Goal: Task Accomplishment & Management: Manage account settings

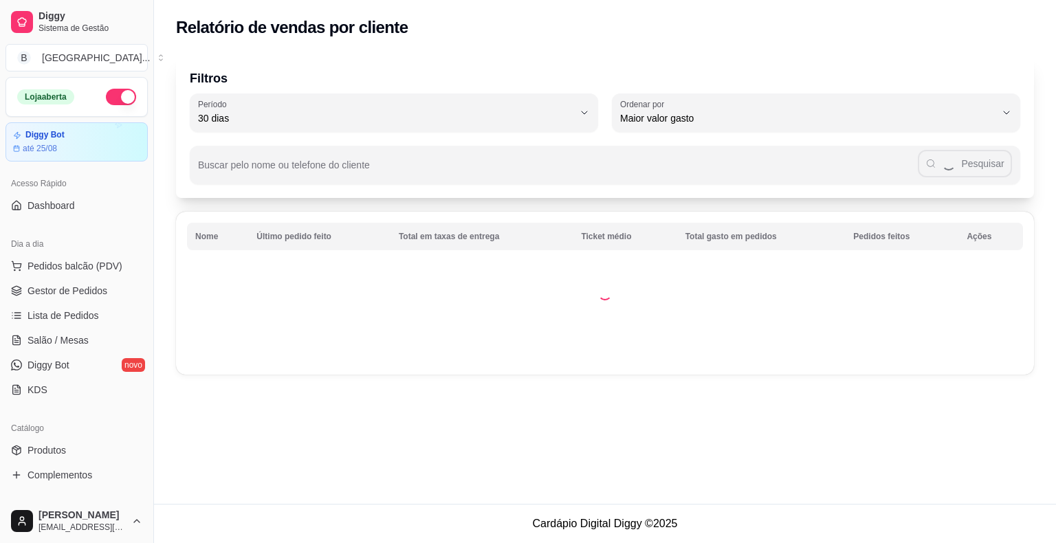
select select "30"
select select "HIGHEST_TOTAL_SPENT_WITH_ORDERS"
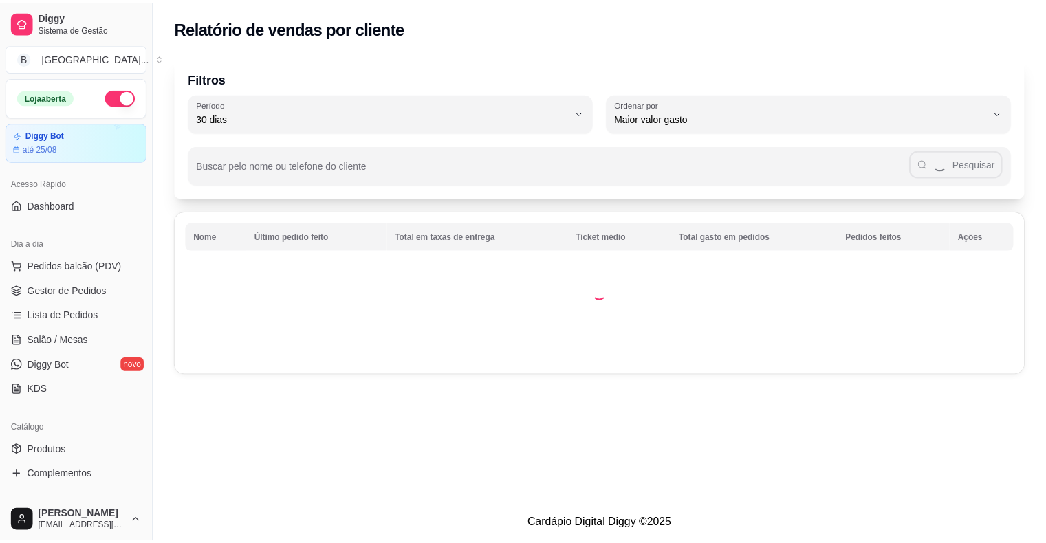
scroll to position [413, 0]
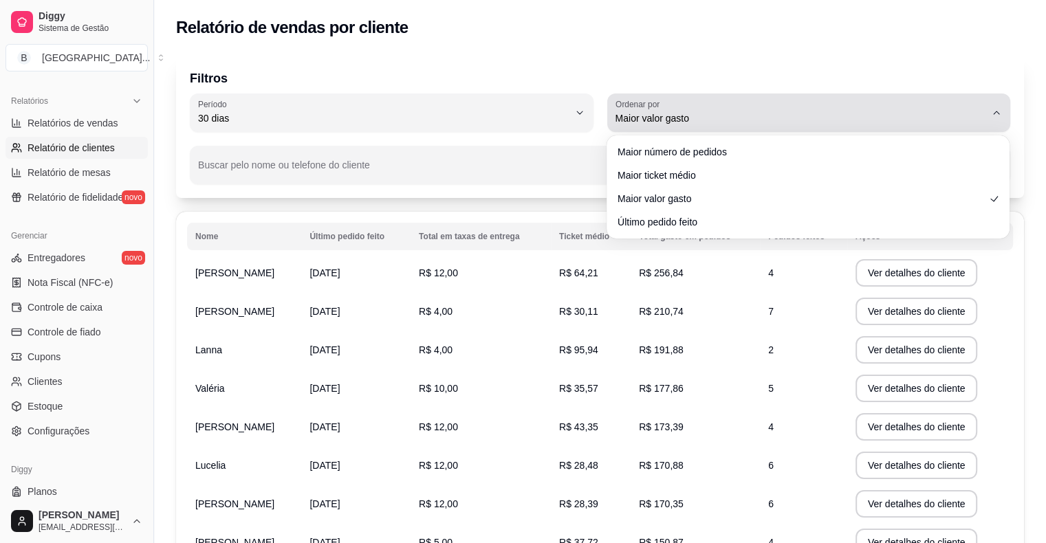
click at [936, 127] on button "Ordenar por Maior valor gasto" at bounding box center [809, 113] width 404 height 39
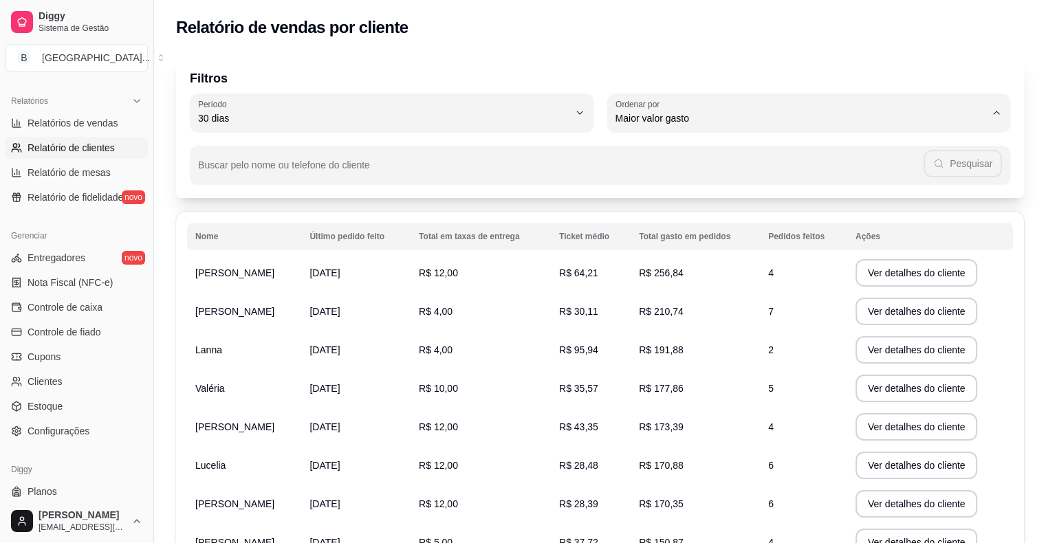
click at [939, 198] on span "Maior valor gasto" at bounding box center [801, 196] width 353 height 13
select select
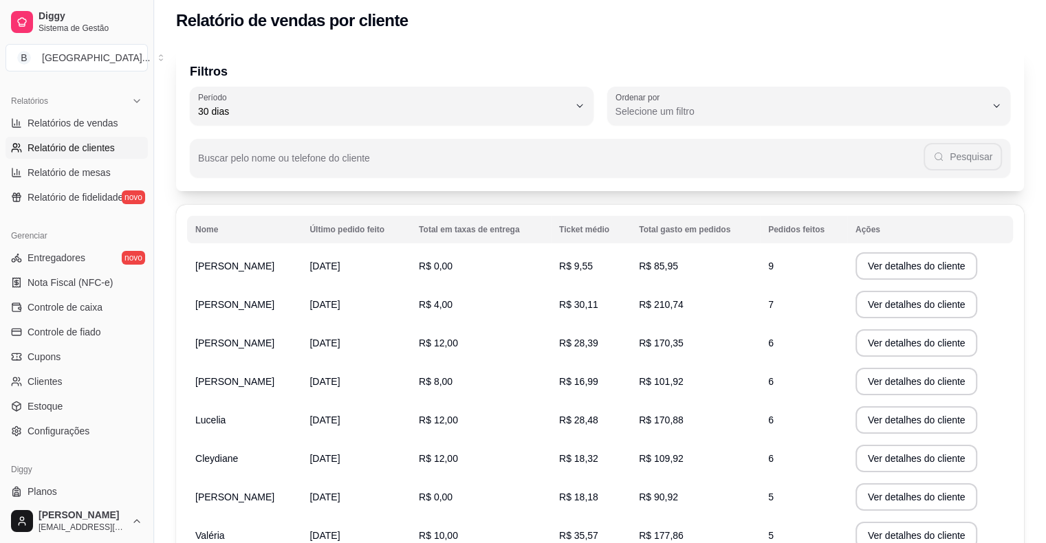
scroll to position [0, 0]
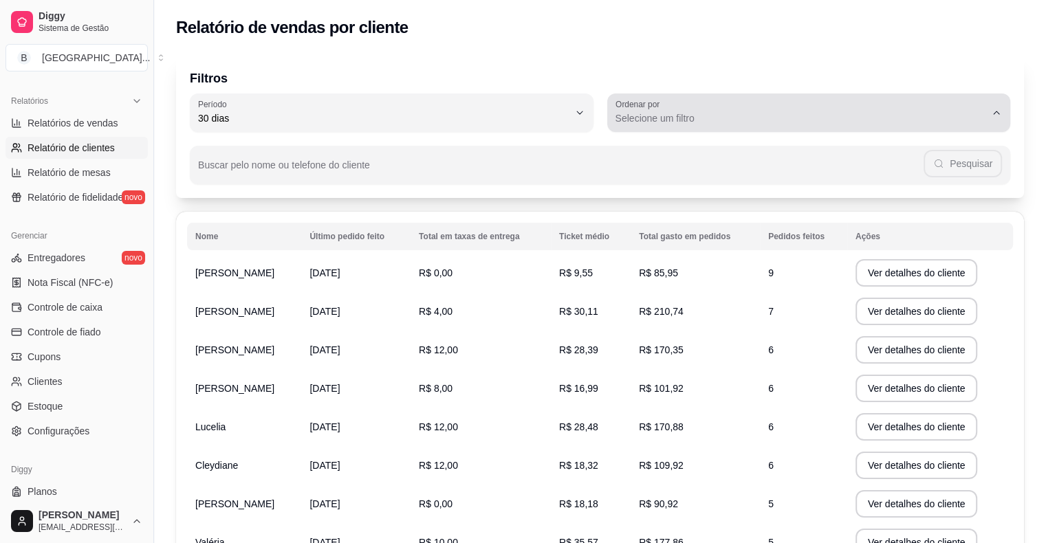
click at [796, 116] on span "Selecione um filtro" at bounding box center [800, 118] width 371 height 14
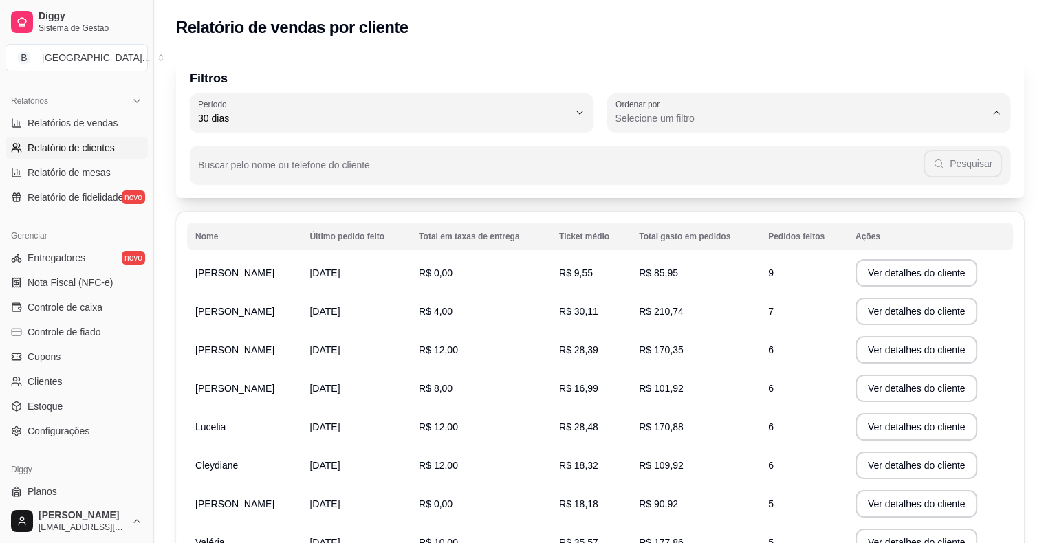
click at [762, 153] on span "Maior número de pedidos" at bounding box center [801, 150] width 353 height 13
type input "HIGHEST_ORDER_COUNT"
select select "HIGHEST_ORDER_COUNT"
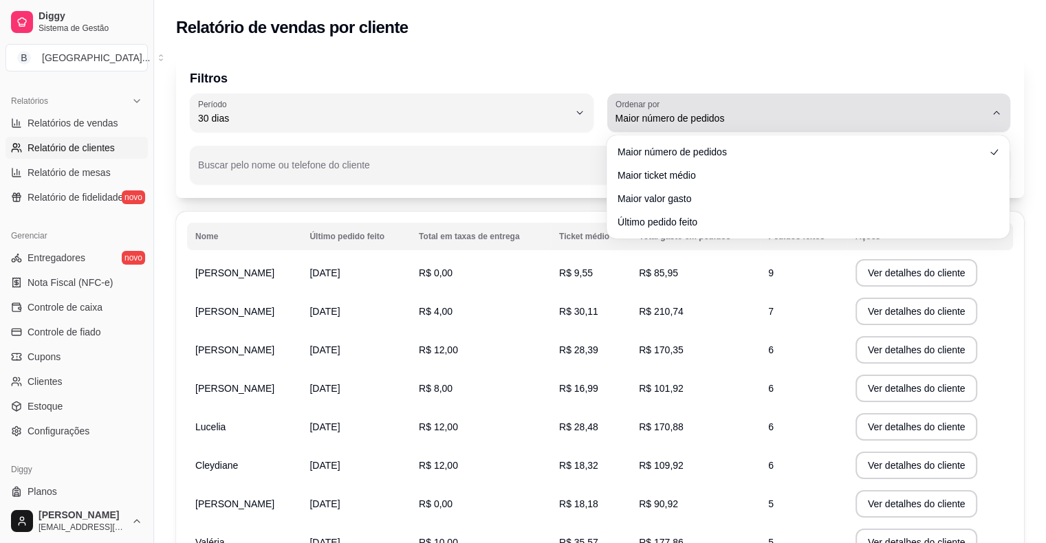
click at [713, 95] on button "Ordenar por Maior número de pedidos" at bounding box center [809, 113] width 404 height 39
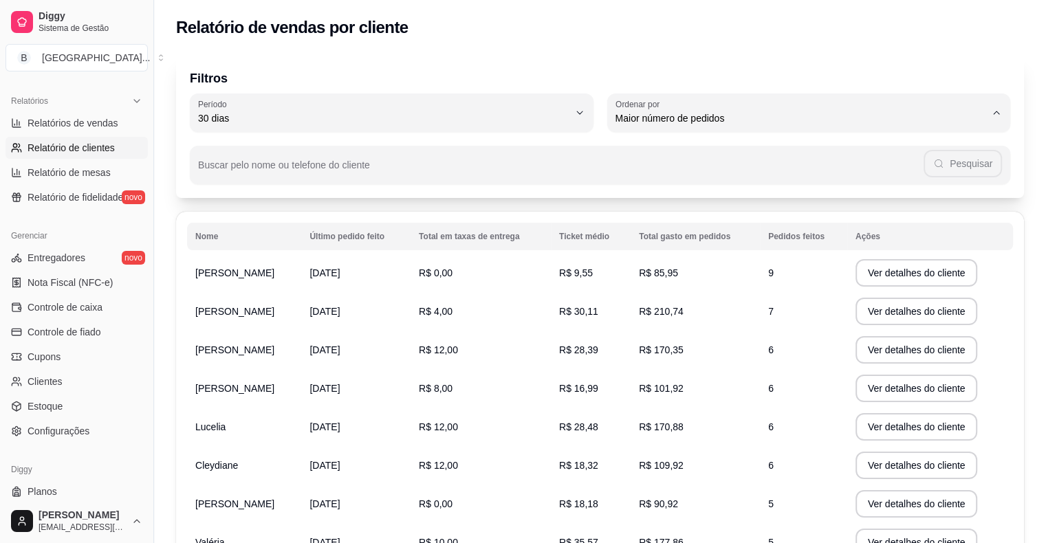
click at [707, 218] on span "Último pedido feito" at bounding box center [801, 218] width 353 height 13
type input "LAST_ORDER_MADE_AT"
select select "LAST_ORDER_MADE_AT"
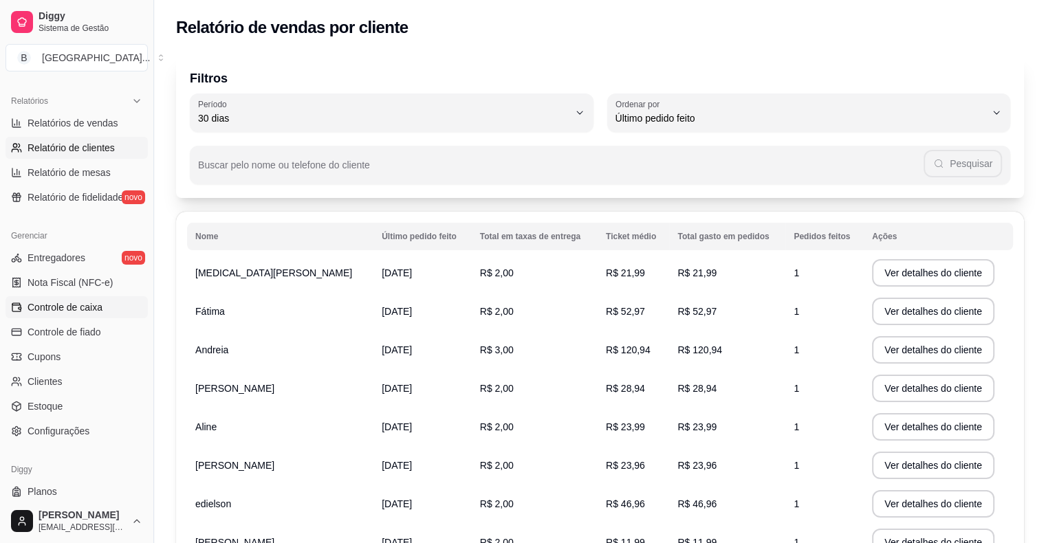
click at [116, 301] on link "Controle de caixa" at bounding box center [77, 307] width 142 height 22
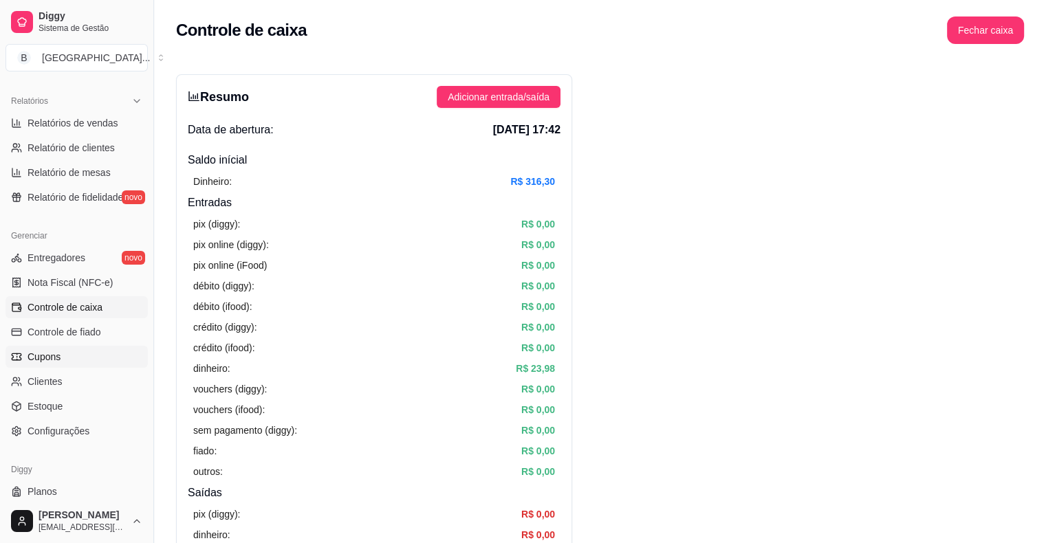
click at [96, 366] on link "Cupons" at bounding box center [77, 357] width 142 height 22
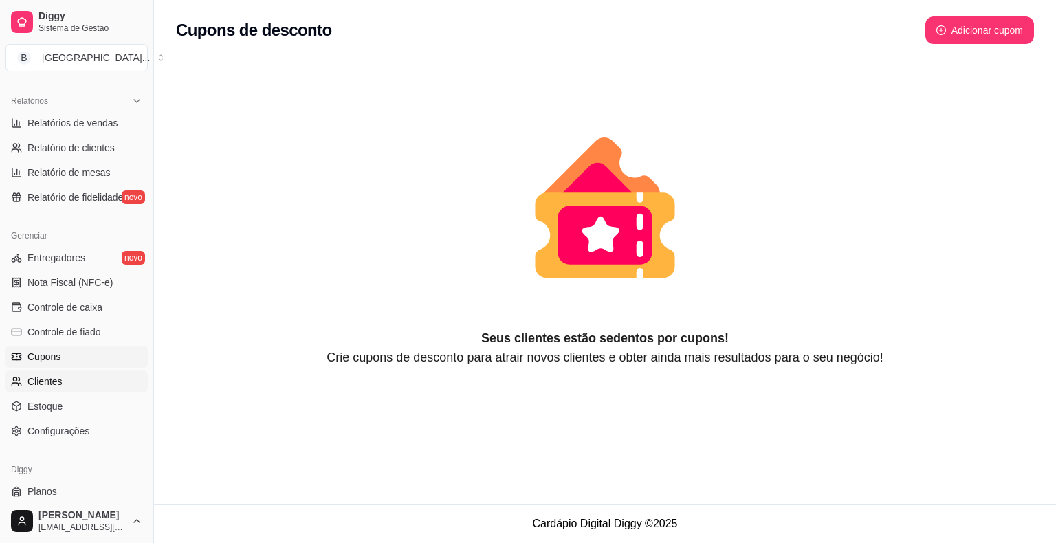
click at [56, 371] on link "Clientes" at bounding box center [77, 382] width 142 height 22
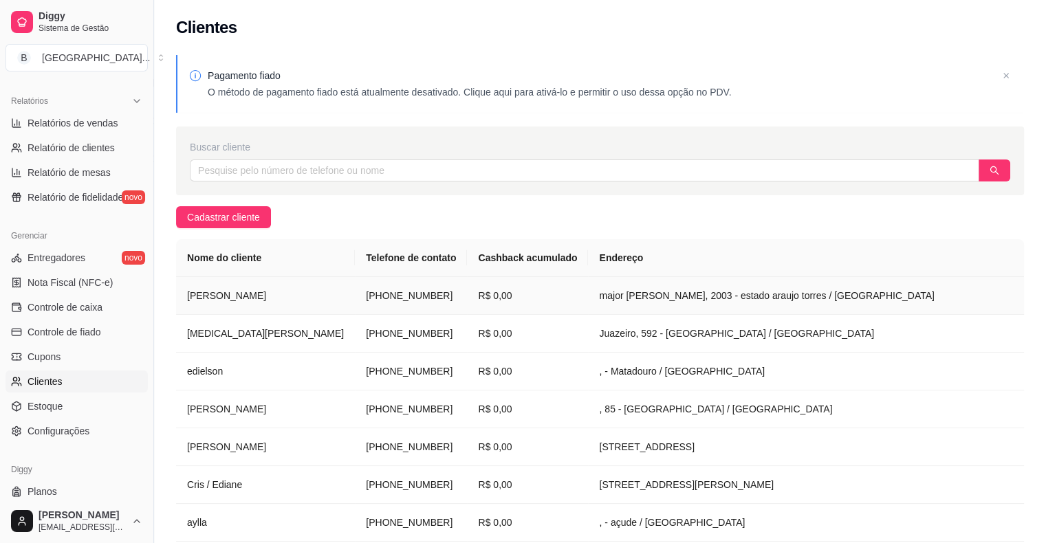
click at [554, 285] on td "R$ 0,00" at bounding box center [527, 296] width 121 height 38
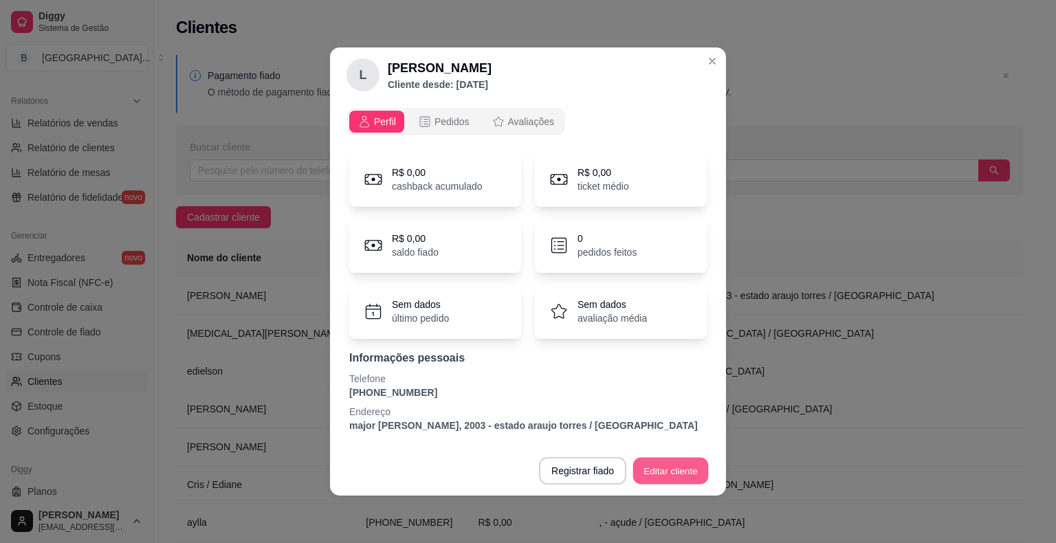
click at [687, 470] on button "Editar cliente" at bounding box center [671, 471] width 76 height 27
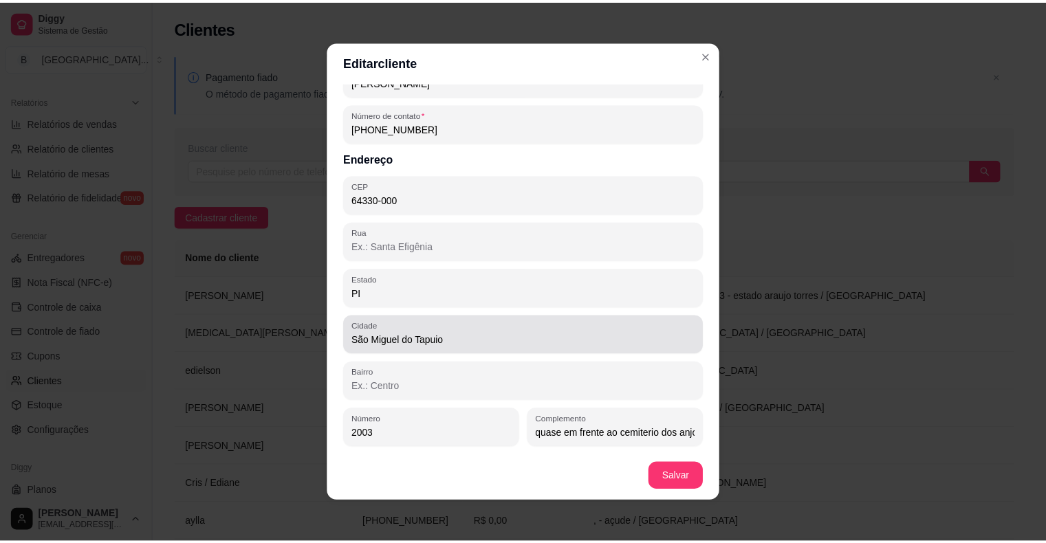
scroll to position [3, 0]
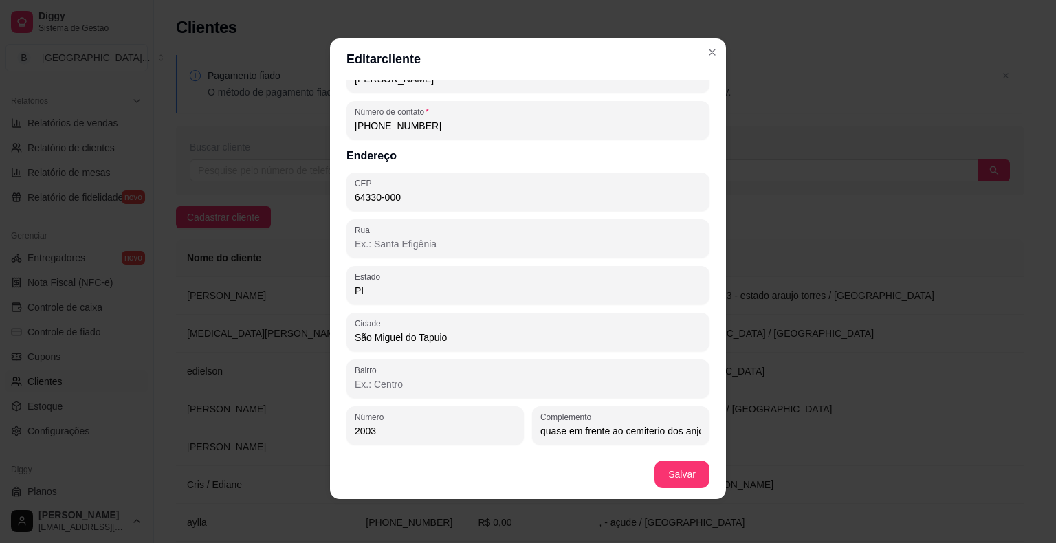
click at [675, 426] on input "quase em frente ao cemiterio dos anjos" at bounding box center [620, 431] width 161 height 14
click at [699, 433] on div "Dados do cliente Nome do cliente [PERSON_NAME] Número de contato [PHONE_NUMBER]…" at bounding box center [528, 265] width 396 height 370
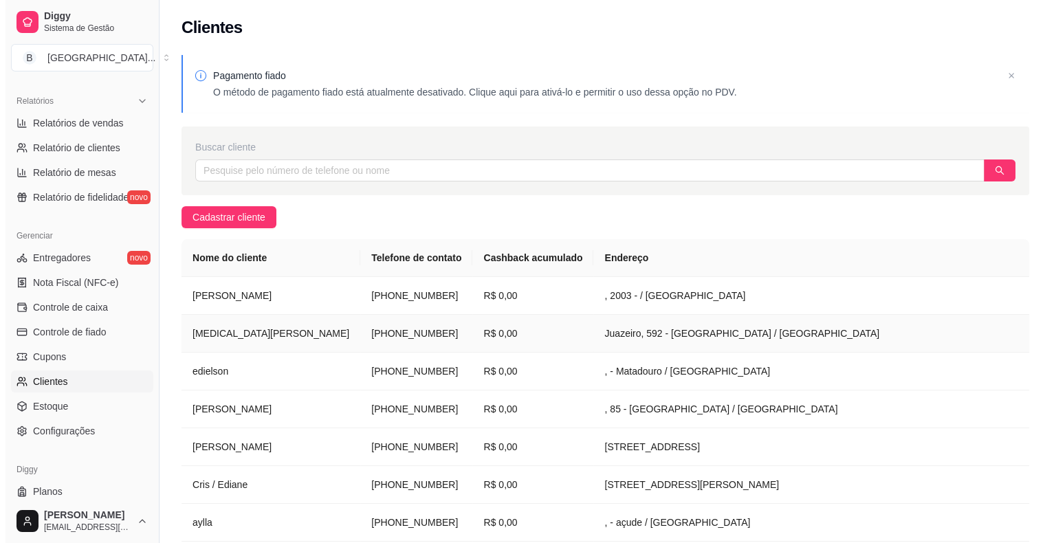
scroll to position [138, 0]
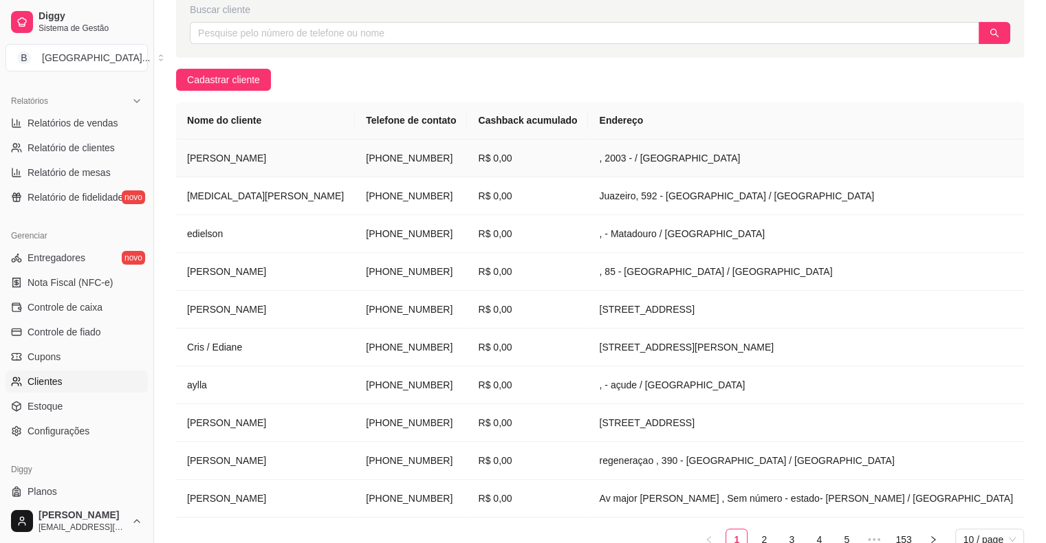
click at [722, 163] on td ", 2003 - / [GEOGRAPHIC_DATA]" at bounding box center [806, 159] width 436 height 38
click at [620, 149] on td ", 2003 - / [GEOGRAPHIC_DATA]" at bounding box center [806, 159] width 436 height 38
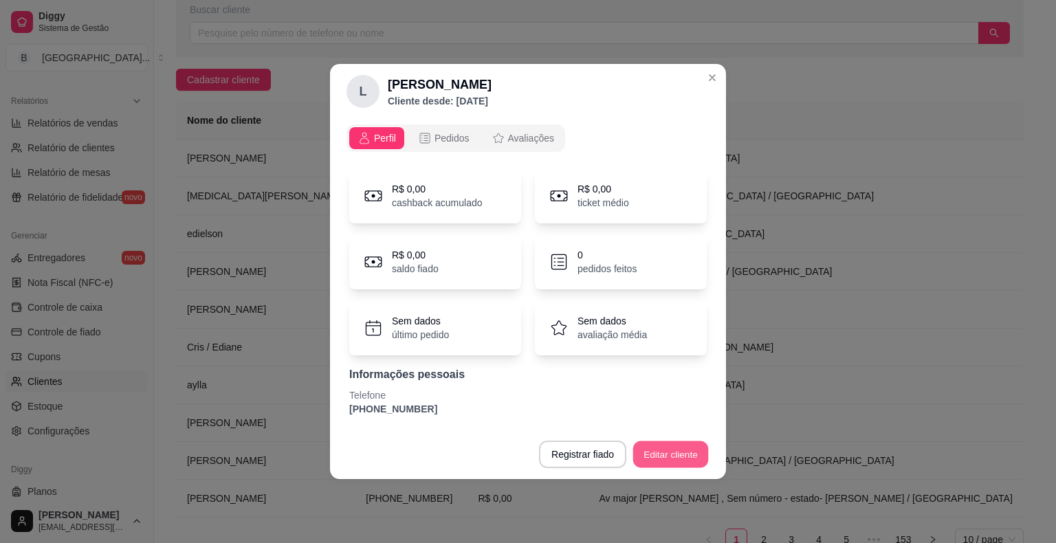
click at [668, 460] on button "Editar cliente" at bounding box center [671, 454] width 76 height 27
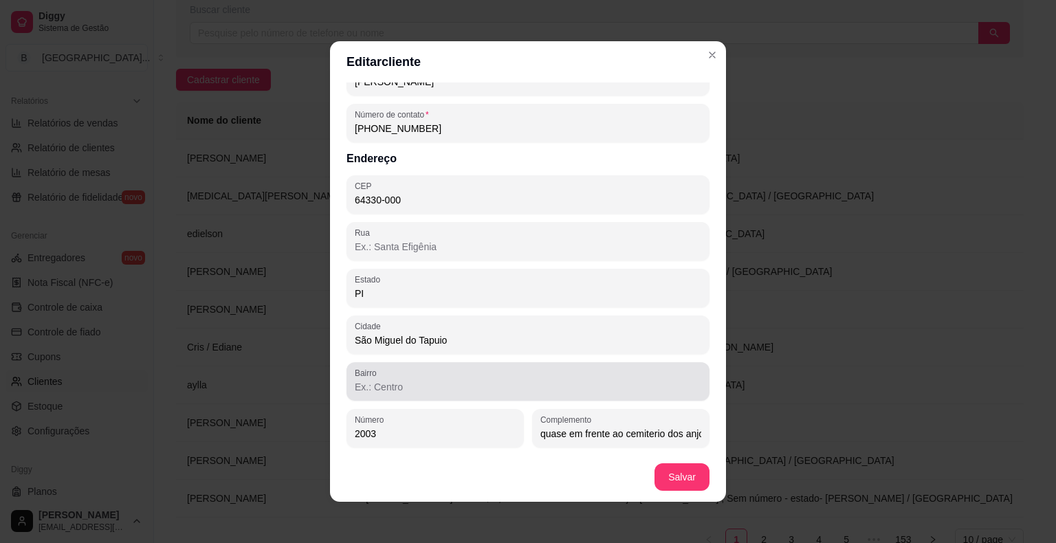
scroll to position [3, 0]
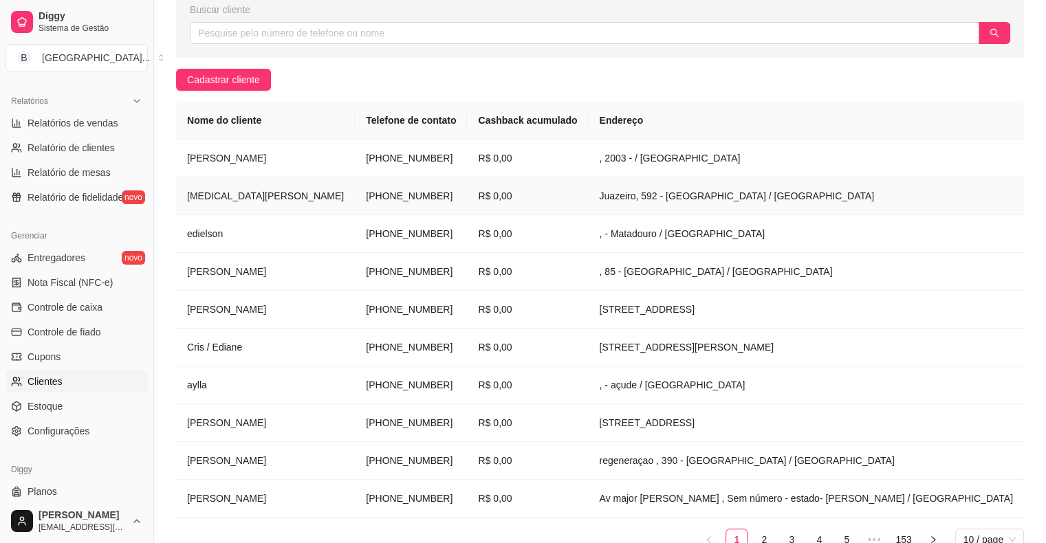
click at [646, 206] on td "Juazeiro, 592 - [GEOGRAPHIC_DATA] / [GEOGRAPHIC_DATA]" at bounding box center [806, 196] width 436 height 38
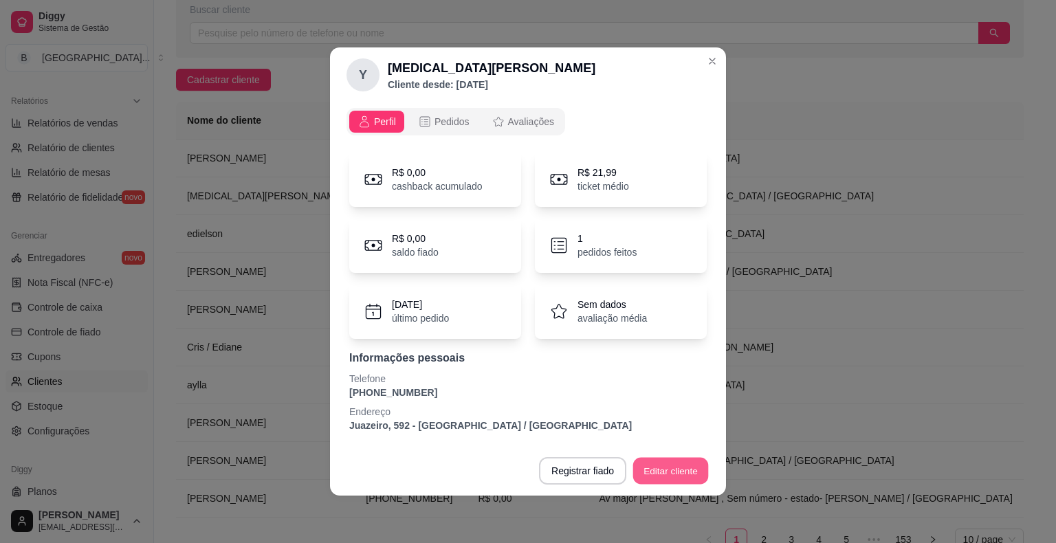
click at [644, 472] on button "Editar cliente" at bounding box center [671, 471] width 76 height 27
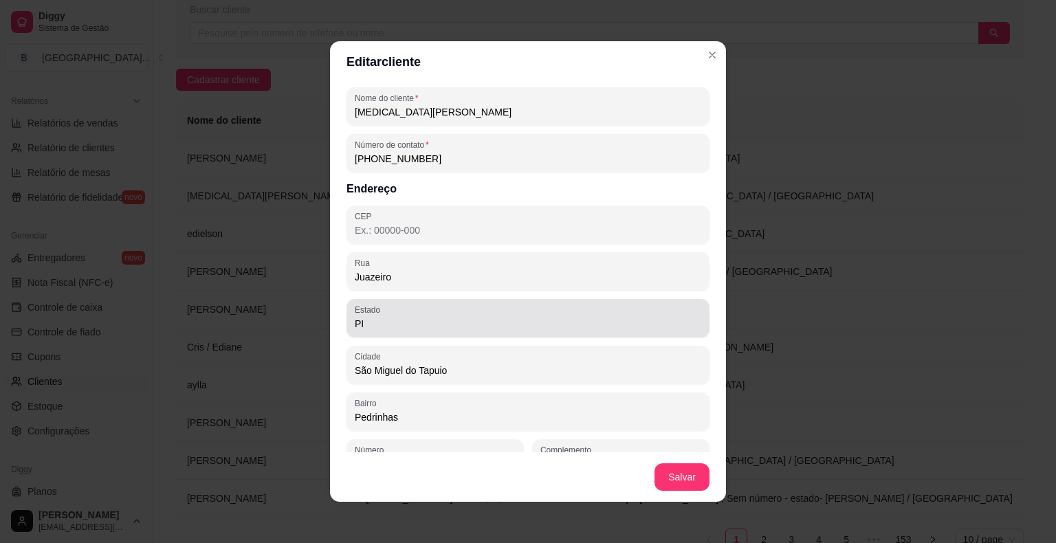
scroll to position [0, 0]
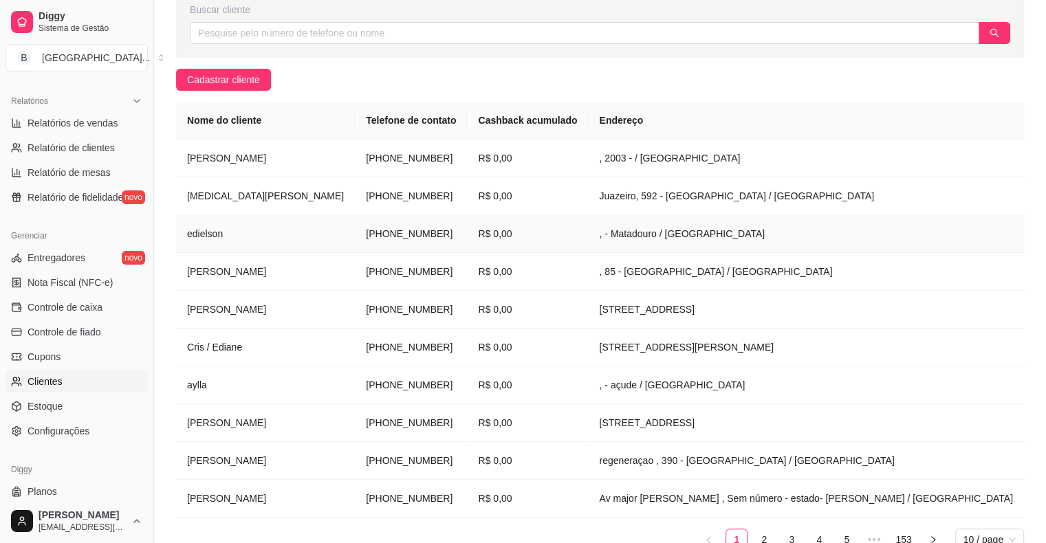
click at [507, 232] on td "R$ 0,00" at bounding box center [527, 234] width 121 height 38
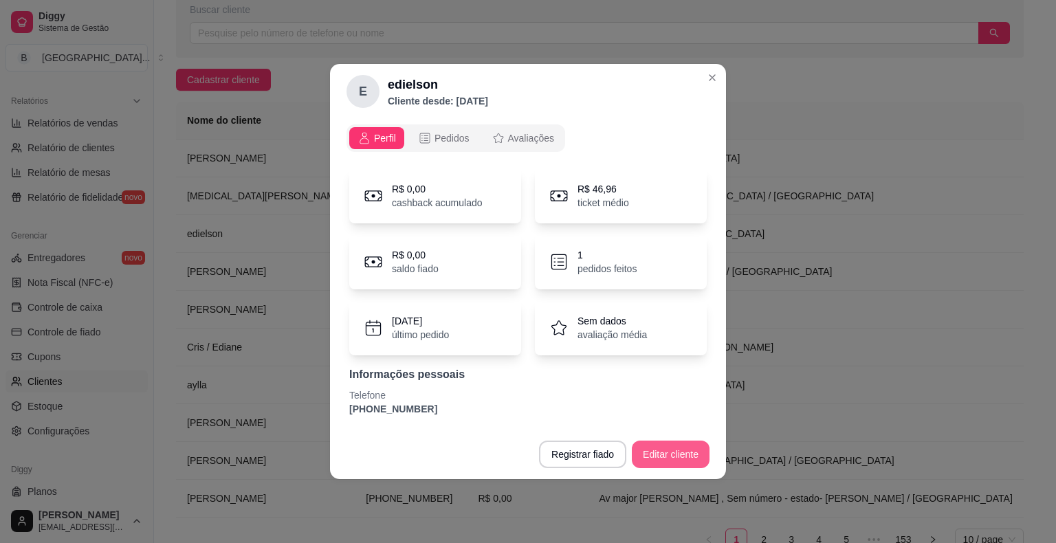
click at [677, 441] on button "Editar cliente" at bounding box center [671, 455] width 78 height 28
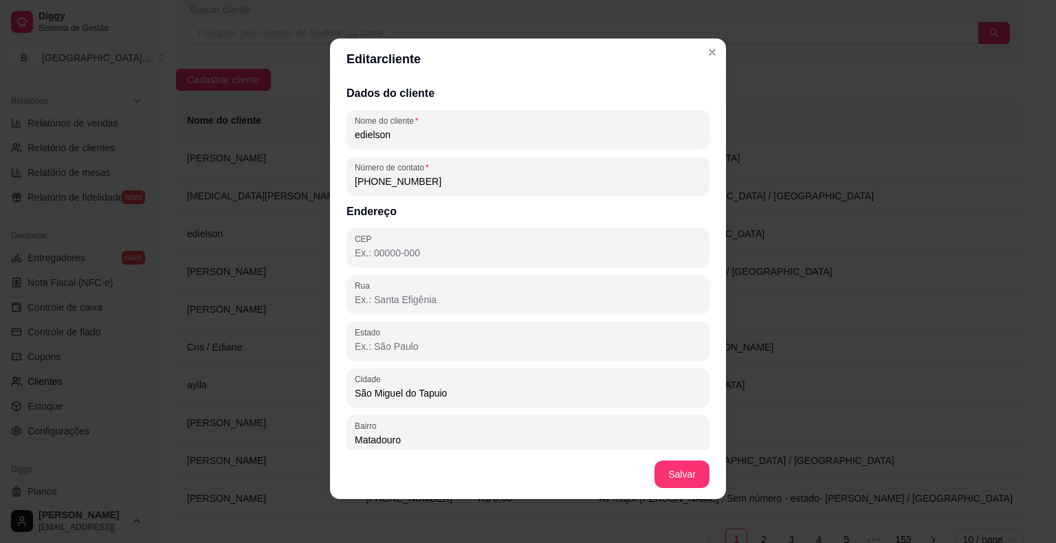
click at [552, 249] on input "CEP" at bounding box center [528, 253] width 347 height 14
type input "64330-000"
type input "PI"
type input "2003"
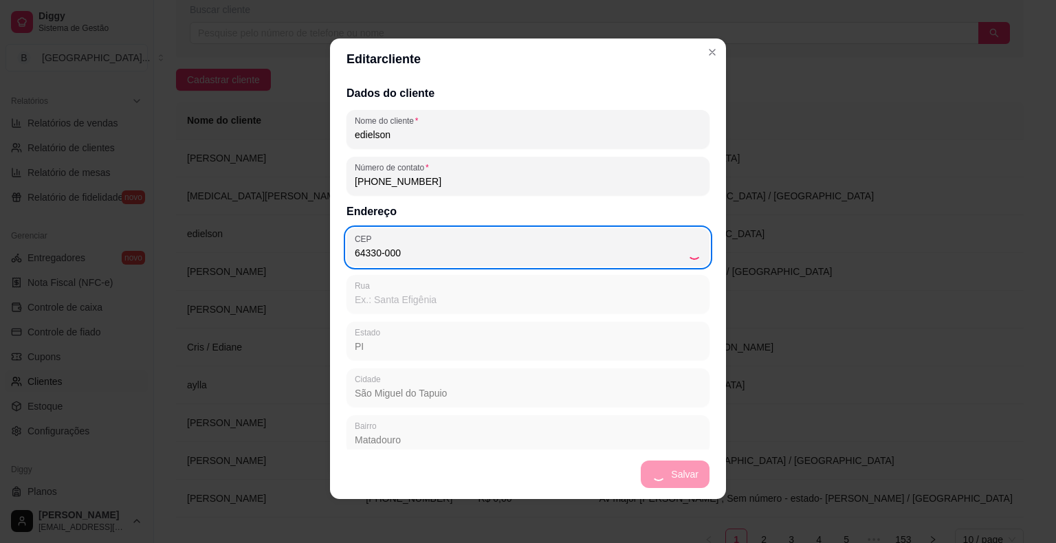
type input "São Miguel do Tapuio"
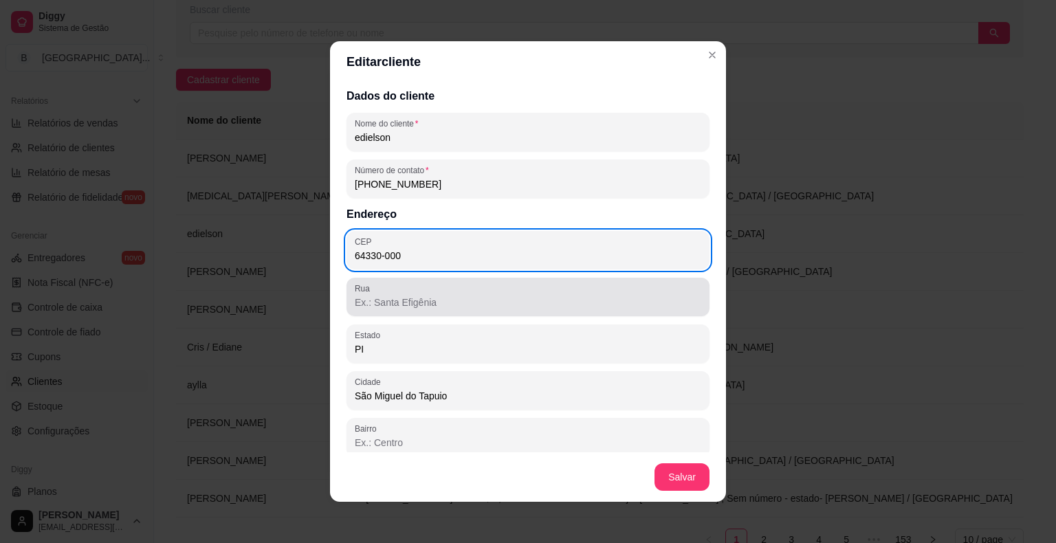
scroll to position [56, 0]
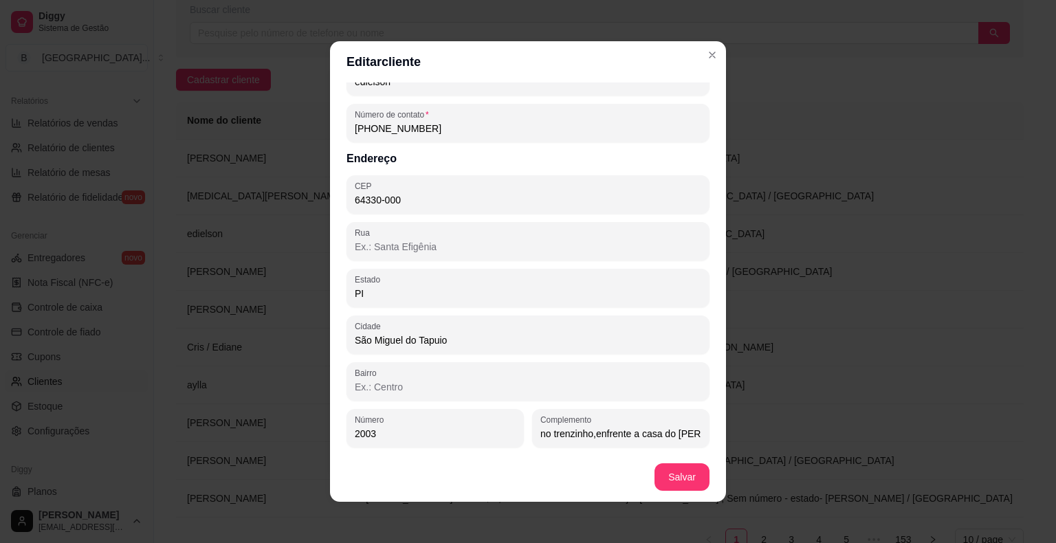
click at [477, 252] on input "Rua" at bounding box center [528, 247] width 347 height 14
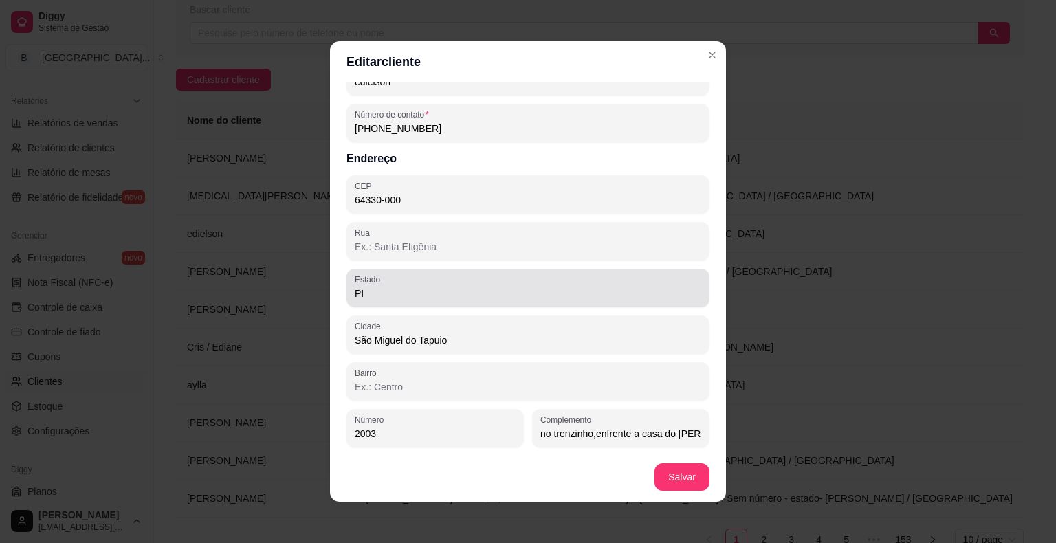
scroll to position [3, 0]
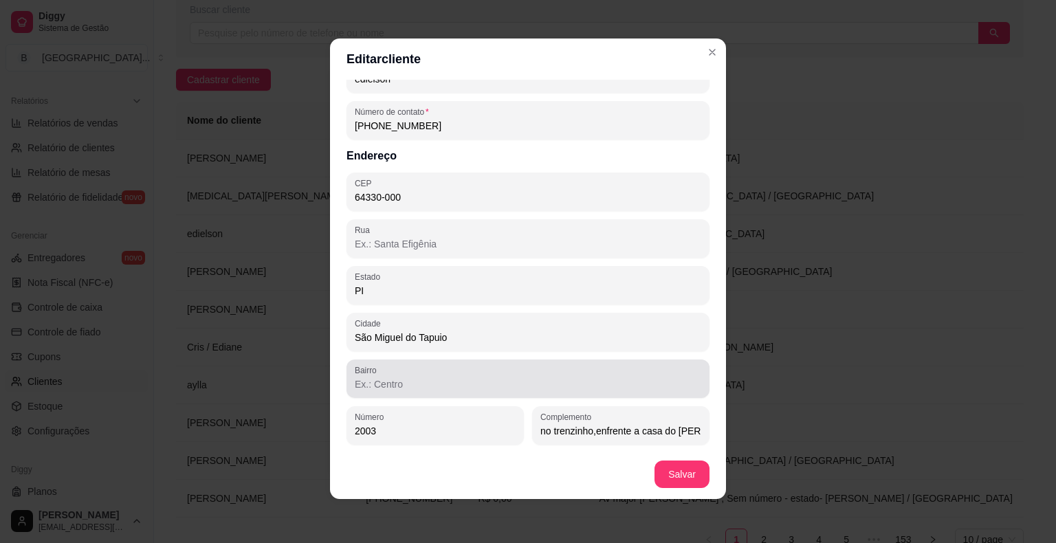
click at [488, 375] on div at bounding box center [528, 379] width 347 height 28
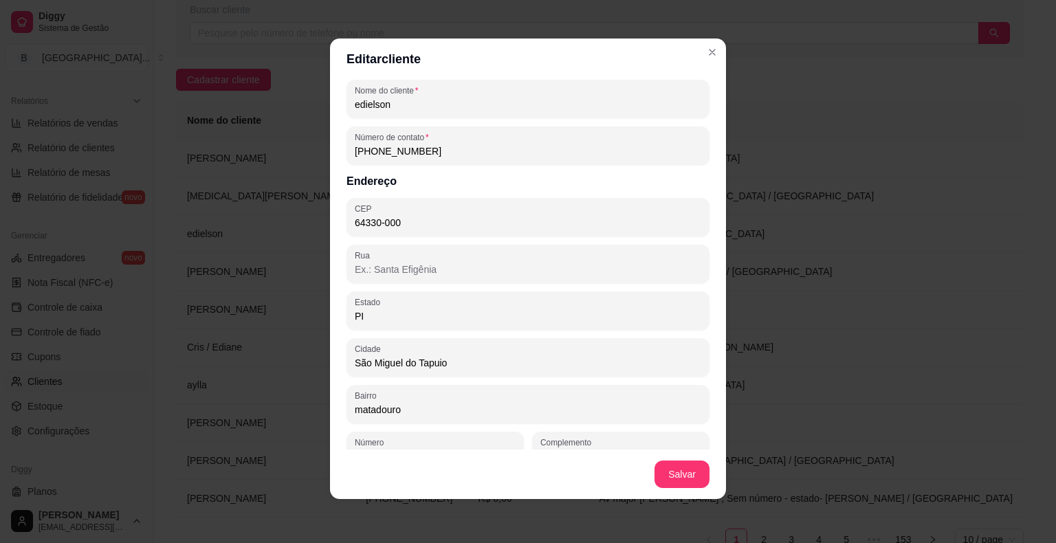
scroll to position [56, 0]
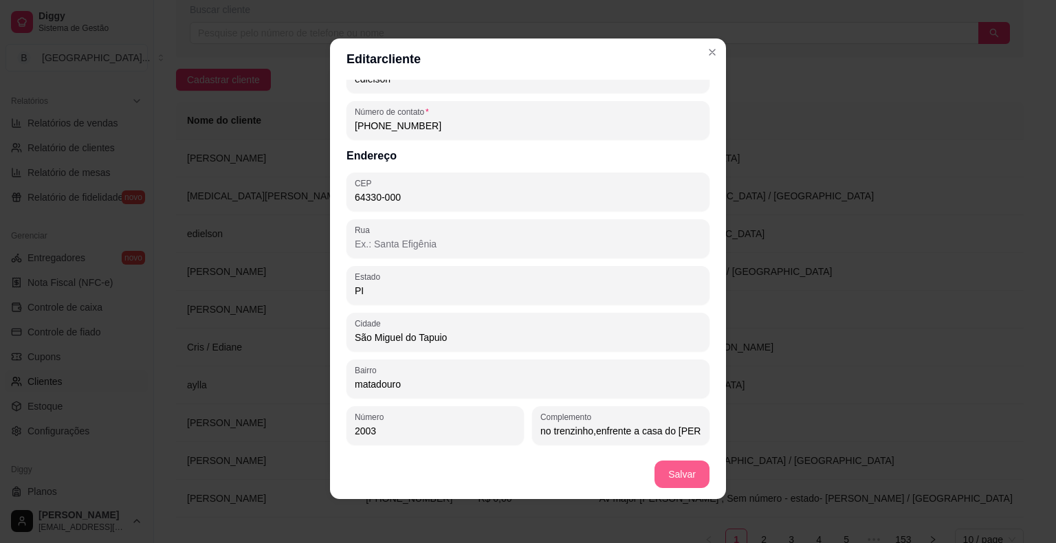
type input "matadouro"
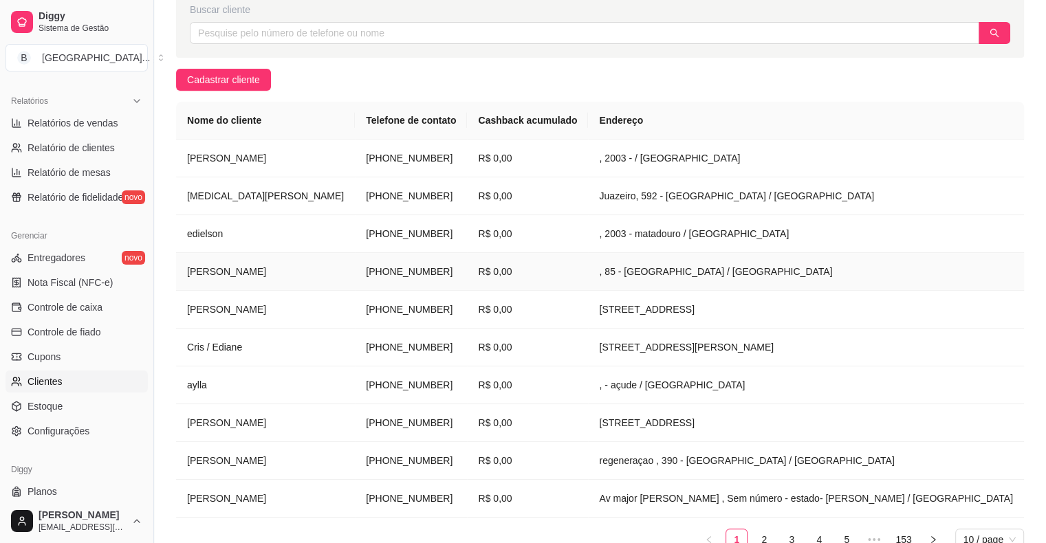
click at [643, 278] on td ", 85 - [GEOGRAPHIC_DATA] / [GEOGRAPHIC_DATA]" at bounding box center [806, 272] width 436 height 38
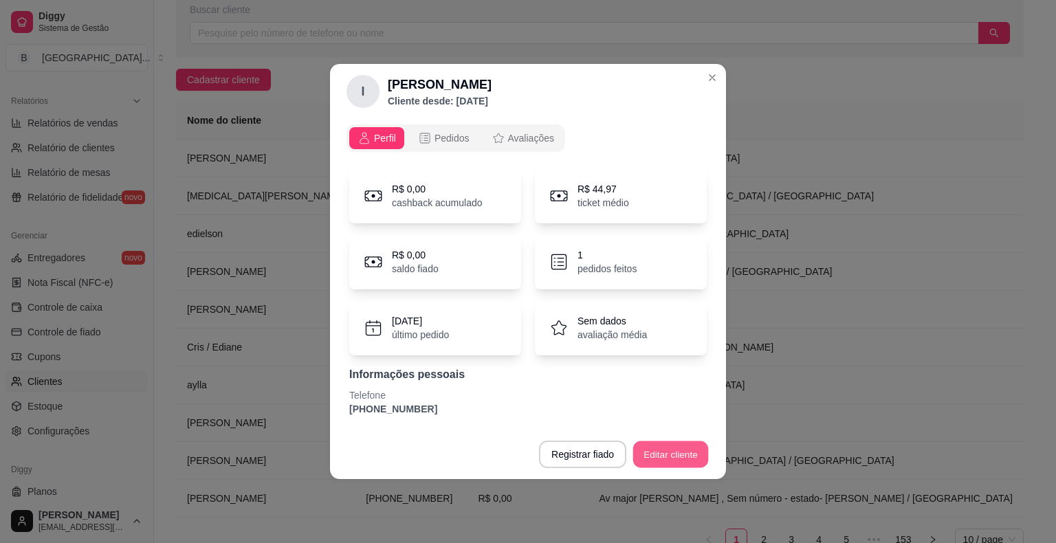
click at [699, 458] on button "Editar cliente" at bounding box center [671, 454] width 76 height 27
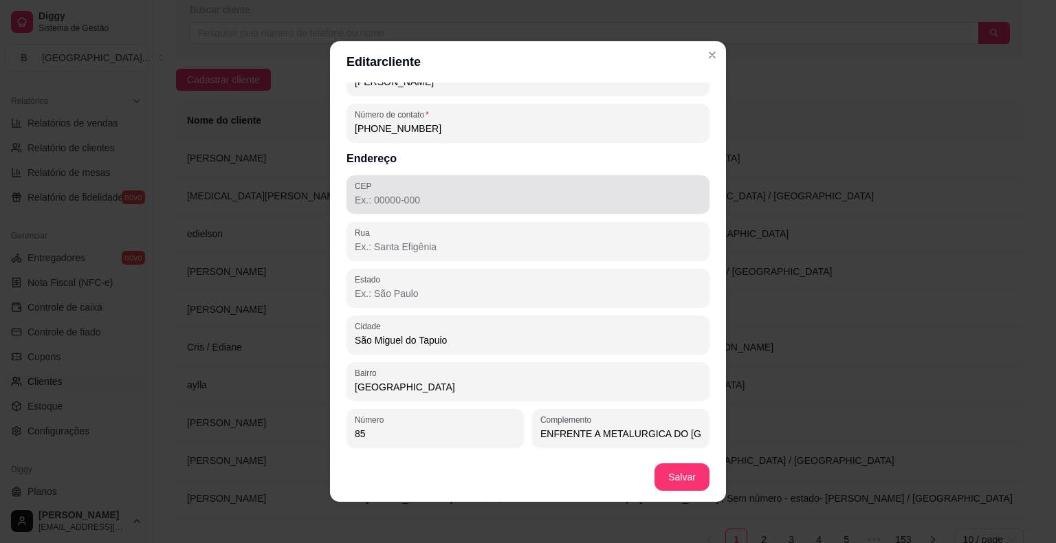
click at [426, 202] on input "CEP" at bounding box center [528, 200] width 347 height 14
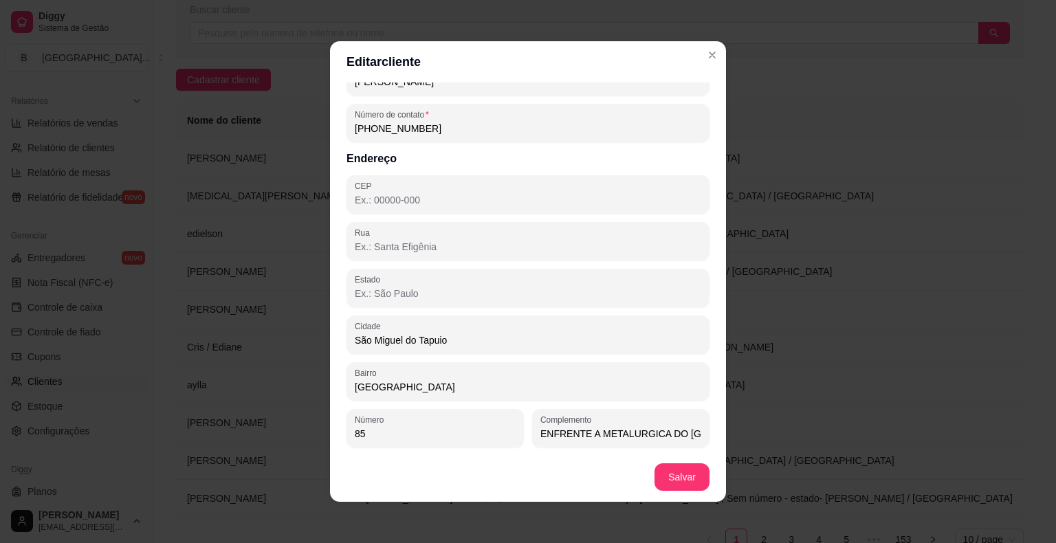
type input "64330-000"
type input "PI"
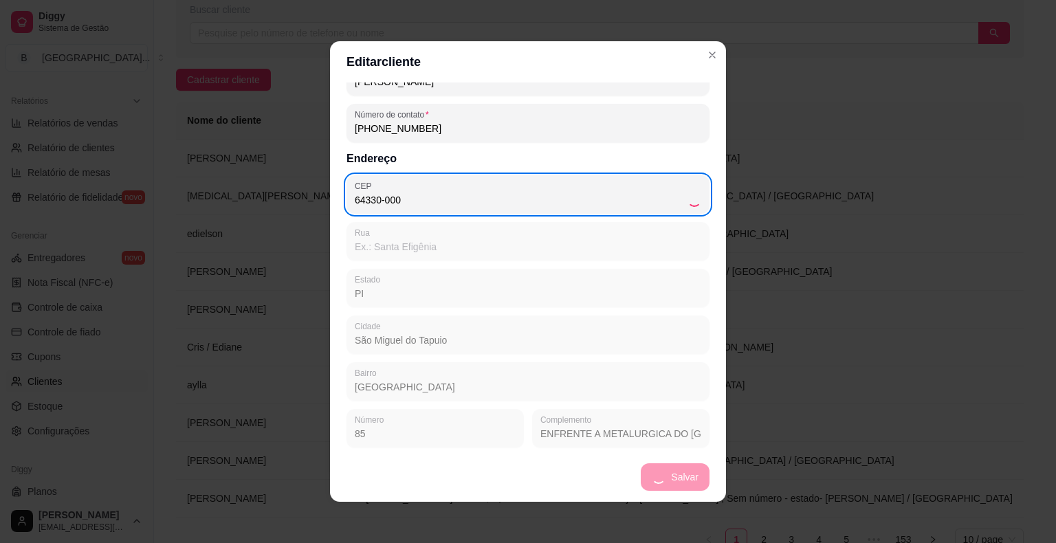
type input "São Miguel do Tapuio"
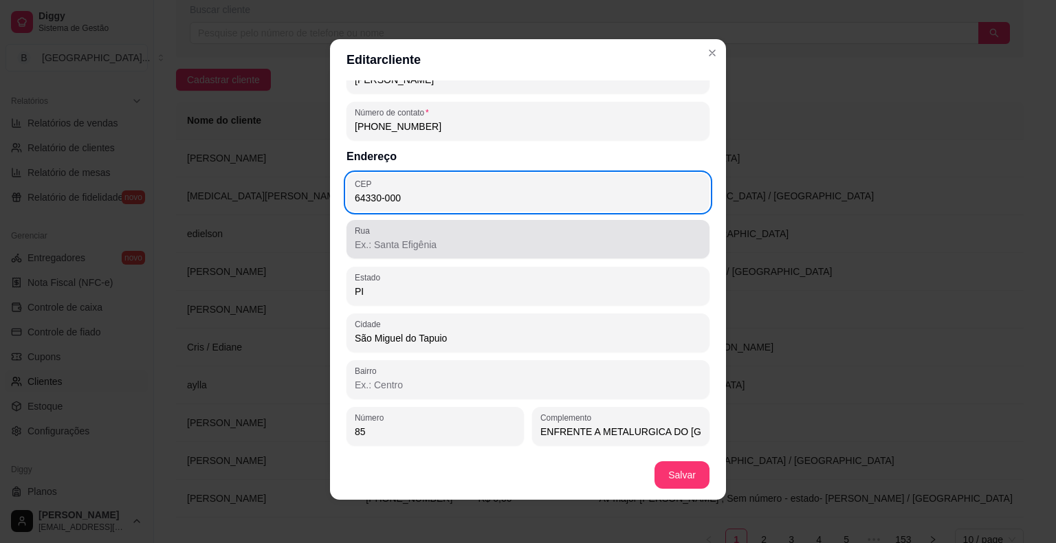
scroll to position [3, 0]
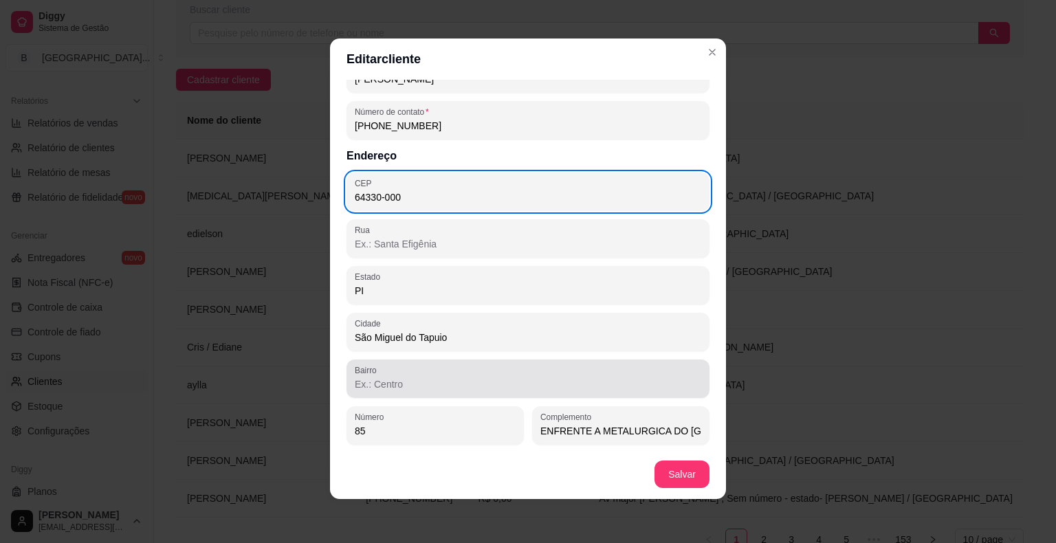
click at [587, 386] on input "Bairro" at bounding box center [528, 385] width 347 height 14
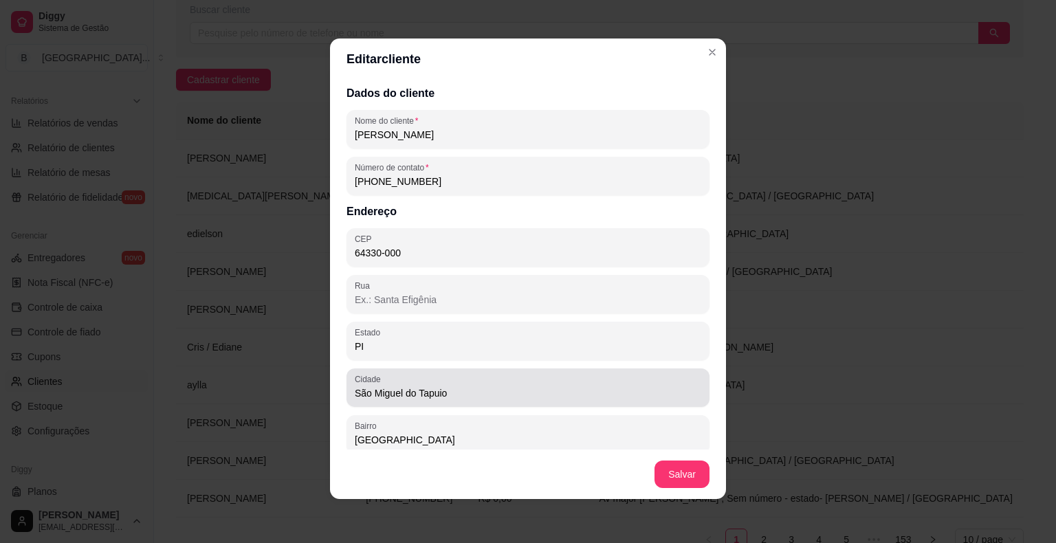
scroll to position [56, 0]
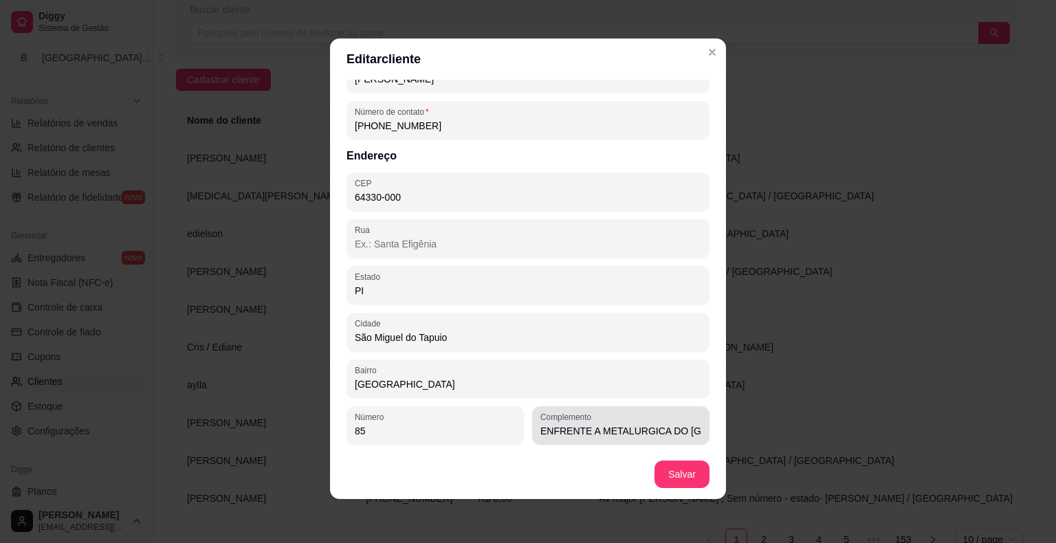
type input "[GEOGRAPHIC_DATA]"
click at [691, 435] on div "Complemento ENFRENTE A METALURGICA DO [GEOGRAPHIC_DATA],DESCENDO A RUA DA SNAK.…" at bounding box center [620, 425] width 177 height 39
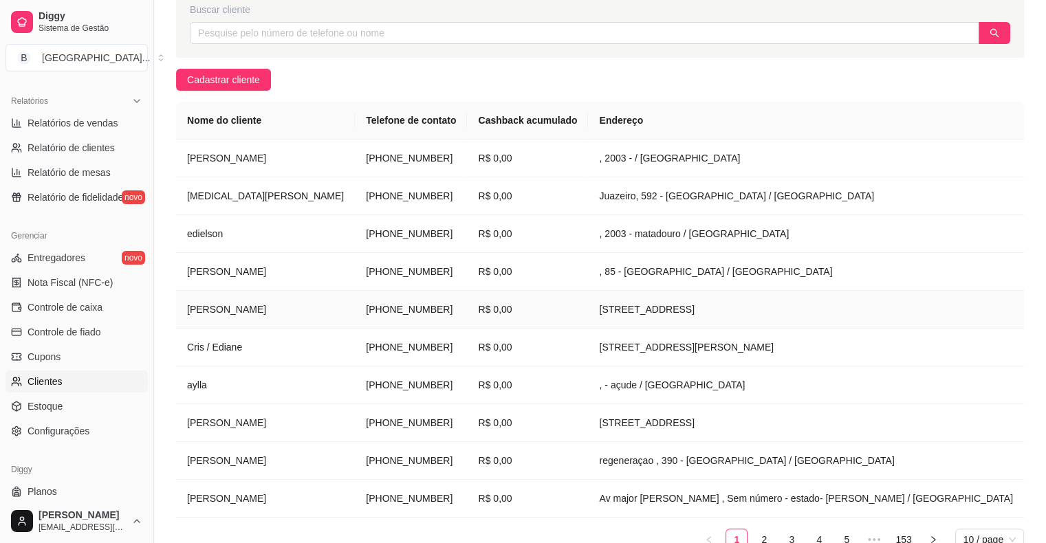
click at [588, 316] on td "[STREET_ADDRESS]" at bounding box center [806, 310] width 436 height 38
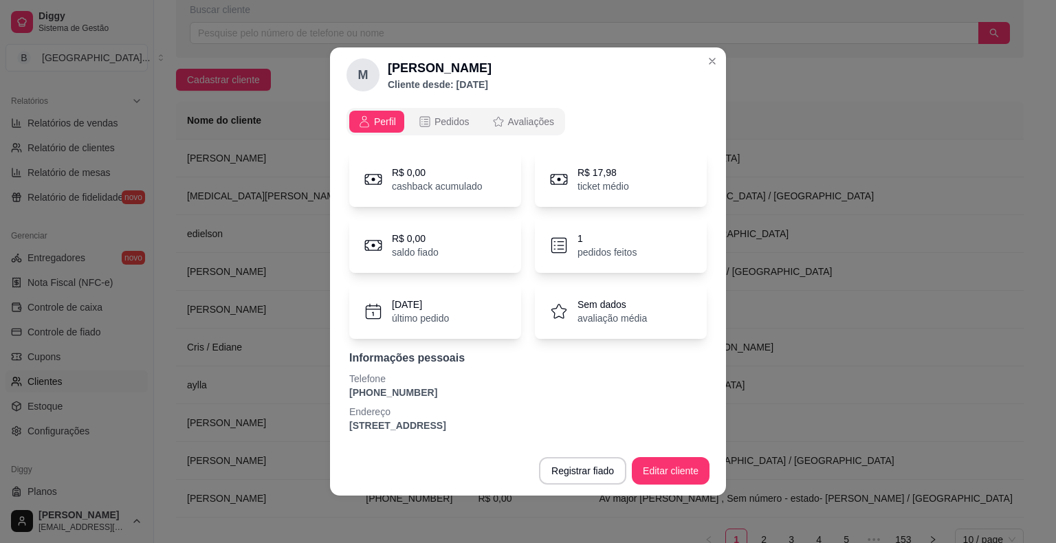
click at [918, 411] on td "[STREET_ADDRESS]" at bounding box center [806, 423] width 436 height 38
click at [891, 367] on td ", - açude / [GEOGRAPHIC_DATA]" at bounding box center [806, 386] width 436 height 38
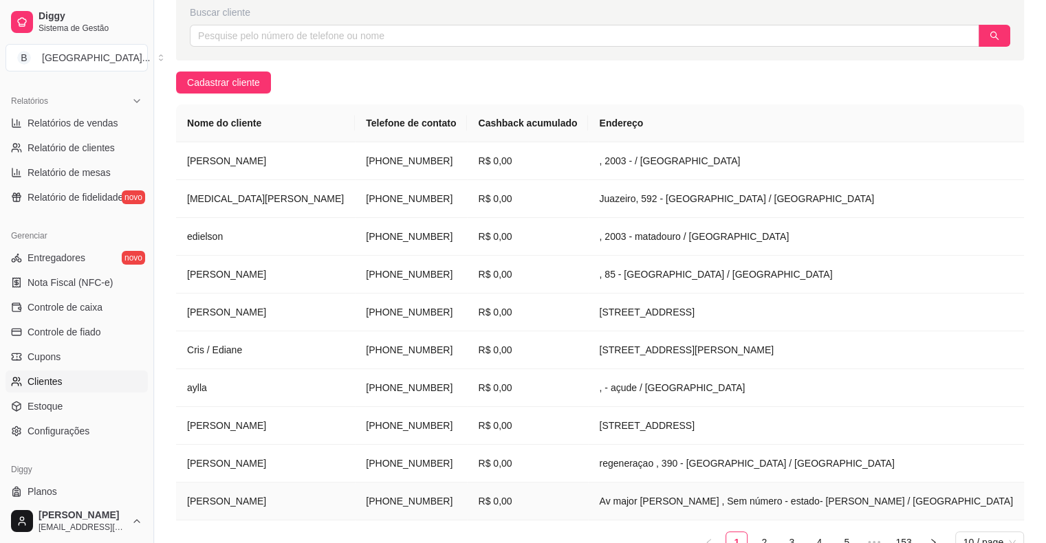
scroll to position [210, 0]
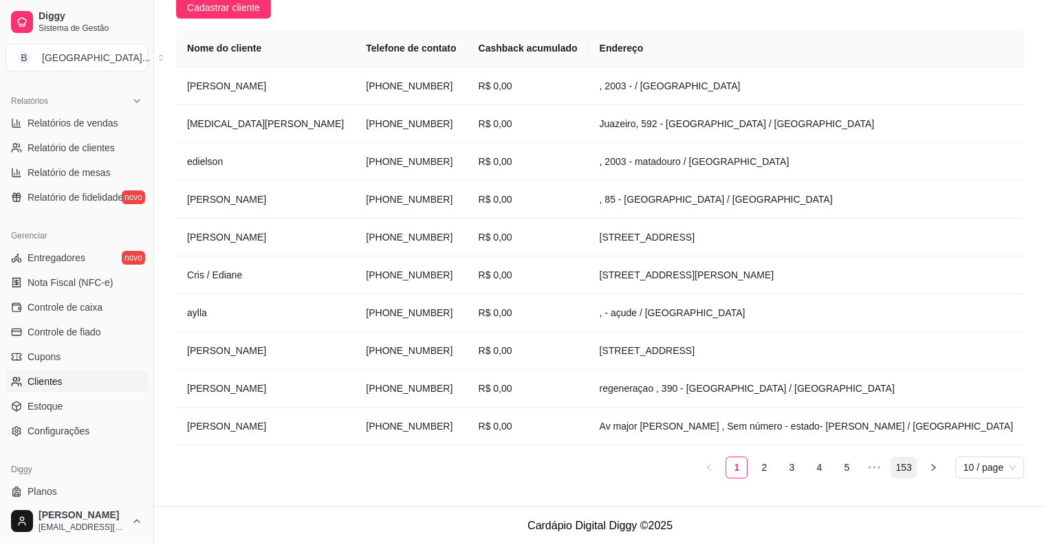
click at [904, 457] on link "153" at bounding box center [903, 467] width 24 height 21
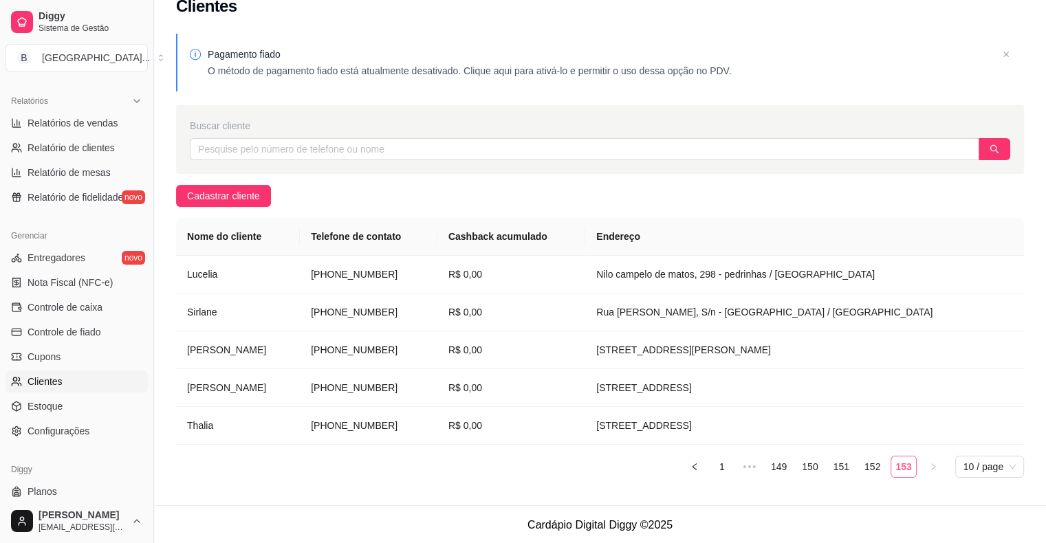
click at [910, 461] on link "153" at bounding box center [903, 467] width 24 height 21
click at [877, 468] on link "152" at bounding box center [872, 467] width 24 height 21
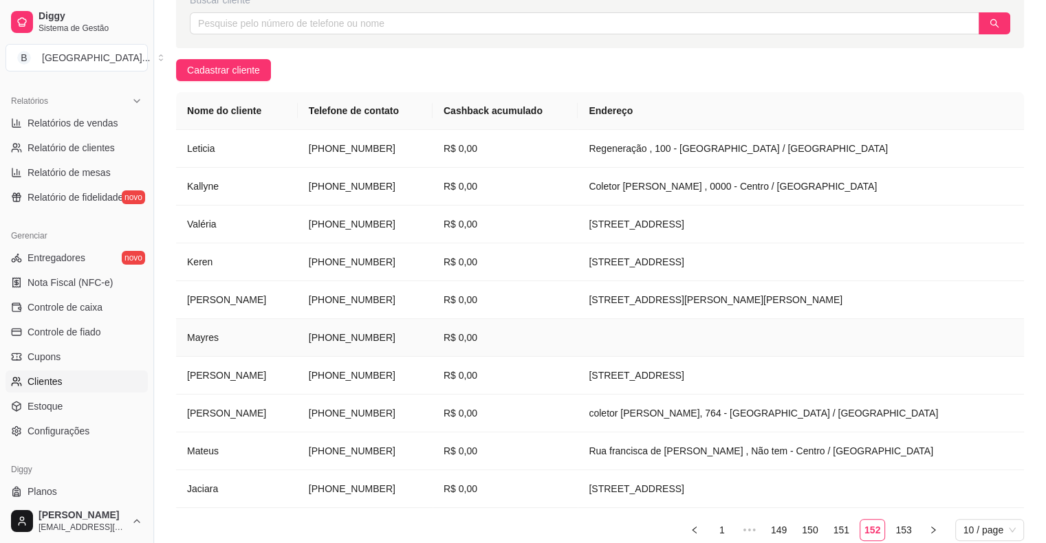
scroll to position [210, 0]
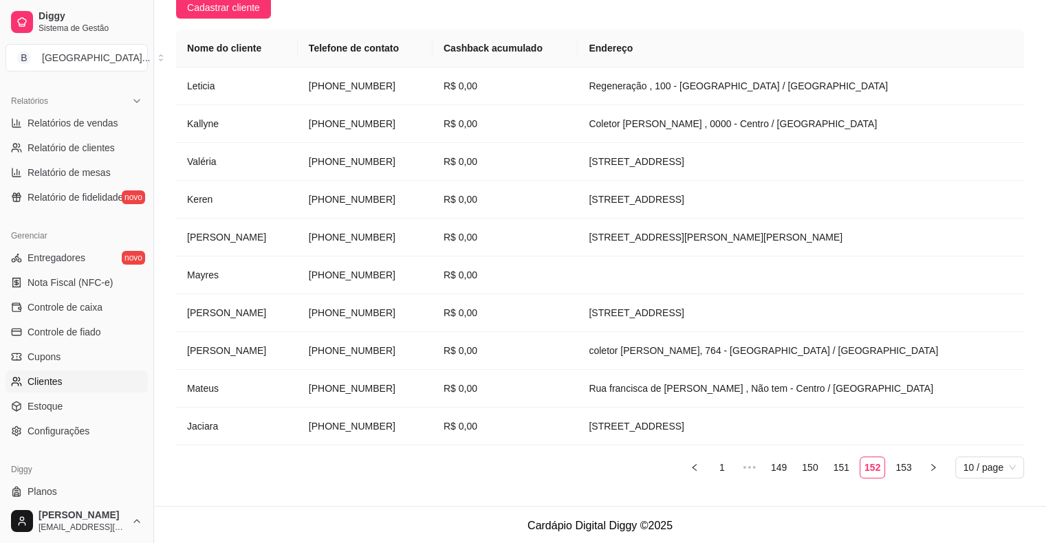
click at [741, 464] on ul "1 ••• 149 150 151 152 153 10 / page" at bounding box center [600, 468] width 848 height 22
click at [732, 464] on link "1" at bounding box center [722, 467] width 21 height 21
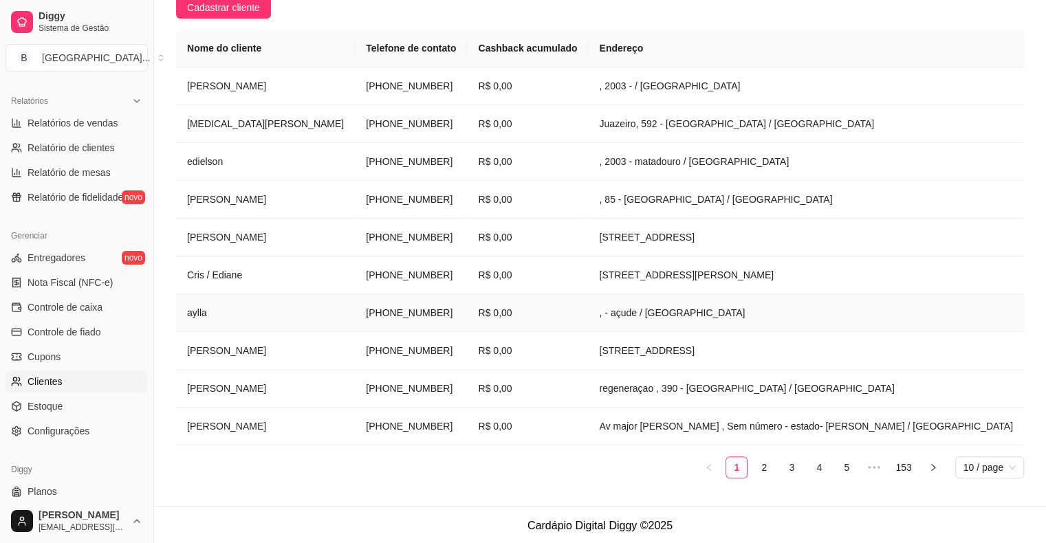
click at [496, 311] on td "R$ 0,00" at bounding box center [527, 313] width 121 height 38
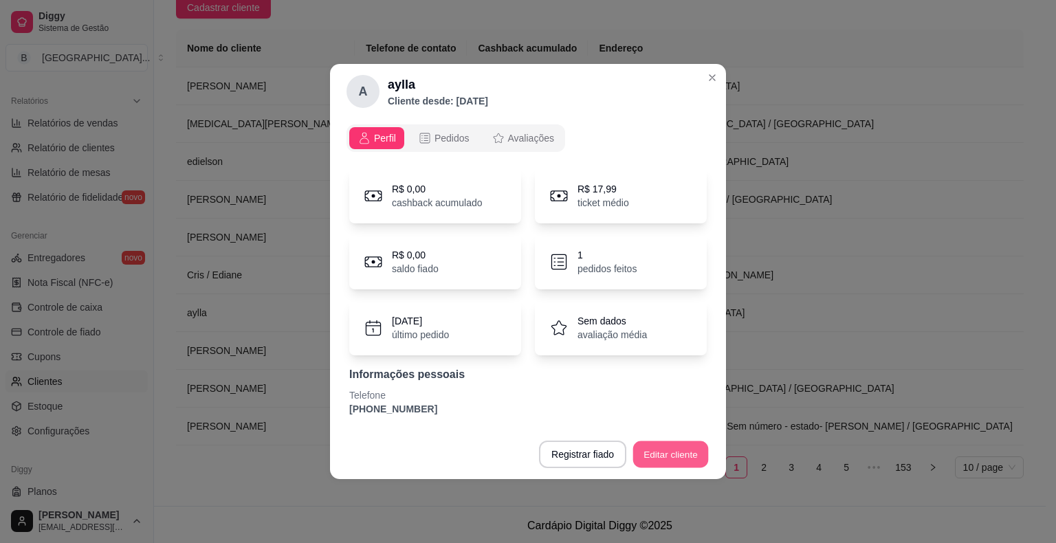
click at [661, 443] on button "Editar cliente" at bounding box center [671, 454] width 76 height 27
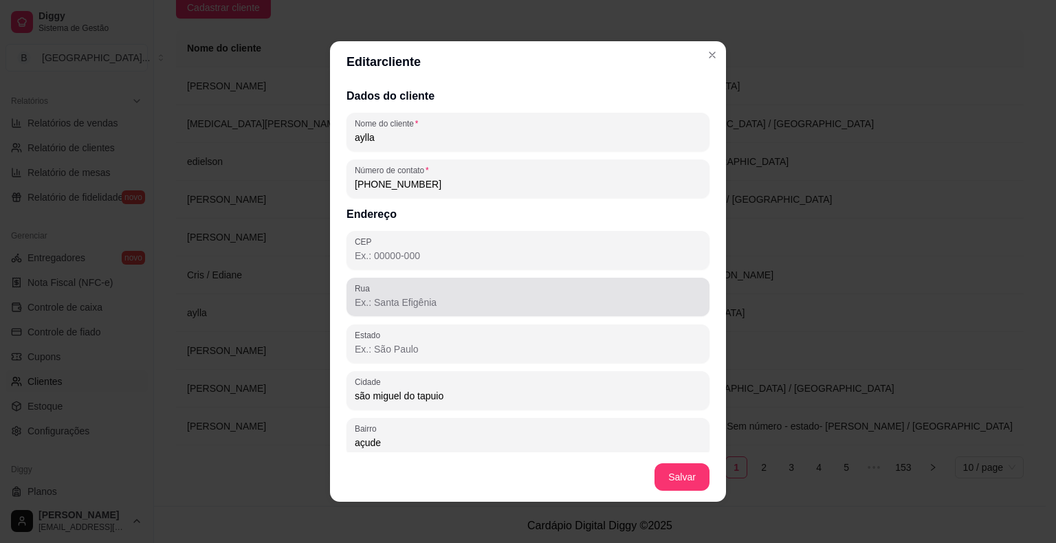
scroll to position [56, 0]
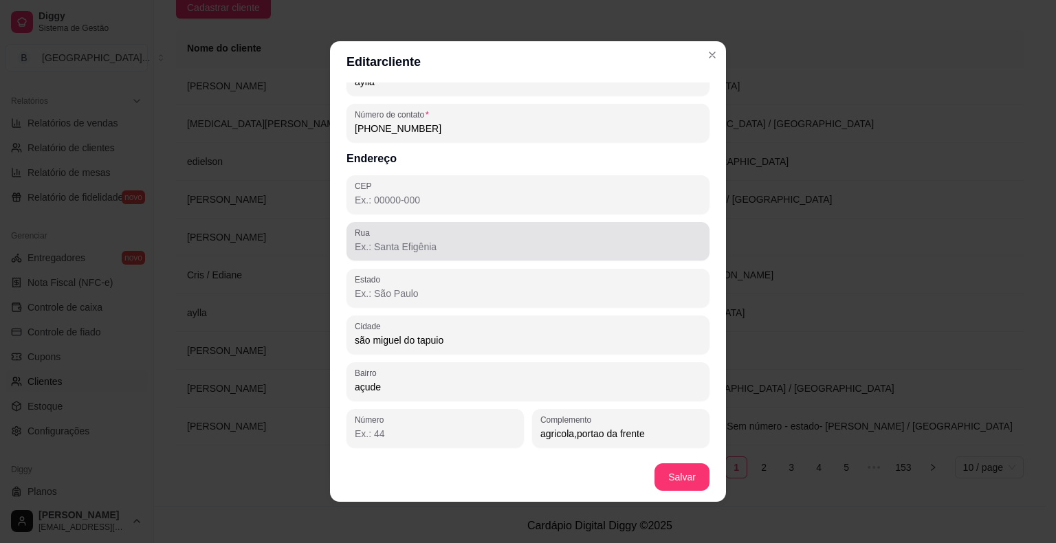
click at [626, 254] on div "Rua" at bounding box center [528, 241] width 363 height 39
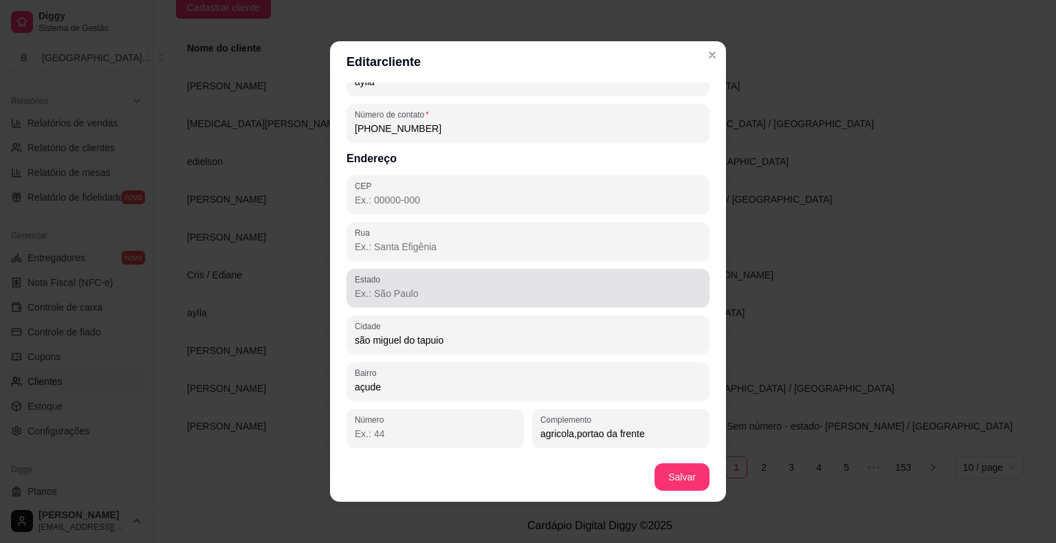
click at [626, 296] on input "Estado" at bounding box center [528, 294] width 347 height 14
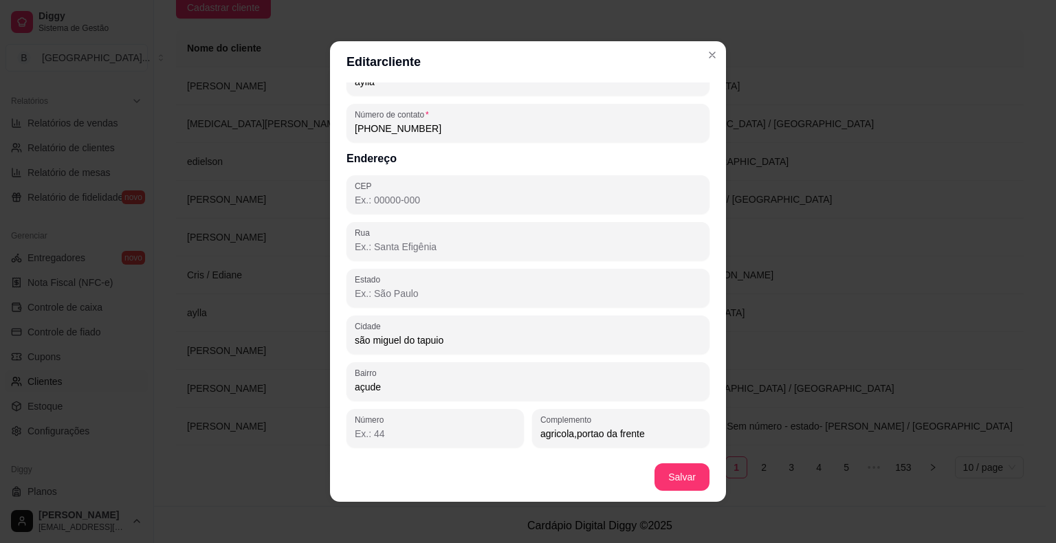
type input "PI"
type input "64330-000"
type input "2003"
type input "São Miguel do Tapuio"
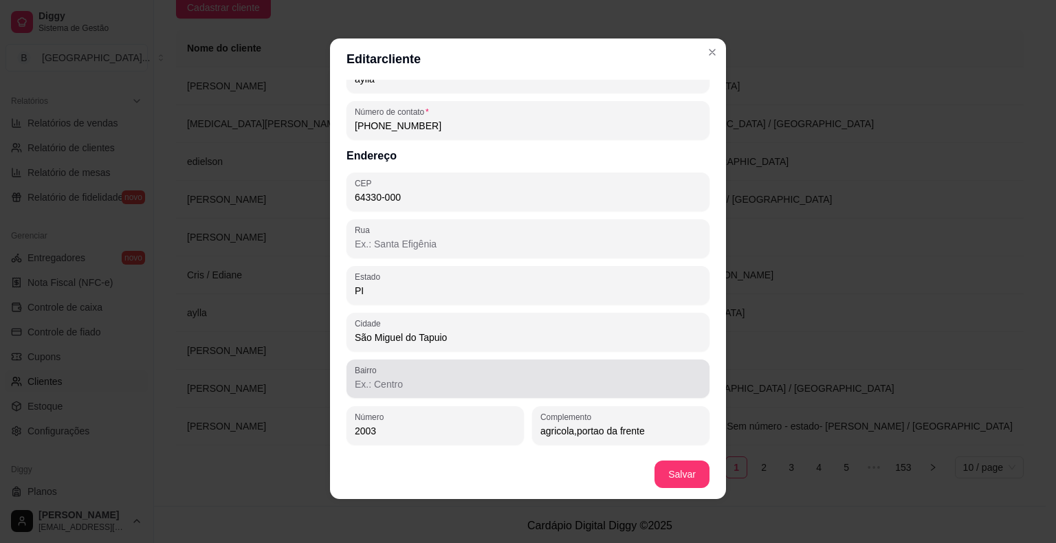
click at [450, 384] on input "Bairro" at bounding box center [528, 385] width 347 height 14
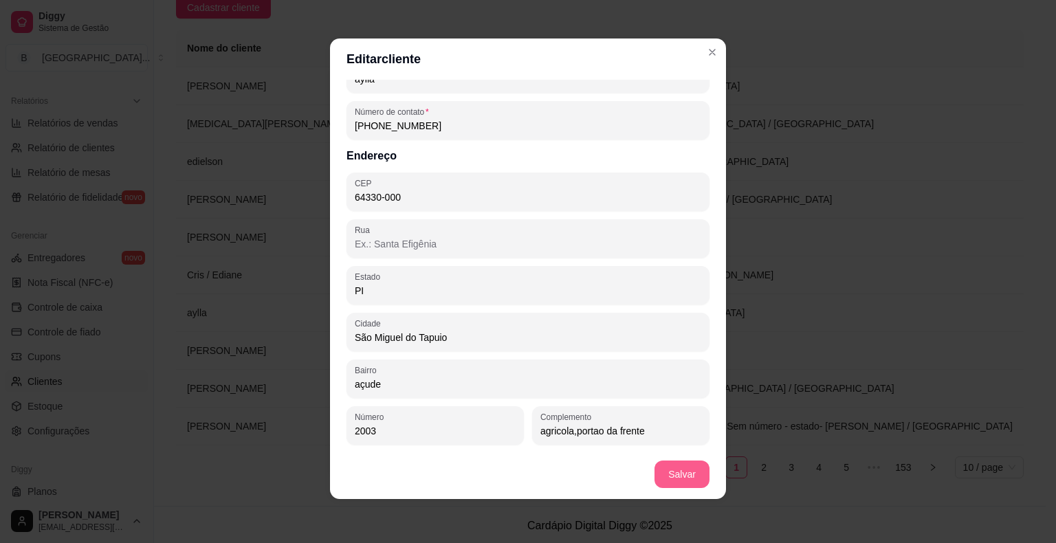
type input "açude"
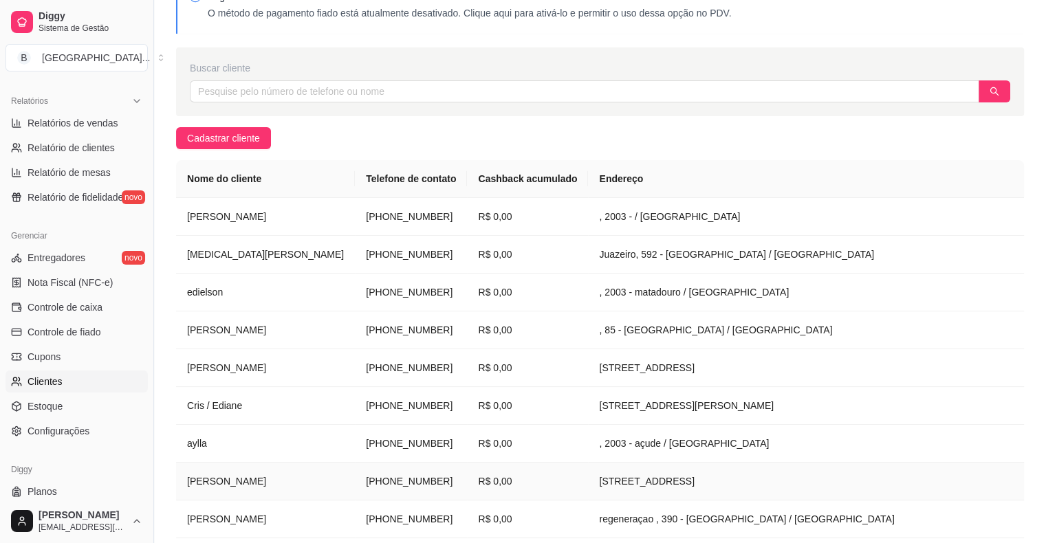
scroll to position [72, 0]
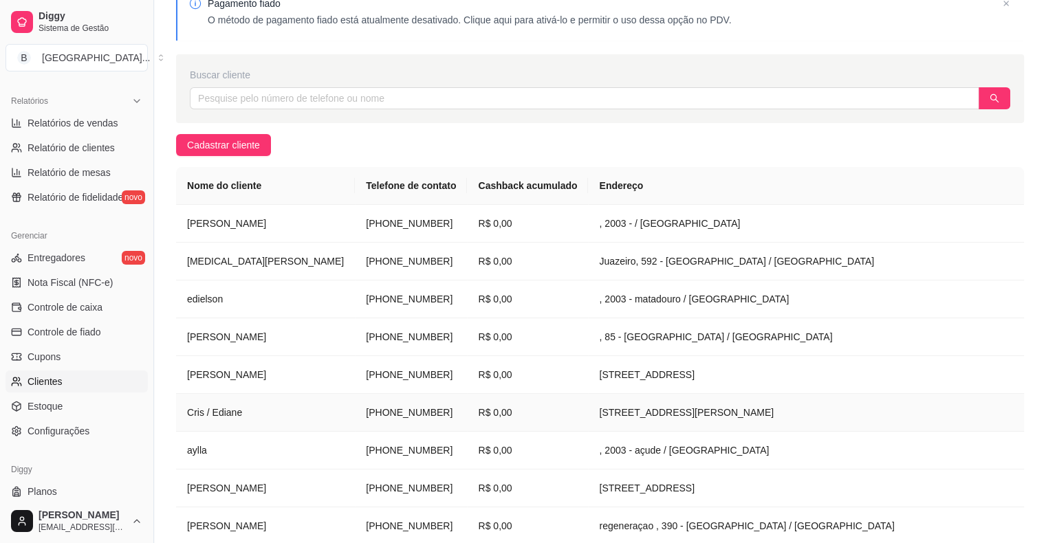
click at [517, 413] on td "R$ 0,00" at bounding box center [527, 413] width 121 height 38
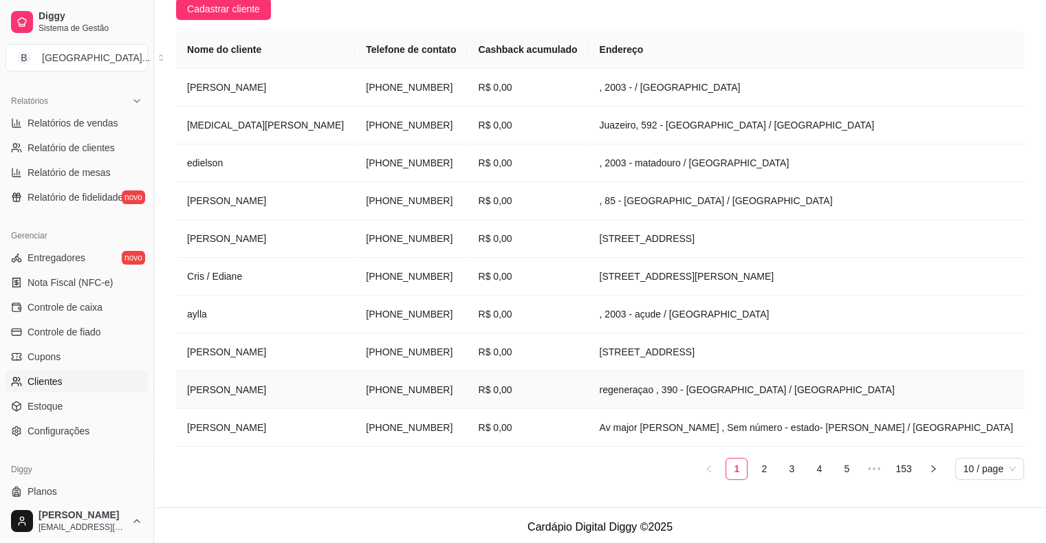
scroll to position [210, 0]
click at [759, 460] on link "2" at bounding box center [764, 467] width 21 height 21
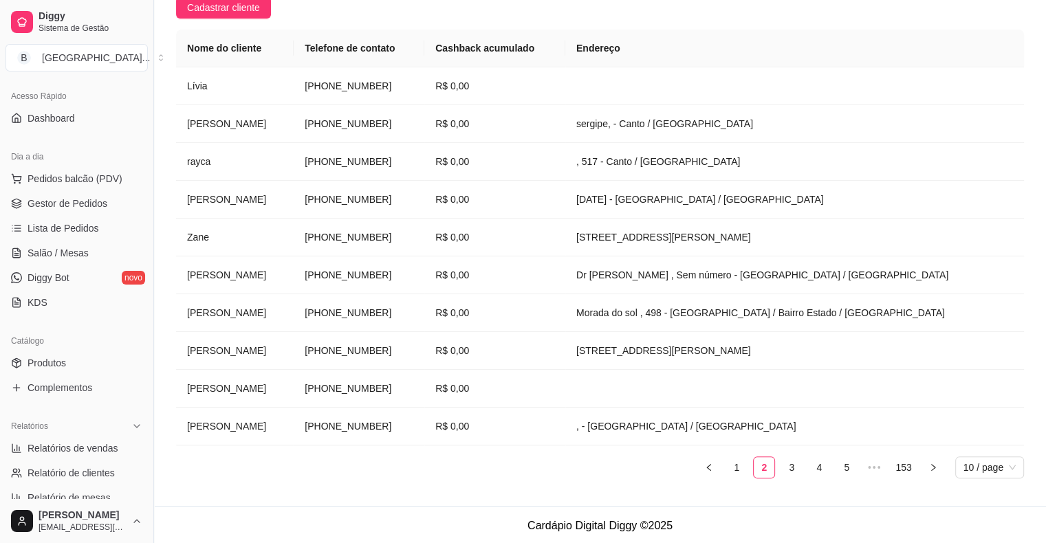
scroll to position [69, 0]
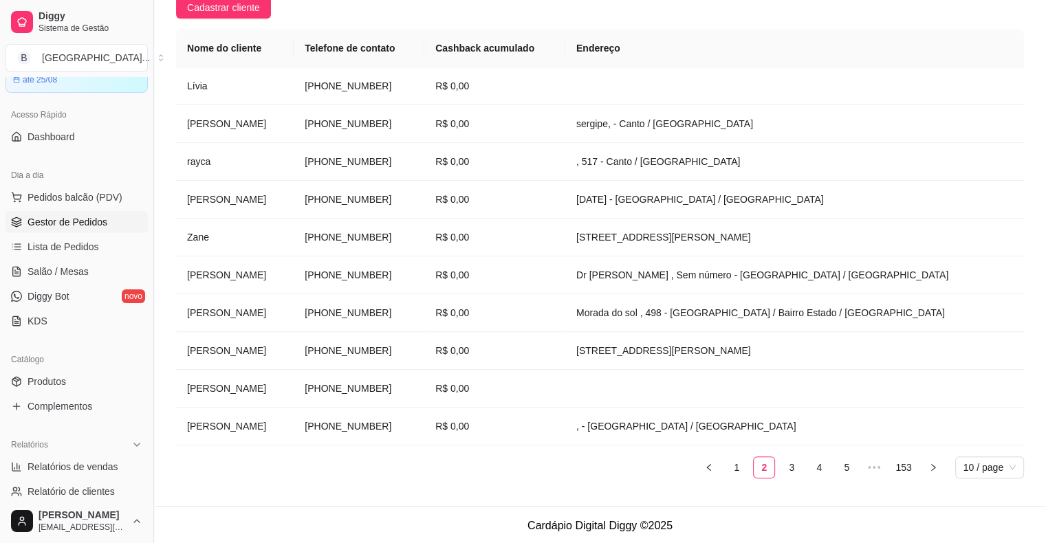
click at [83, 212] on link "Gestor de Pedidos" at bounding box center [77, 222] width 142 height 22
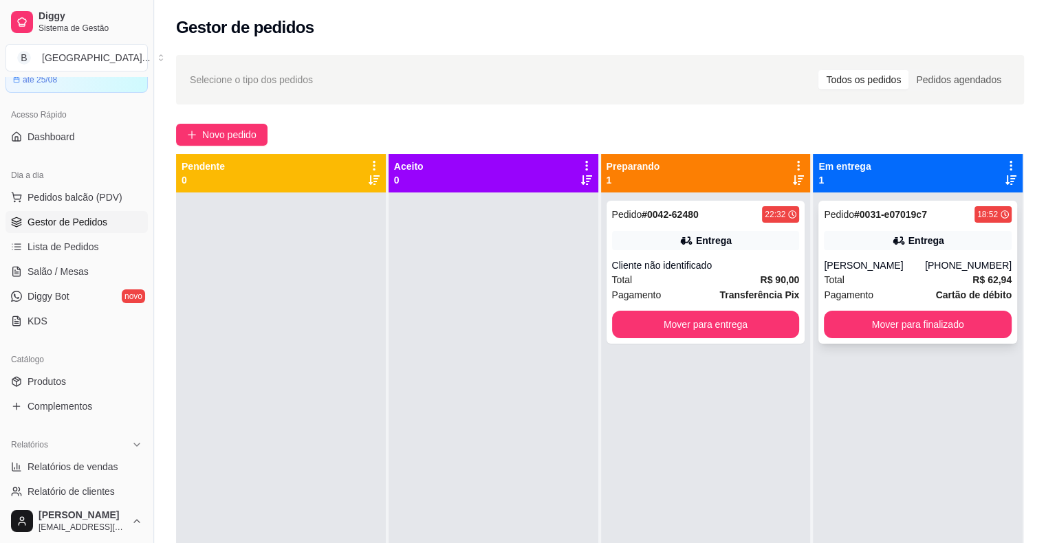
click at [937, 254] on div "Pedido # 0031-e07019c7 18:52 Entrega [PERSON_NAME] [PHONE_NUMBER] Total R$ 62,9…" at bounding box center [917, 272] width 199 height 143
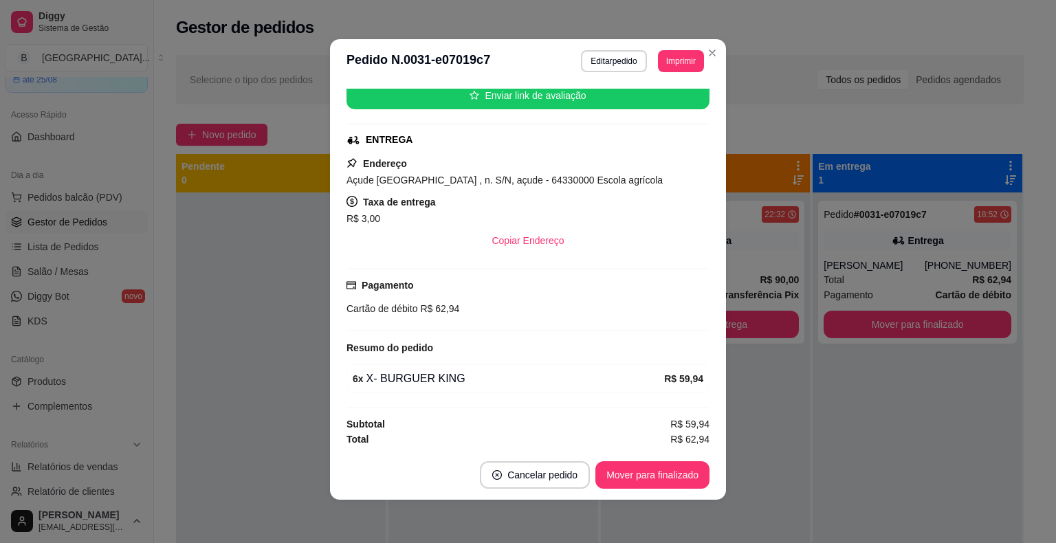
scroll to position [3, 0]
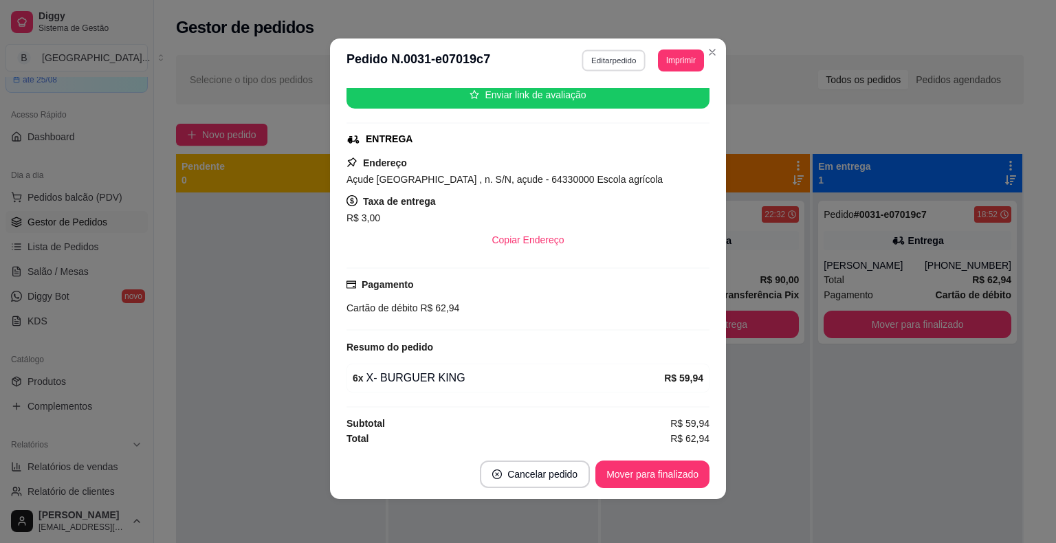
click at [583, 57] on button "Editar pedido" at bounding box center [614, 60] width 64 height 21
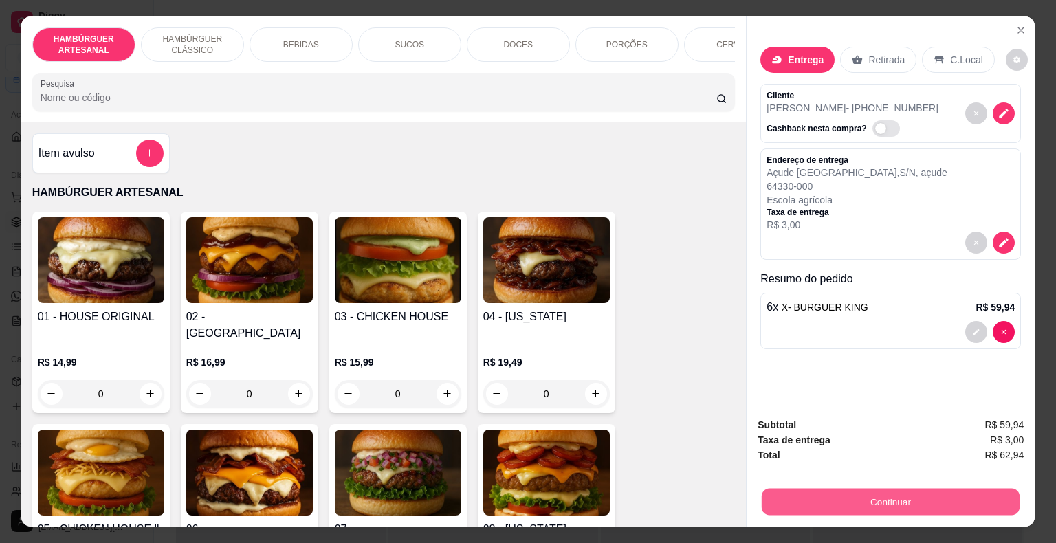
click at [860, 502] on button "Continuar" at bounding box center [891, 502] width 258 height 27
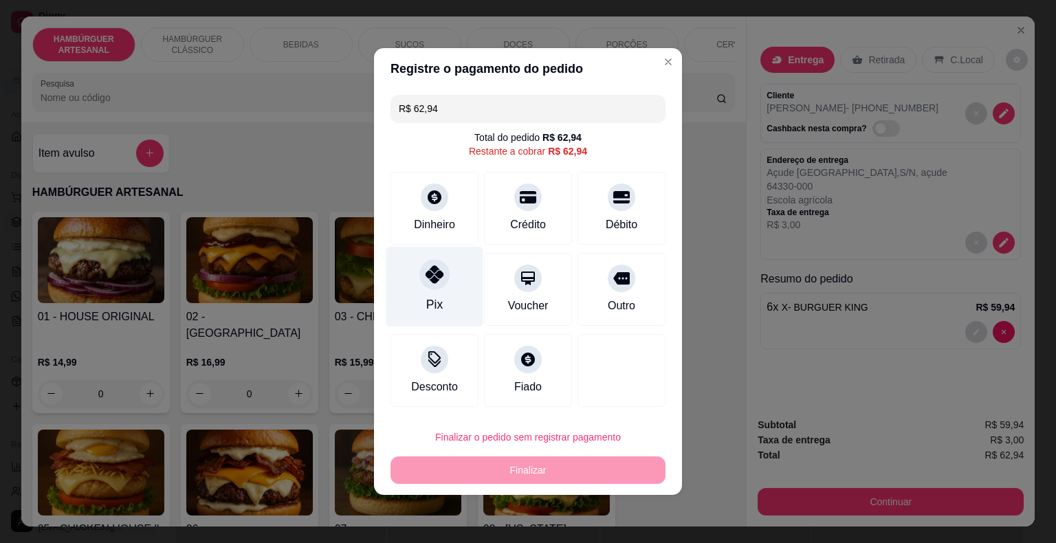
click at [420, 265] on div at bounding box center [434, 274] width 30 height 30
type input "R$ 0,00"
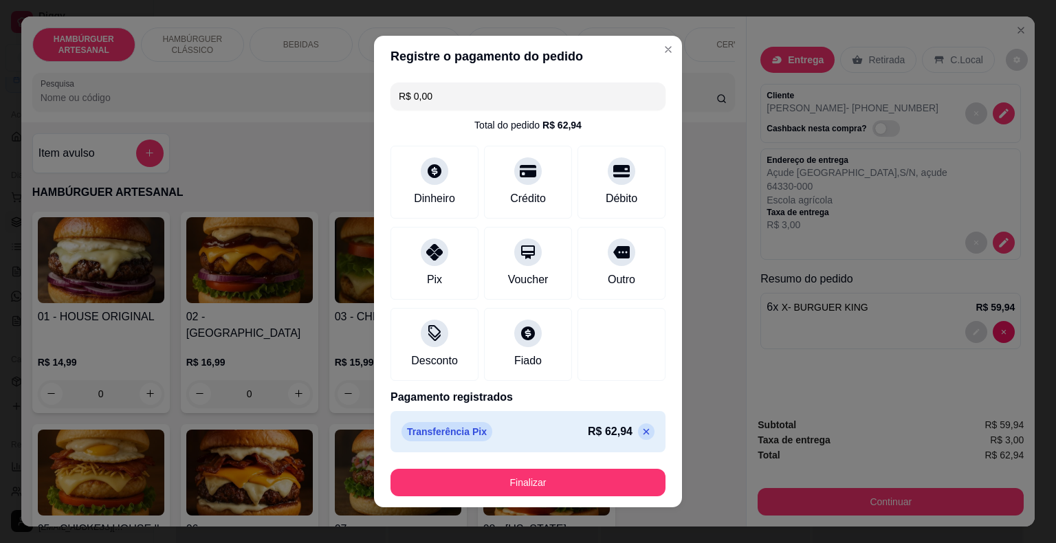
scroll to position [8, 0]
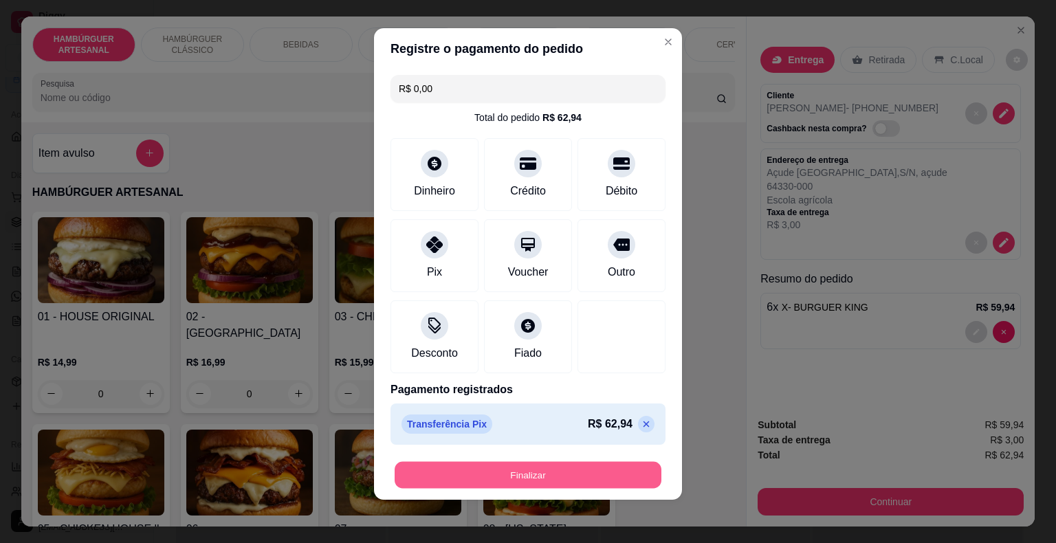
click at [561, 466] on button "Finalizar" at bounding box center [528, 475] width 267 height 27
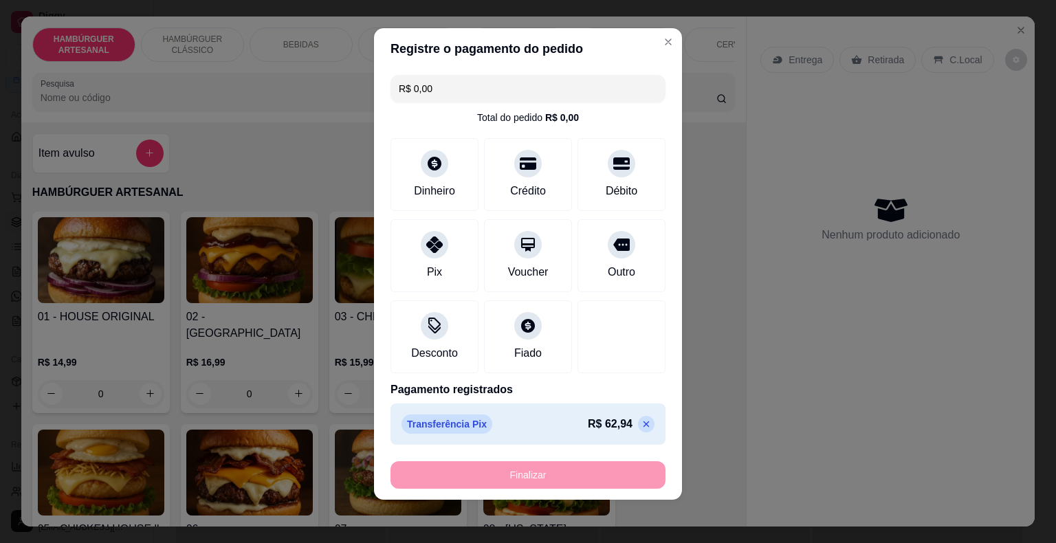
type input "0"
type input "-R$ 62,94"
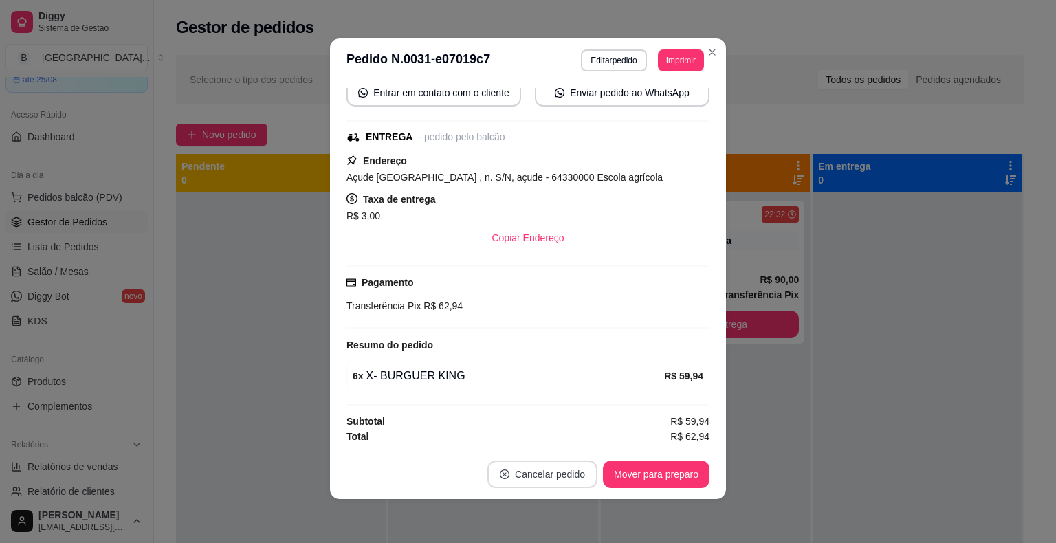
scroll to position [165, 0]
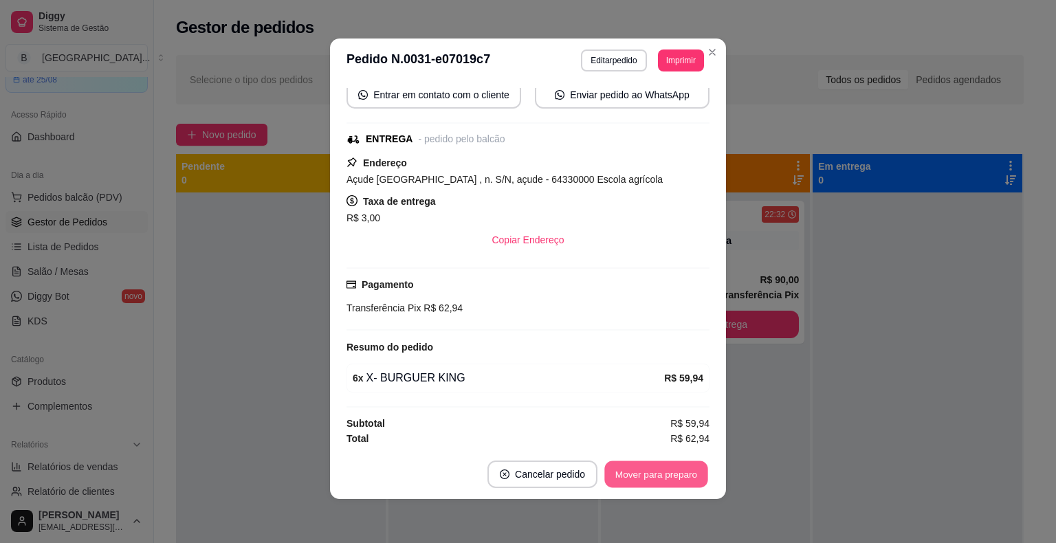
click at [633, 472] on button "Mover para preparo" at bounding box center [655, 474] width 103 height 27
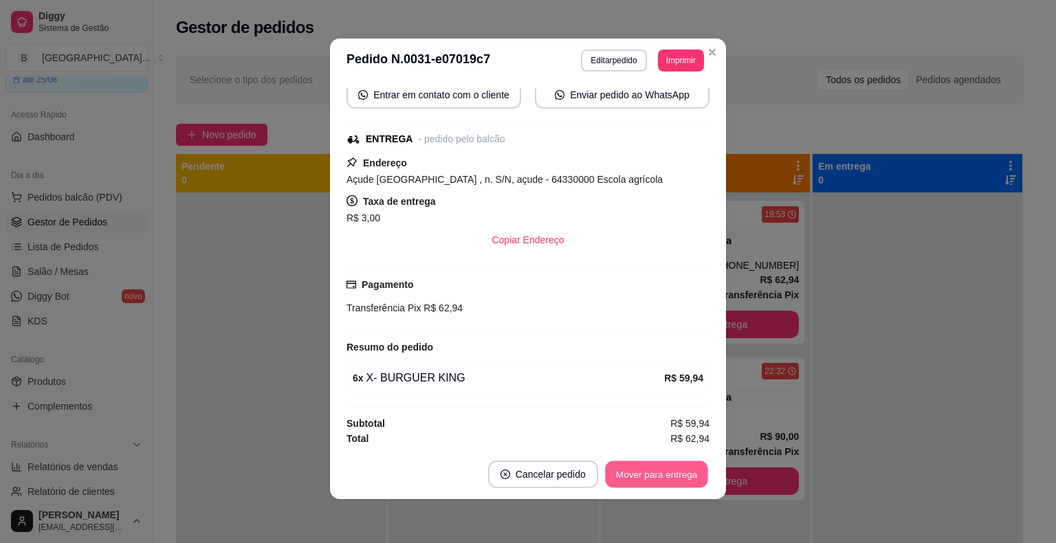
click at [633, 472] on button "Mover para entrega" at bounding box center [656, 474] width 103 height 27
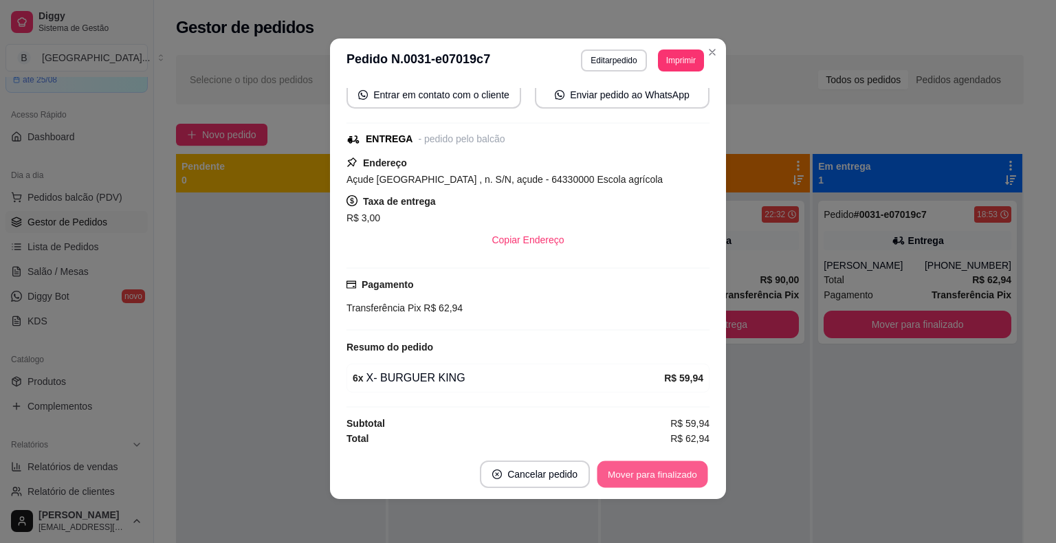
click at [633, 472] on button "Mover para finalizado" at bounding box center [653, 474] width 111 height 27
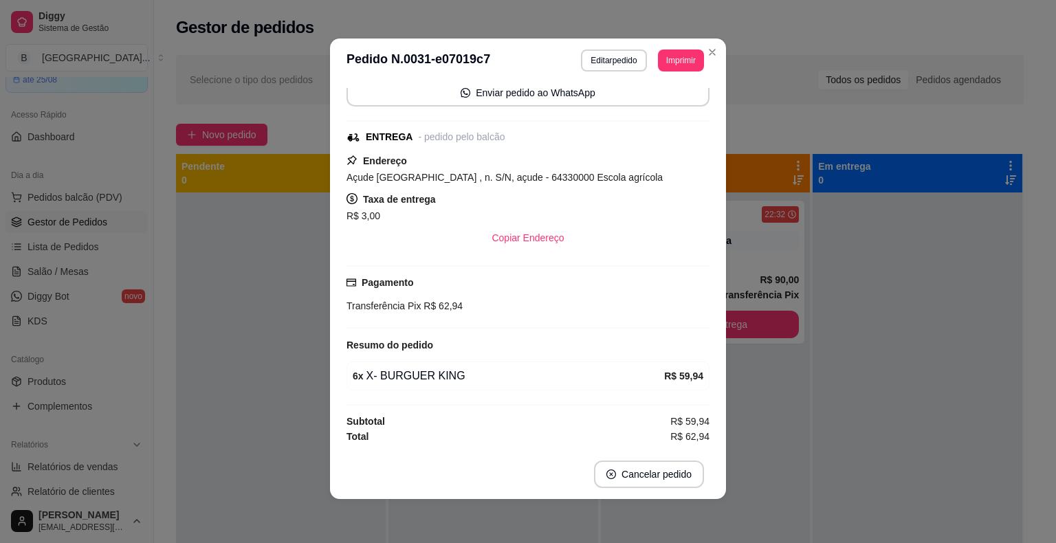
scroll to position [120, 0]
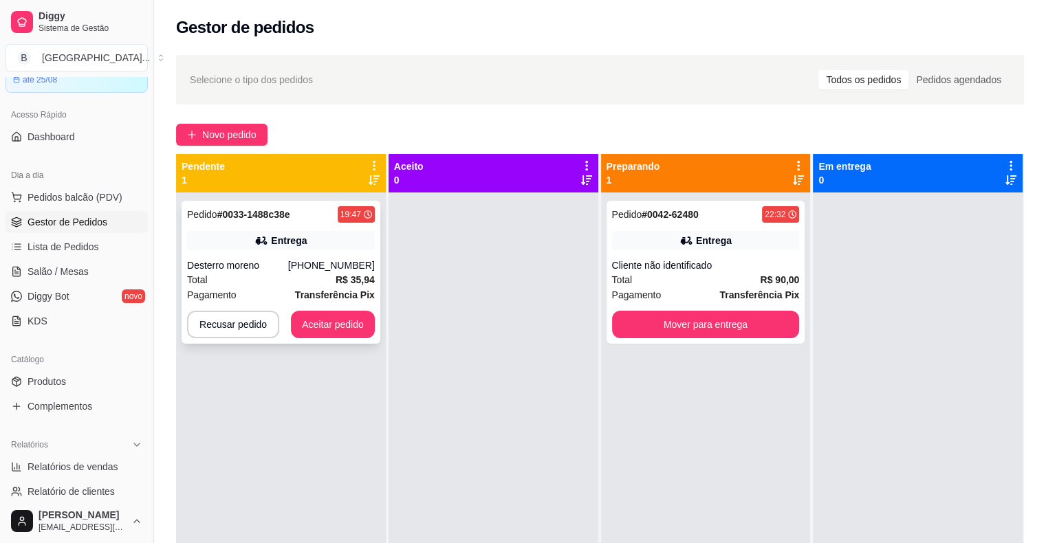
click at [283, 259] on div "Desterro moreno" at bounding box center [237, 266] width 101 height 14
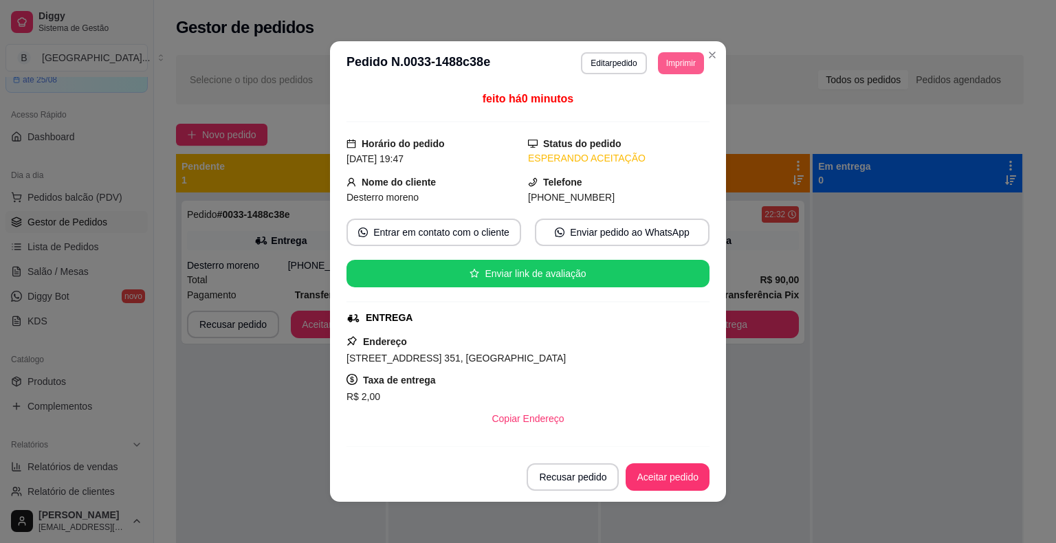
click at [663, 52] on button "Imprimir" at bounding box center [681, 63] width 46 height 22
click at [659, 70] on button "Imprimir" at bounding box center [681, 62] width 45 height 21
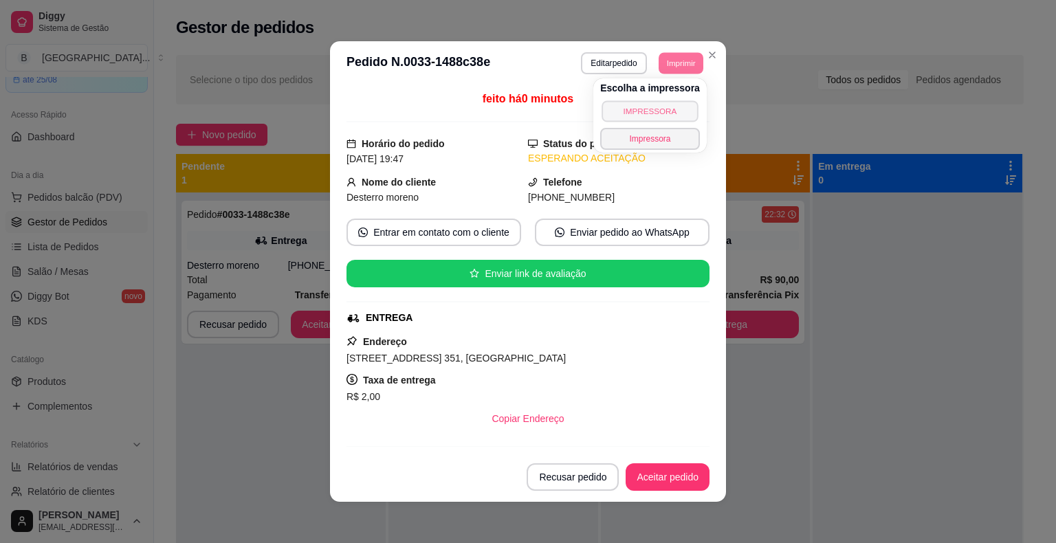
click at [661, 116] on button "IMPRESSORA" at bounding box center [650, 110] width 96 height 21
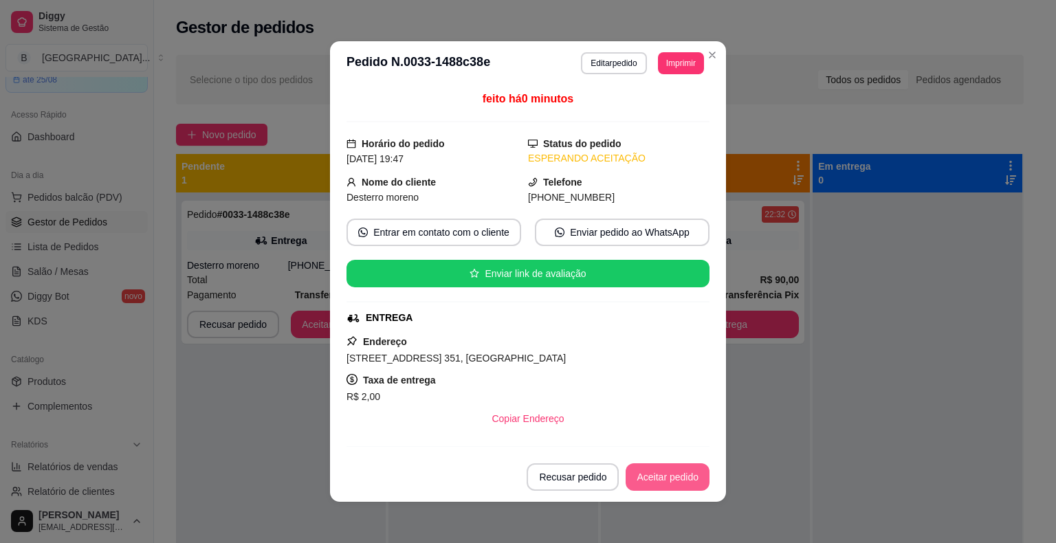
click at [669, 480] on button "Aceitar pedido" at bounding box center [668, 477] width 84 height 28
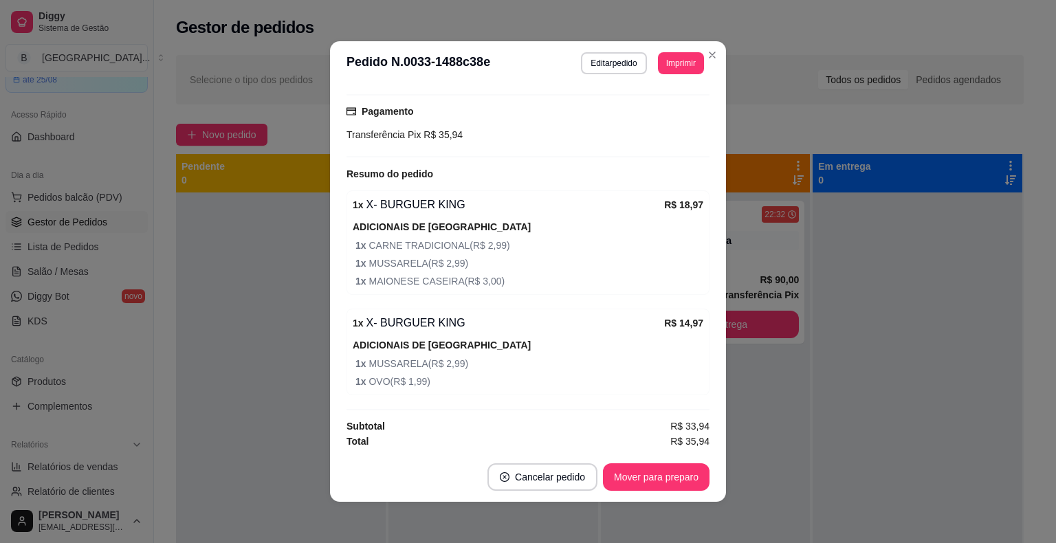
scroll to position [3, 0]
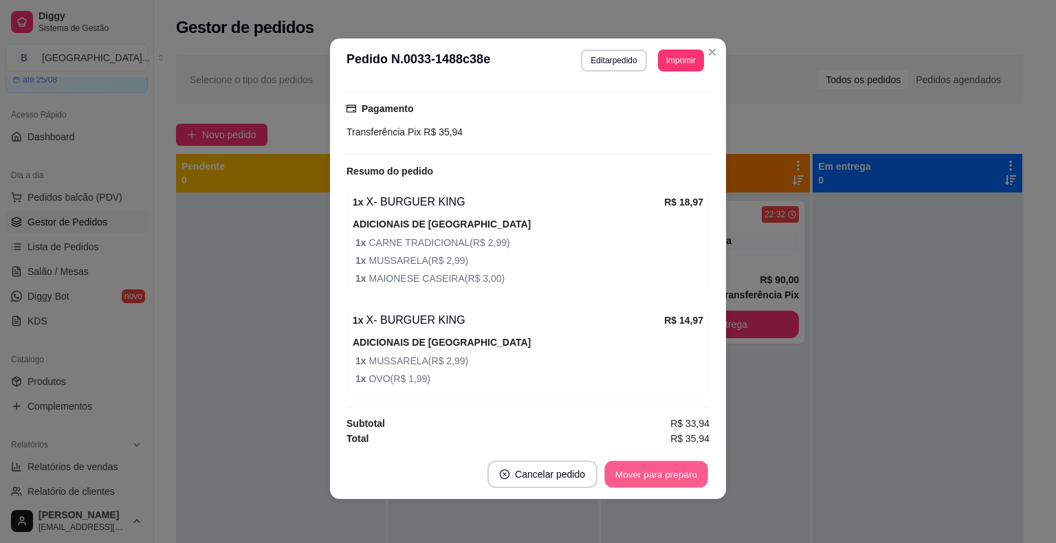
click at [654, 477] on button "Mover para preparo" at bounding box center [655, 474] width 103 height 27
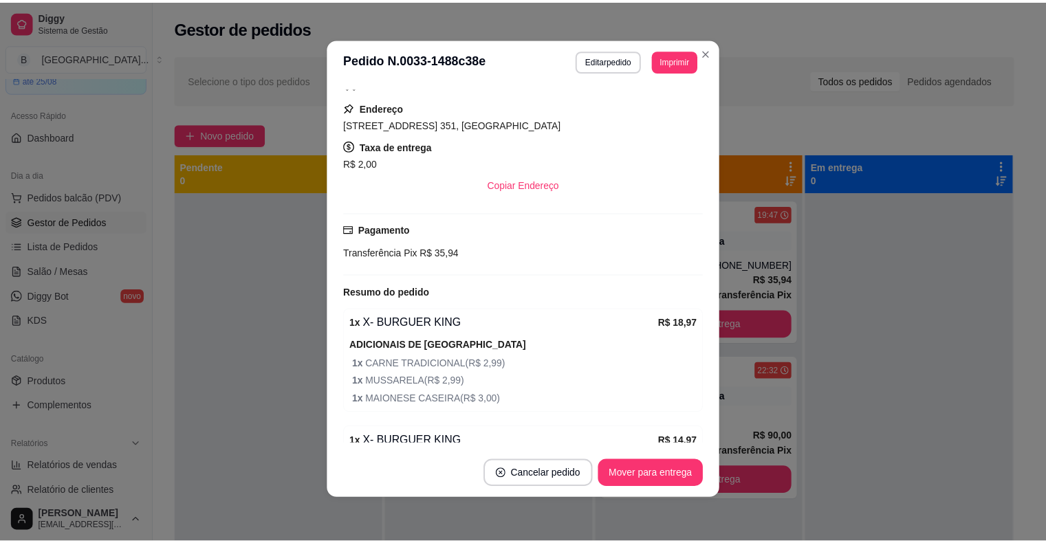
scroll to position [215, 0]
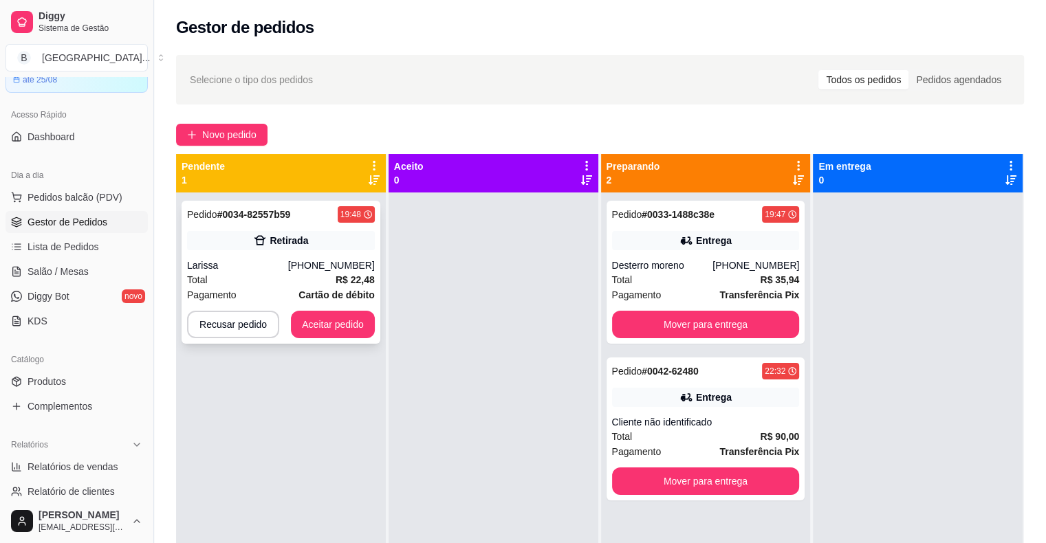
click at [322, 238] on div "Retirada" at bounding box center [281, 240] width 188 height 19
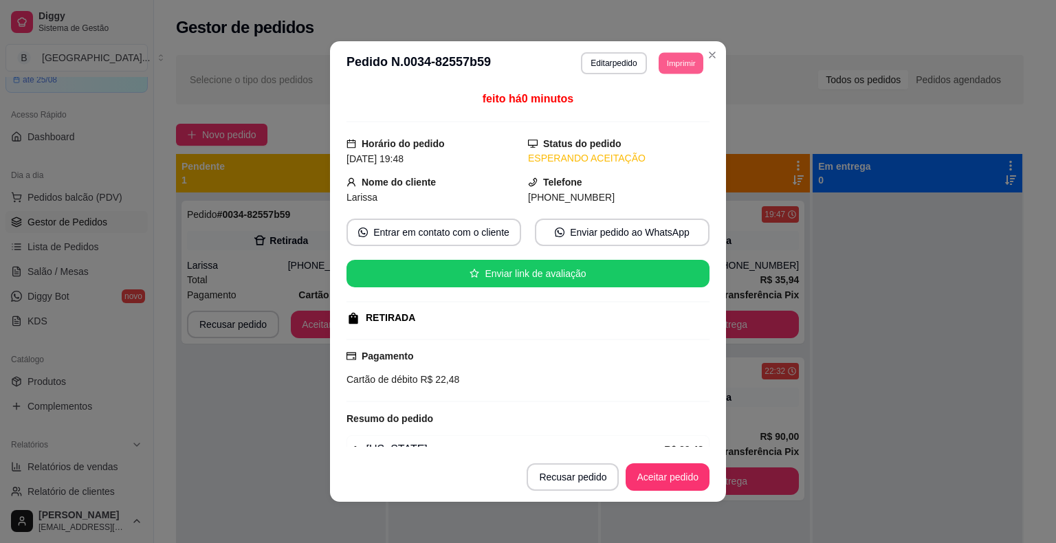
click at [664, 62] on button "Imprimir" at bounding box center [681, 62] width 45 height 21
click at [676, 110] on button "IMPRESSORA" at bounding box center [650, 110] width 96 height 21
click at [663, 464] on button "Aceitar pedido" at bounding box center [668, 477] width 84 height 28
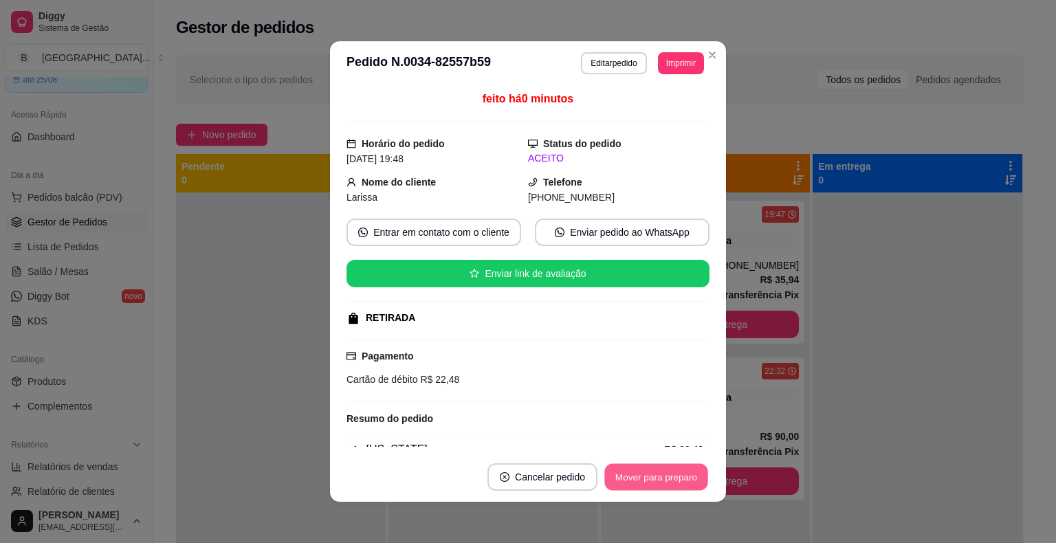
click at [663, 473] on button "Mover para preparo" at bounding box center [655, 477] width 103 height 27
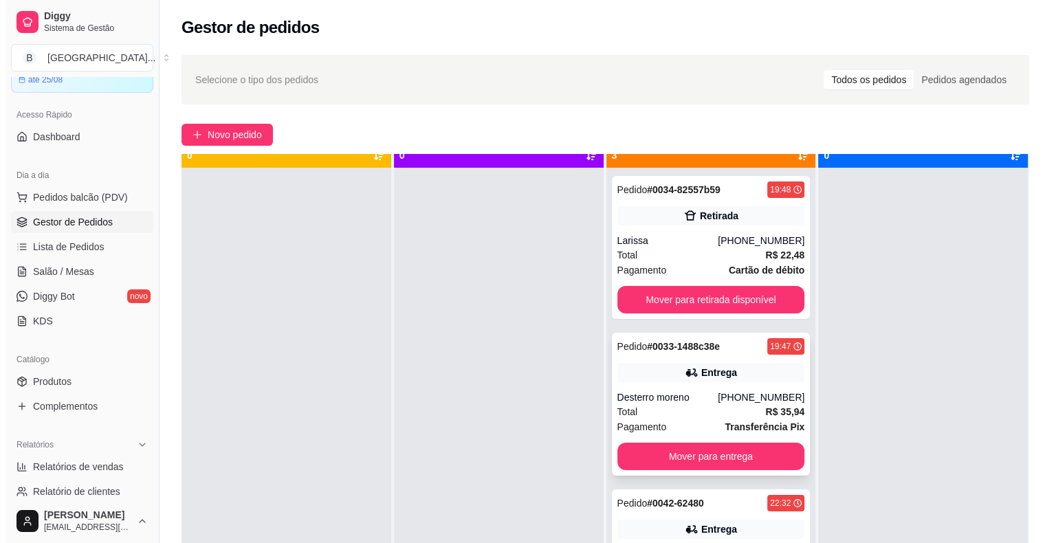
scroll to position [39, 0]
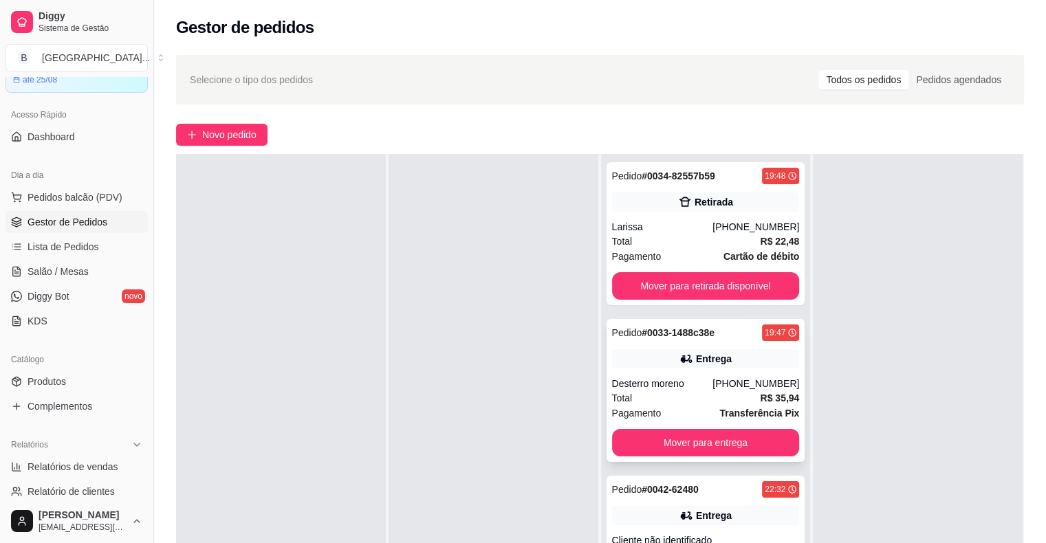
click at [674, 377] on div "Desterro moreno" at bounding box center [662, 384] width 101 height 14
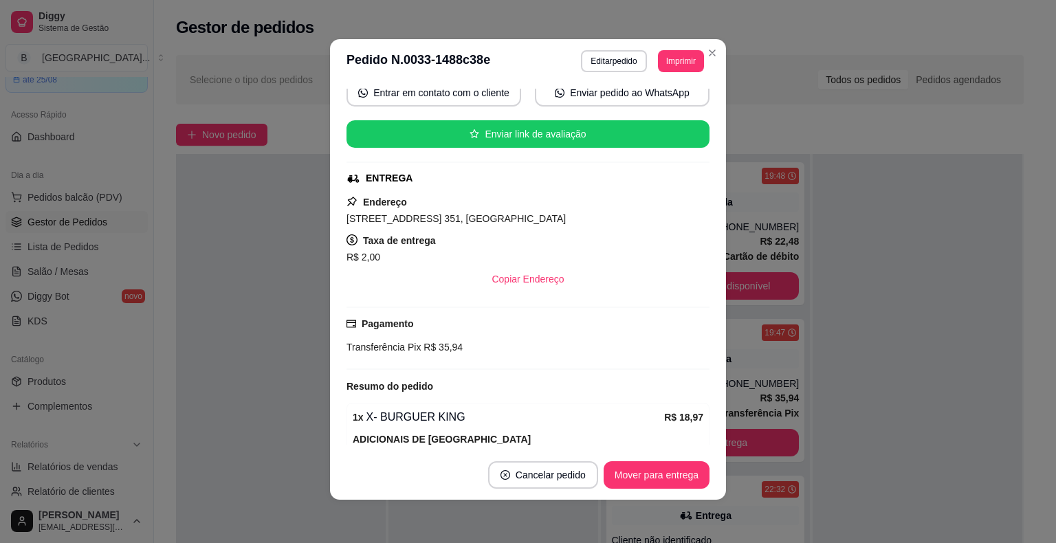
scroll to position [3, 0]
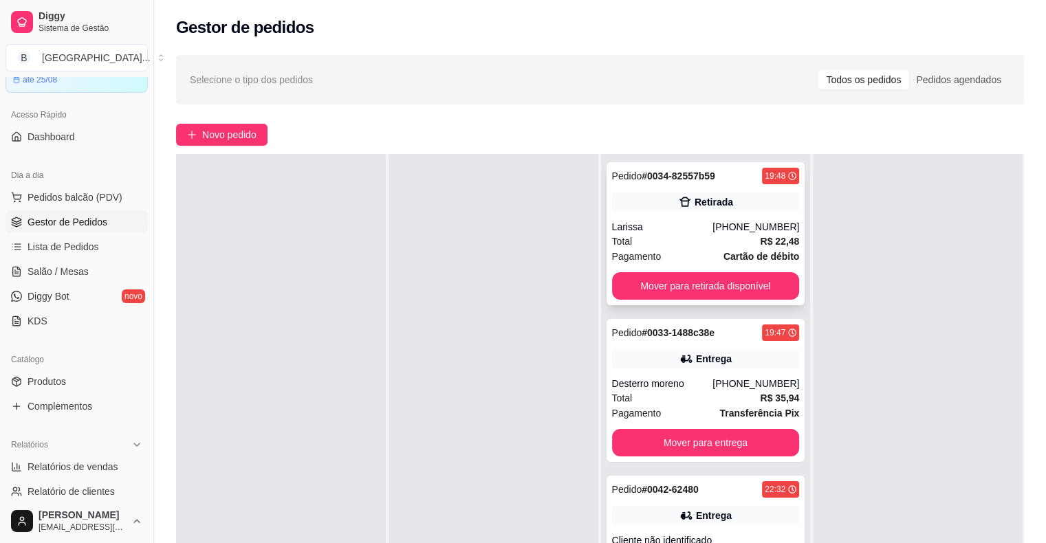
click at [677, 247] on div "Total R$ 22,48" at bounding box center [706, 241] width 188 height 15
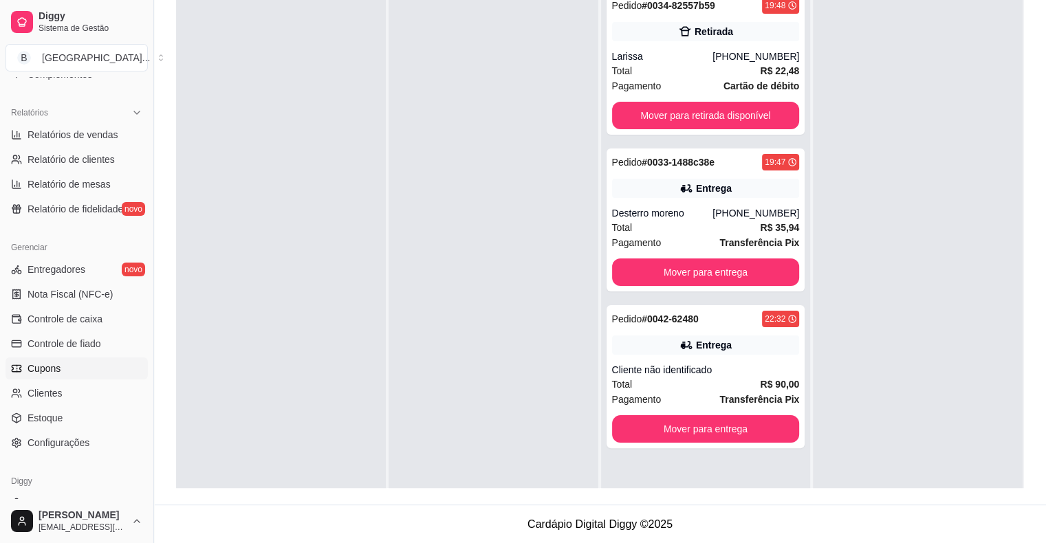
scroll to position [446, 0]
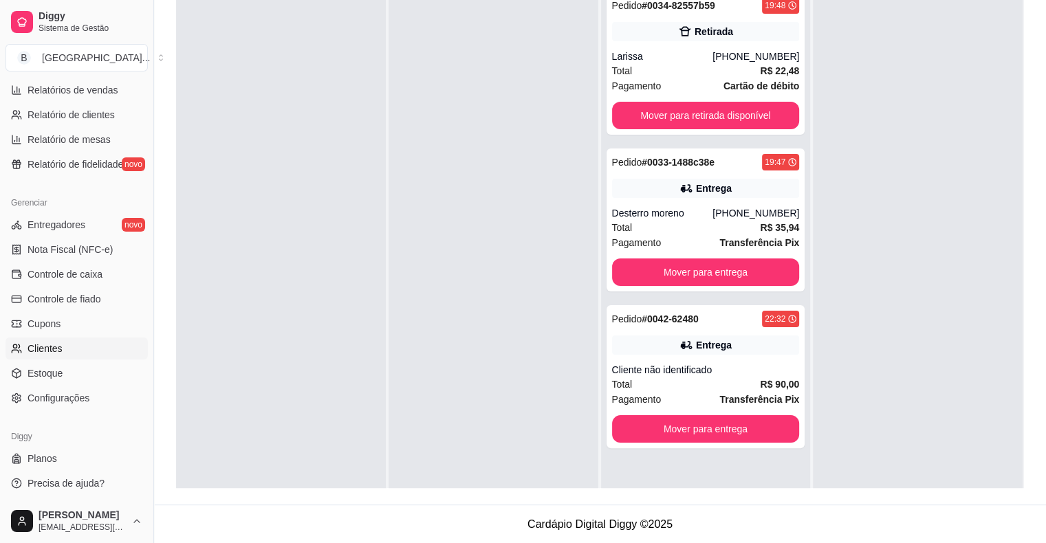
click at [127, 342] on link "Clientes" at bounding box center [77, 349] width 142 height 22
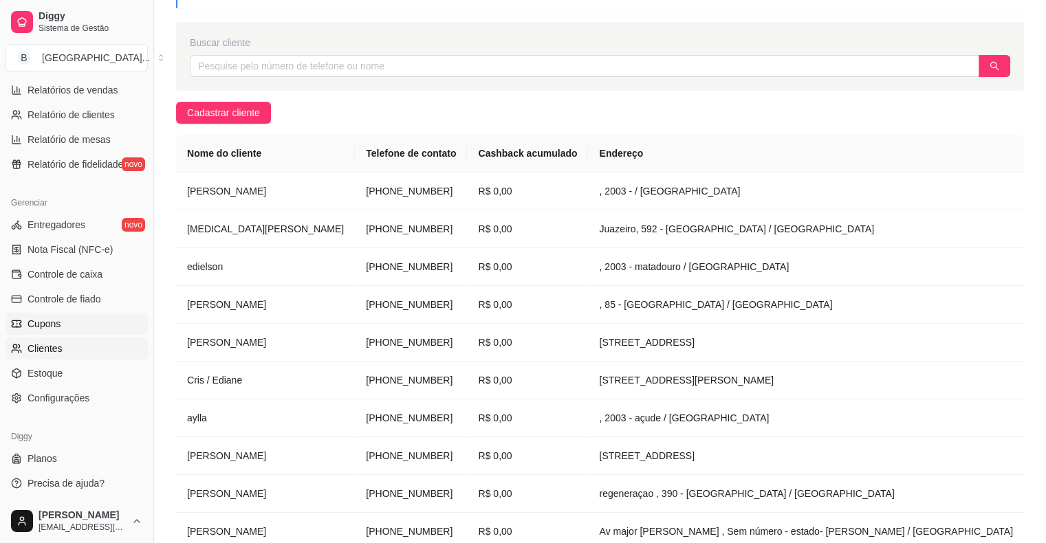
scroll to position [210, 0]
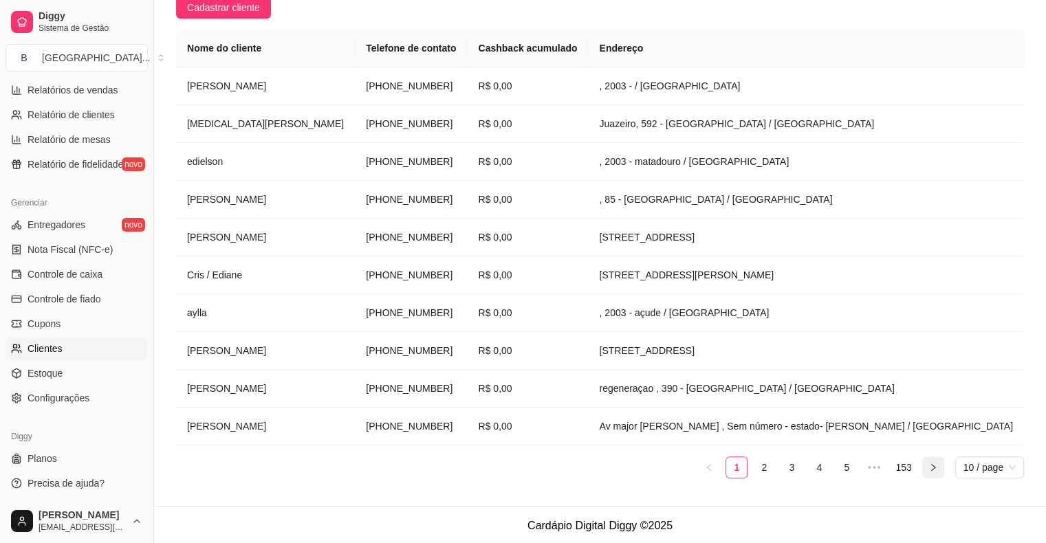
click at [934, 472] on button "button" at bounding box center [933, 468] width 22 height 22
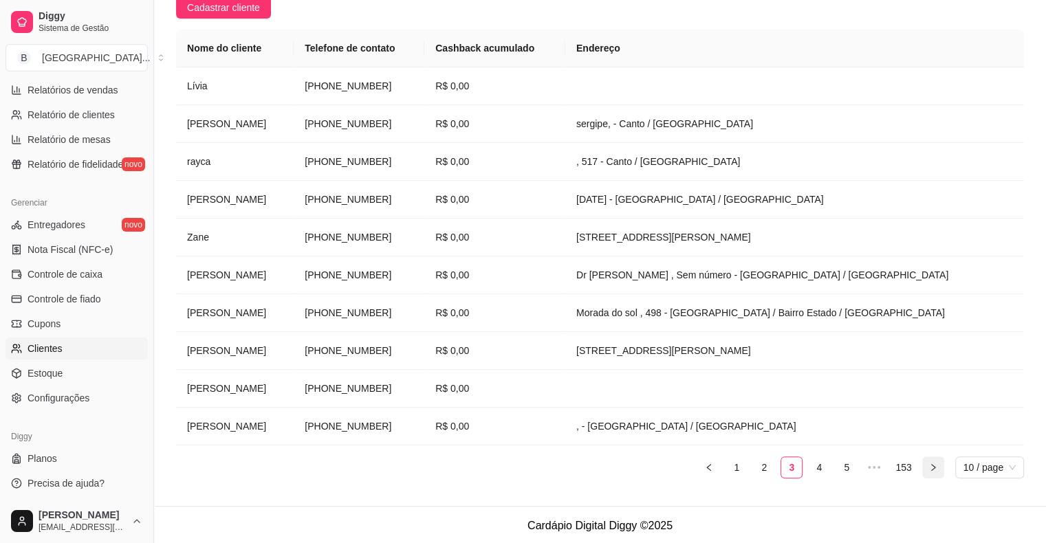
click at [934, 472] on button "button" at bounding box center [933, 468] width 22 height 22
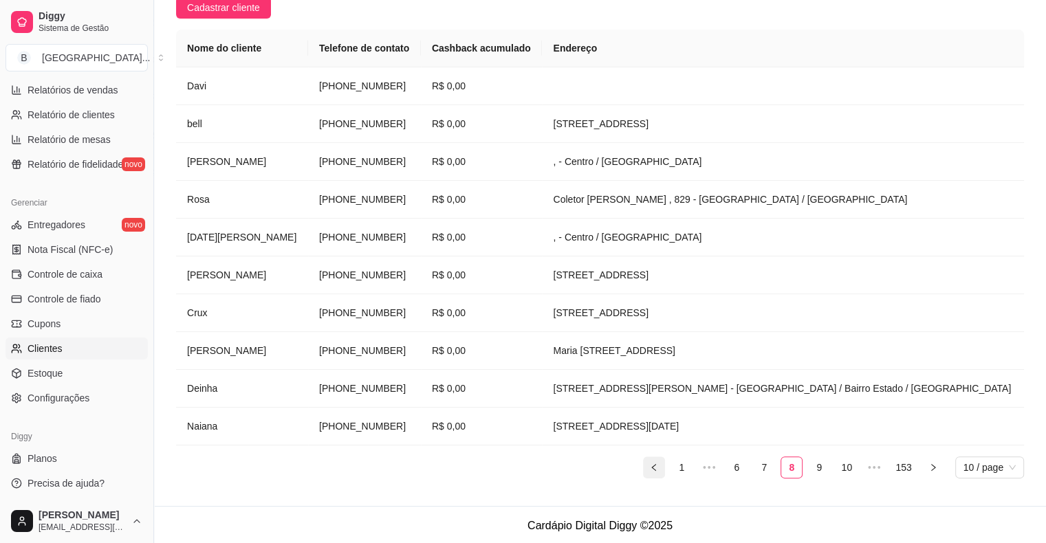
click at [657, 463] on icon "left" at bounding box center [654, 467] width 8 height 8
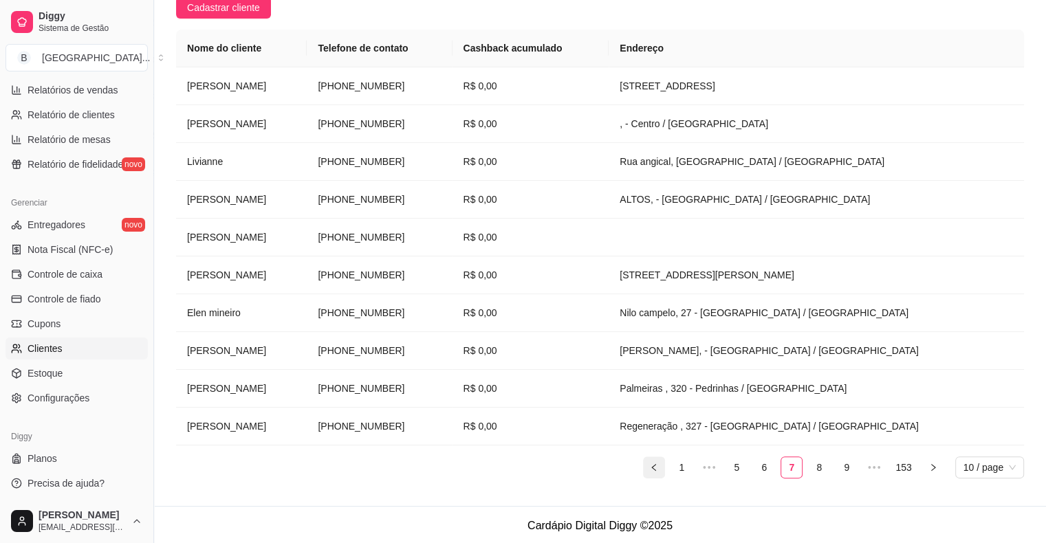
click at [657, 463] on icon "left" at bounding box center [654, 467] width 8 height 8
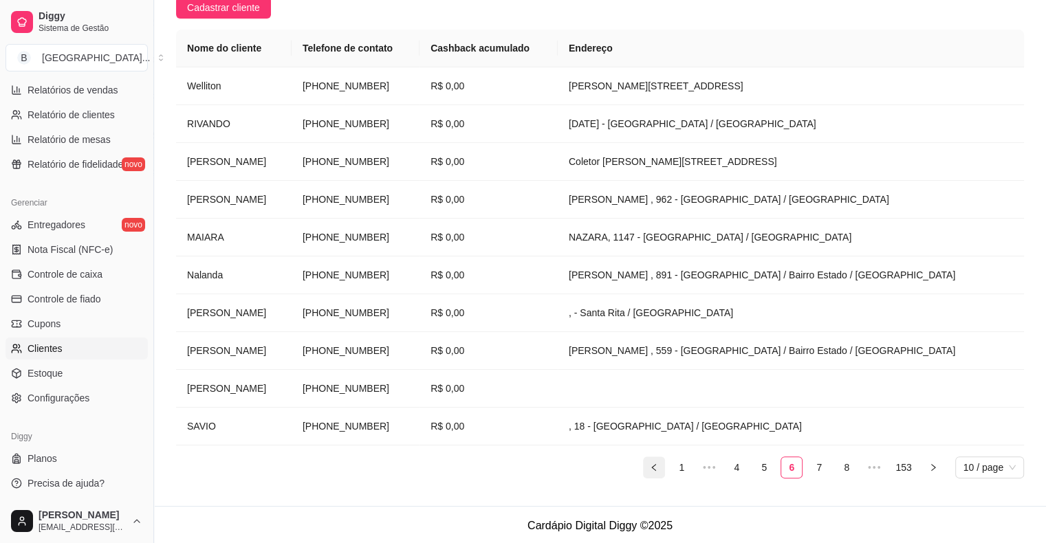
click at [657, 463] on icon "left" at bounding box center [654, 467] width 8 height 8
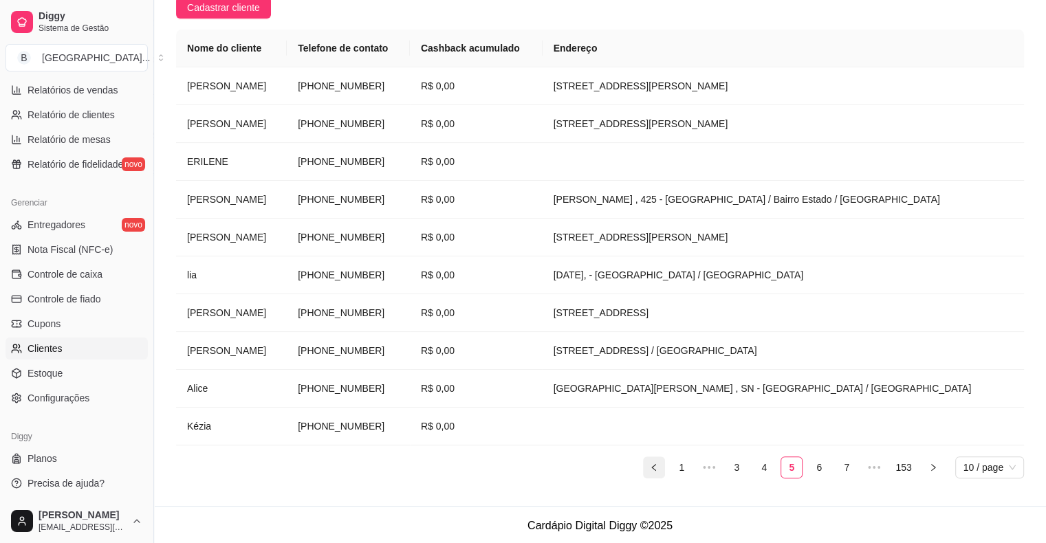
click at [657, 463] on icon "left" at bounding box center [654, 467] width 8 height 8
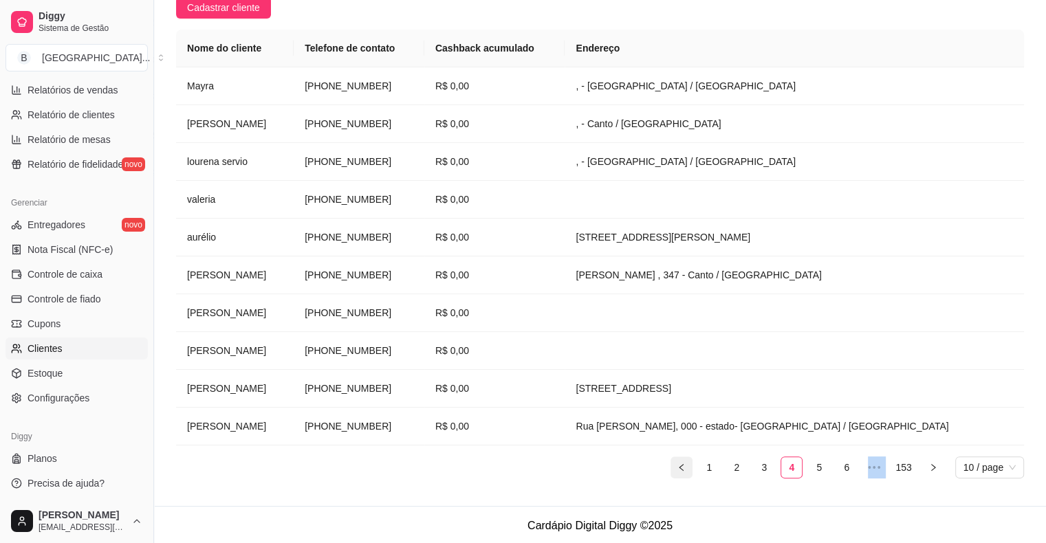
click at [657, 463] on ul "1 2 3 4 5 6 ••• 153 10 / page" at bounding box center [600, 468] width 848 height 22
click at [901, 459] on link "153" at bounding box center [903, 467] width 24 height 21
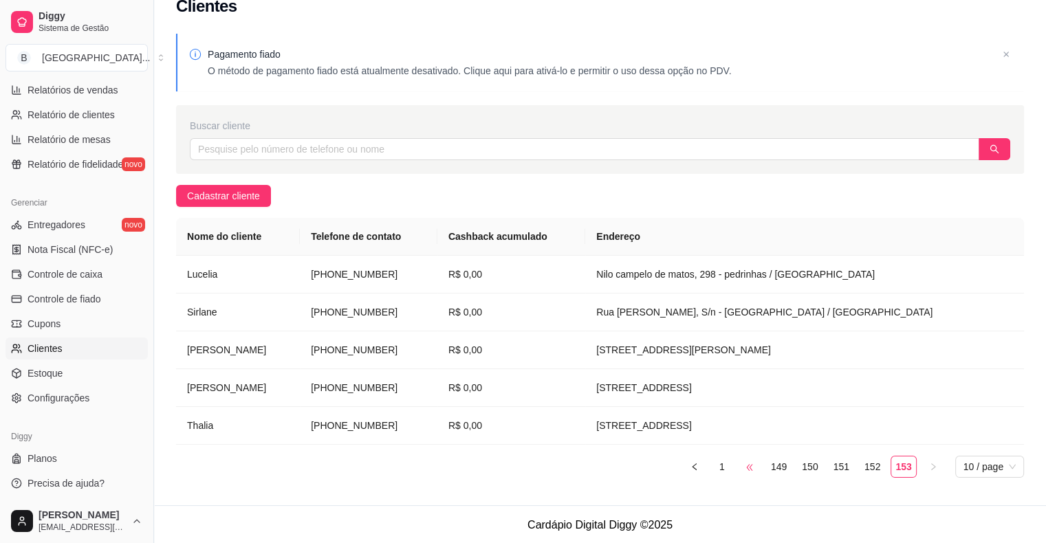
click at [756, 465] on span "•••" at bounding box center [750, 467] width 22 height 22
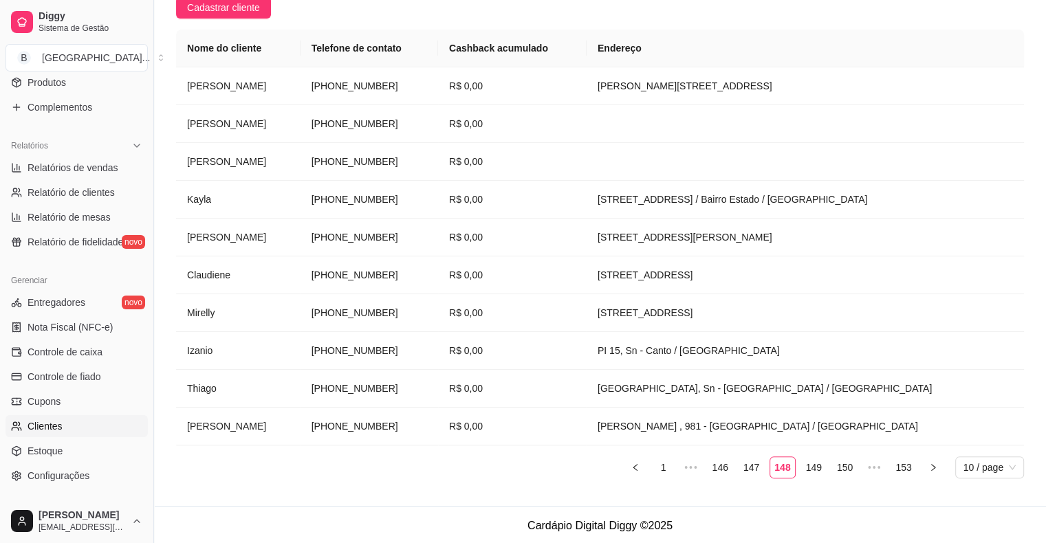
scroll to position [377, 0]
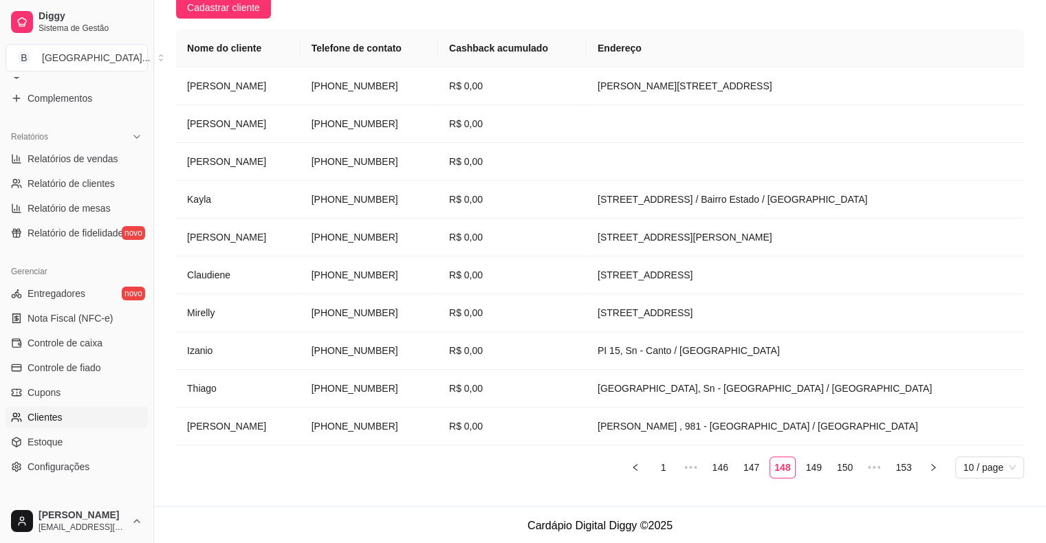
click at [61, 430] on ul "Entregadores novo Nota Fiscal (NFC-e) Controle de caixa Controle de fiado Cupon…" at bounding box center [77, 380] width 142 height 195
click at [65, 425] on link "Clientes" at bounding box center [77, 417] width 142 height 22
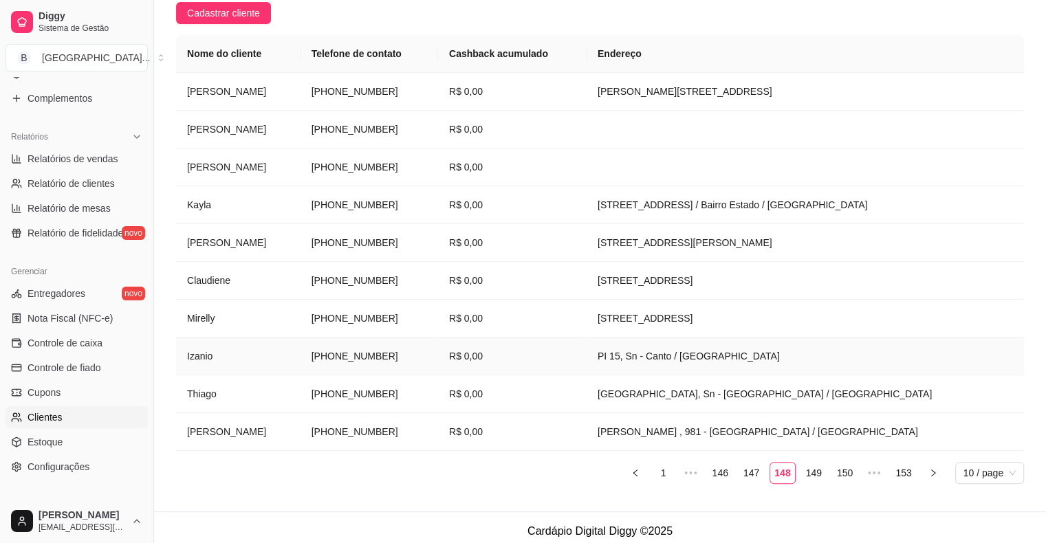
scroll to position [210, 0]
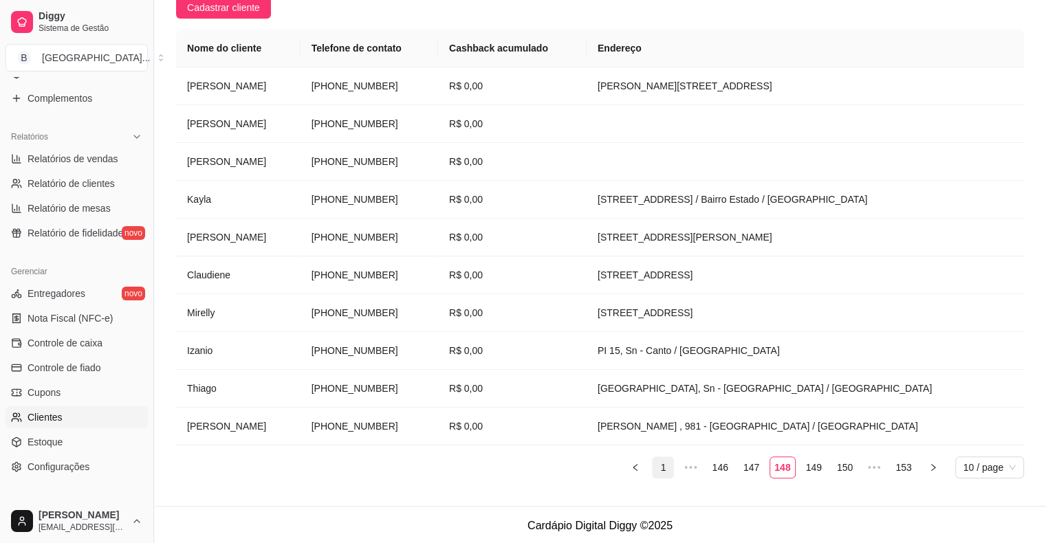
click at [666, 471] on link "1" at bounding box center [663, 467] width 21 height 21
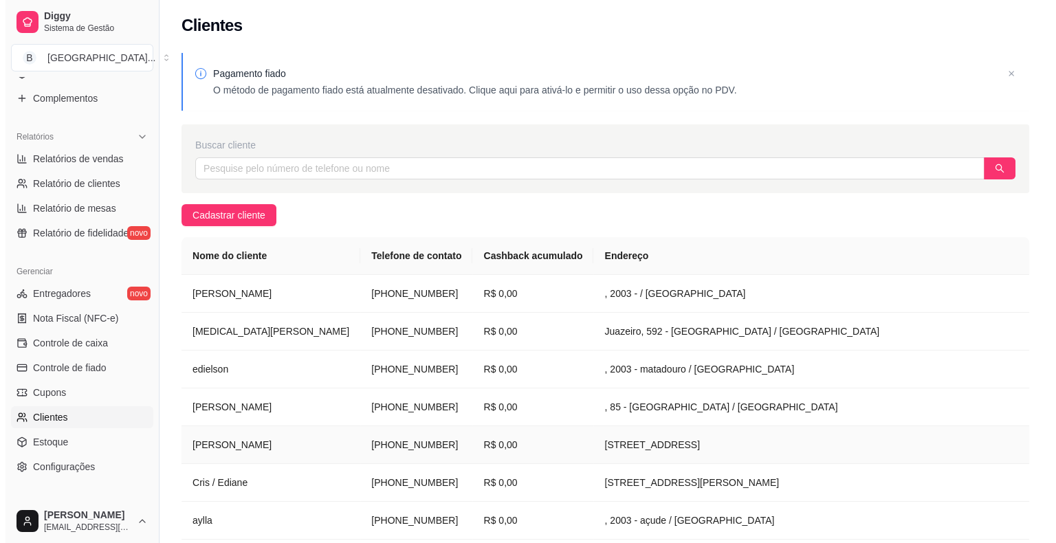
scroll to position [0, 0]
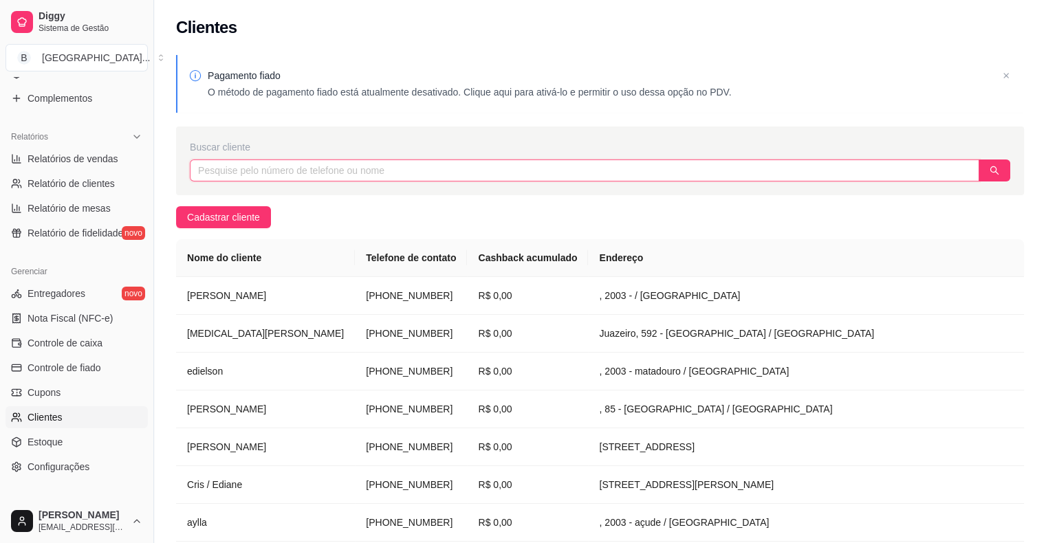
click at [600, 180] on input "text" at bounding box center [584, 171] width 789 height 22
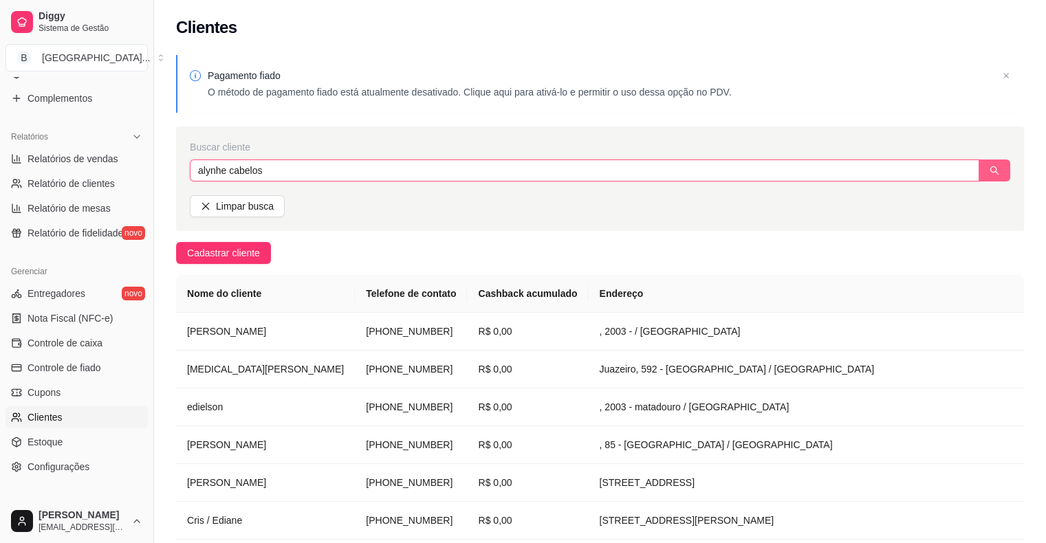
click at [990, 169] on icon "search" at bounding box center [994, 170] width 9 height 9
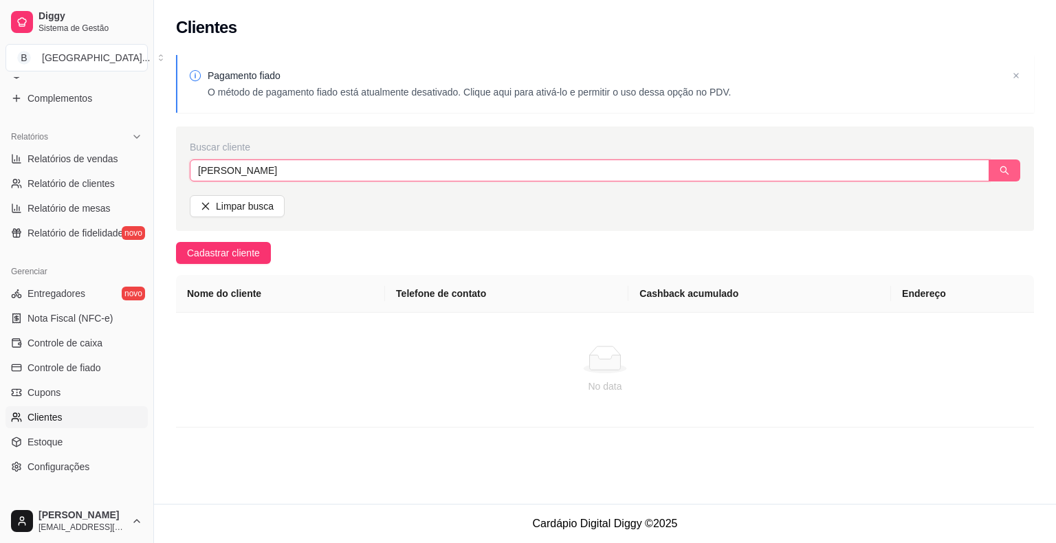
click at [1008, 174] on icon "search" at bounding box center [1004, 170] width 9 height 9
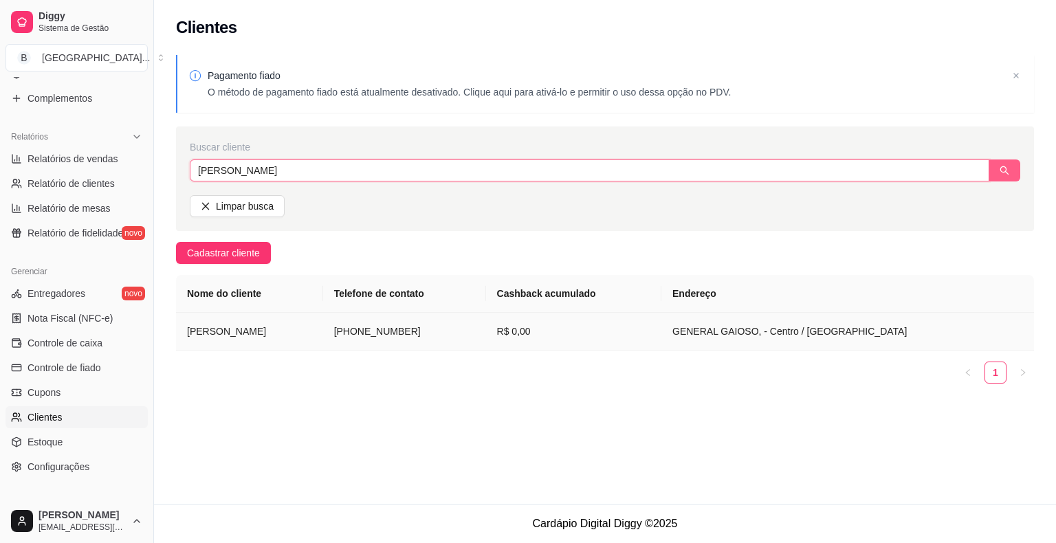
type input "[PERSON_NAME]"
click at [477, 340] on td "[PHONE_NUMBER]" at bounding box center [404, 332] width 163 height 38
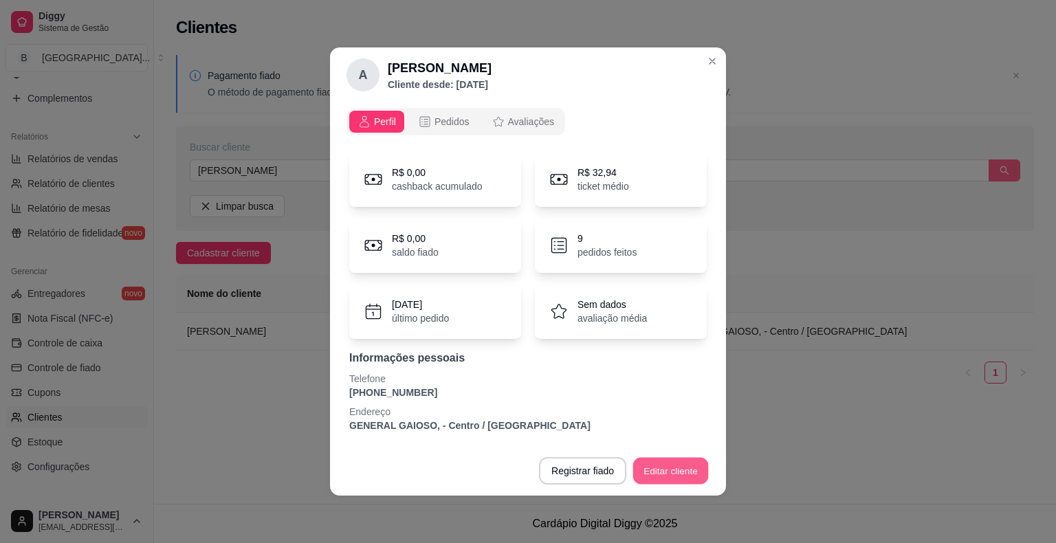
click at [644, 480] on button "Editar cliente" at bounding box center [671, 471] width 76 height 27
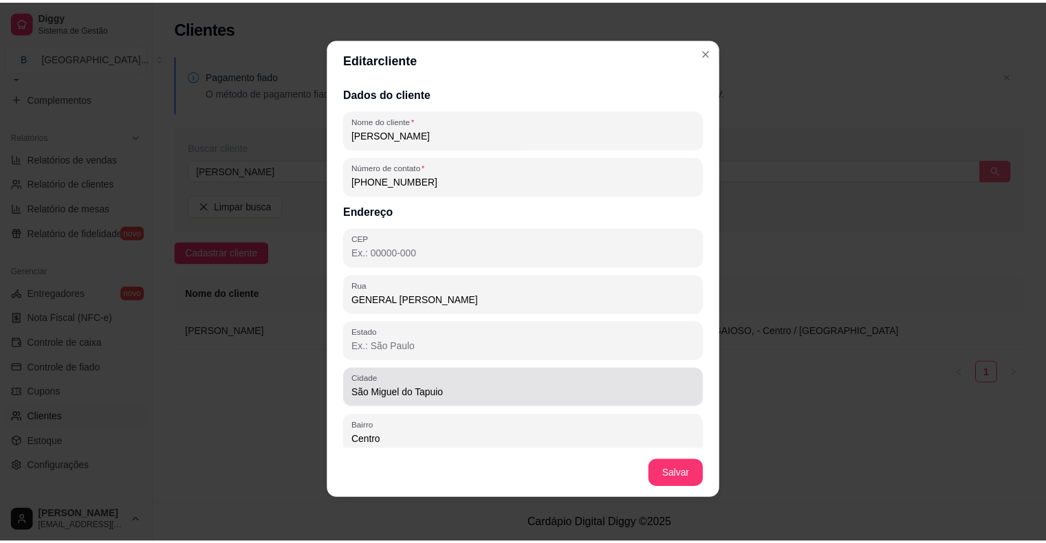
scroll to position [56, 0]
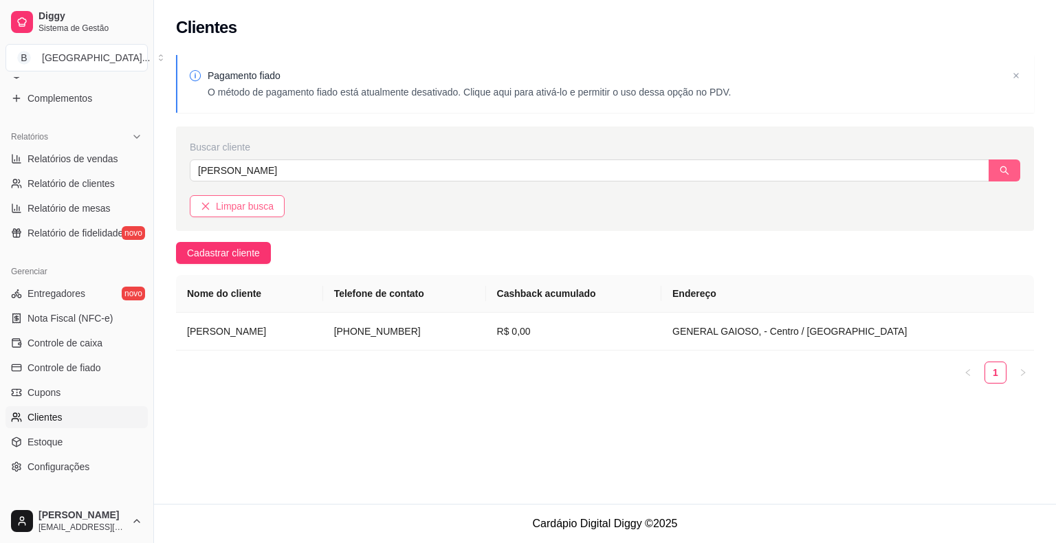
click at [248, 209] on span "Limpar busca" at bounding box center [245, 206] width 58 height 15
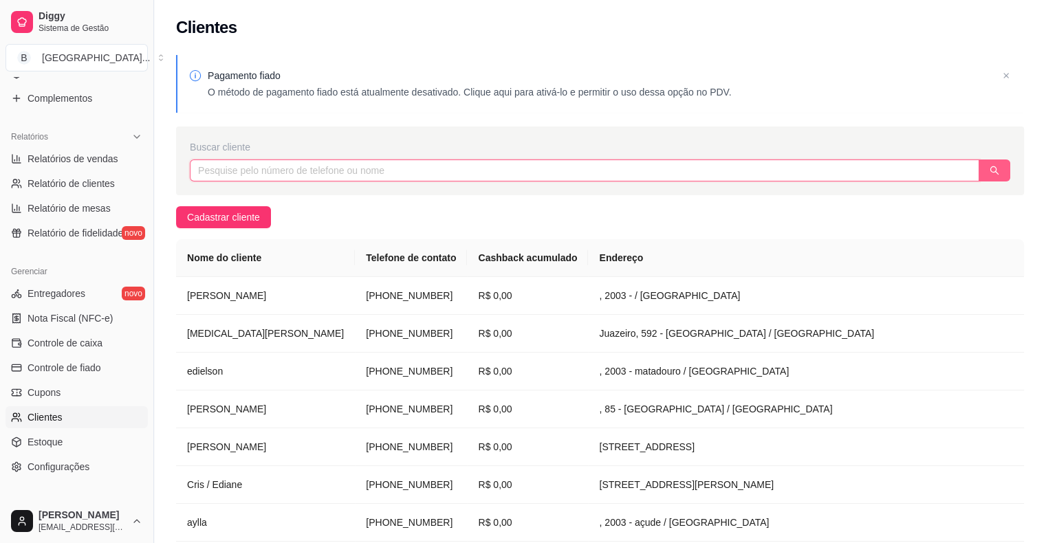
click at [283, 168] on input "text" at bounding box center [584, 171] width 789 height 22
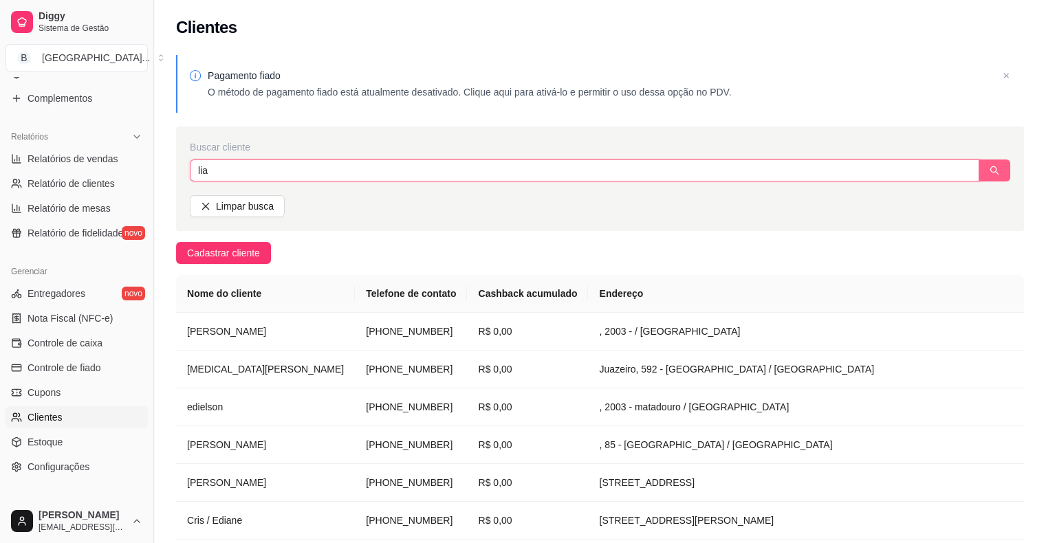
click at [993, 176] on button "button" at bounding box center [994, 171] width 32 height 22
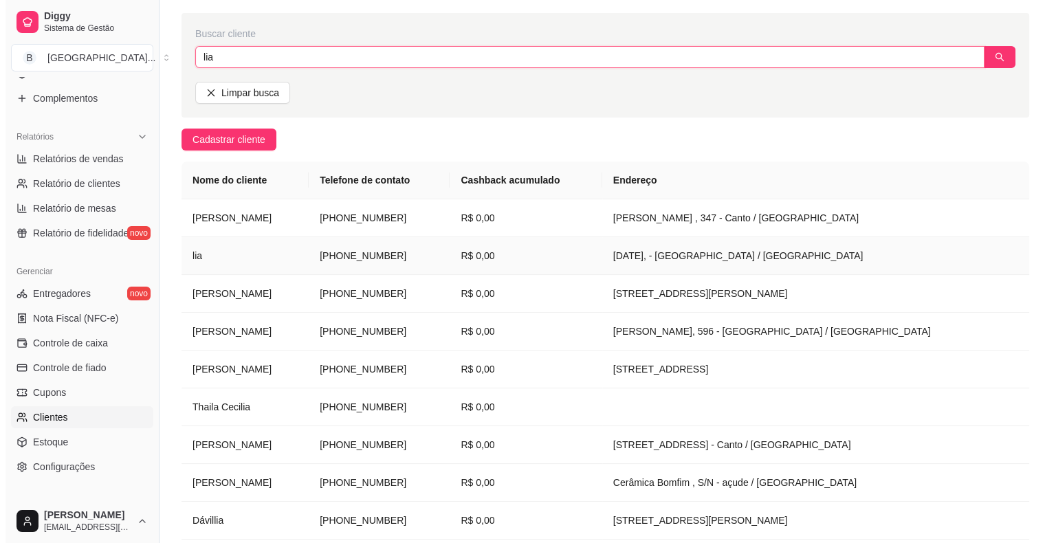
scroll to position [138, 0]
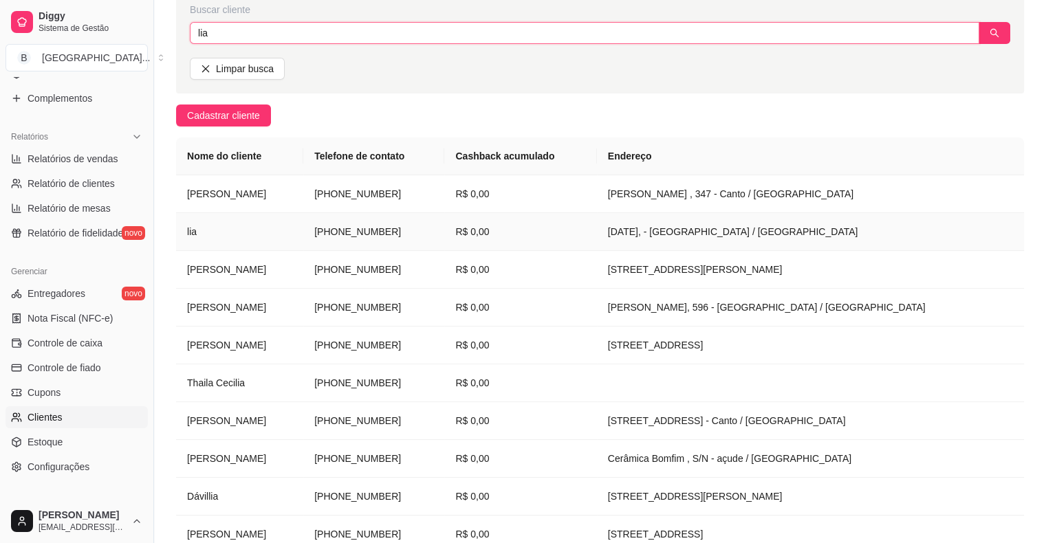
type input "lia"
click at [608, 238] on td "[DATE], - [GEOGRAPHIC_DATA] / [GEOGRAPHIC_DATA]" at bounding box center [810, 232] width 427 height 38
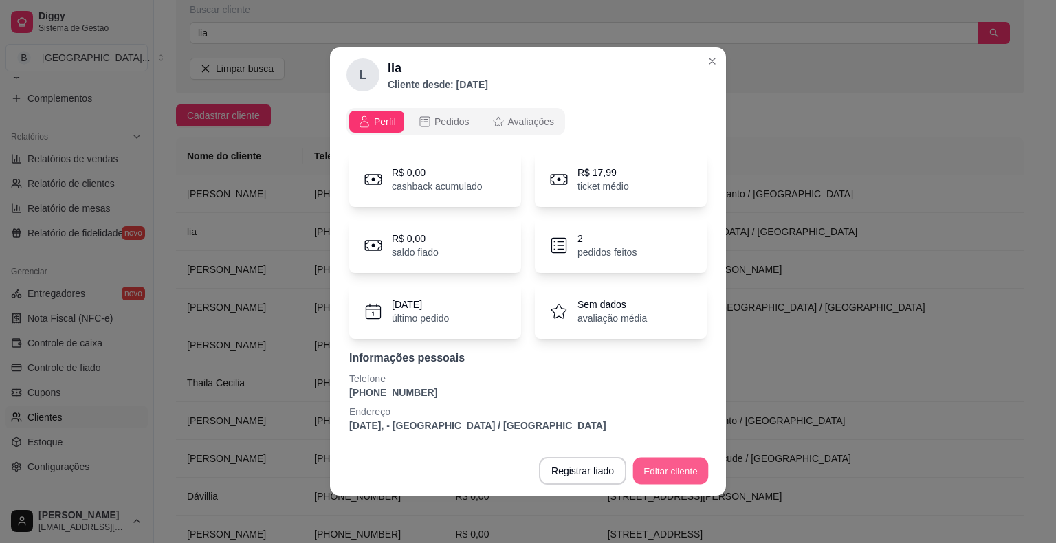
click at [677, 463] on button "Editar cliente" at bounding box center [671, 471] width 76 height 27
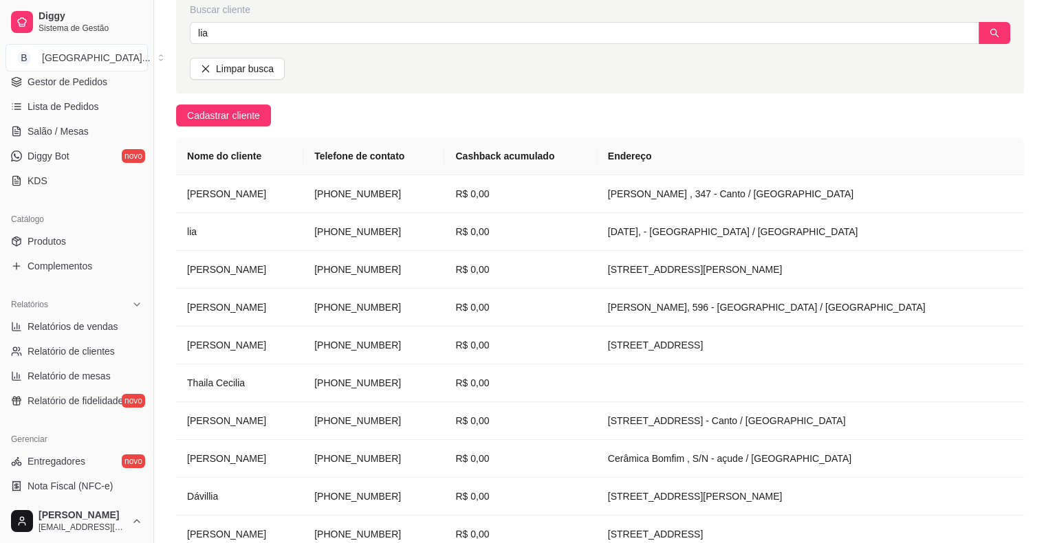
scroll to position [102, 0]
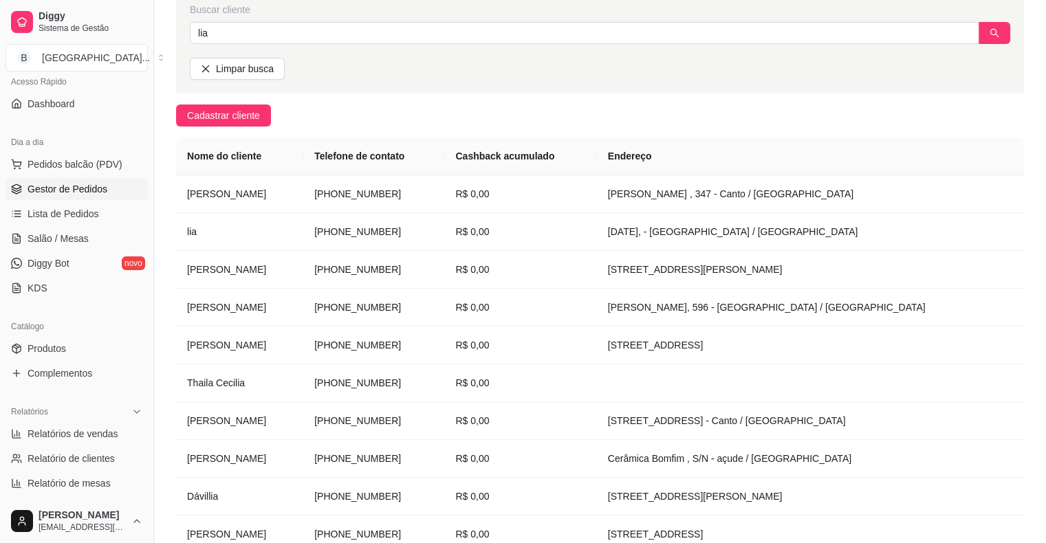
click at [114, 186] on link "Gestor de Pedidos" at bounding box center [77, 189] width 142 height 22
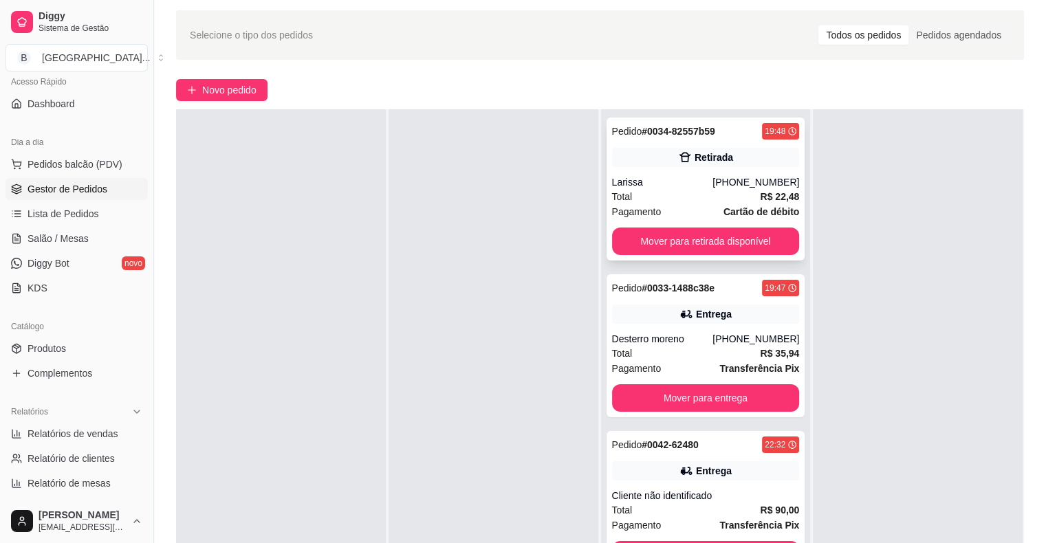
scroll to position [69, 0]
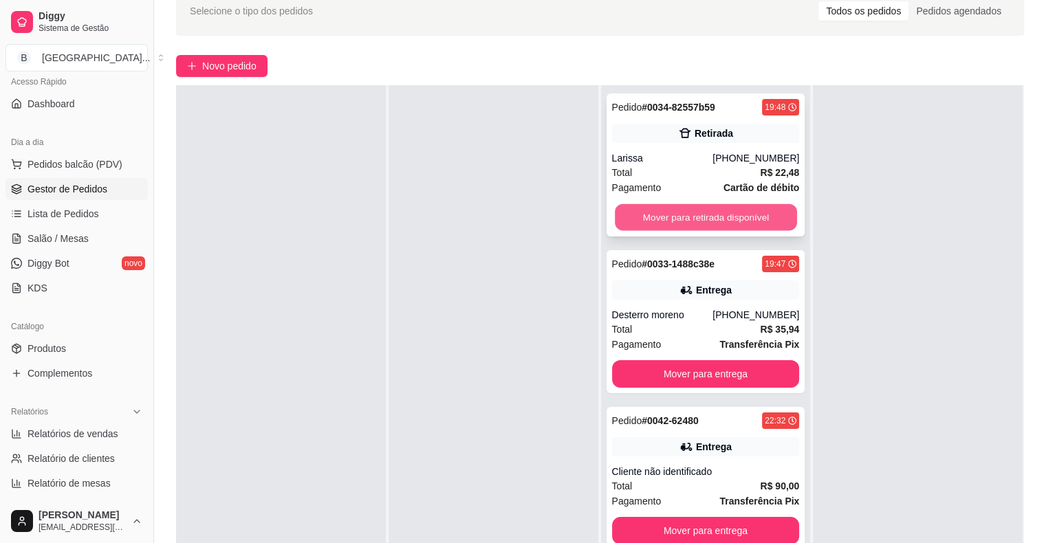
click at [660, 205] on button "Mover para retirada disponível" at bounding box center [706, 217] width 182 height 27
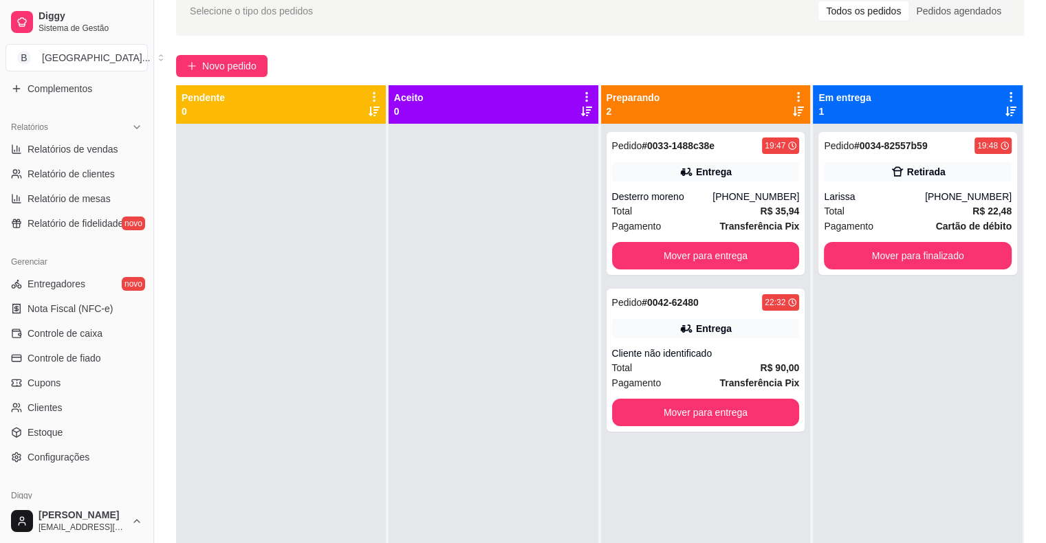
scroll to position [446, 0]
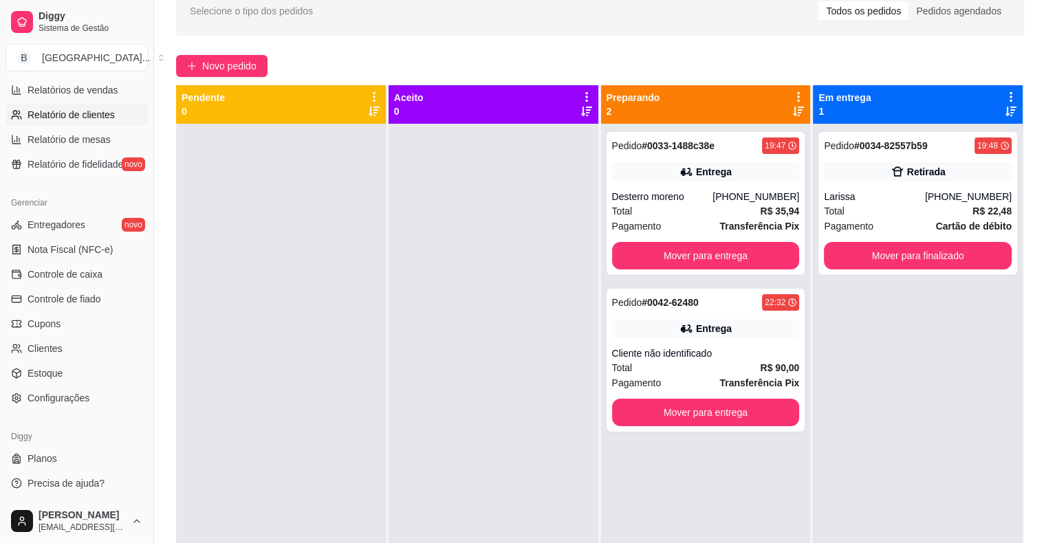
click at [65, 109] on span "Relatório de clientes" at bounding box center [71, 115] width 87 height 14
select select "30"
select select "HIGHEST_TOTAL_SPENT_WITH_ORDERS"
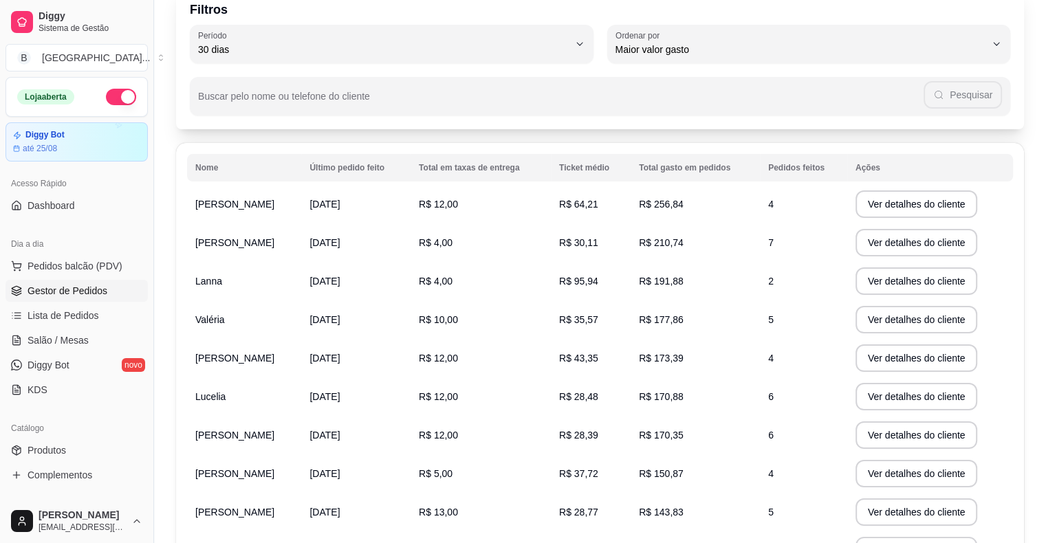
click at [24, 298] on link "Gestor de Pedidos" at bounding box center [77, 291] width 142 height 22
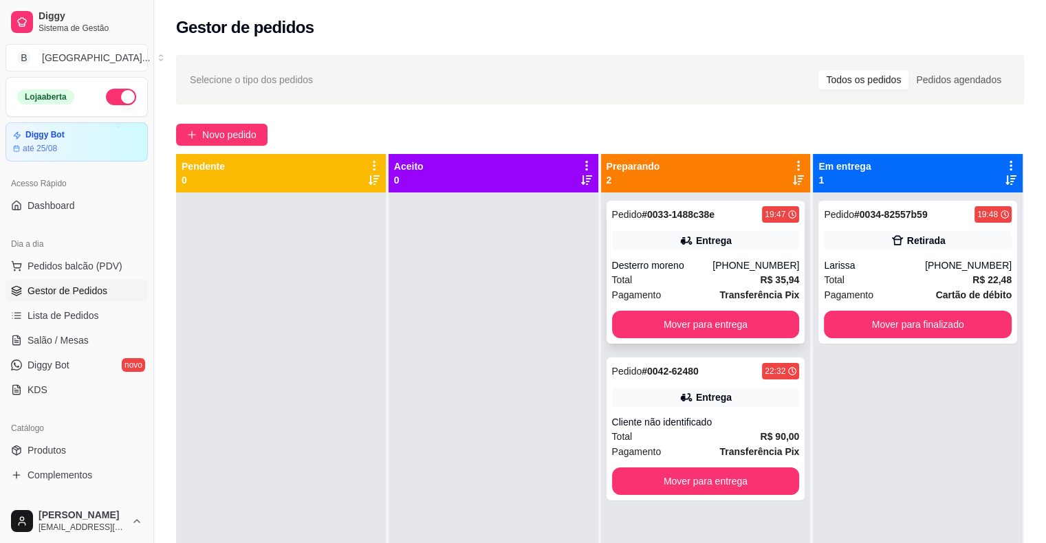
click at [641, 289] on span "Pagamento" at bounding box center [637, 294] width 50 height 15
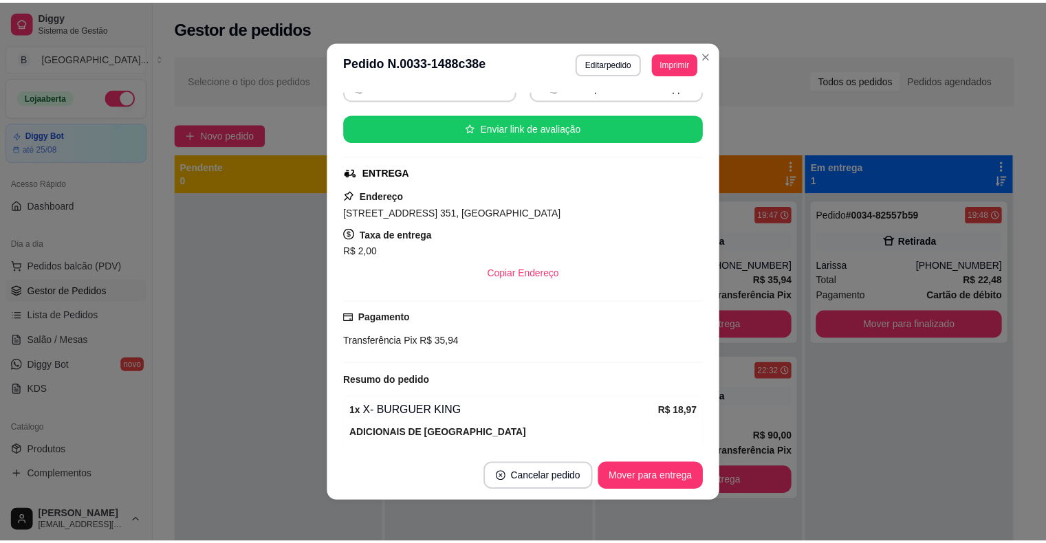
scroll to position [77, 0]
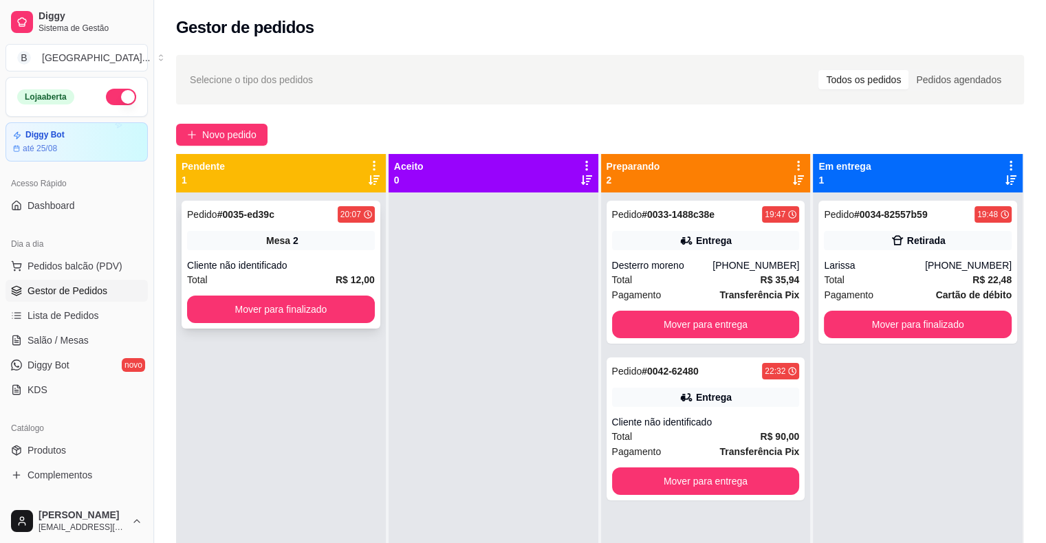
click at [327, 268] on div "Cliente não identificado" at bounding box center [281, 266] width 188 height 14
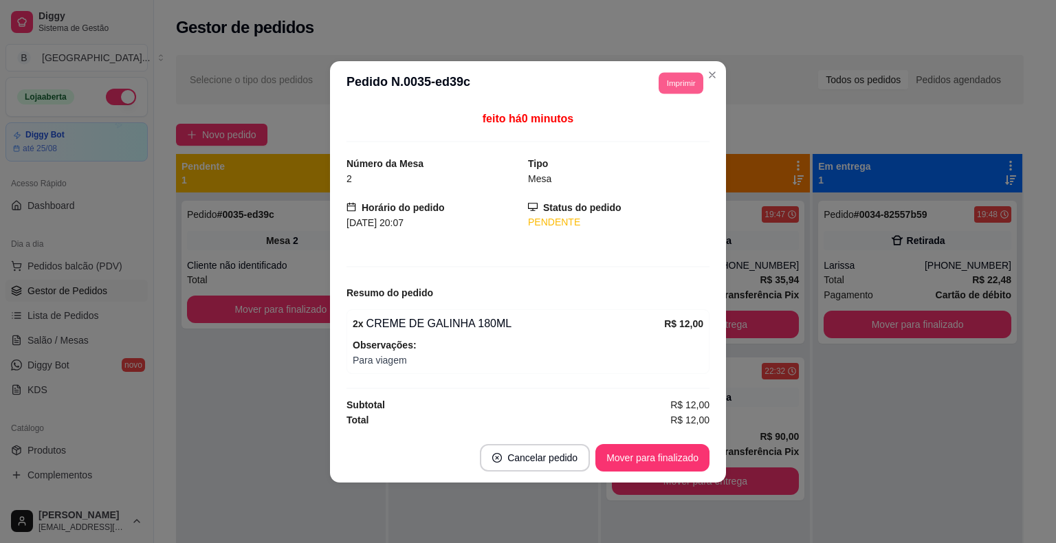
click at [678, 78] on button "Imprimir" at bounding box center [681, 82] width 45 height 21
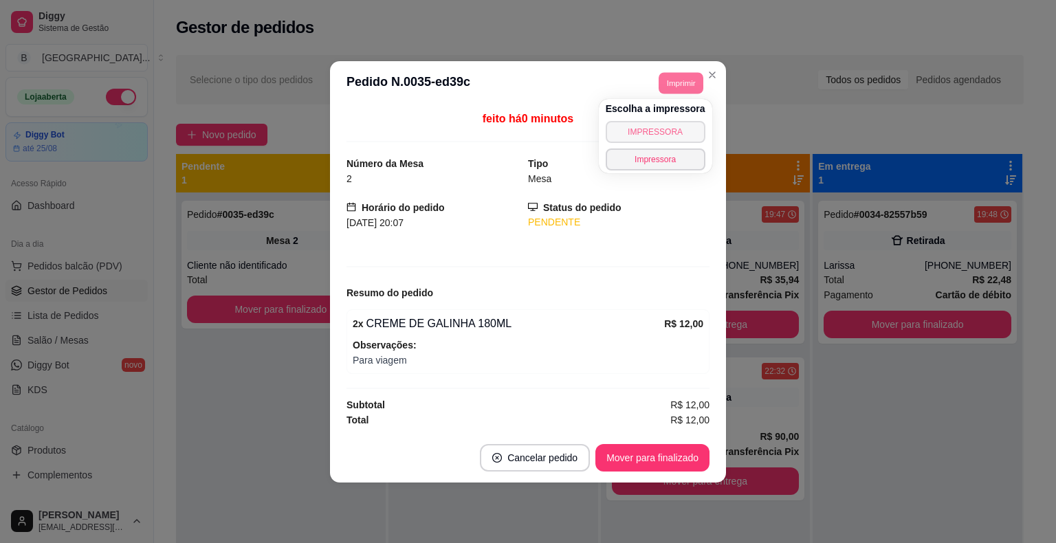
click at [668, 128] on button "IMPRESSORA" at bounding box center [656, 132] width 100 height 22
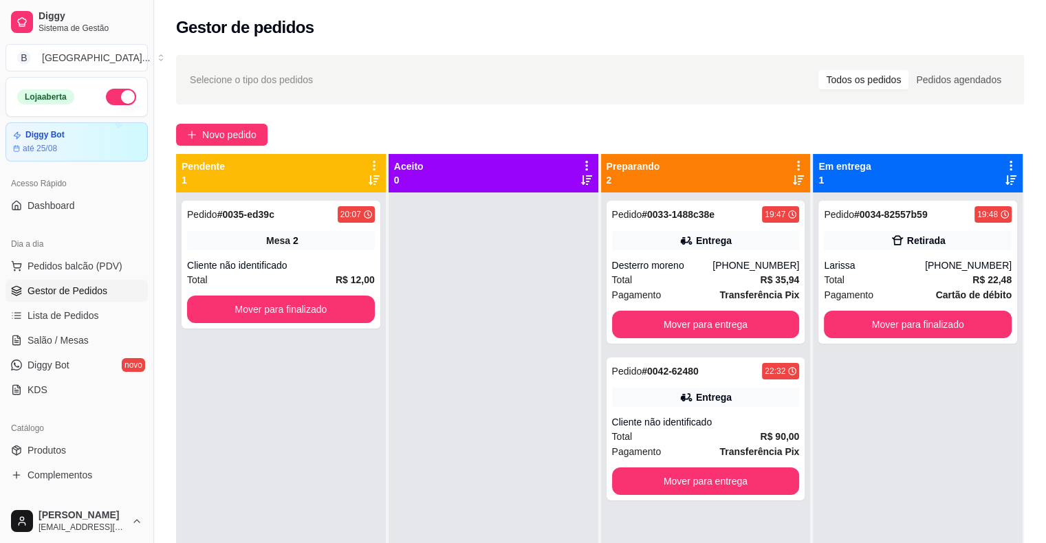
click at [378, 322] on div "Pedido # 0035-ed39c 20:07 Mesa 2 Cliente não identificado Total R$ 12,00 Mover …" at bounding box center [281, 464] width 210 height 543
click at [360, 318] on button "Mover para finalizado" at bounding box center [281, 309] width 182 height 27
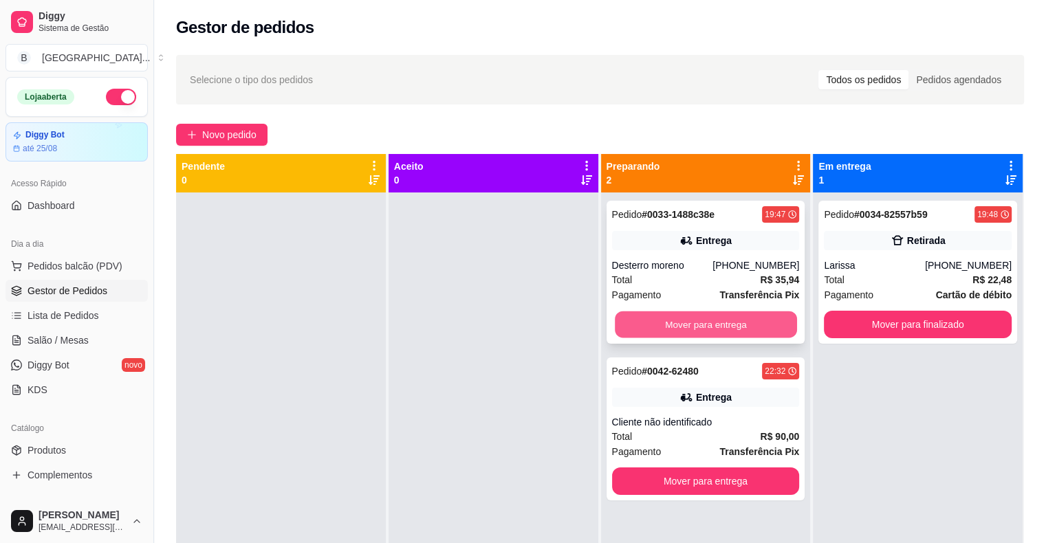
click at [679, 320] on button "Mover para entrega" at bounding box center [706, 324] width 182 height 27
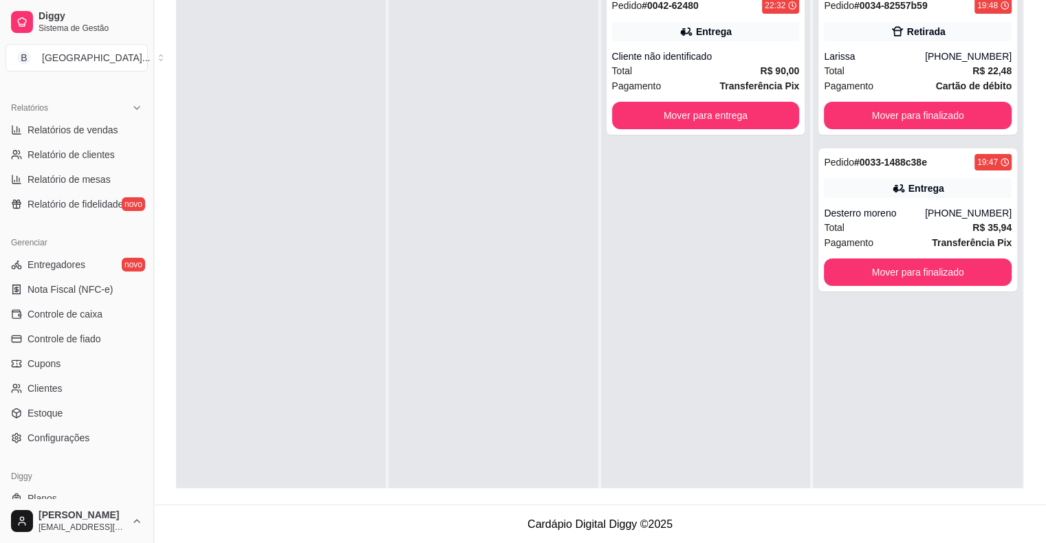
scroll to position [413, 0]
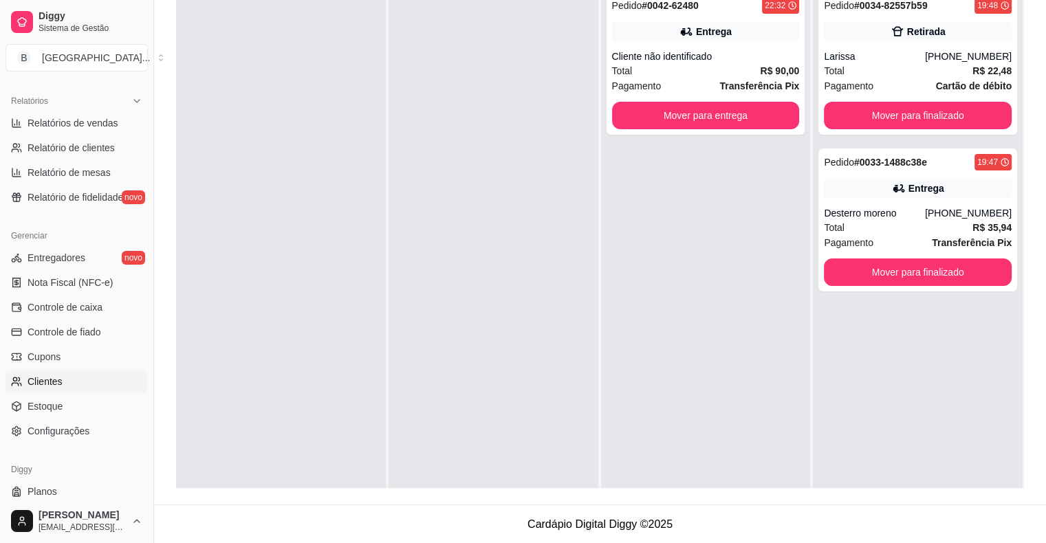
click at [96, 391] on link "Clientes" at bounding box center [77, 382] width 142 height 22
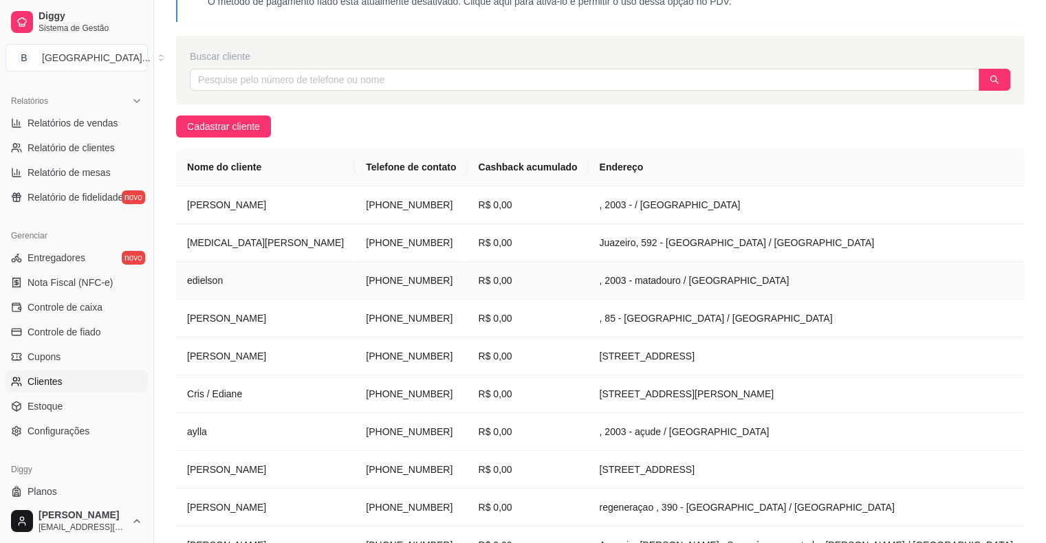
scroll to position [69, 0]
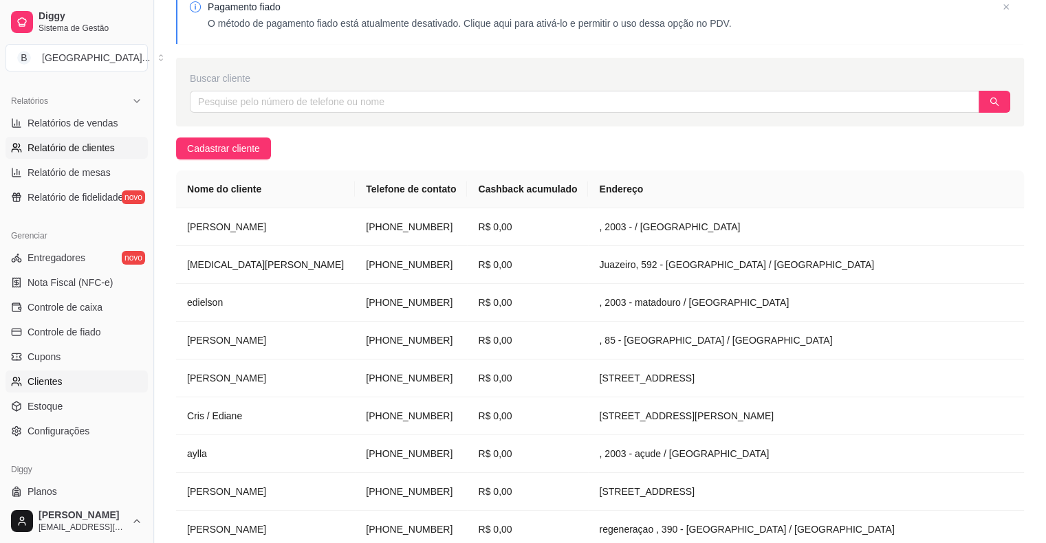
click at [94, 144] on span "Relatório de clientes" at bounding box center [71, 148] width 87 height 14
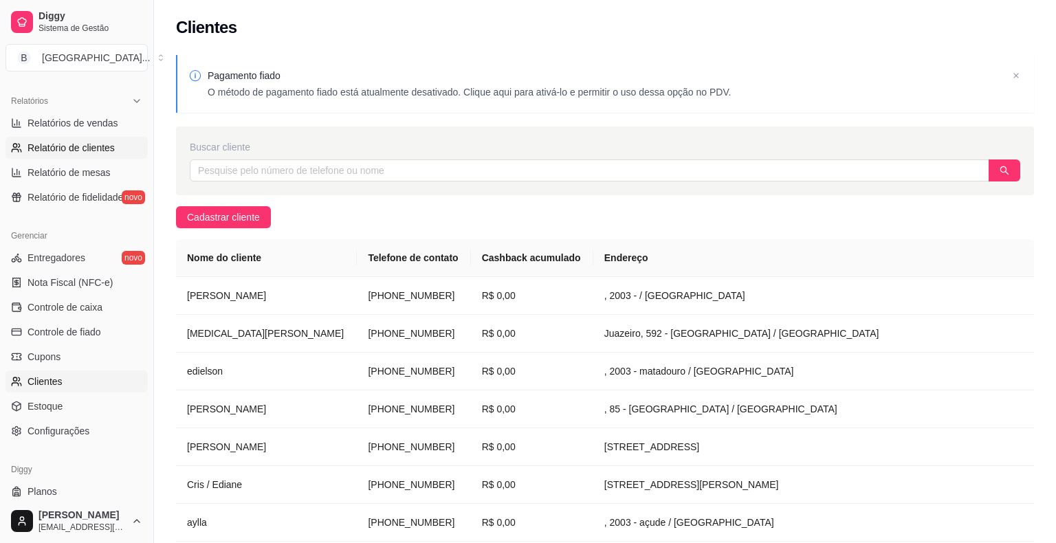
select select "30"
select select "HIGHEST_TOTAL_SPENT_WITH_ORDERS"
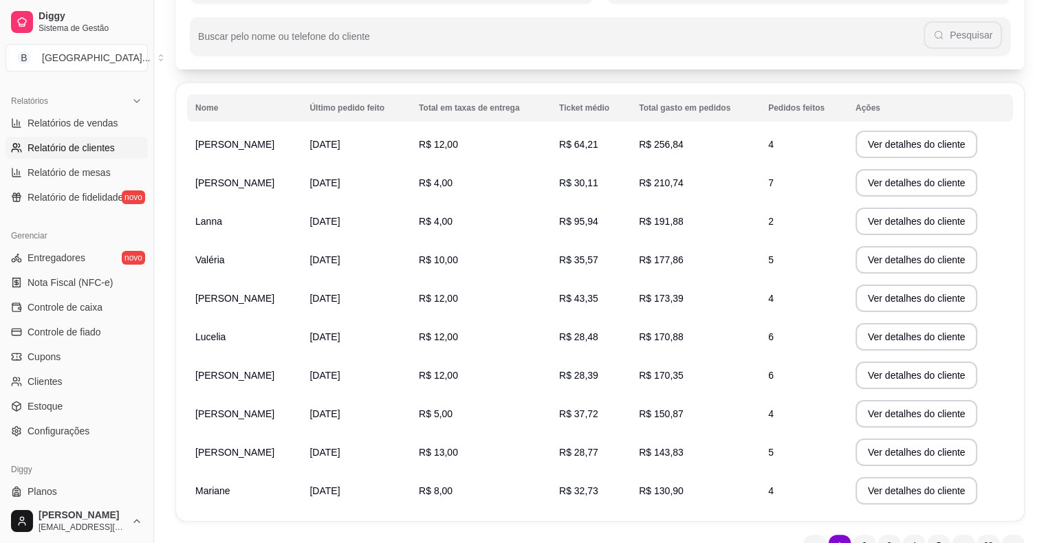
scroll to position [60, 0]
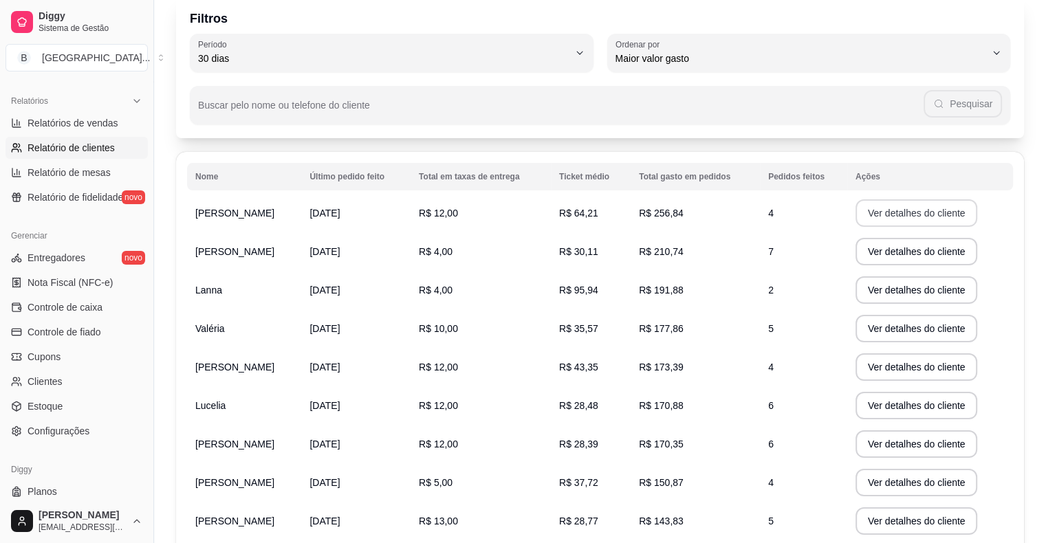
click at [913, 226] on button "Ver detalhes do cliente" at bounding box center [916, 213] width 122 height 28
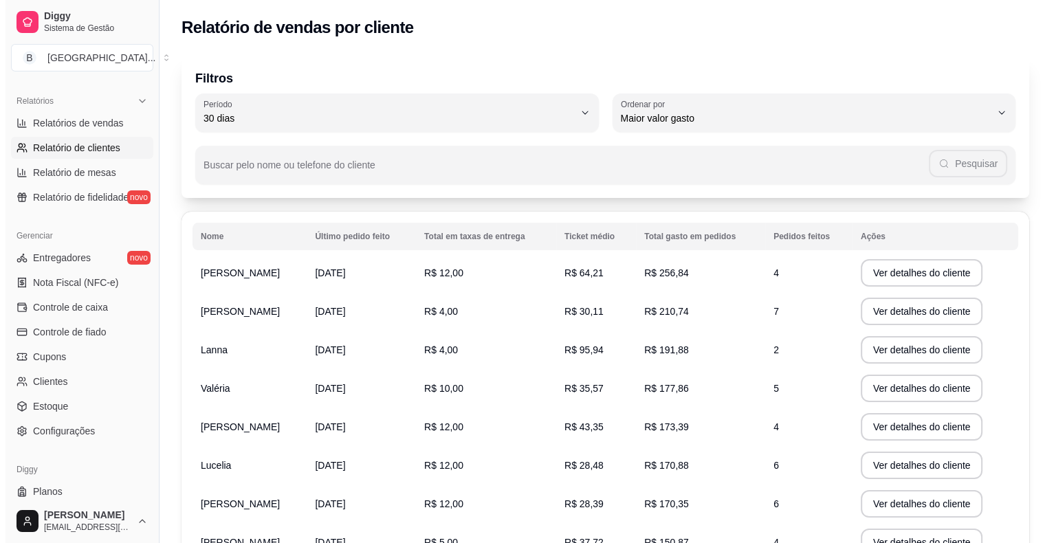
scroll to position [69, 0]
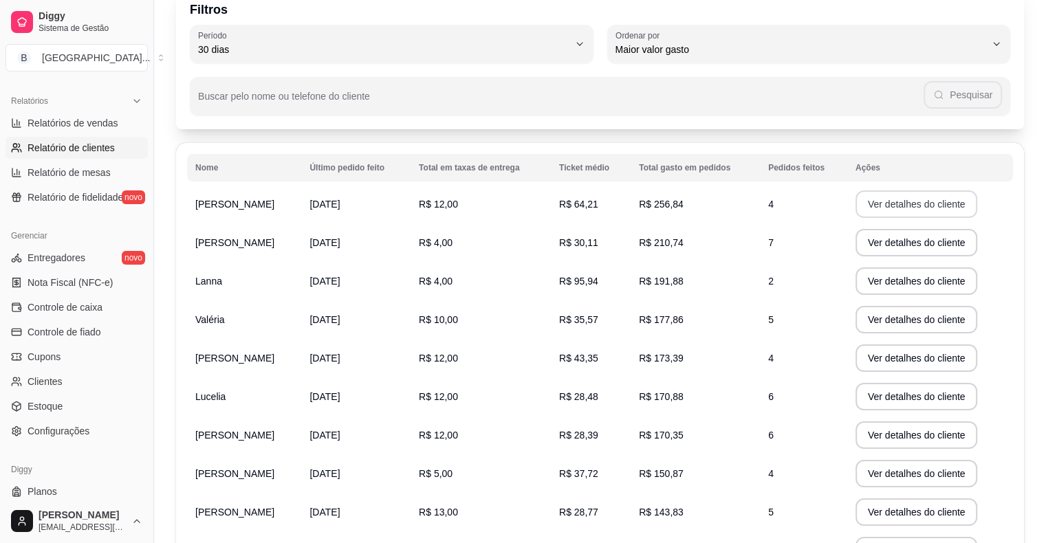
click at [905, 210] on button "Ver detalhes do cliente" at bounding box center [916, 204] width 122 height 28
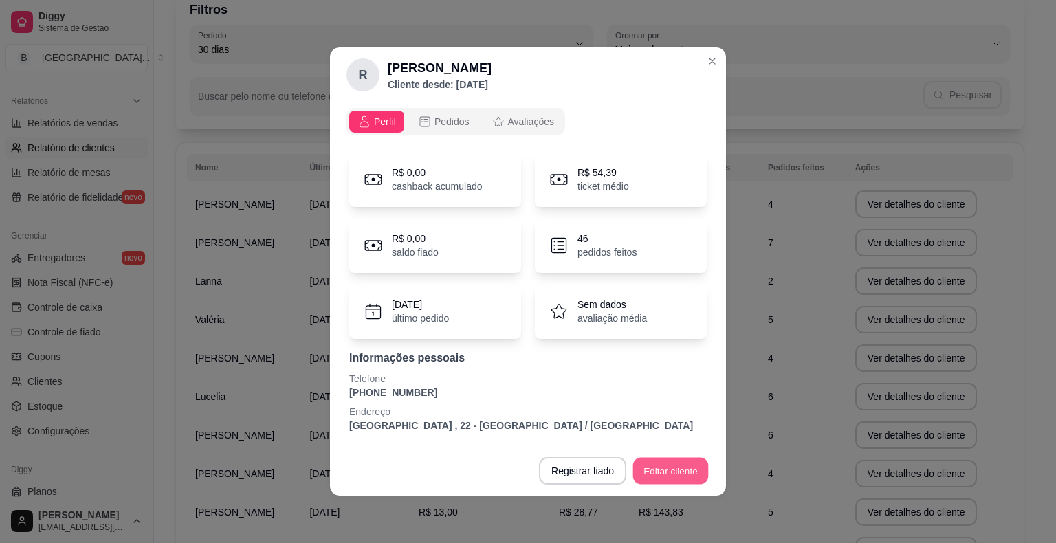
click at [667, 478] on button "Editar cliente" at bounding box center [671, 471] width 76 height 27
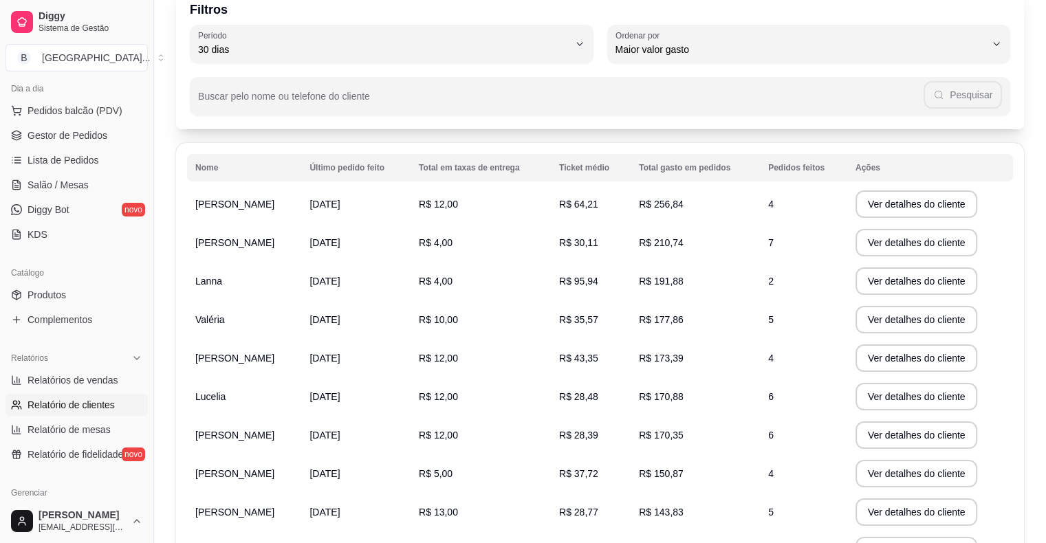
scroll to position [138, 0]
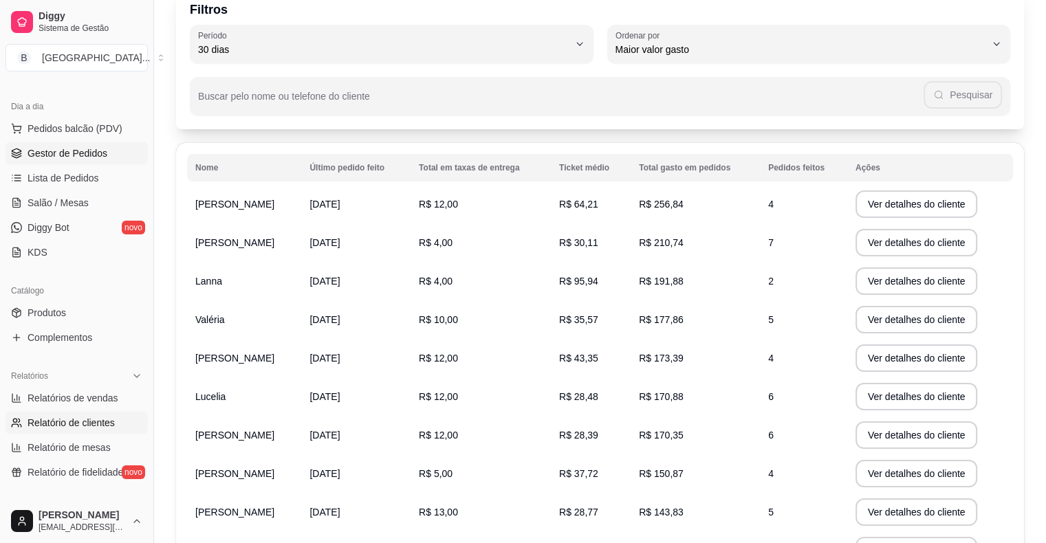
click at [87, 146] on span "Gestor de Pedidos" at bounding box center [68, 153] width 80 height 14
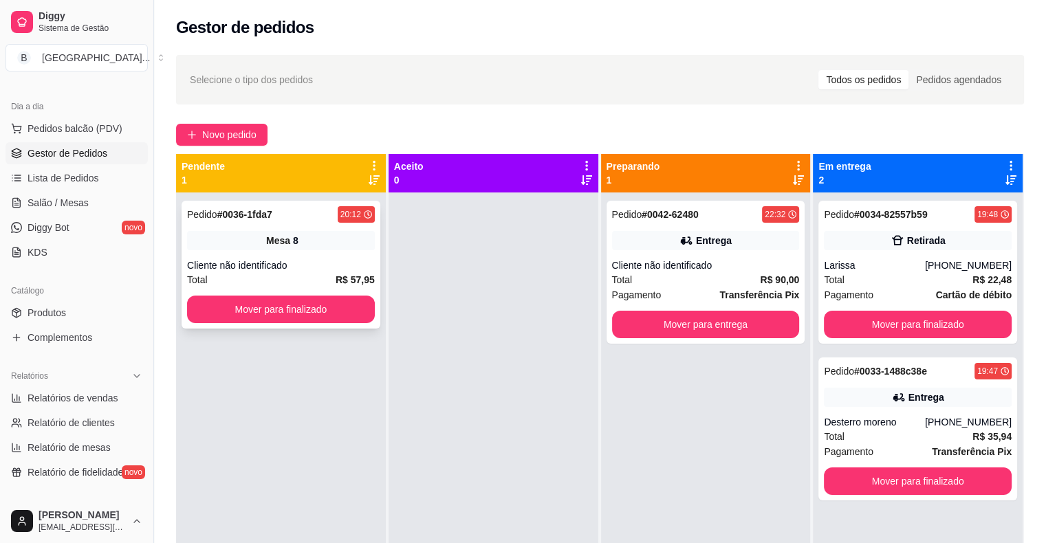
click at [369, 282] on strong "R$ 57,95" at bounding box center [355, 279] width 39 height 11
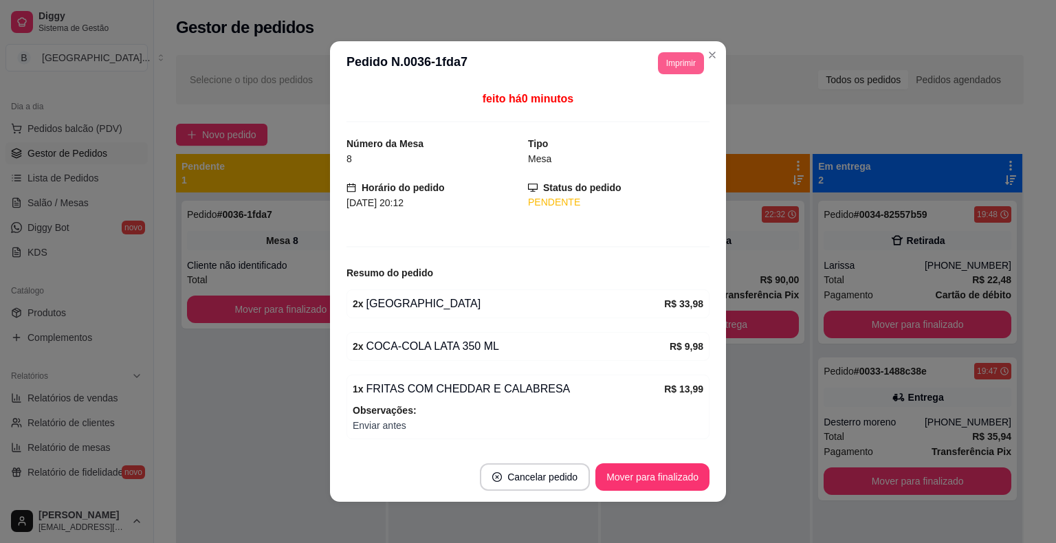
click at [658, 60] on button "Imprimir" at bounding box center [681, 63] width 46 height 22
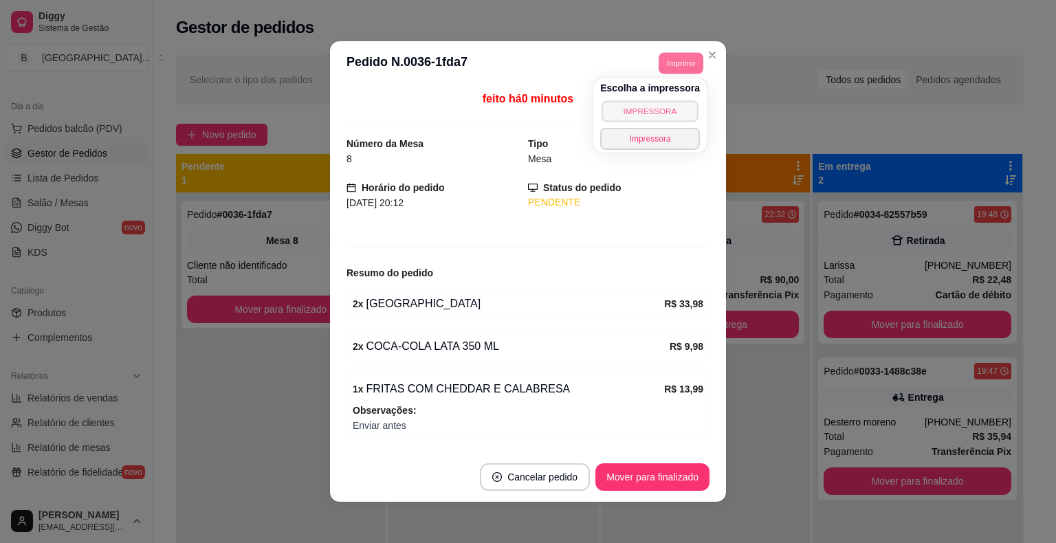
click at [652, 110] on button "IMPRESSORA" at bounding box center [650, 110] width 96 height 21
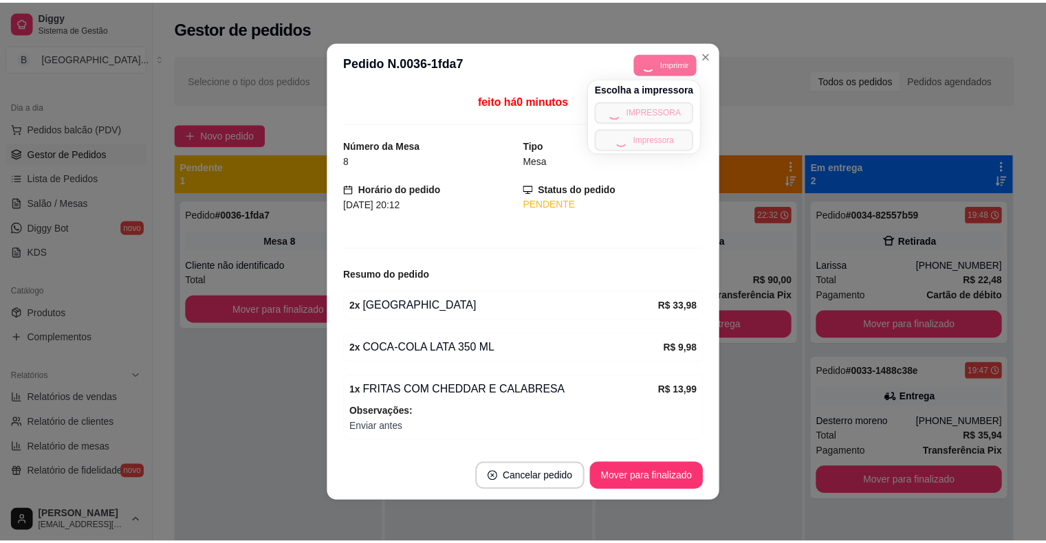
scroll to position [3, 0]
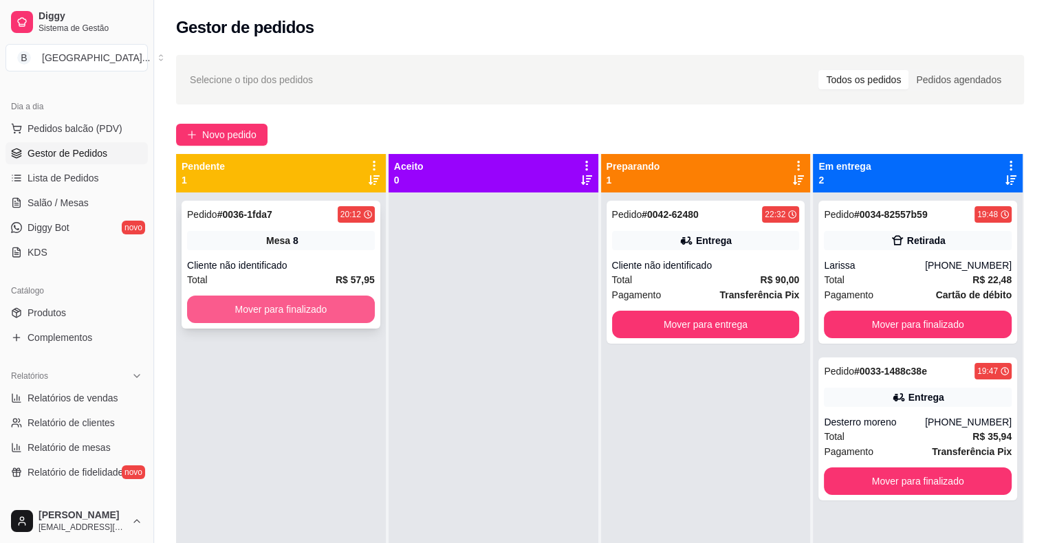
click at [329, 307] on button "Mover para finalizado" at bounding box center [281, 310] width 188 height 28
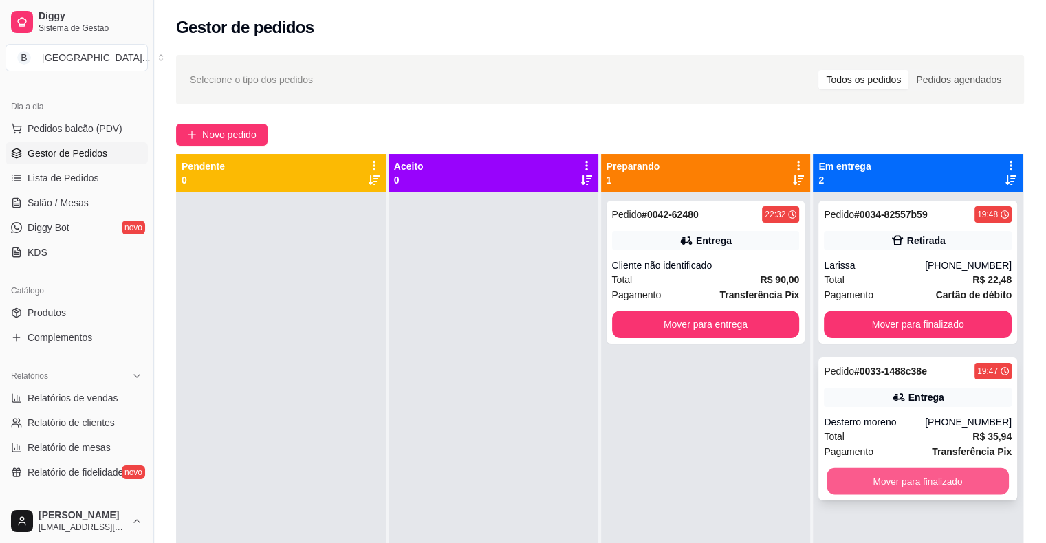
click at [899, 483] on button "Mover para finalizado" at bounding box center [918, 481] width 182 height 27
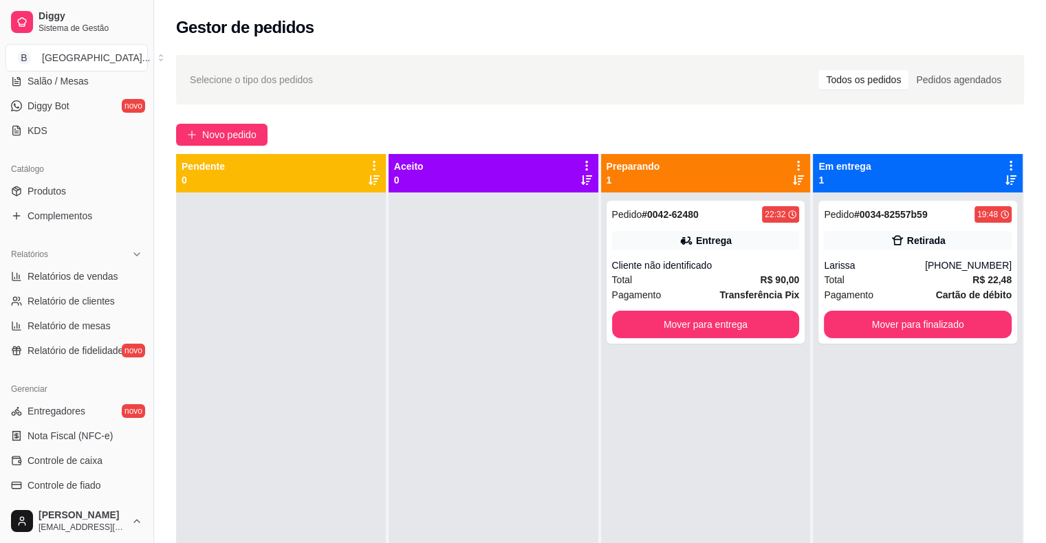
scroll to position [344, 0]
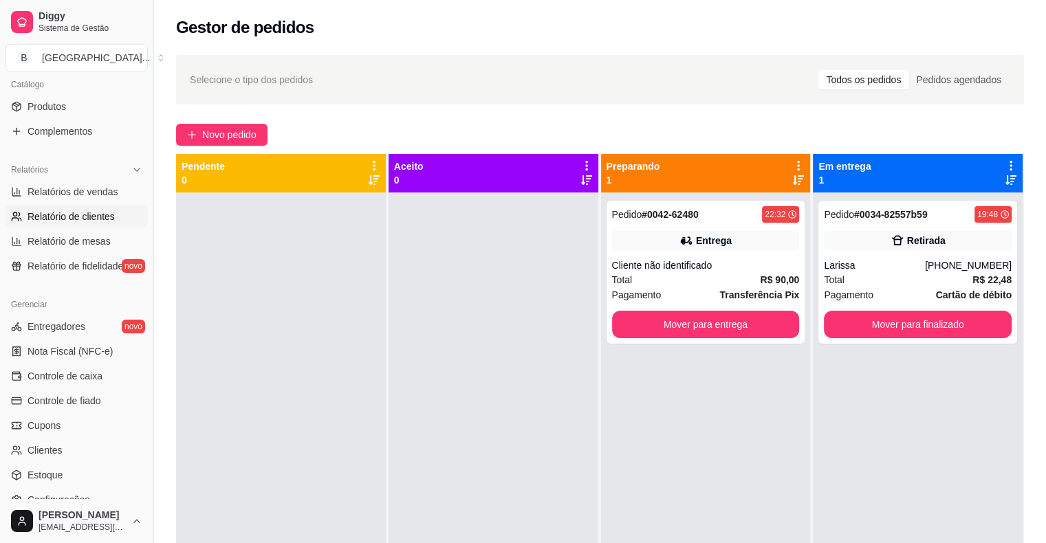
click at [102, 216] on span "Relatório de clientes" at bounding box center [71, 217] width 87 height 14
select select "30"
select select "HIGHEST_TOTAL_SPENT_WITH_ORDERS"
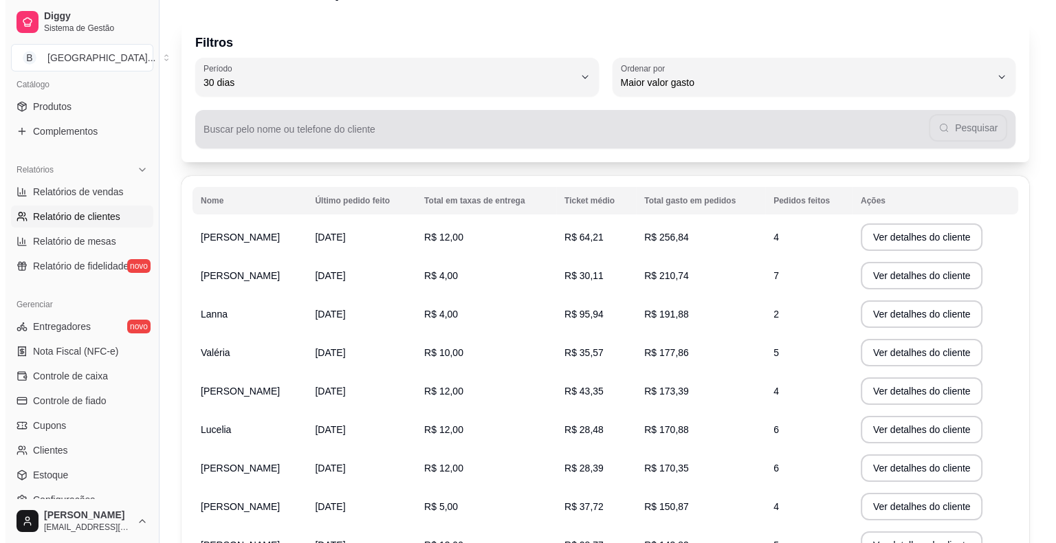
scroll to position [69, 0]
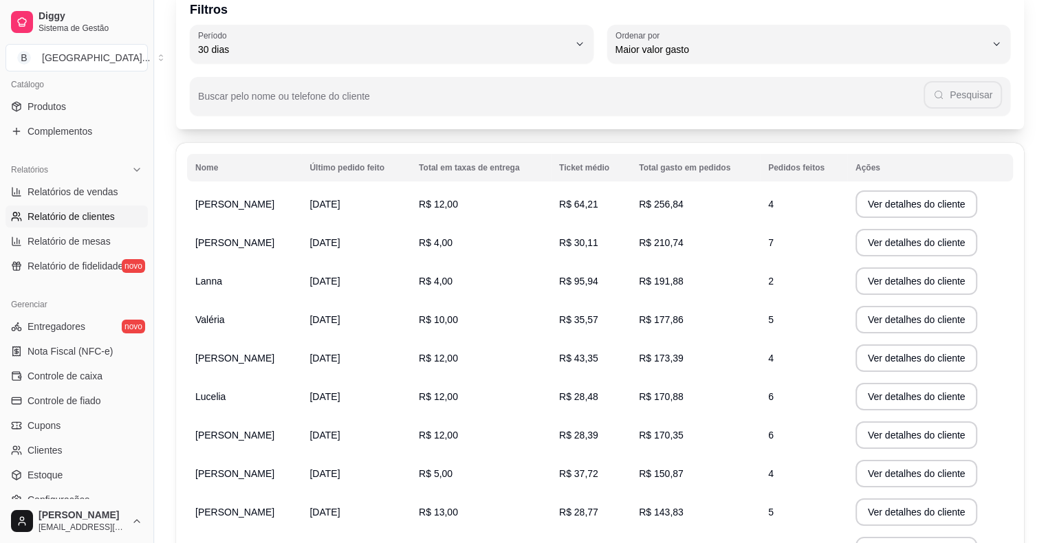
click at [681, 210] on td "R$ 256,84" at bounding box center [695, 204] width 129 height 39
click at [880, 197] on button "Ver detalhes do cliente" at bounding box center [916, 204] width 118 height 27
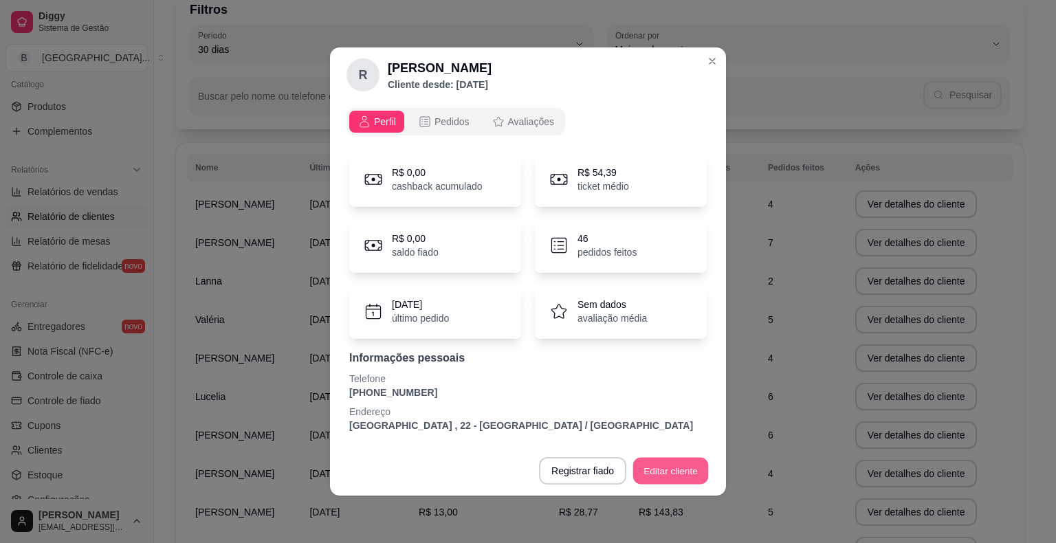
click at [696, 472] on button "Editar cliente" at bounding box center [671, 471] width 76 height 27
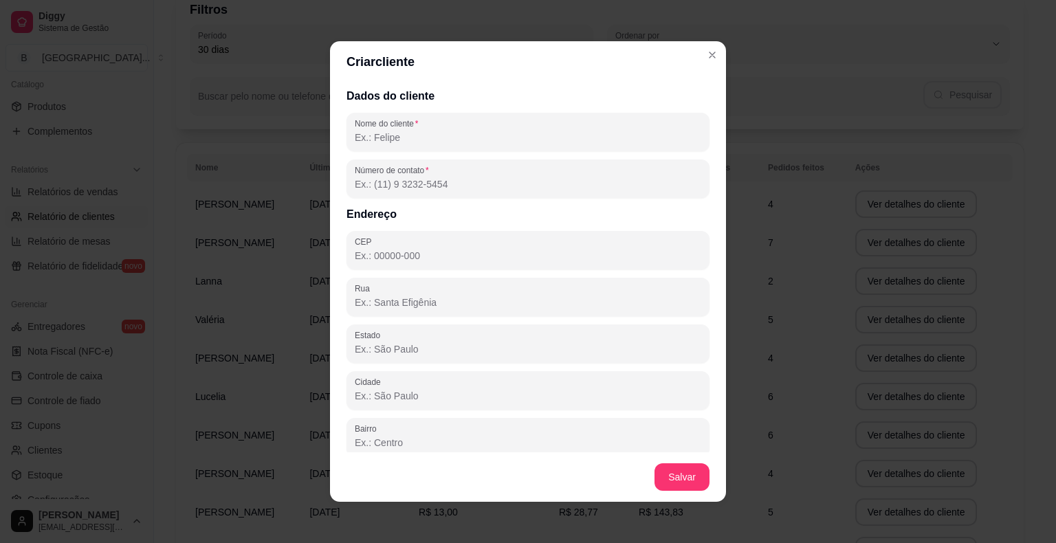
scroll to position [56, 0]
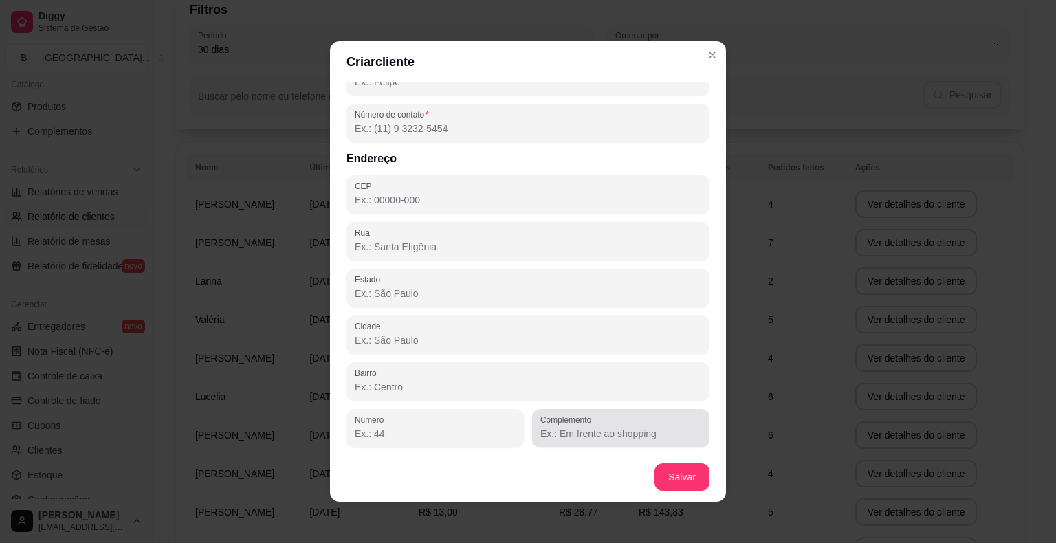
click at [615, 415] on div at bounding box center [620, 429] width 161 height 28
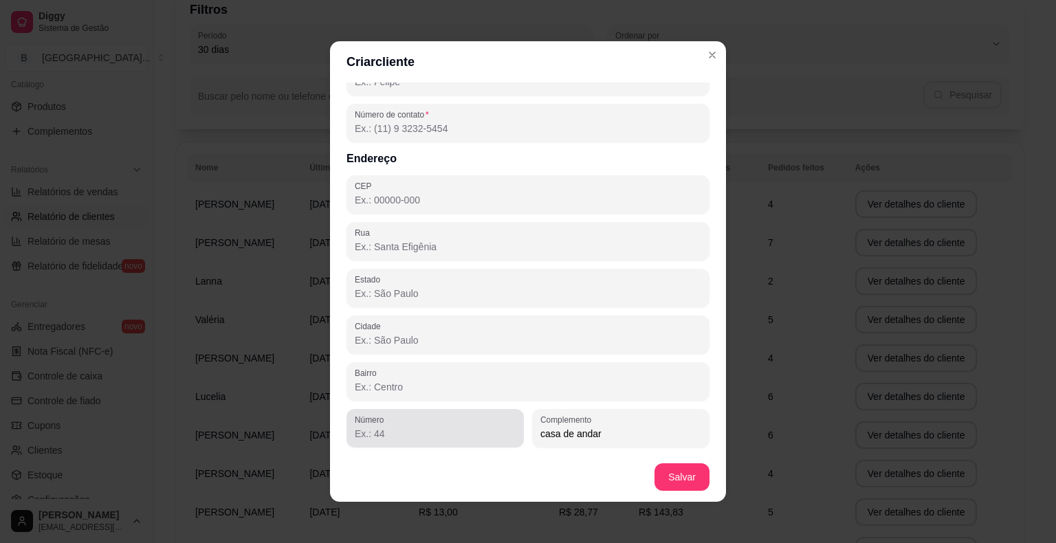
type input "casa de andar"
click at [453, 439] on input "Número" at bounding box center [435, 434] width 161 height 14
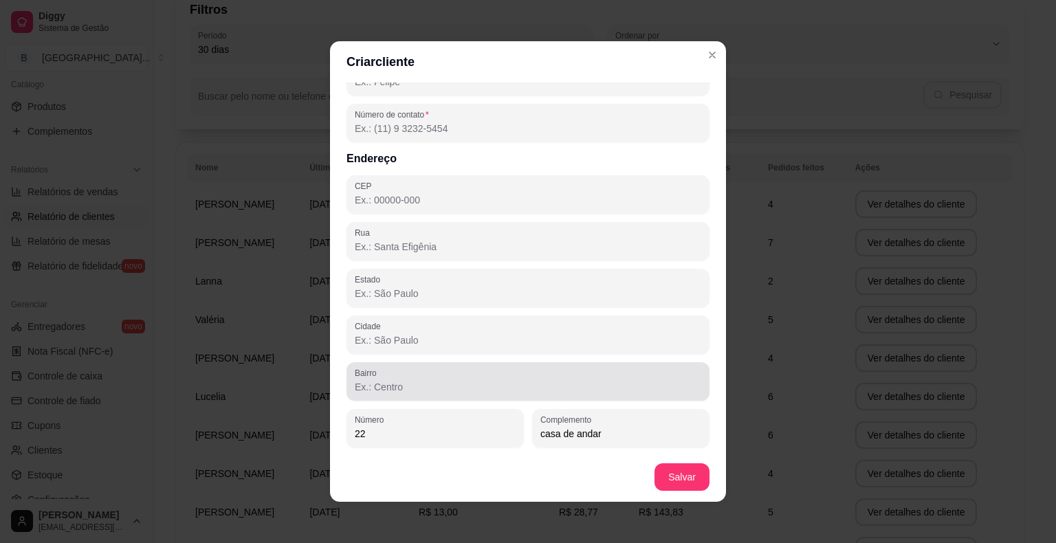
type input "22"
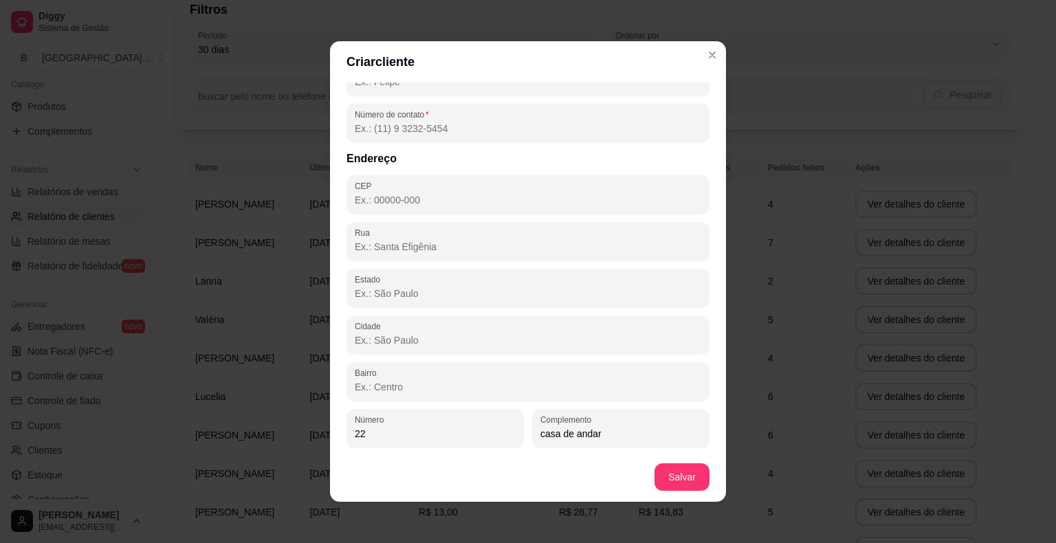
click at [402, 392] on input "Bairro" at bounding box center [528, 387] width 347 height 14
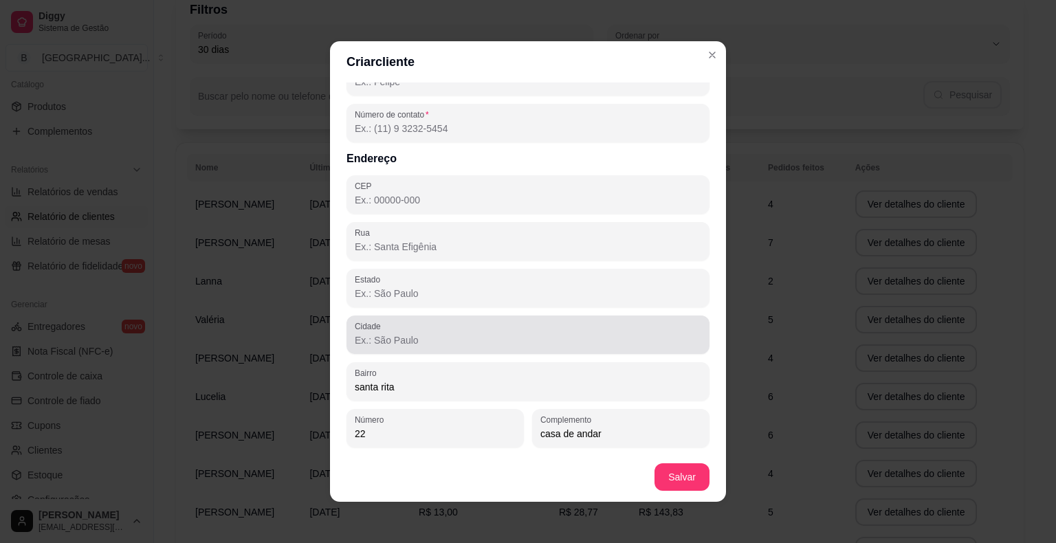
type input "santa rita"
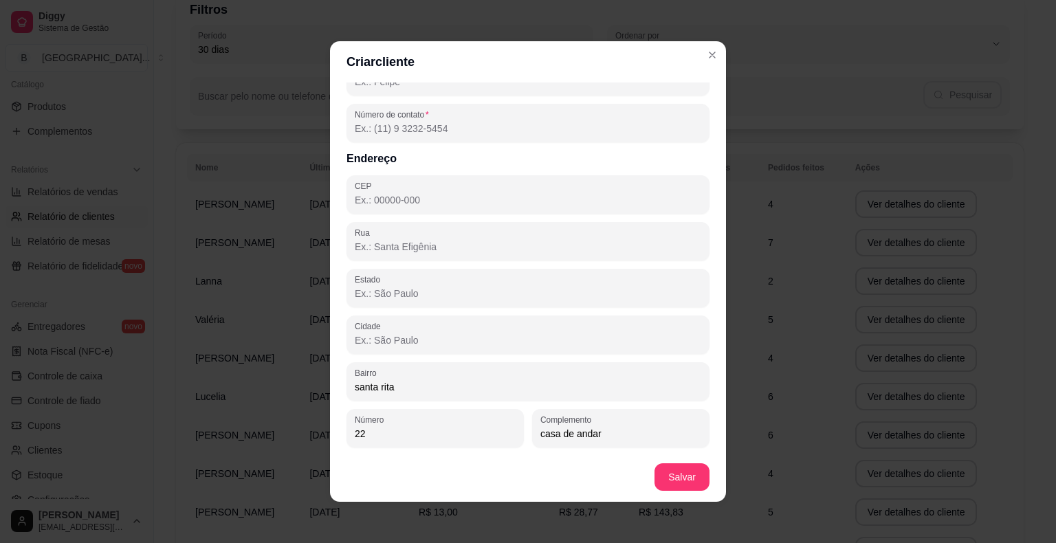
click at [514, 356] on div "Dados do cliente Nome do cliente Número de contato Endereço CEP [GEOGRAPHIC_DAT…" at bounding box center [528, 268] width 396 height 370
click at [500, 289] on input "Estado" at bounding box center [528, 294] width 347 height 14
type input "PI"
type input "[PERSON_NAME]"
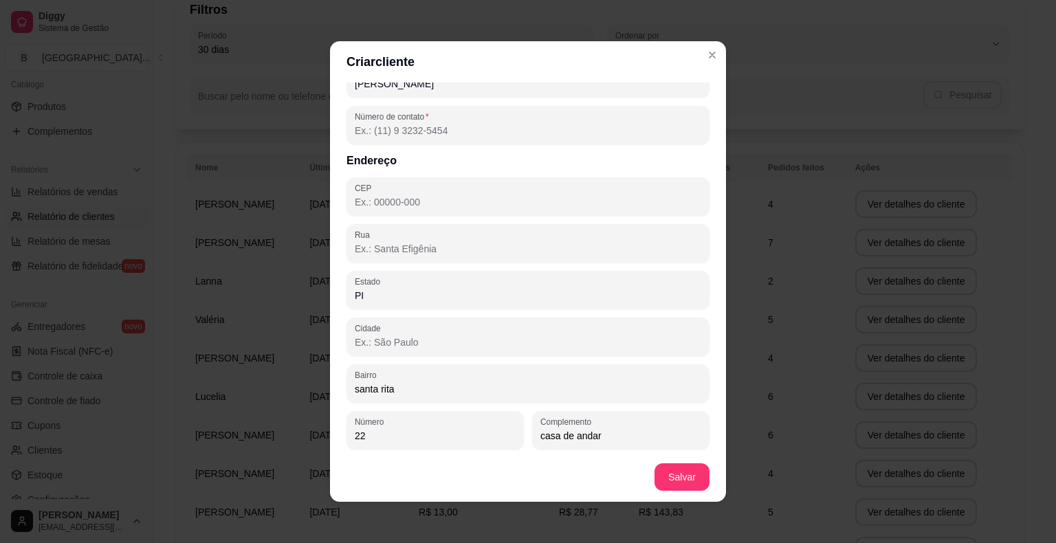
type input "64330-000"
type input "São Miguel do Tapuio"
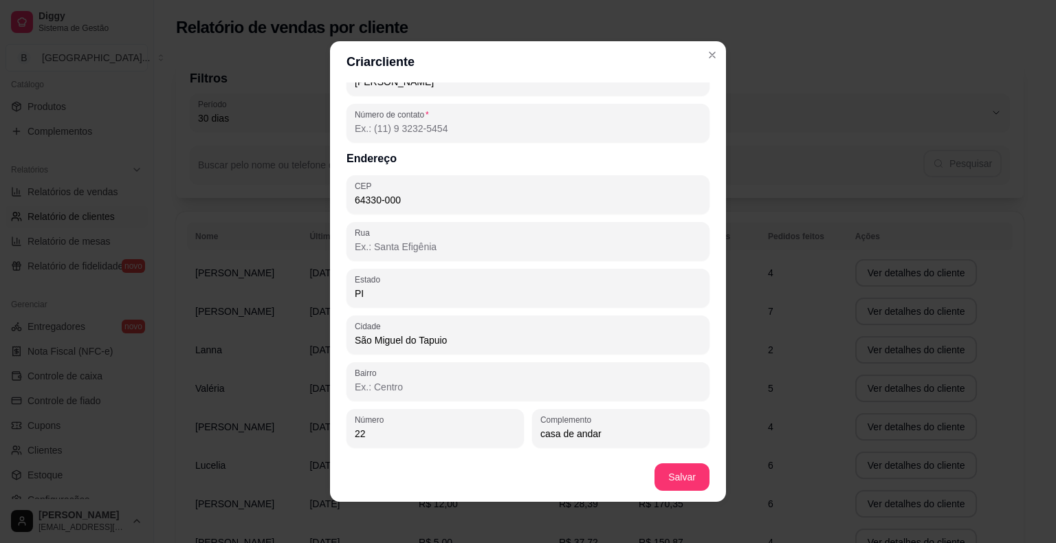
scroll to position [3, 0]
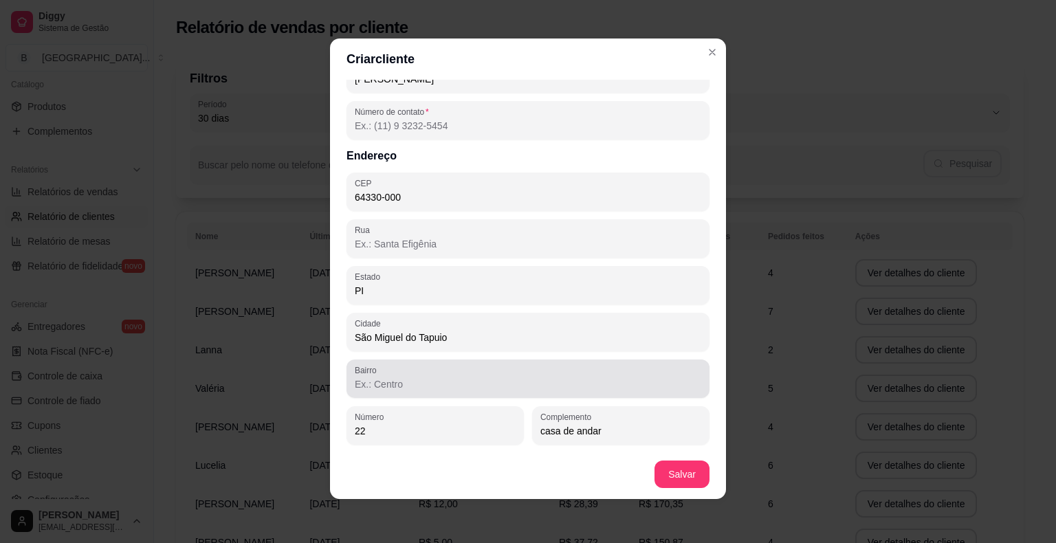
click at [603, 394] on div "Bairro" at bounding box center [528, 379] width 363 height 39
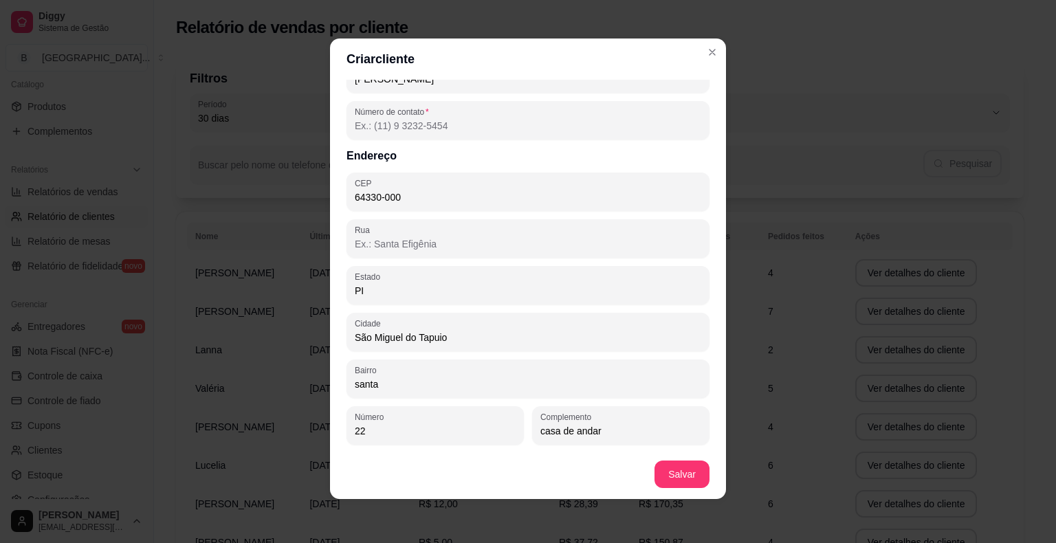
type input "santa rita"
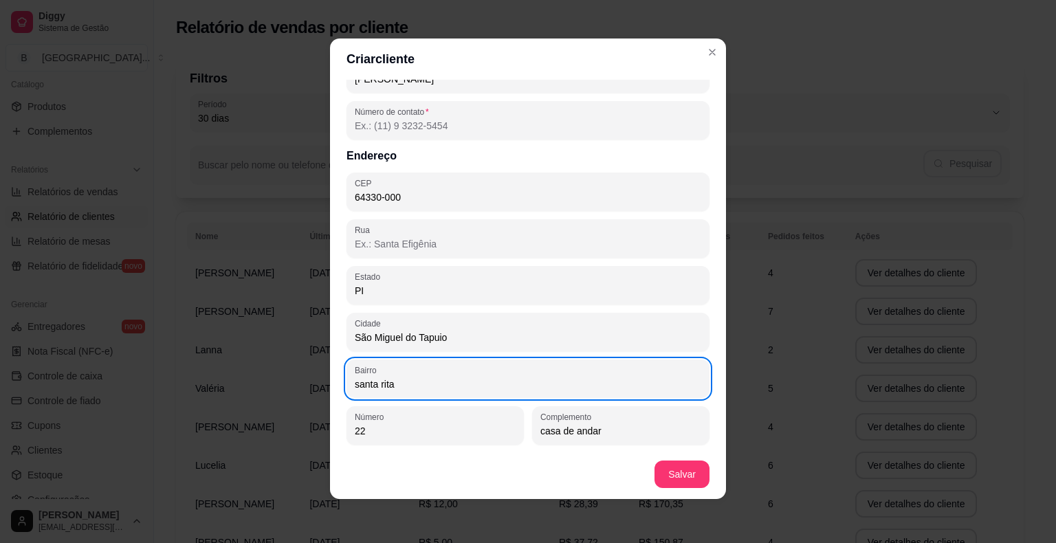
scroll to position [0, 0]
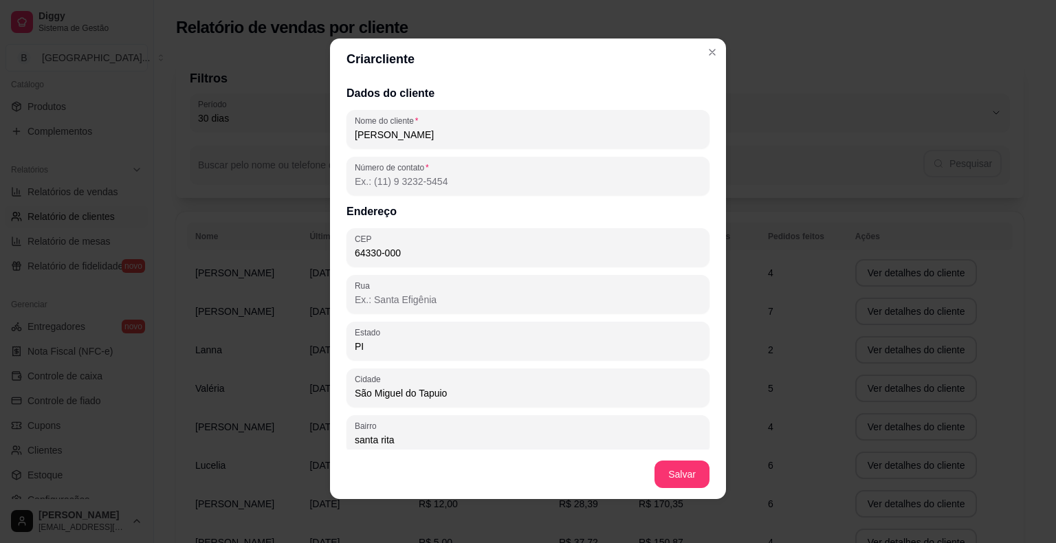
click at [561, 134] on input "[PERSON_NAME]" at bounding box center [528, 135] width 347 height 14
type input "l"
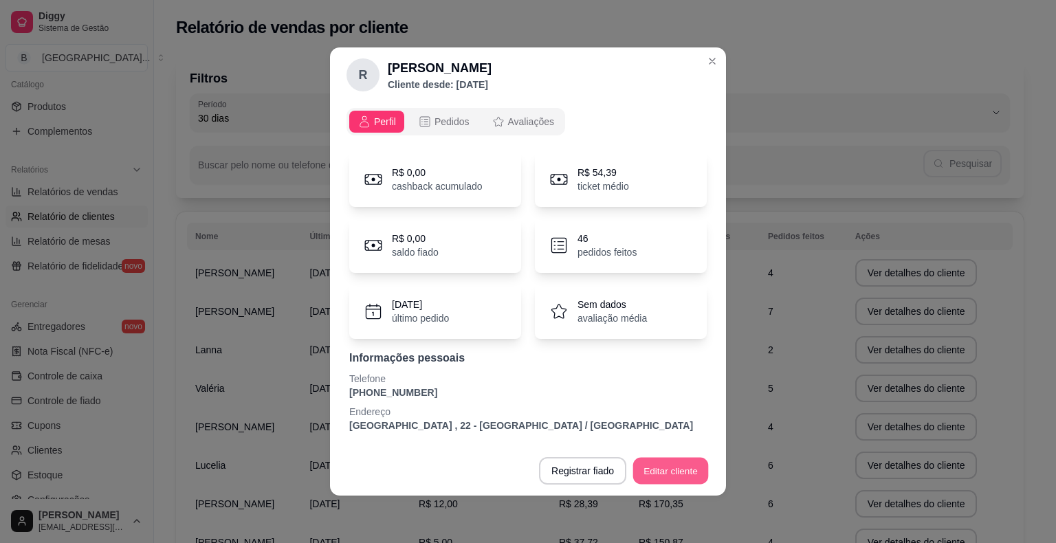
click at [653, 473] on button "Editar cliente" at bounding box center [671, 471] width 76 height 27
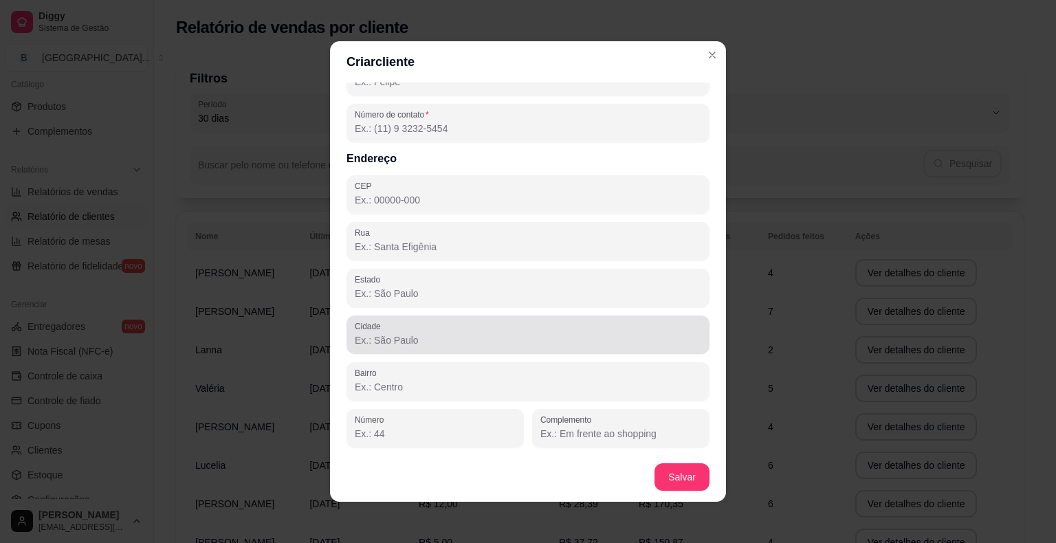
scroll to position [3, 0]
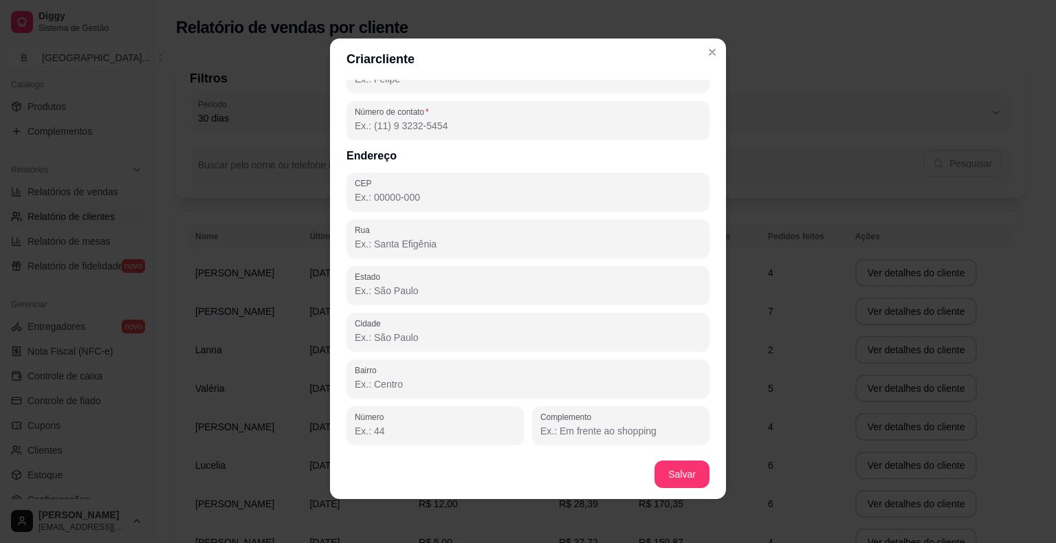
click at [619, 433] on input "Complemento" at bounding box center [620, 431] width 161 height 14
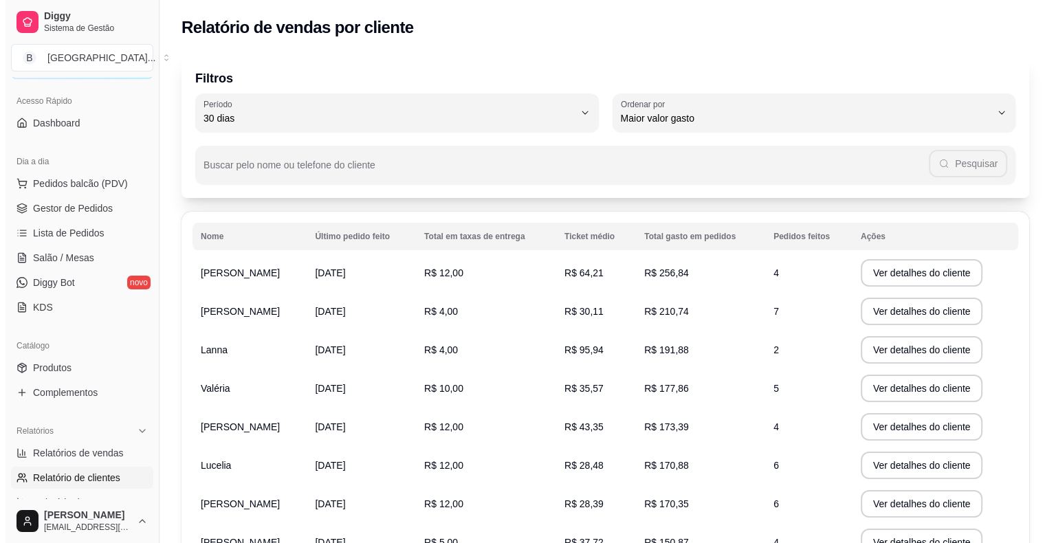
scroll to position [0, 0]
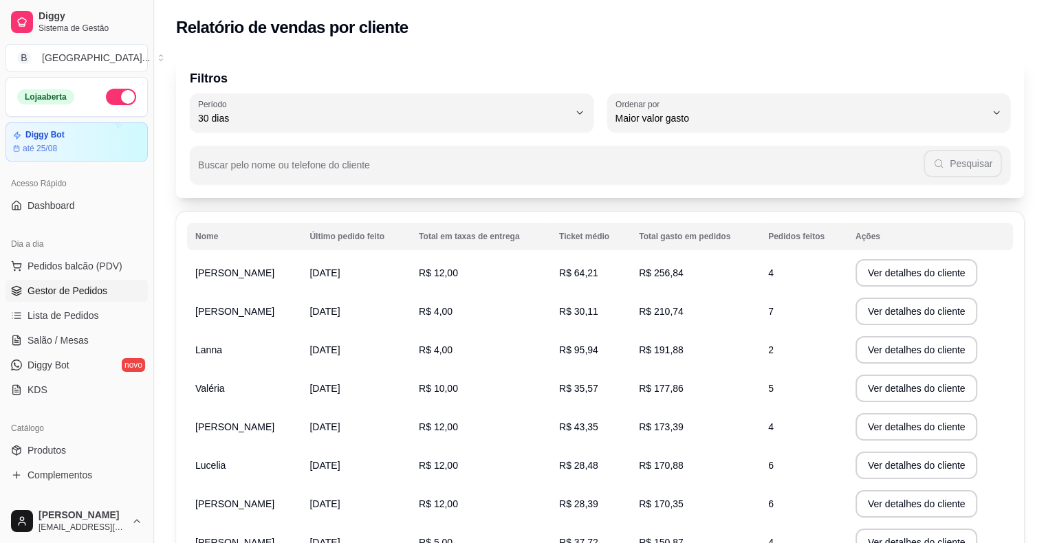
click at [83, 285] on span "Gestor de Pedidos" at bounding box center [68, 291] width 80 height 14
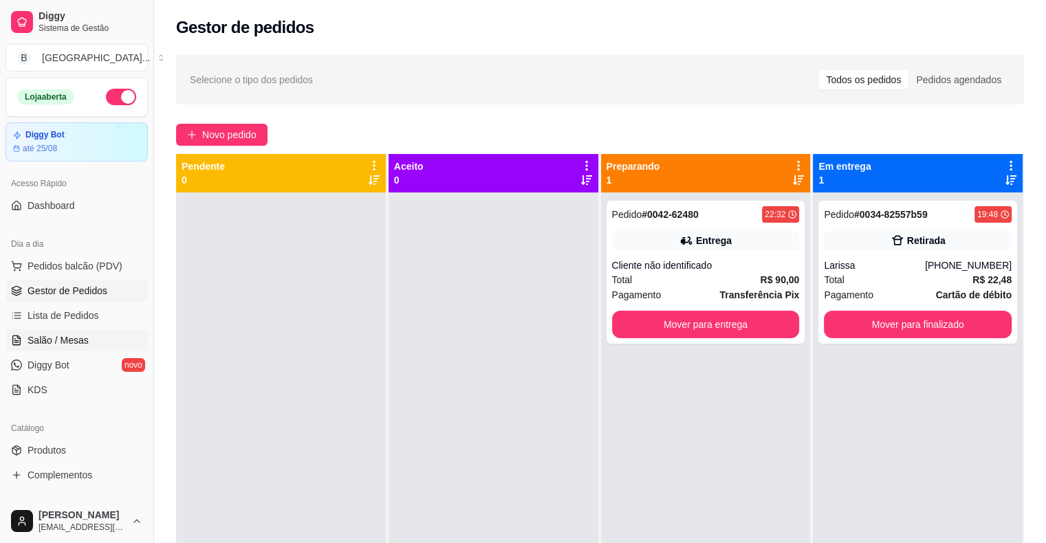
click at [99, 333] on link "Salão / Mesas" at bounding box center [77, 340] width 142 height 22
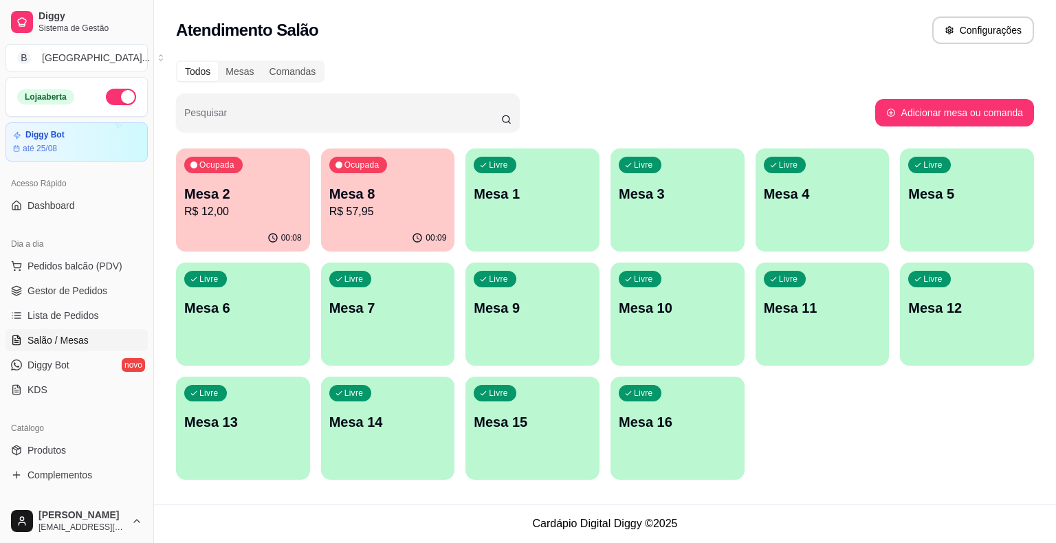
click at [236, 213] on p "R$ 12,00" at bounding box center [243, 212] width 118 height 17
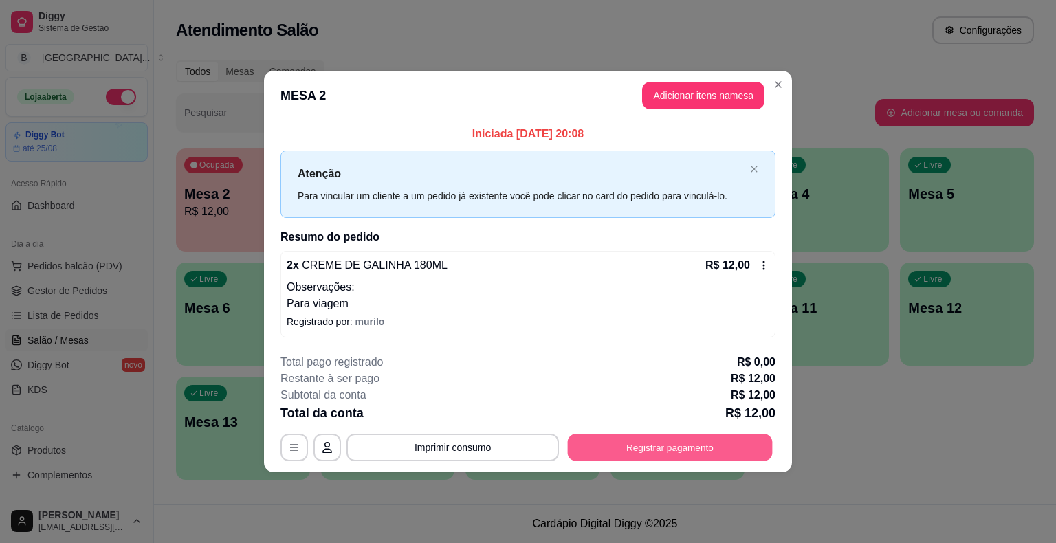
click at [677, 441] on button "Registrar pagamento" at bounding box center [670, 447] width 205 height 27
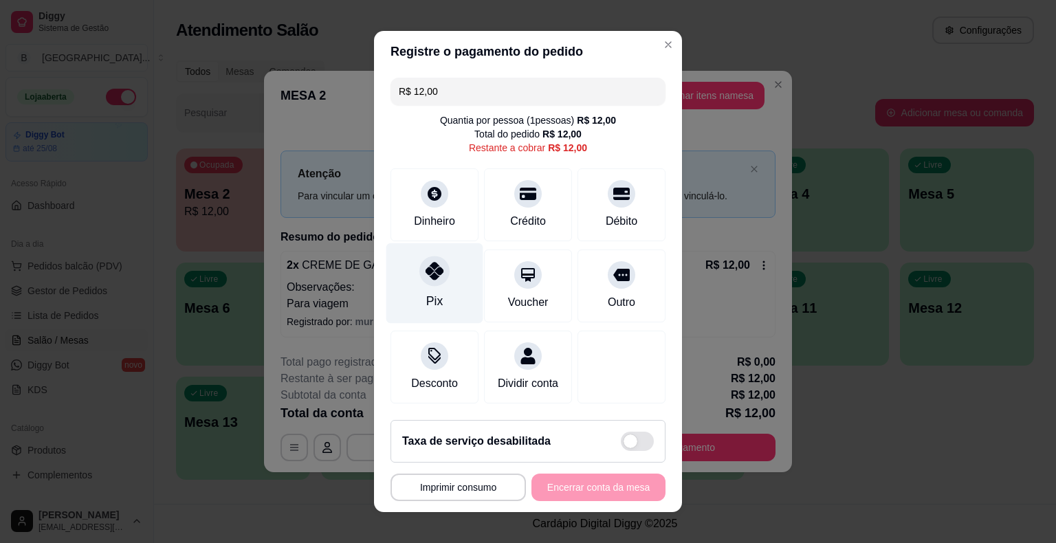
click at [423, 292] on div "Pix" at bounding box center [434, 283] width 97 height 80
type input "R$ 0,00"
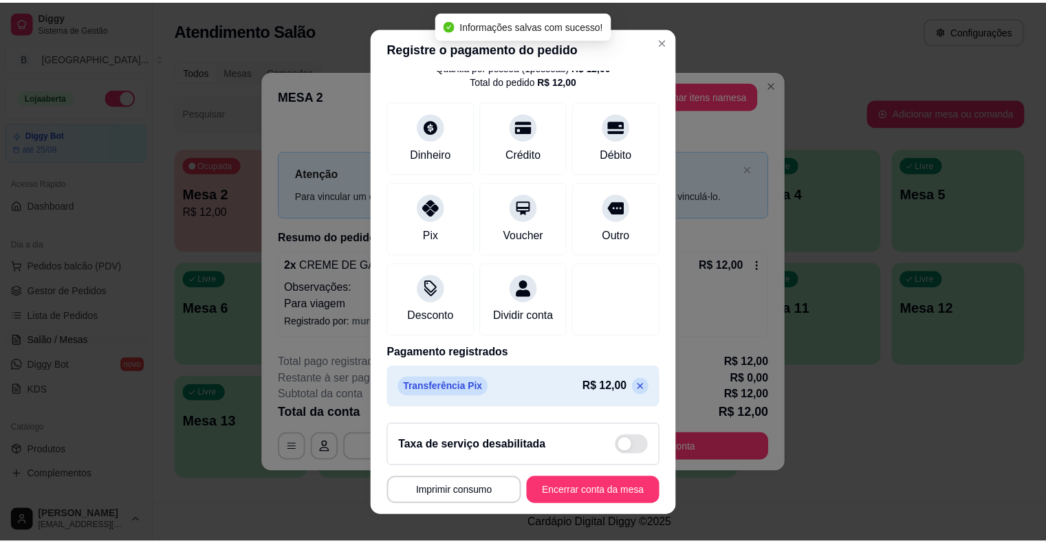
scroll to position [17, 0]
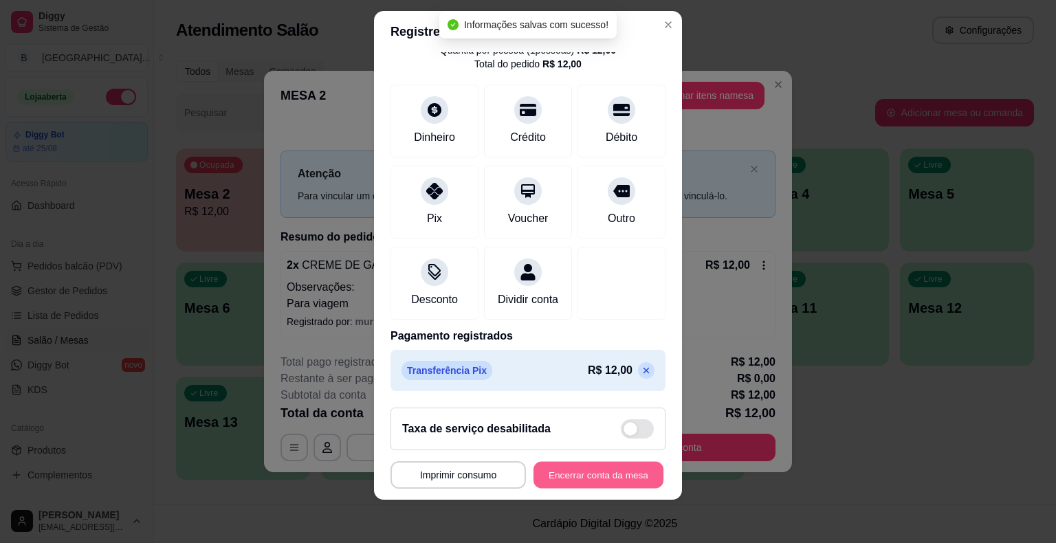
click at [611, 476] on button "Encerrar conta da mesa" at bounding box center [599, 474] width 130 height 27
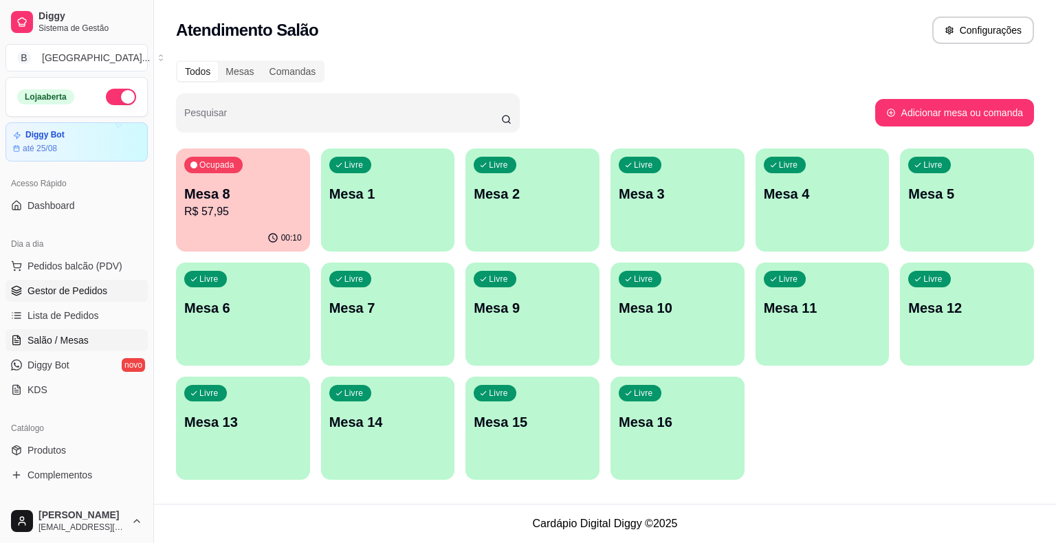
click at [35, 284] on span "Gestor de Pedidos" at bounding box center [68, 291] width 80 height 14
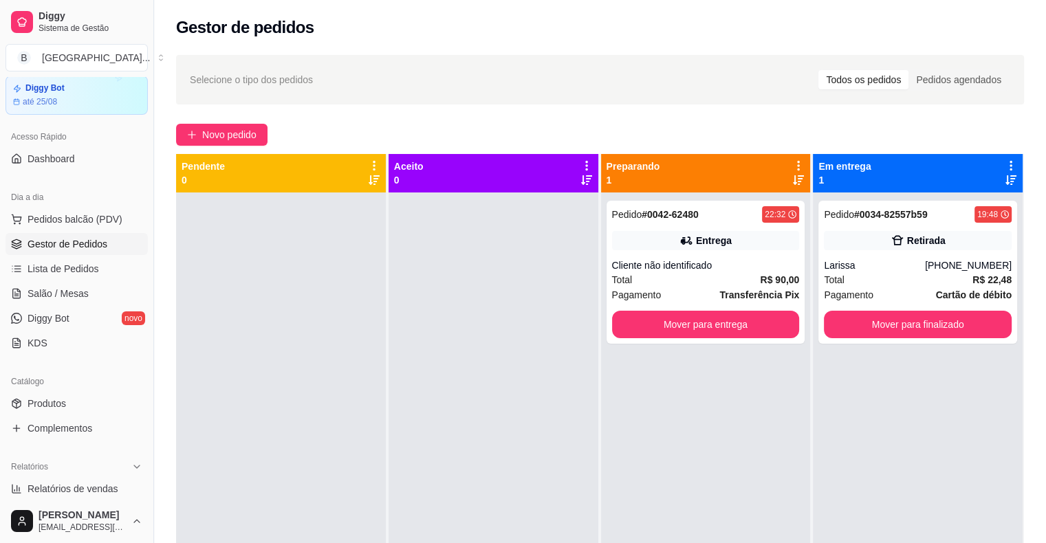
scroll to position [69, 0]
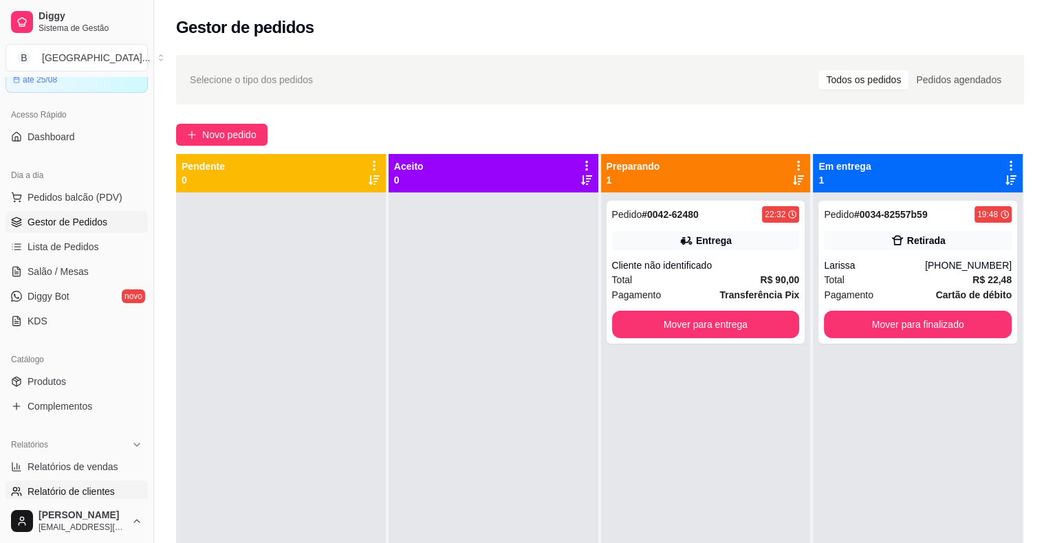
click at [82, 488] on span "Relatório de clientes" at bounding box center [71, 492] width 87 height 14
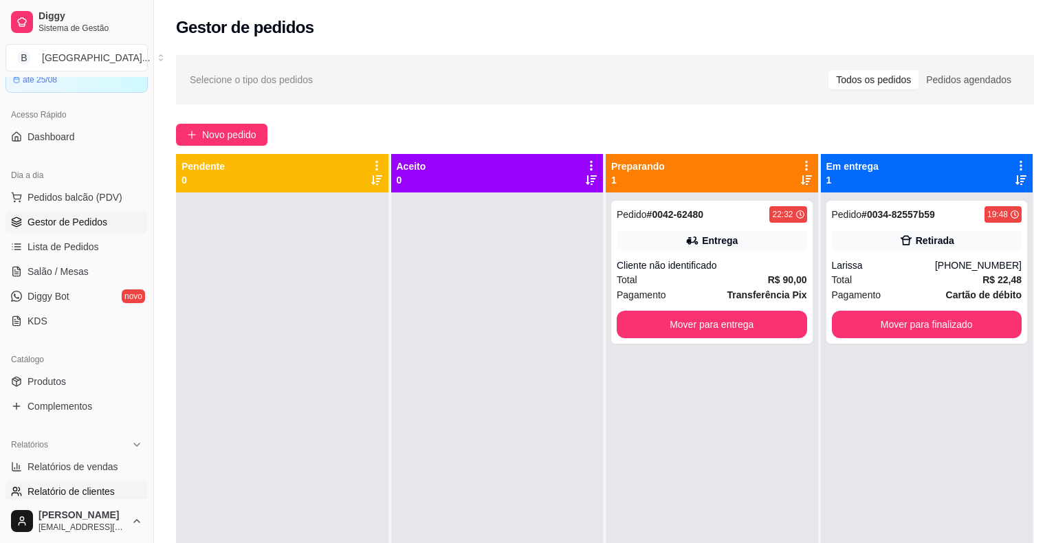
select select "30"
select select "HIGHEST_TOTAL_SPENT_WITH_ORDERS"
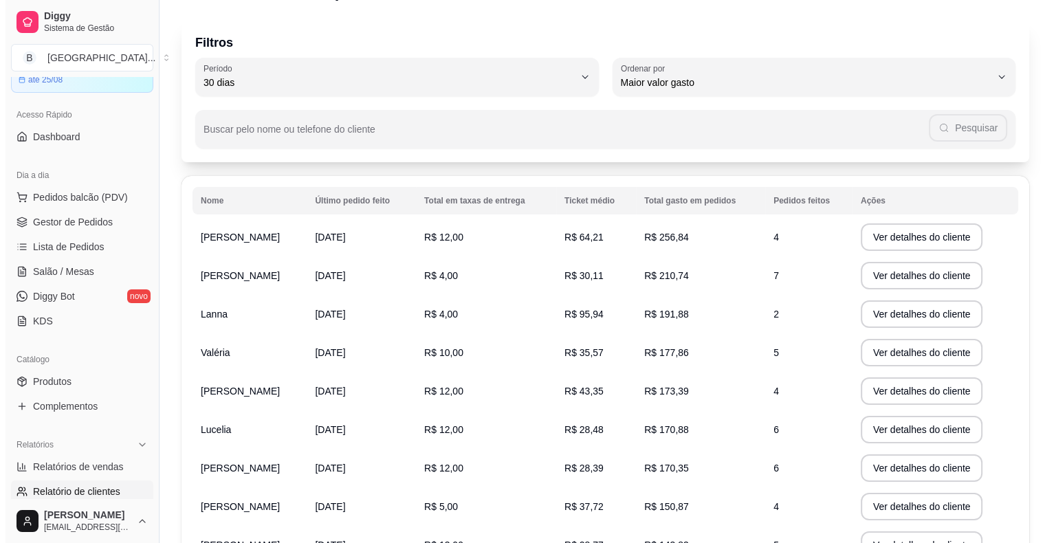
scroll to position [69, 0]
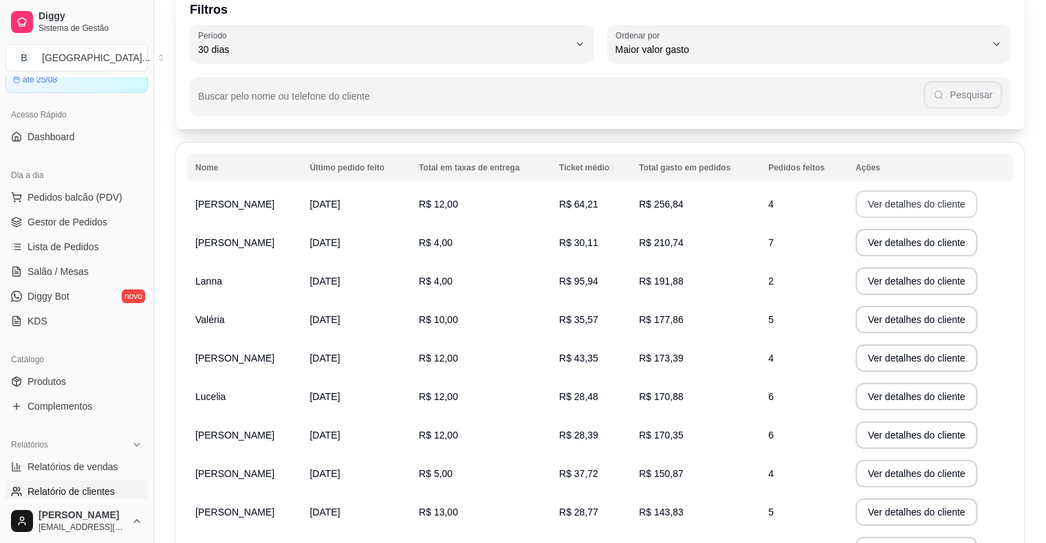
click at [941, 208] on button "Ver detalhes do cliente" at bounding box center [916, 204] width 122 height 28
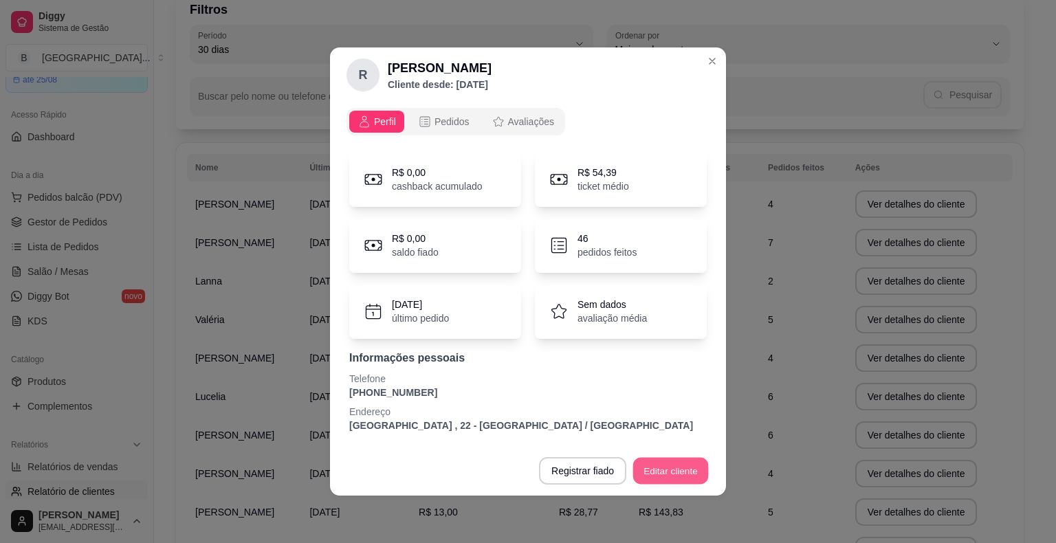
click at [684, 466] on button "Editar cliente" at bounding box center [671, 471] width 76 height 27
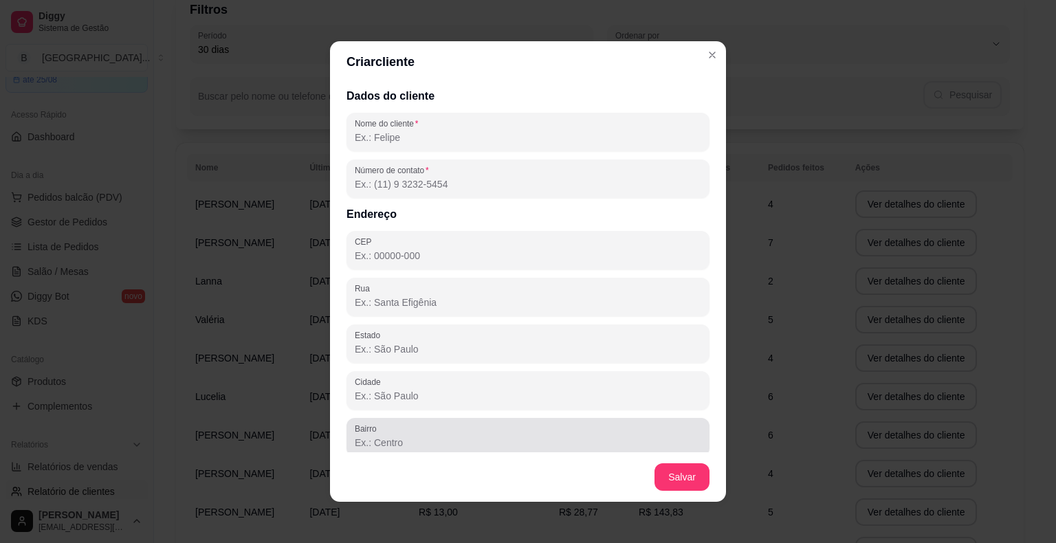
scroll to position [56, 0]
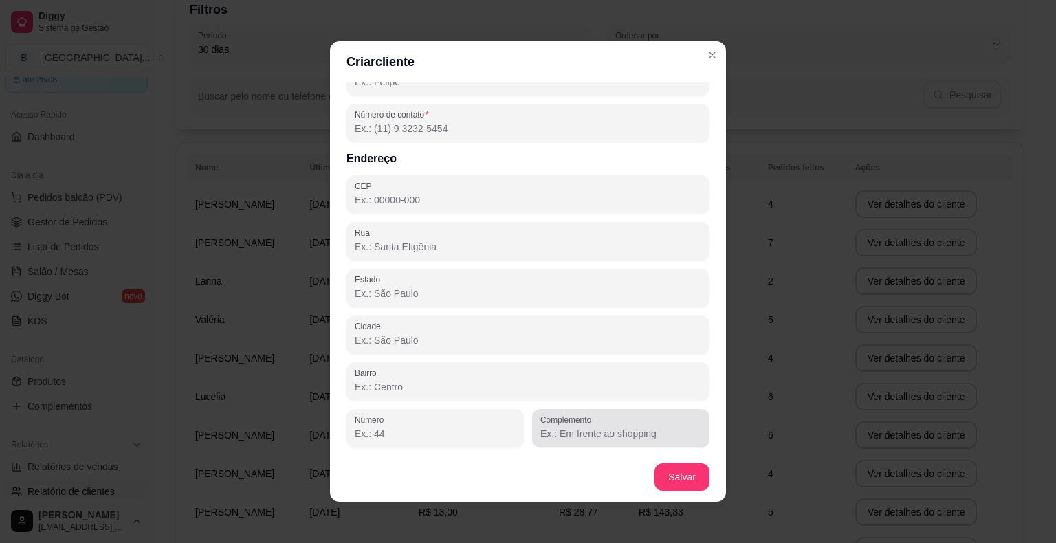
click at [667, 433] on input "Complemento" at bounding box center [620, 434] width 161 height 14
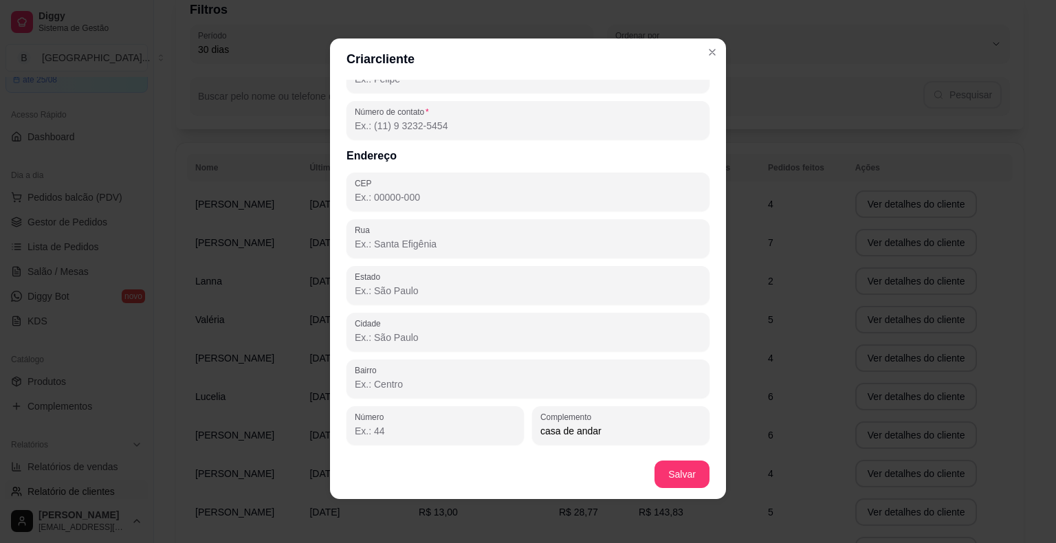
type input "casa de andar"
click at [532, 432] on div "Complemento casa de andar" at bounding box center [620, 425] width 177 height 39
click at [666, 465] on button "Salvar" at bounding box center [682, 475] width 55 height 28
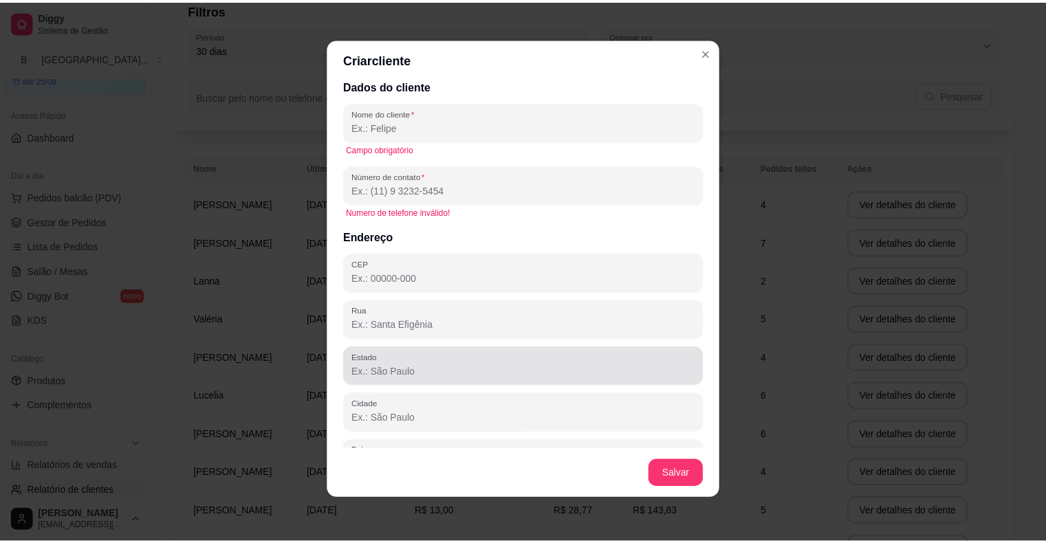
scroll to position [0, 0]
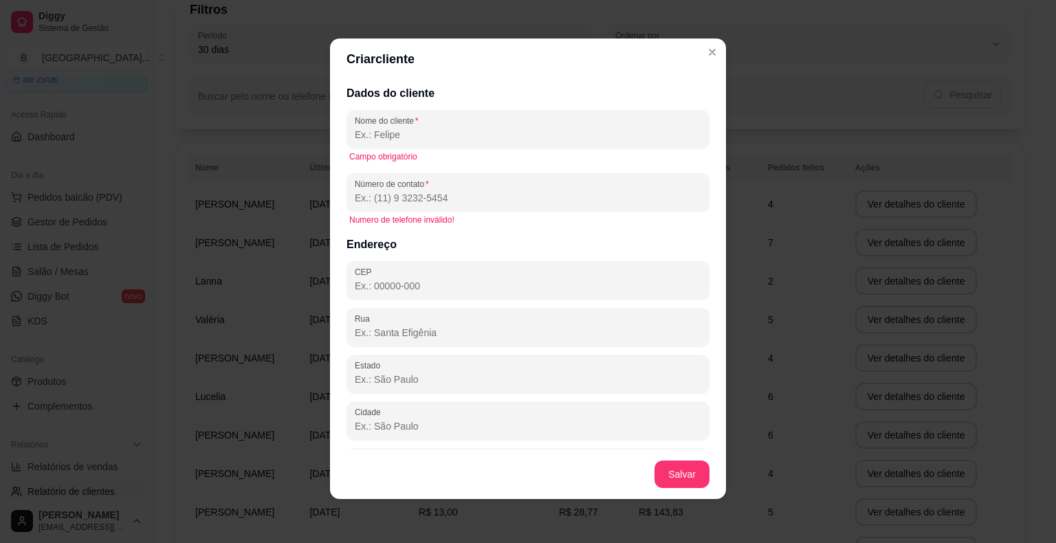
click at [604, 137] on input "Nome do cliente" at bounding box center [528, 135] width 347 height 14
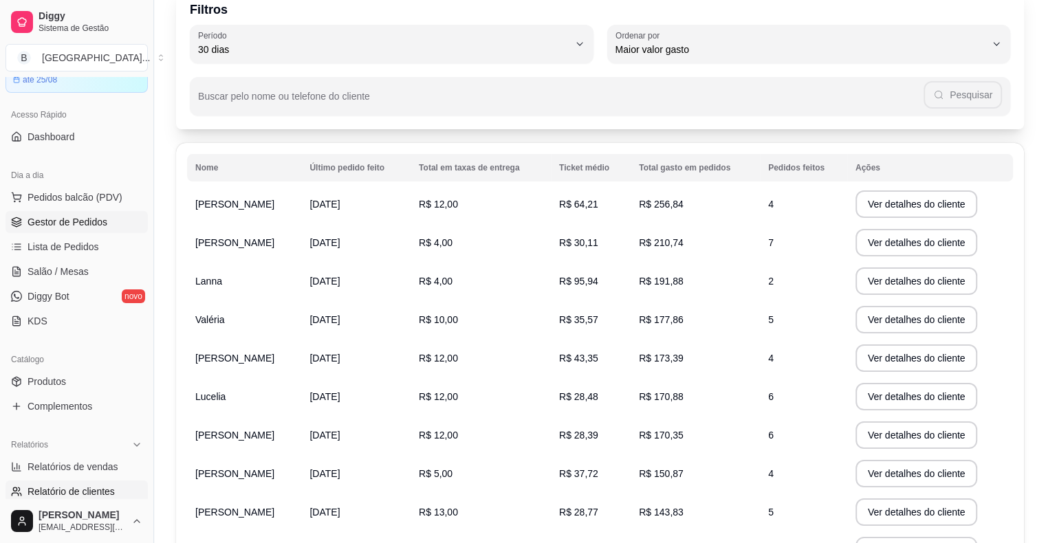
click at [92, 230] on link "Gestor de Pedidos" at bounding box center [77, 222] width 142 height 22
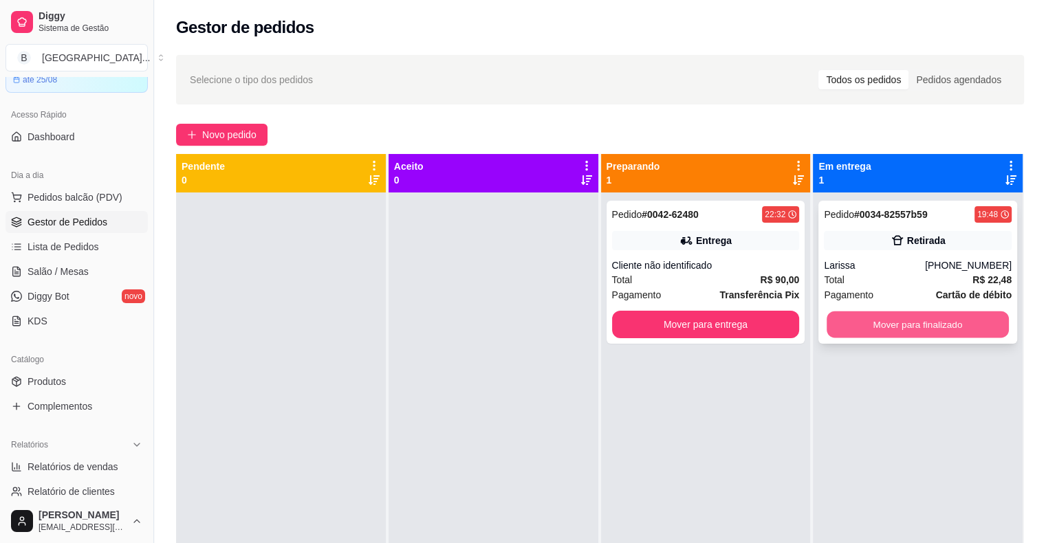
click at [956, 331] on button "Mover para finalizado" at bounding box center [918, 324] width 182 height 27
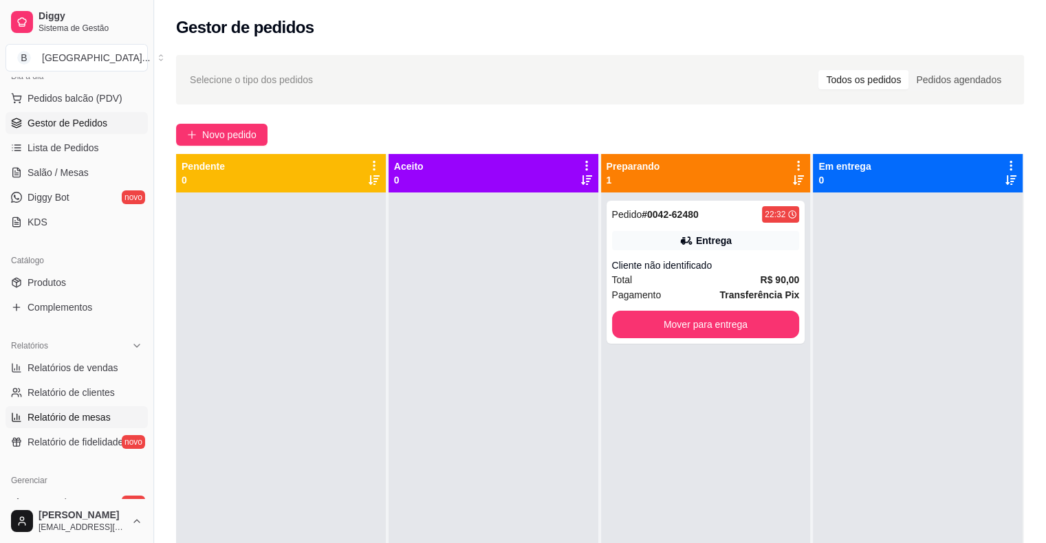
scroll to position [138, 0]
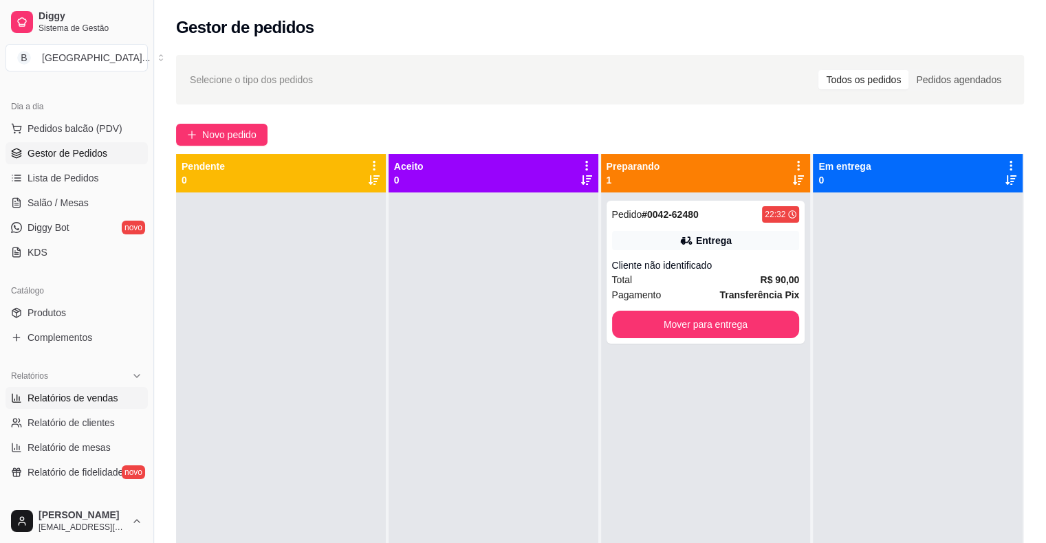
click at [41, 398] on span "Relatórios de vendas" at bounding box center [73, 398] width 91 height 14
select select "ALL"
select select "0"
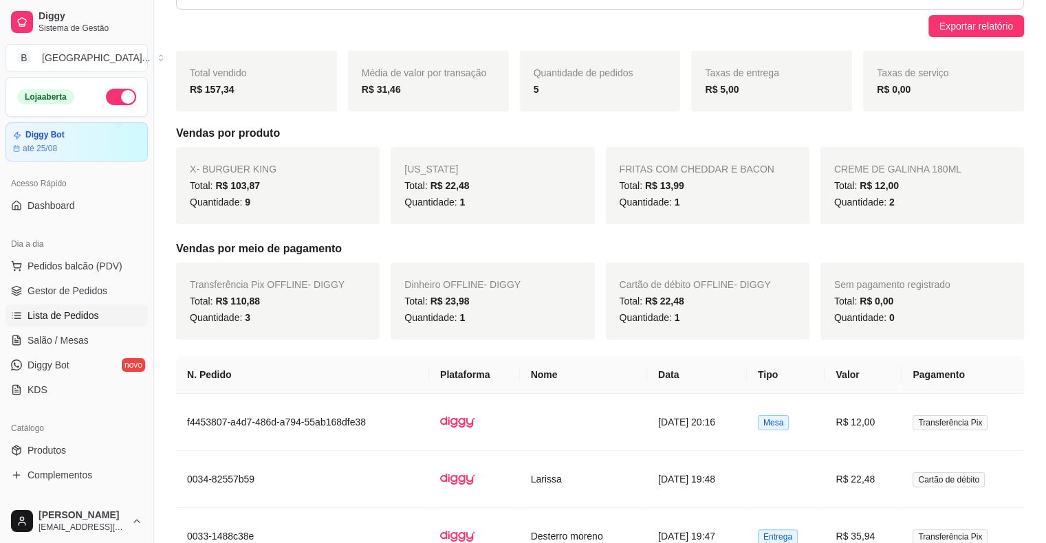
click at [66, 309] on span "Lista de Pedidos" at bounding box center [64, 316] width 72 height 14
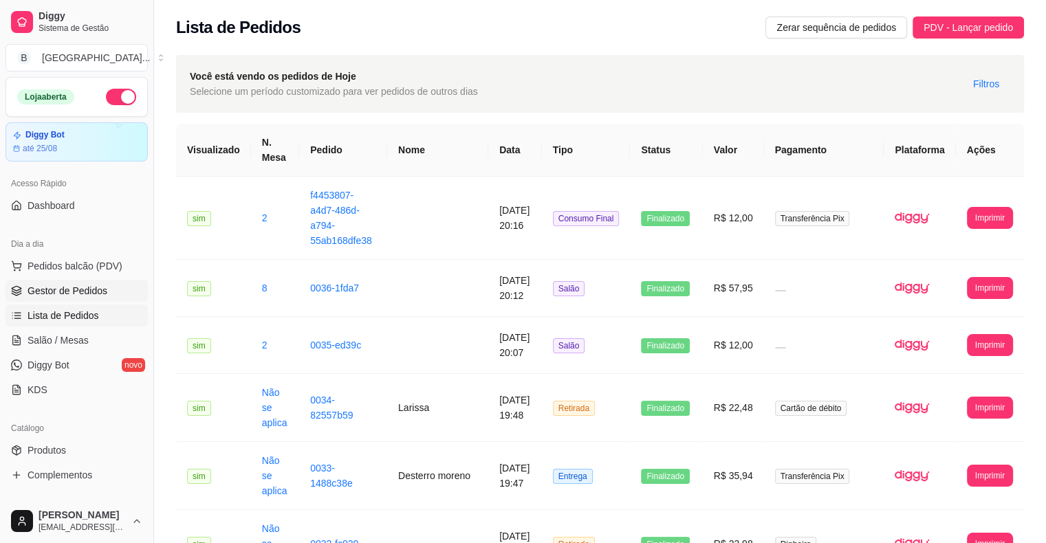
click at [72, 298] on link "Gestor de Pedidos" at bounding box center [77, 291] width 142 height 22
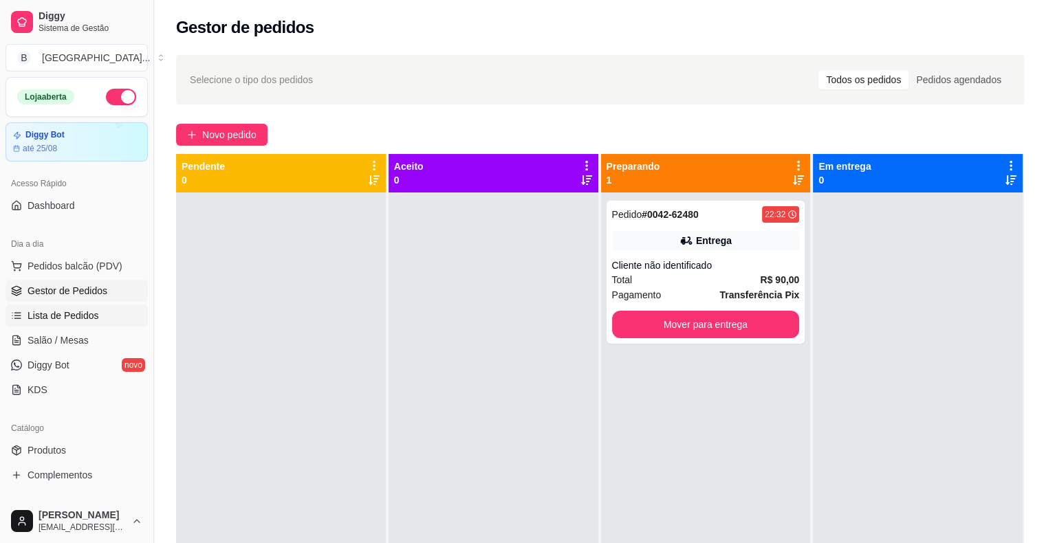
click at [65, 318] on span "Lista de Pedidos" at bounding box center [64, 316] width 72 height 14
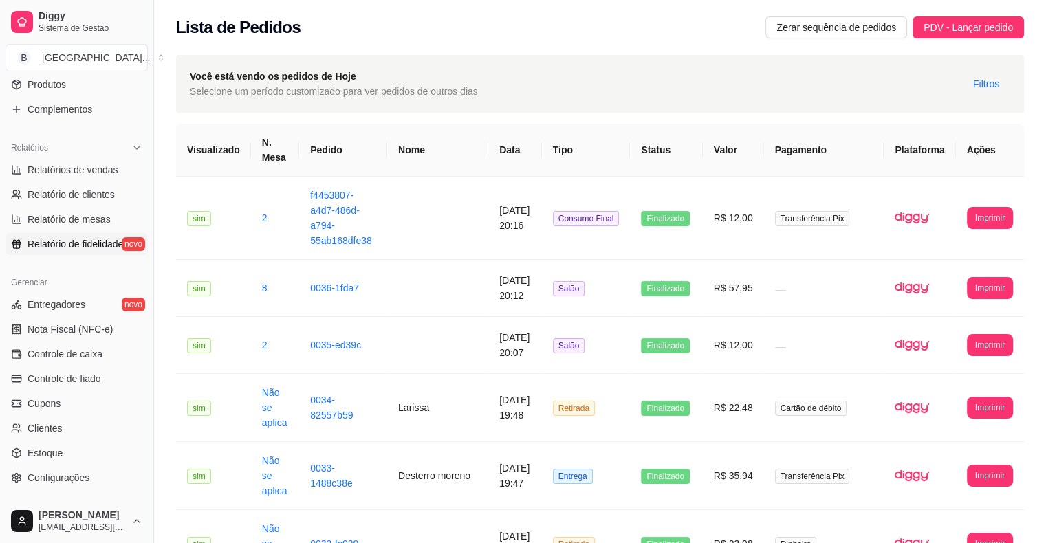
scroll to position [413, 0]
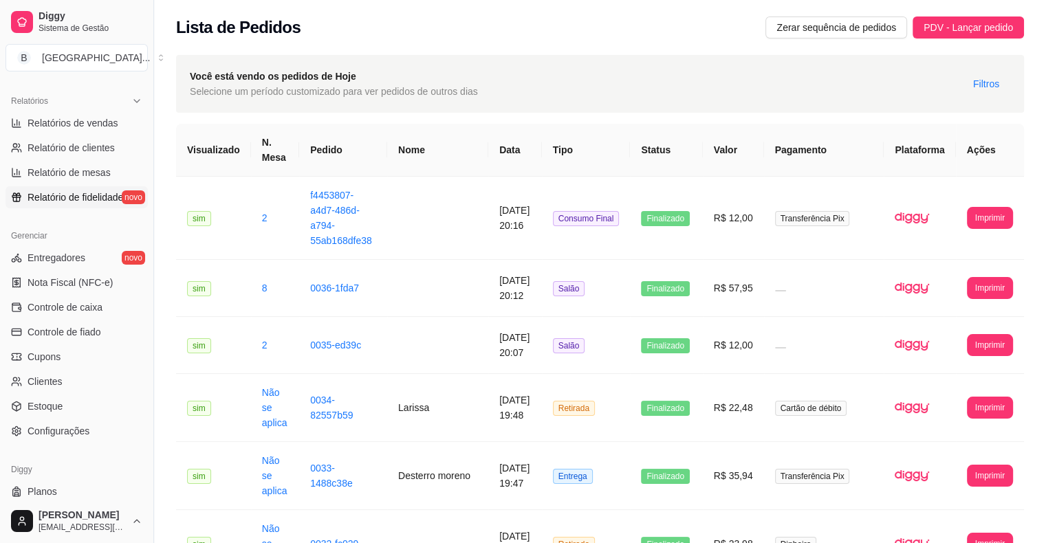
click at [107, 193] on span "Relatório de fidelidade" at bounding box center [76, 197] width 96 height 14
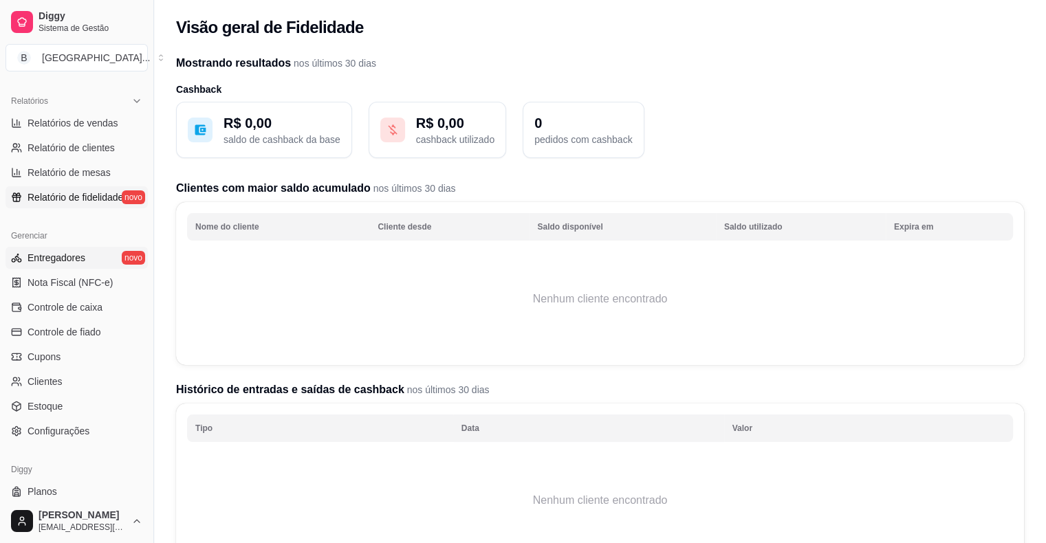
click at [80, 268] on link "Entregadores novo" at bounding box center [77, 258] width 142 height 22
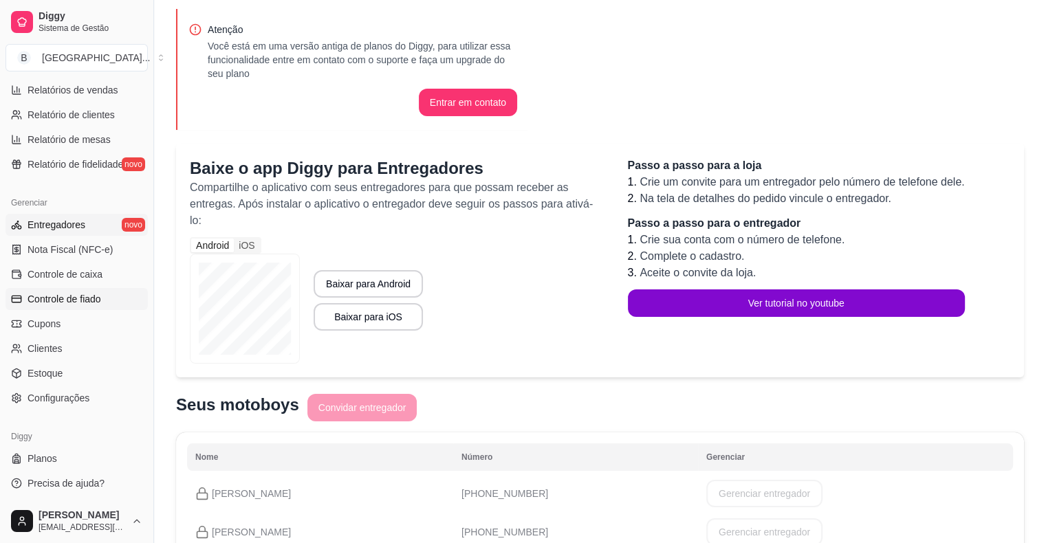
scroll to position [127, 0]
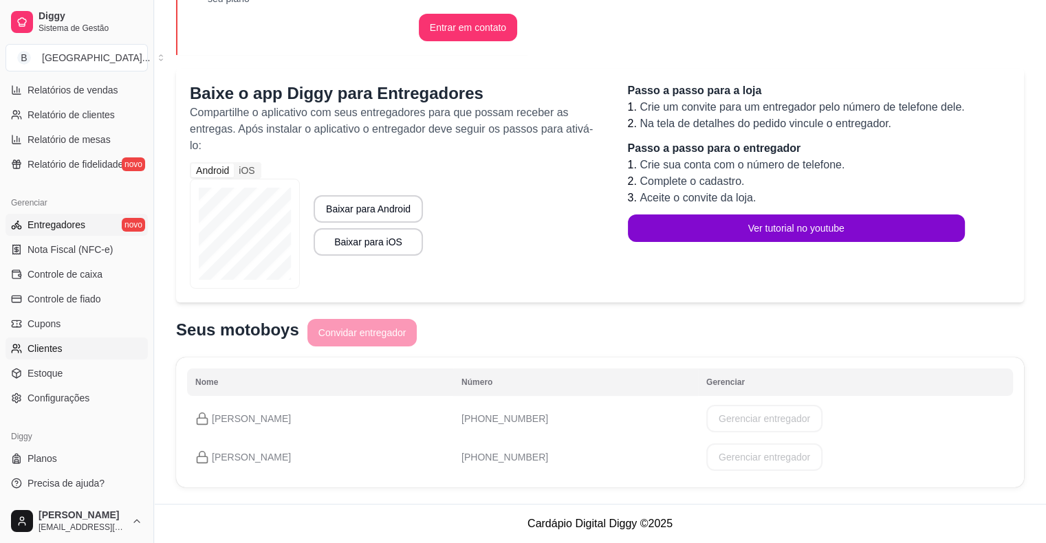
click at [99, 350] on link "Clientes" at bounding box center [77, 349] width 142 height 22
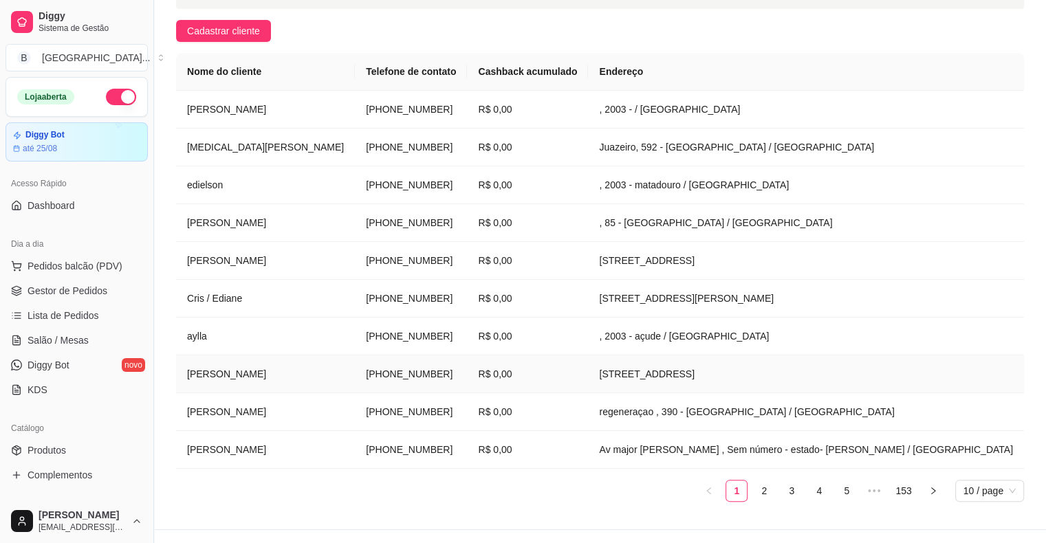
scroll to position [210, 0]
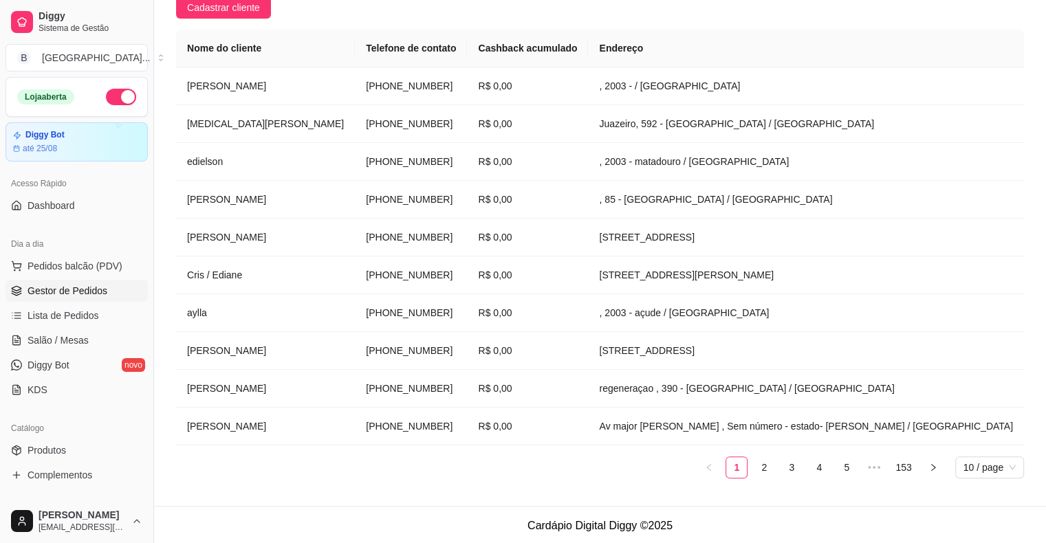
click at [90, 301] on link "Gestor de Pedidos" at bounding box center [77, 291] width 142 height 22
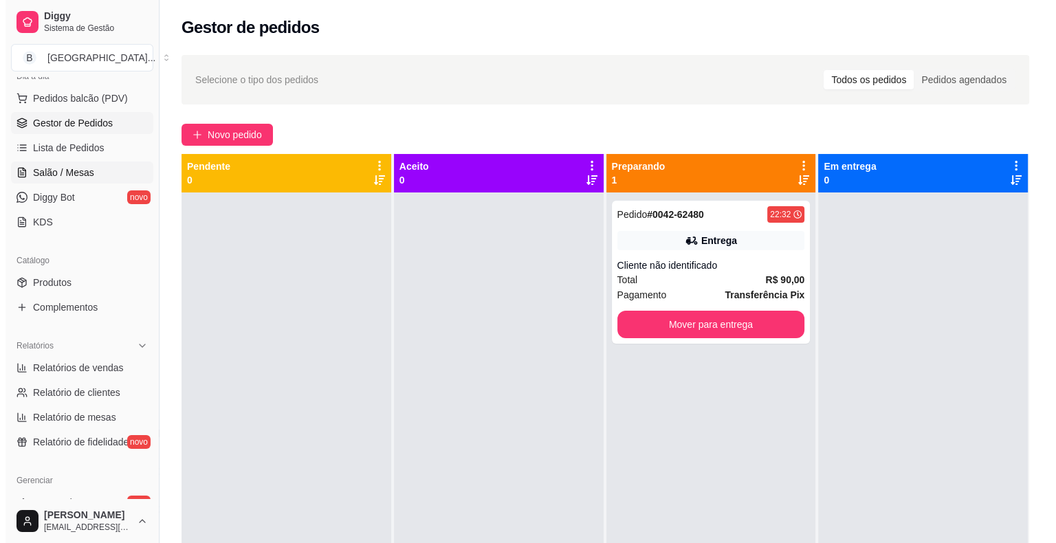
scroll to position [344, 0]
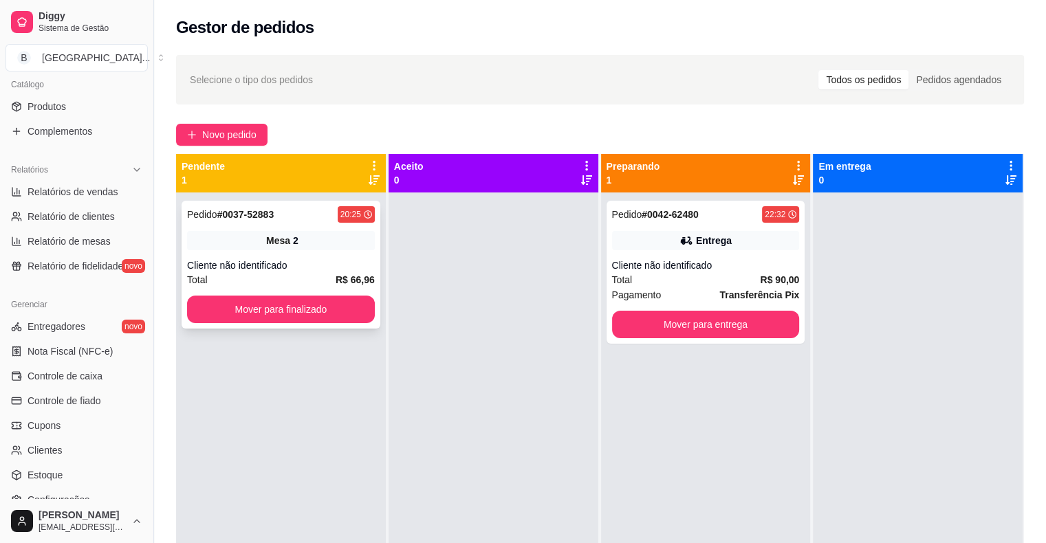
click at [321, 285] on div "Total R$ 66,96" at bounding box center [281, 279] width 188 height 15
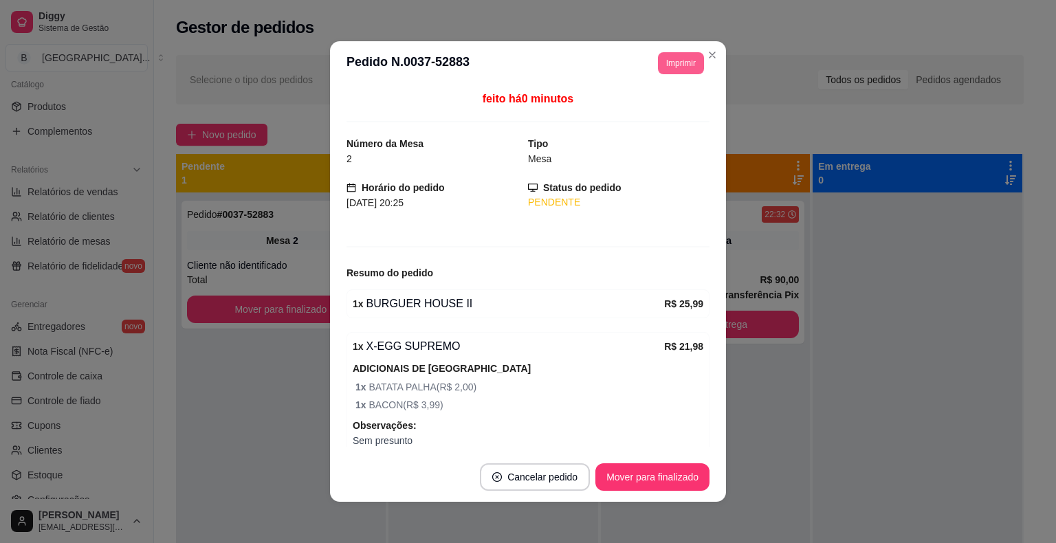
click at [672, 58] on button "Imprimir" at bounding box center [681, 63] width 46 height 22
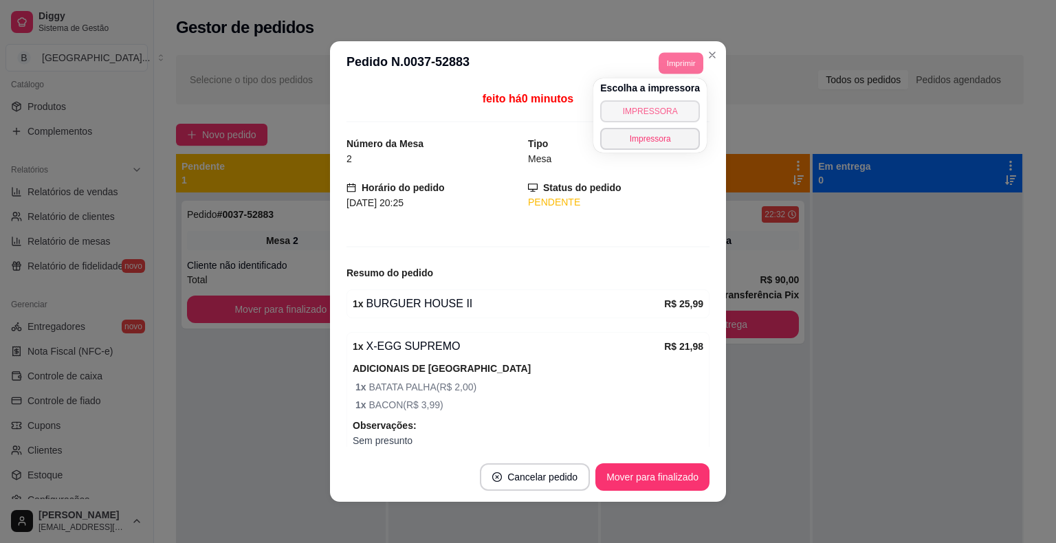
click at [655, 103] on button "IMPRESSORA" at bounding box center [650, 111] width 100 height 22
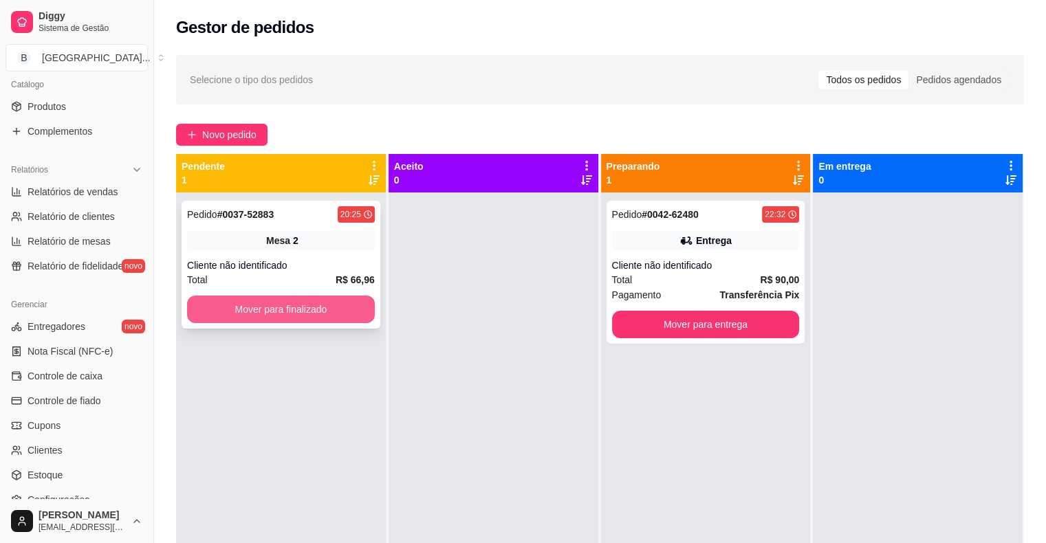
click at [358, 310] on button "Mover para finalizado" at bounding box center [281, 310] width 188 height 28
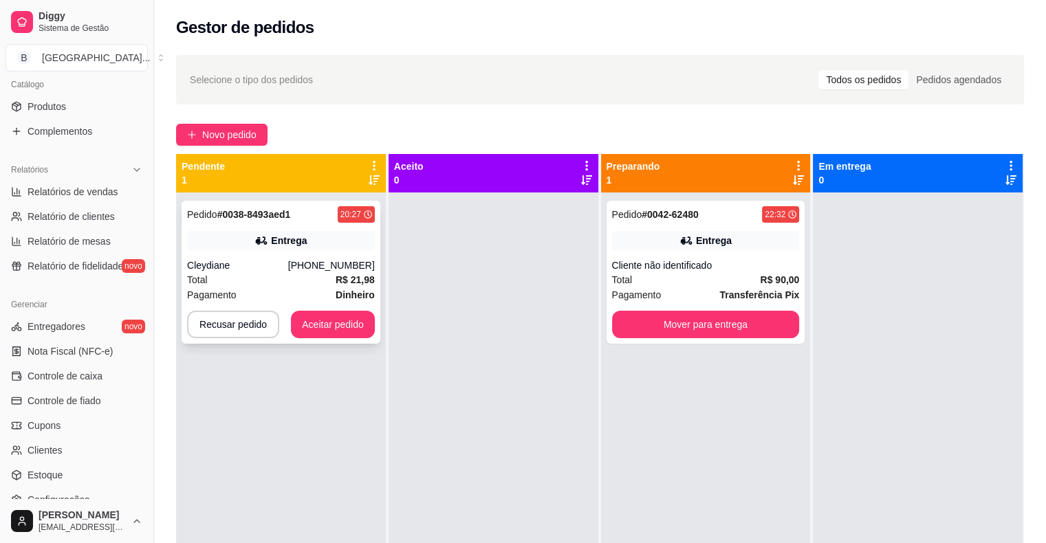
click at [343, 293] on strong "Dinheiro" at bounding box center [355, 294] width 39 height 11
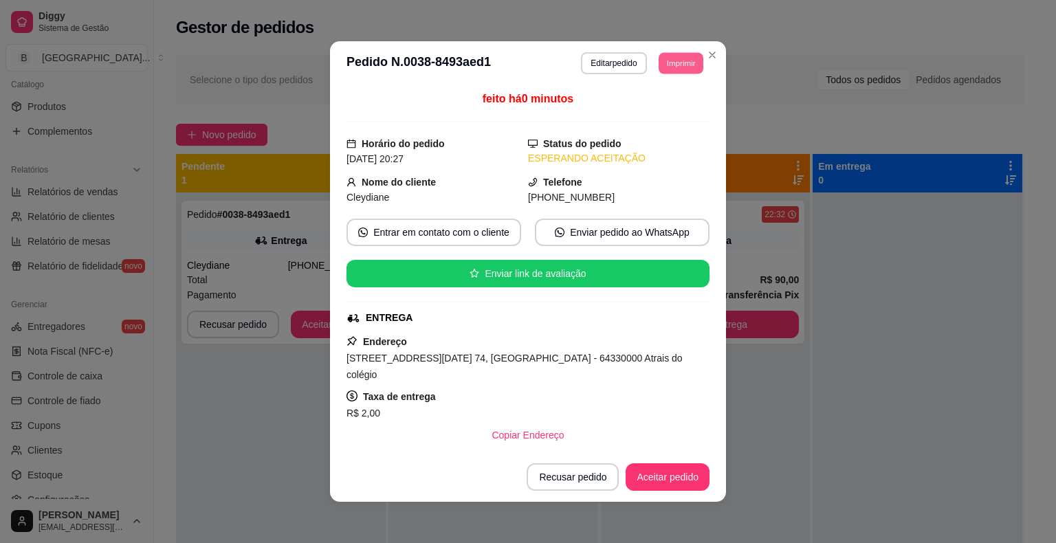
click at [675, 58] on button "Imprimir" at bounding box center [681, 62] width 45 height 21
click at [652, 116] on button "IMPRESSORA" at bounding box center [650, 111] width 100 height 22
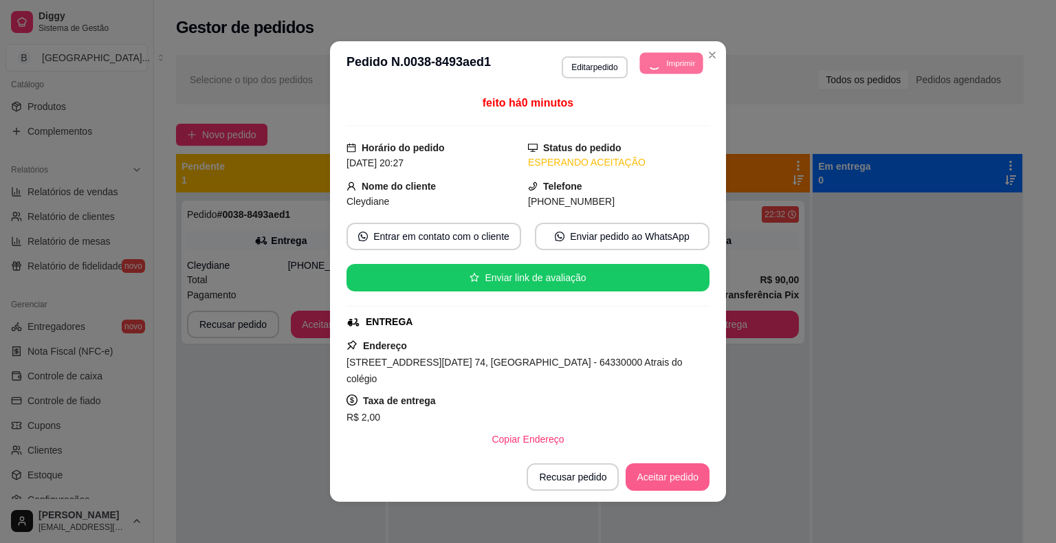
click at [671, 483] on button "Aceitar pedido" at bounding box center [668, 477] width 84 height 28
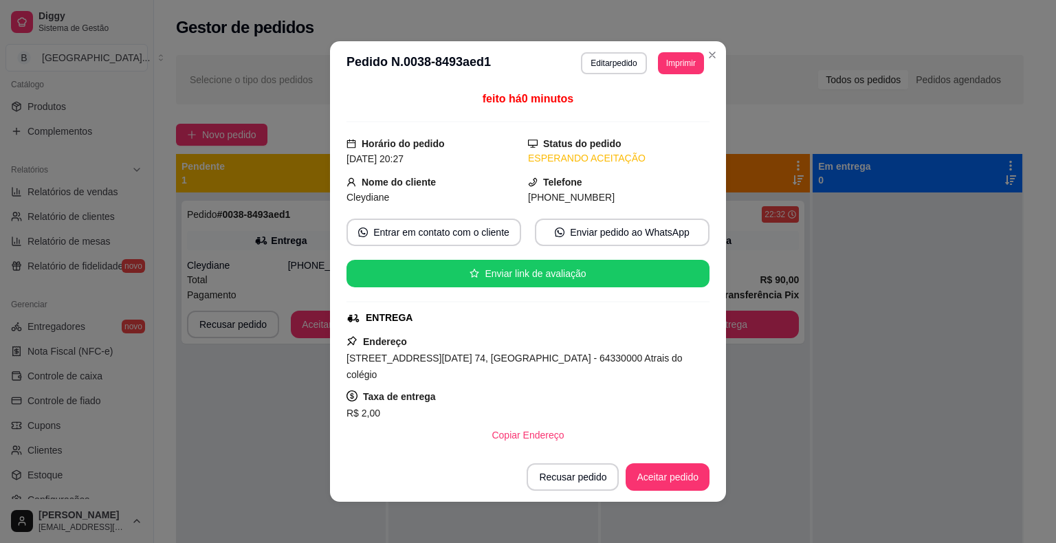
scroll to position [176, 0]
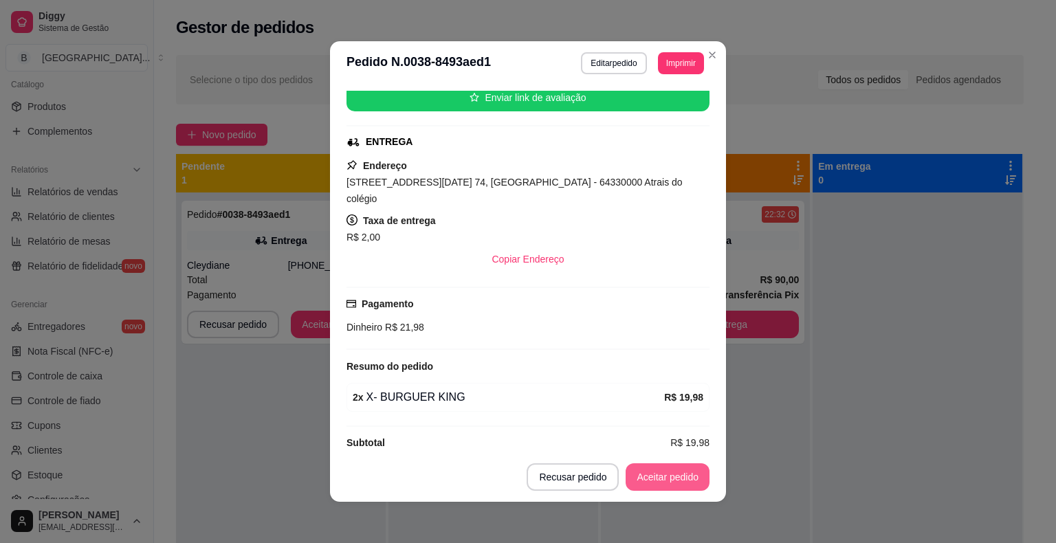
click at [644, 483] on button "Aceitar pedido" at bounding box center [668, 477] width 84 height 28
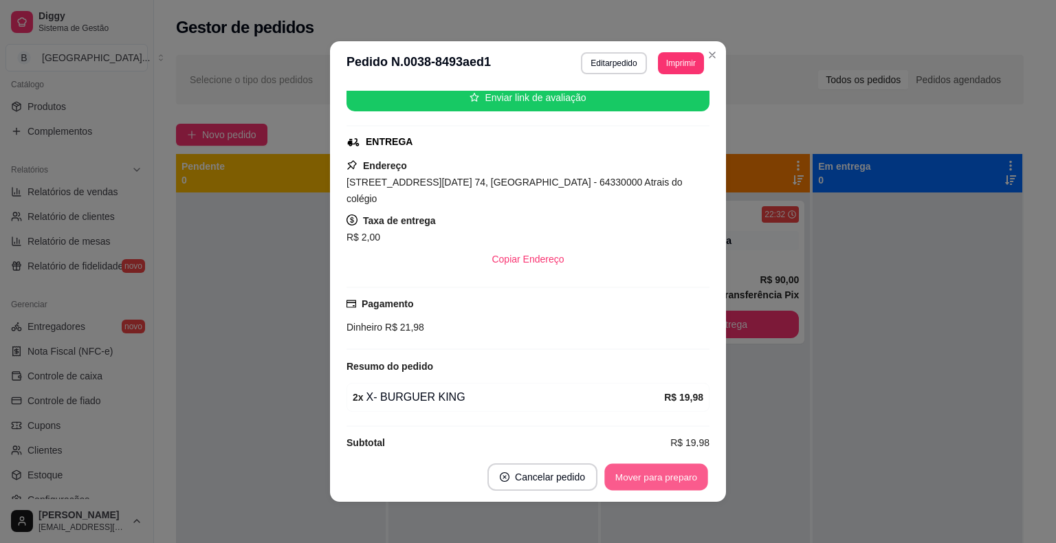
click at [655, 472] on button "Mover para preparo" at bounding box center [655, 477] width 103 height 27
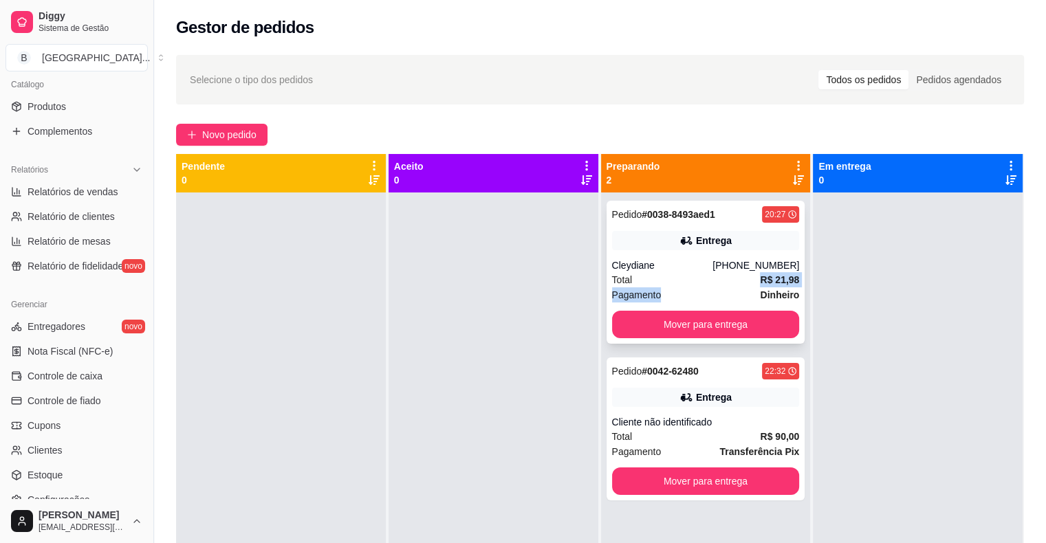
drag, startPoint x: 702, startPoint y: 283, endPoint x: 725, endPoint y: 292, distance: 24.6
click at [725, 292] on div "Pedido # 0038-8493aed1 20:27 Entrega Cleydiane [PHONE_NUMBER] Total R$ 21,98 Pa…" at bounding box center [705, 272] width 199 height 143
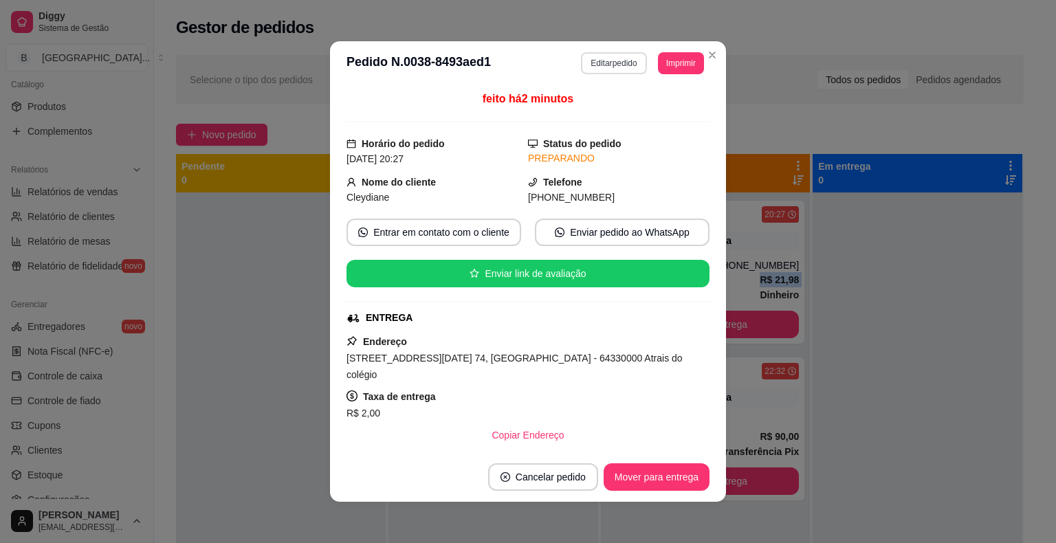
click at [608, 55] on button "Editar pedido" at bounding box center [613, 63] width 65 height 22
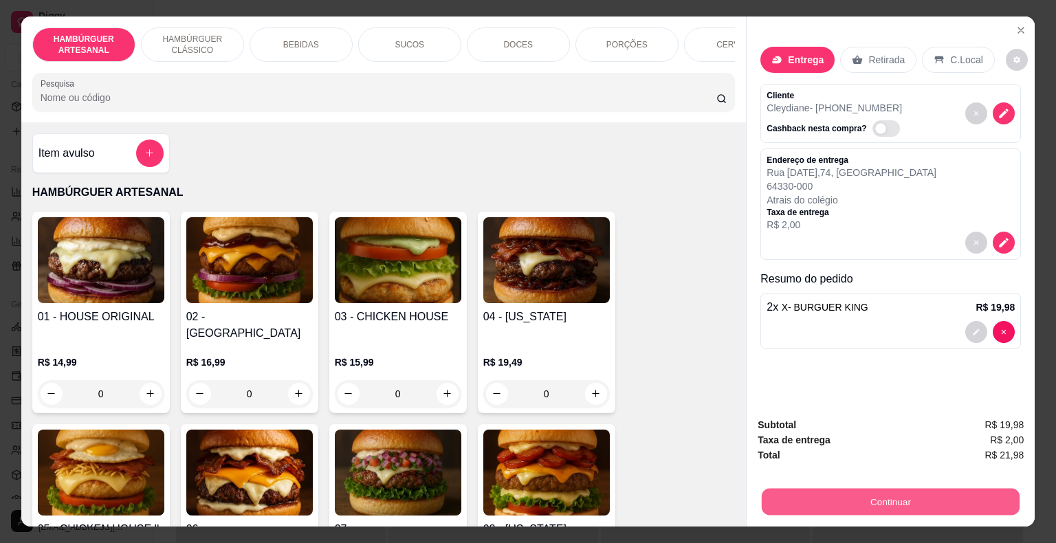
click at [850, 502] on button "Continuar" at bounding box center [891, 502] width 258 height 27
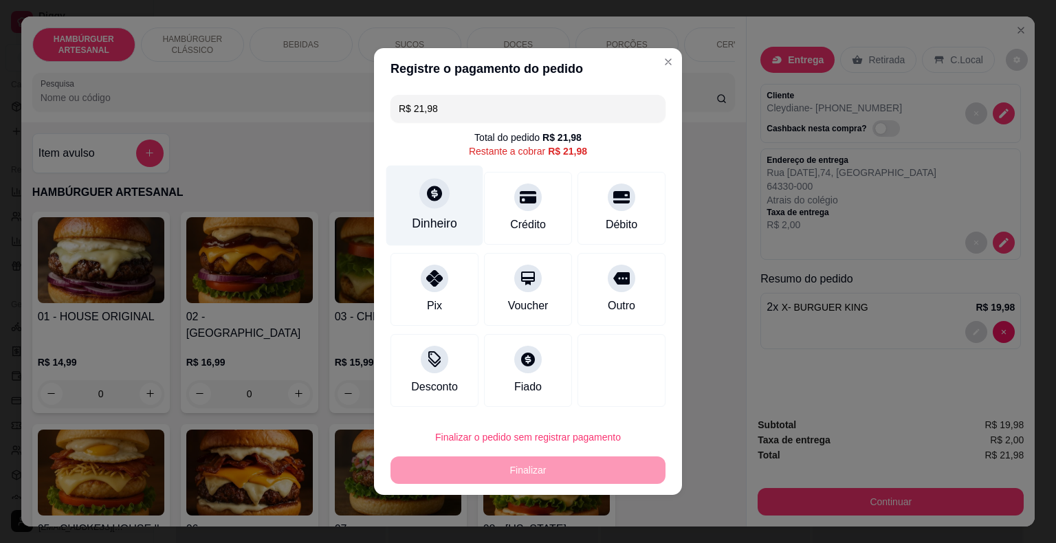
click at [435, 234] on div "Dinheiro" at bounding box center [434, 206] width 97 height 80
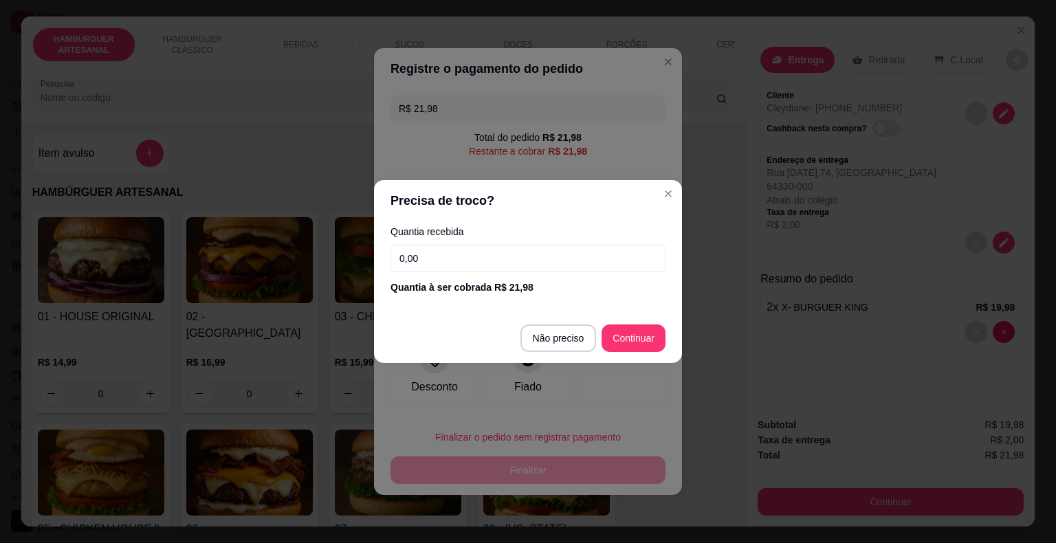
click at [484, 253] on input "0,00" at bounding box center [528, 259] width 275 height 28
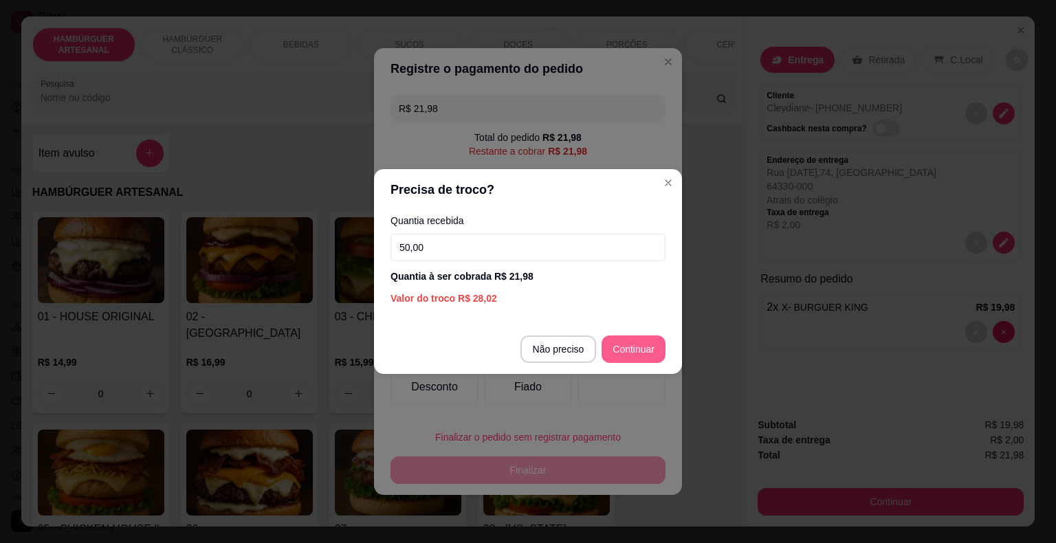
type input "50,00"
type input "R$ 0,00"
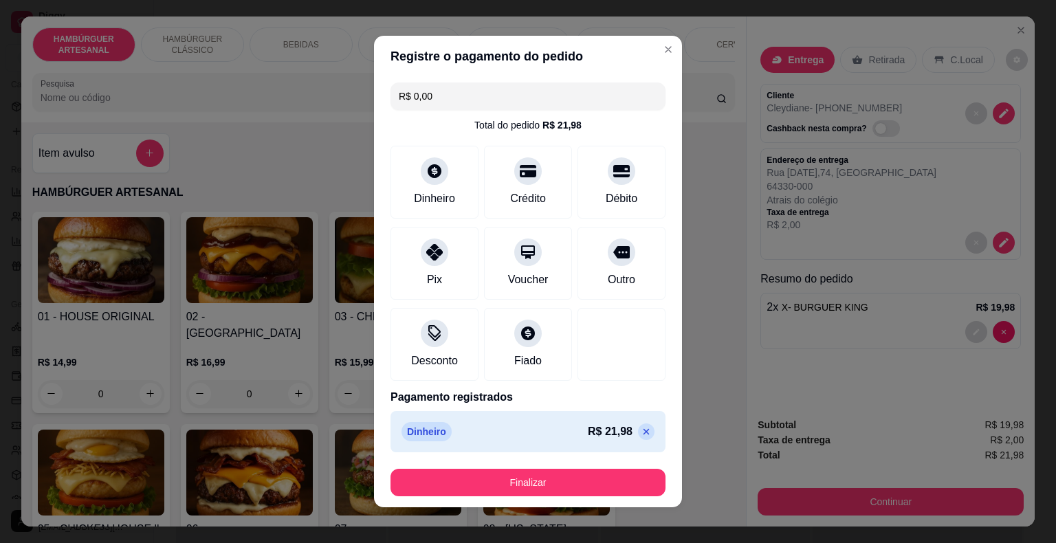
scroll to position [8, 0]
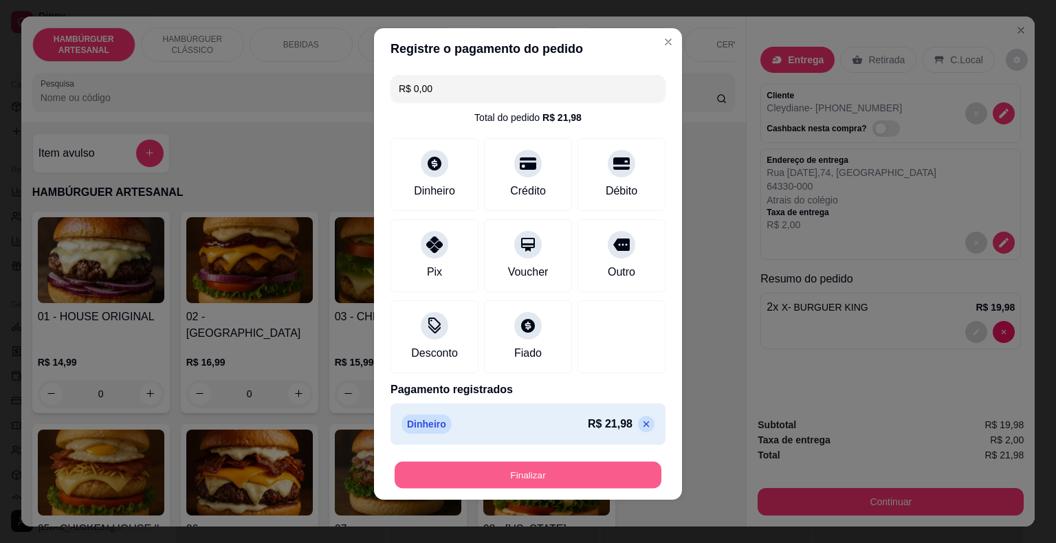
click at [567, 473] on button "Finalizar" at bounding box center [528, 475] width 267 height 27
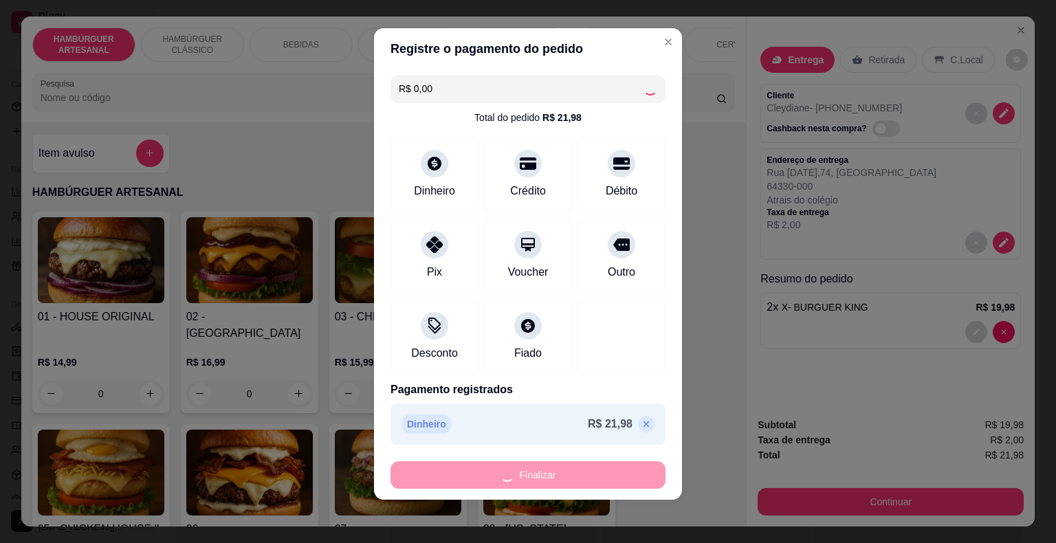
type input "0"
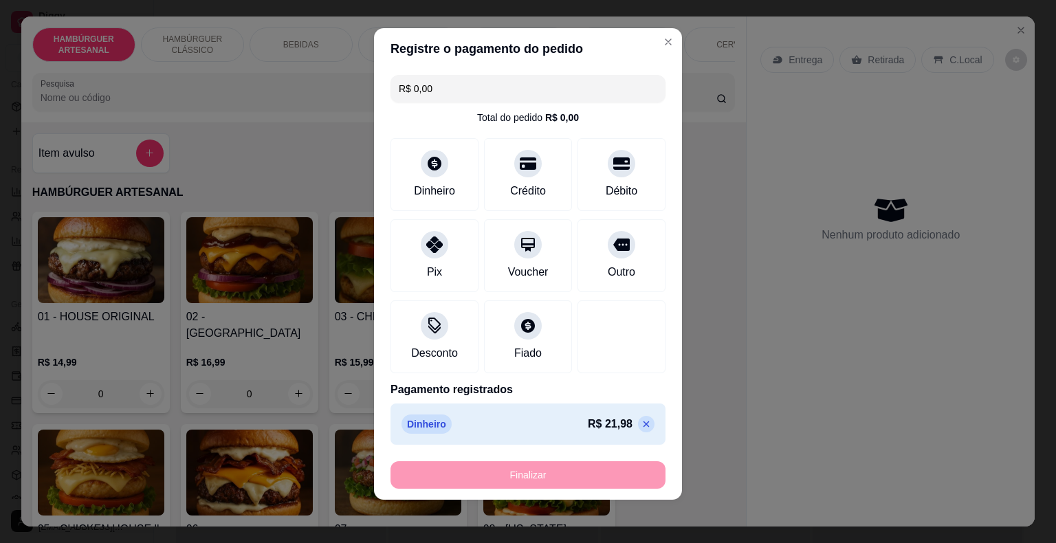
type input "-R$ 21,98"
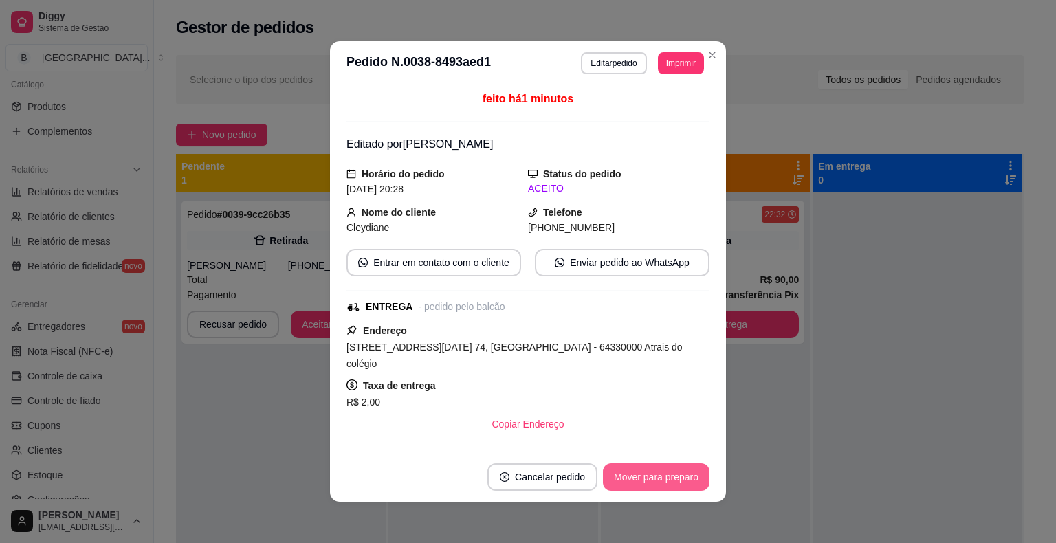
scroll to position [3, 0]
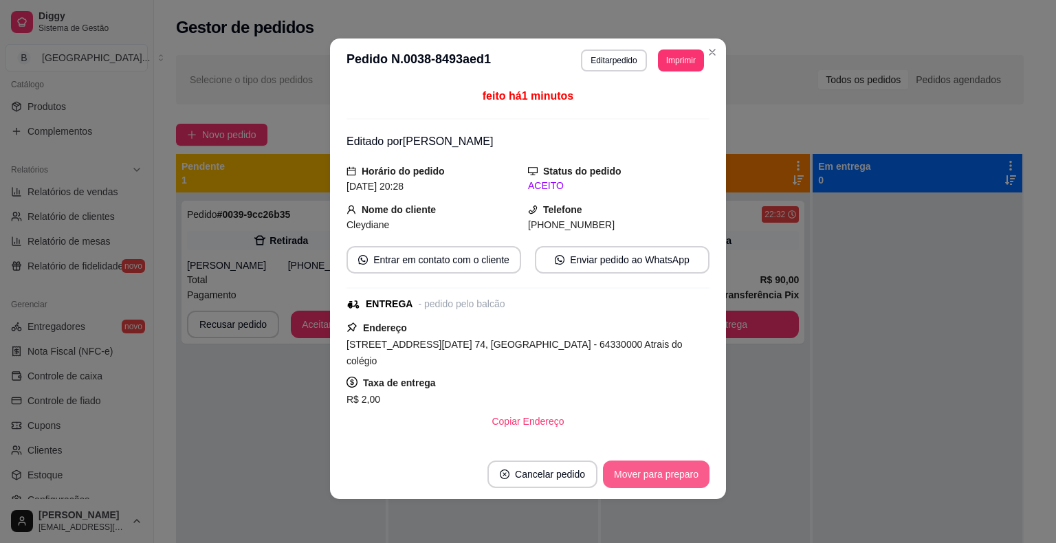
click at [639, 477] on button "Mover para preparo" at bounding box center [656, 475] width 107 height 28
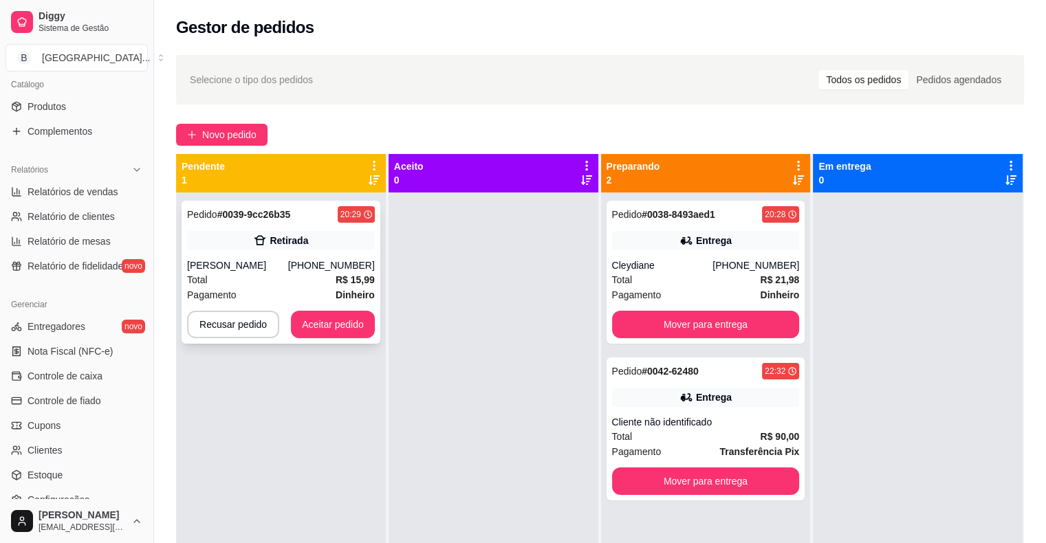
click at [243, 260] on div "[PERSON_NAME]" at bounding box center [237, 266] width 101 height 14
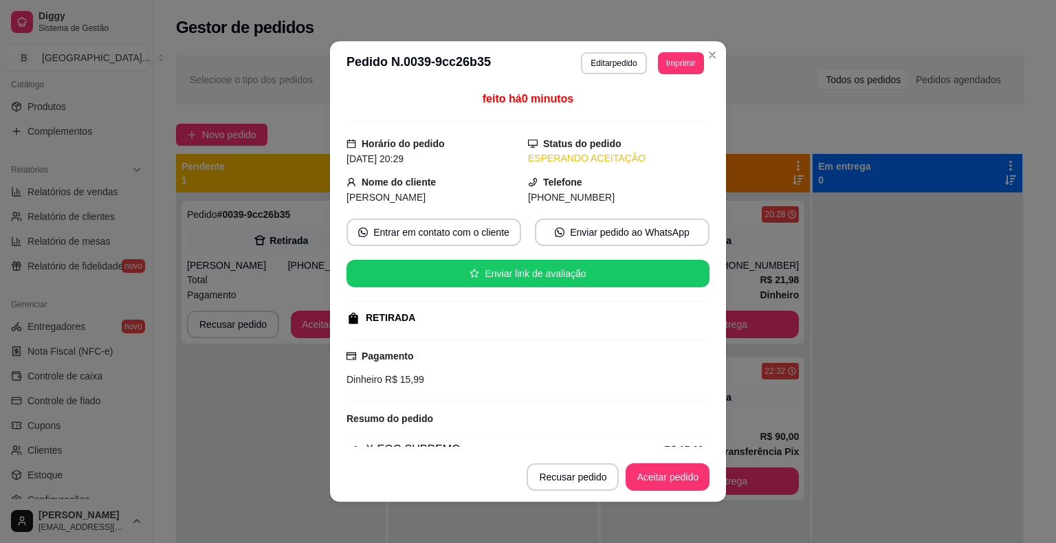
click at [649, 56] on div "**********" at bounding box center [642, 63] width 123 height 22
click at [662, 71] on button "Imprimir" at bounding box center [681, 63] width 46 height 22
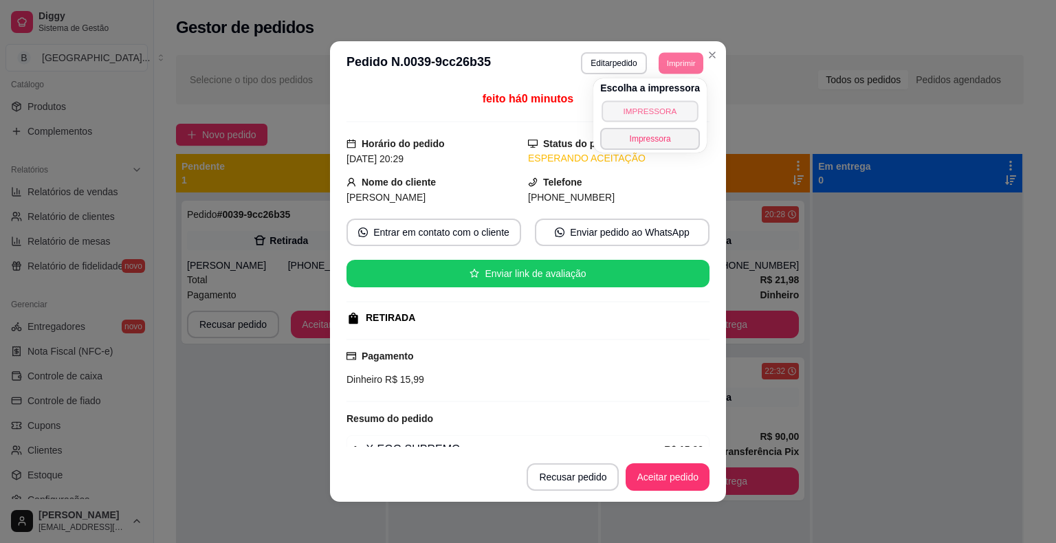
click at [657, 100] on button "IMPRESSORA" at bounding box center [650, 110] width 96 height 21
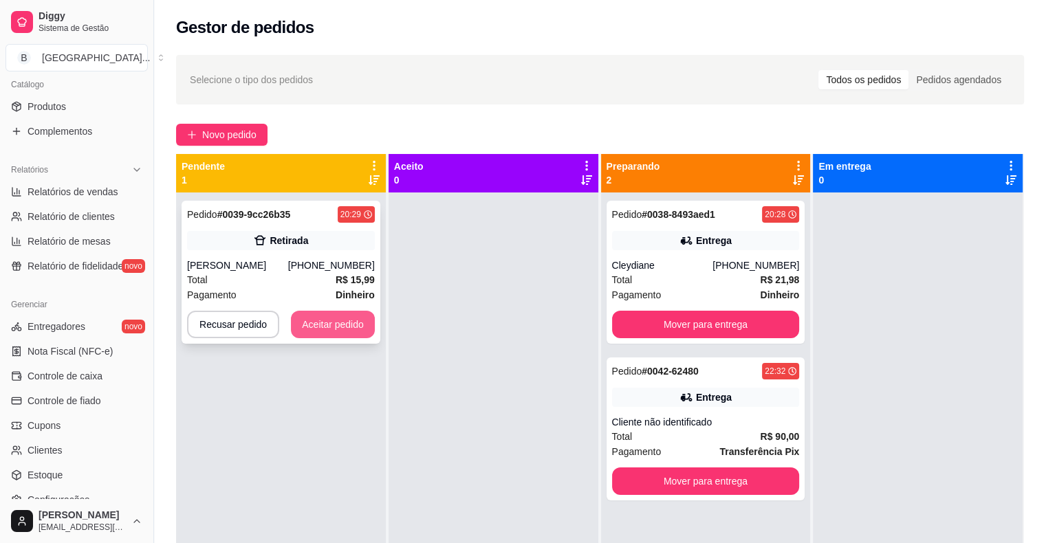
click at [343, 316] on button "Aceitar pedido" at bounding box center [333, 325] width 84 height 28
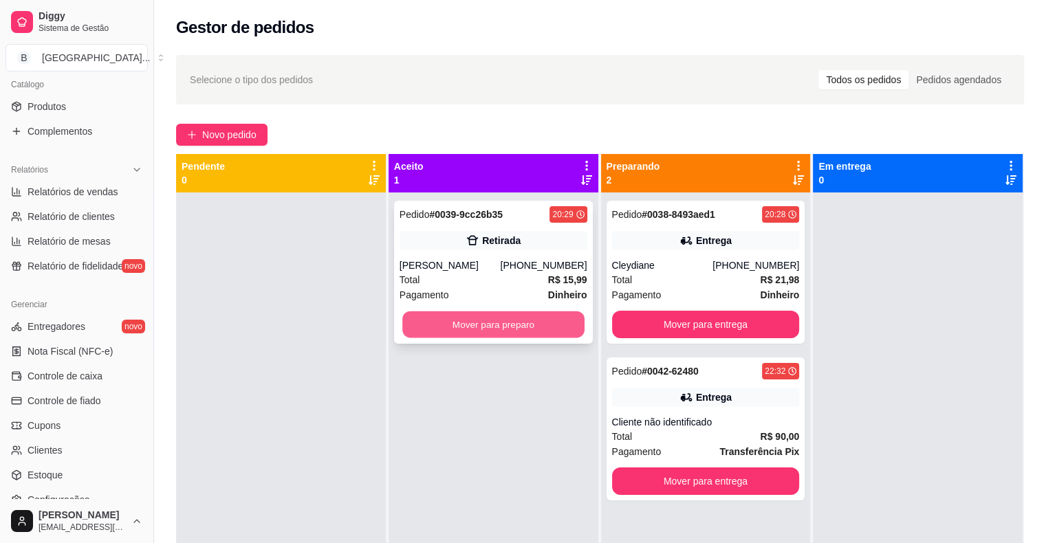
click at [457, 316] on button "Mover para preparo" at bounding box center [493, 324] width 182 height 27
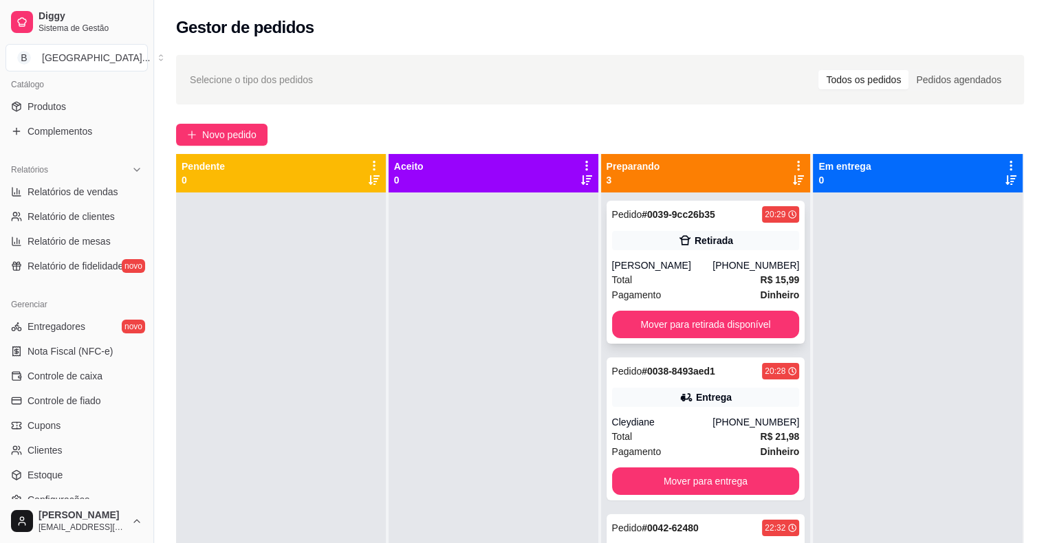
click at [633, 283] on div "Total R$ 15,99" at bounding box center [706, 279] width 188 height 15
click at [704, 431] on div "Total R$ 21,98" at bounding box center [706, 436] width 188 height 15
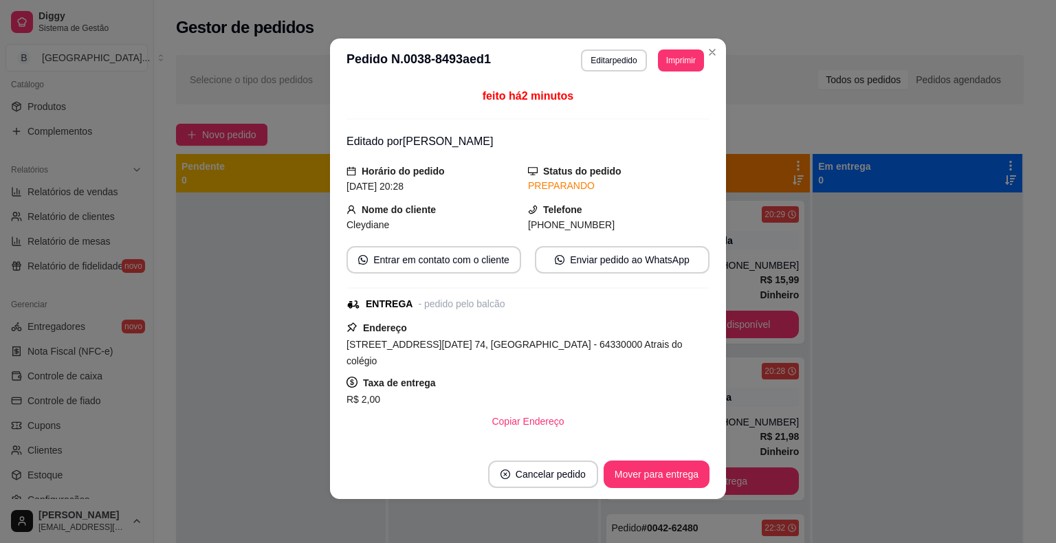
scroll to position [195, 0]
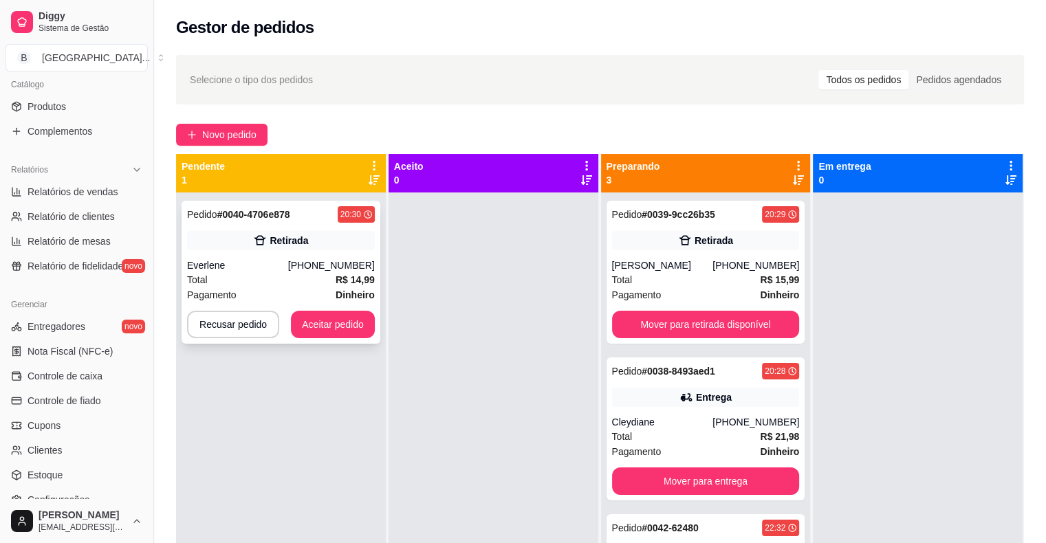
click at [361, 283] on strong "R$ 14,99" at bounding box center [355, 279] width 39 height 11
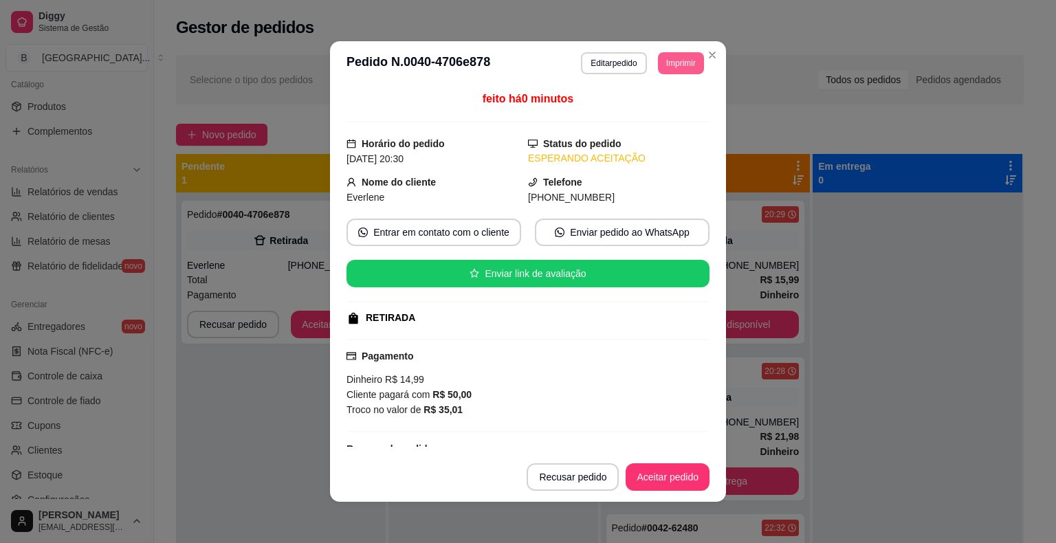
click at [692, 59] on button "Imprimir" at bounding box center [681, 63] width 46 height 22
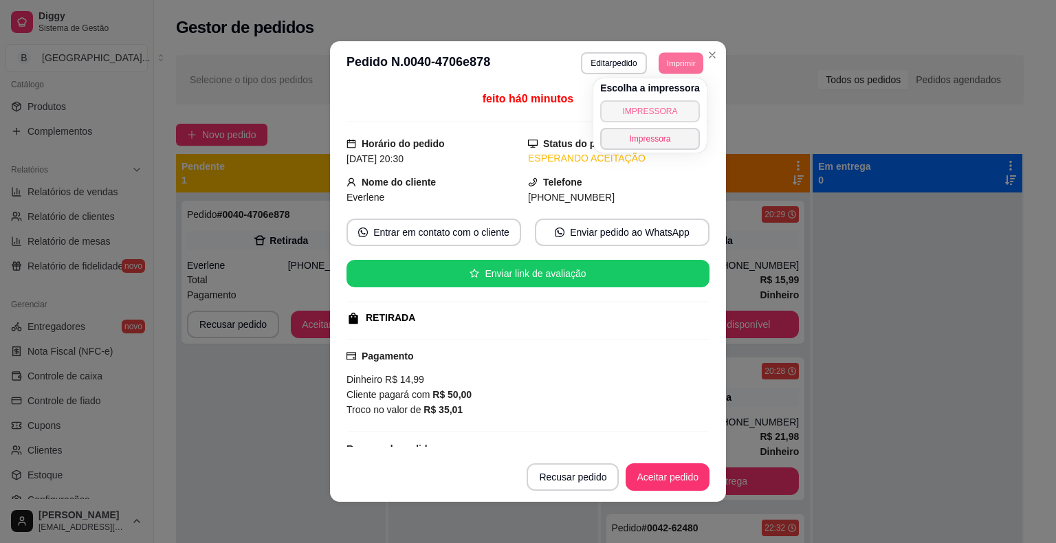
click at [666, 103] on button "IMPRESSORA" at bounding box center [650, 111] width 100 height 22
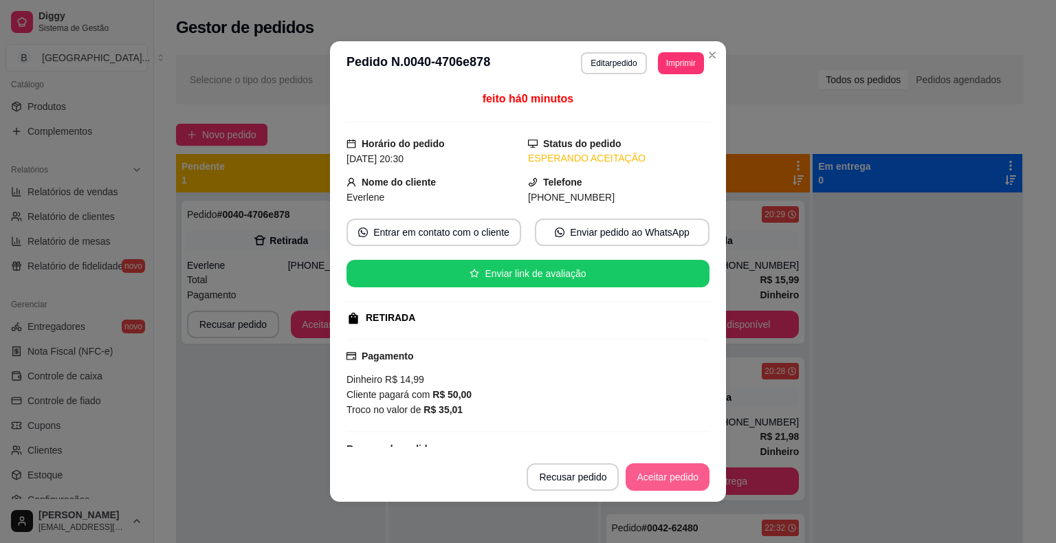
click at [685, 480] on button "Aceitar pedido" at bounding box center [668, 477] width 84 height 28
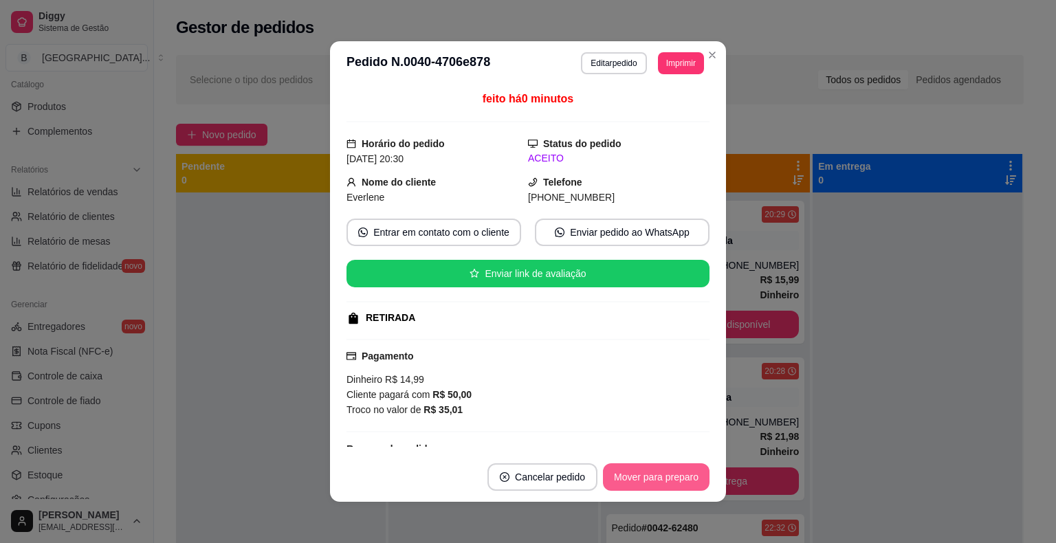
click at [684, 480] on button "Mover para preparo" at bounding box center [656, 477] width 107 height 28
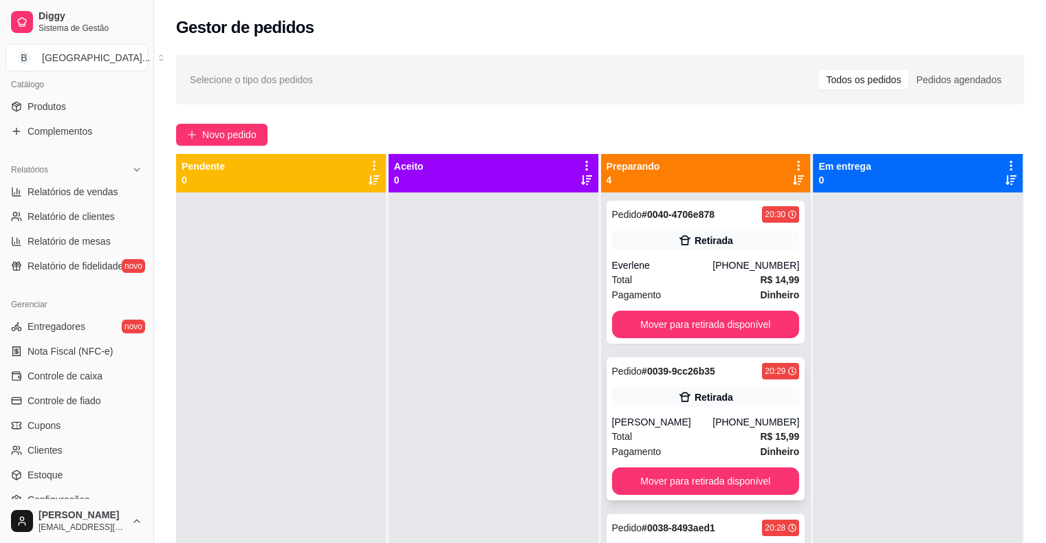
click at [657, 435] on div "Total R$ 15,99" at bounding box center [706, 436] width 188 height 15
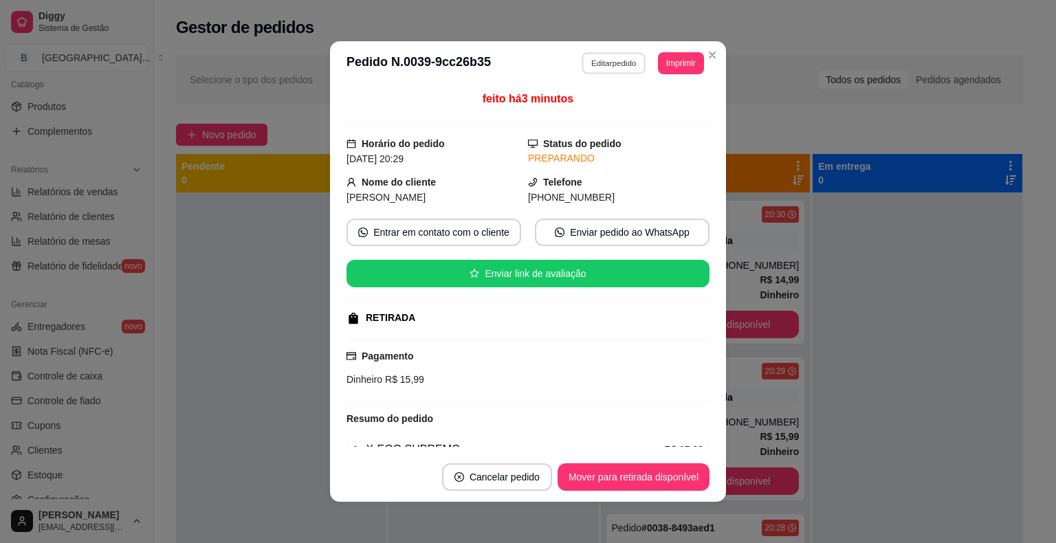
click at [628, 54] on button "Editar pedido" at bounding box center [614, 62] width 64 height 21
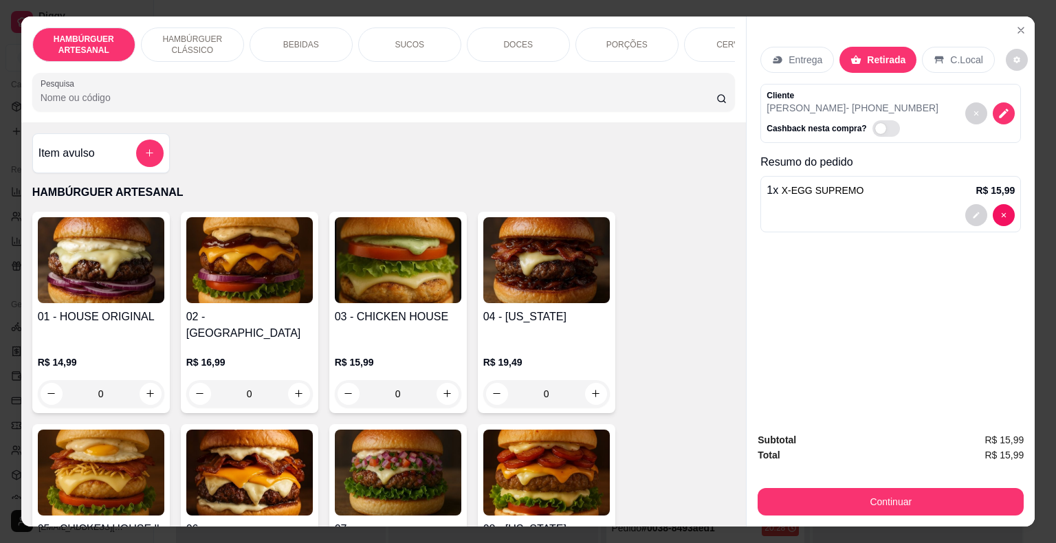
click at [835, 205] on div at bounding box center [891, 215] width 248 height 22
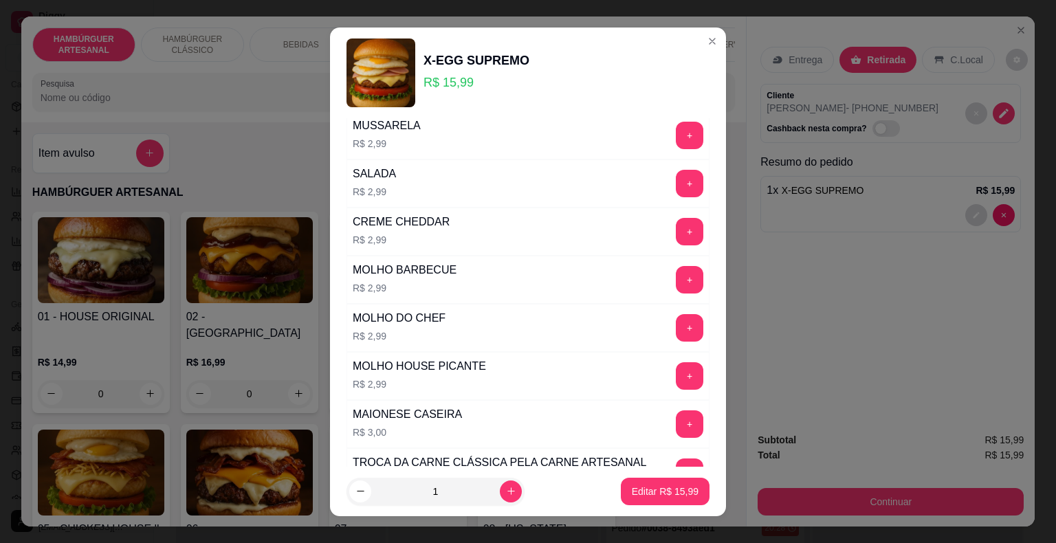
scroll to position [275, 0]
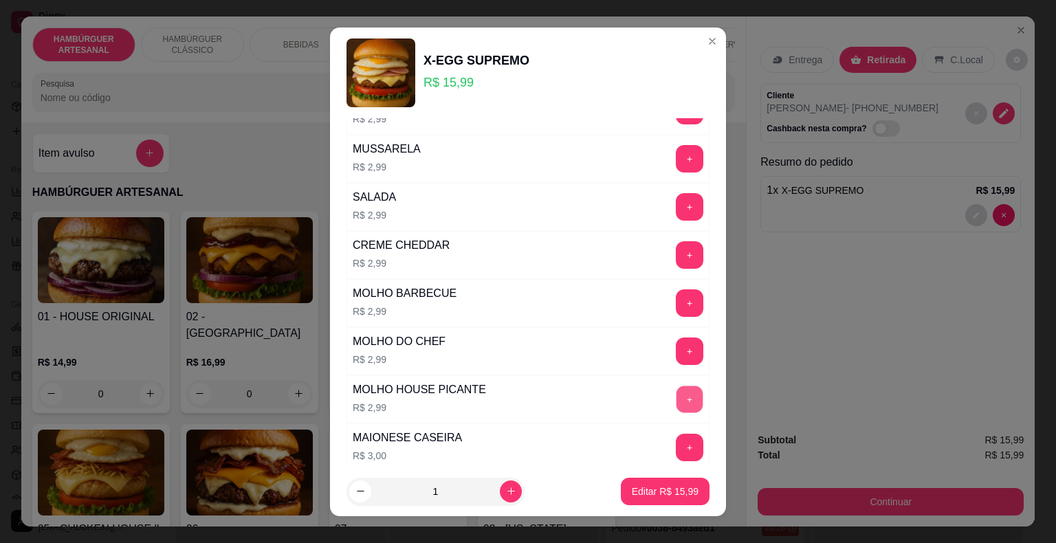
click at [677, 397] on button "+" at bounding box center [690, 399] width 27 height 27
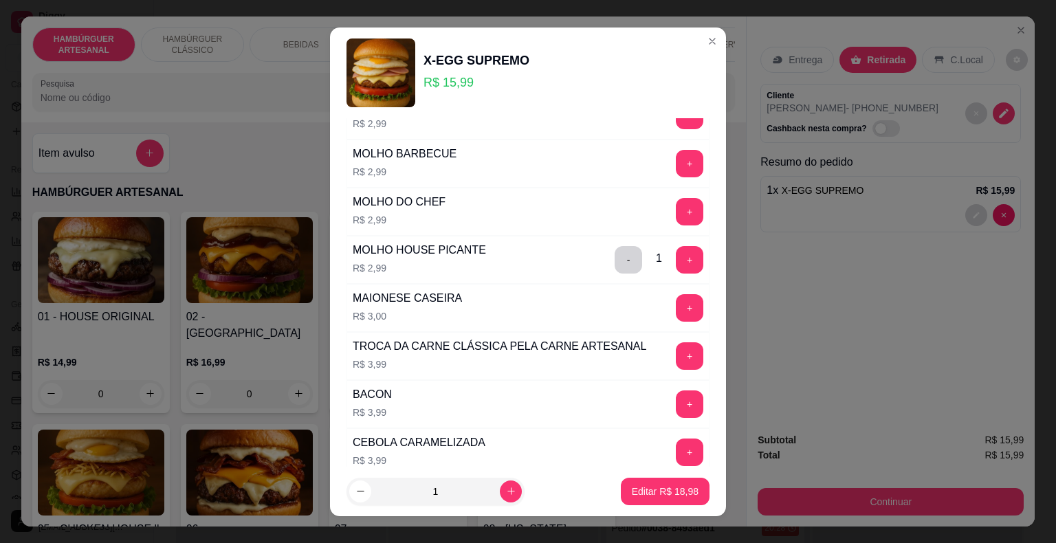
scroll to position [481, 0]
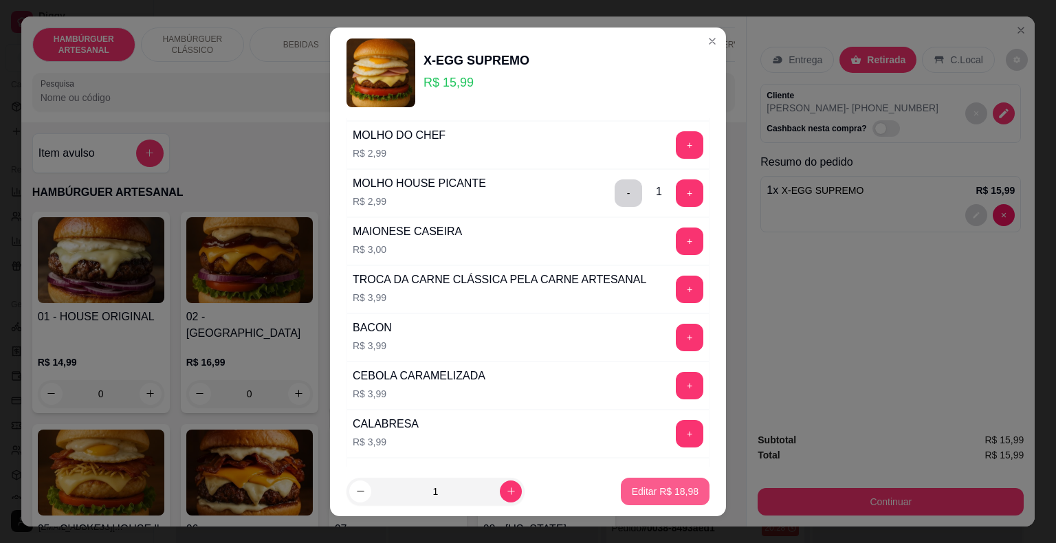
click at [646, 496] on p "Editar R$ 18,98" at bounding box center [665, 492] width 67 height 14
type input "0"
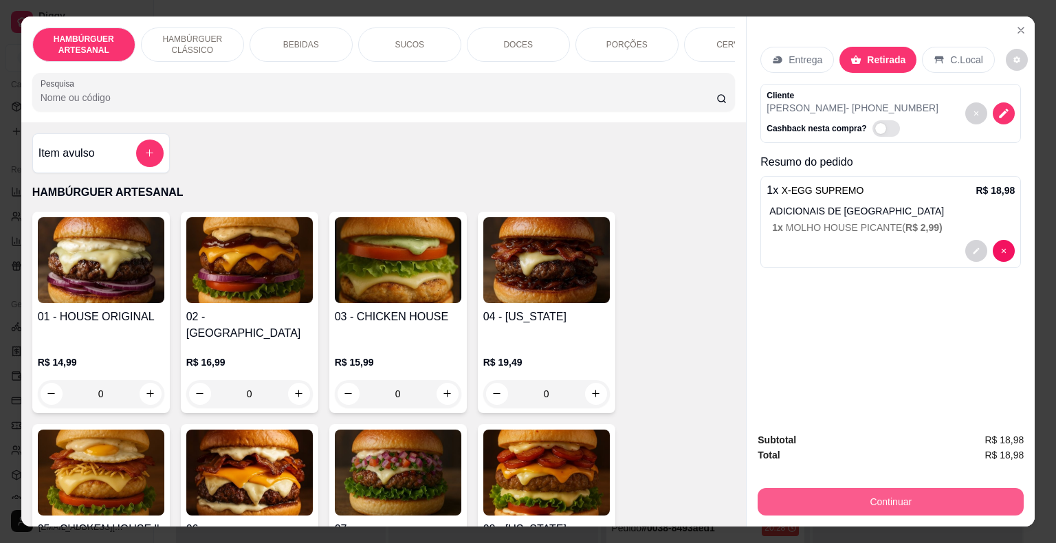
click at [809, 491] on button "Continuar" at bounding box center [891, 502] width 266 height 28
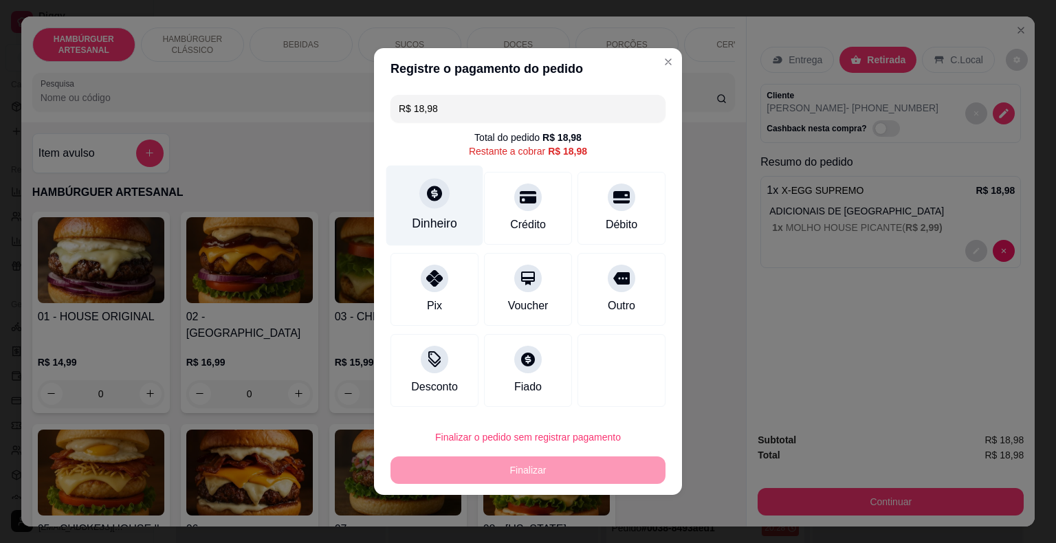
click at [443, 219] on div "Dinheiro" at bounding box center [434, 224] width 45 height 18
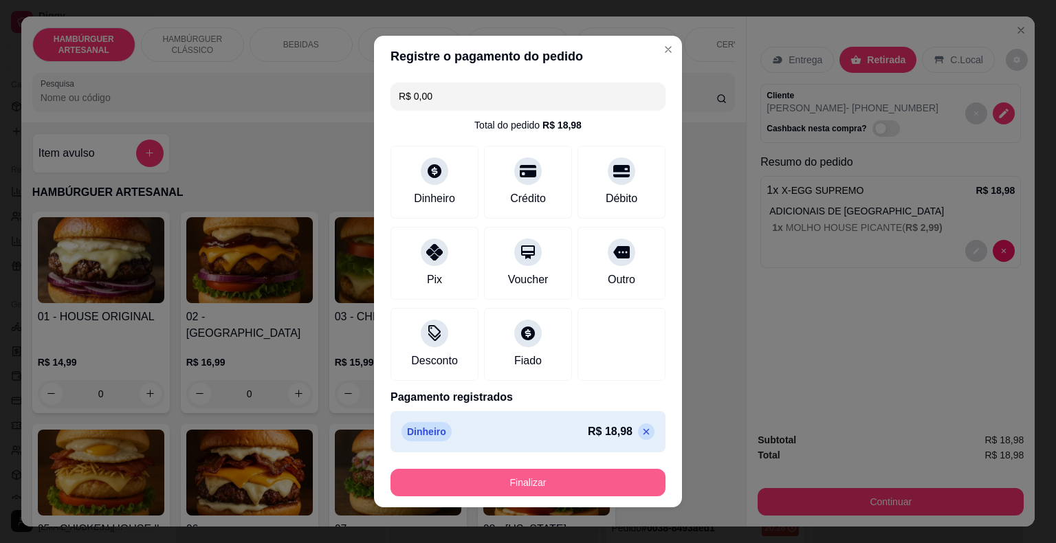
scroll to position [8, 0]
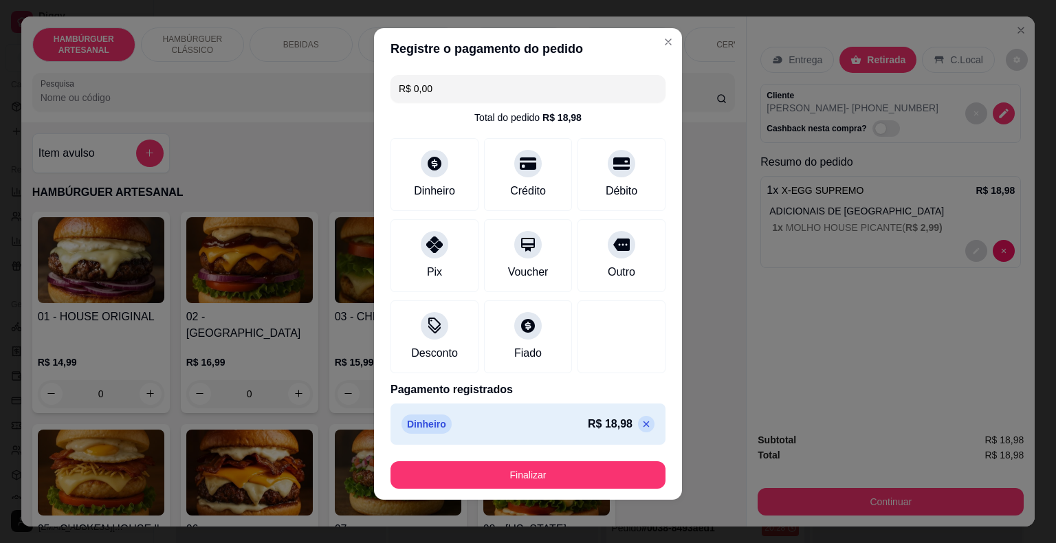
click at [564, 460] on footer "Finalizar" at bounding box center [528, 475] width 308 height 50
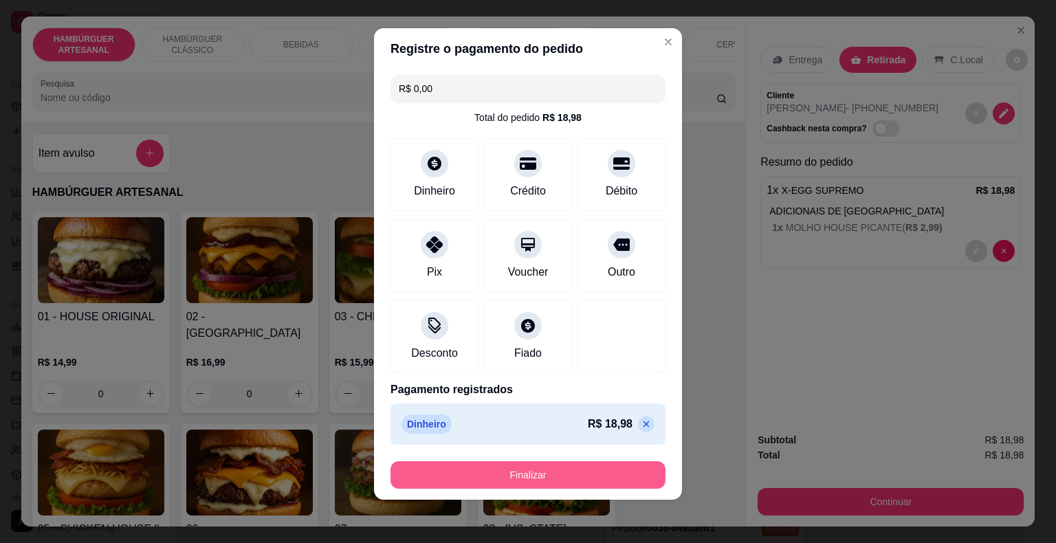
click at [563, 470] on button "Finalizar" at bounding box center [528, 475] width 275 height 28
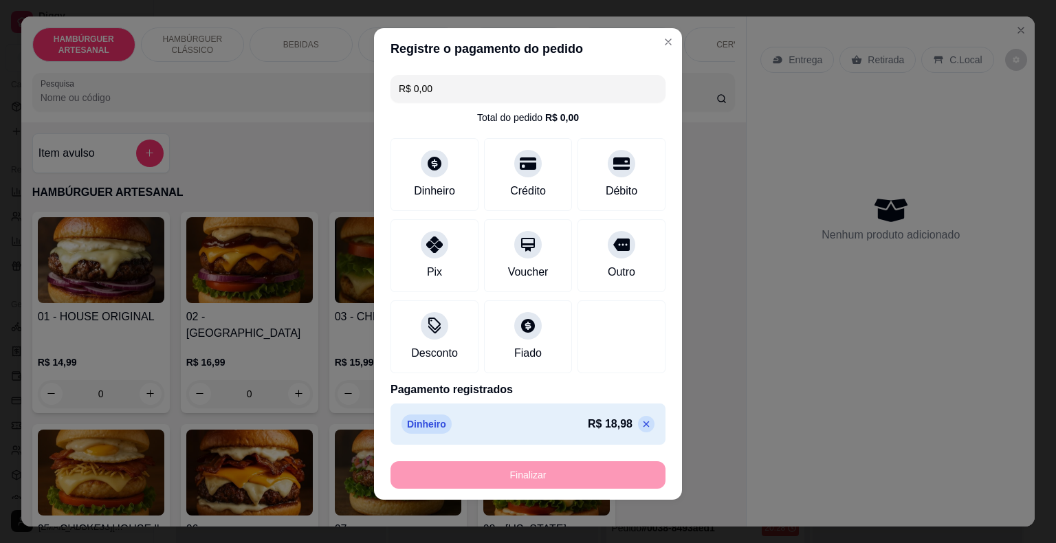
type input "-R$ 18,98"
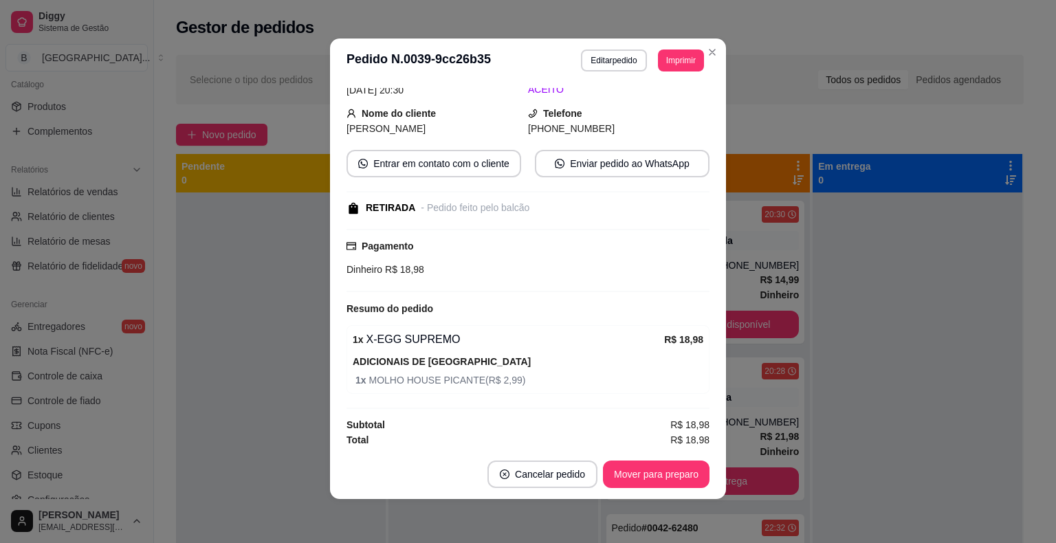
scroll to position [98, 0]
click at [631, 469] on button "Mover para preparo" at bounding box center [655, 474] width 103 height 27
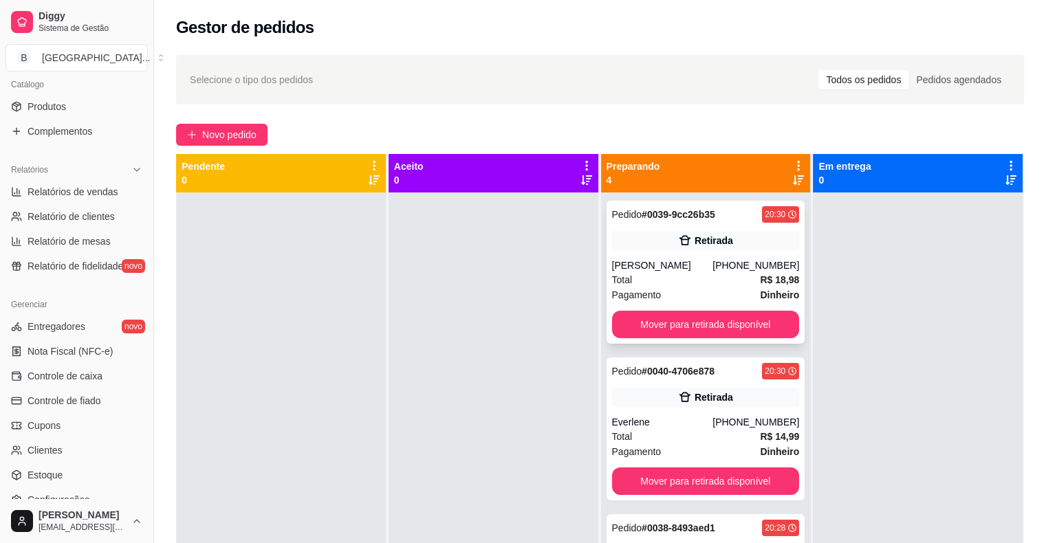
click at [677, 287] on div "Pagamento Dinheiro" at bounding box center [706, 294] width 188 height 15
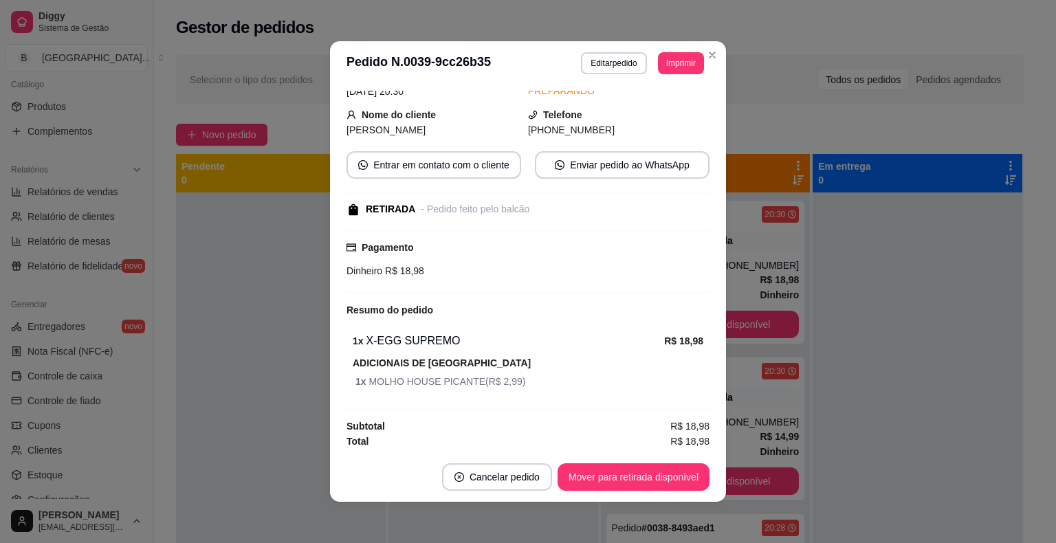
scroll to position [3, 0]
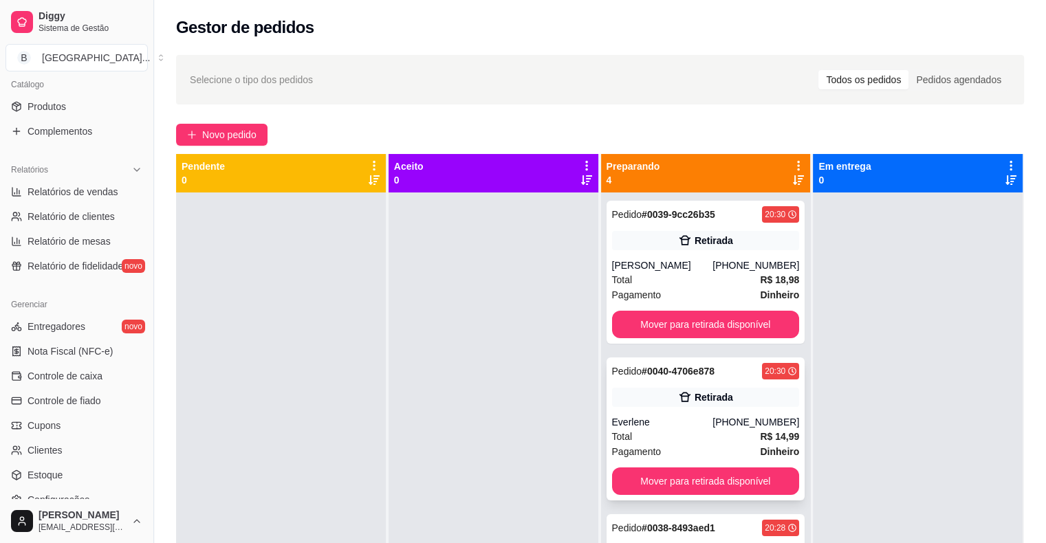
click at [677, 432] on div "Total R$ 14,99" at bounding box center [706, 436] width 188 height 15
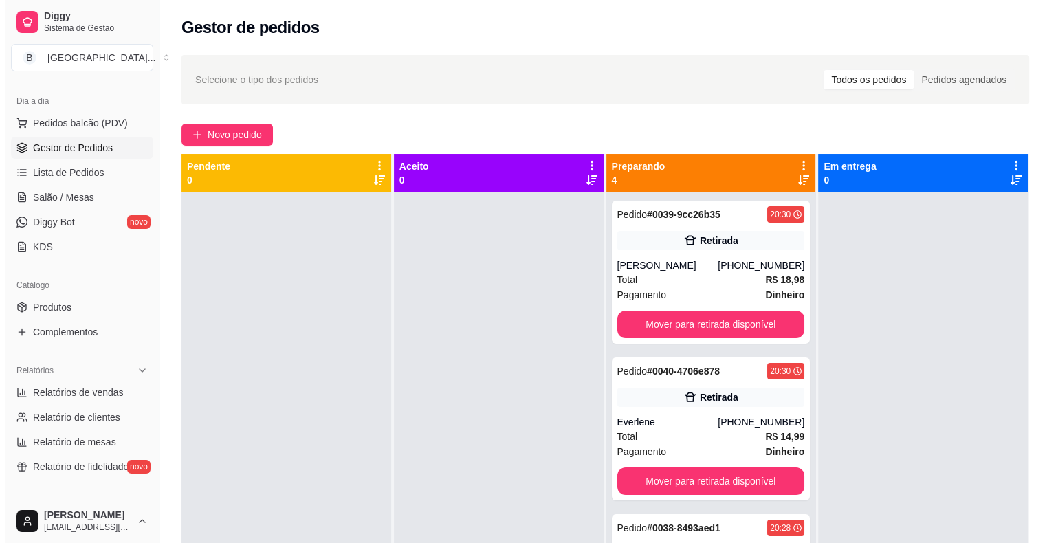
scroll to position [138, 0]
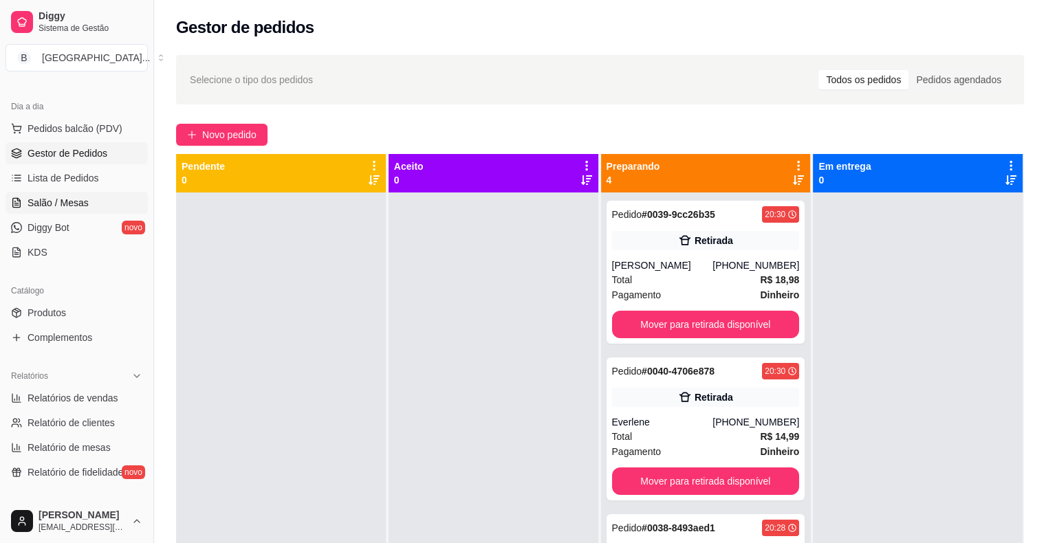
click at [102, 200] on link "Salão / Mesas" at bounding box center [77, 203] width 142 height 22
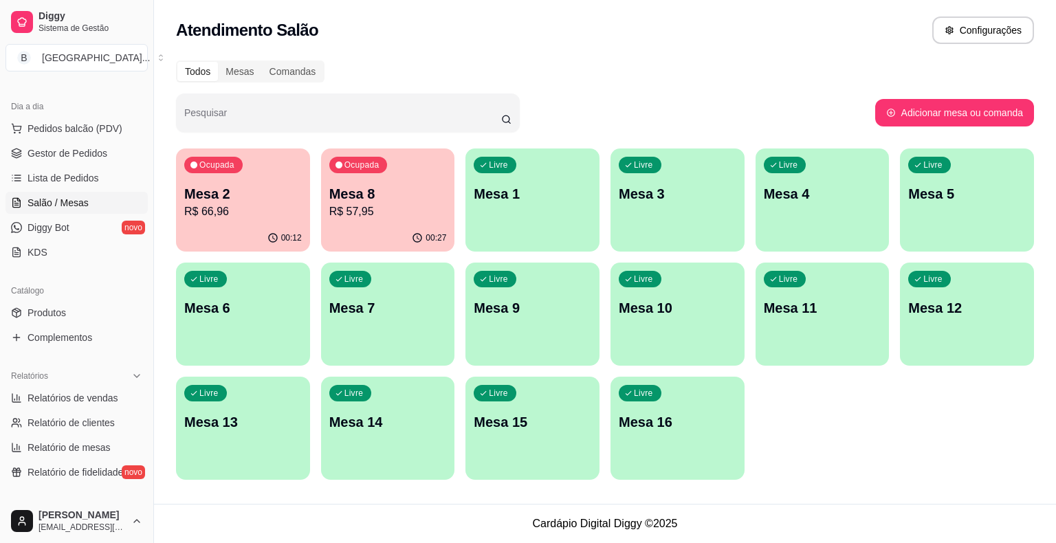
click at [248, 190] on p "Mesa 2" at bounding box center [243, 193] width 118 height 19
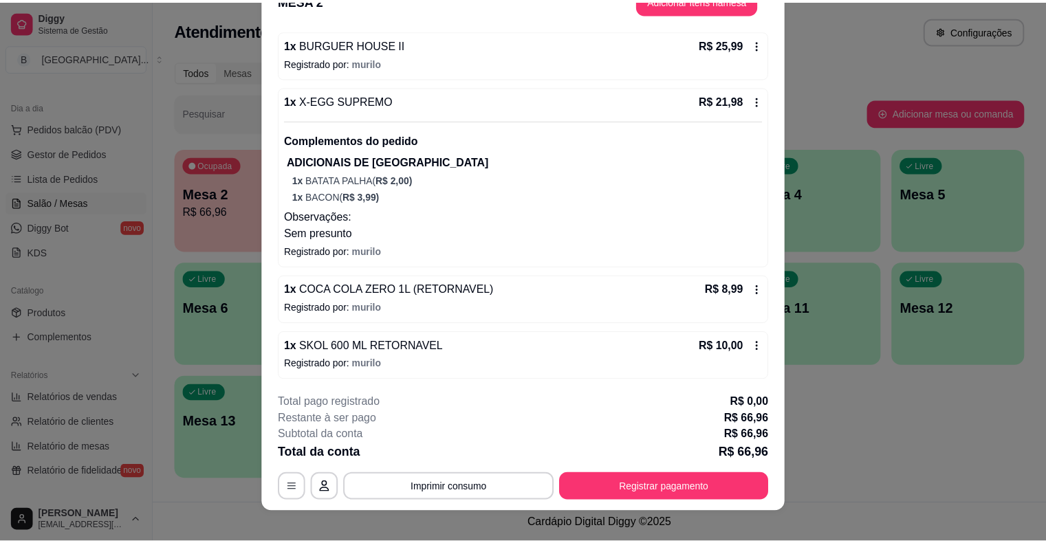
scroll to position [41, 0]
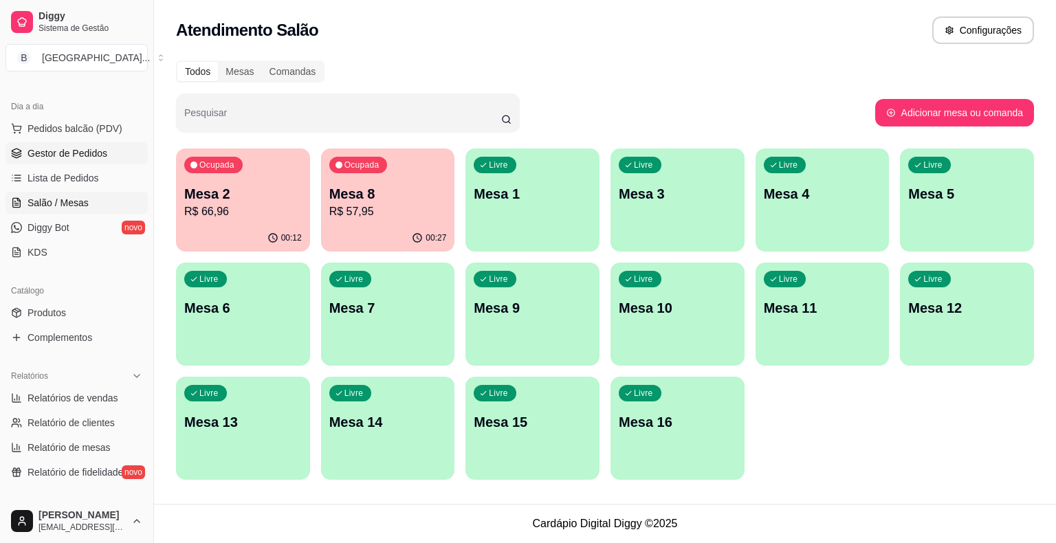
click at [41, 158] on span "Gestor de Pedidos" at bounding box center [68, 153] width 80 height 14
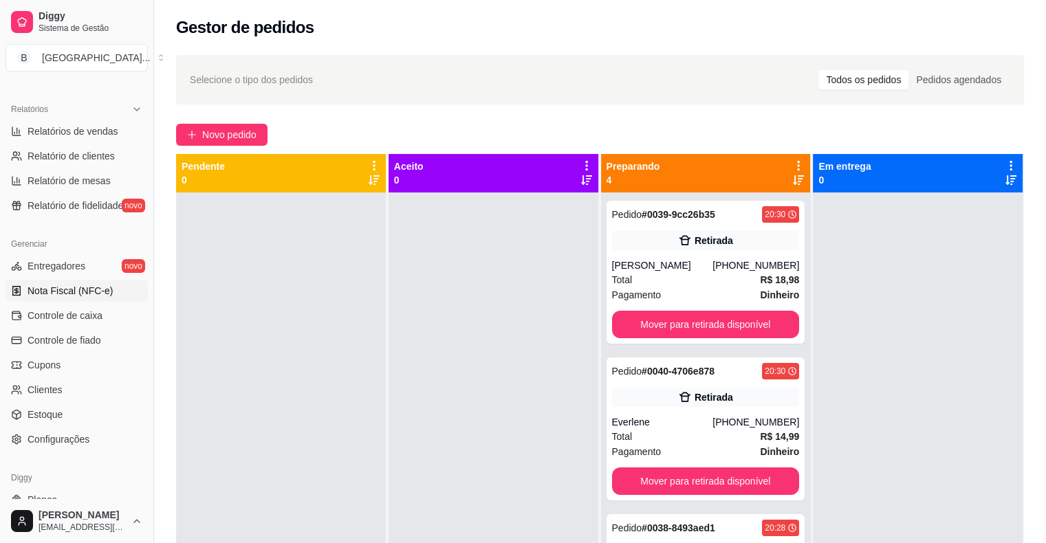
scroll to position [446, 0]
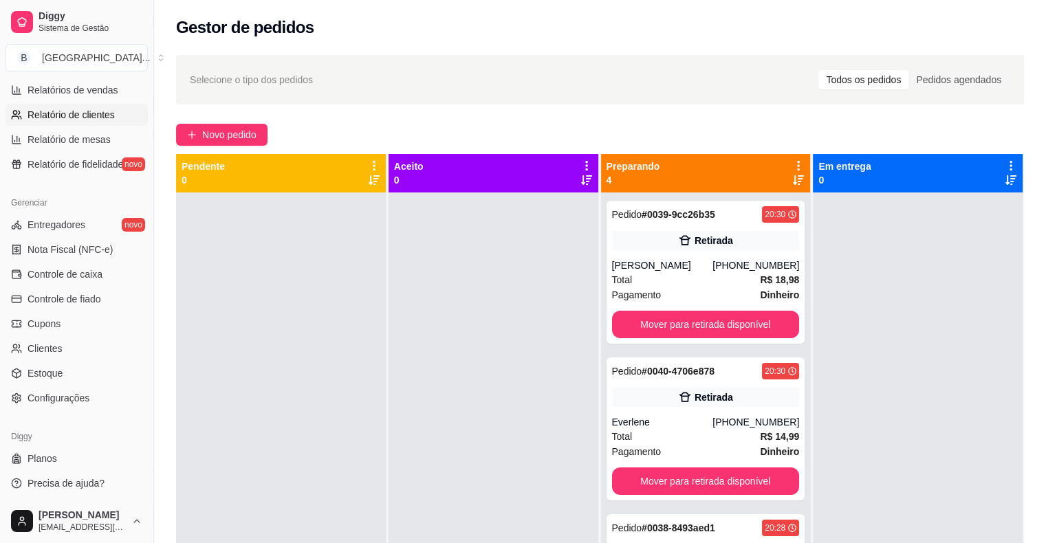
click at [96, 118] on span "Relatório de clientes" at bounding box center [71, 115] width 87 height 14
select select "30"
select select "HIGHEST_TOTAL_SPENT_WITH_ORDERS"
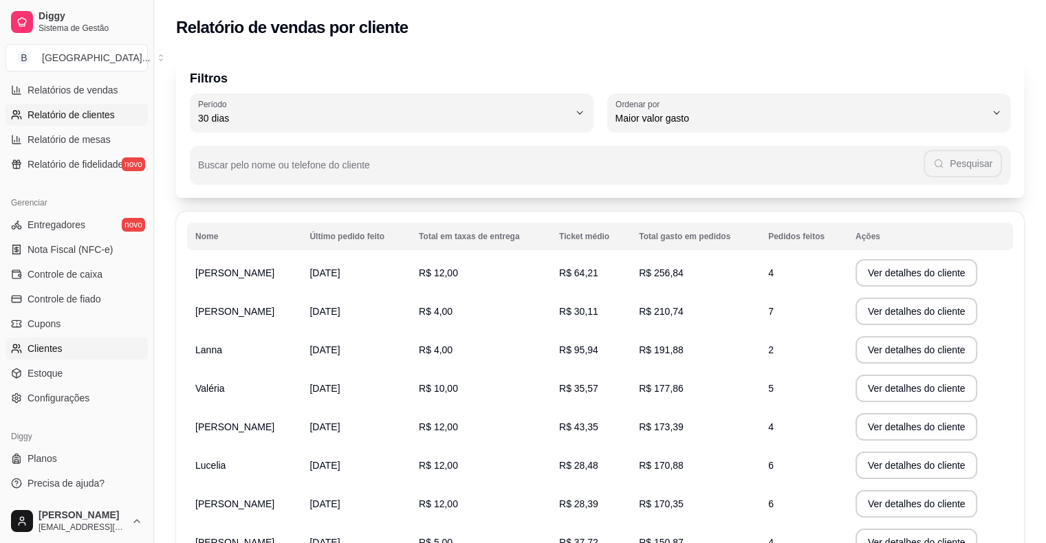
click at [63, 345] on link "Clientes" at bounding box center [77, 349] width 142 height 22
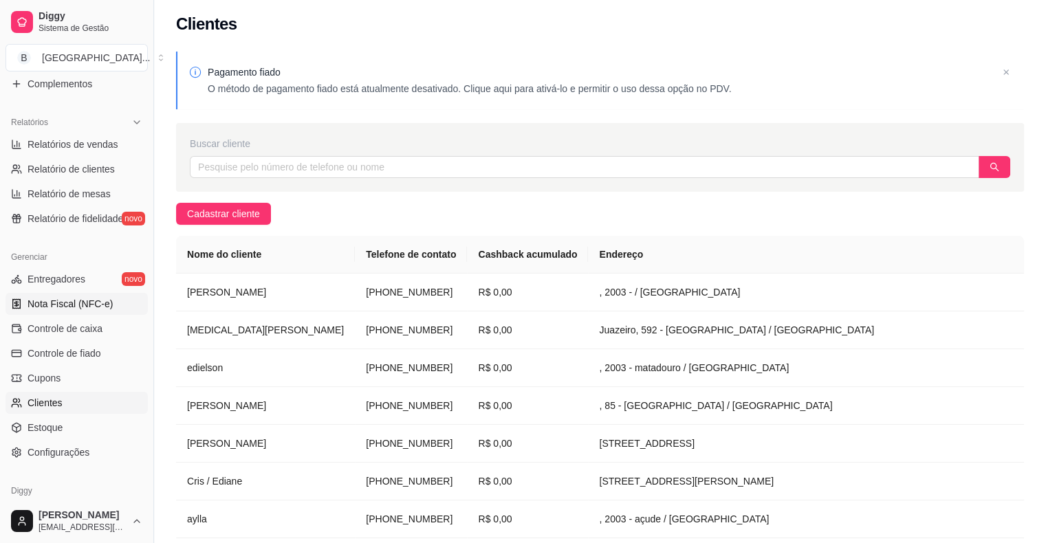
scroll to position [377, 0]
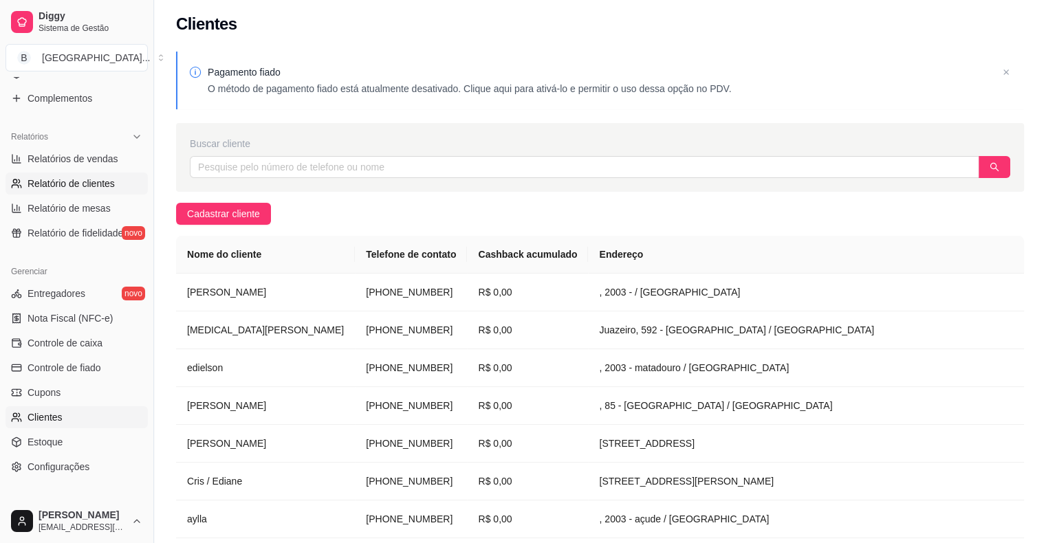
click at [79, 182] on span "Relatório de clientes" at bounding box center [71, 184] width 87 height 14
select select "30"
select select "HIGHEST_TOTAL_SPENT_WITH_ORDERS"
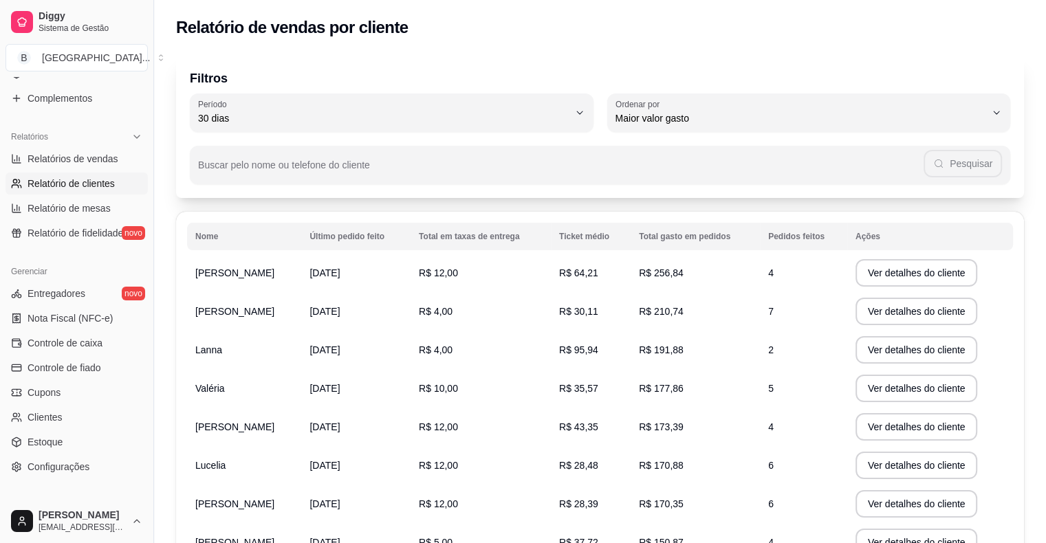
click at [294, 271] on td "[PERSON_NAME]" at bounding box center [244, 273] width 114 height 39
click at [932, 272] on button "Ver detalhes do cliente" at bounding box center [916, 273] width 118 height 27
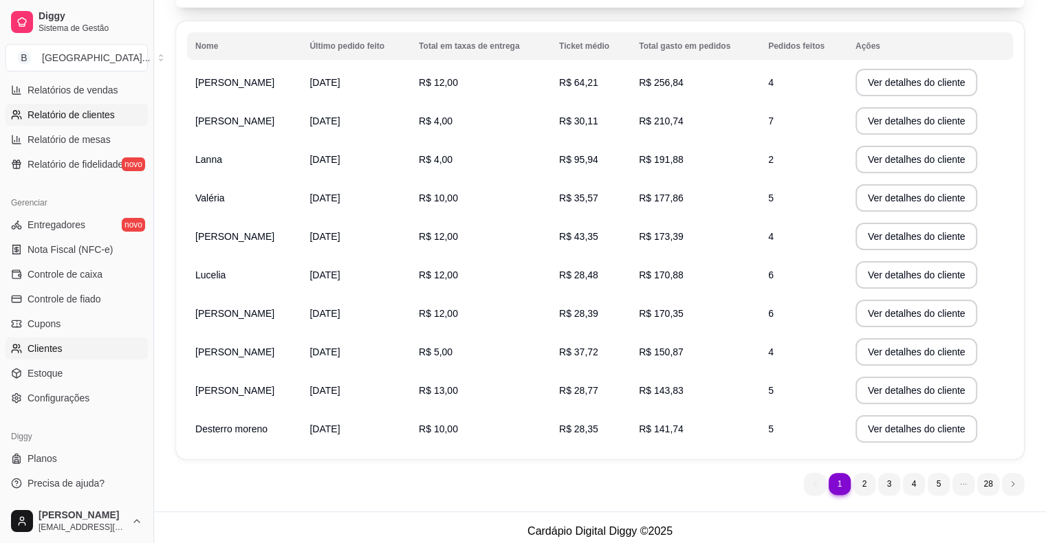
scroll to position [197, 0]
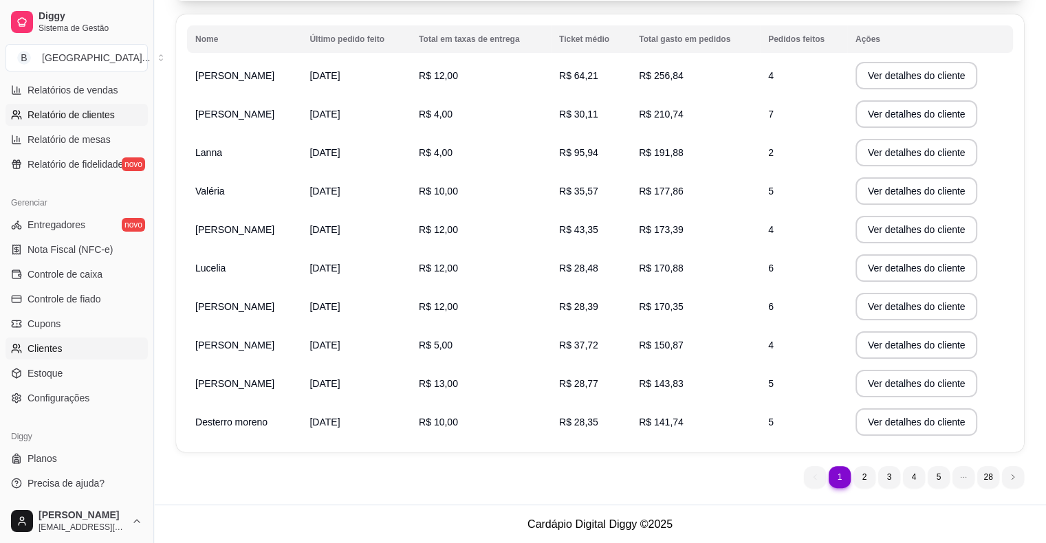
click at [38, 340] on link "Clientes" at bounding box center [77, 349] width 142 height 22
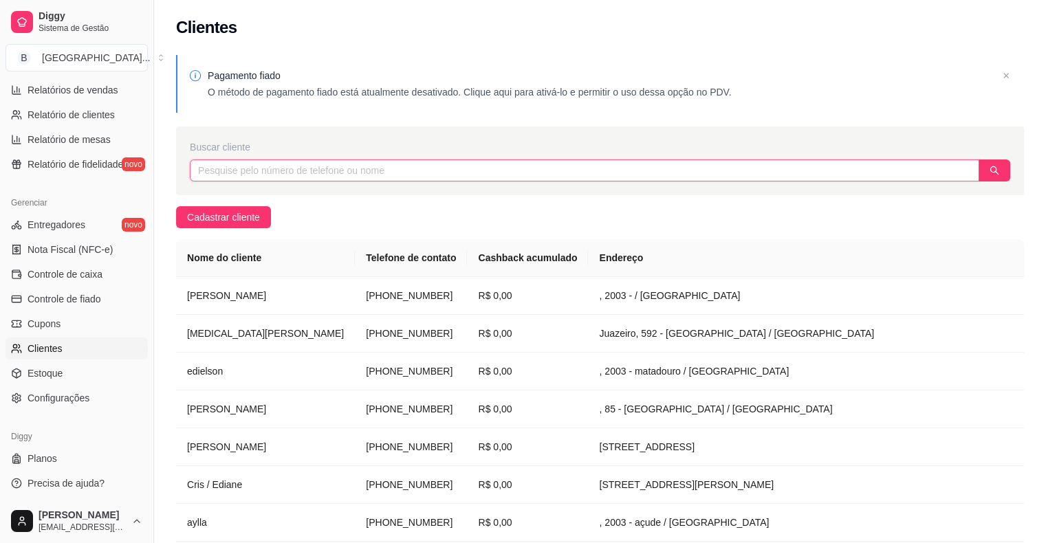
click at [452, 168] on input "text" at bounding box center [584, 171] width 789 height 22
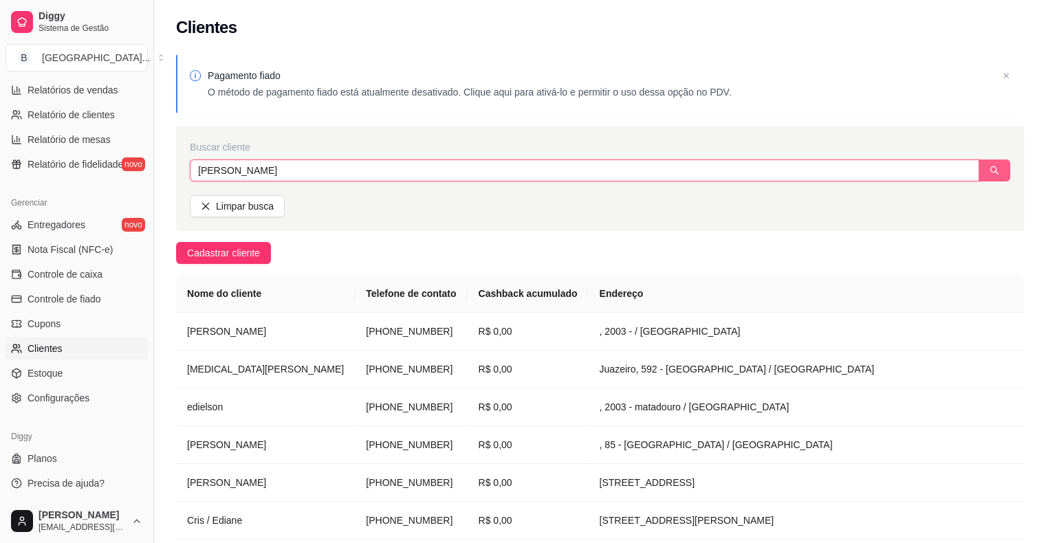
click at [996, 173] on icon "search" at bounding box center [994, 170] width 9 height 9
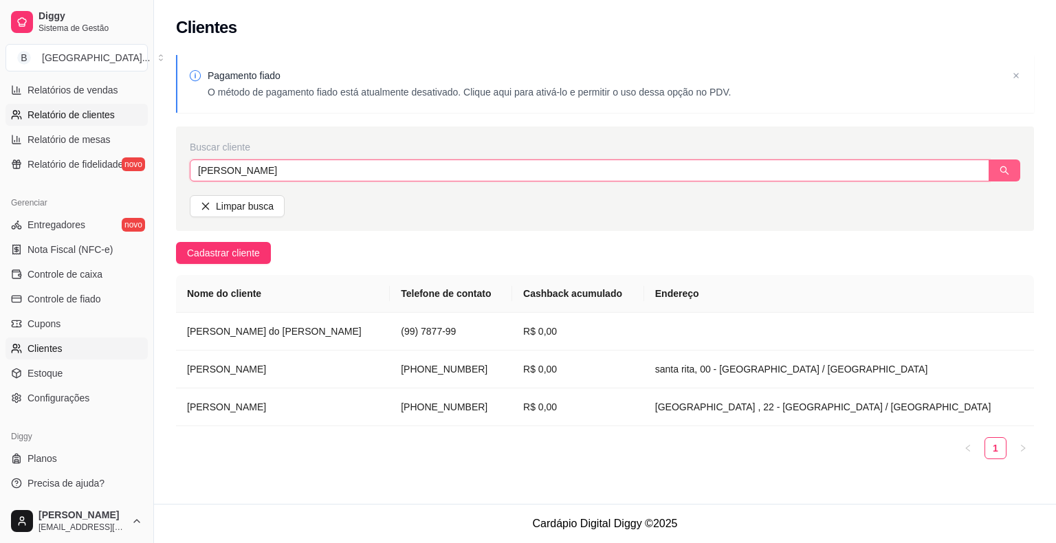
type input "[PERSON_NAME]"
click at [118, 106] on link "Relatório de clientes" at bounding box center [77, 115] width 142 height 22
select select "30"
select select "HIGHEST_TOTAL_SPENT_WITH_ORDERS"
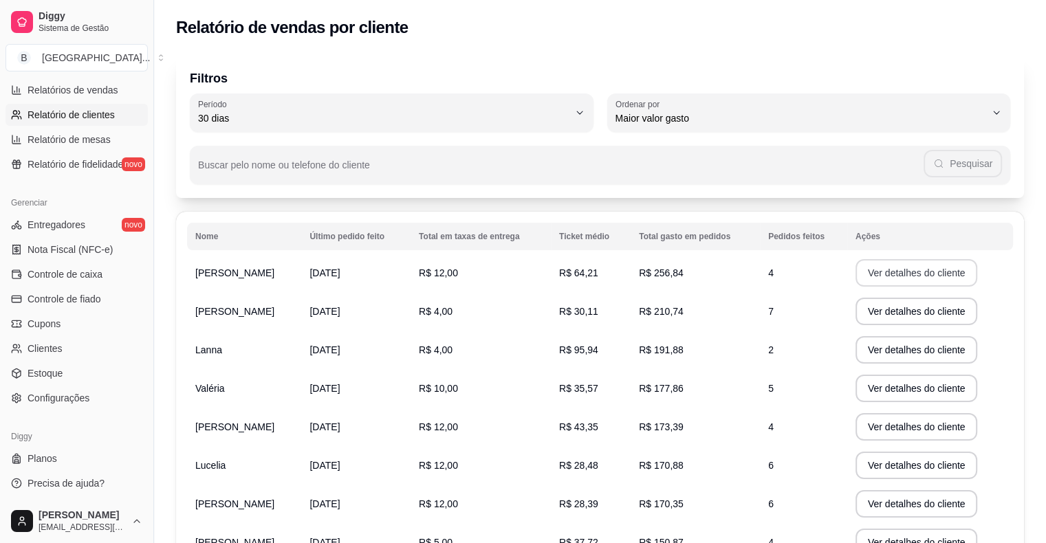
click at [873, 268] on button "Ver detalhes do cliente" at bounding box center [916, 273] width 122 height 28
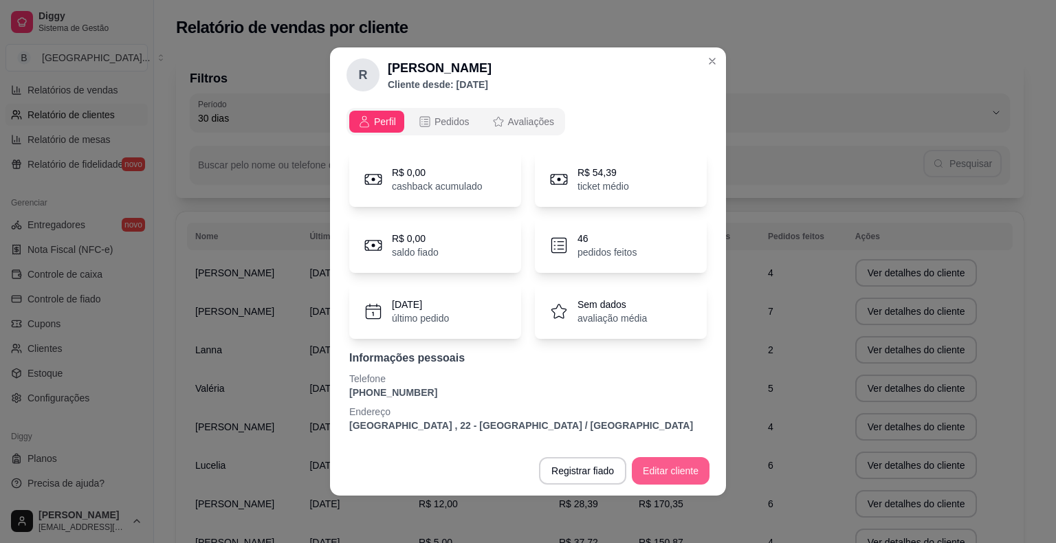
click at [665, 469] on button "Editar cliente" at bounding box center [671, 471] width 78 height 28
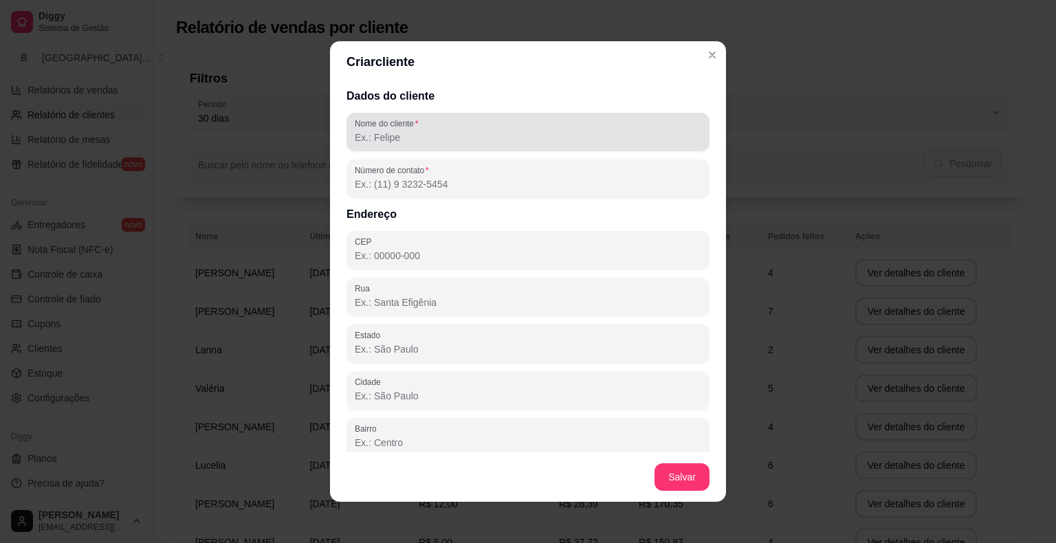
click at [576, 149] on div "Nome do cliente" at bounding box center [528, 132] width 363 height 39
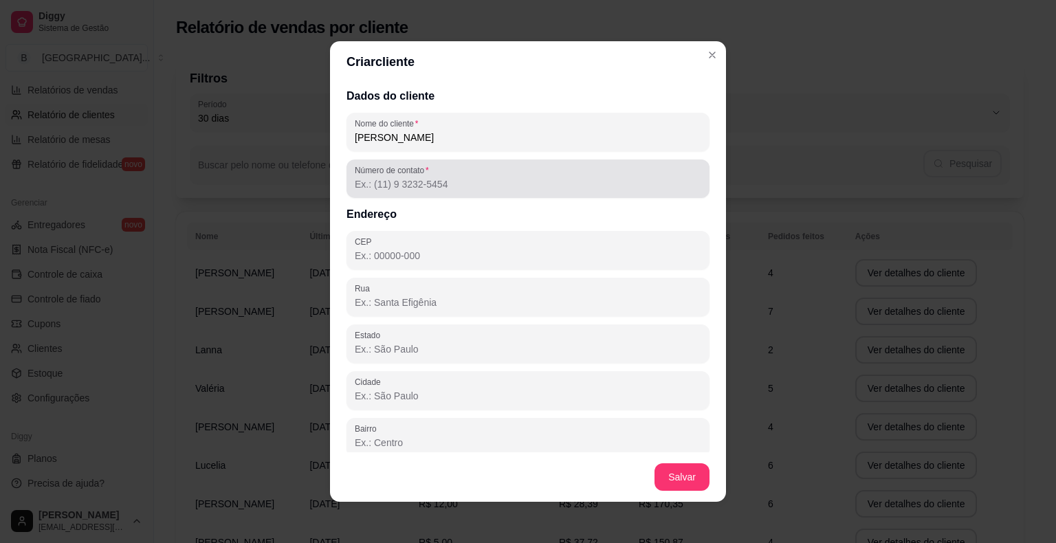
type input "[PERSON_NAME]"
click at [565, 175] on div at bounding box center [528, 179] width 347 height 28
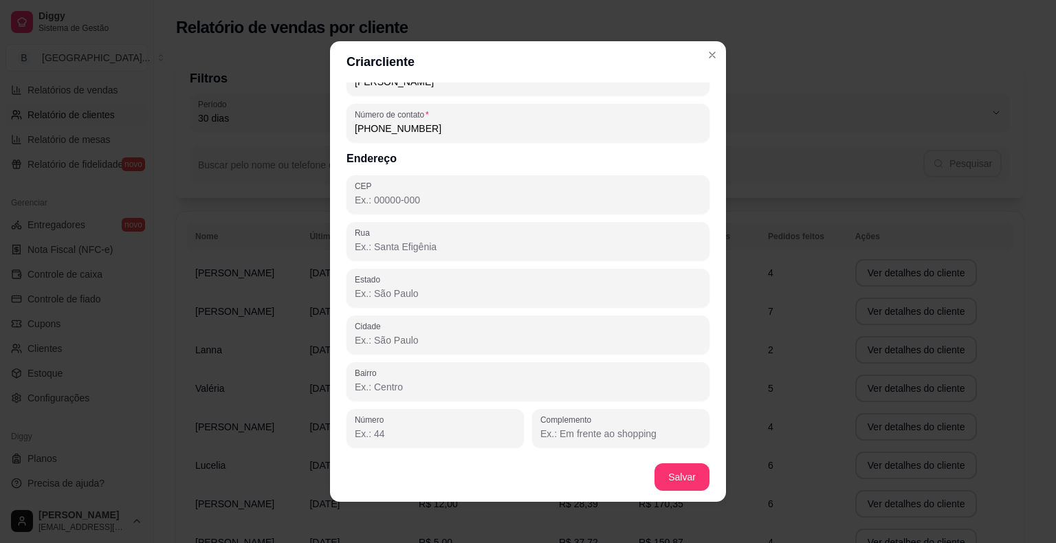
scroll to position [3, 0]
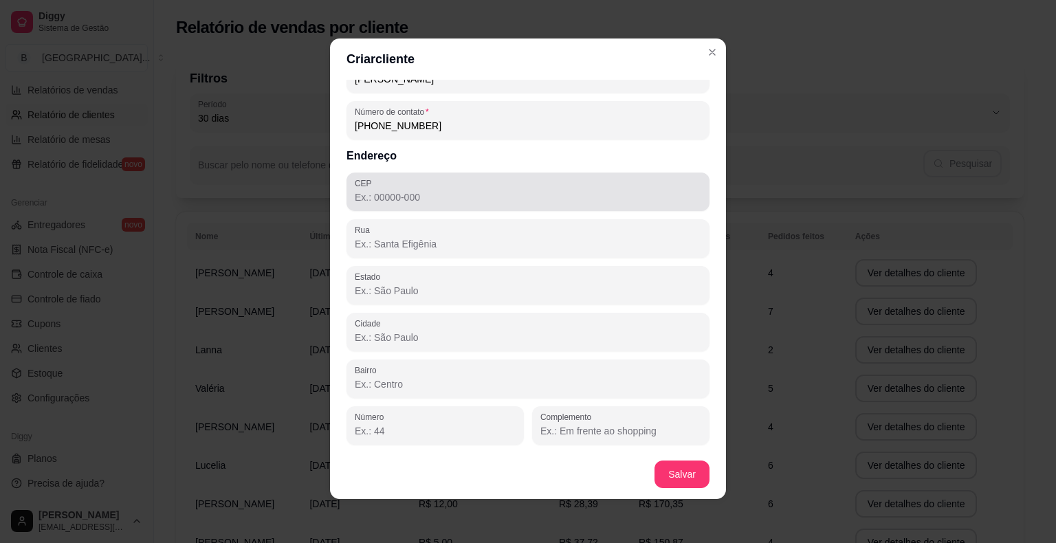
type input "[PHONE_NUMBER]"
click at [466, 192] on input "CEP" at bounding box center [528, 197] width 347 height 14
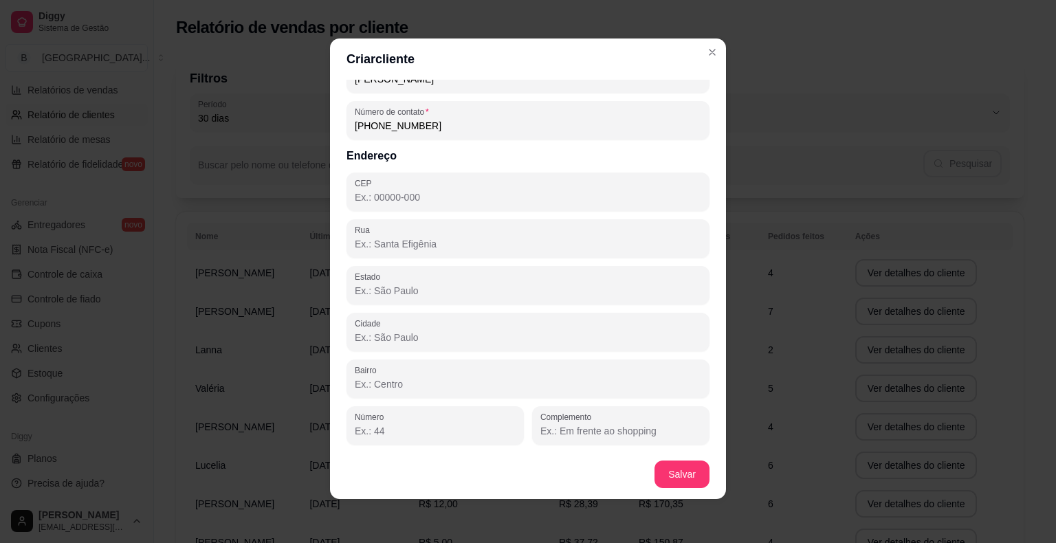
type input "64330-000"
type input "PI"
type input "São Miguel do Tapuio"
type input "estado [PERSON_NAME]"
type input "2003"
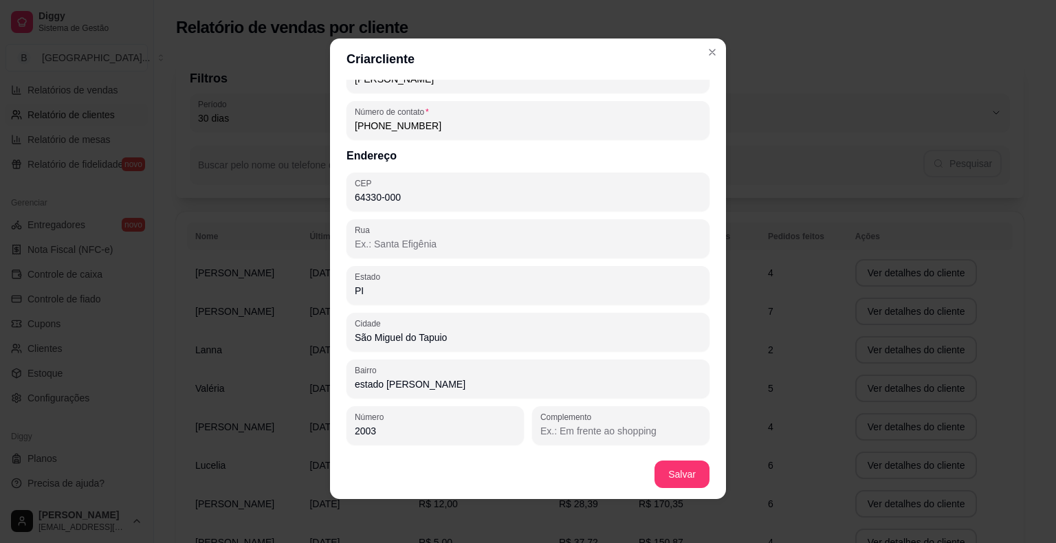
type input "quase em frente ao cemiterio dos anjos"
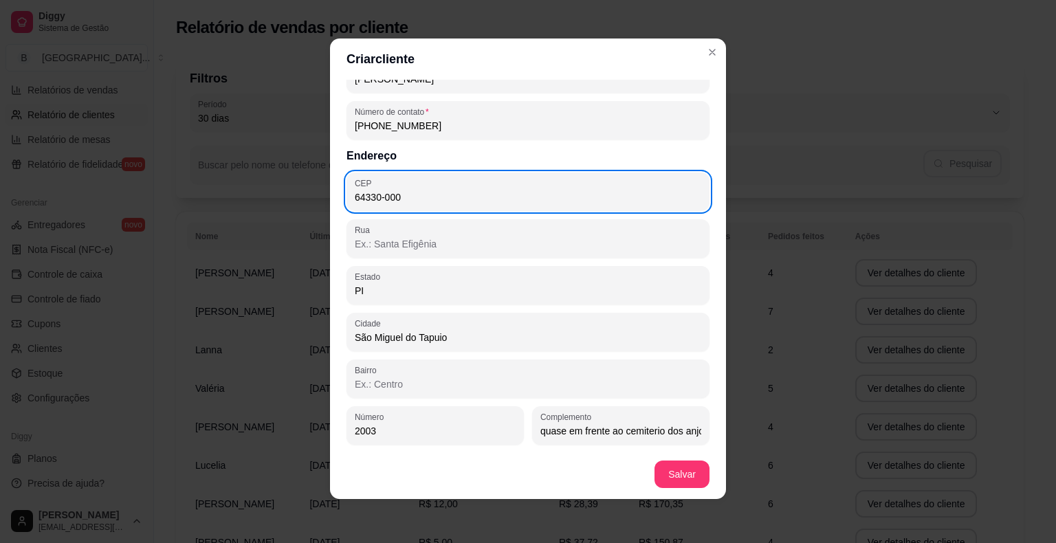
click at [649, 261] on div "Dados do cliente Nome do cliente [PERSON_NAME] de contato [PHONE_NUMBER] Endere…" at bounding box center [528, 265] width 396 height 370
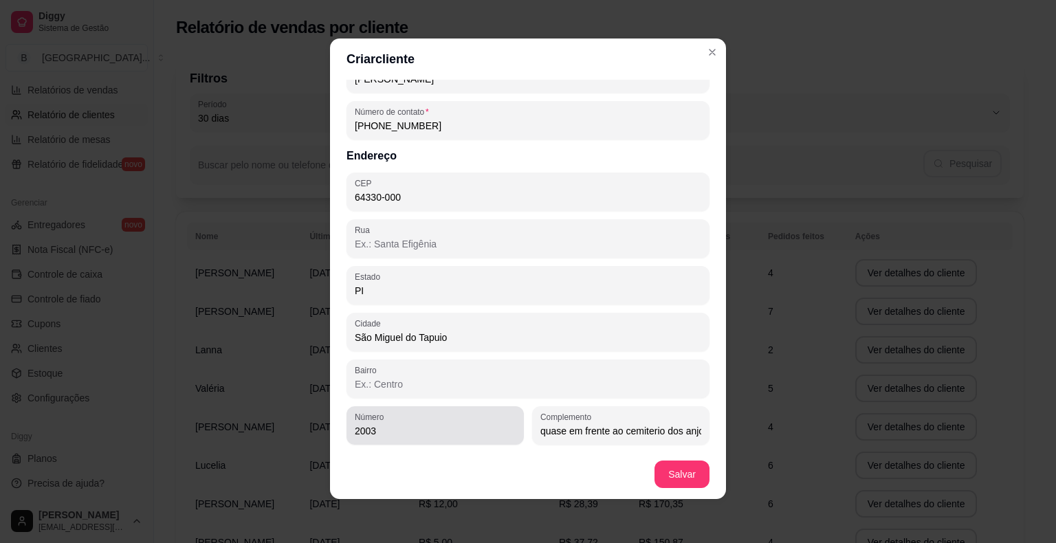
click at [474, 426] on input "2003" at bounding box center [435, 431] width 161 height 14
type input "2"
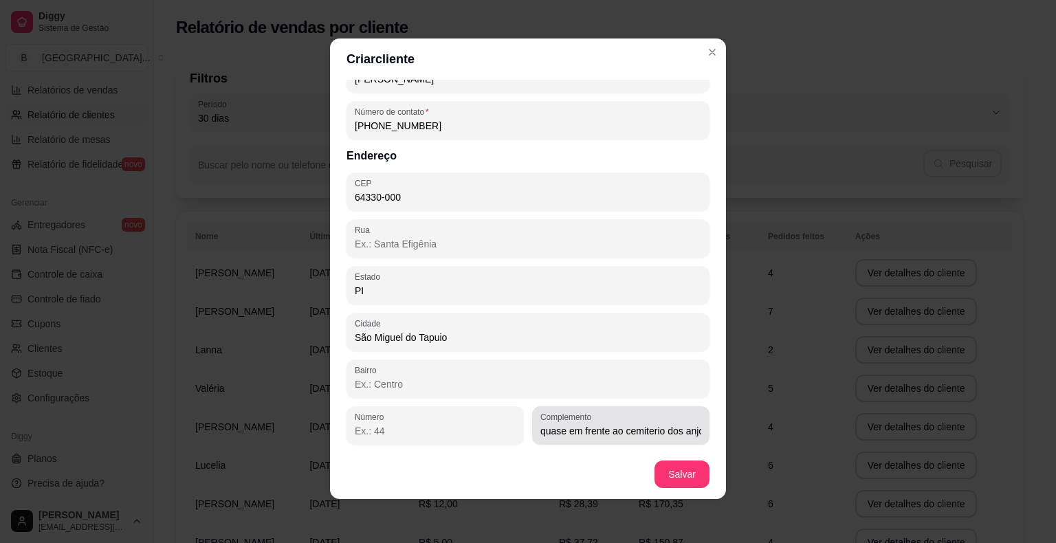
click at [686, 433] on div "Complemento quase em frente ao cemiterio dos anjos" at bounding box center [620, 425] width 177 height 39
type input "q"
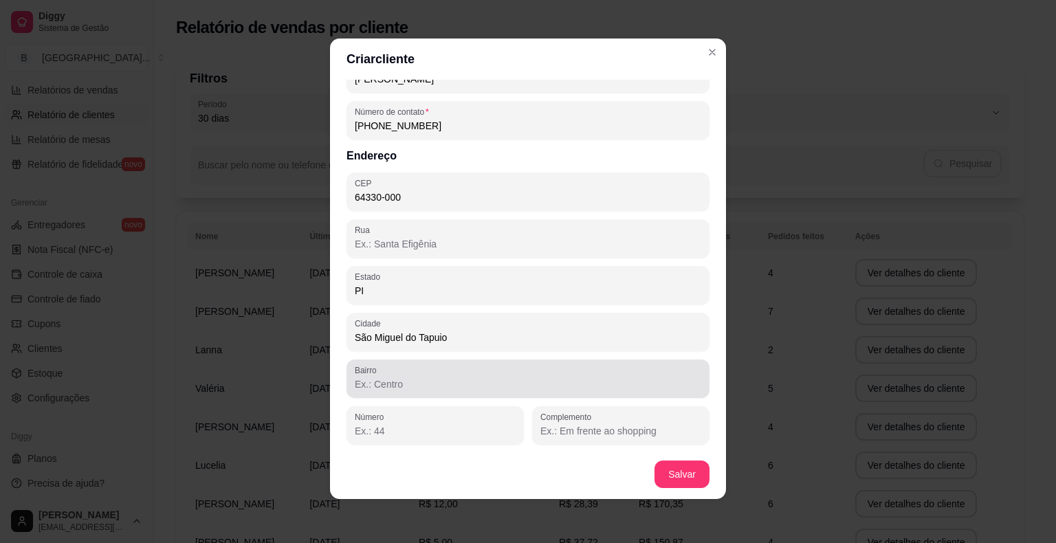
click at [397, 381] on input "Bairro" at bounding box center [528, 385] width 347 height 14
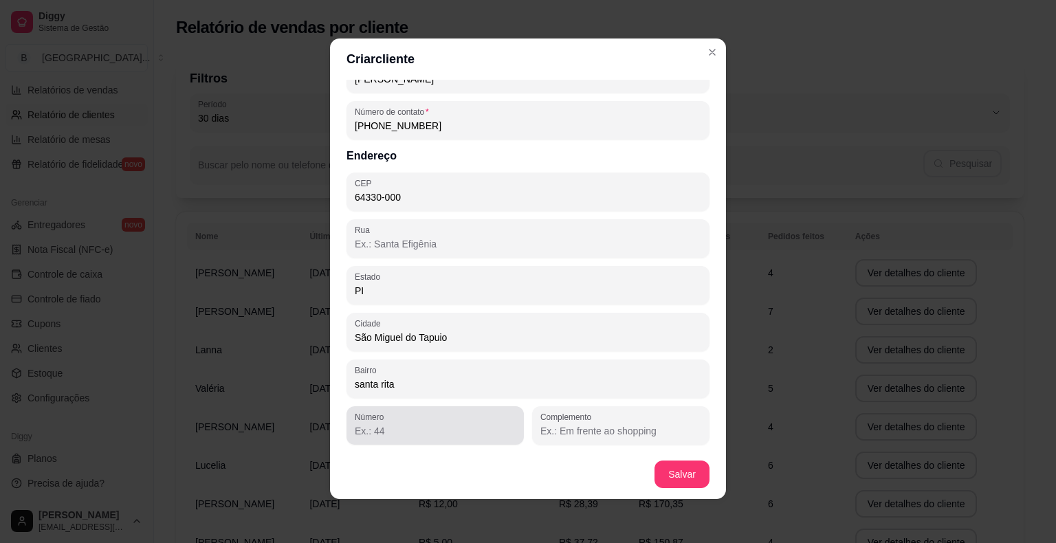
type input "santa rita"
click at [369, 432] on input "Número" at bounding box center [435, 431] width 161 height 14
type input "22"
type input "casa de andar"
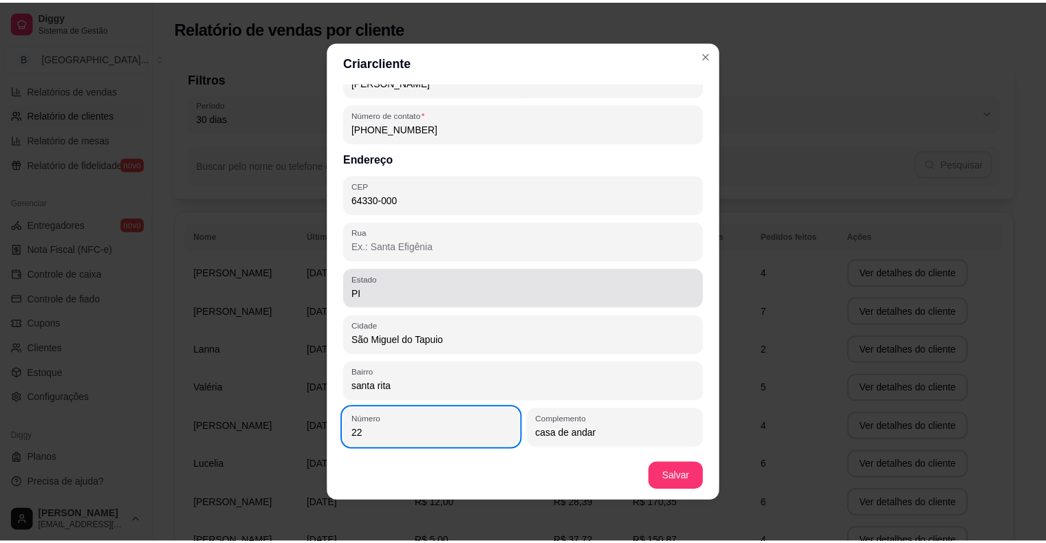
scroll to position [3, 0]
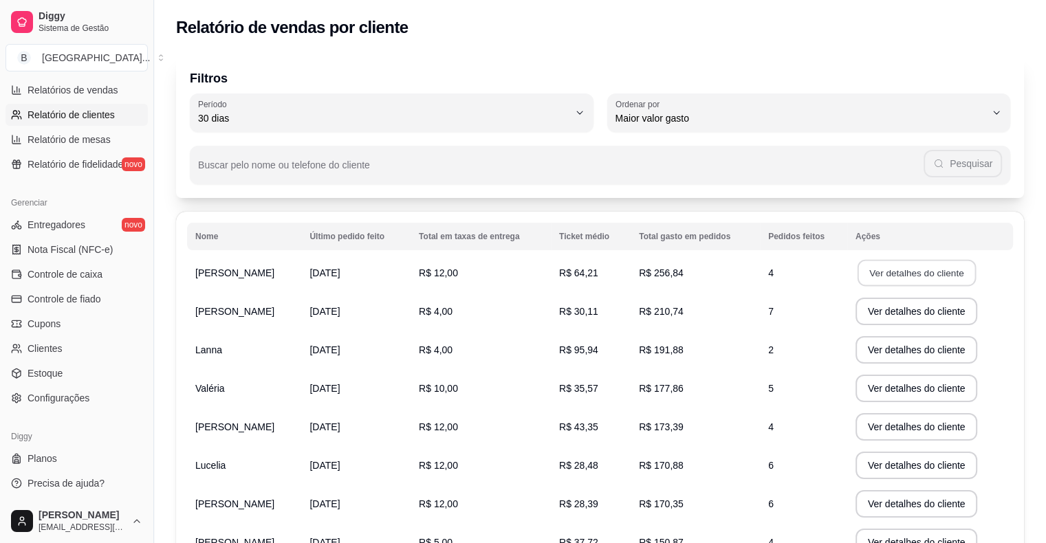
click at [905, 260] on button "Ver detalhes do cliente" at bounding box center [916, 273] width 118 height 27
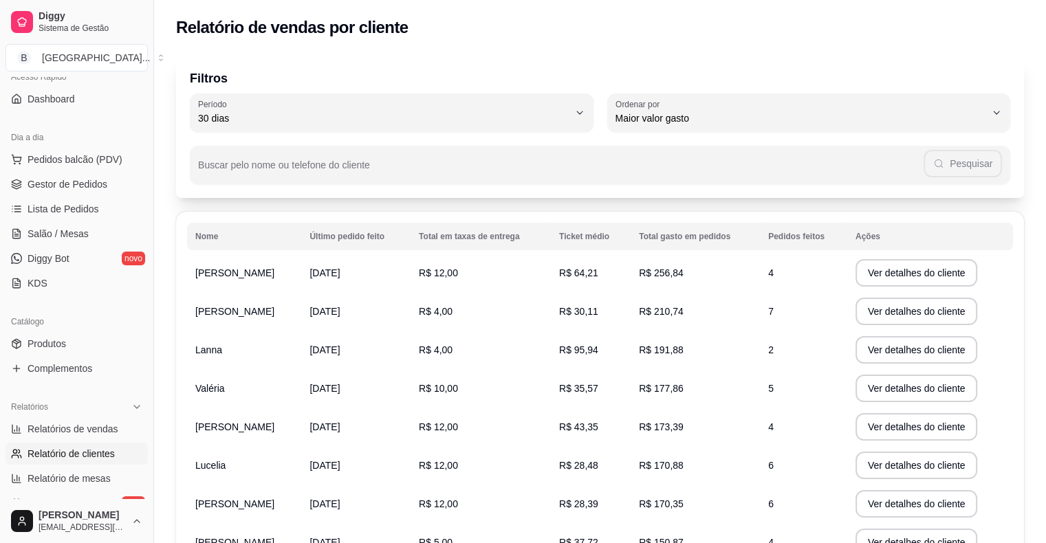
scroll to position [102, 0]
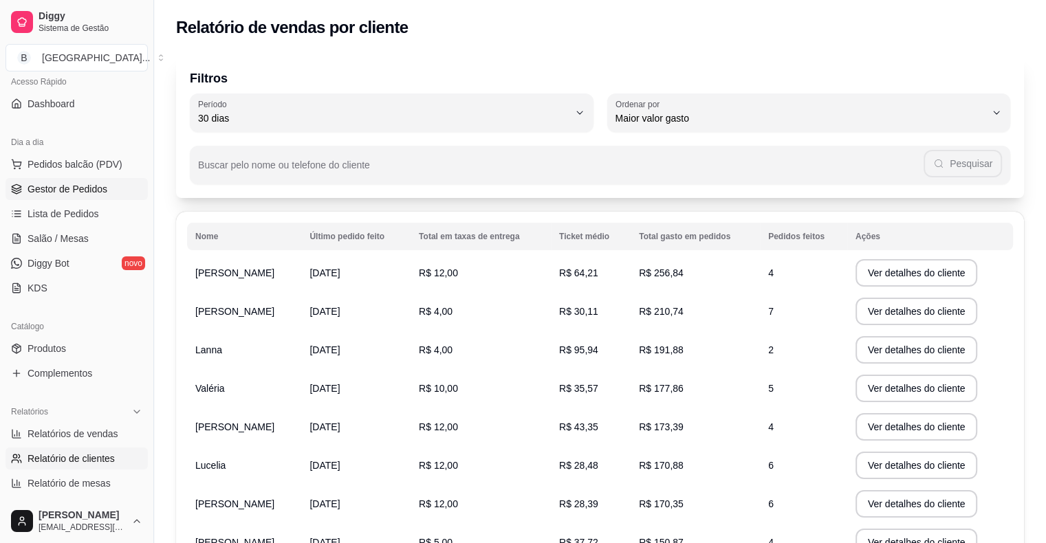
click at [91, 196] on link "Gestor de Pedidos" at bounding box center [77, 189] width 142 height 22
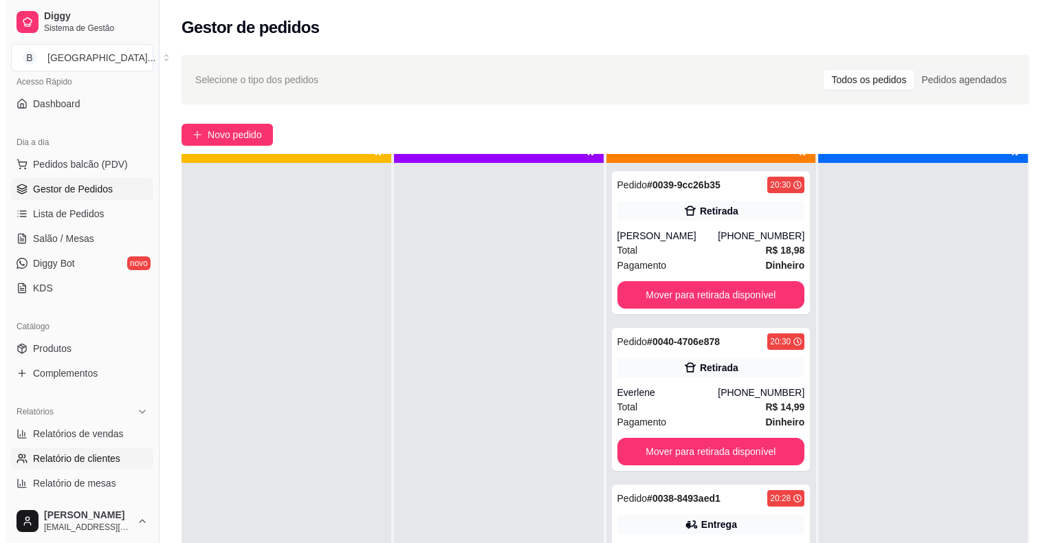
scroll to position [39, 0]
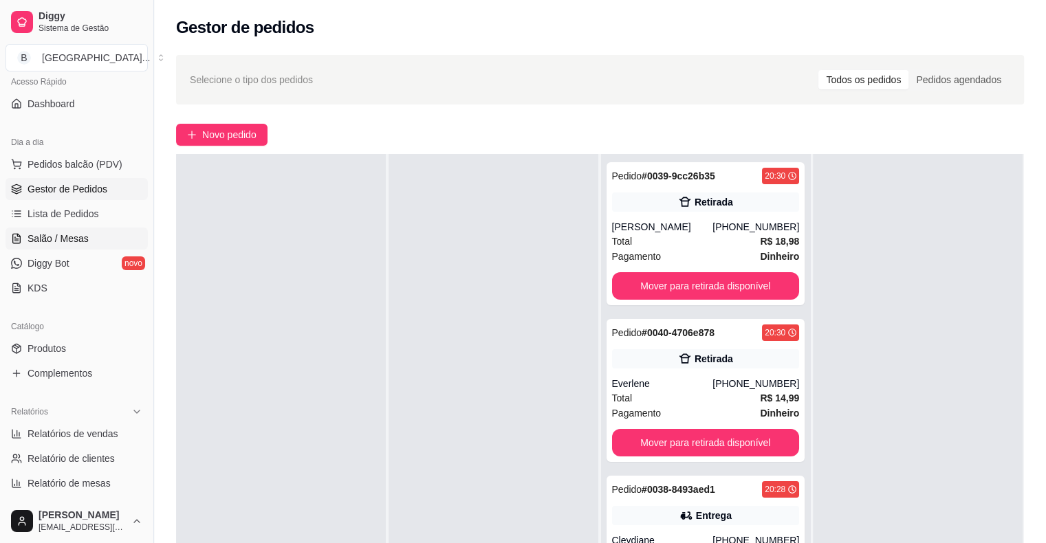
click at [66, 241] on span "Salão / Mesas" at bounding box center [58, 239] width 61 height 14
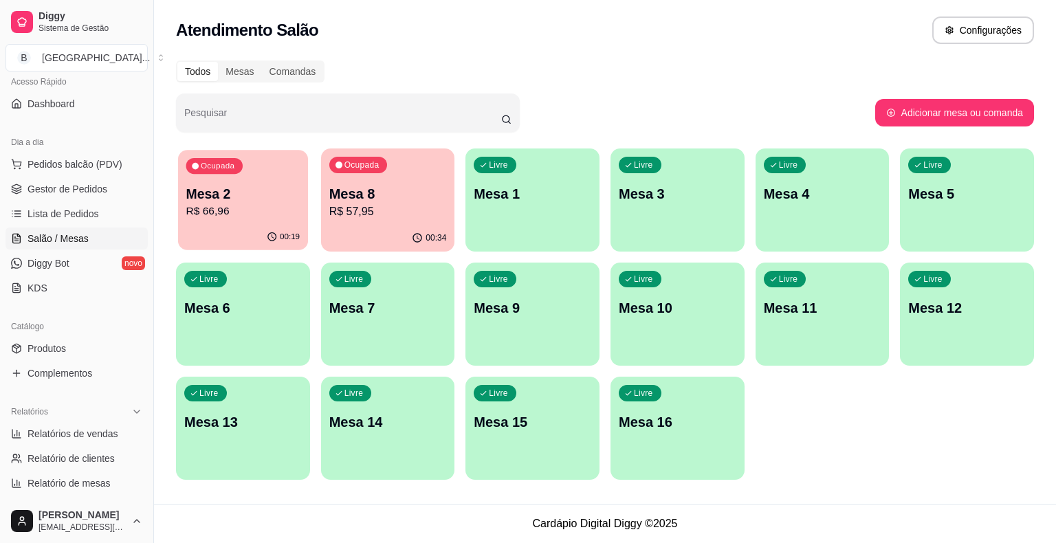
click at [246, 188] on p "Mesa 2" at bounding box center [243, 194] width 114 height 19
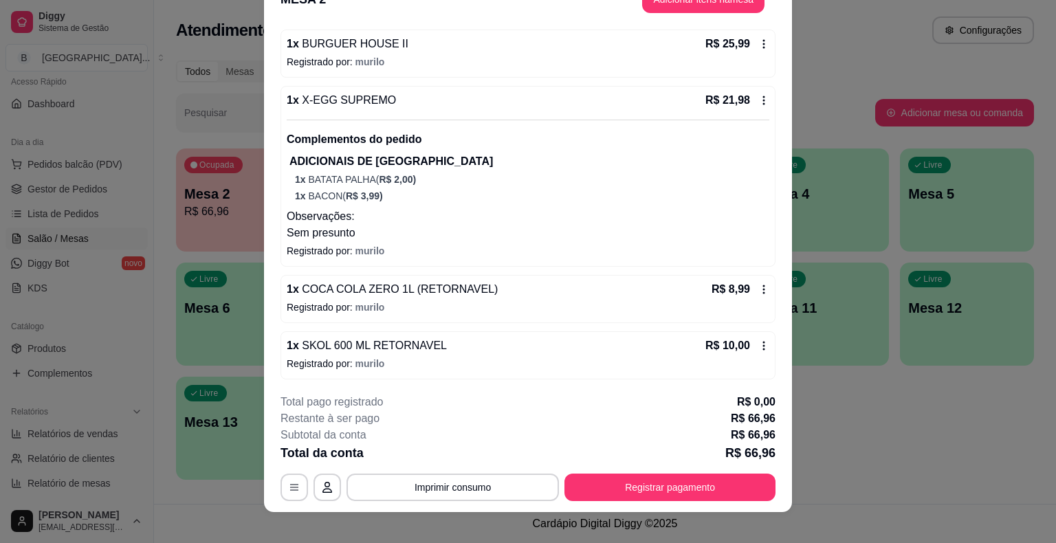
scroll to position [41, 0]
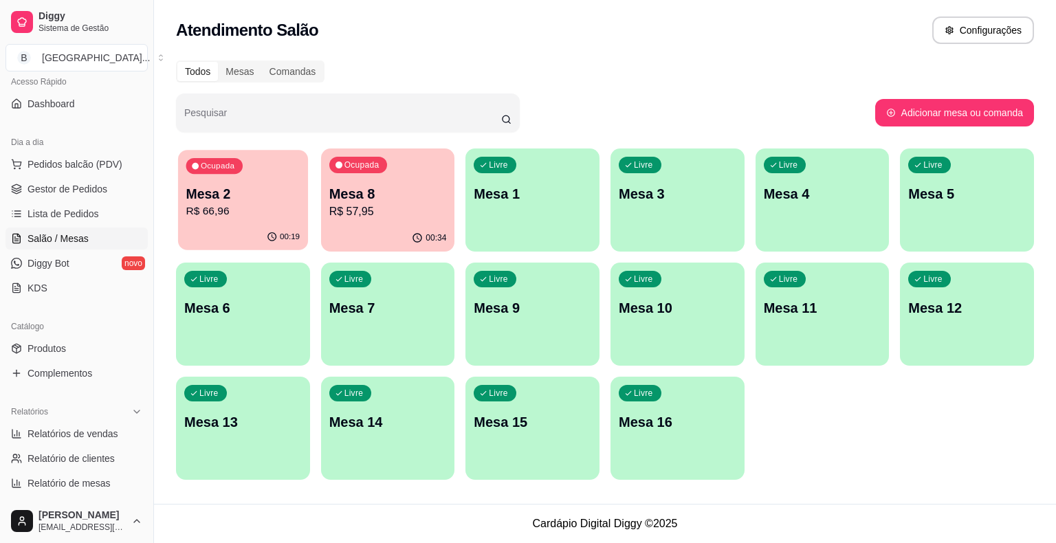
click at [257, 202] on p "Mesa 2" at bounding box center [243, 194] width 114 height 19
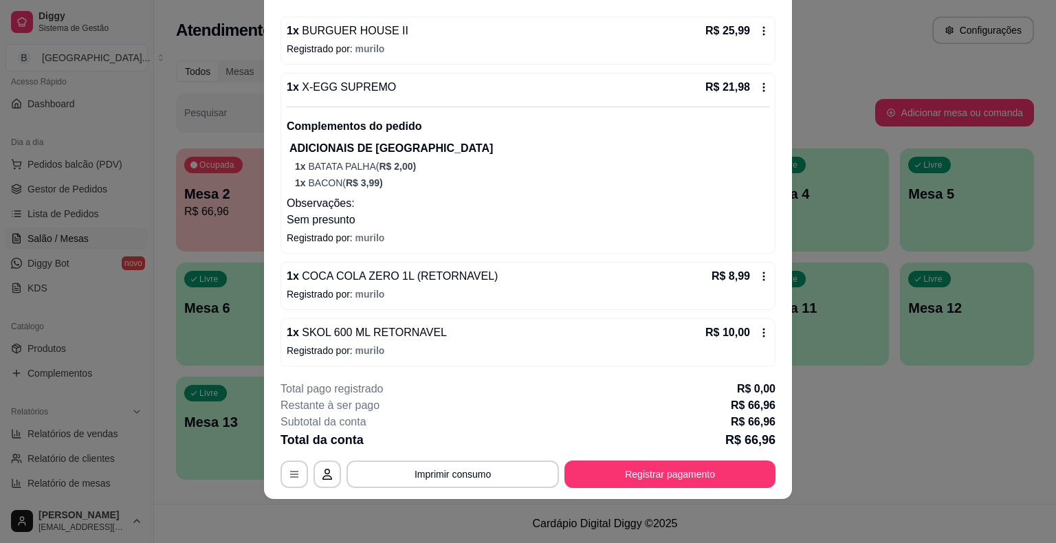
click at [758, 271] on icon at bounding box center [763, 276] width 11 height 11
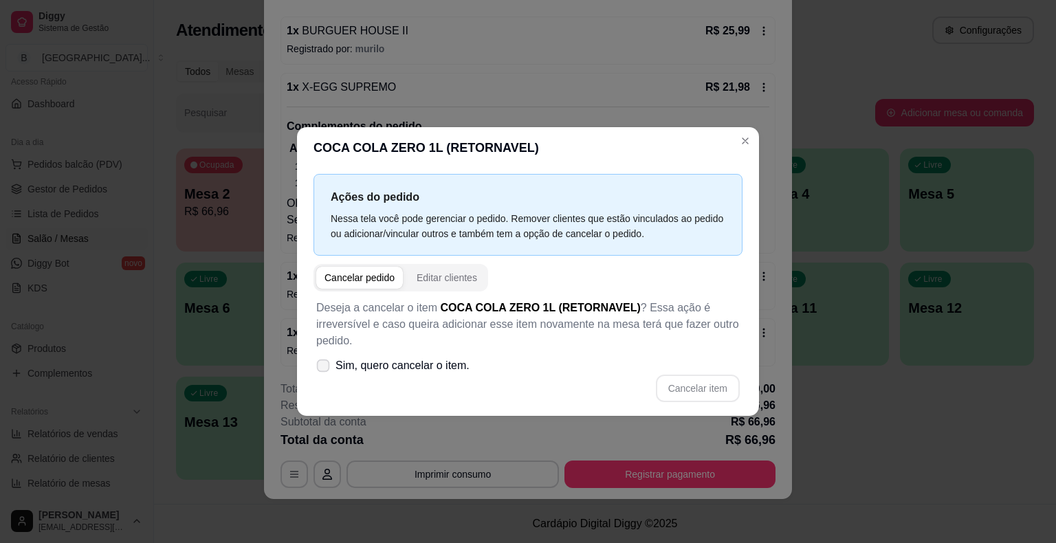
click at [372, 358] on span "Sim, quero cancelar o item." at bounding box center [403, 366] width 134 height 17
click at [325, 369] on input "Sim, quero cancelar o item." at bounding box center [320, 373] width 9 height 9
checkbox input "true"
click at [675, 375] on button "Cancelar item" at bounding box center [698, 388] width 82 height 27
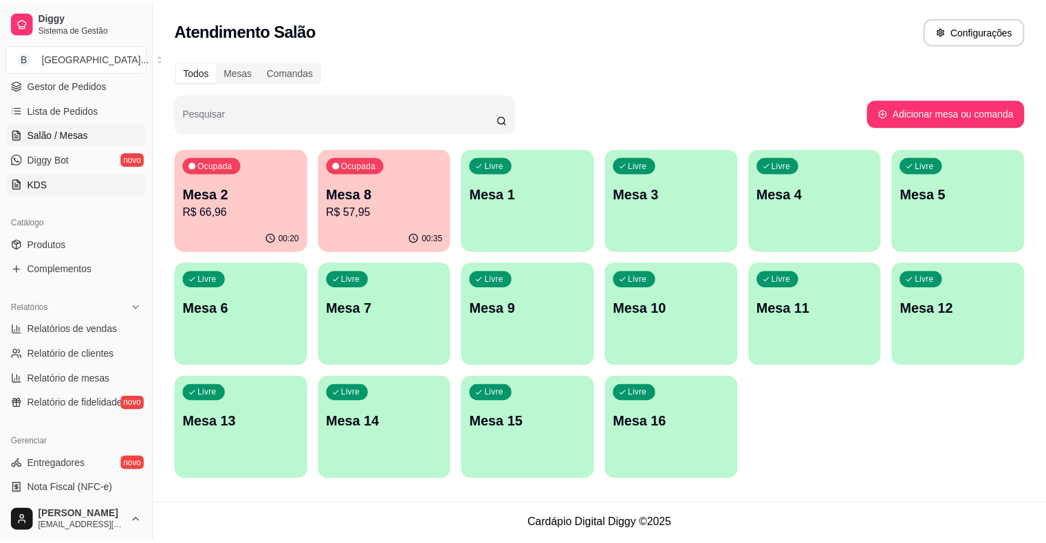
scroll to position [344, 0]
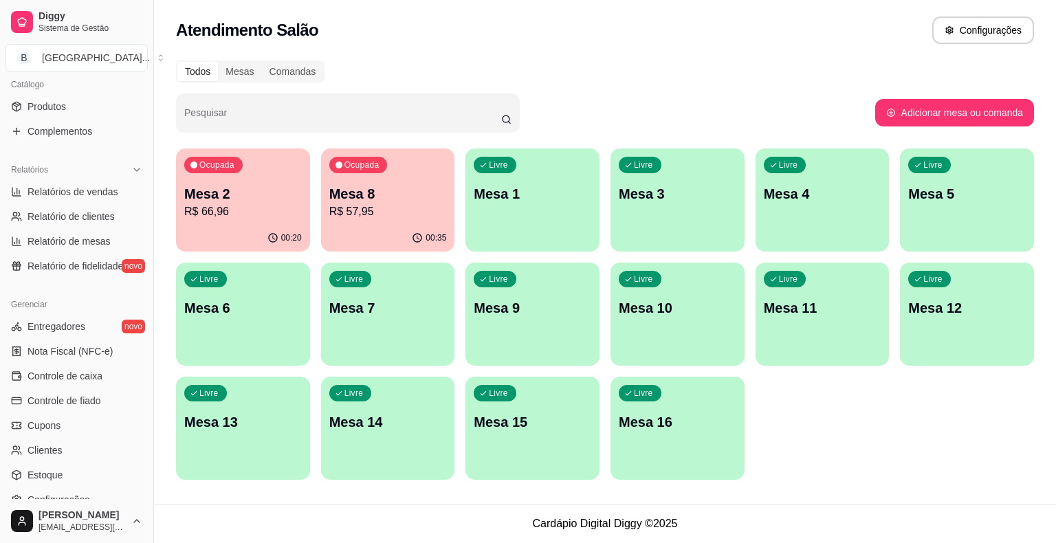
click at [91, 388] on ul "Entregadores novo Nota Fiscal (NFC-e) Controle de caixa Controle de fiado Cupon…" at bounding box center [77, 413] width 142 height 195
click at [91, 390] on link "Controle de fiado" at bounding box center [77, 401] width 142 height 22
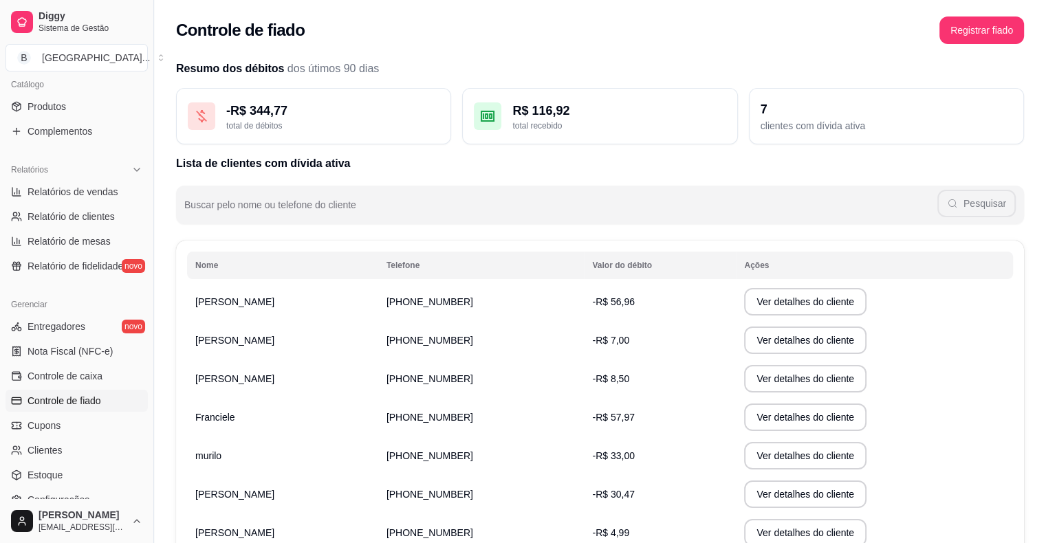
scroll to position [138, 0]
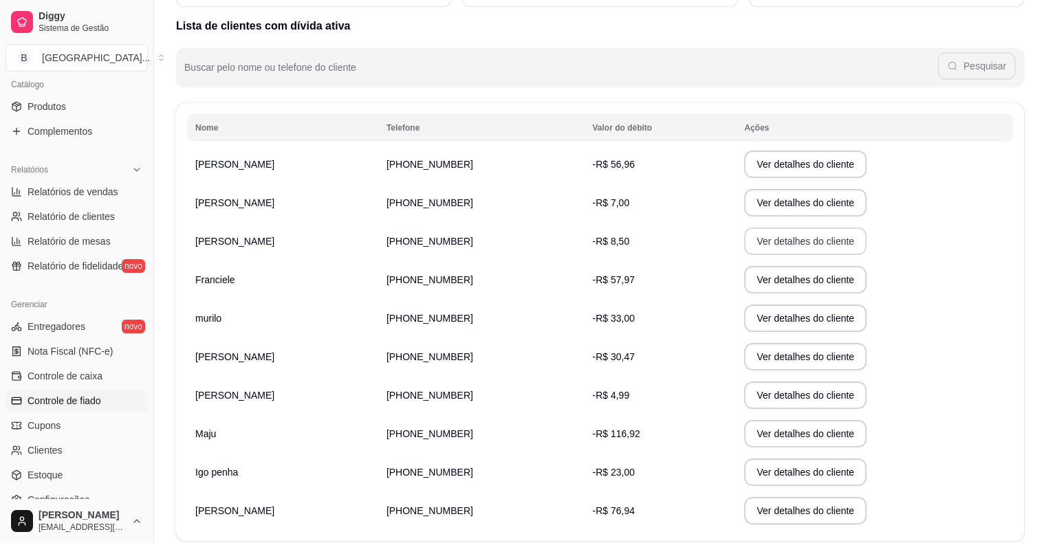
click at [745, 238] on button "Ver detalhes do cliente" at bounding box center [805, 242] width 122 height 28
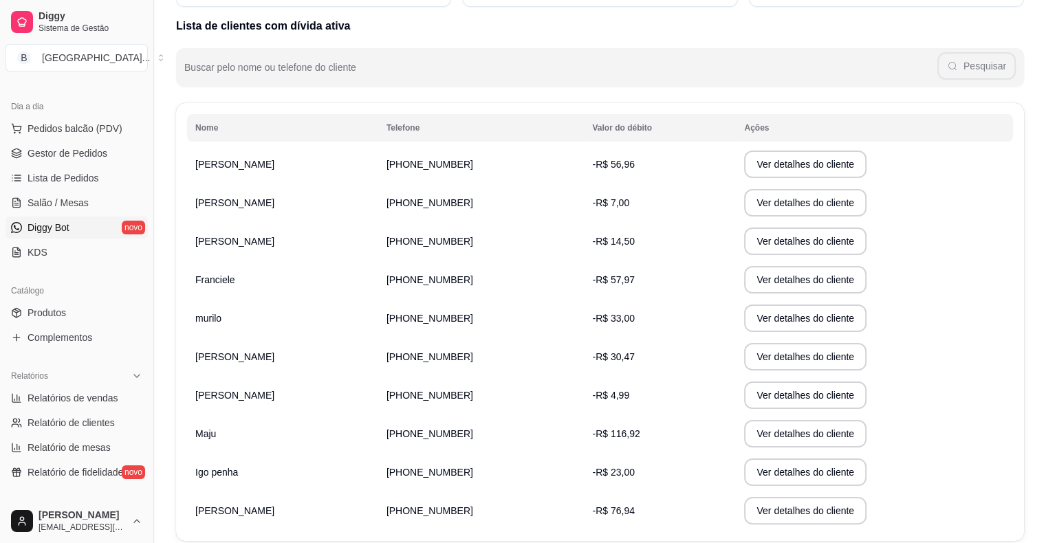
click at [83, 149] on span "Gestor de Pedidos" at bounding box center [68, 153] width 80 height 14
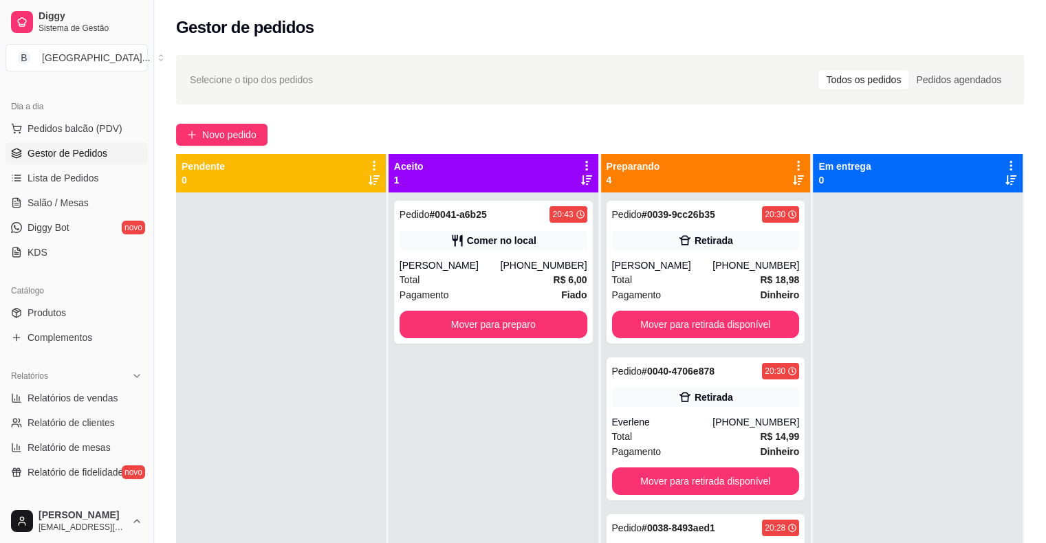
click at [424, 267] on div "[PERSON_NAME]" at bounding box center [450, 266] width 101 height 14
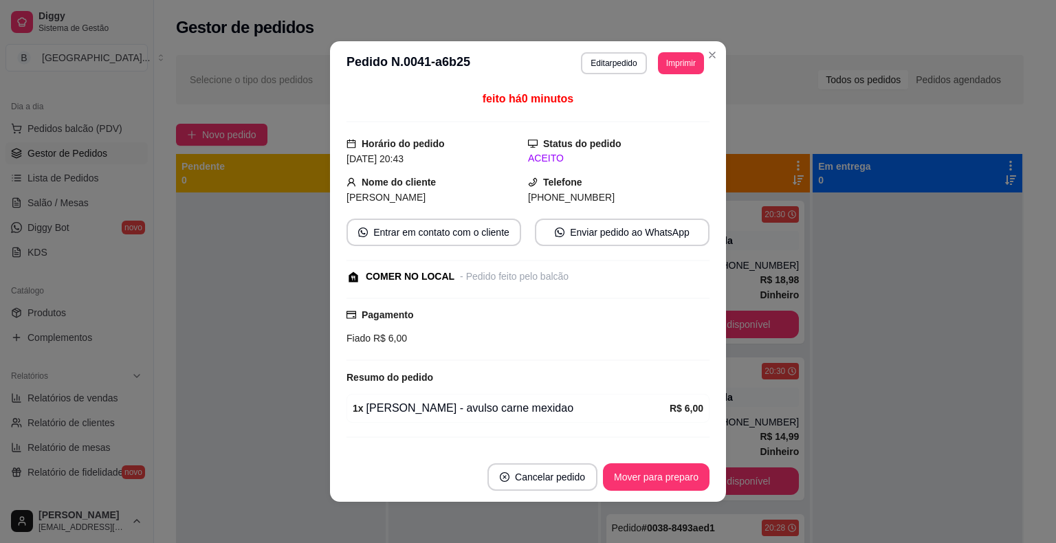
scroll to position [28, 0]
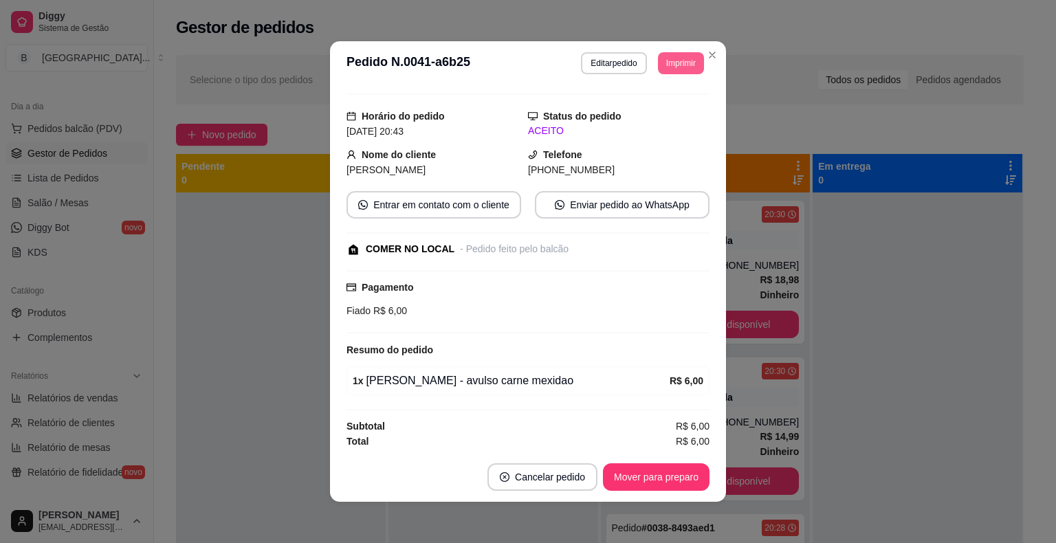
click at [659, 61] on button "Imprimir" at bounding box center [681, 63] width 46 height 22
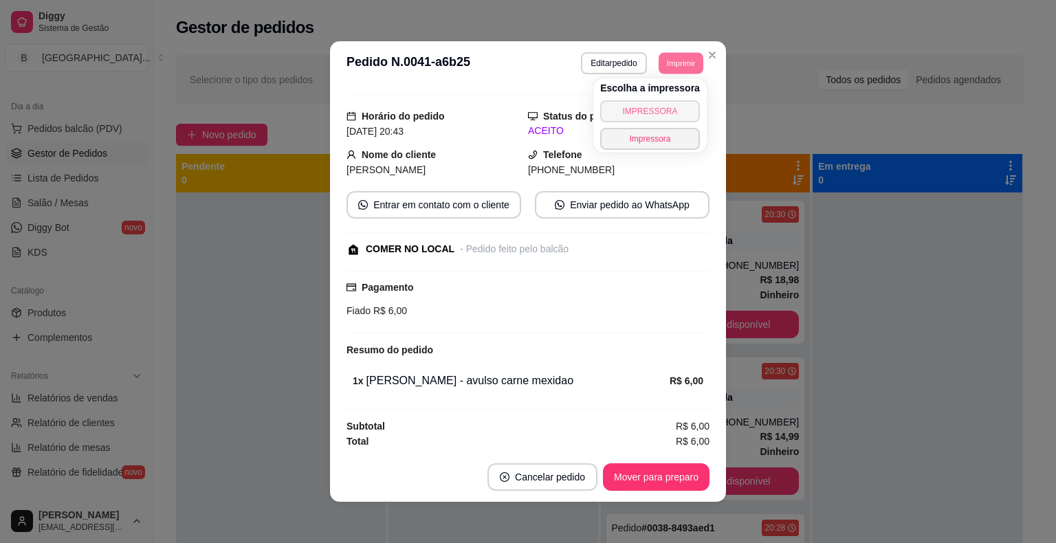
click at [655, 109] on button "IMPRESSORA" at bounding box center [650, 111] width 100 height 22
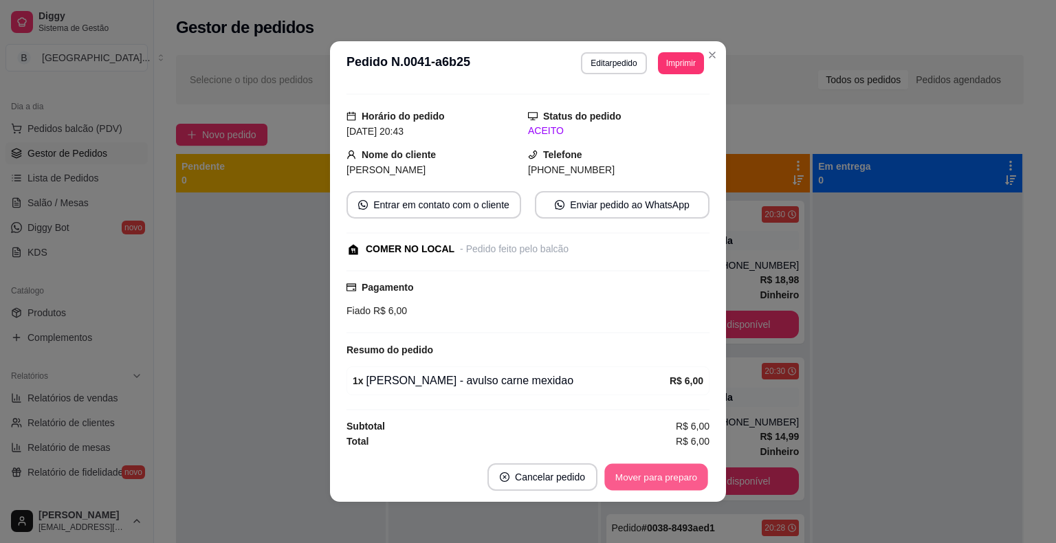
click at [665, 480] on button "Mover para preparo" at bounding box center [655, 477] width 103 height 27
click at [665, 479] on button "Mover para retirada disponível" at bounding box center [634, 477] width 152 height 28
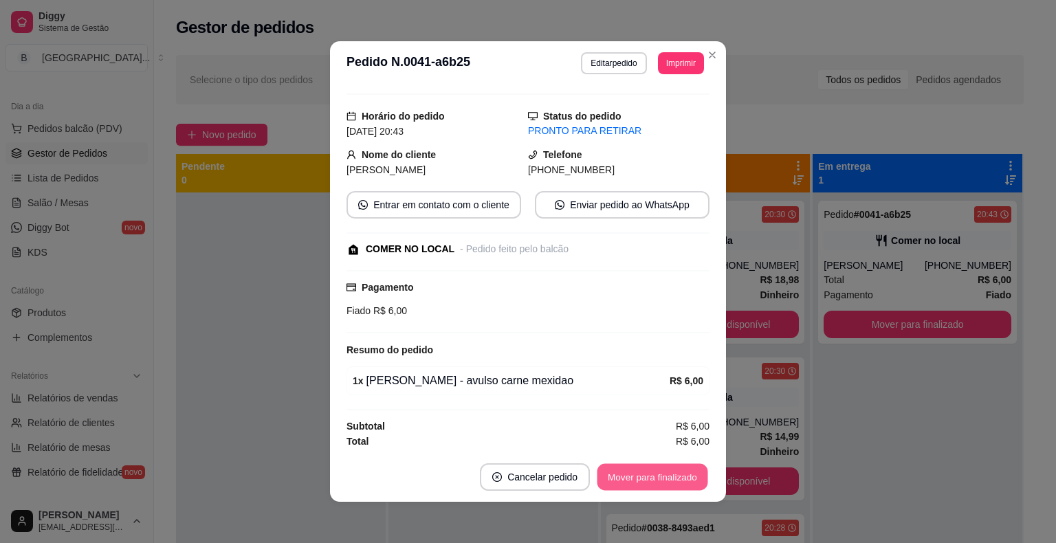
click at [665, 479] on button "Mover para finalizado" at bounding box center [653, 477] width 111 height 27
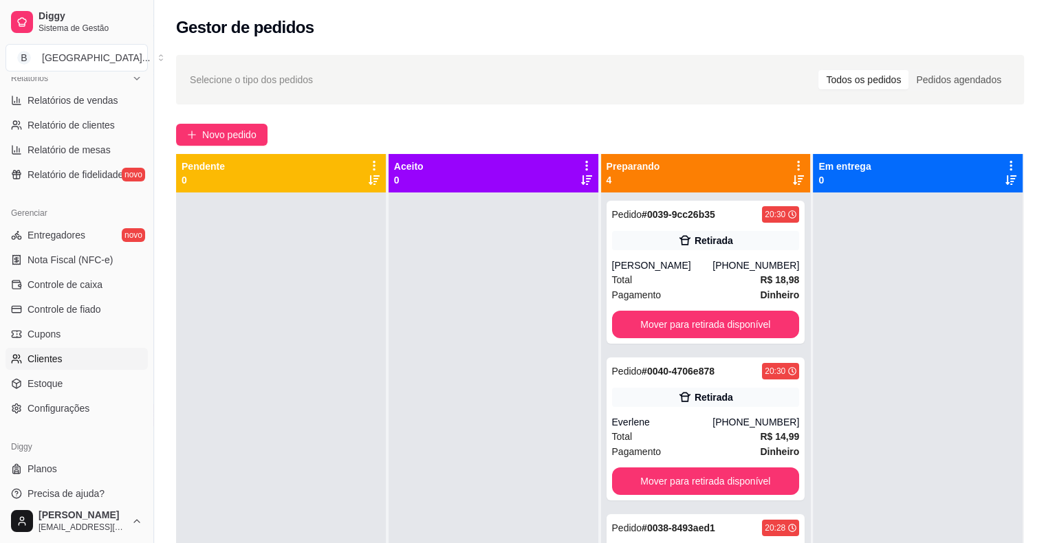
scroll to position [446, 0]
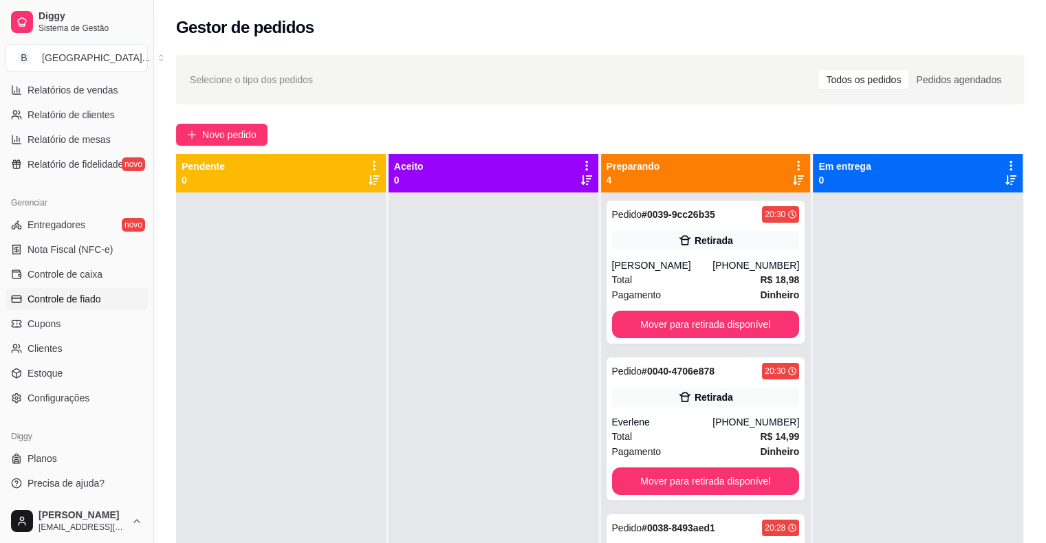
click at [113, 288] on link "Controle de fiado" at bounding box center [77, 299] width 142 height 22
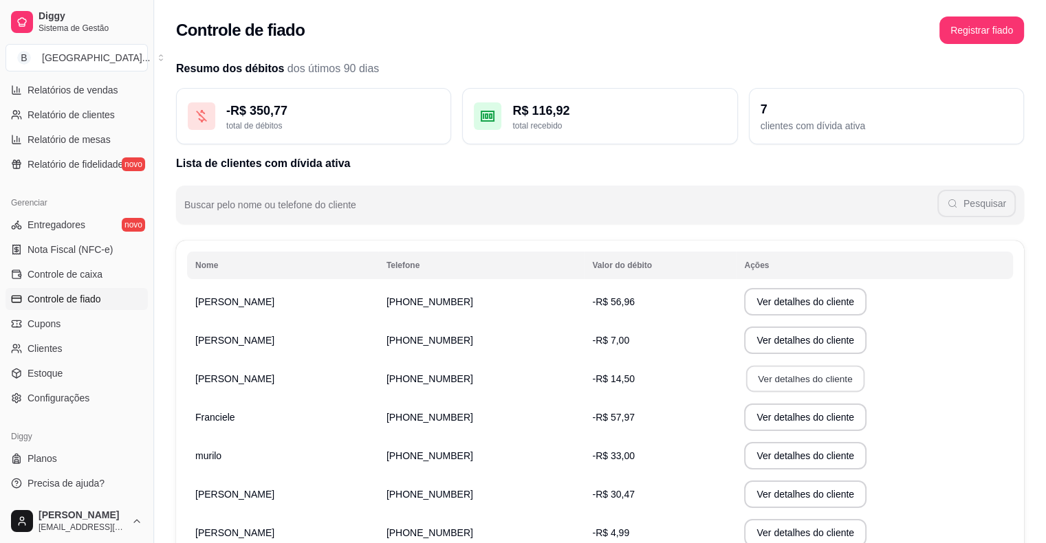
click at [784, 370] on button "Ver detalhes do cliente" at bounding box center [805, 379] width 118 height 27
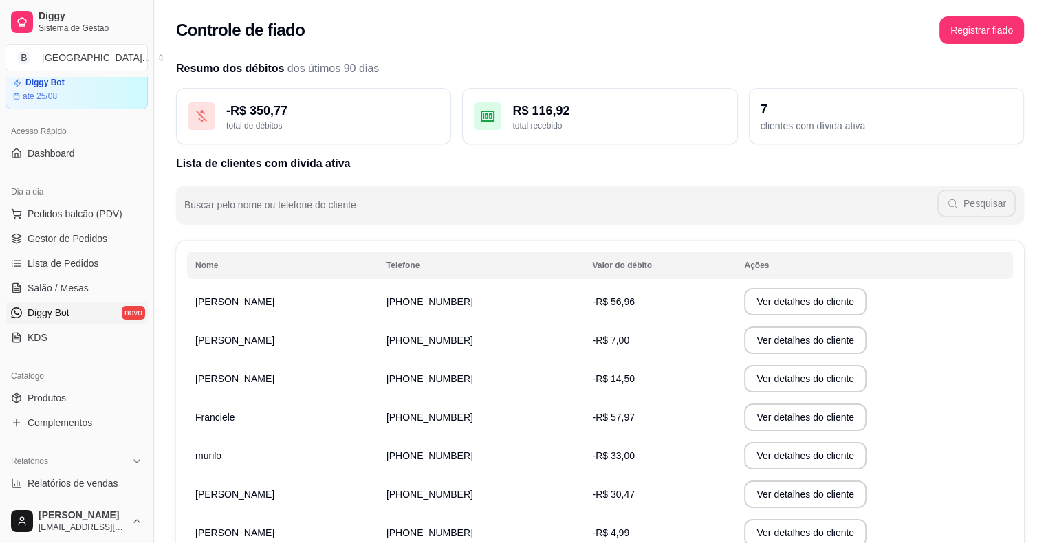
scroll to position [33, 0]
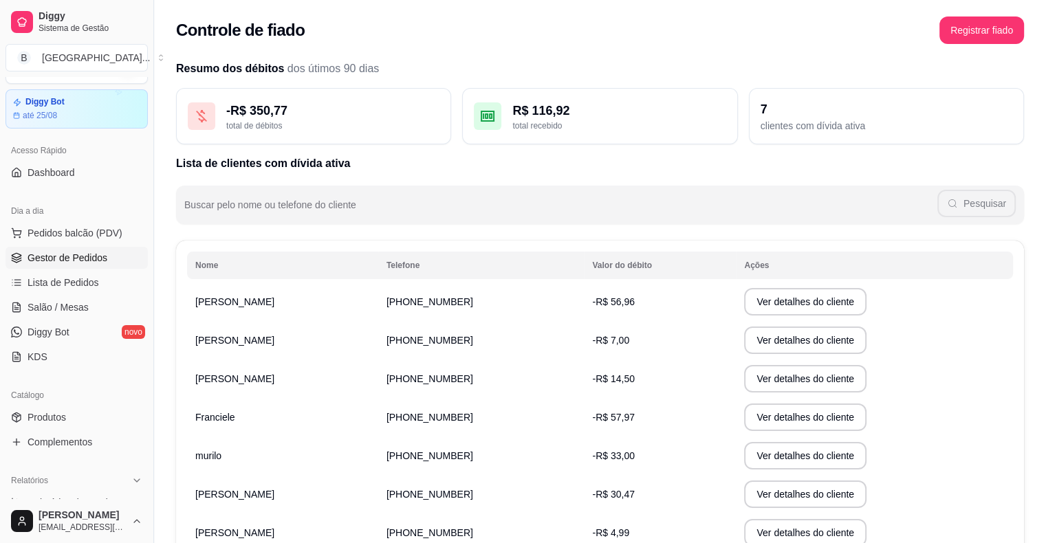
click at [30, 248] on link "Gestor de Pedidos" at bounding box center [77, 258] width 142 height 22
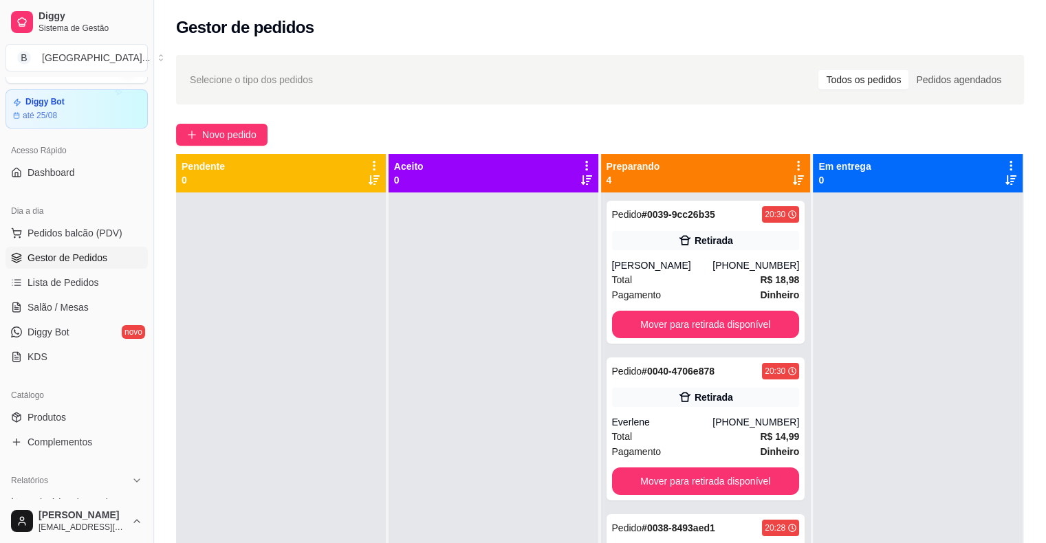
click at [52, 319] on ul "Pedidos balcão (PDV) Gestor de Pedidos Lista de Pedidos Salão / Mesas Diggy Bot…" at bounding box center [77, 295] width 142 height 146
click at [61, 308] on span "Salão / Mesas" at bounding box center [58, 307] width 61 height 14
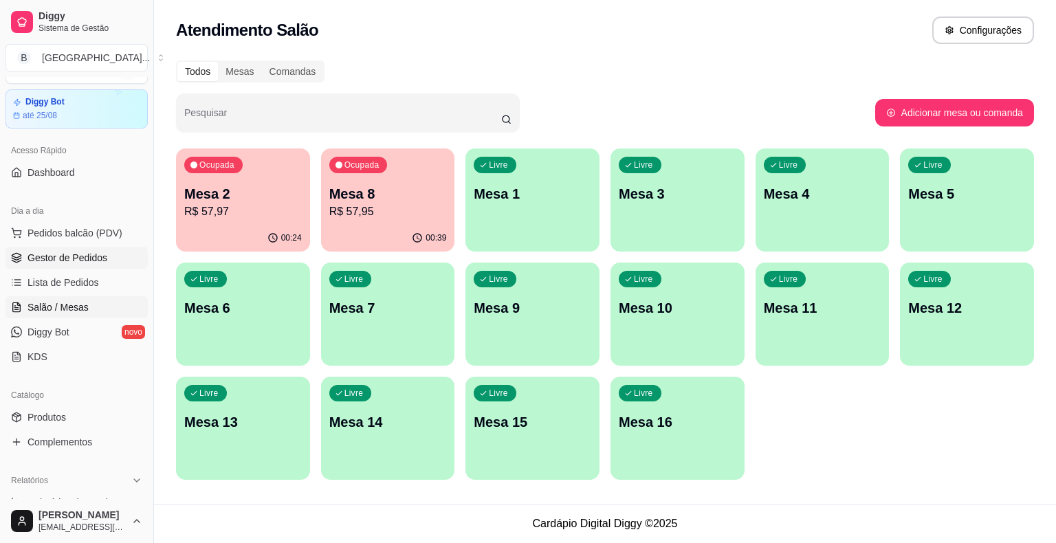
click at [100, 258] on span "Gestor de Pedidos" at bounding box center [68, 258] width 80 height 14
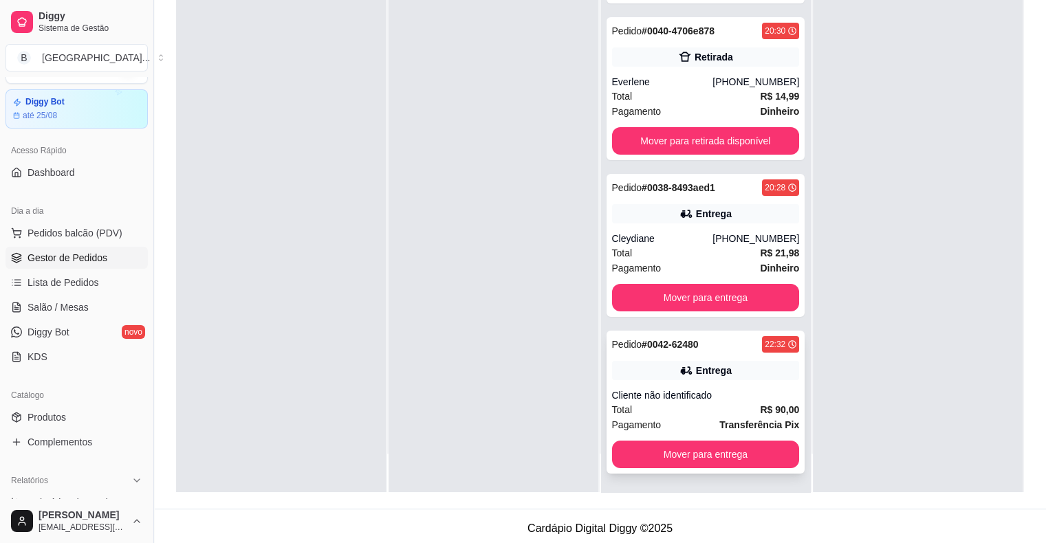
scroll to position [209, 0]
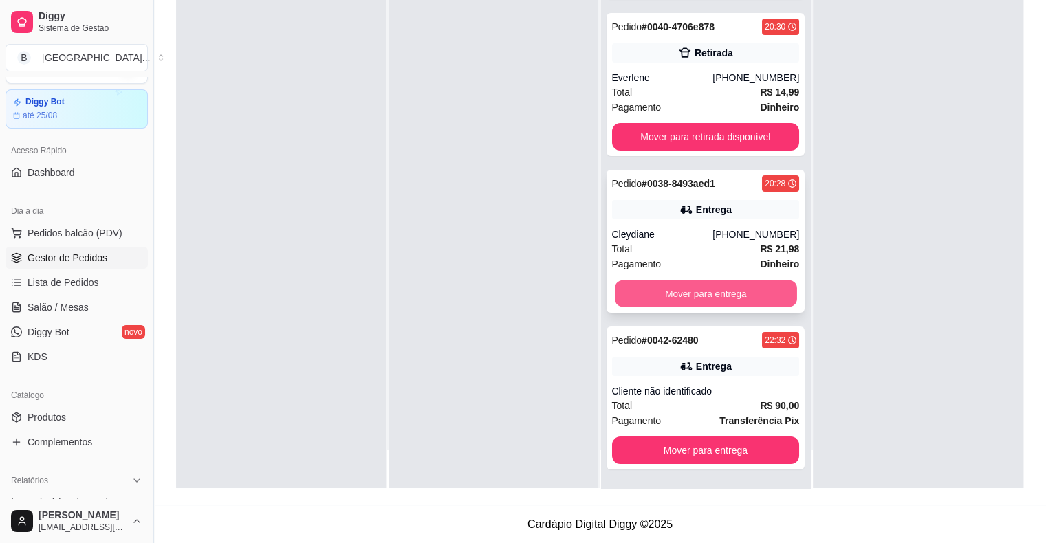
click at [693, 300] on button "Mover para entrega" at bounding box center [706, 294] width 182 height 27
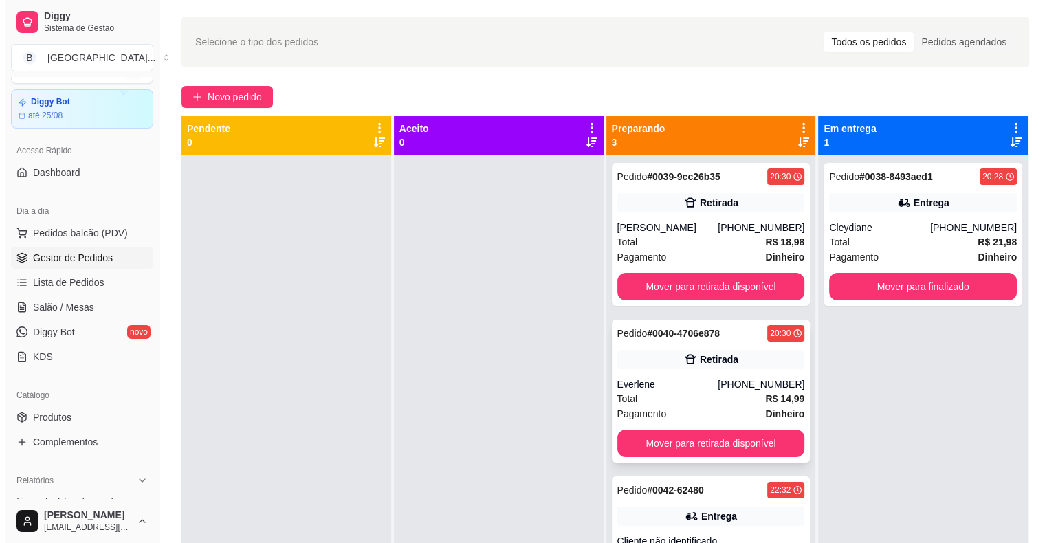
scroll to position [3, 0]
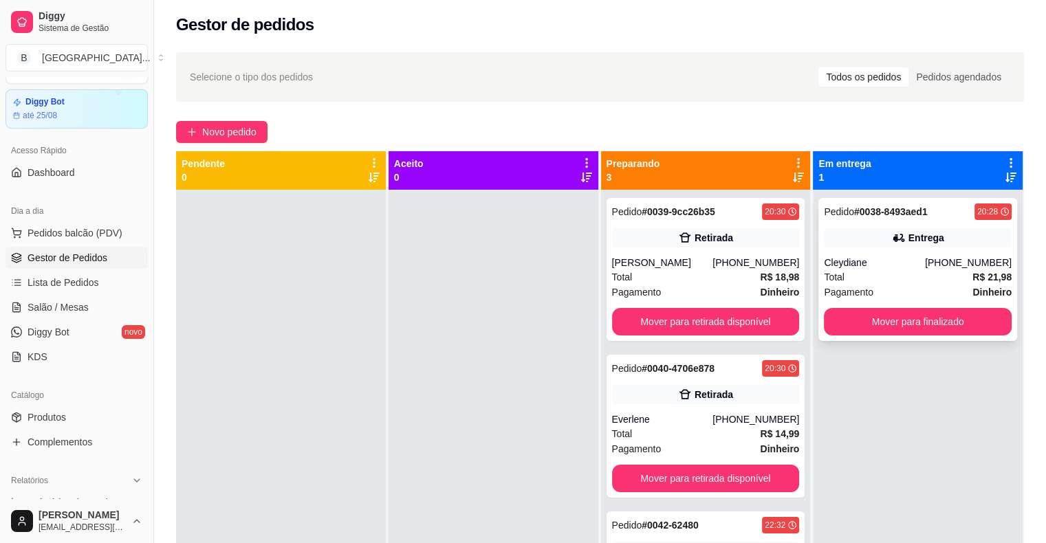
click at [892, 261] on div "Cleydiane" at bounding box center [874, 263] width 101 height 14
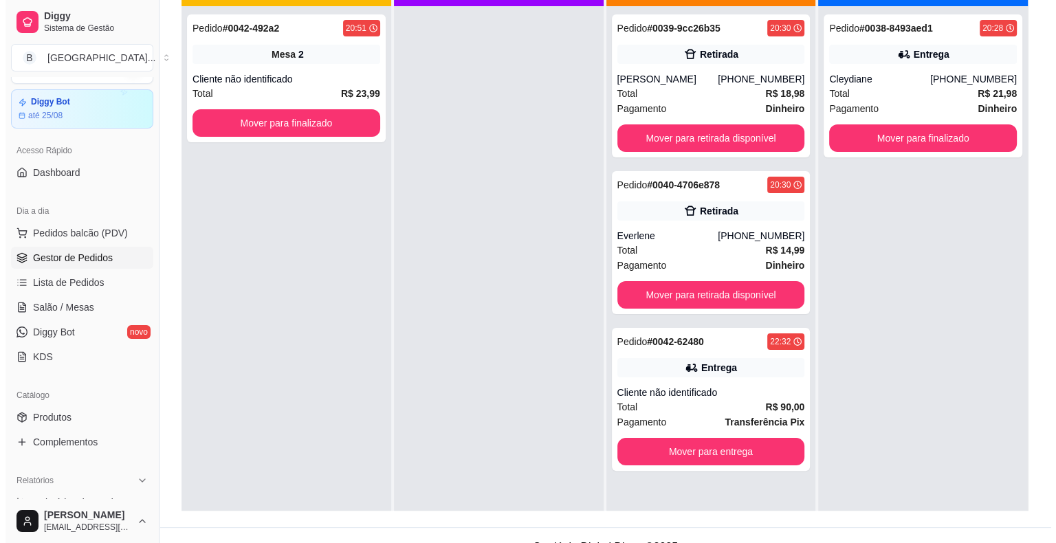
scroll to position [209, 0]
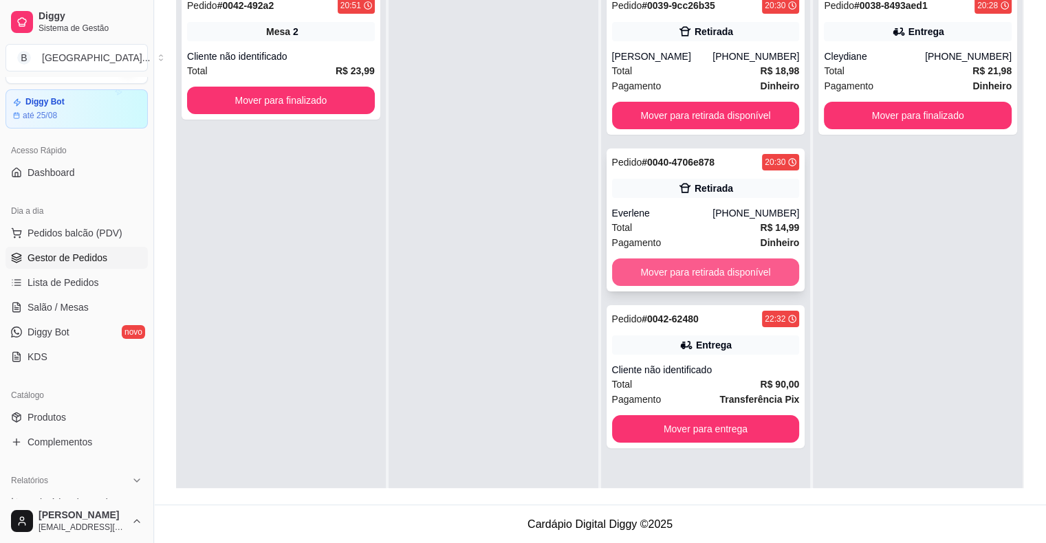
click at [717, 265] on button "Mover para retirada disponível" at bounding box center [706, 273] width 188 height 28
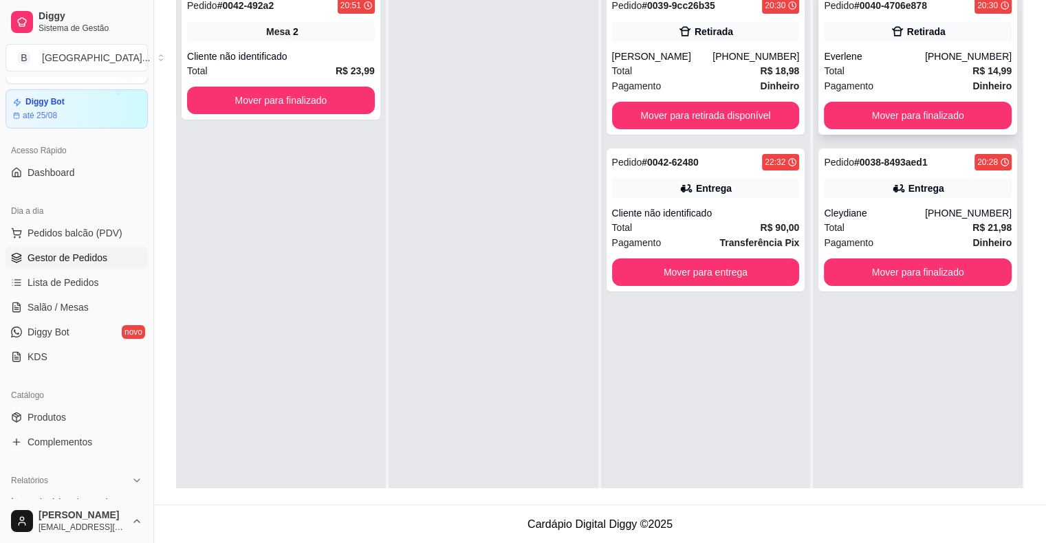
click at [880, 56] on div "Everlene" at bounding box center [874, 57] width 101 height 14
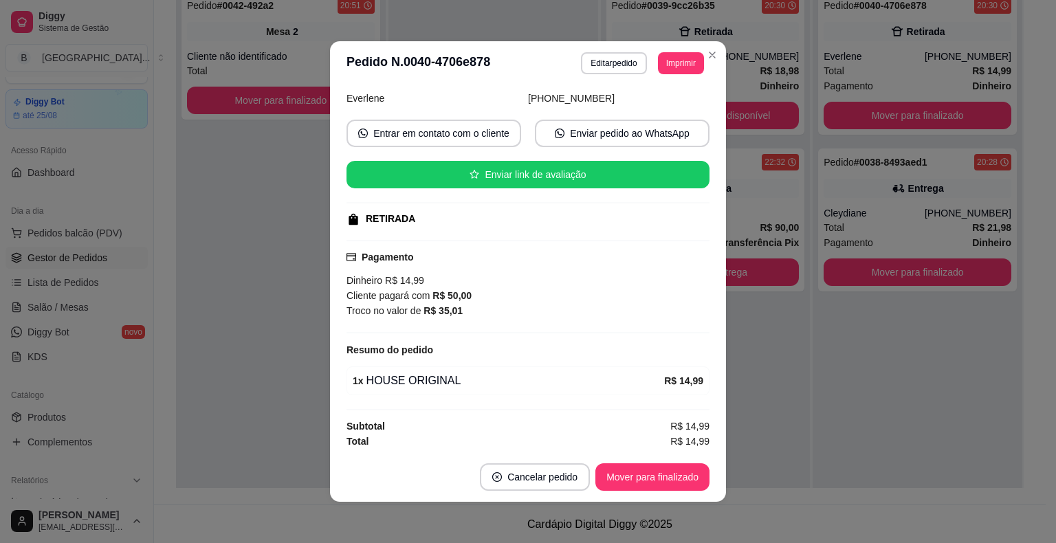
scroll to position [3, 0]
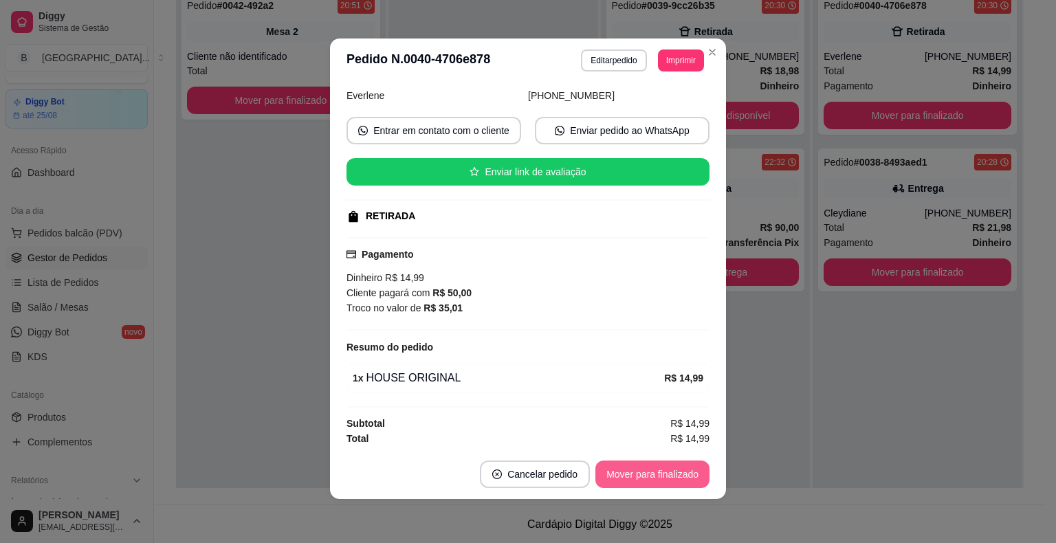
click at [663, 483] on button "Mover para finalizado" at bounding box center [652, 475] width 114 height 28
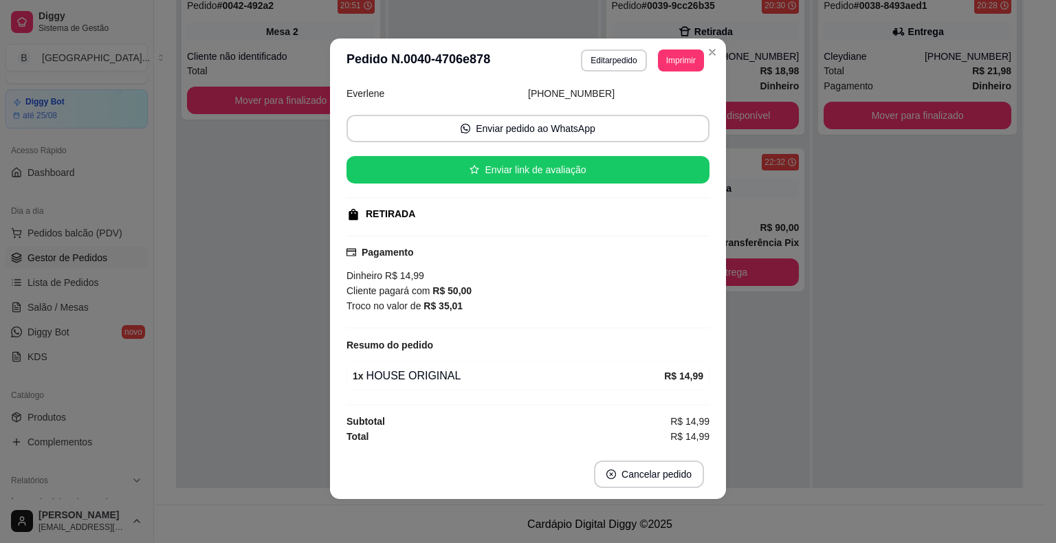
scroll to position [67, 0]
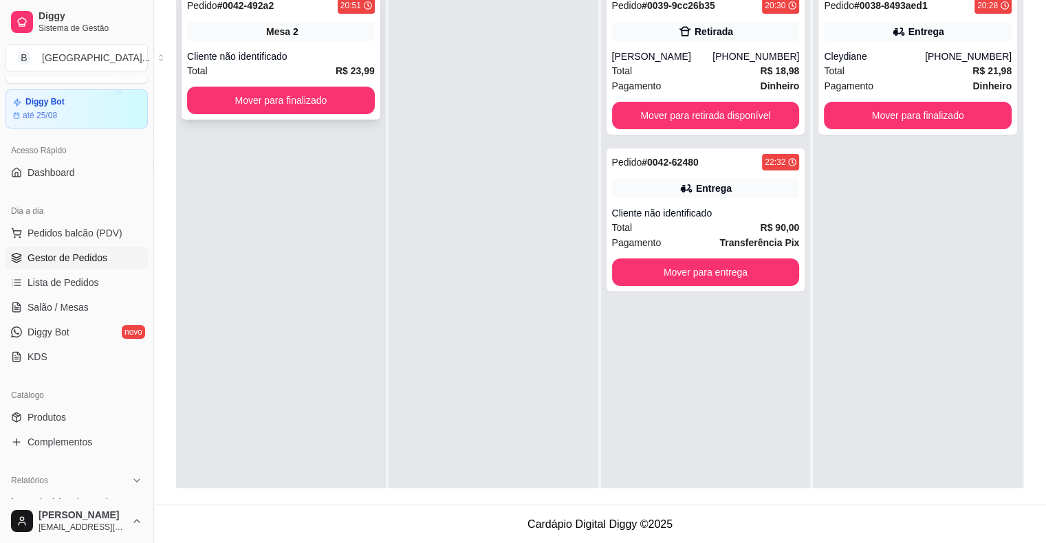
click at [332, 52] on div "Cliente não identificado" at bounding box center [281, 57] width 188 height 14
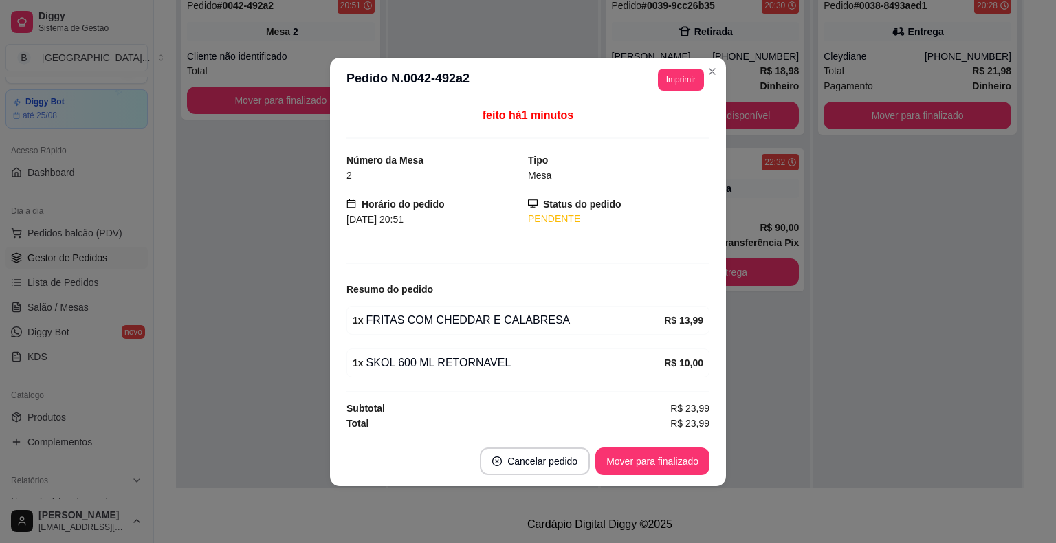
click at [666, 99] on header "**********" at bounding box center [528, 80] width 396 height 44
click at [674, 78] on button "Imprimir" at bounding box center [681, 79] width 45 height 21
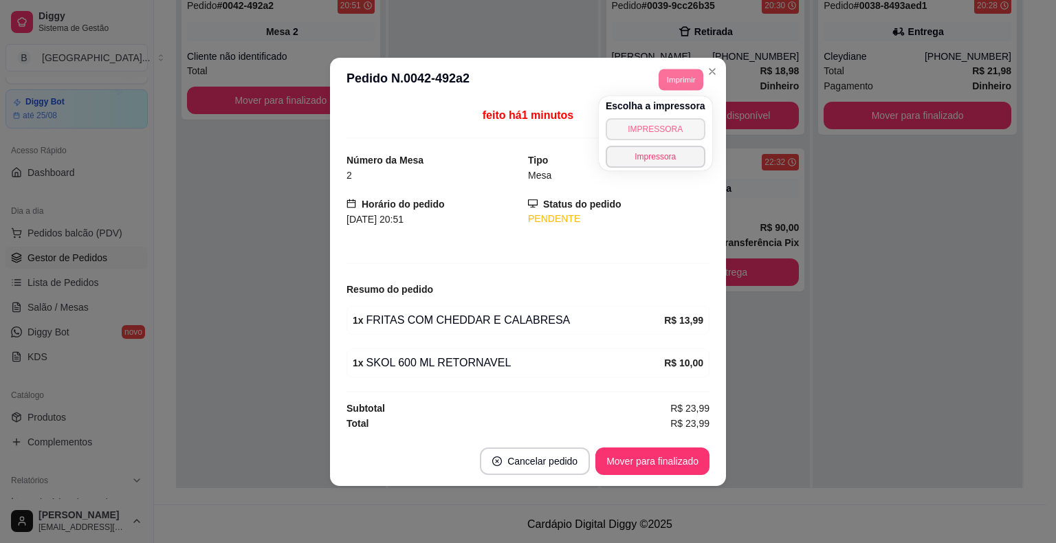
click at [677, 133] on button "IMPRESSORA" at bounding box center [656, 129] width 100 height 22
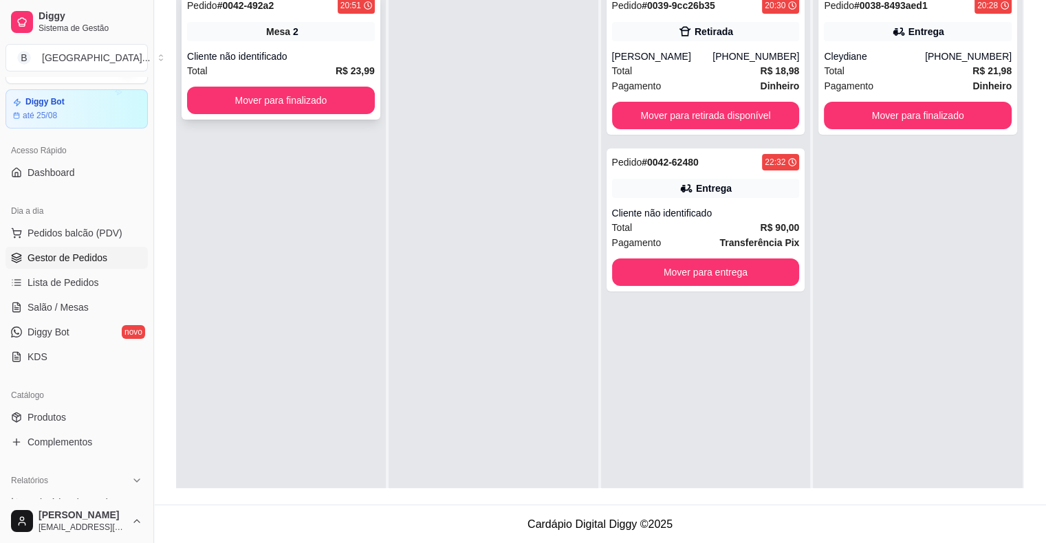
click at [311, 45] on div "Pedido # 0042-492a2 20:51 Mesa 2 Cliente não identificado Total R$ 23,99 Mover …" at bounding box center [281, 56] width 199 height 128
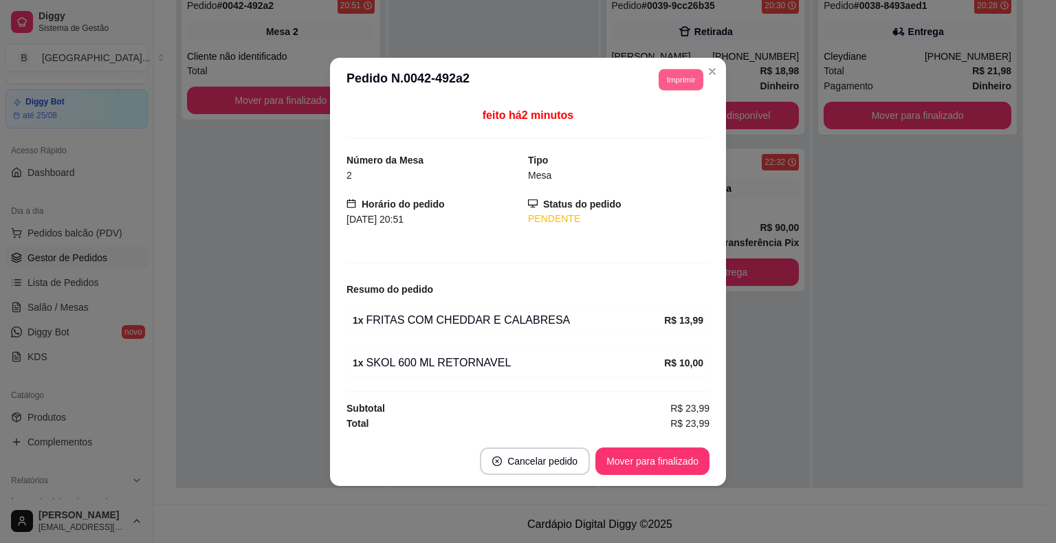
click at [681, 89] on button "Imprimir" at bounding box center [681, 79] width 45 height 21
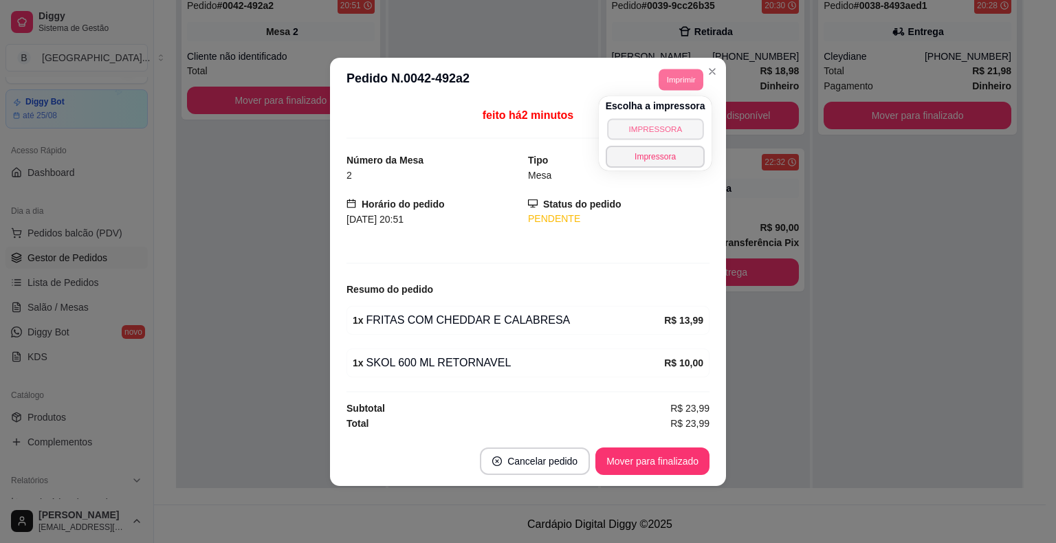
click at [690, 118] on button "IMPRESSORA" at bounding box center [655, 128] width 96 height 21
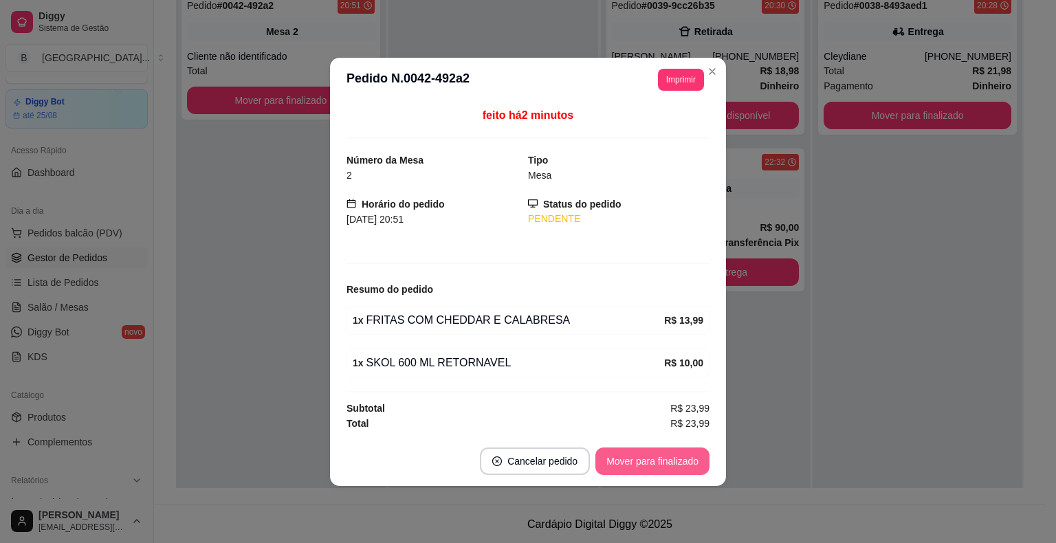
click at [633, 466] on button "Mover para finalizado" at bounding box center [652, 462] width 114 height 28
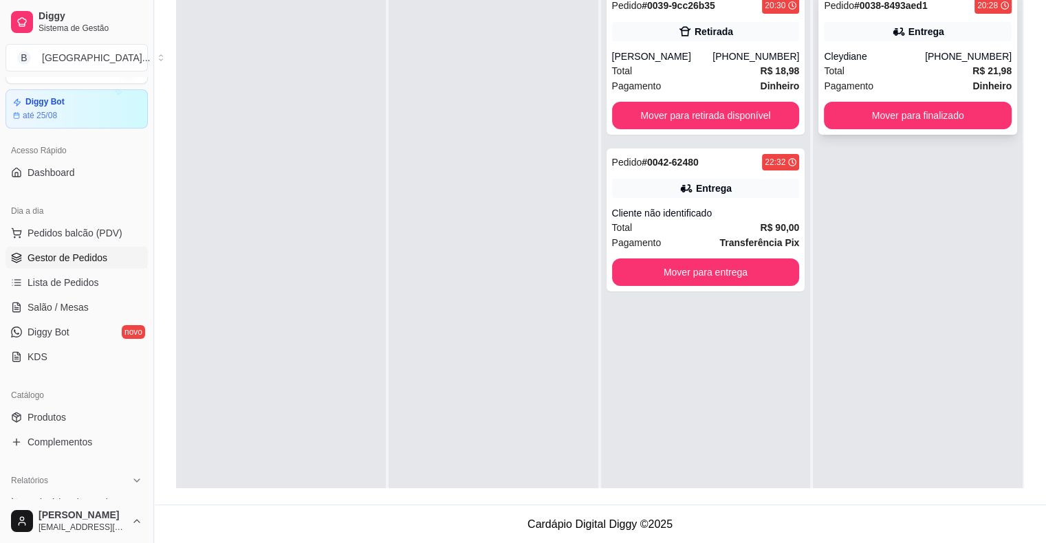
click at [879, 62] on div "Cleydiane" at bounding box center [874, 57] width 101 height 14
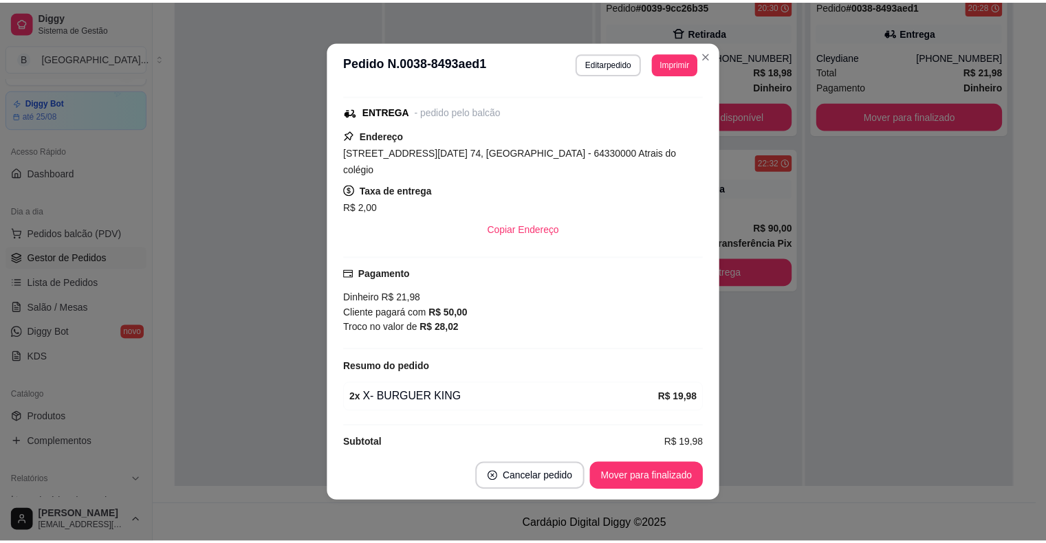
scroll to position [3, 0]
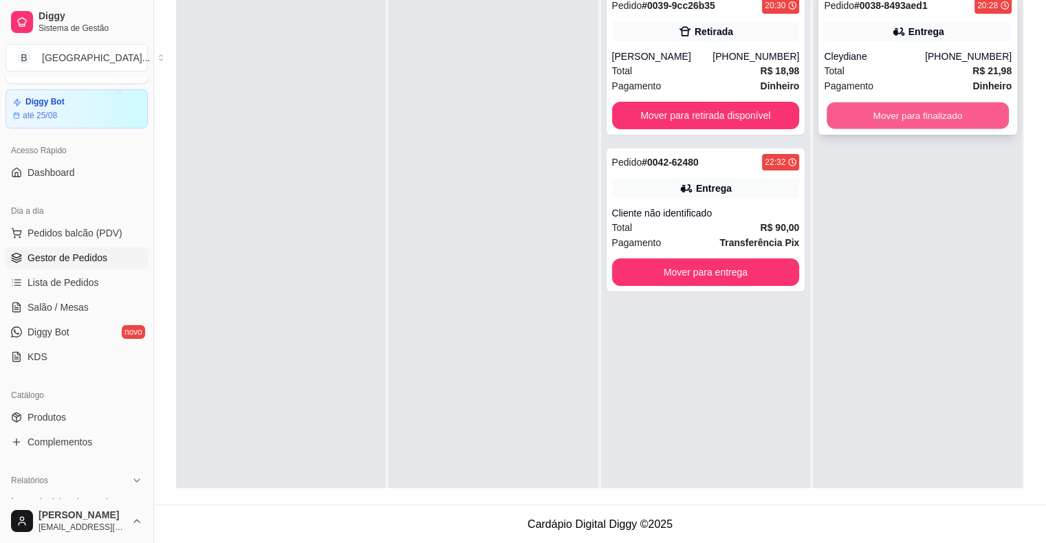
click at [961, 122] on button "Mover para finalizado" at bounding box center [918, 115] width 182 height 27
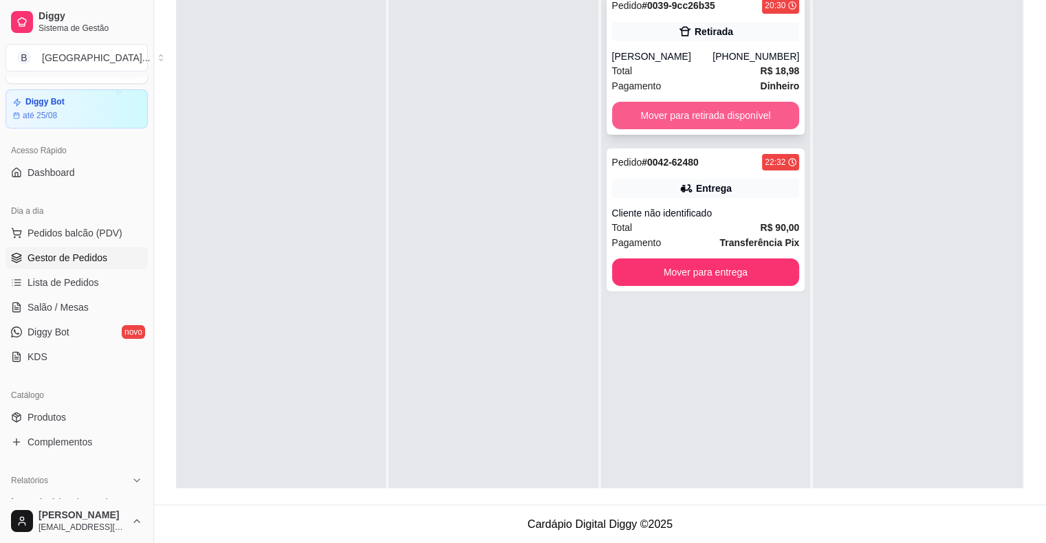
click at [682, 109] on button "Mover para retirada disponível" at bounding box center [706, 116] width 188 height 28
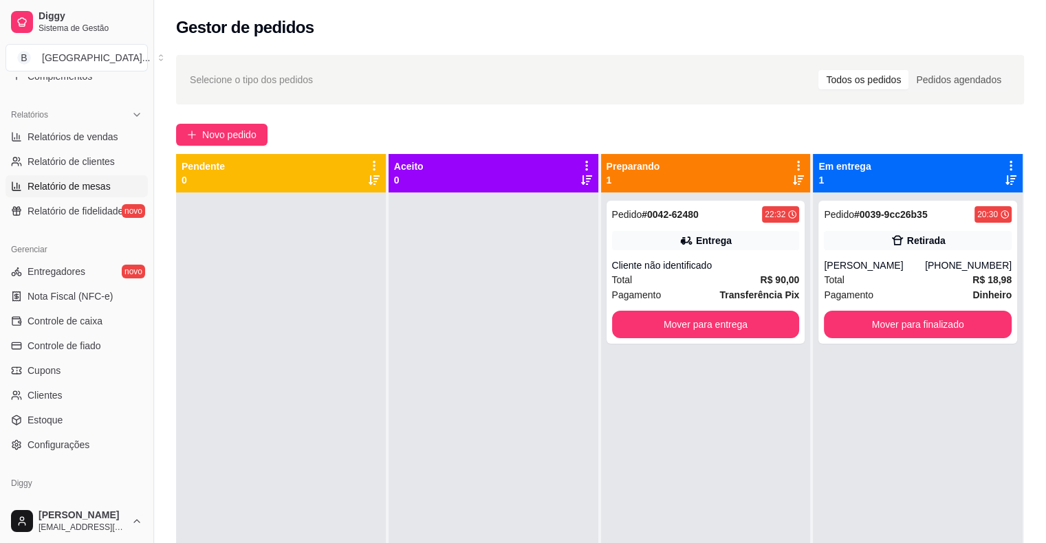
scroll to position [446, 0]
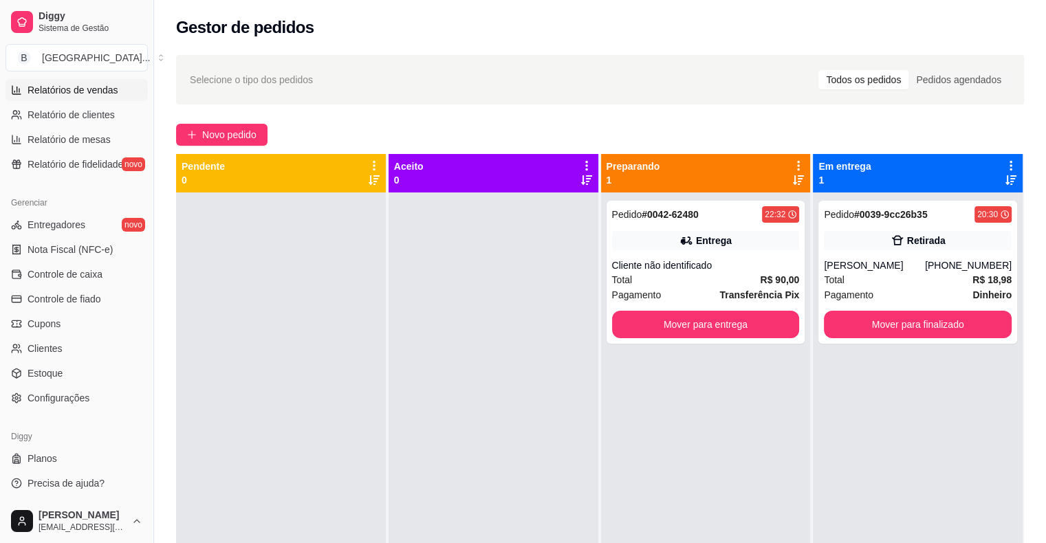
click at [113, 90] on span "Relatórios de vendas" at bounding box center [73, 90] width 91 height 14
select select "ALL"
select select "0"
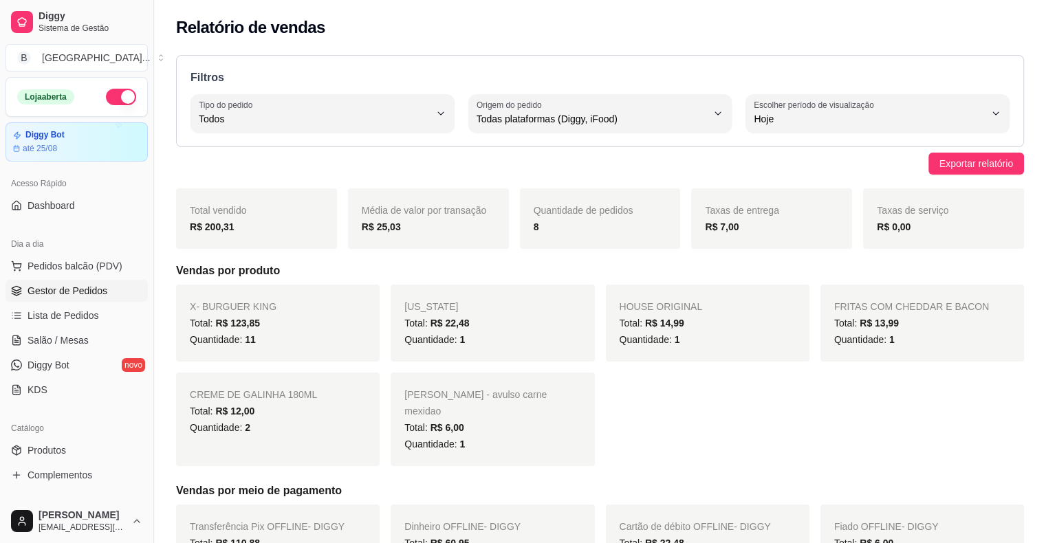
click at [109, 295] on link "Gestor de Pedidos" at bounding box center [77, 291] width 142 height 22
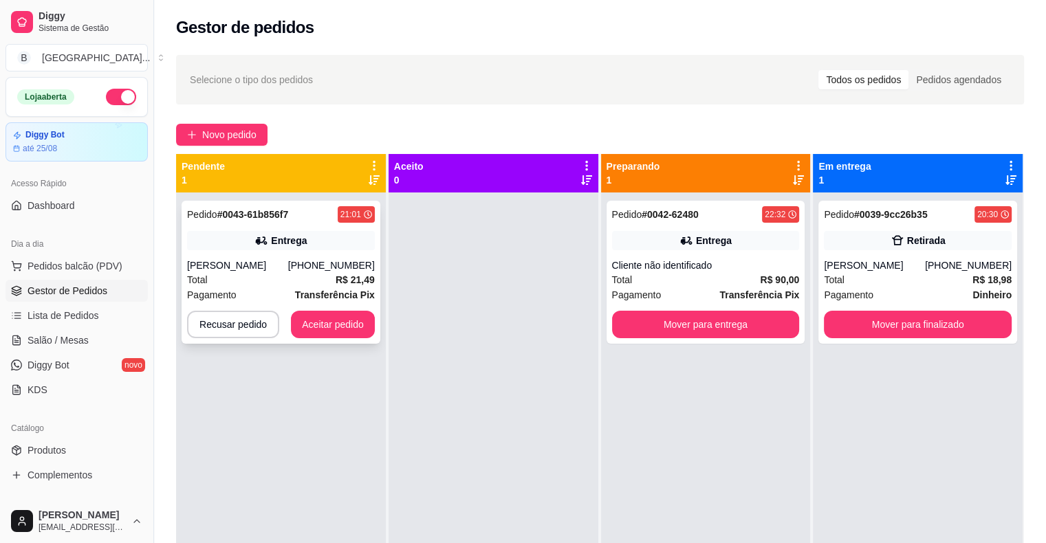
click at [305, 272] on div "[PHONE_NUMBER]" at bounding box center [331, 266] width 87 height 14
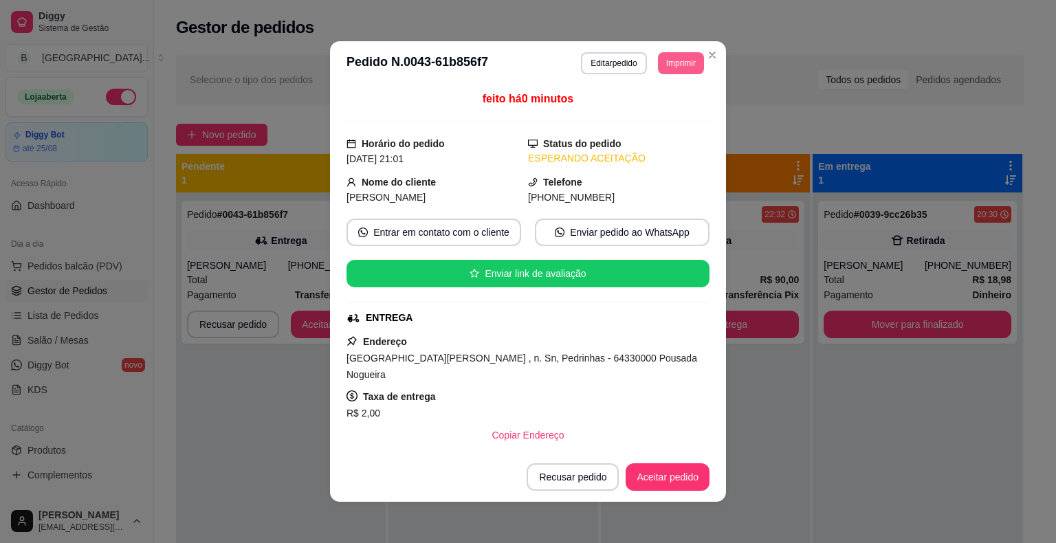
click at [678, 69] on button "Imprimir" at bounding box center [681, 63] width 46 height 22
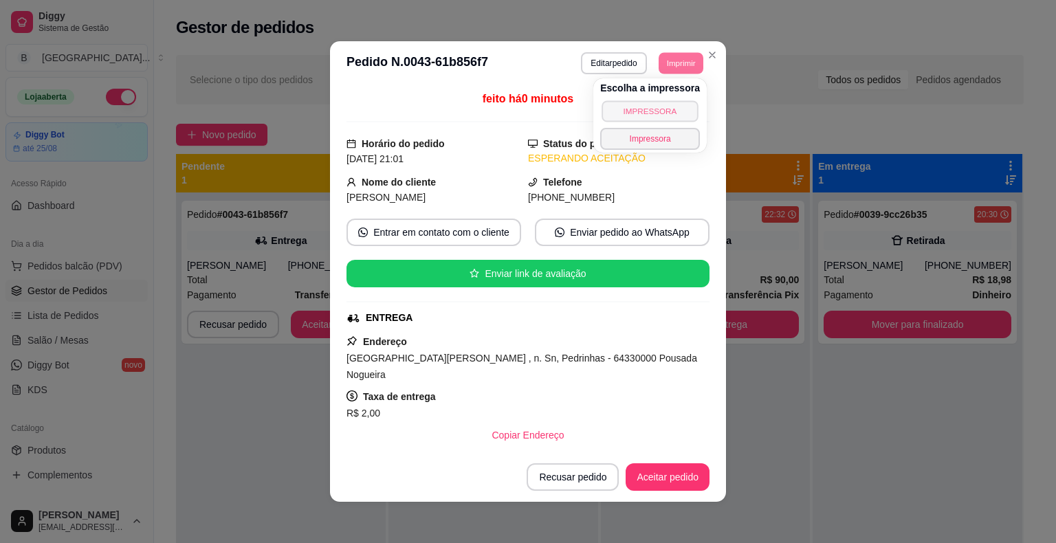
click at [662, 120] on button "IMPRESSORA" at bounding box center [650, 110] width 96 height 21
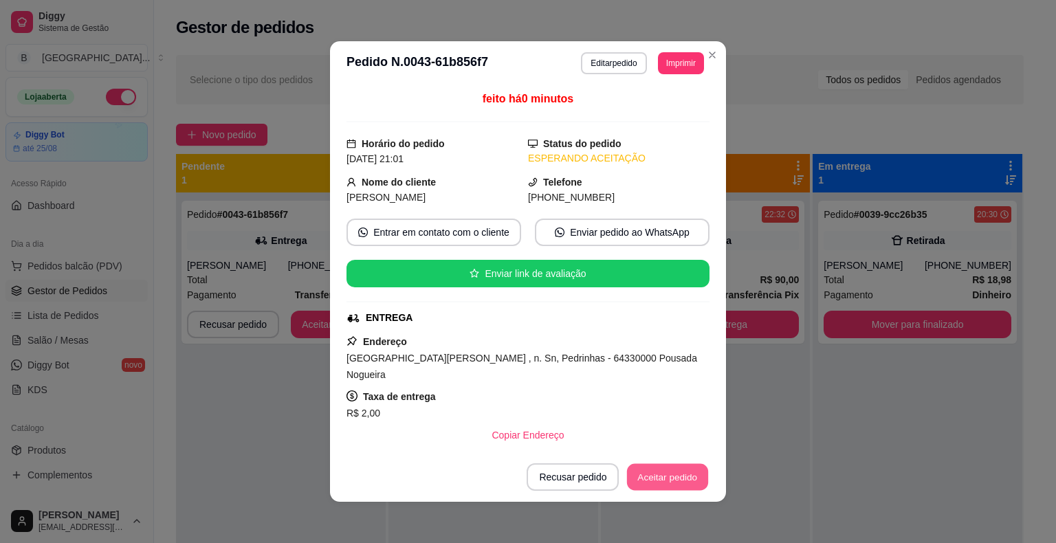
click at [667, 477] on button "Aceitar pedido" at bounding box center [667, 477] width 81 height 27
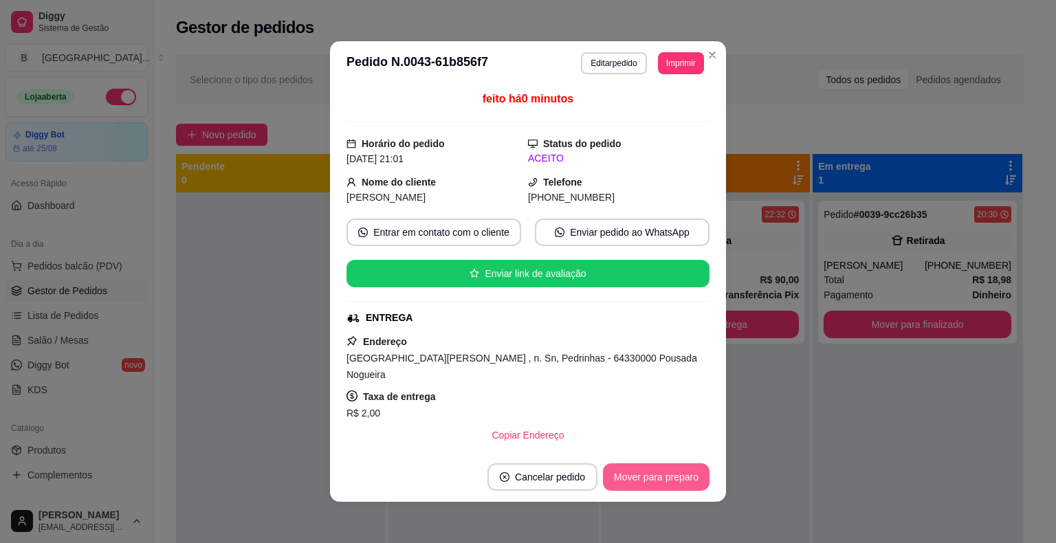
click at [667, 477] on button "Mover para preparo" at bounding box center [656, 477] width 107 height 28
click at [667, 477] on div "Mover para preparo" at bounding box center [656, 477] width 107 height 28
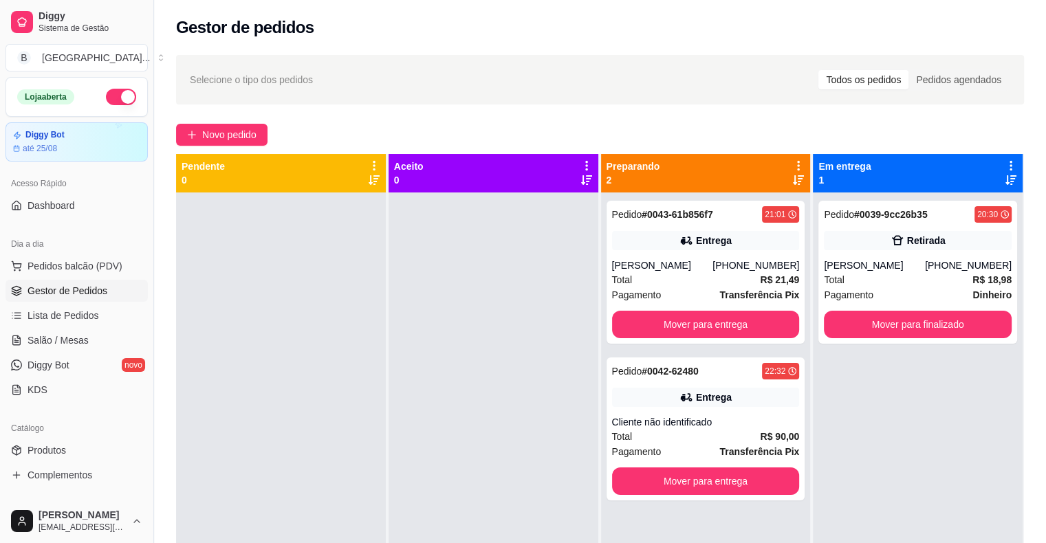
click at [393, 367] on div at bounding box center [494, 464] width 210 height 543
click at [53, 342] on span "Salão / Mesas" at bounding box center [58, 340] width 61 height 14
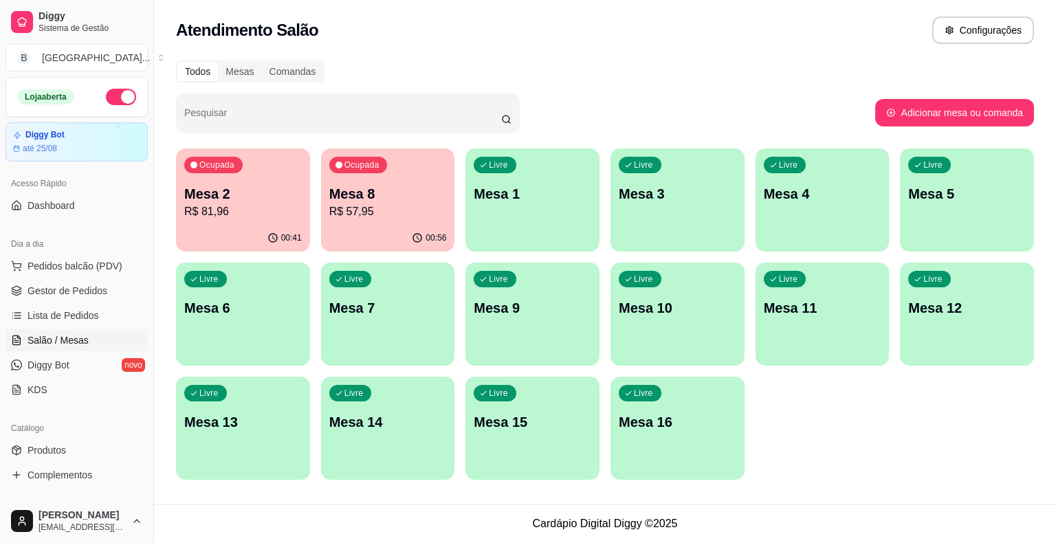
click at [345, 210] on p "R$ 57,95" at bounding box center [388, 212] width 118 height 17
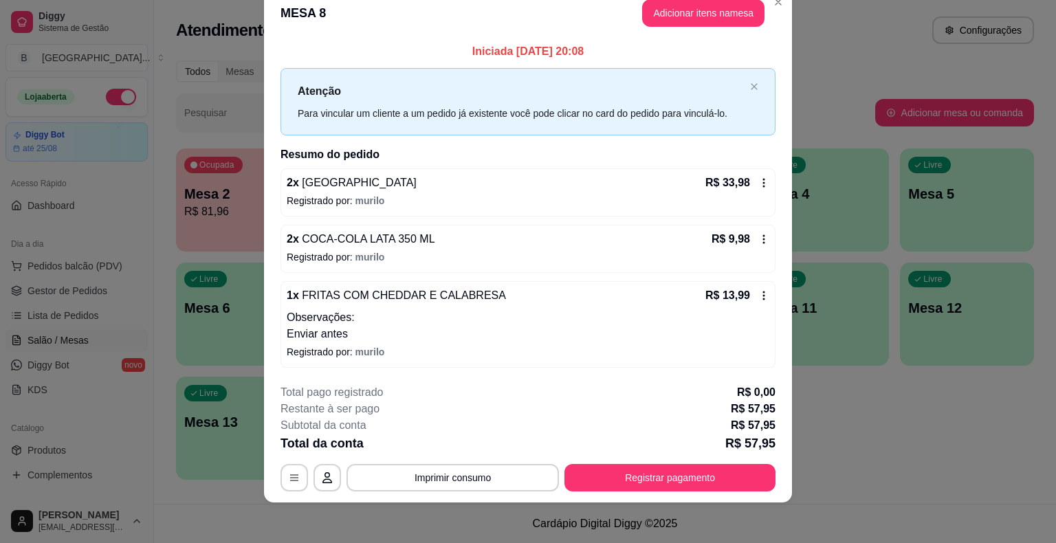
scroll to position [28, 0]
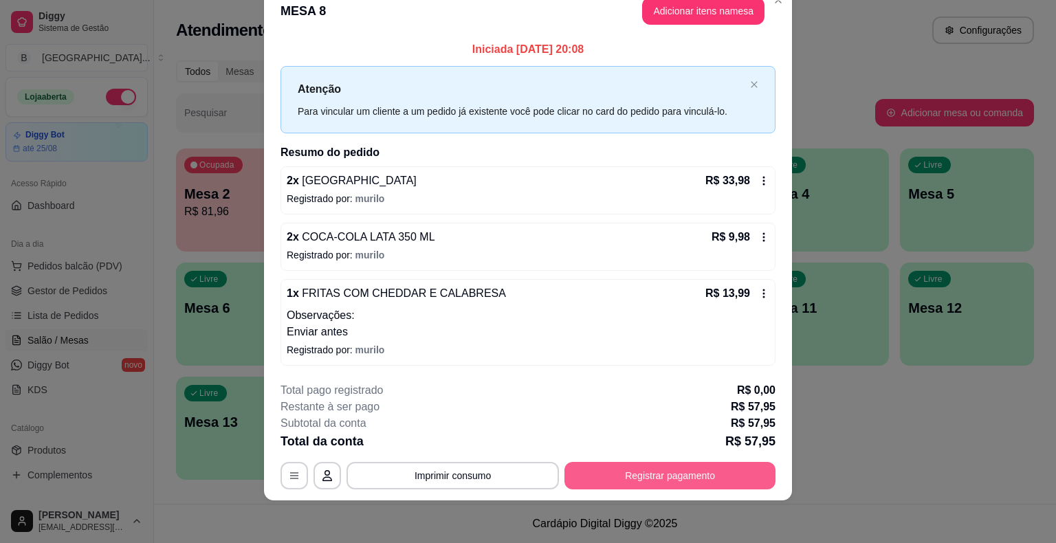
click at [631, 470] on button "Registrar pagamento" at bounding box center [670, 476] width 211 height 28
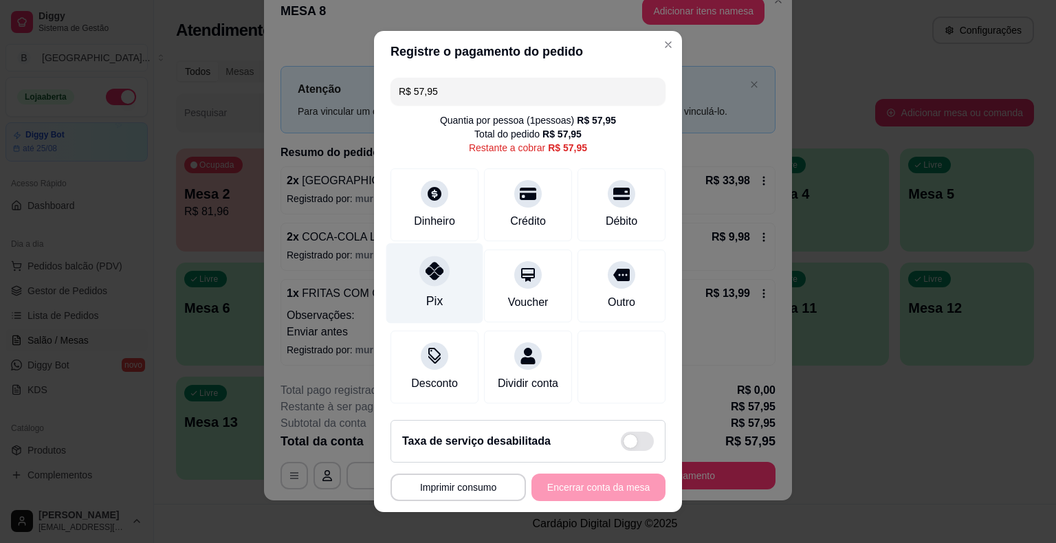
click at [429, 261] on div at bounding box center [434, 271] width 30 height 30
type input "R$ 0,00"
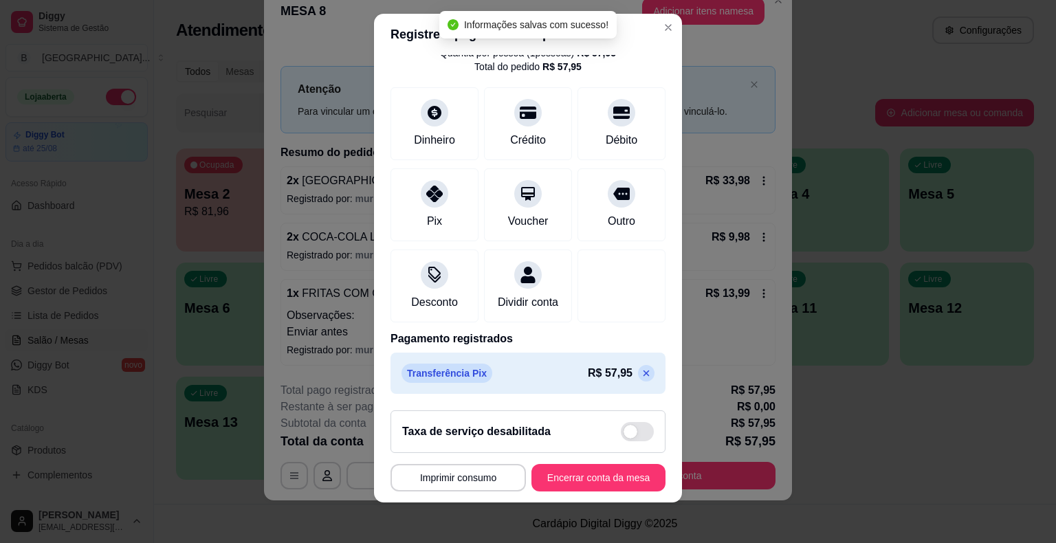
scroll to position [17, 0]
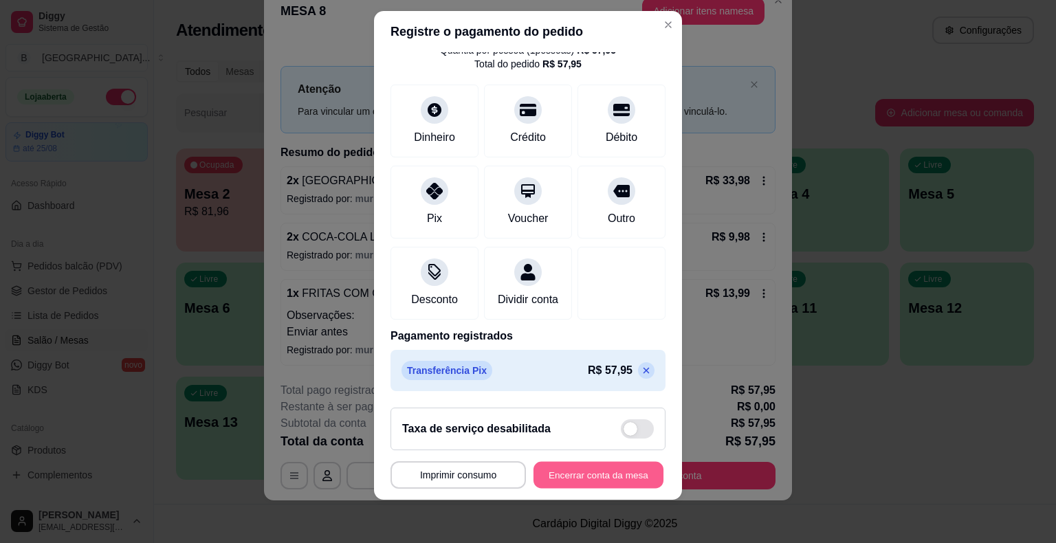
click at [611, 479] on button "Encerrar conta da mesa" at bounding box center [599, 474] width 130 height 27
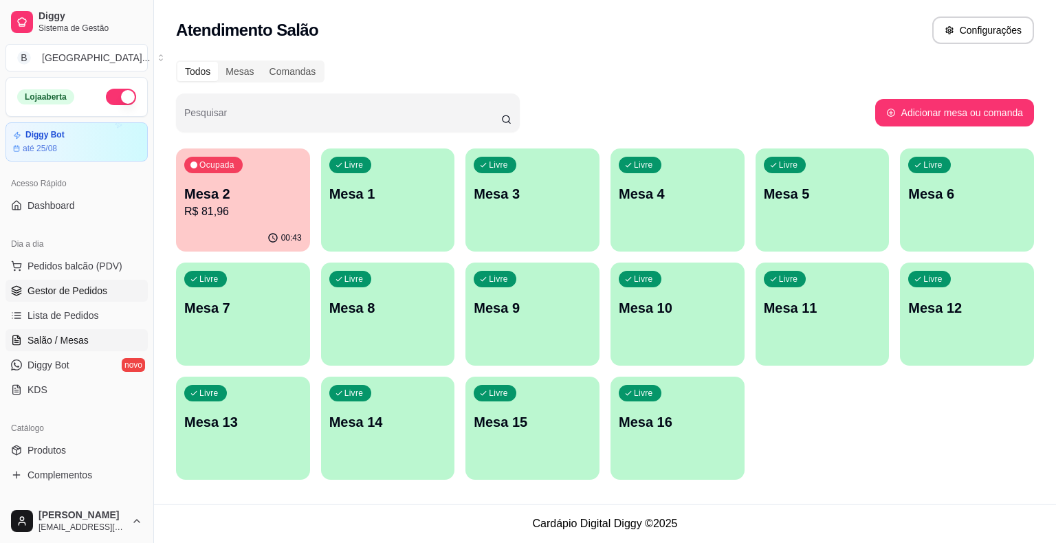
click at [46, 297] on link "Gestor de Pedidos" at bounding box center [77, 291] width 142 height 22
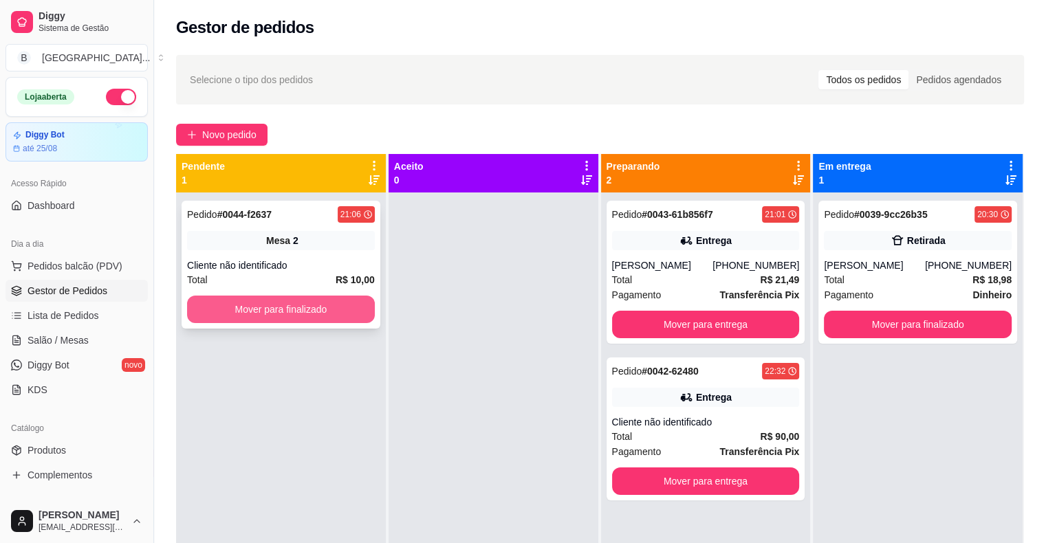
click at [355, 318] on button "Mover para finalizado" at bounding box center [281, 310] width 188 height 28
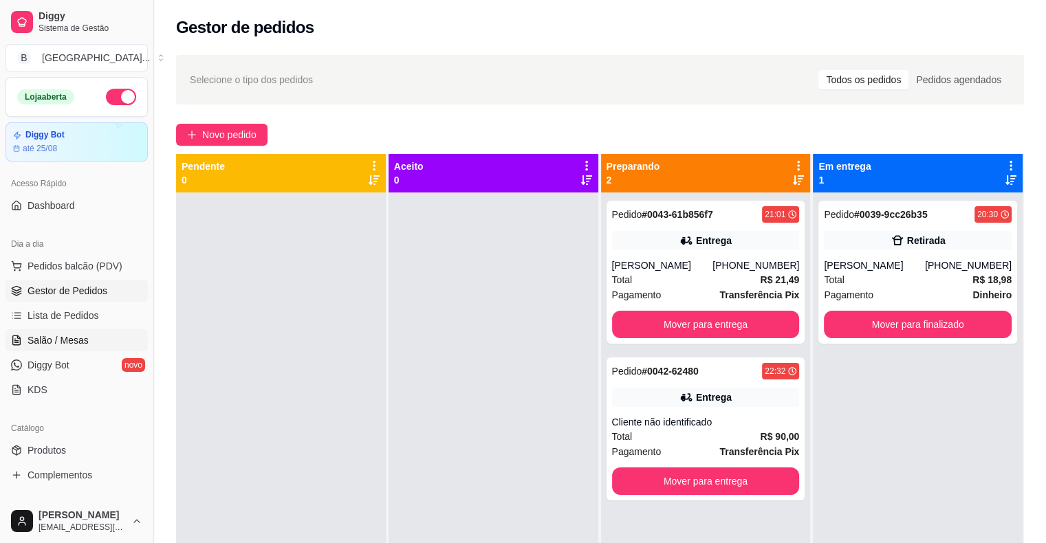
click at [128, 348] on link "Salão / Mesas" at bounding box center [77, 340] width 142 height 22
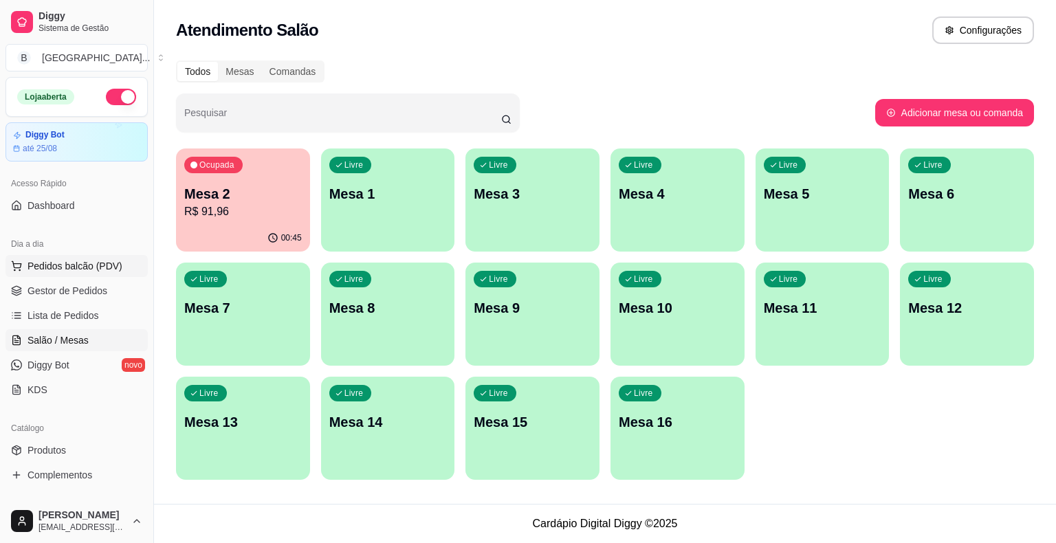
click at [86, 271] on span "Pedidos balcão (PDV)" at bounding box center [75, 266] width 95 height 14
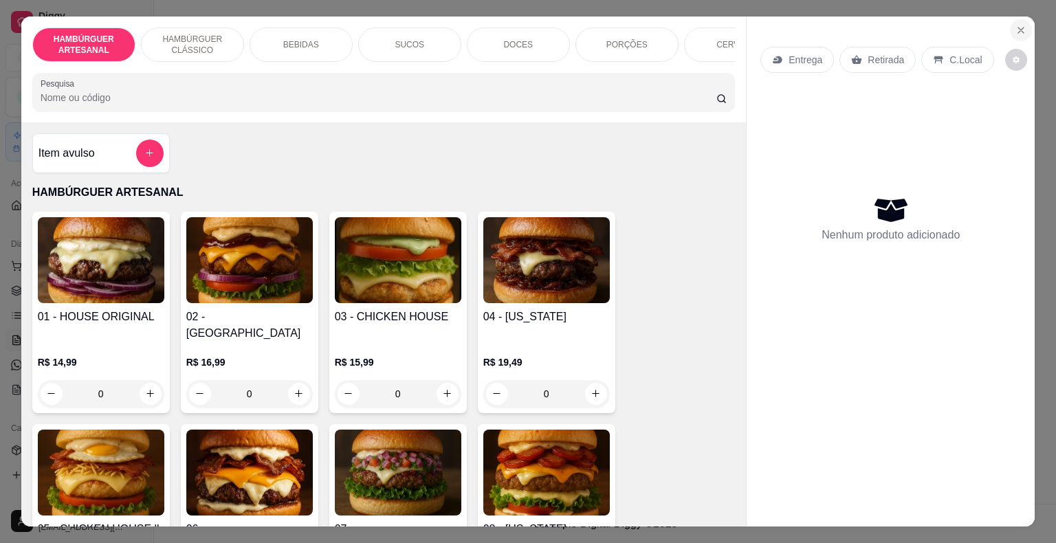
click at [1022, 19] on button "Close" at bounding box center [1021, 30] width 22 height 22
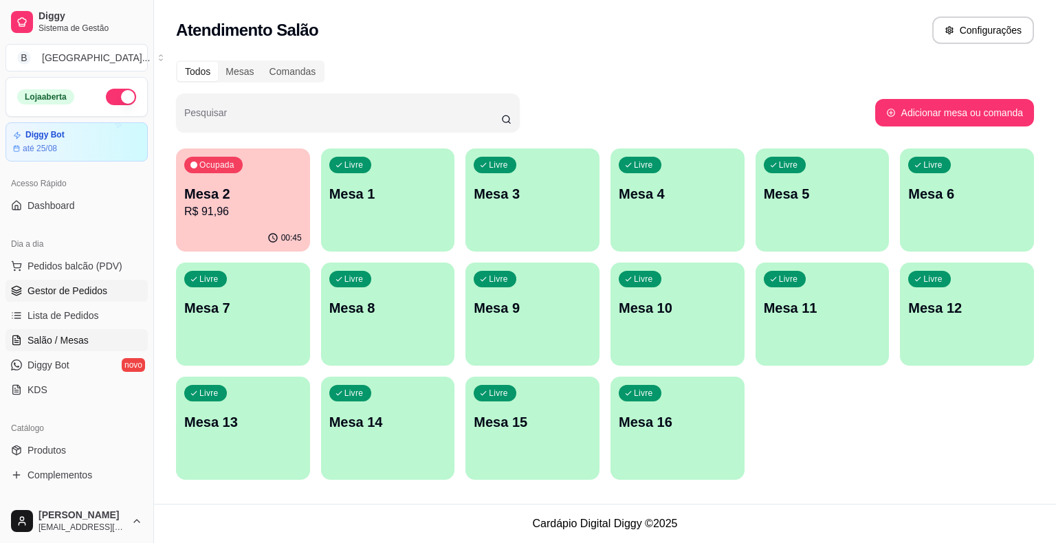
click at [83, 284] on span "Gestor de Pedidos" at bounding box center [68, 291] width 80 height 14
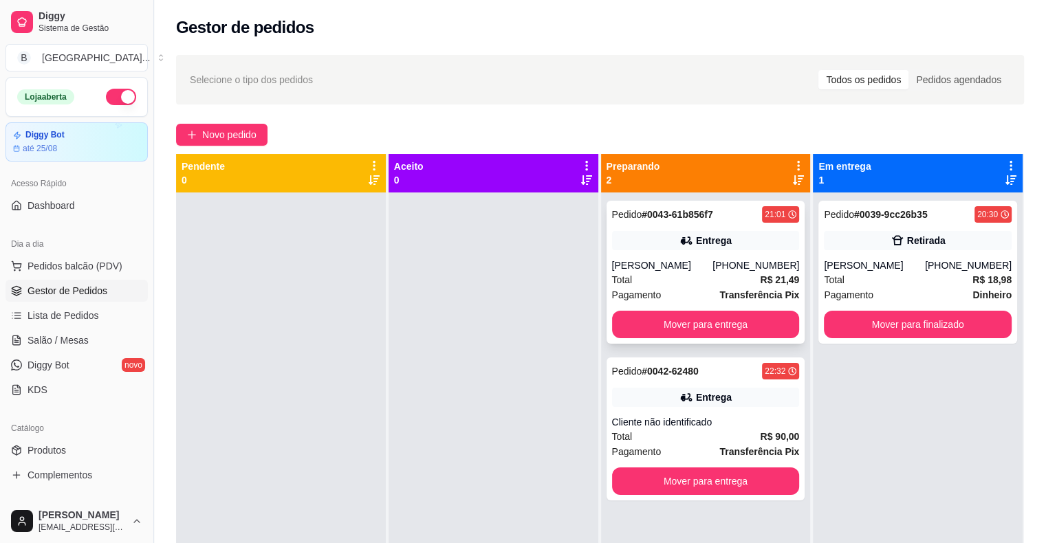
click at [677, 272] on div "[PERSON_NAME]" at bounding box center [662, 266] width 101 height 14
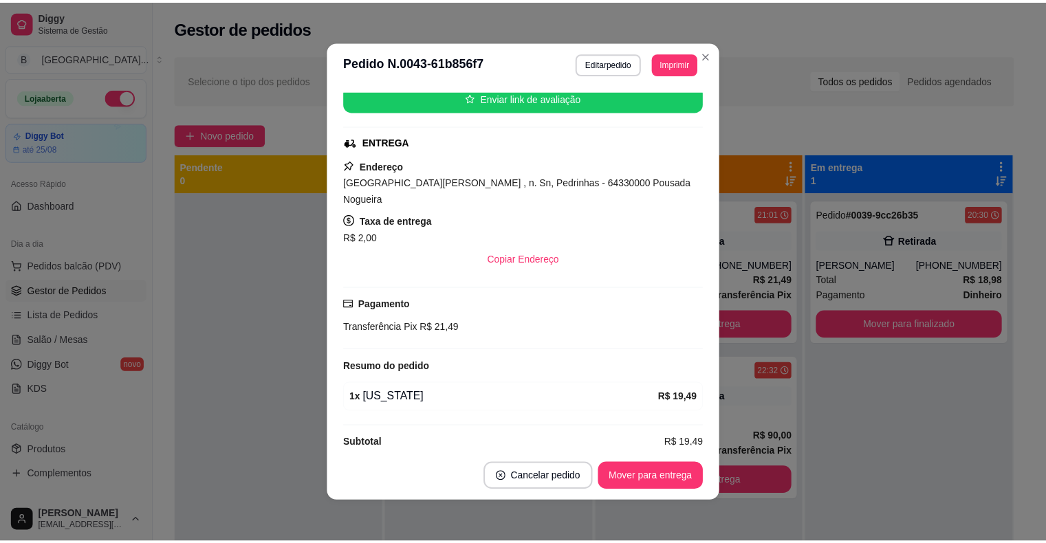
scroll to position [3, 0]
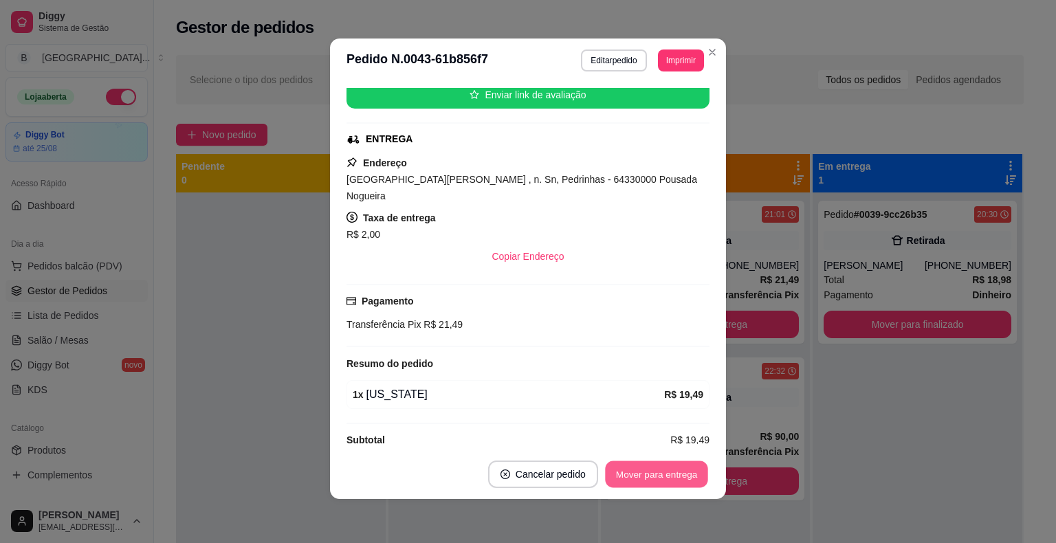
click at [667, 469] on button "Mover para entrega" at bounding box center [656, 474] width 103 height 27
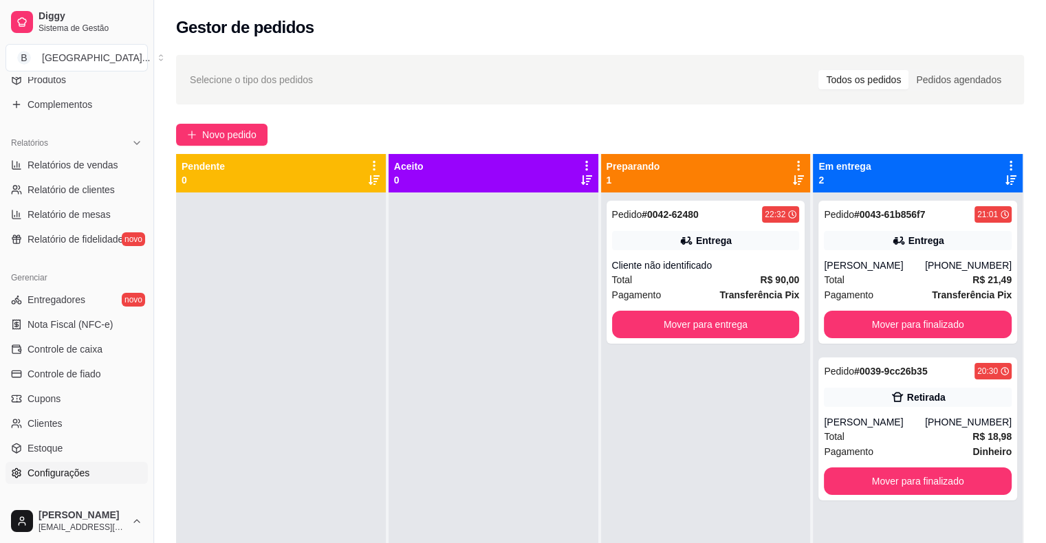
scroll to position [377, 0]
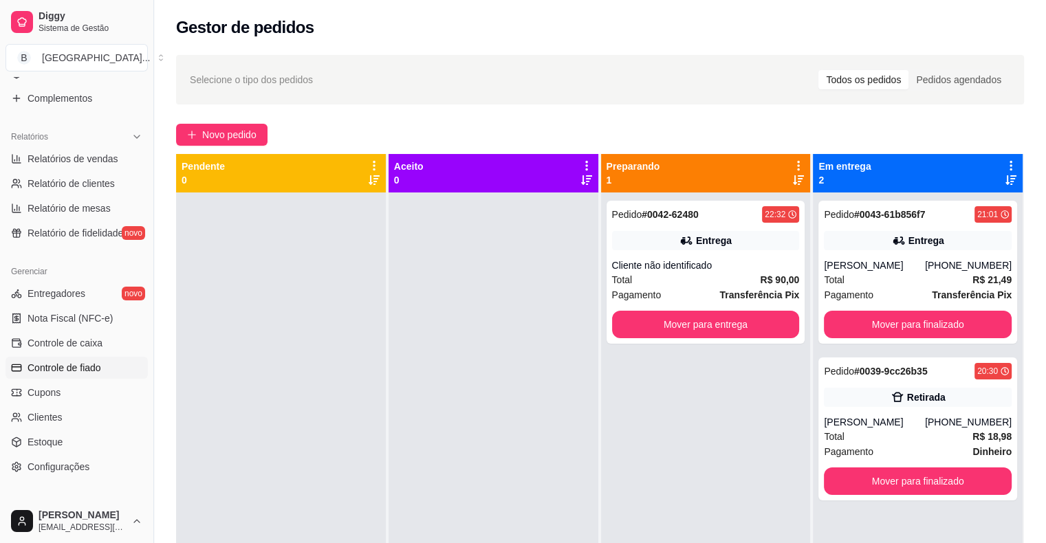
click at [82, 362] on span "Controle de fiado" at bounding box center [65, 368] width 74 height 14
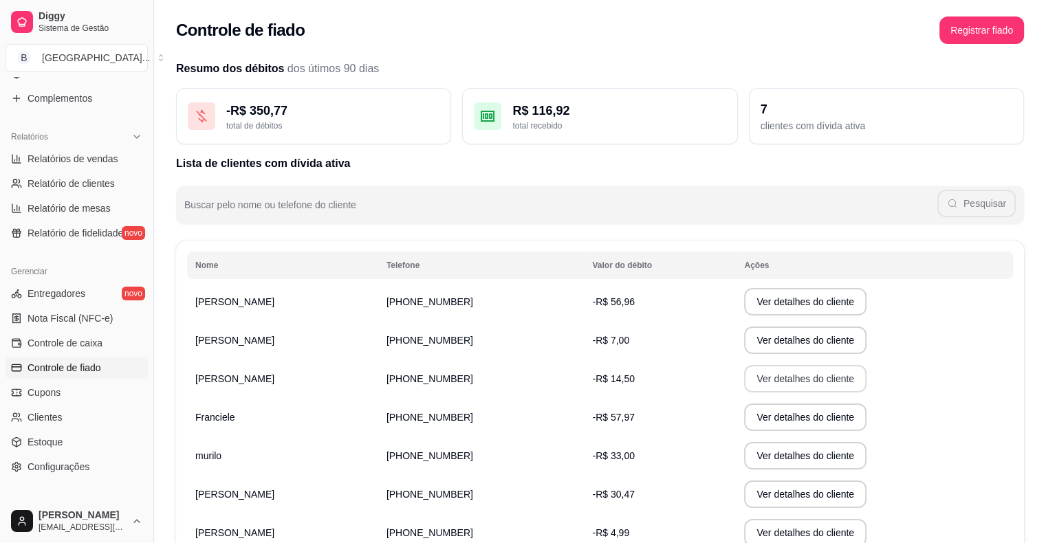
click at [744, 374] on button "Ver detalhes do cliente" at bounding box center [805, 379] width 122 height 28
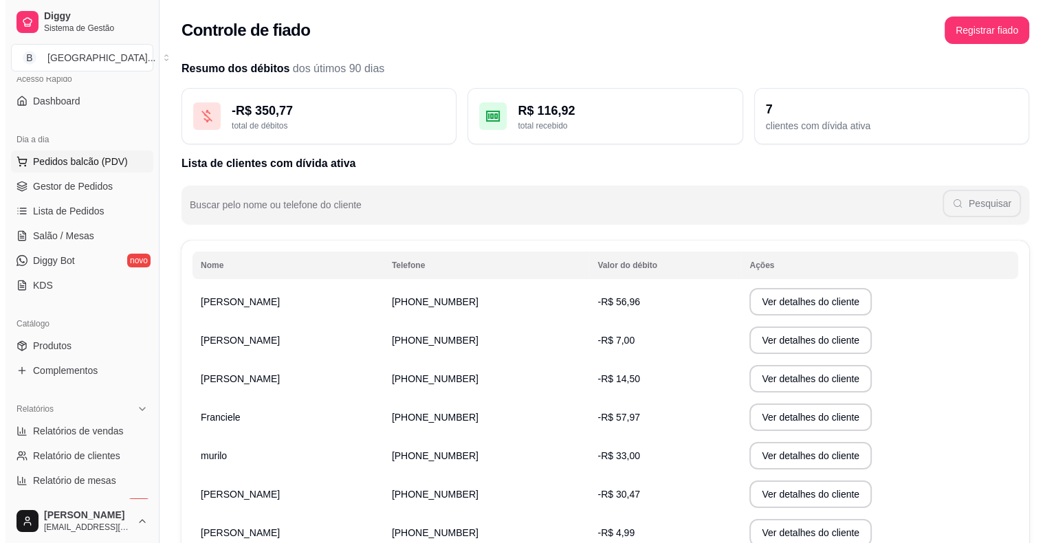
scroll to position [102, 0]
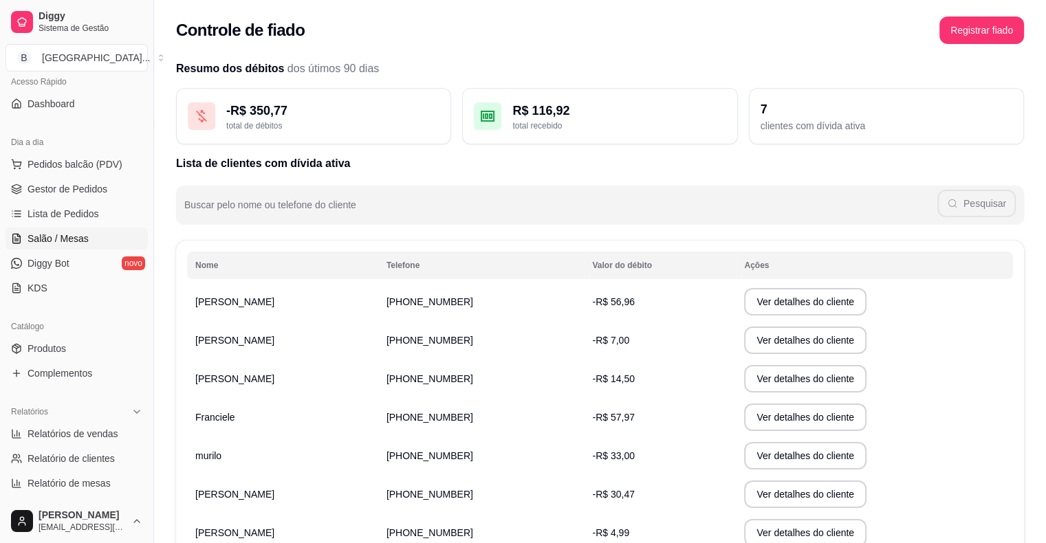
click at [60, 237] on span "Salão / Mesas" at bounding box center [58, 239] width 61 height 14
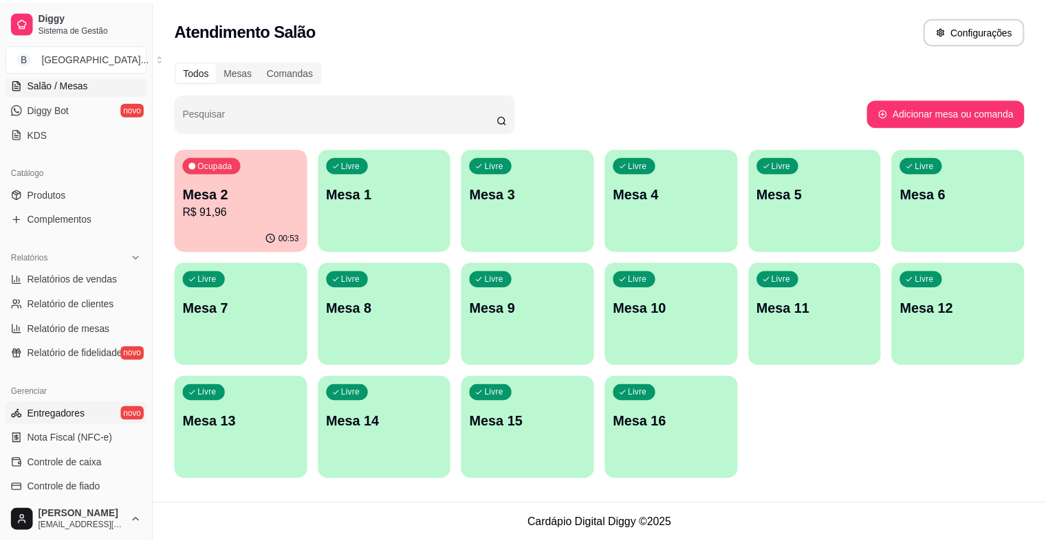
scroll to position [308, 0]
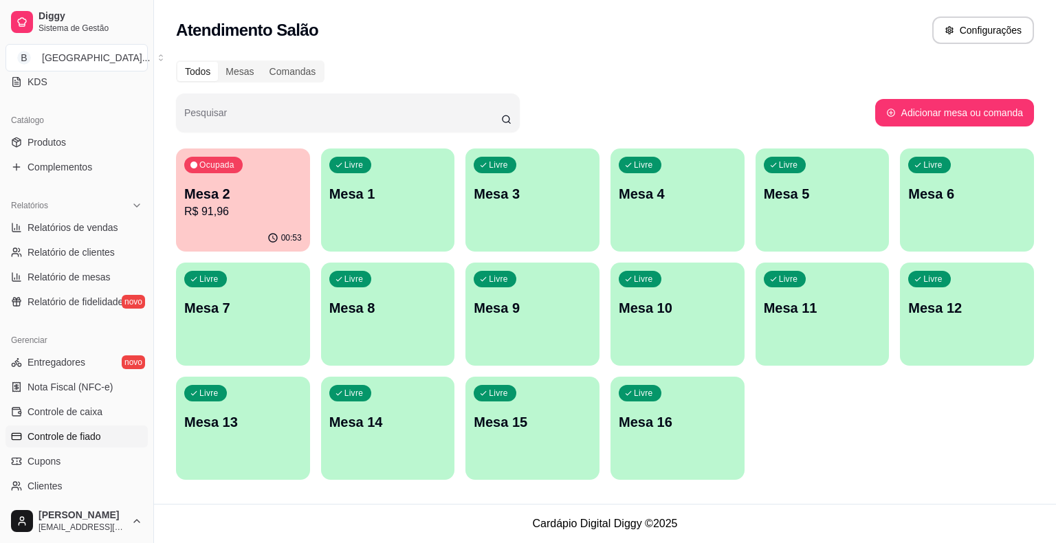
click at [121, 430] on link "Controle de fiado" at bounding box center [77, 437] width 142 height 22
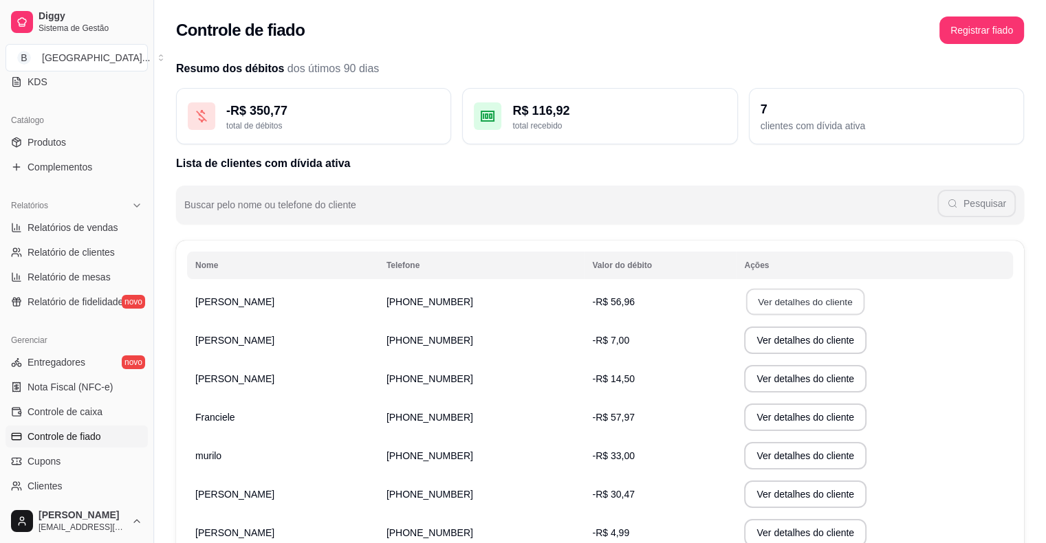
click at [746, 304] on button "Ver detalhes do cliente" at bounding box center [805, 302] width 118 height 27
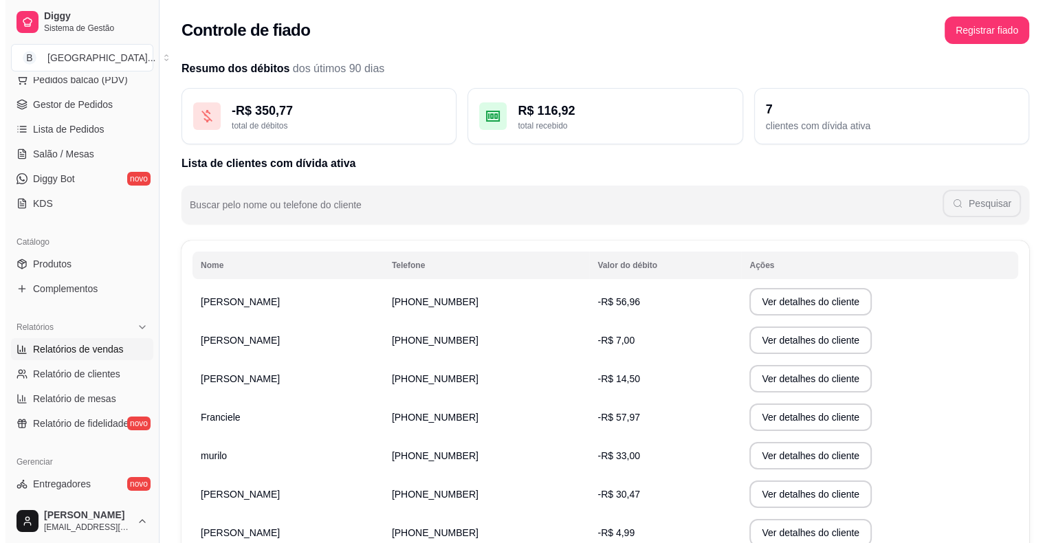
scroll to position [171, 0]
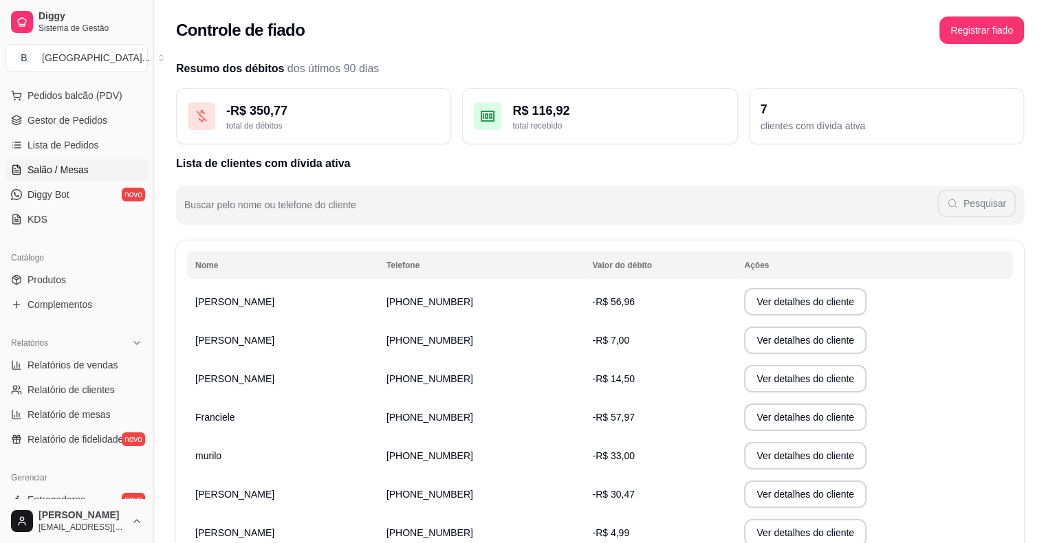
click at [74, 172] on span "Salão / Mesas" at bounding box center [58, 170] width 61 height 14
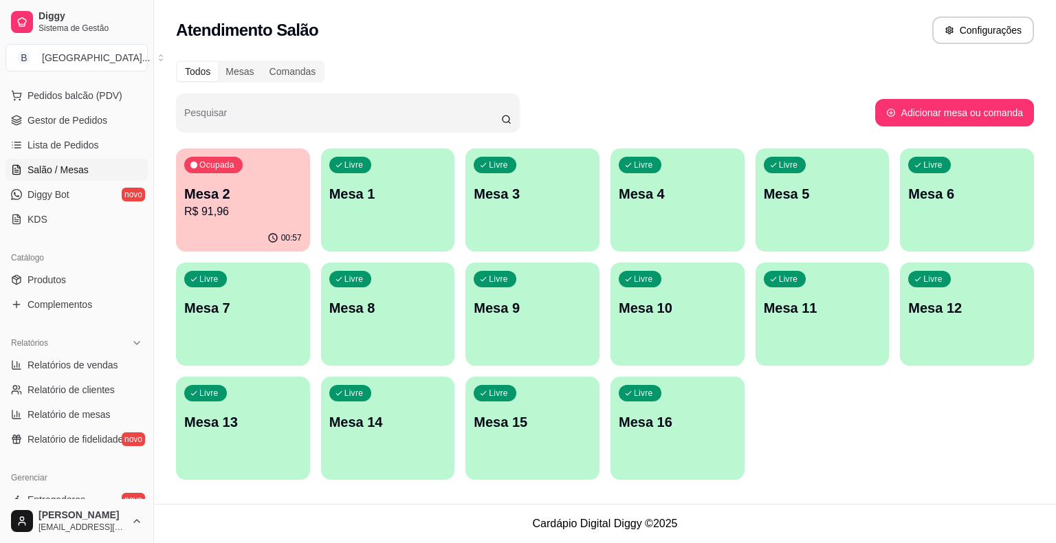
click at [232, 197] on p "Mesa 2" at bounding box center [243, 193] width 118 height 19
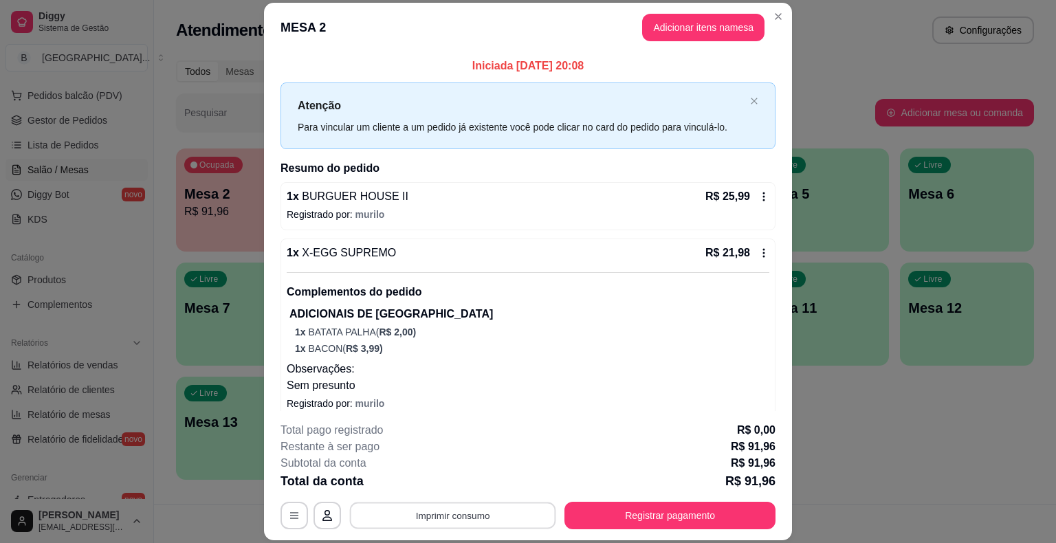
click at [486, 525] on button "Imprimir consumo" at bounding box center [453, 516] width 206 height 27
click at [456, 461] on button "IMPRESSORA" at bounding box center [452, 457] width 100 height 22
click at [684, 16] on button "Adicionar itens na mesa" at bounding box center [703, 28] width 122 height 28
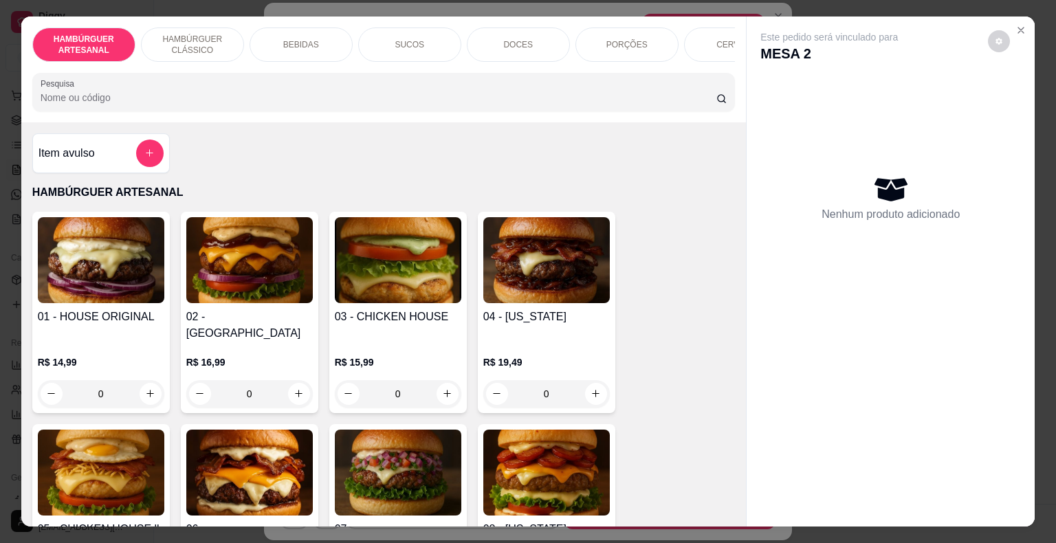
click at [310, 43] on p "BEBIDAS" at bounding box center [301, 44] width 36 height 11
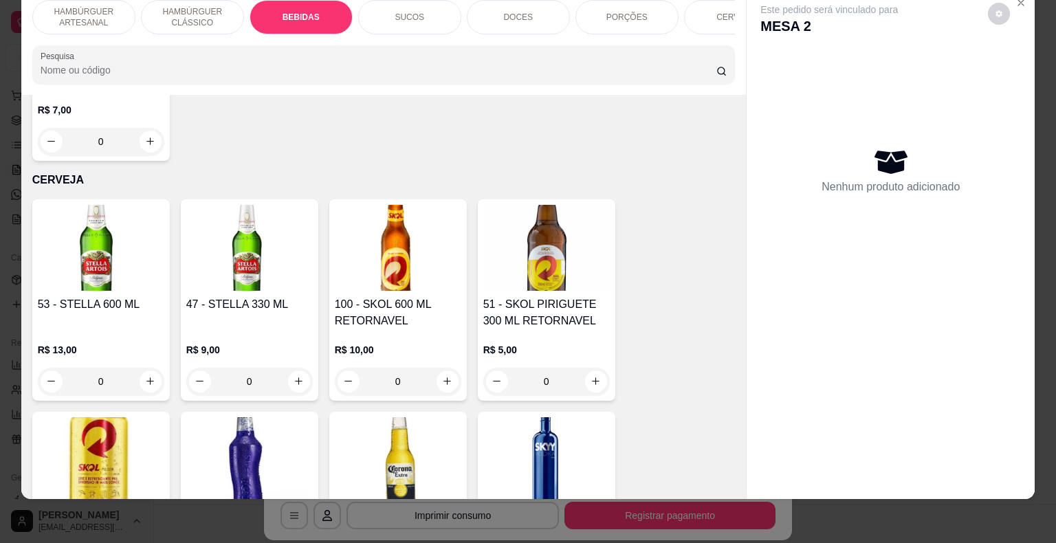
scroll to position [3572, 0]
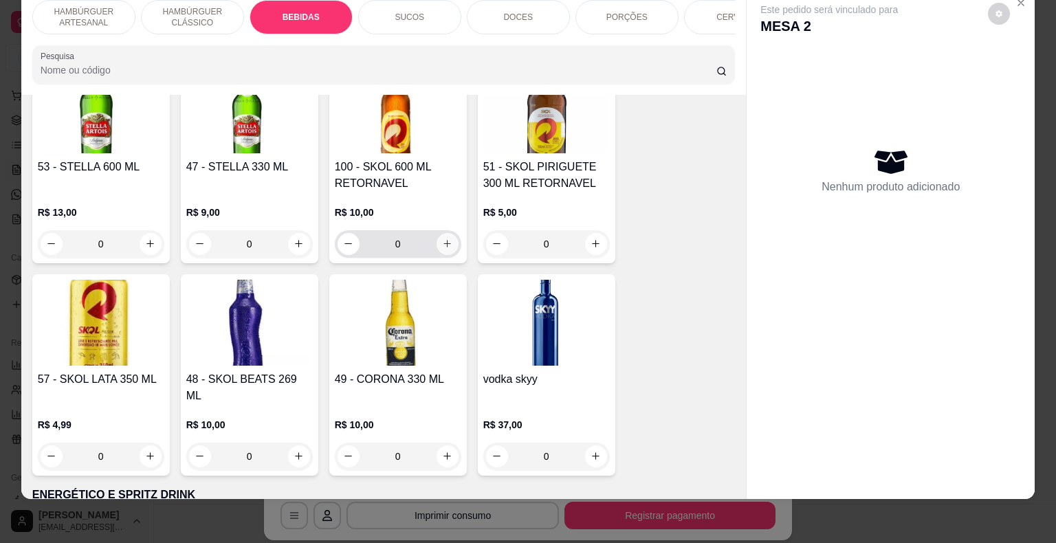
click at [441, 233] on button "increase-product-quantity" at bounding box center [448, 244] width 22 height 22
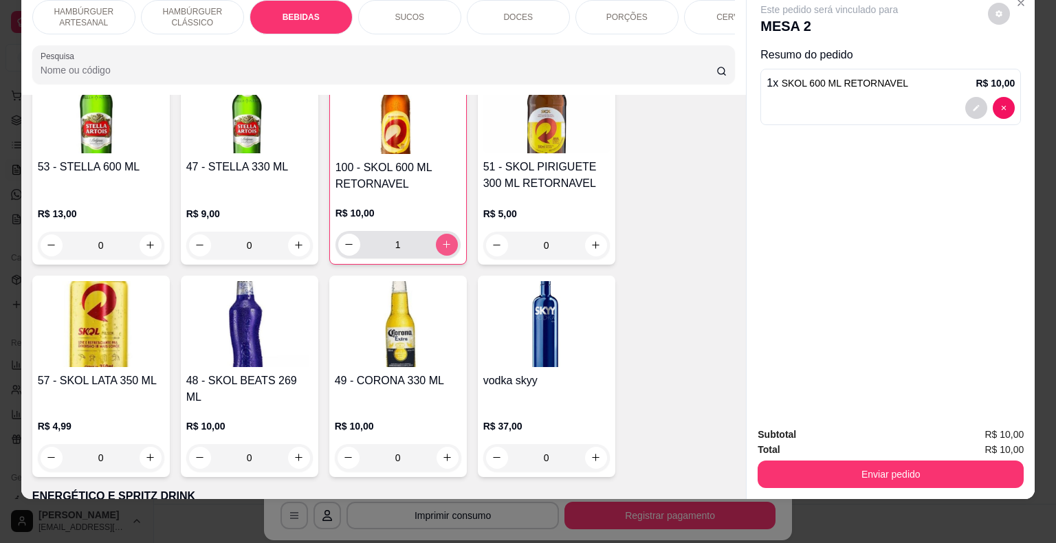
type input "1"
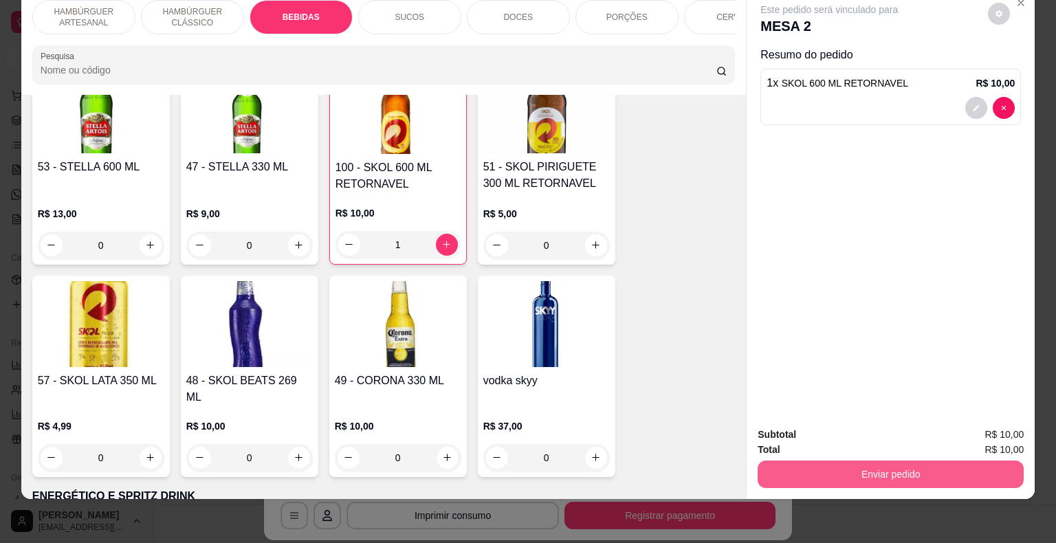
click at [870, 462] on button "Enviar pedido" at bounding box center [891, 475] width 266 height 28
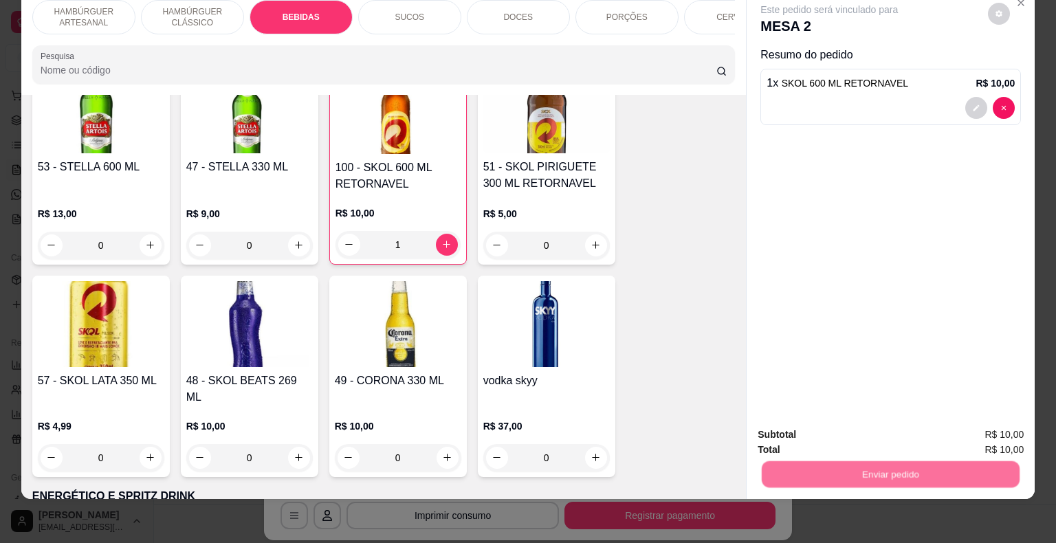
click at [817, 437] on button "Não registrar e enviar pedido" at bounding box center [845, 429] width 139 height 25
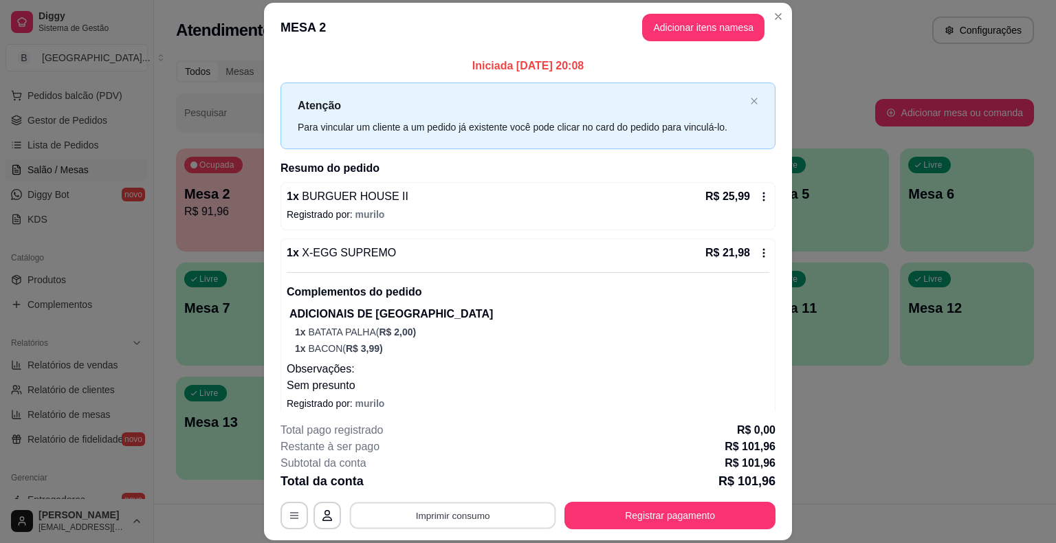
click at [498, 512] on button "Imprimir consumo" at bounding box center [453, 516] width 206 height 27
click at [473, 461] on button "IMPRESSORA" at bounding box center [452, 456] width 96 height 21
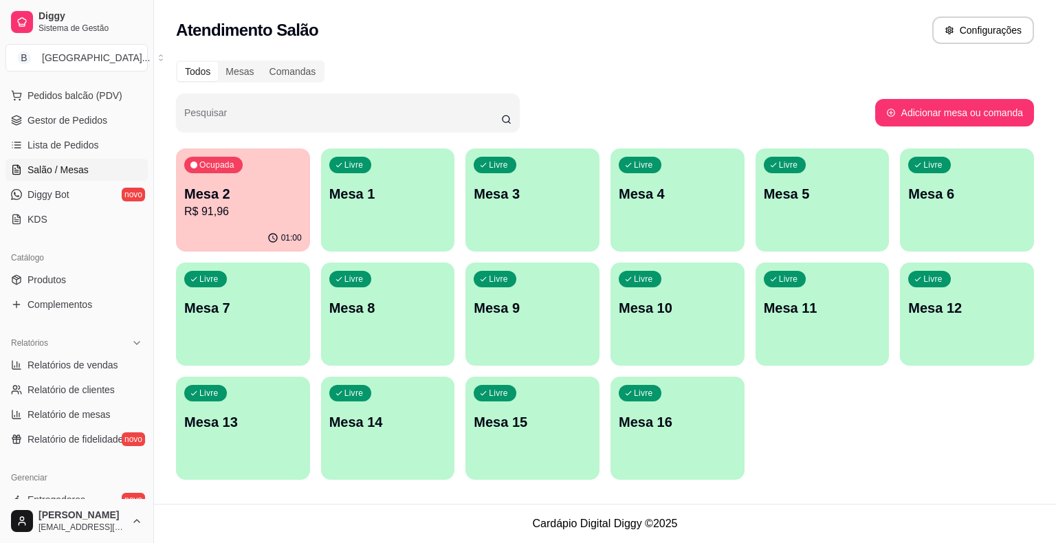
click at [258, 238] on div "01:00" at bounding box center [243, 238] width 134 height 27
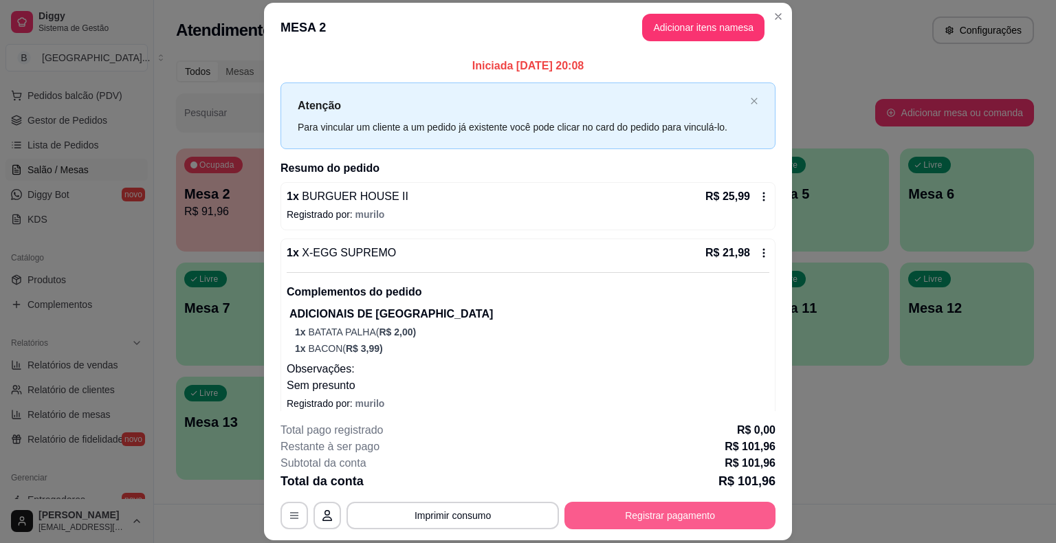
click at [687, 510] on button "Registrar pagamento" at bounding box center [670, 516] width 211 height 28
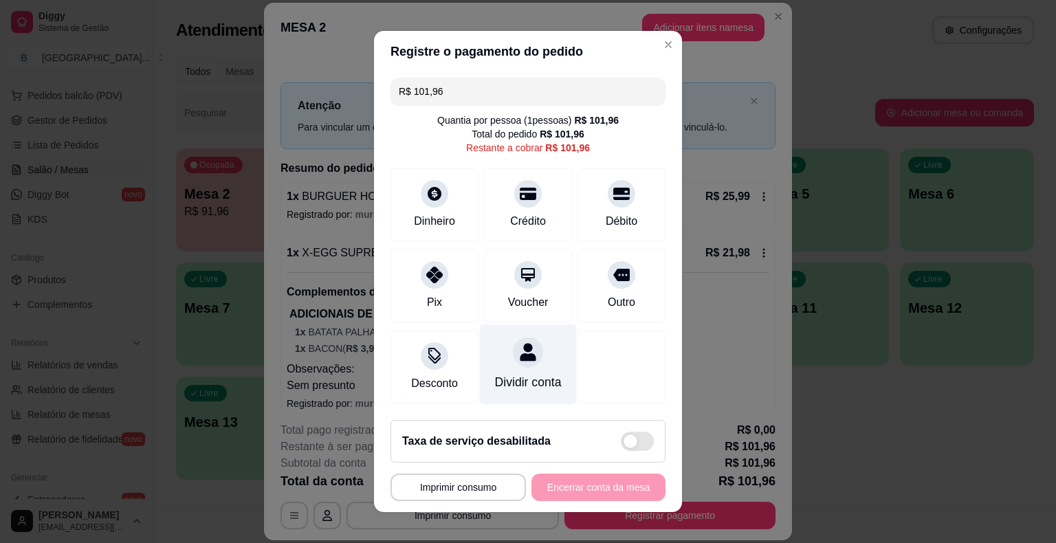
scroll to position [12, 0]
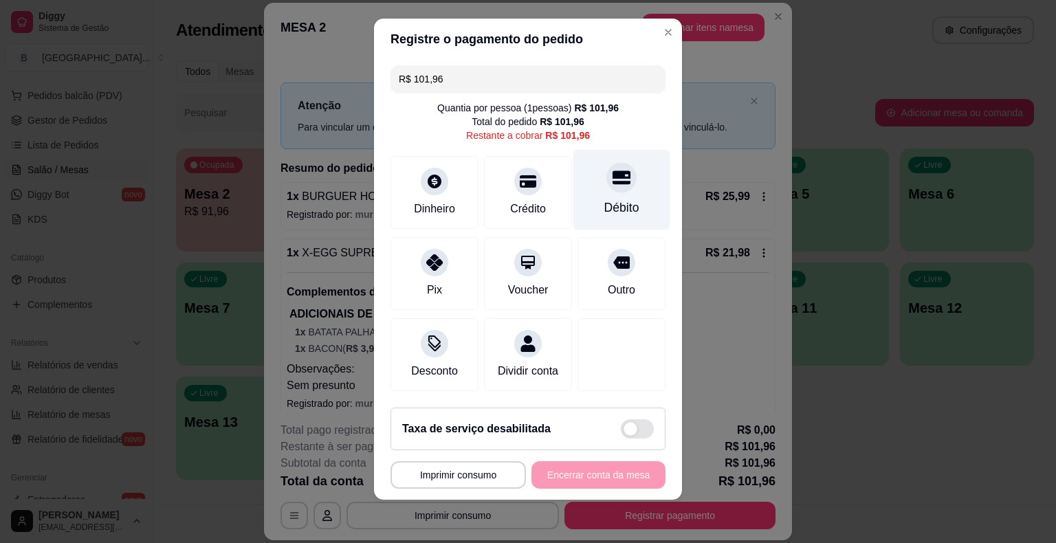
click at [639, 218] on div "Débito" at bounding box center [621, 190] width 97 height 80
type input "R$ 0,00"
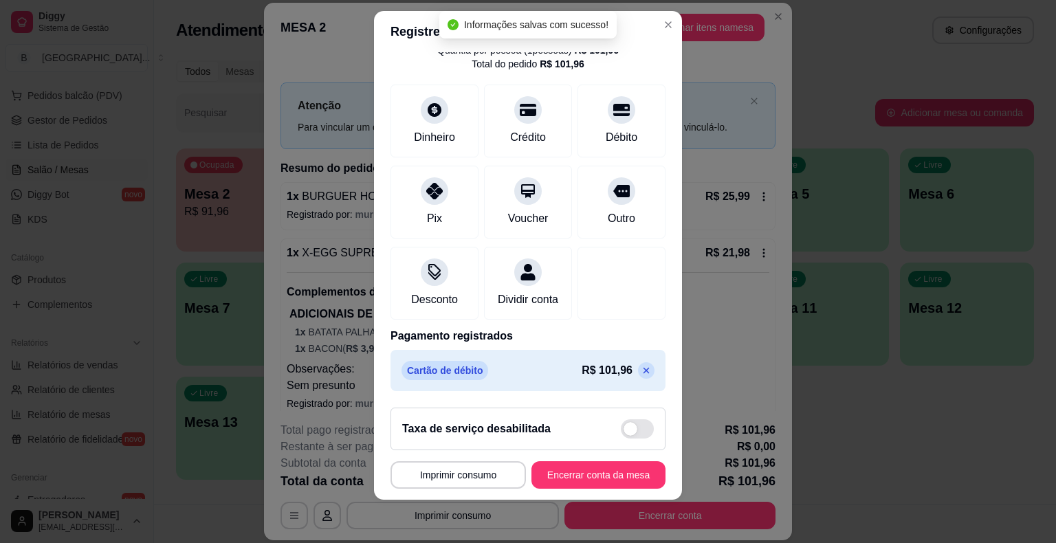
scroll to position [17, 0]
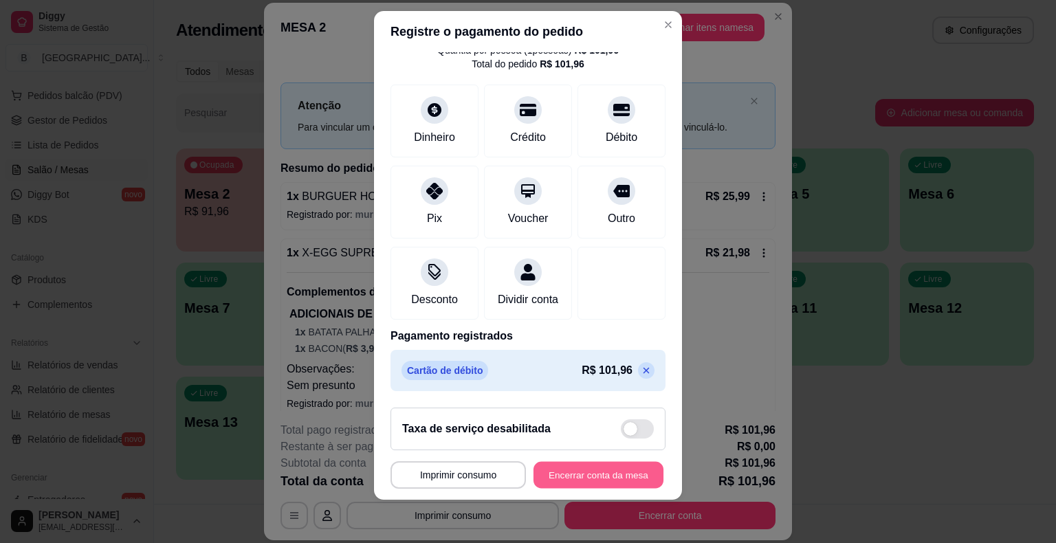
click at [569, 472] on button "Encerrar conta da mesa" at bounding box center [599, 474] width 130 height 27
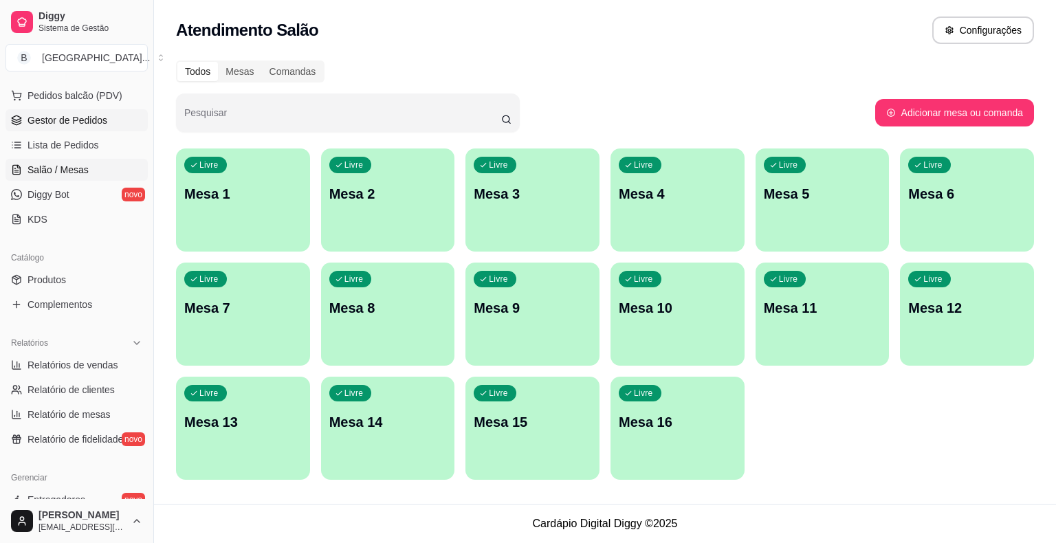
click at [111, 130] on link "Gestor de Pedidos" at bounding box center [77, 120] width 142 height 22
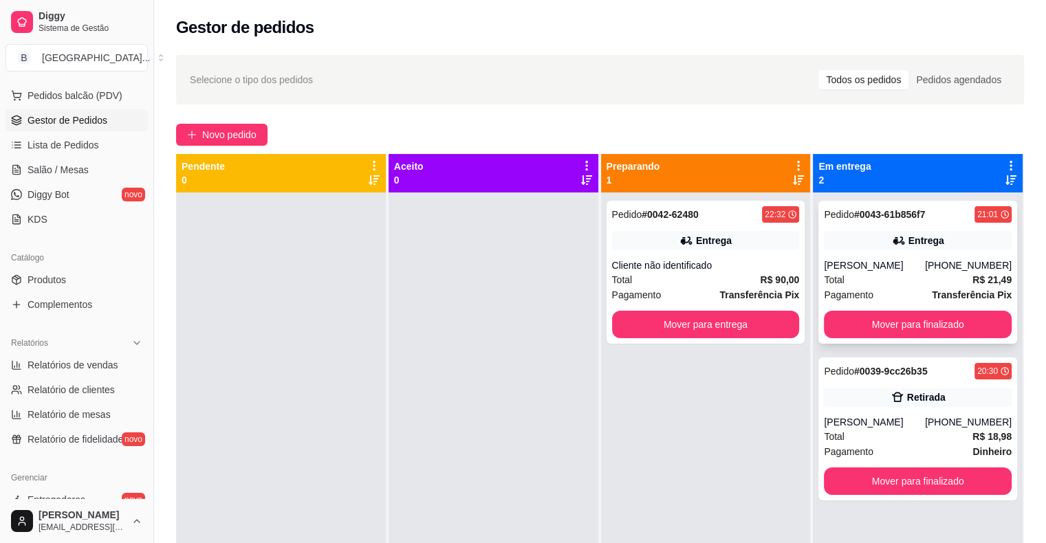
click at [920, 287] on div "Total R$ 21,49" at bounding box center [918, 279] width 188 height 15
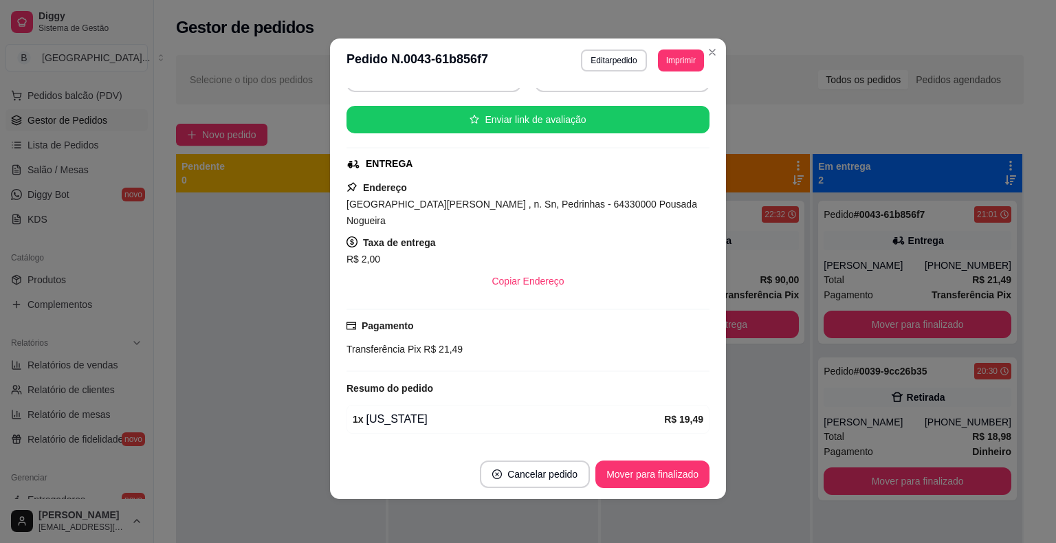
scroll to position [176, 0]
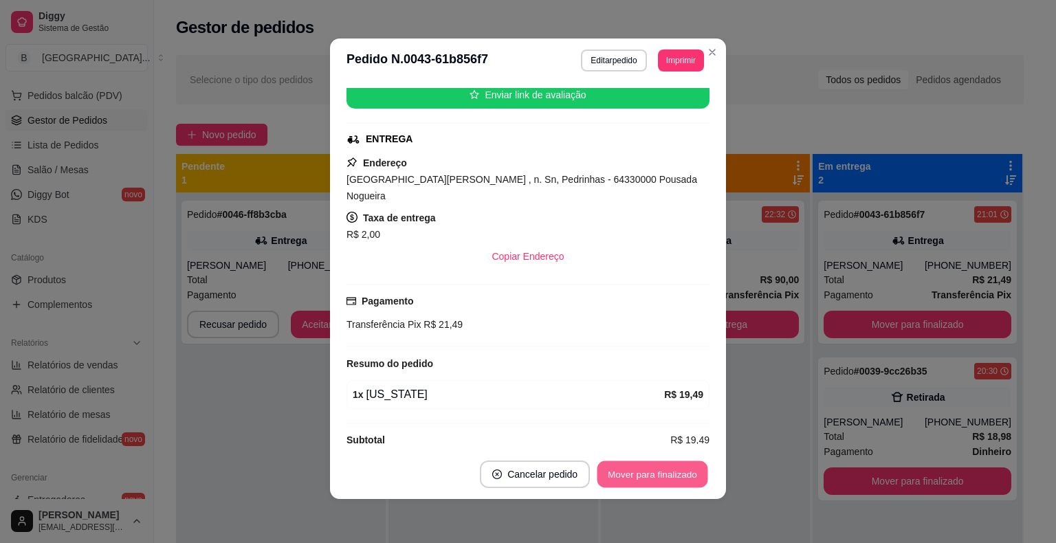
click at [649, 472] on button "Mover para finalizado" at bounding box center [653, 474] width 111 height 27
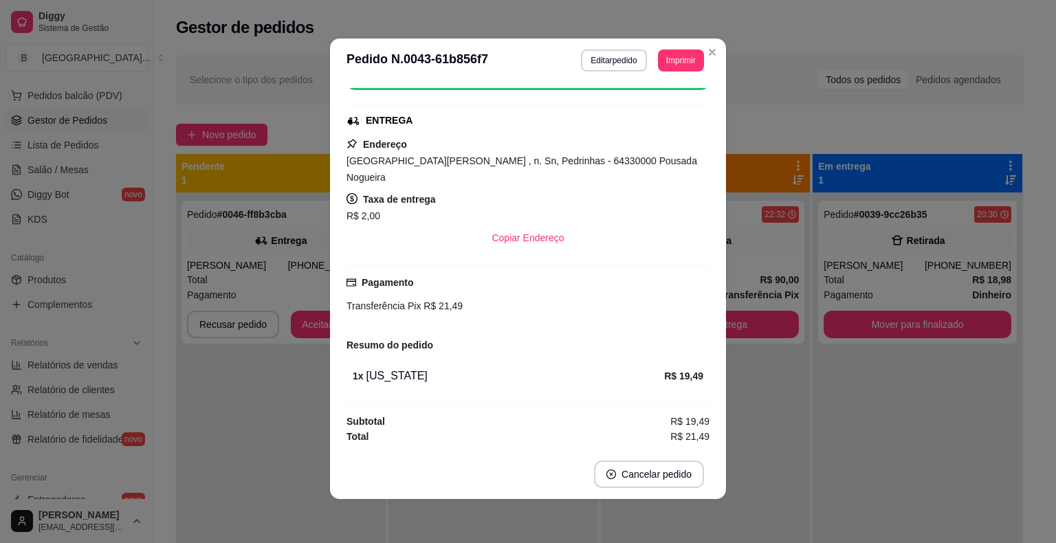
scroll to position [144, 0]
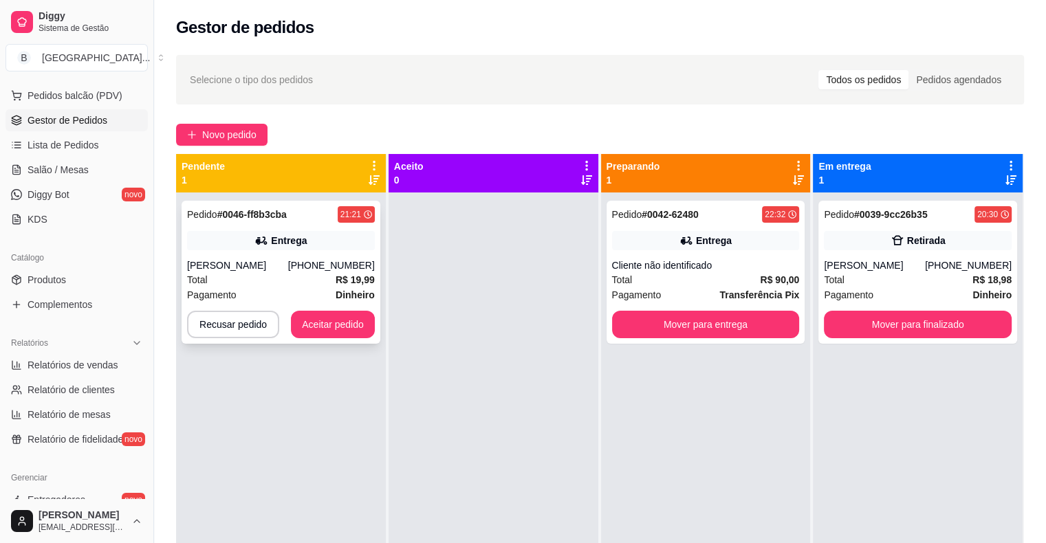
click at [284, 259] on div "[PERSON_NAME]" at bounding box center [237, 266] width 101 height 14
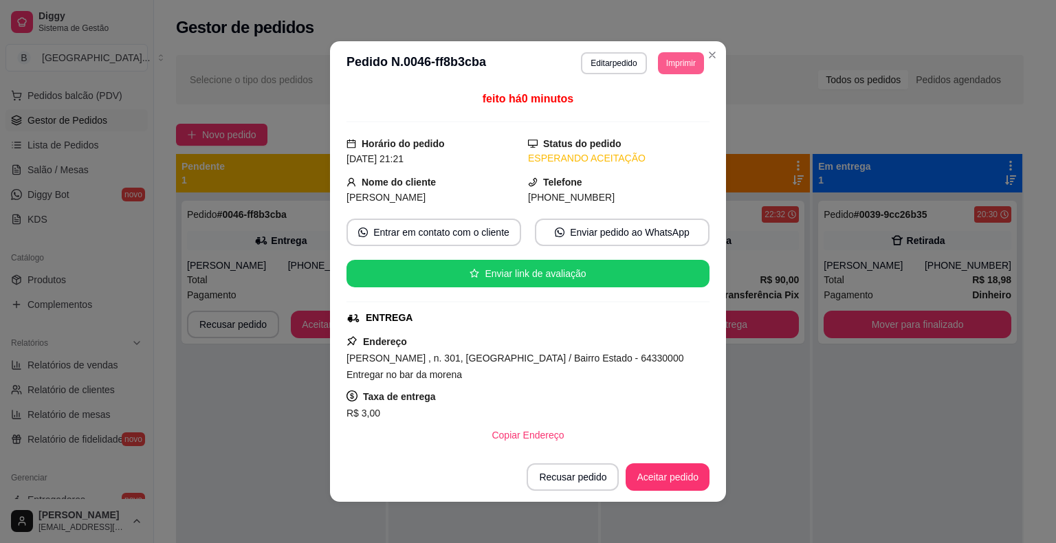
click at [680, 56] on button "Imprimir" at bounding box center [681, 63] width 46 height 22
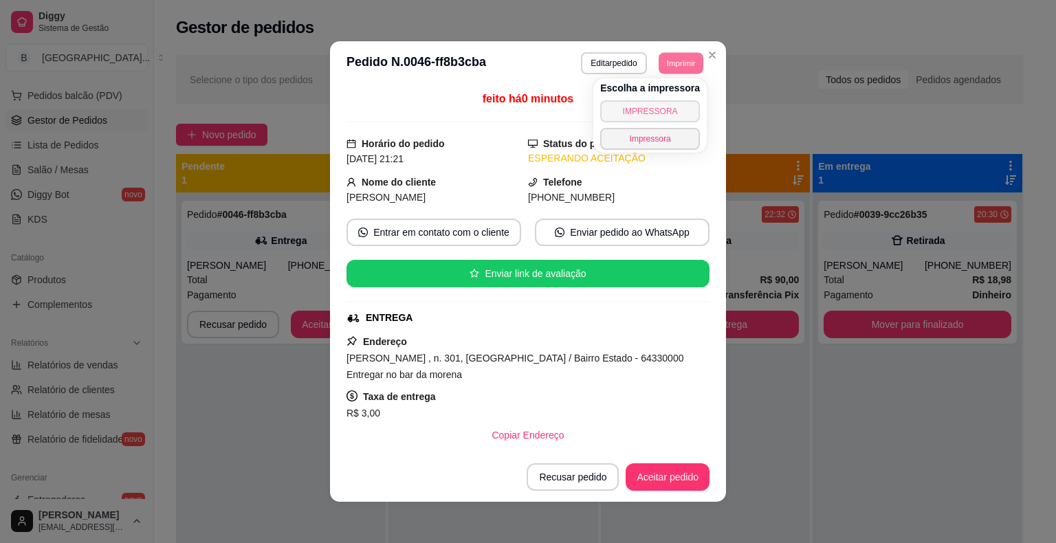
click at [689, 113] on button "IMPRESSORA" at bounding box center [650, 111] width 100 height 22
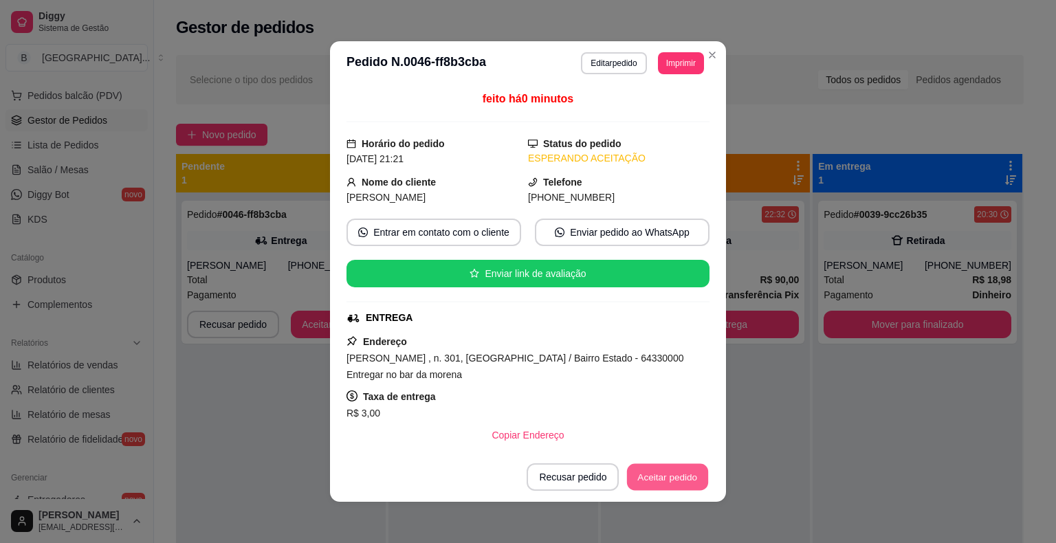
click at [674, 466] on button "Aceitar pedido" at bounding box center [667, 477] width 81 height 27
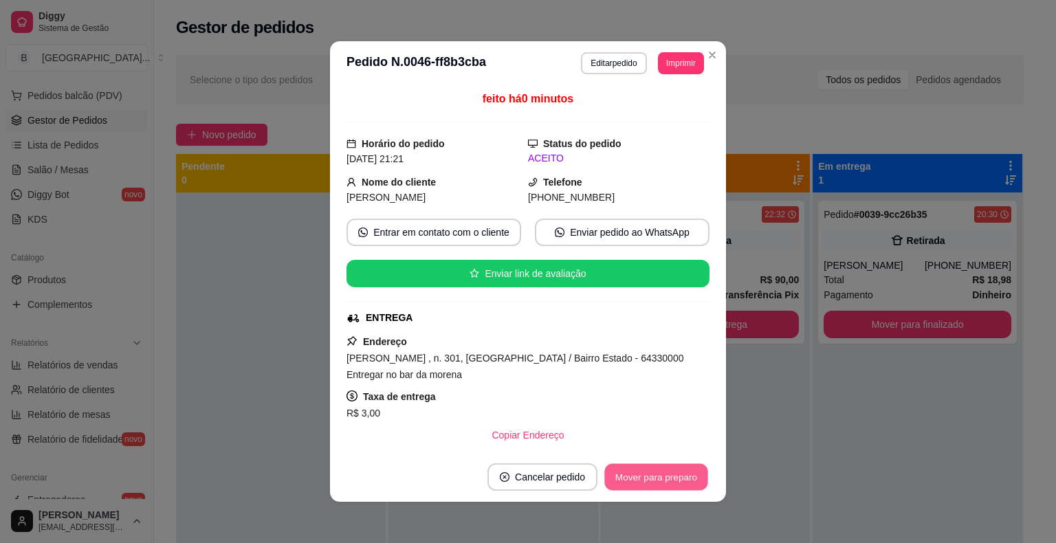
click at [677, 466] on button "Mover para preparo" at bounding box center [655, 477] width 103 height 27
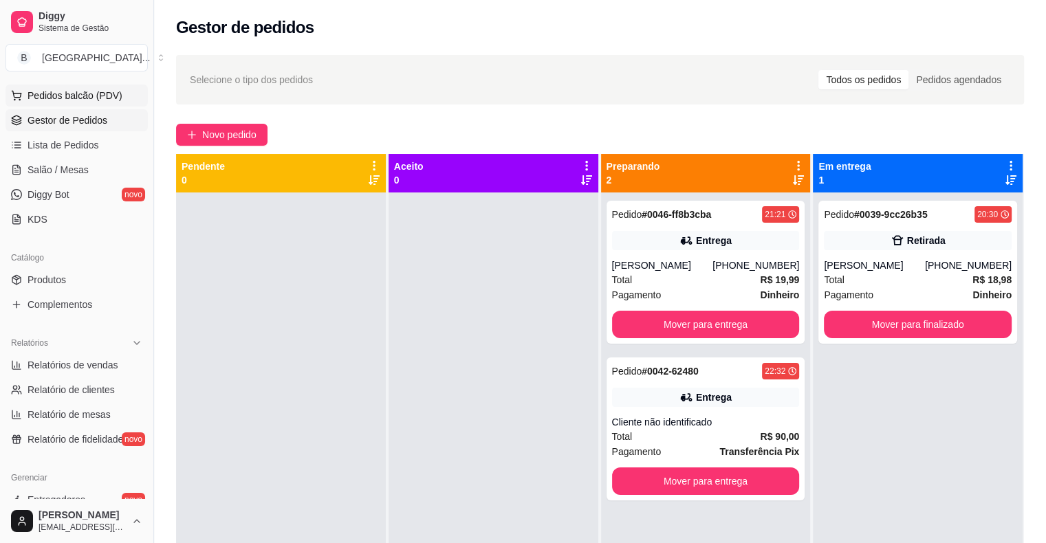
click at [49, 106] on button "Pedidos balcão (PDV)" at bounding box center [77, 96] width 142 height 22
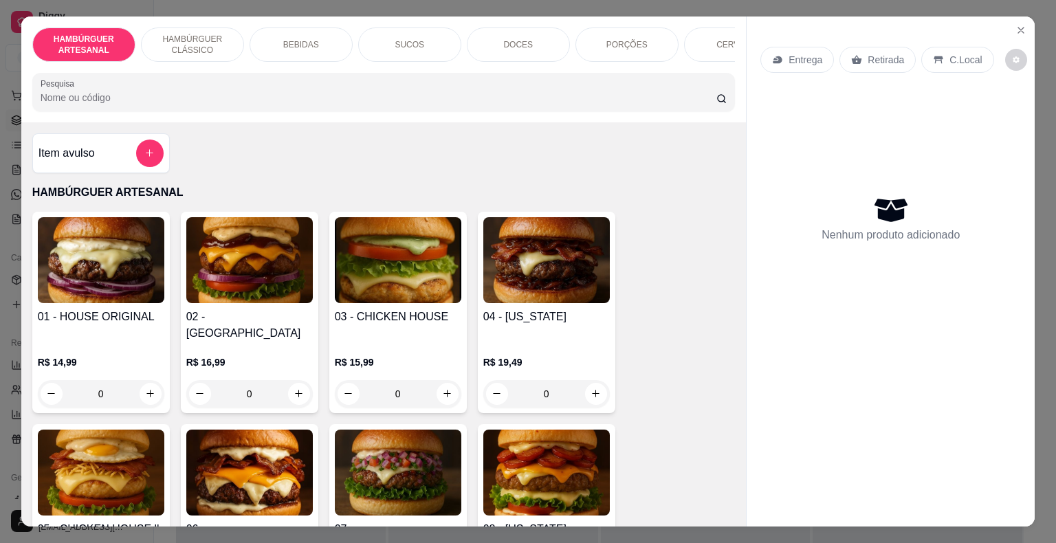
click at [139, 393] on div "0" at bounding box center [101, 394] width 127 height 28
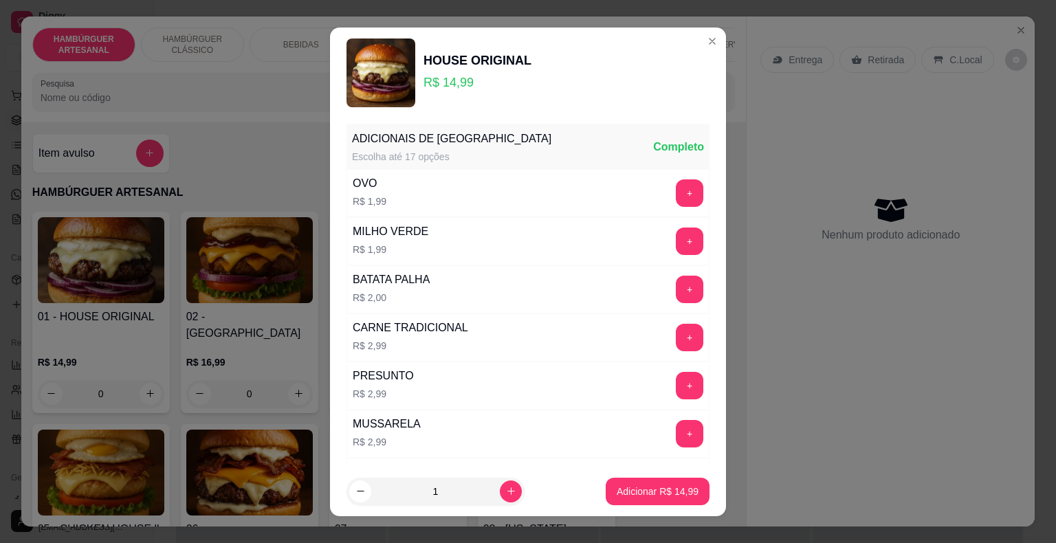
scroll to position [481, 0]
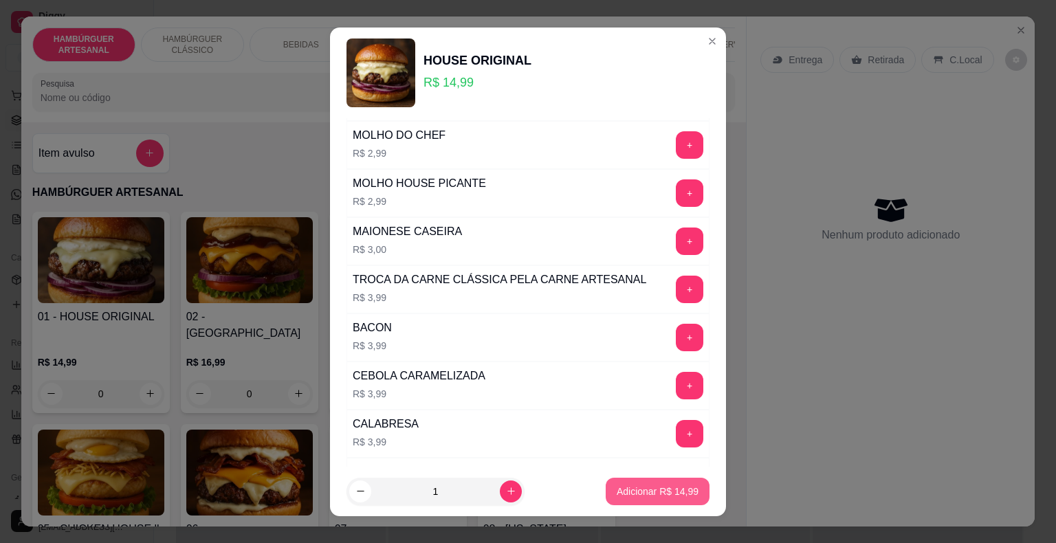
click at [637, 481] on button "Adicionar R$ 14,99" at bounding box center [658, 492] width 104 height 28
type input "1"
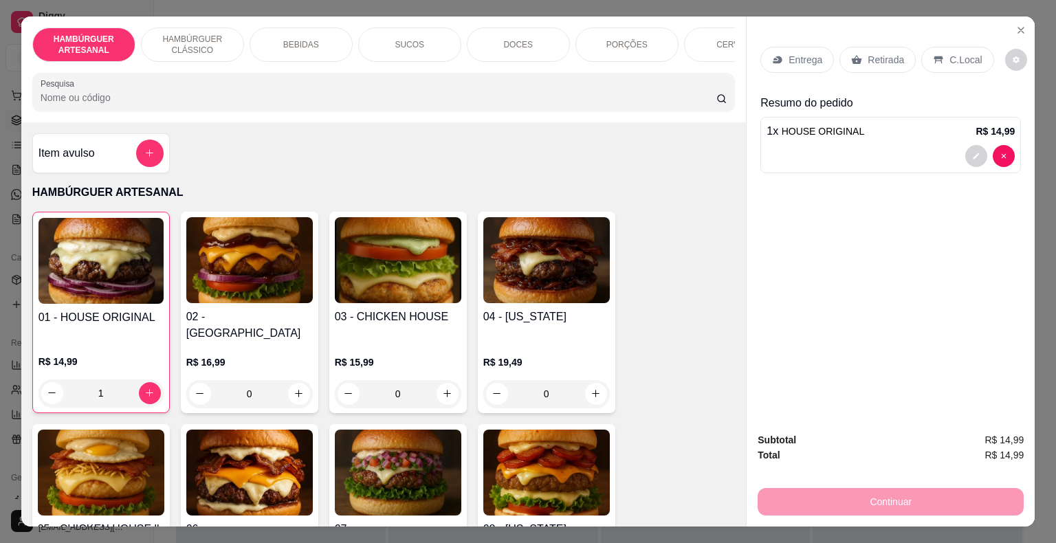
click at [809, 53] on p "Entrega" at bounding box center [806, 60] width 34 height 14
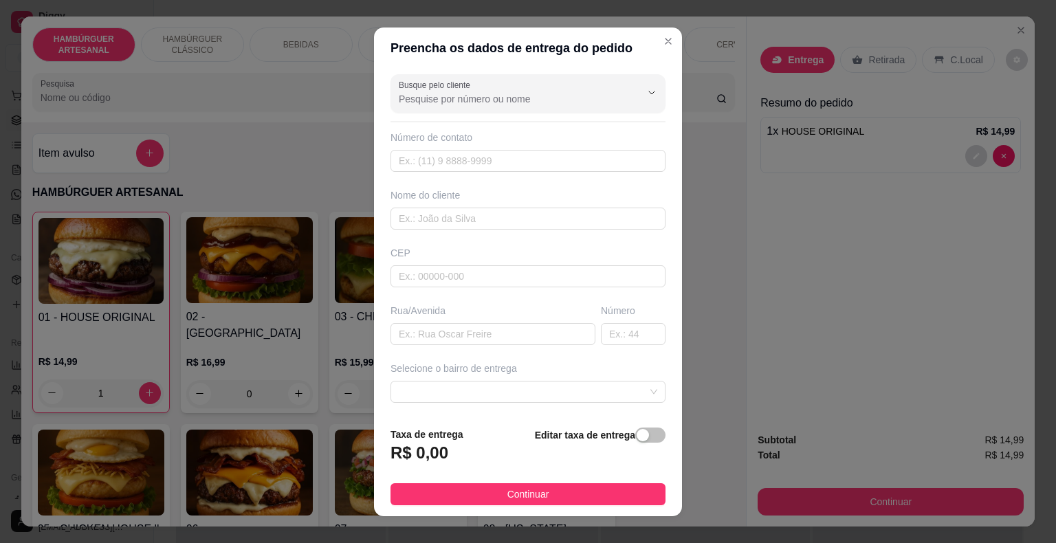
click at [605, 177] on div "Busque pelo cliente Número de contato Nome do cliente CEP Rua/[GEOGRAPHIC_DATA]…" at bounding box center [528, 242] width 308 height 347
click at [605, 169] on input "text" at bounding box center [528, 161] width 275 height 22
click at [641, 95] on button "Show suggestions" at bounding box center [651, 92] width 21 height 21
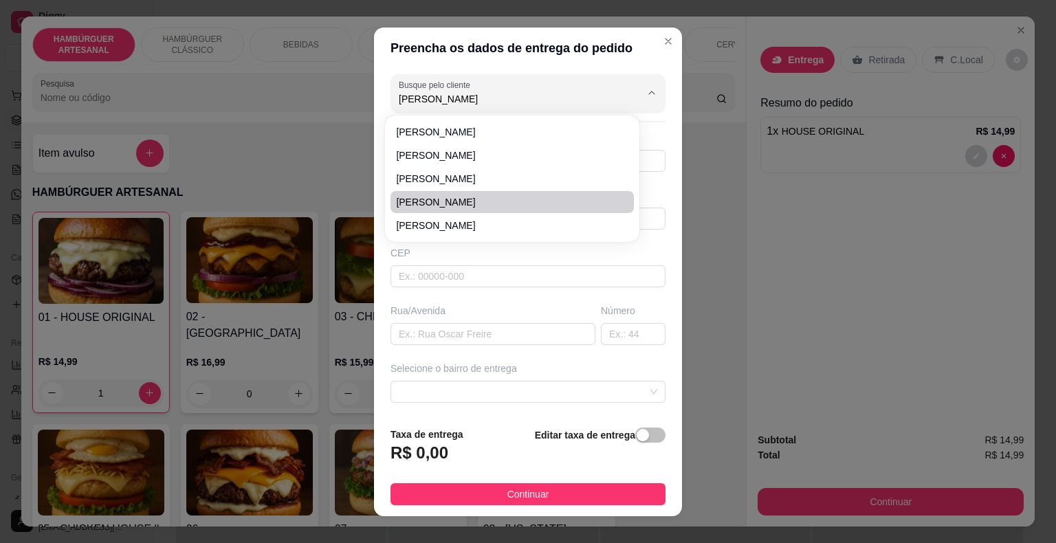
click at [582, 199] on span "[PERSON_NAME]" at bounding box center [505, 202] width 219 height 14
type input "[PERSON_NAME]"
type input "8681607827"
type input "[PERSON_NAME]"
type input "64330000"
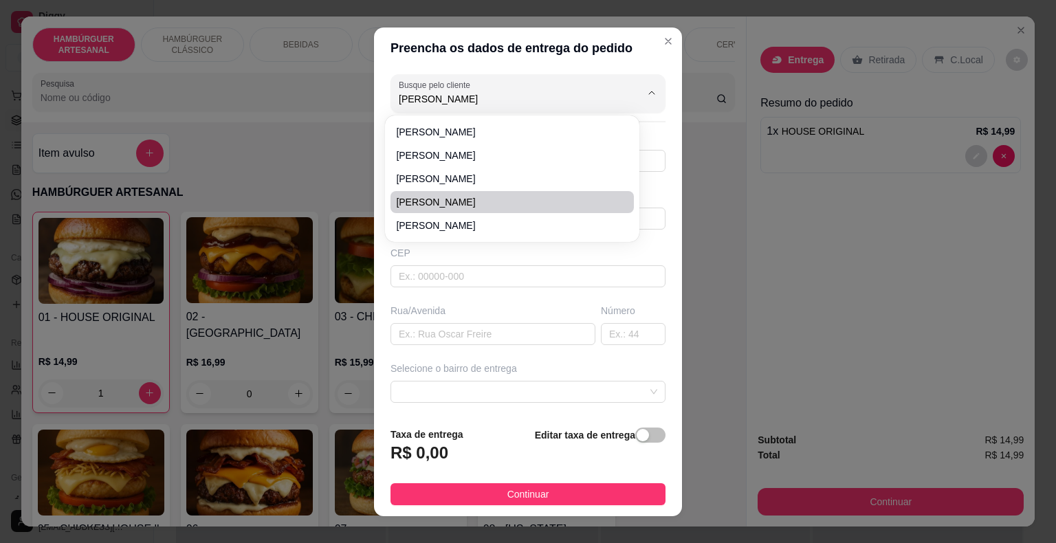
type input "marechal castelo branco"
type input "São Miguel do Tapuio"
type input "no [PERSON_NAME] do edriano,do lado do ESPETINHO DO [PERSON_NAME]"
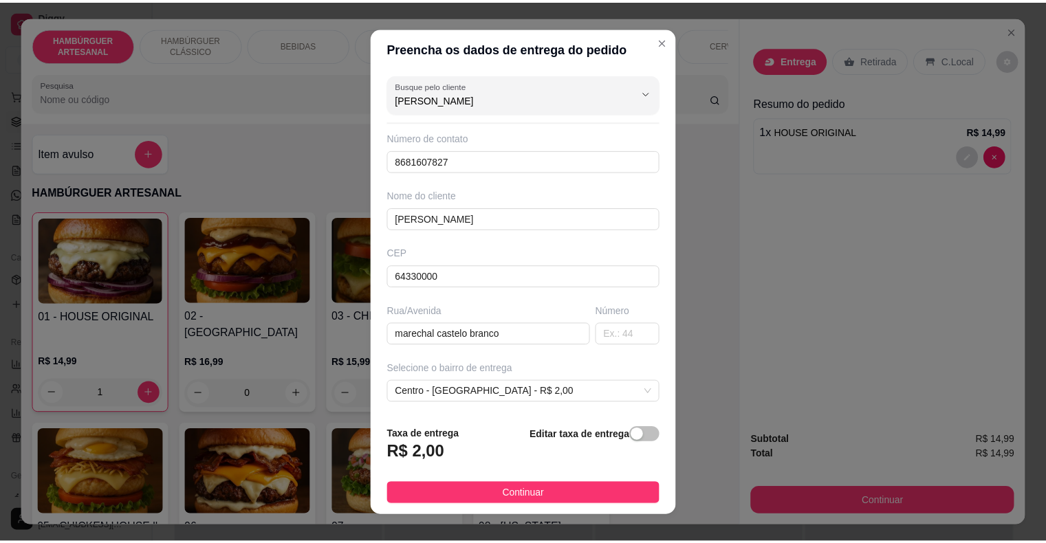
scroll to position [17, 0]
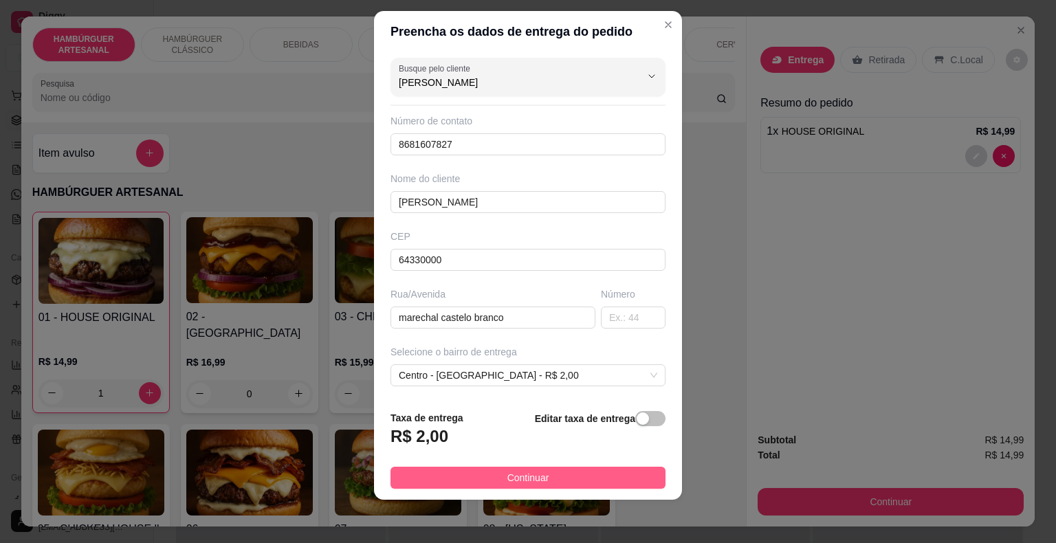
click at [473, 471] on button "Continuar" at bounding box center [528, 478] width 275 height 22
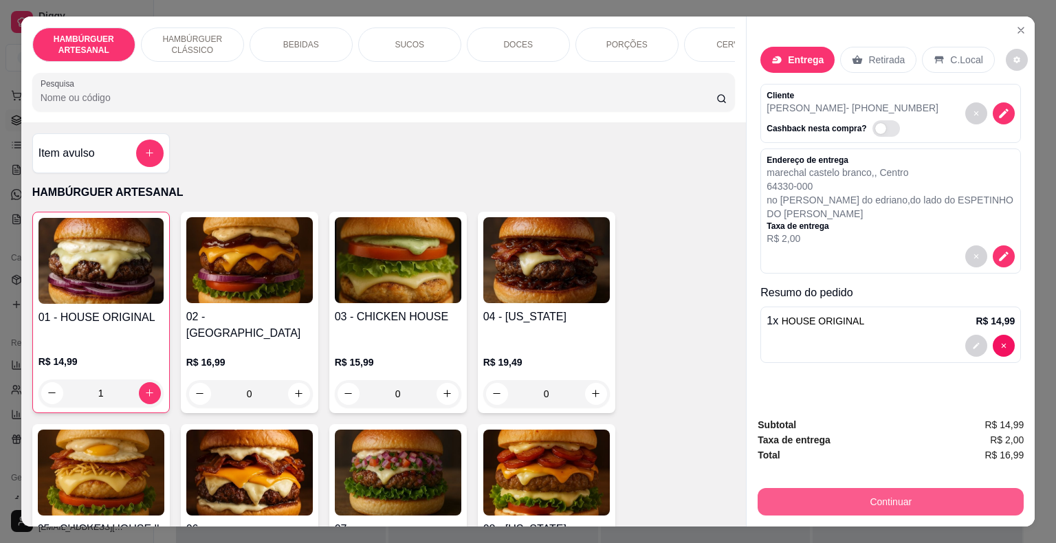
click at [885, 490] on button "Continuar" at bounding box center [891, 502] width 266 height 28
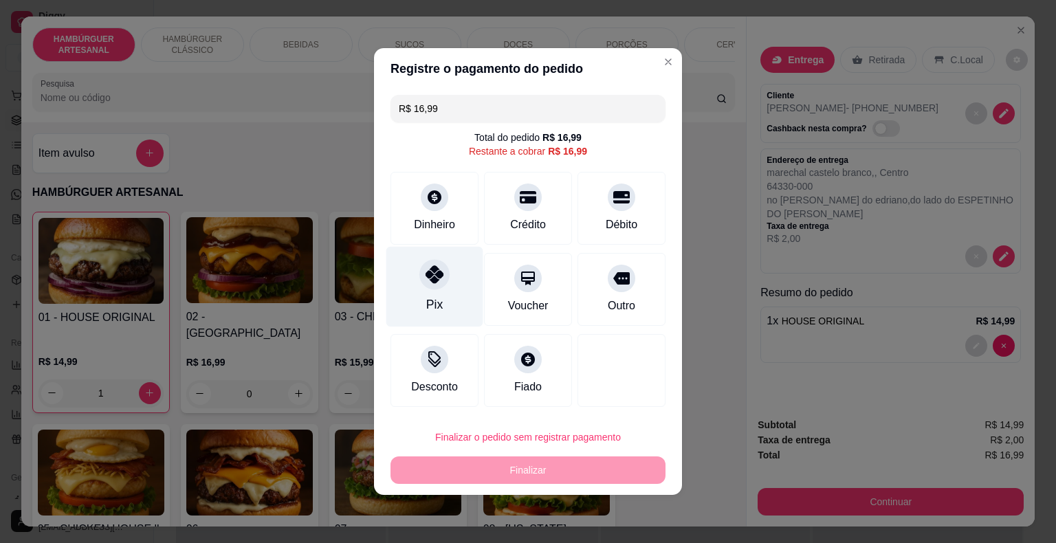
click at [459, 303] on div "Pix" at bounding box center [434, 287] width 97 height 80
type input "R$ 0,00"
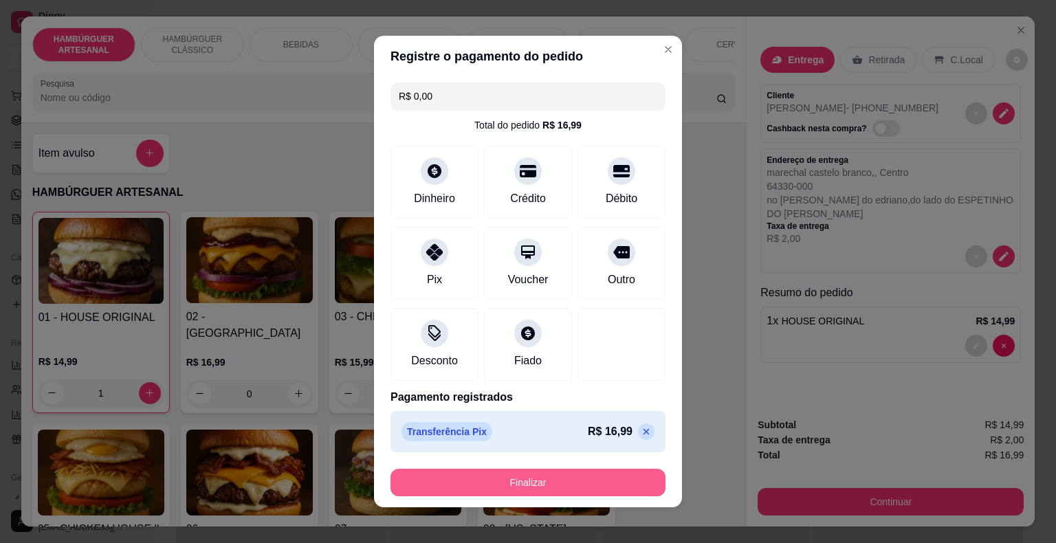
click at [505, 488] on button "Finalizar" at bounding box center [528, 483] width 275 height 28
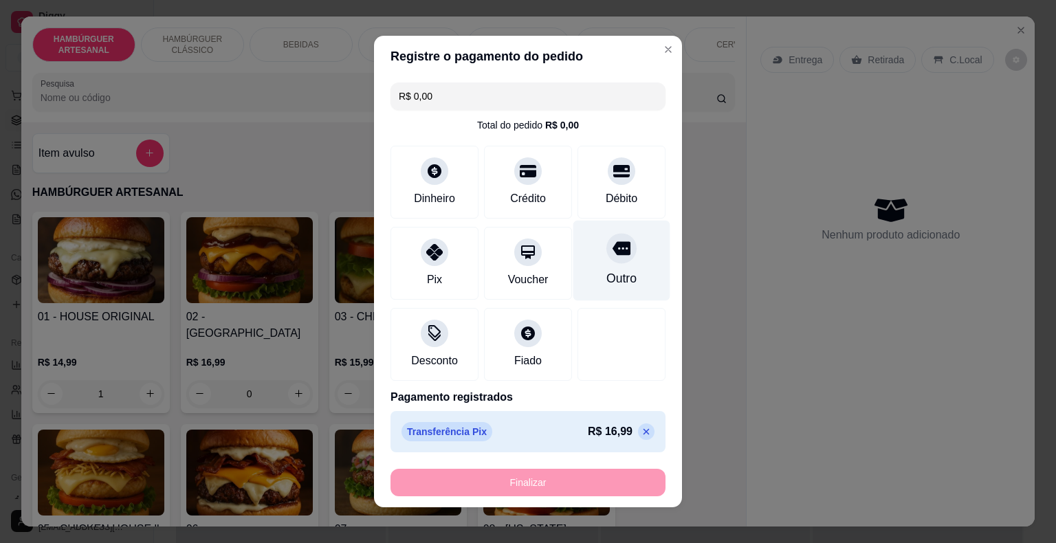
type input "0"
type input "-R$ 16,99"
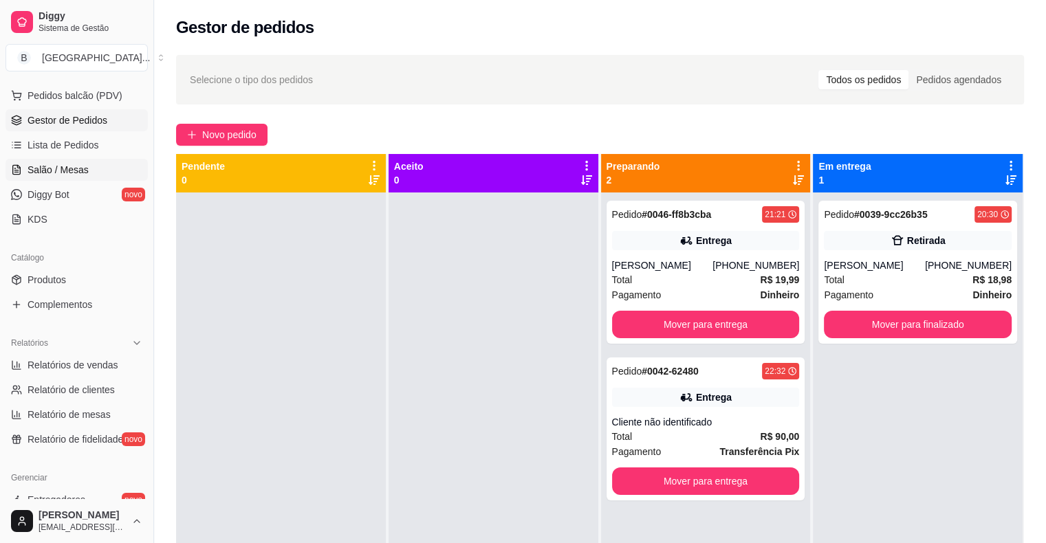
click at [83, 159] on link "Salão / Mesas" at bounding box center [77, 170] width 142 height 22
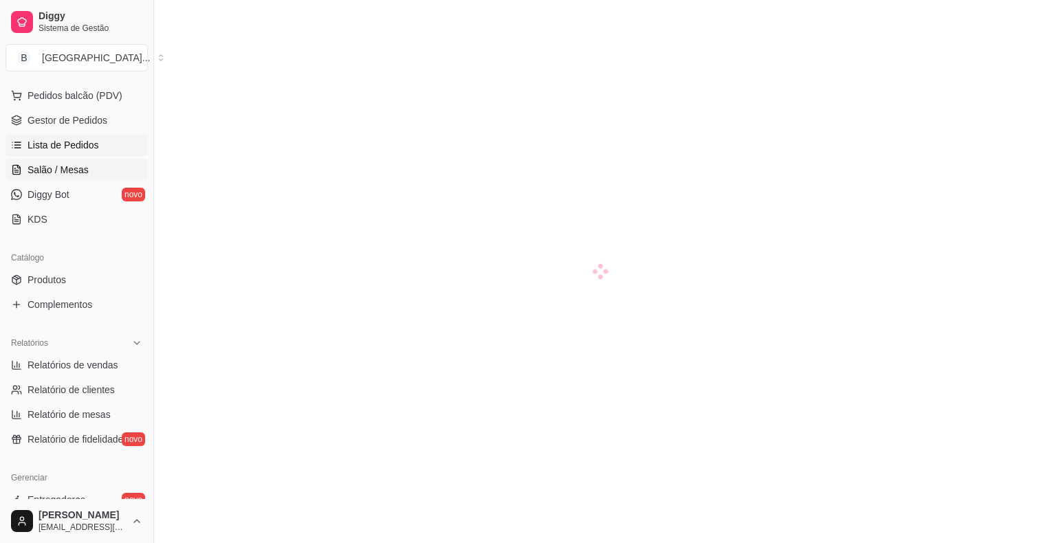
click at [83, 144] on span "Lista de Pedidos" at bounding box center [64, 145] width 72 height 14
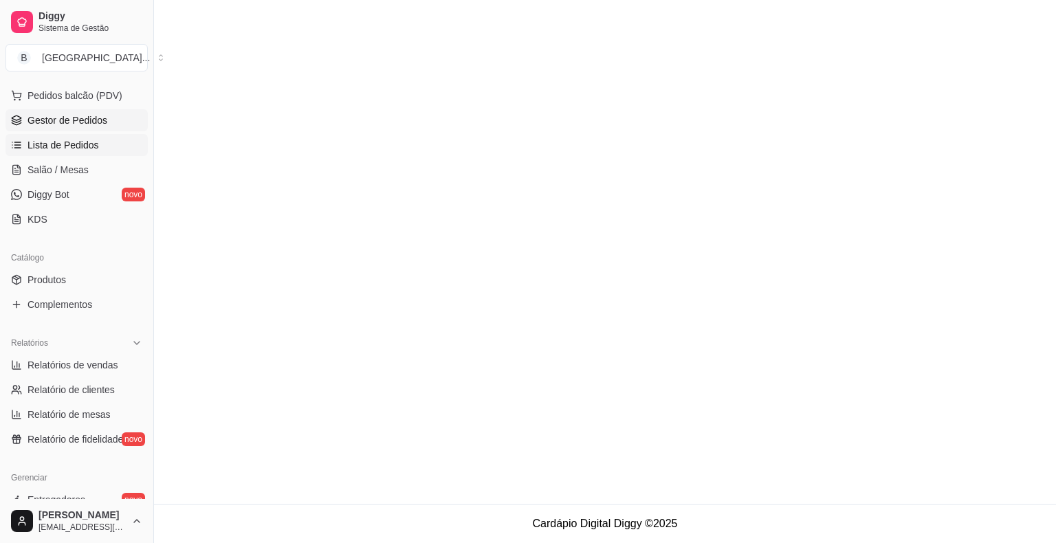
click at [87, 124] on span "Gestor de Pedidos" at bounding box center [68, 120] width 80 height 14
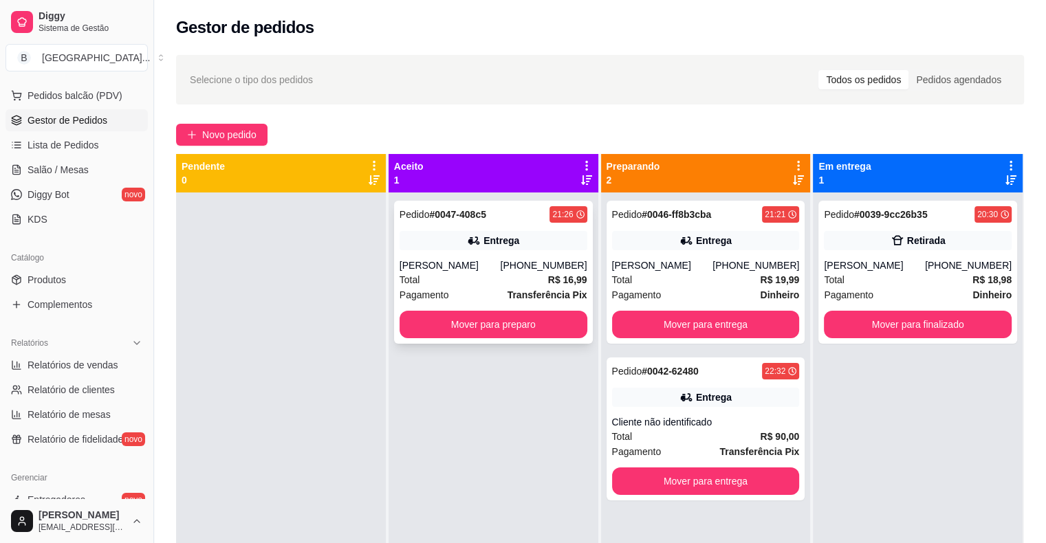
click at [518, 272] on div "Total R$ 16,99" at bounding box center [494, 279] width 188 height 15
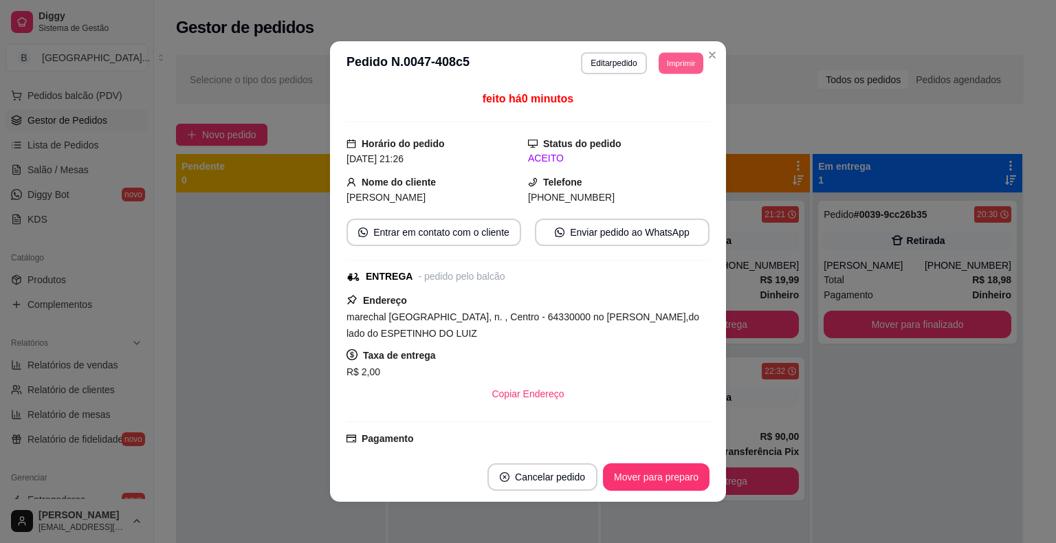
click at [681, 65] on button "Imprimir" at bounding box center [681, 62] width 45 height 21
click at [675, 107] on button "IMPRESSORA" at bounding box center [650, 111] width 100 height 22
click at [657, 485] on button "Mover para preparo" at bounding box center [655, 477] width 103 height 27
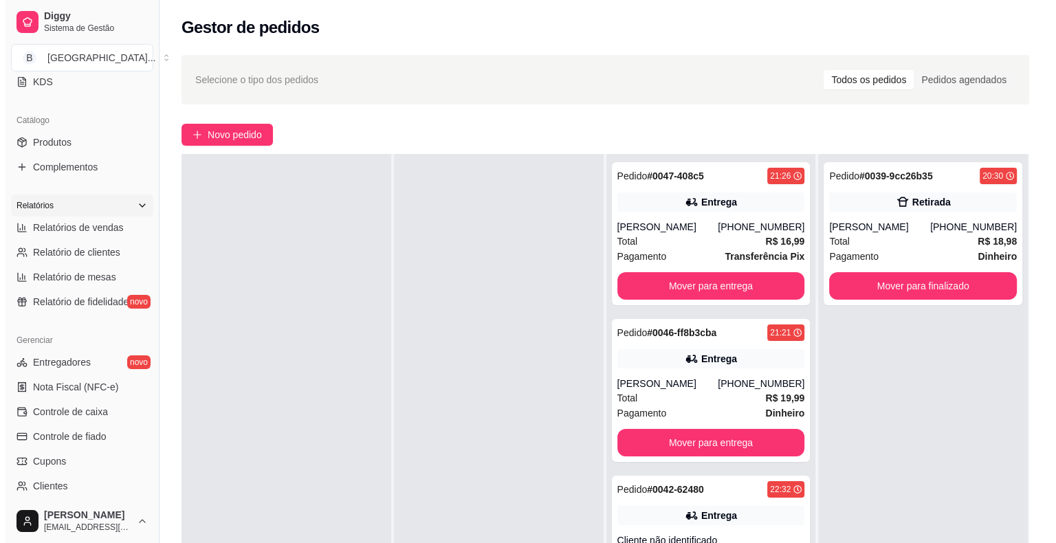
scroll to position [377, 0]
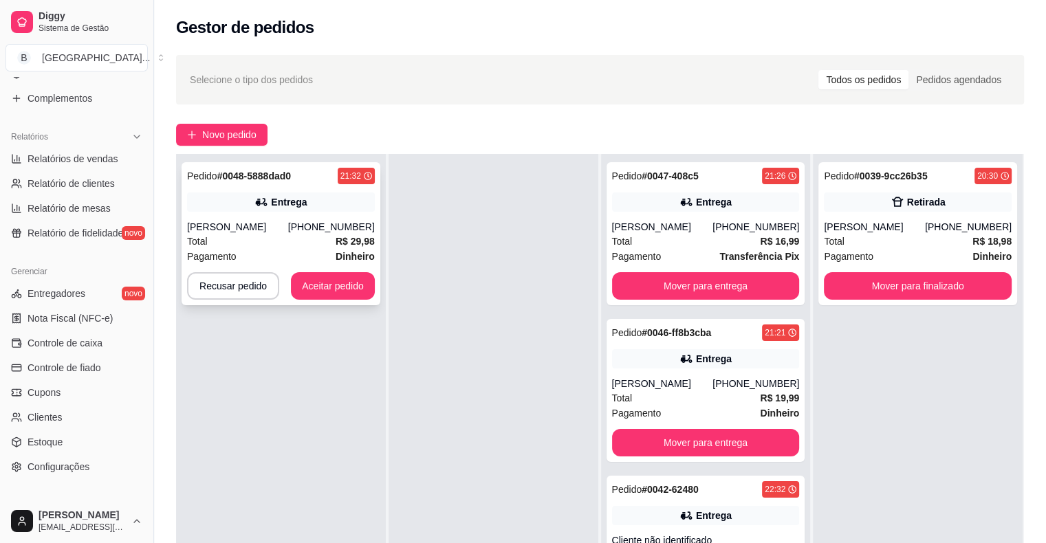
click at [295, 215] on div "Pedido # 0048-5888dad0 21:32 Entrega [PERSON_NAME] [PHONE_NUMBER] Total R$ 29,9…" at bounding box center [281, 233] width 199 height 143
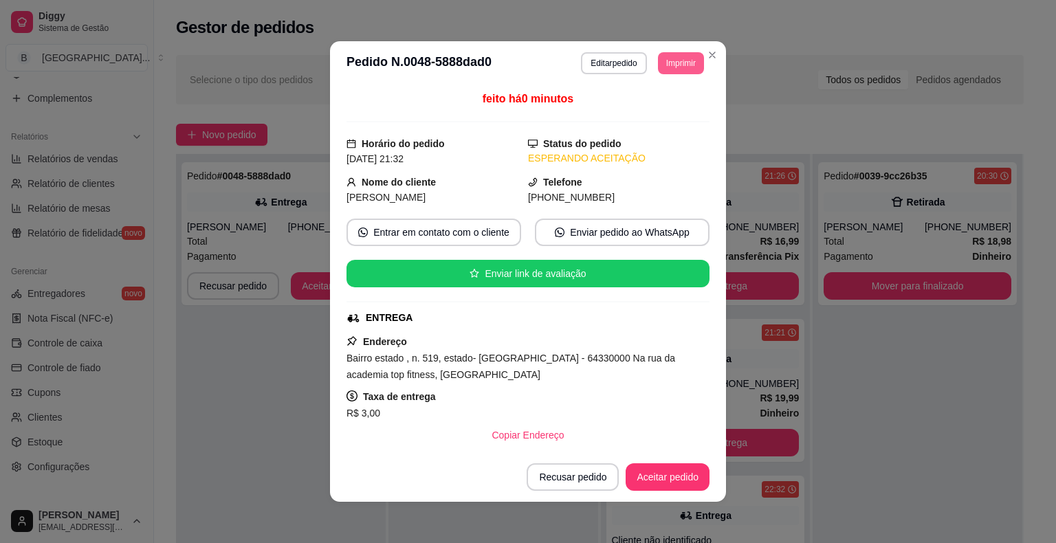
click at [664, 72] on button "Imprimir" at bounding box center [681, 63] width 46 height 22
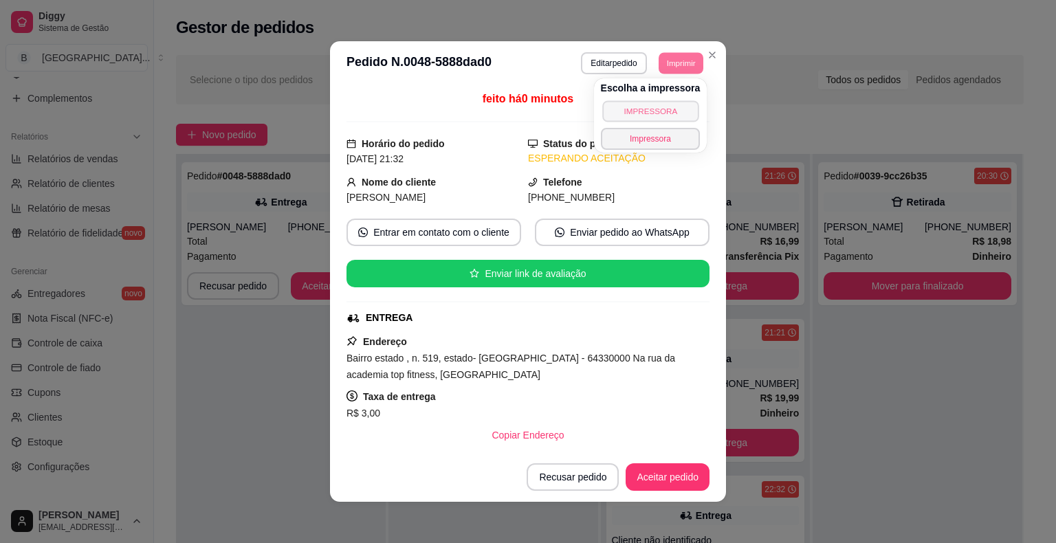
click at [668, 107] on button "IMPRESSORA" at bounding box center [650, 110] width 96 height 21
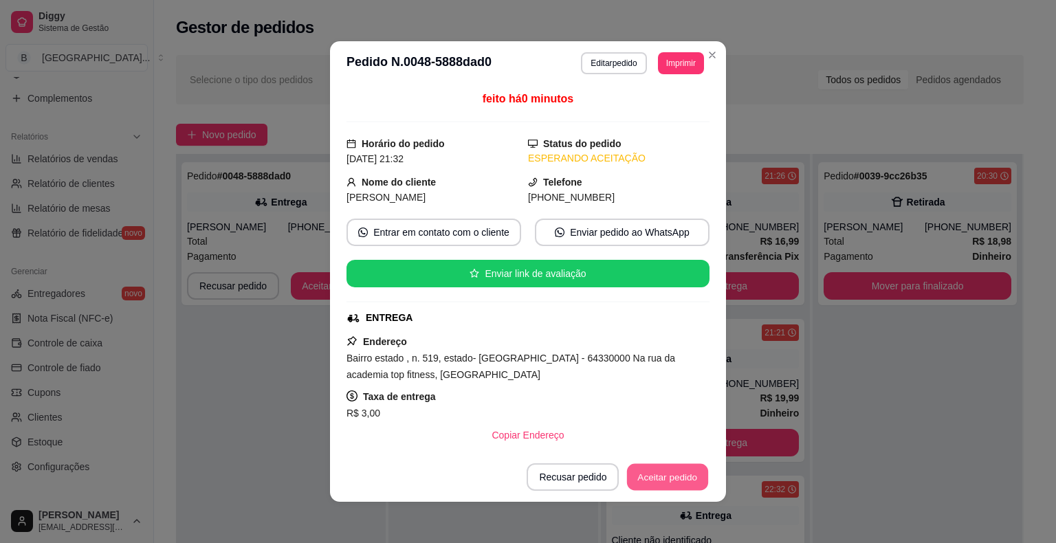
click at [667, 477] on button "Aceitar pedido" at bounding box center [667, 477] width 81 height 27
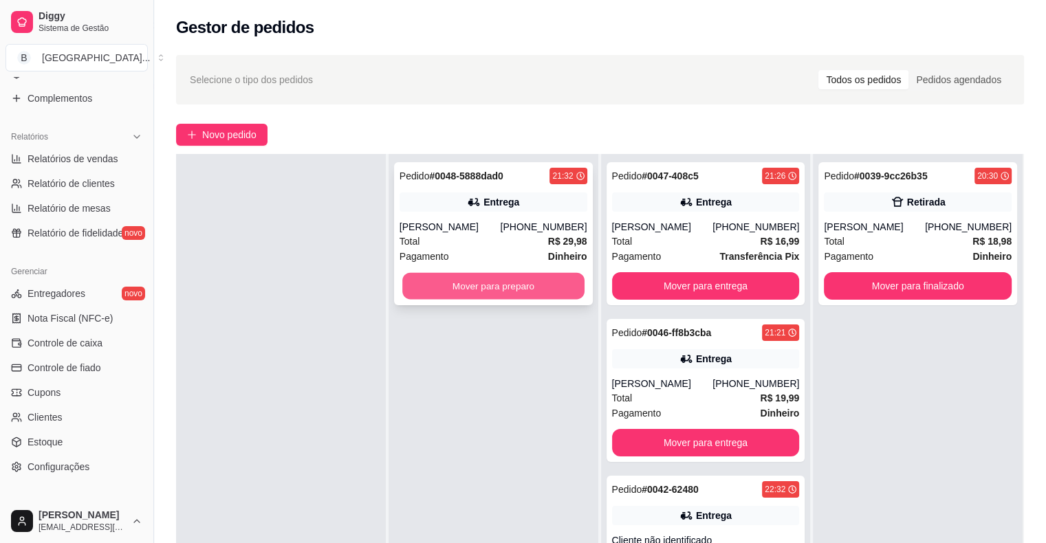
click at [543, 276] on button "Mover para preparo" at bounding box center [493, 286] width 182 height 27
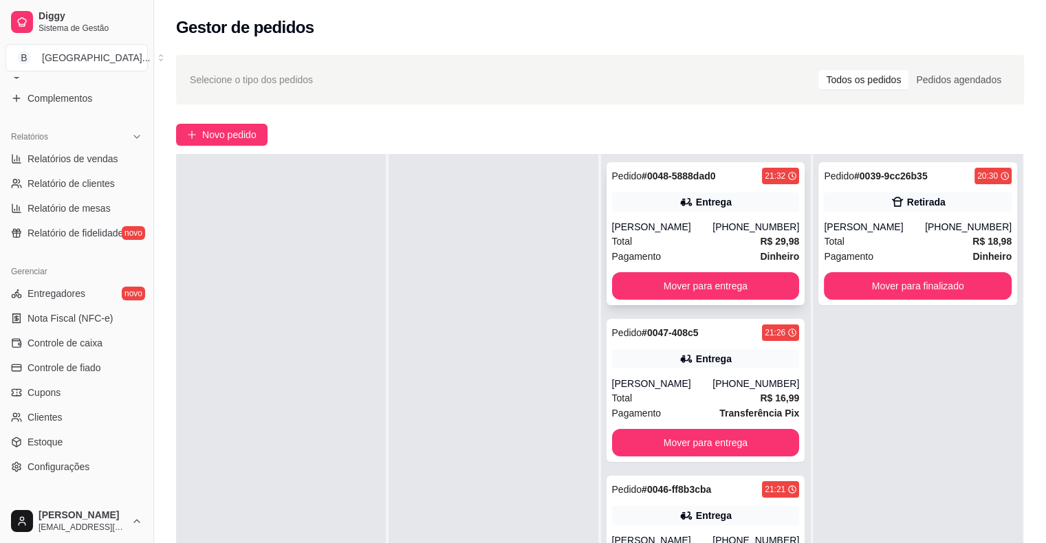
click at [714, 241] on div "Total R$ 29,98" at bounding box center [706, 241] width 188 height 15
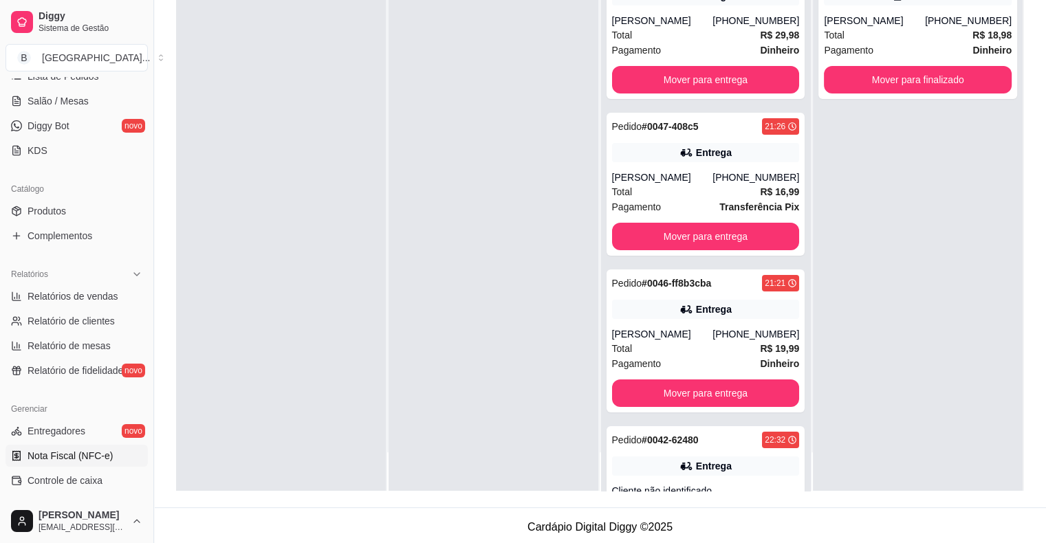
scroll to position [171, 0]
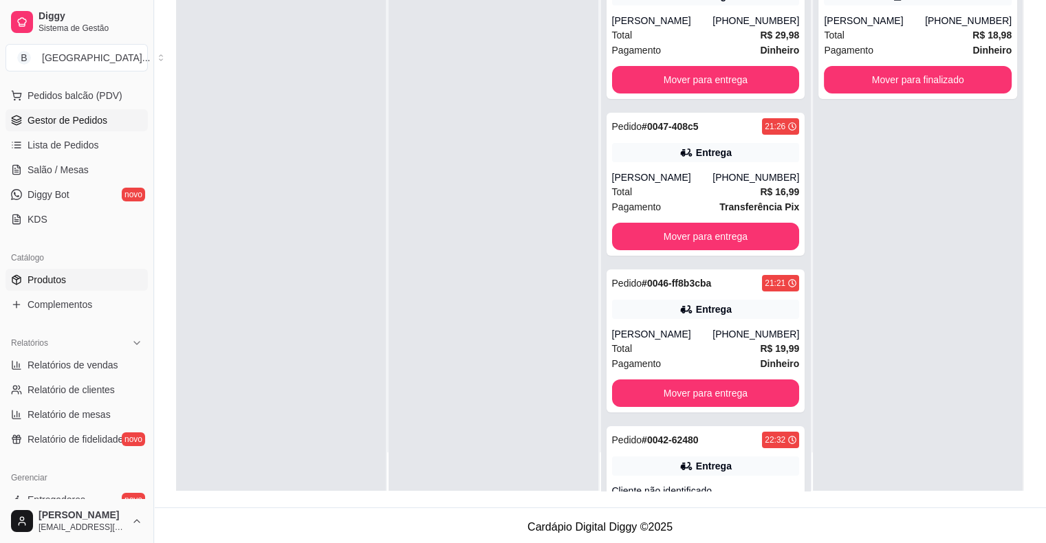
click at [84, 290] on link "Produtos" at bounding box center [77, 280] width 142 height 22
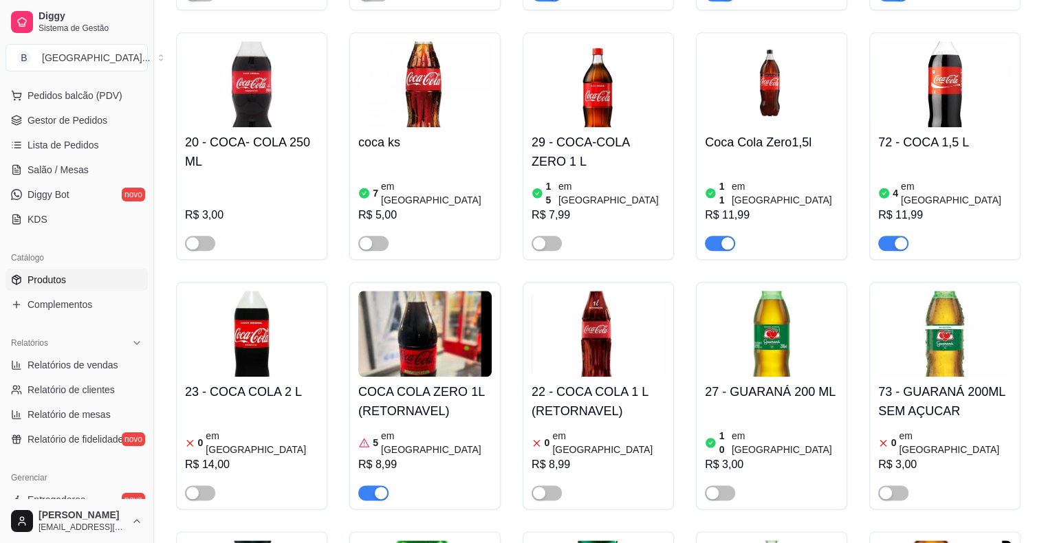
scroll to position [1582, 0]
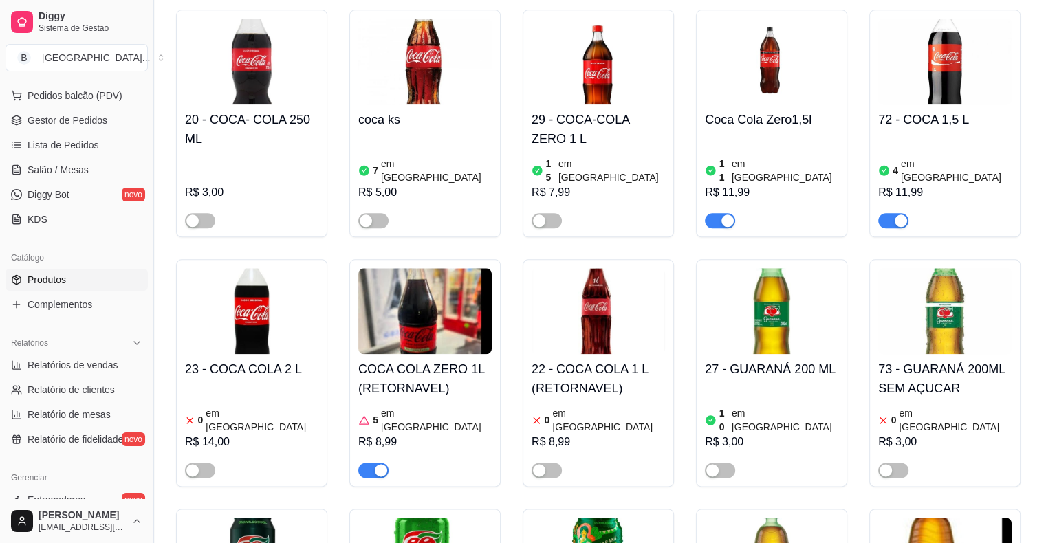
click at [55, 132] on ul "Pedidos balcão (PDV) Gestor de Pedidos Lista de Pedidos Salão / Mesas Diggy Bot…" at bounding box center [77, 158] width 142 height 146
click at [62, 110] on link "Gestor de Pedidos" at bounding box center [77, 120] width 142 height 22
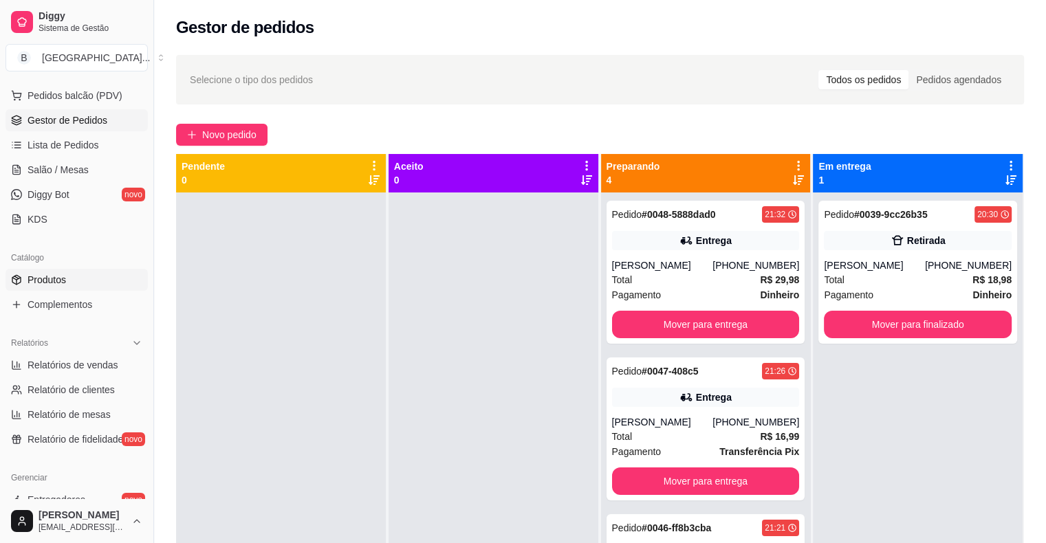
click at [80, 272] on link "Produtos" at bounding box center [77, 280] width 142 height 22
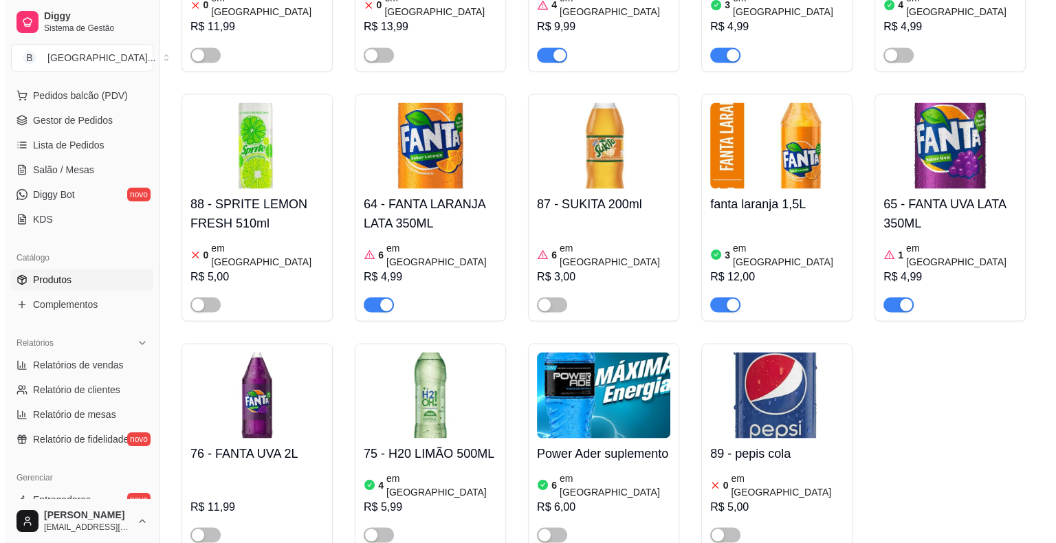
scroll to position [2475, 0]
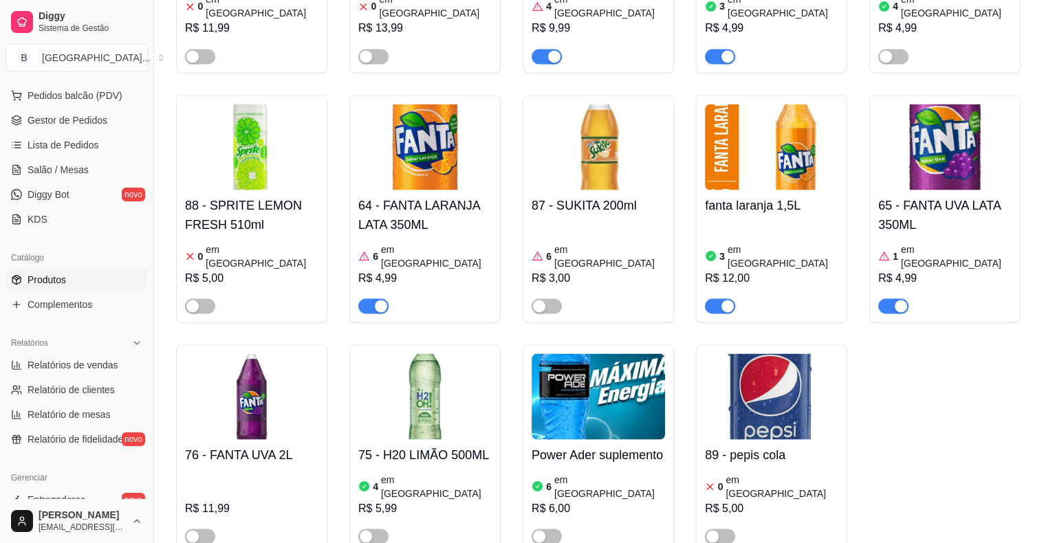
click at [754, 195] on h4 "fanta laranja 1,5L" at bounding box center [771, 204] width 133 height 19
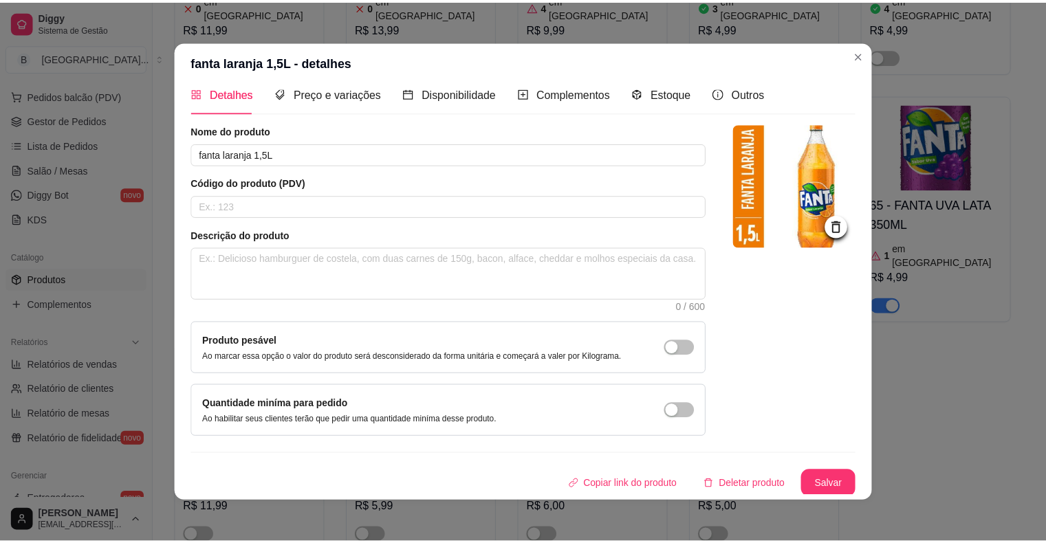
scroll to position [3, 0]
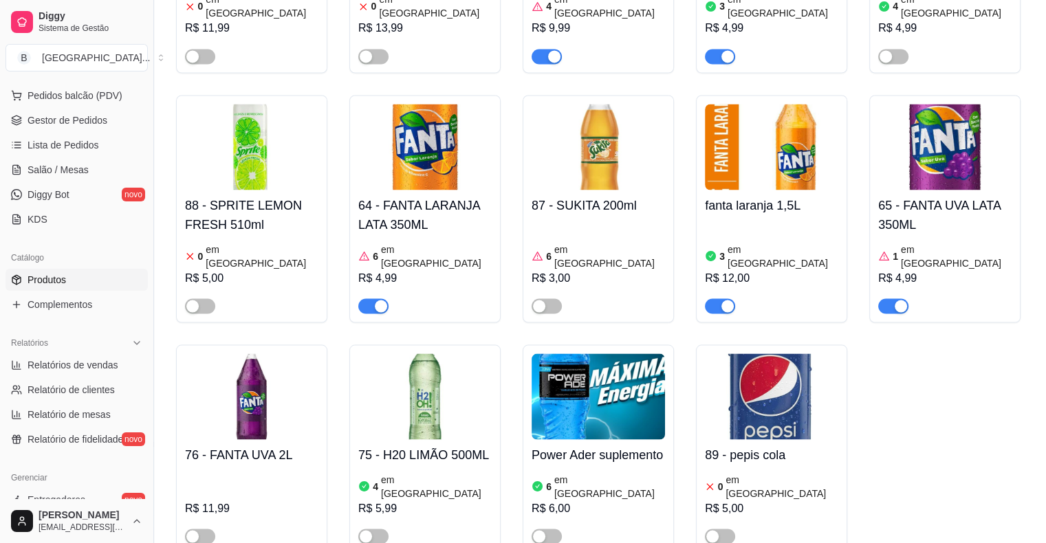
click at [726, 300] on div "button" at bounding box center [727, 306] width 12 height 12
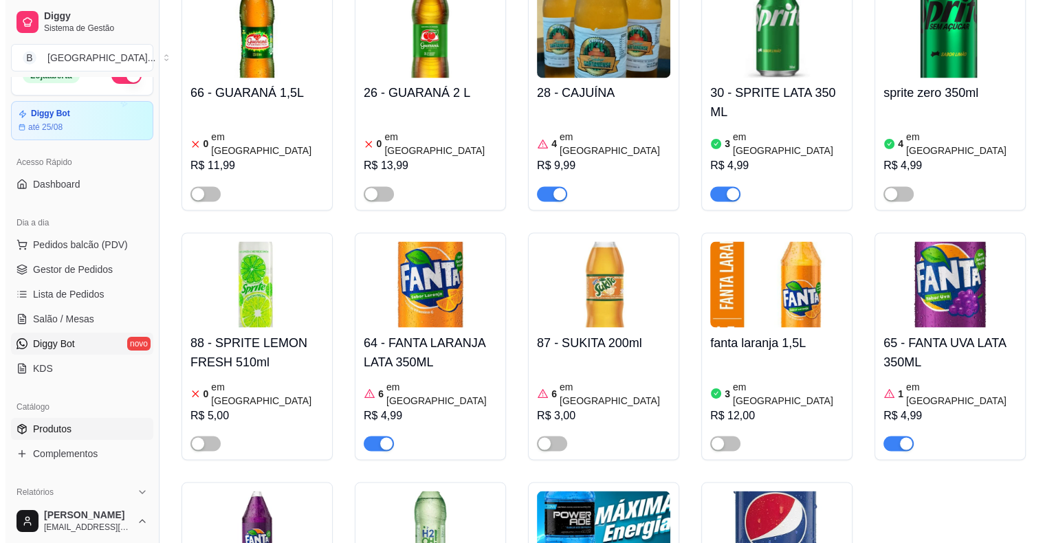
scroll to position [0, 0]
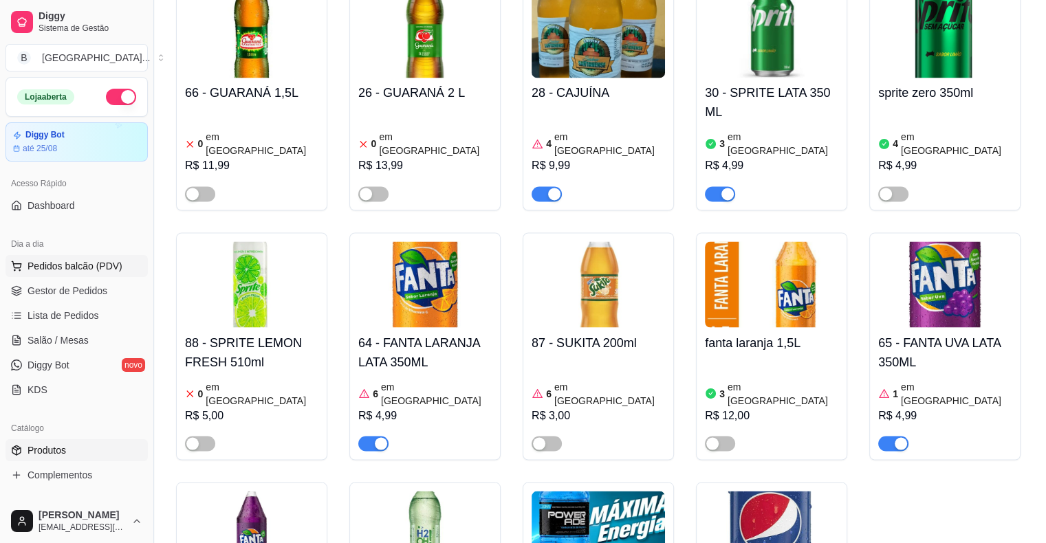
click at [80, 267] on span "Pedidos balcão (PDV)" at bounding box center [75, 266] width 95 height 14
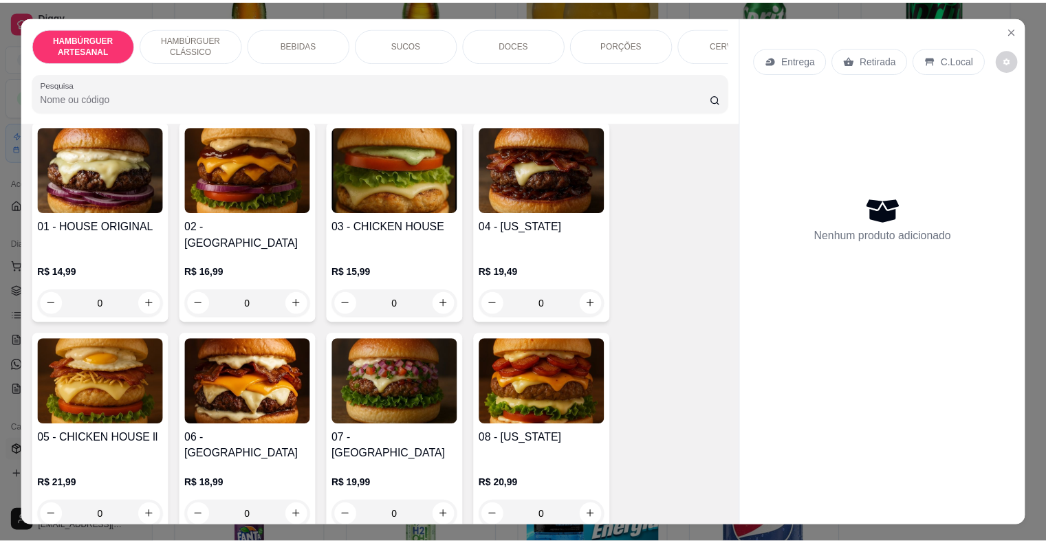
scroll to position [138, 0]
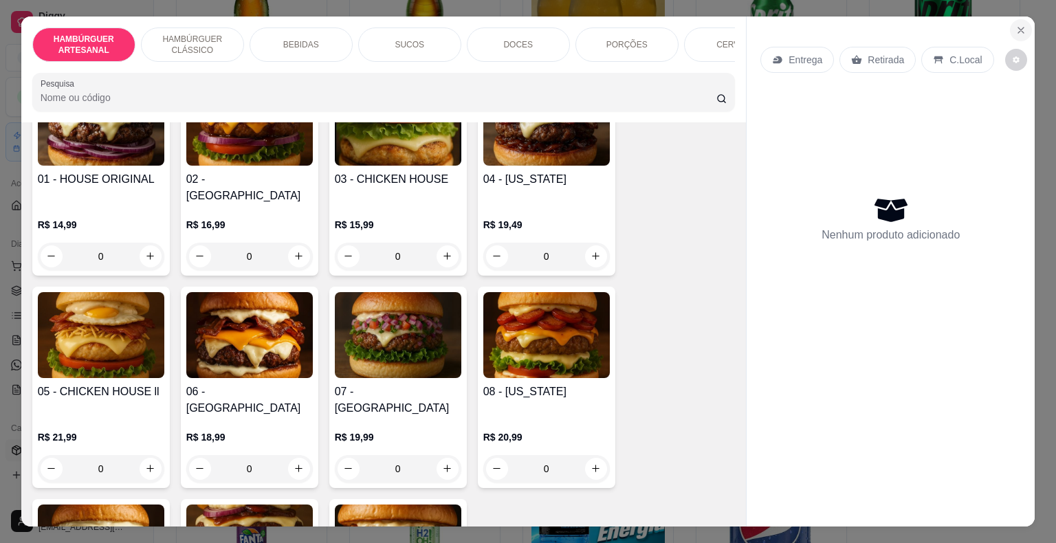
click at [1015, 19] on button "Close" at bounding box center [1021, 30] width 22 height 22
click at [1012, 19] on button "Close" at bounding box center [1021, 30] width 22 height 22
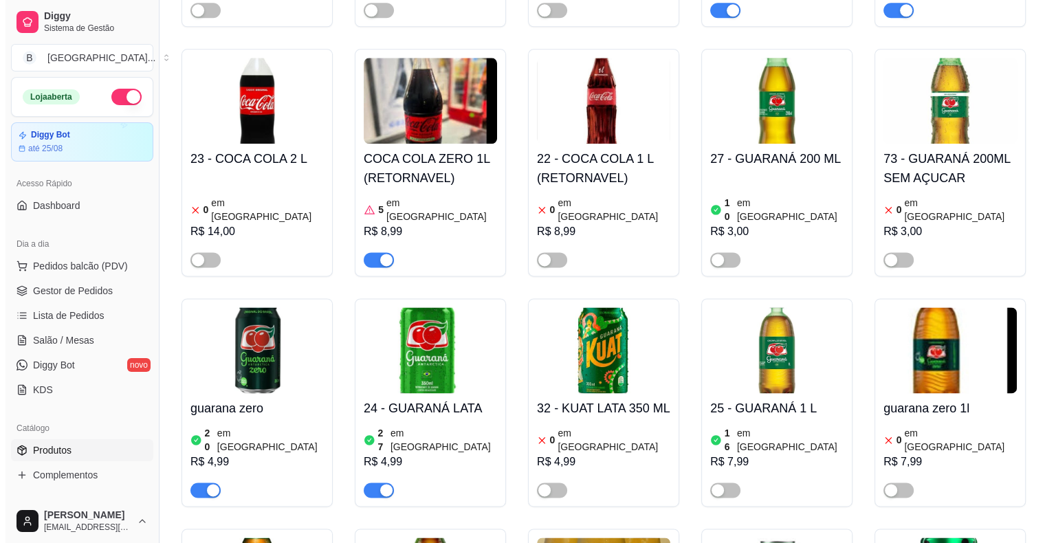
scroll to position [2269, 0]
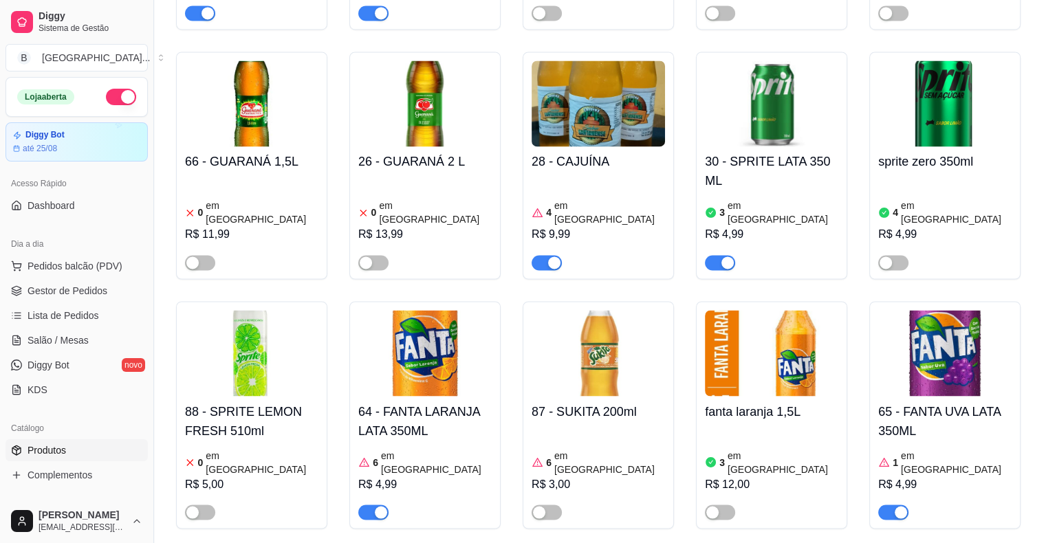
click at [835, 402] on h4 "fanta laranja 1,5L" at bounding box center [771, 411] width 133 height 19
click at [767, 426] on div "3 em estoque R$ 12,00" at bounding box center [771, 473] width 133 height 94
click at [822, 426] on div "3 em estoque R$ 12,00" at bounding box center [771, 473] width 133 height 94
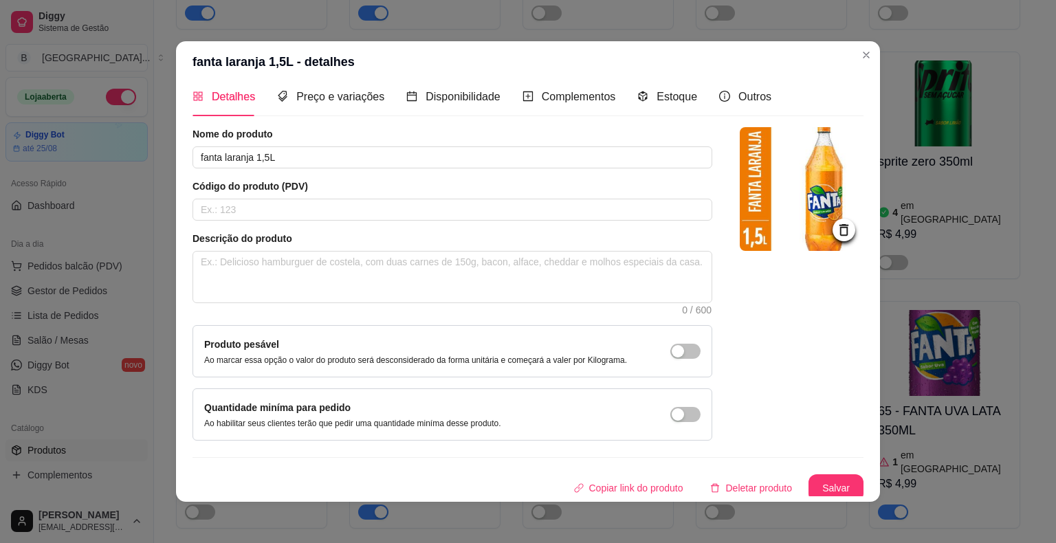
scroll to position [14, 0]
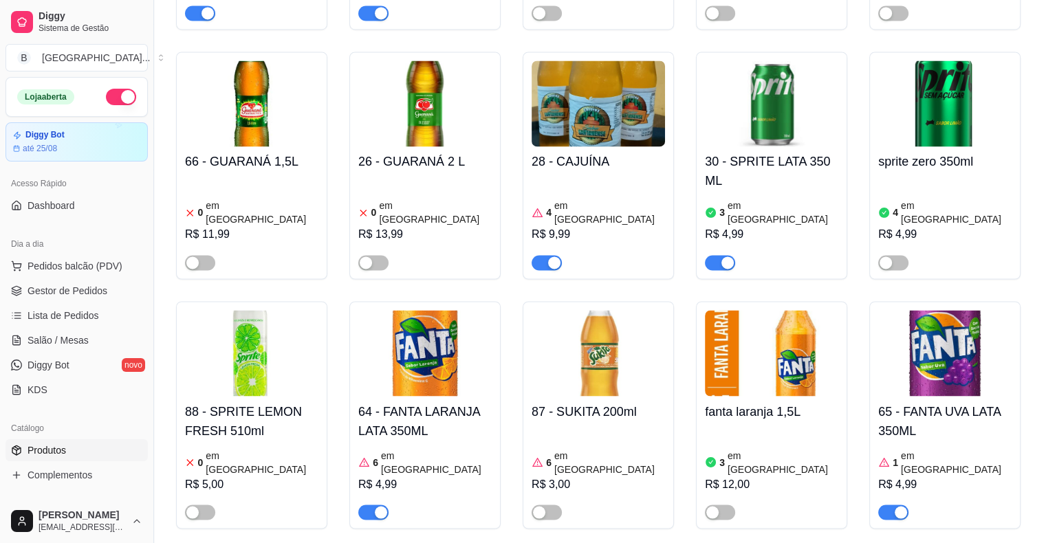
click at [794, 426] on div "3 em estoque R$ 12,00" at bounding box center [771, 473] width 133 height 94
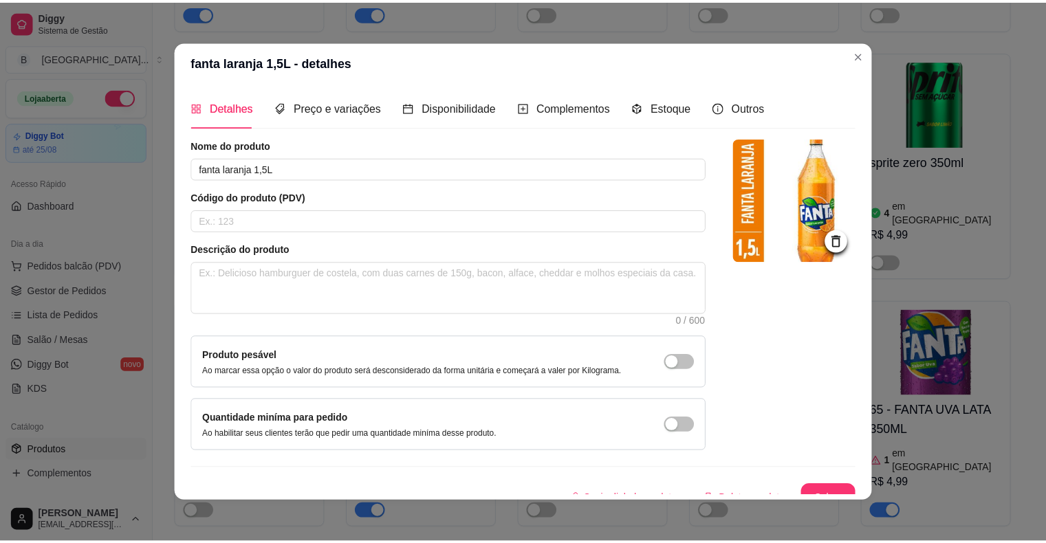
scroll to position [0, 0]
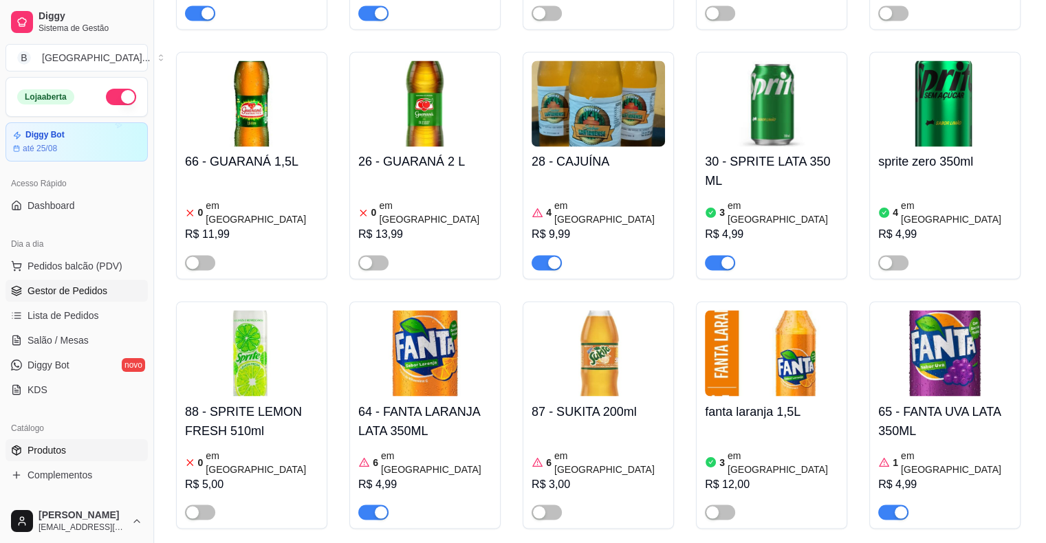
click at [94, 292] on span "Gestor de Pedidos" at bounding box center [68, 291] width 80 height 14
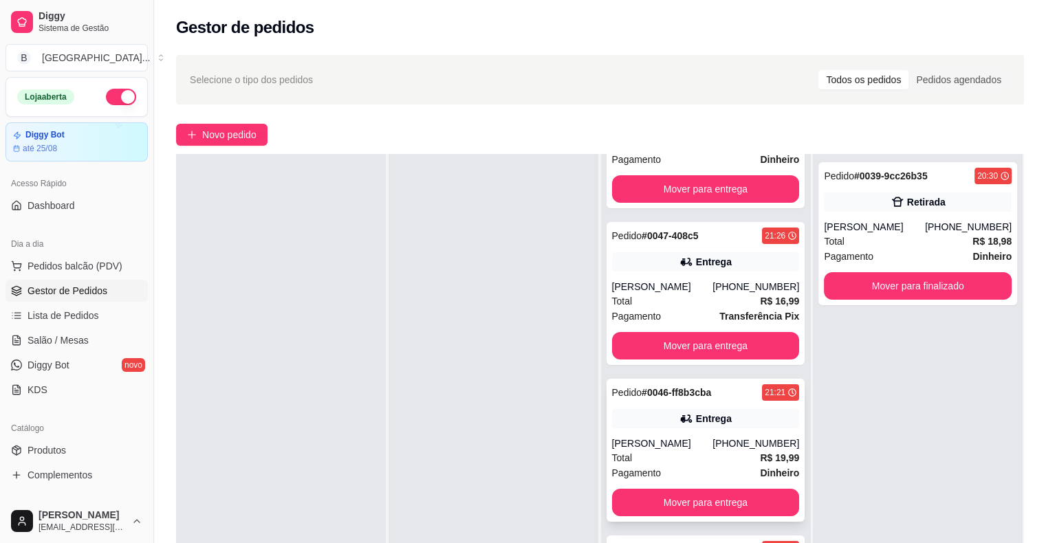
scroll to position [209, 0]
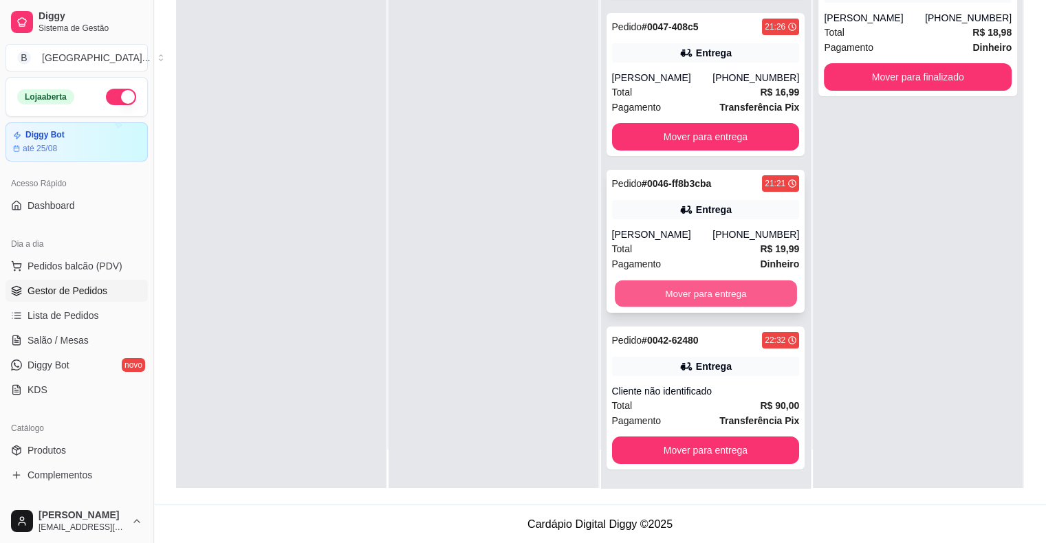
click at [672, 304] on button "Mover para entrega" at bounding box center [706, 294] width 182 height 27
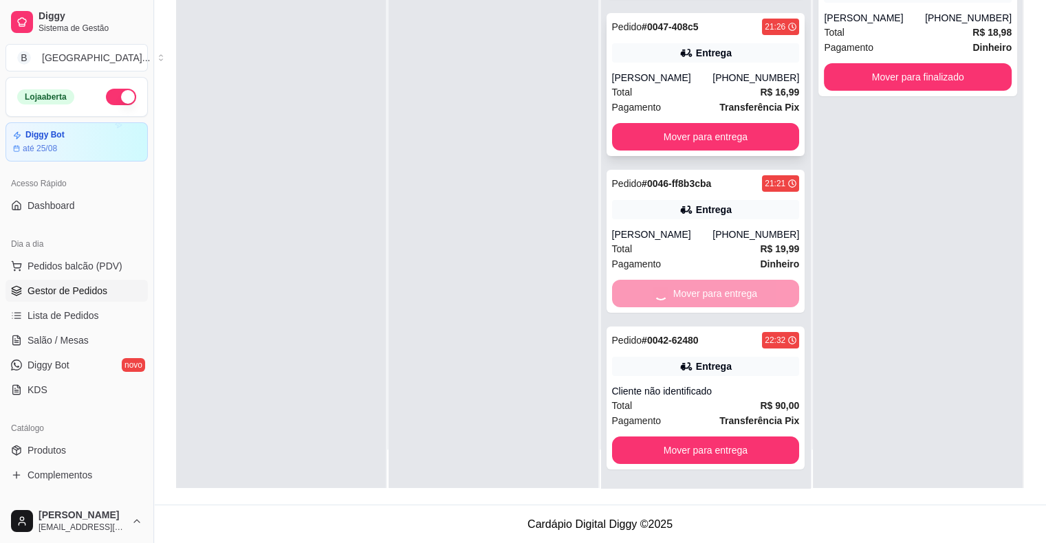
scroll to position [0, 0]
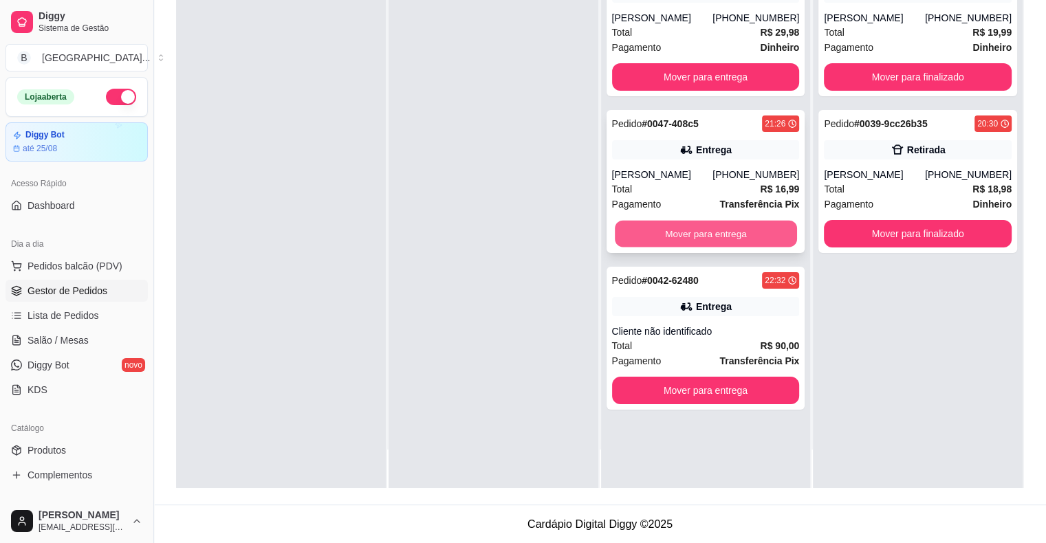
click at [665, 235] on button "Mover para entrega" at bounding box center [706, 234] width 182 height 27
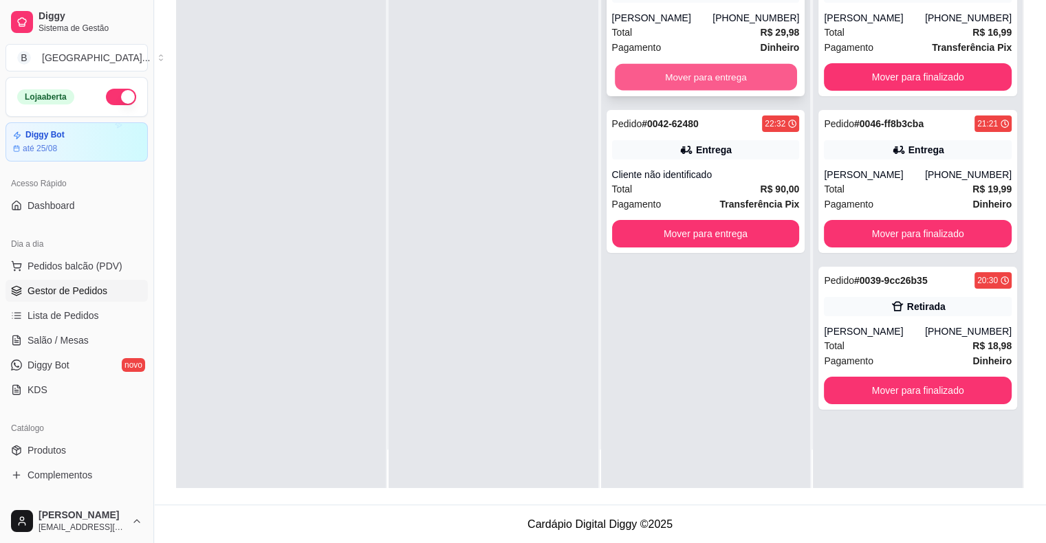
click at [665, 77] on button "Mover para entrega" at bounding box center [706, 77] width 182 height 27
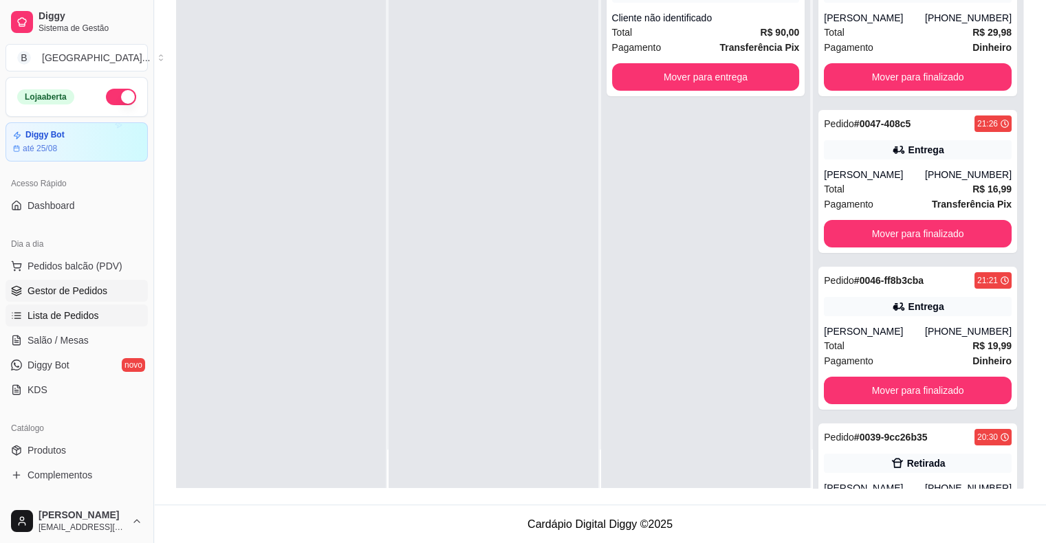
click at [99, 311] on link "Lista de Pedidos" at bounding box center [77, 316] width 142 height 22
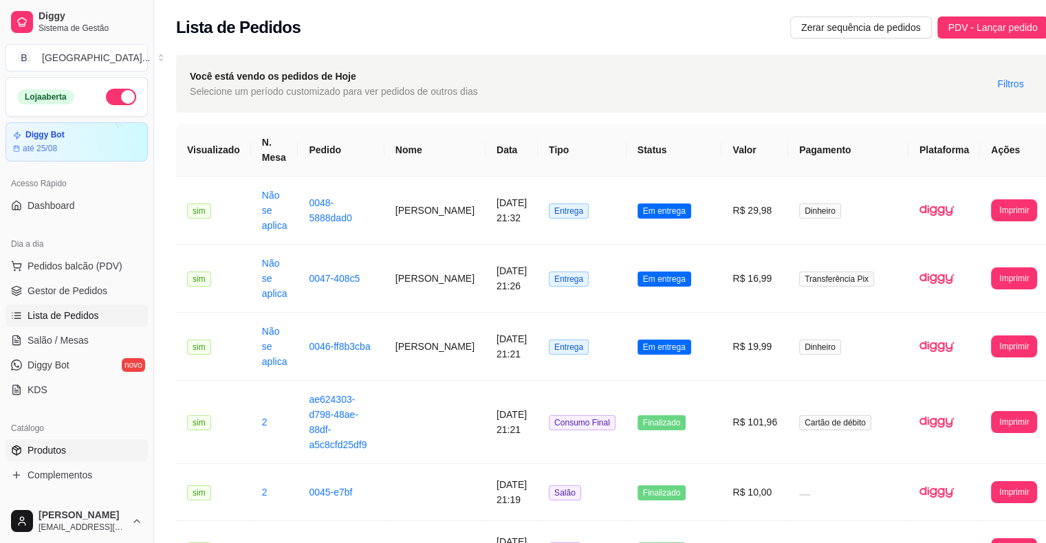
click at [115, 451] on link "Produtos" at bounding box center [77, 450] width 142 height 22
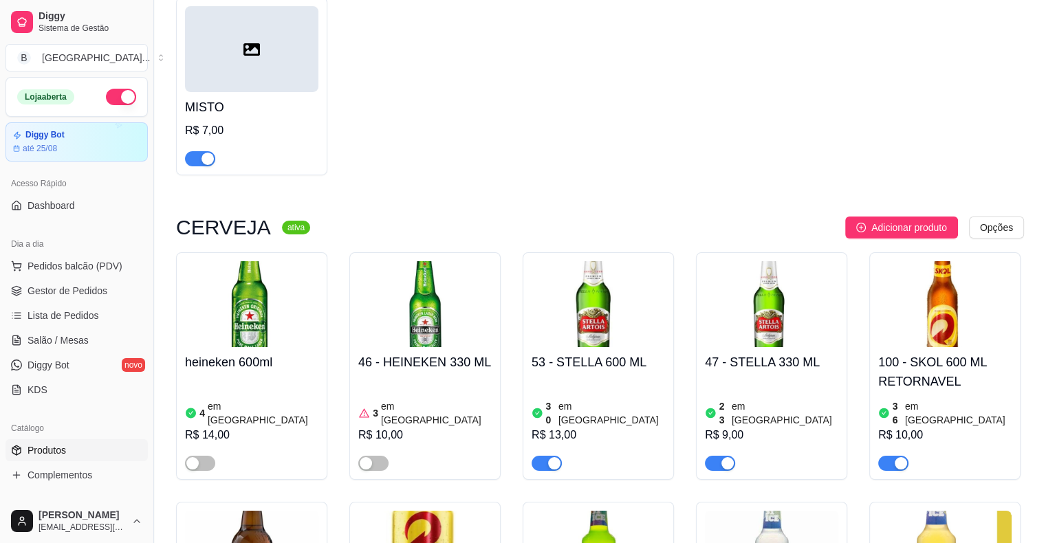
scroll to position [4882, 0]
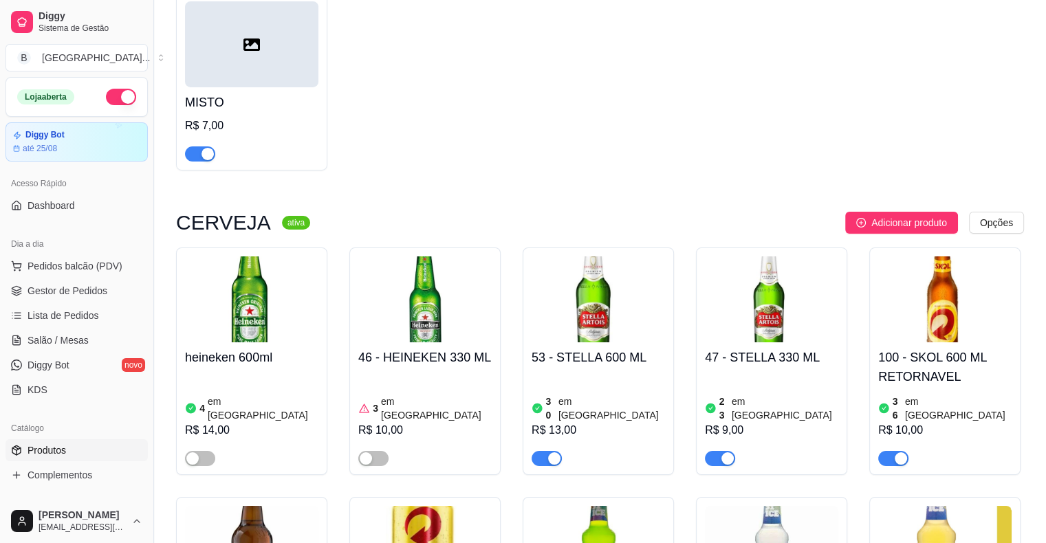
click at [774, 342] on div "47 - STELLA 330 ML 23 em estoque R$ 9,00" at bounding box center [771, 404] width 133 height 124
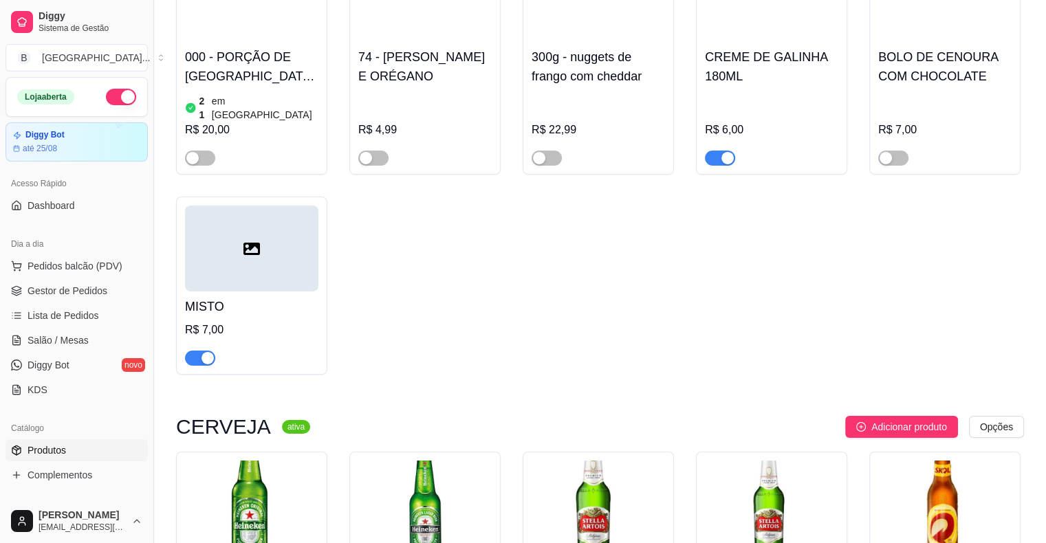
scroll to position [4676, 0]
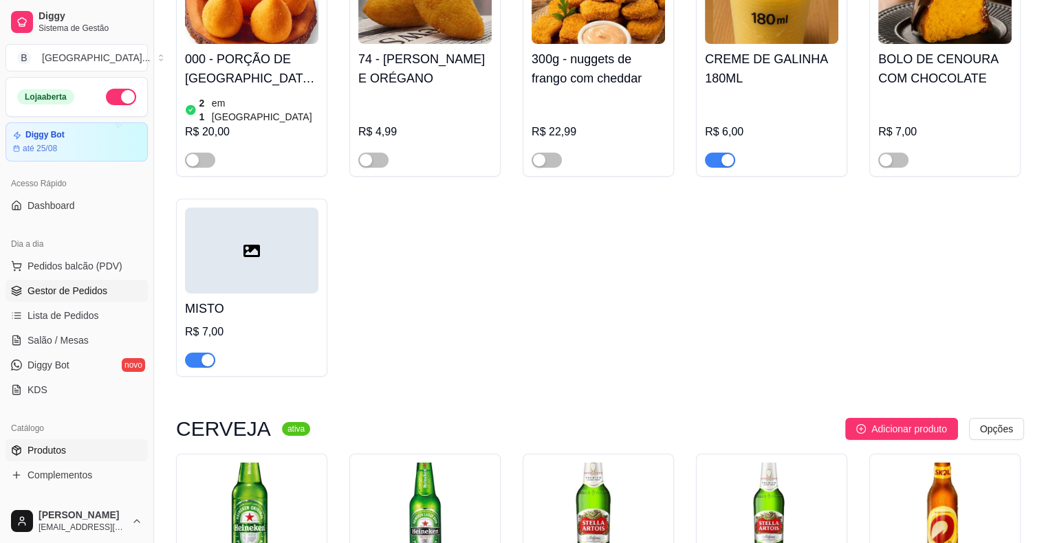
click at [76, 293] on span "Gestor de Pedidos" at bounding box center [68, 291] width 80 height 14
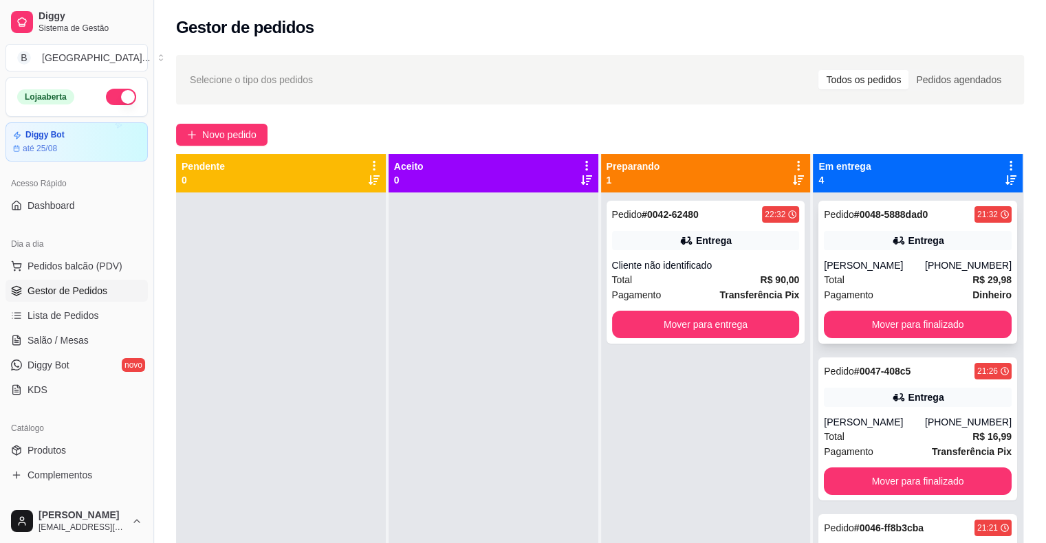
click at [859, 271] on div "[PERSON_NAME]" at bounding box center [874, 266] width 101 height 14
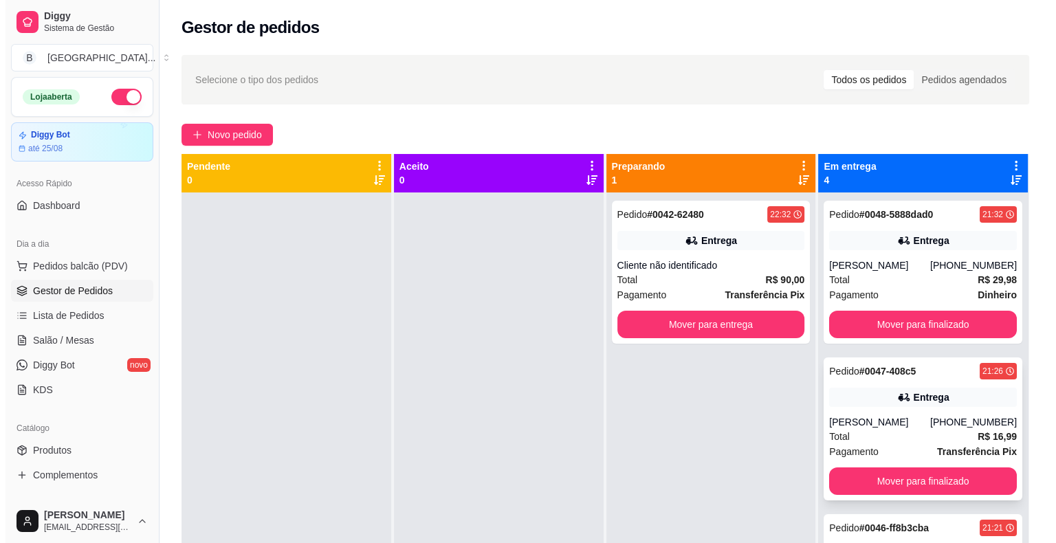
scroll to position [69, 0]
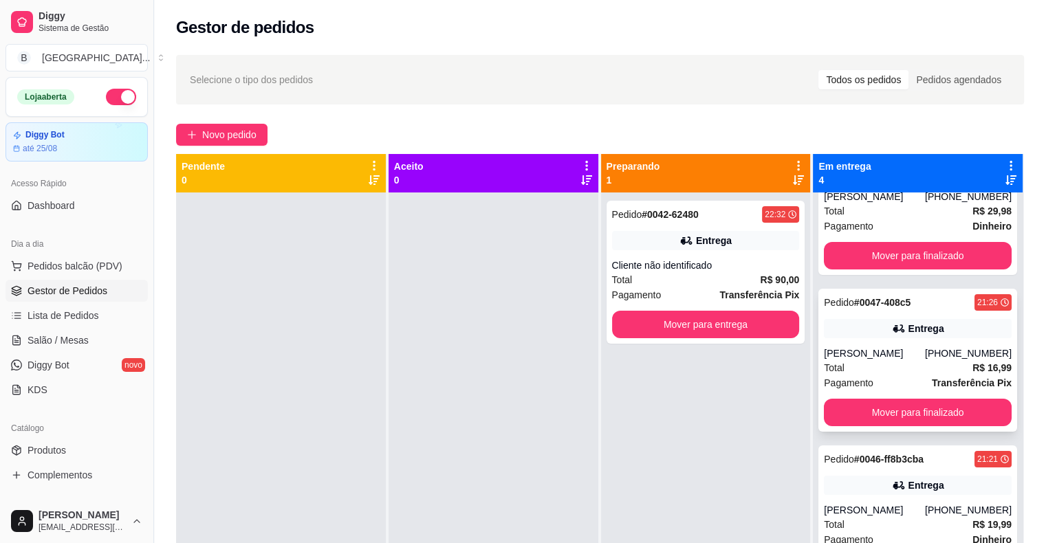
click at [847, 378] on span "Pagamento" at bounding box center [849, 382] width 50 height 15
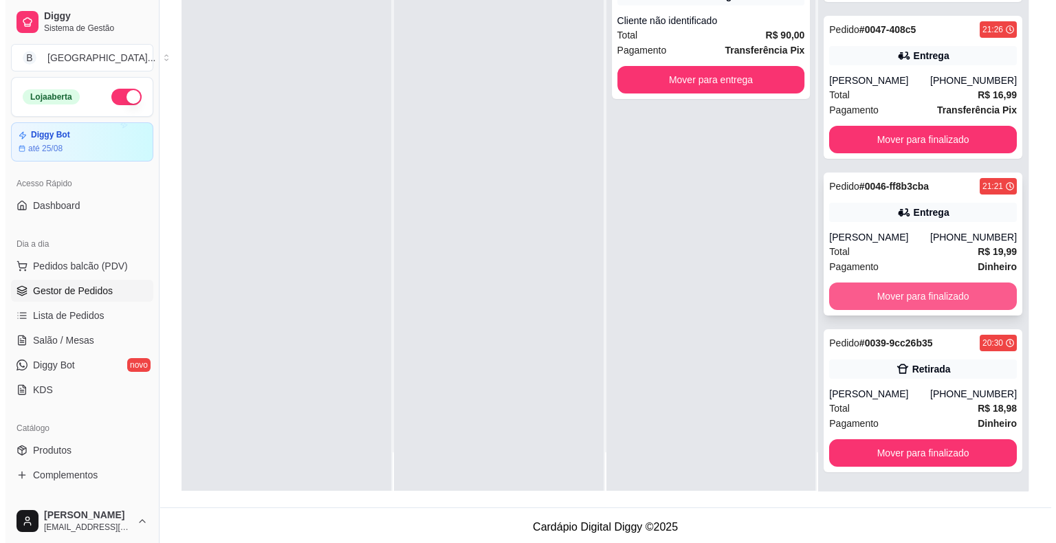
scroll to position [209, 0]
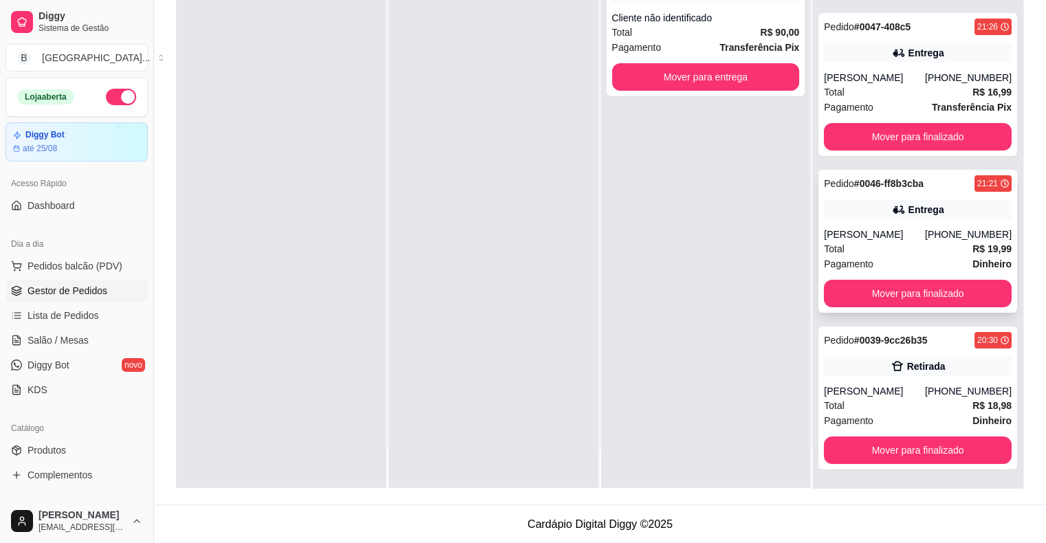
click at [882, 226] on div "Pedido # 0046-ff8b3cba 21:21 Entrega [PERSON_NAME] [PHONE_NUMBER] Total R$ 19,9…" at bounding box center [917, 241] width 199 height 143
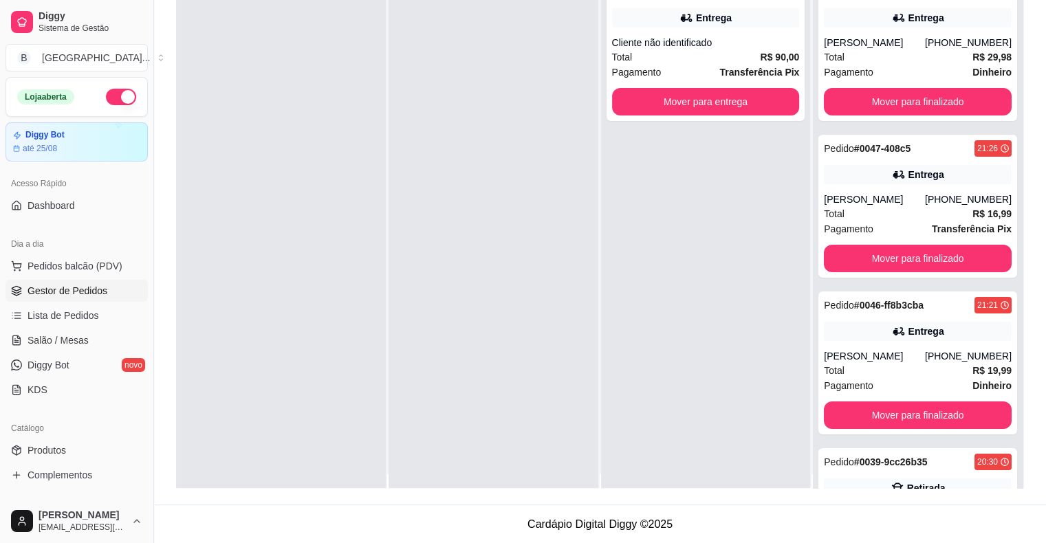
scroll to position [0, 0]
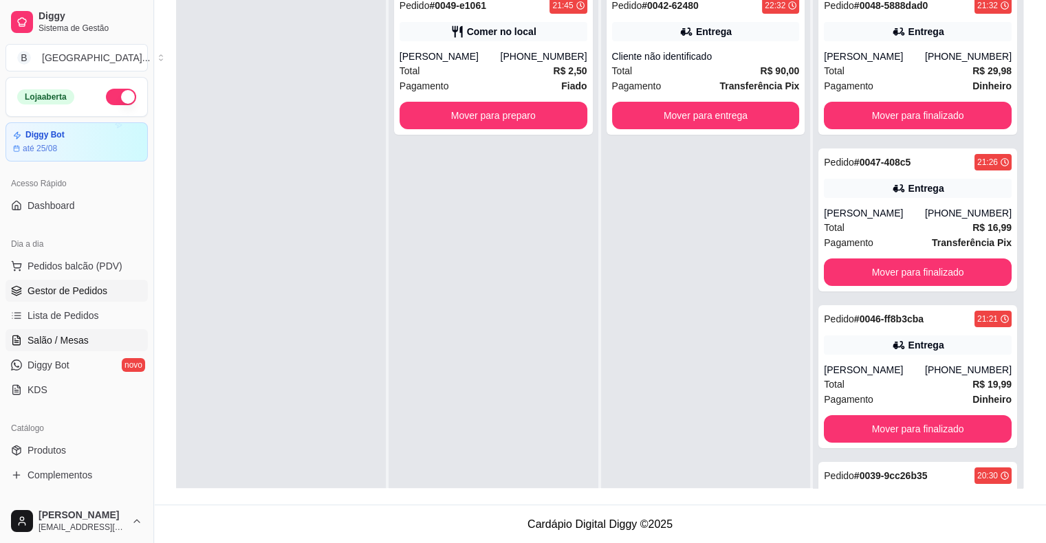
click at [68, 342] on span "Salão / Mesas" at bounding box center [58, 340] width 61 height 14
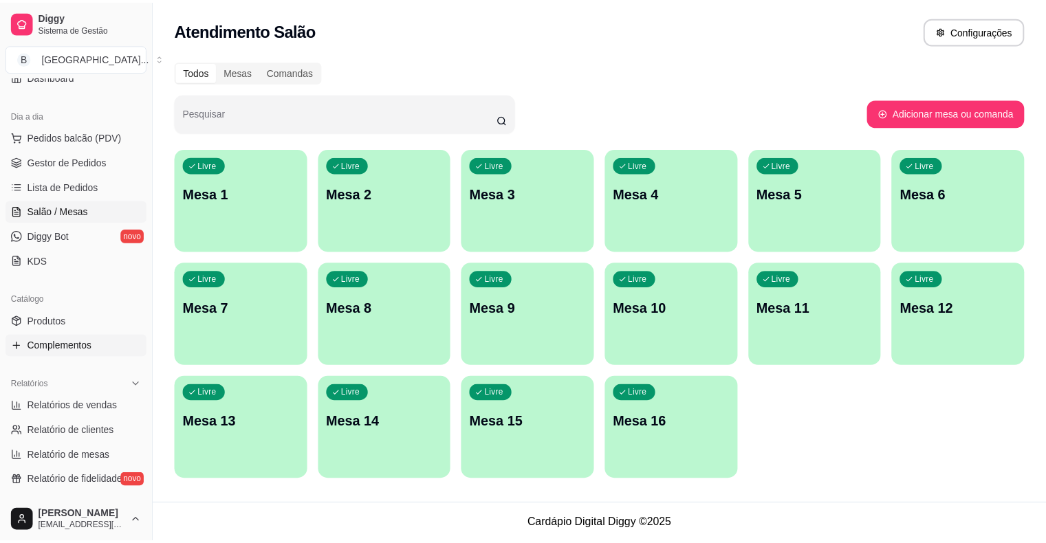
scroll to position [138, 0]
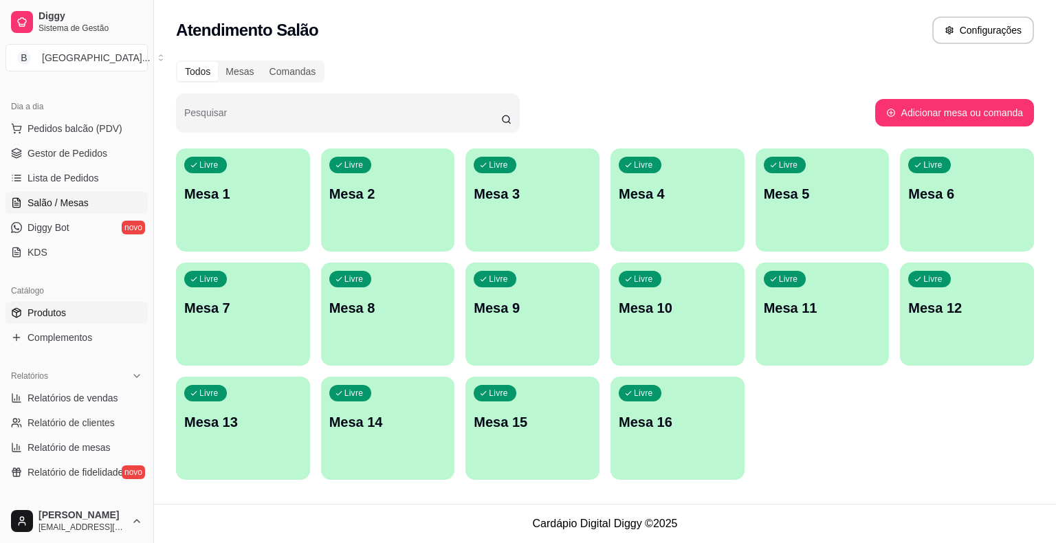
click at [66, 309] on link "Produtos" at bounding box center [77, 313] width 142 height 22
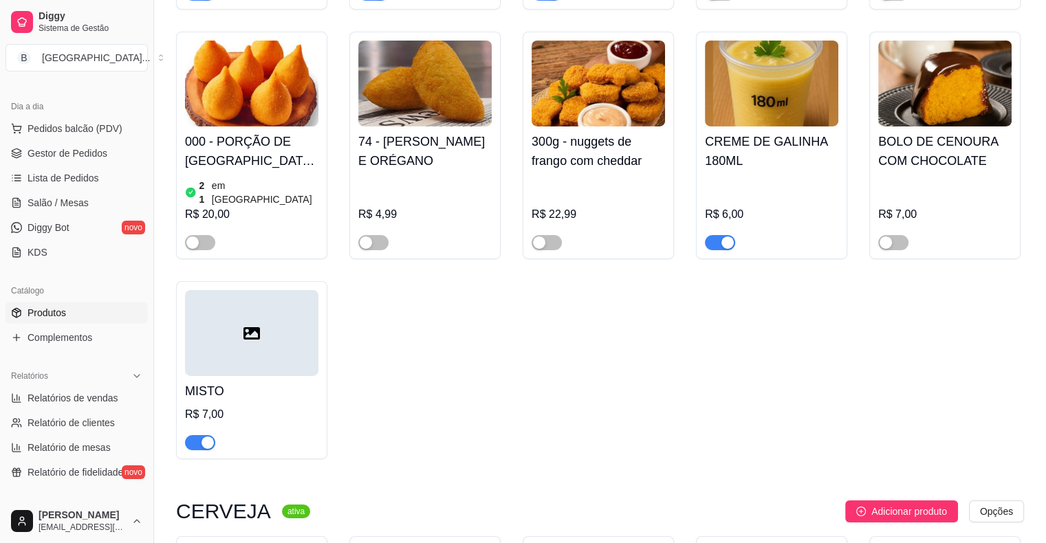
scroll to position [4745, 0]
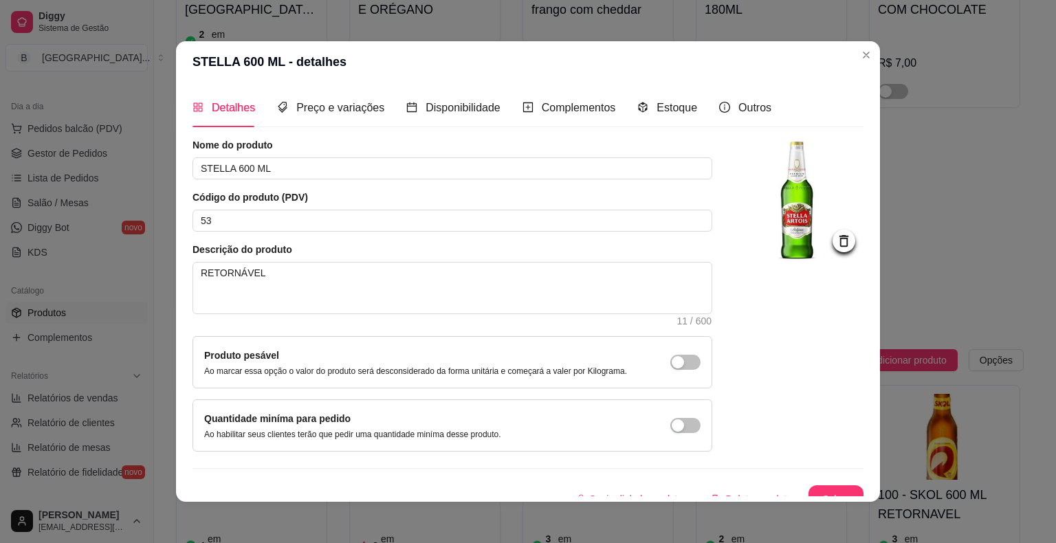
click at [619, 115] on div "Detalhes Preço e variações Disponibilidade Complementos Estoque Outros" at bounding box center [482, 107] width 579 height 39
click at [657, 111] on span "Estoque" at bounding box center [677, 108] width 41 height 12
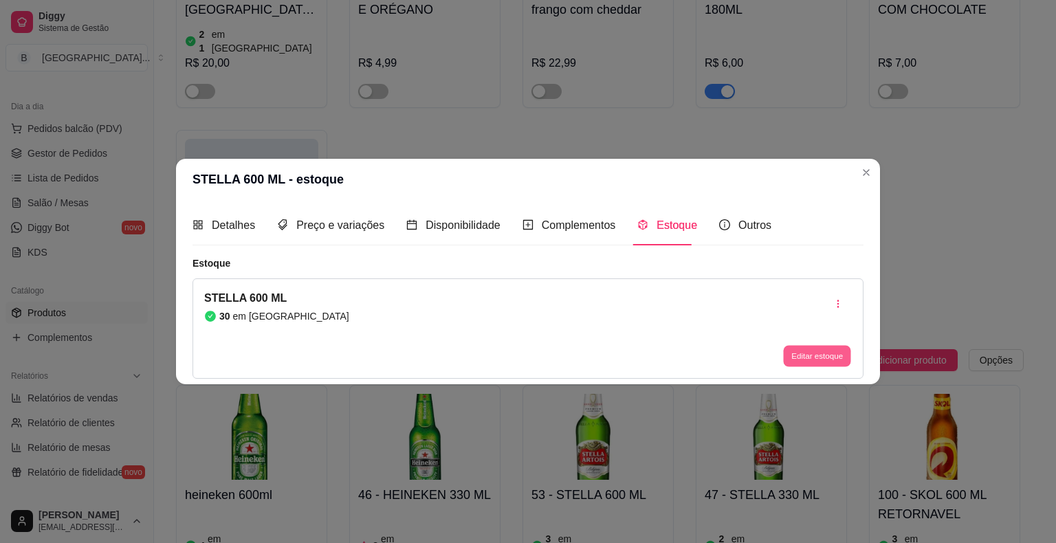
click at [794, 355] on button "Editar estoque" at bounding box center [816, 355] width 67 height 21
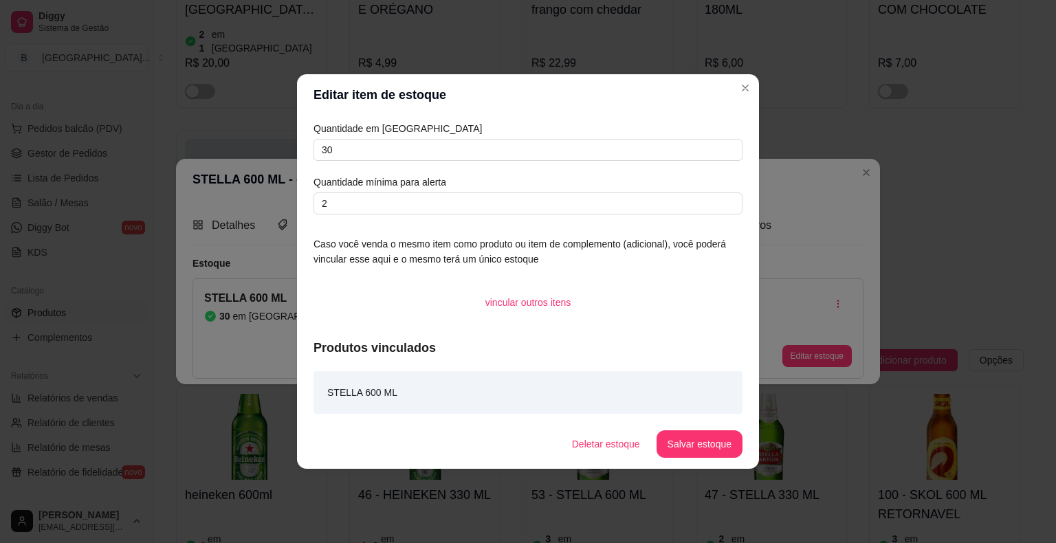
click at [489, 135] on article "Quantidade em [GEOGRAPHIC_DATA]" at bounding box center [528, 128] width 429 height 15
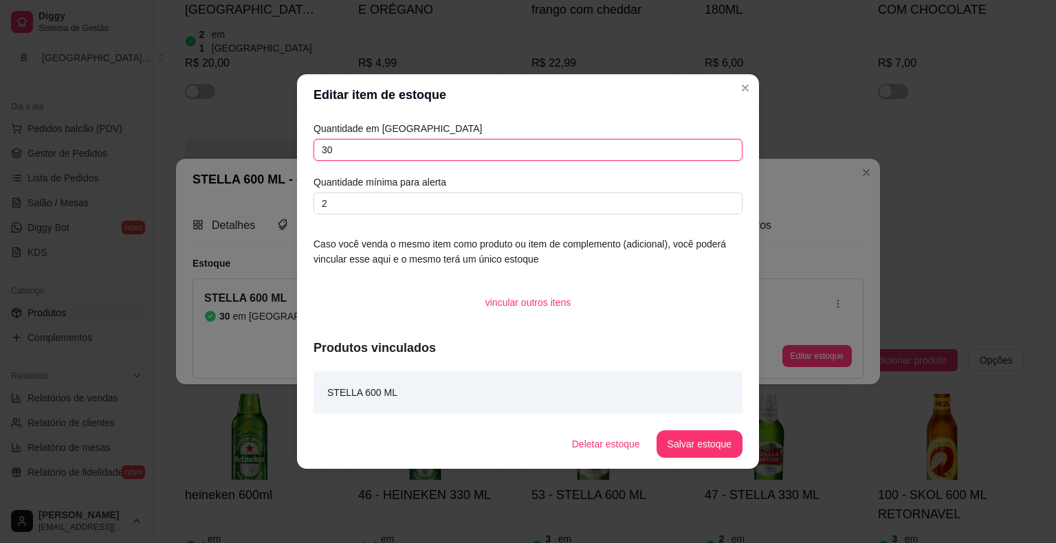
click at [492, 141] on input "30" at bounding box center [528, 150] width 429 height 22
type input "3"
type input "13"
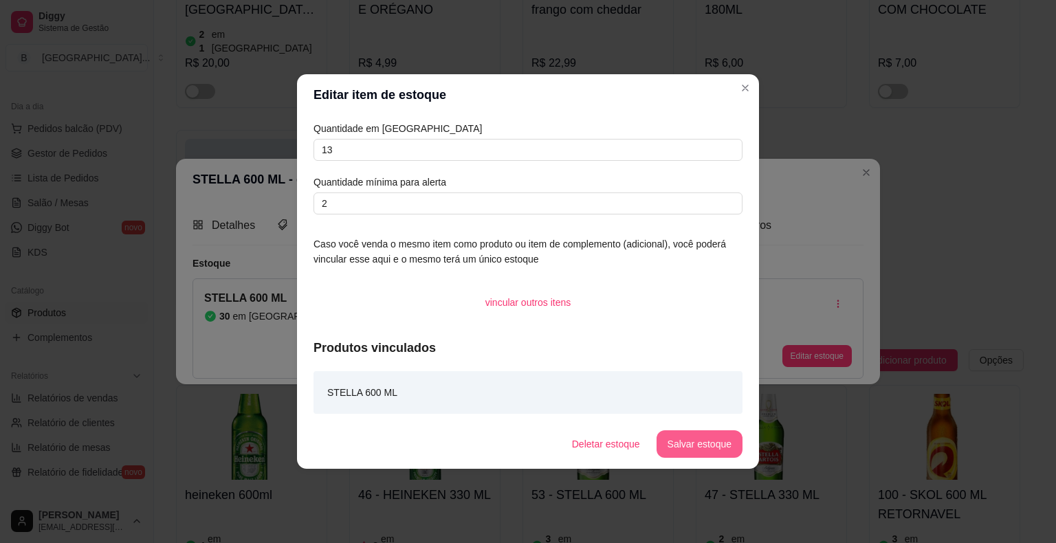
click at [728, 433] on button "Salvar estoque" at bounding box center [700, 444] width 86 height 28
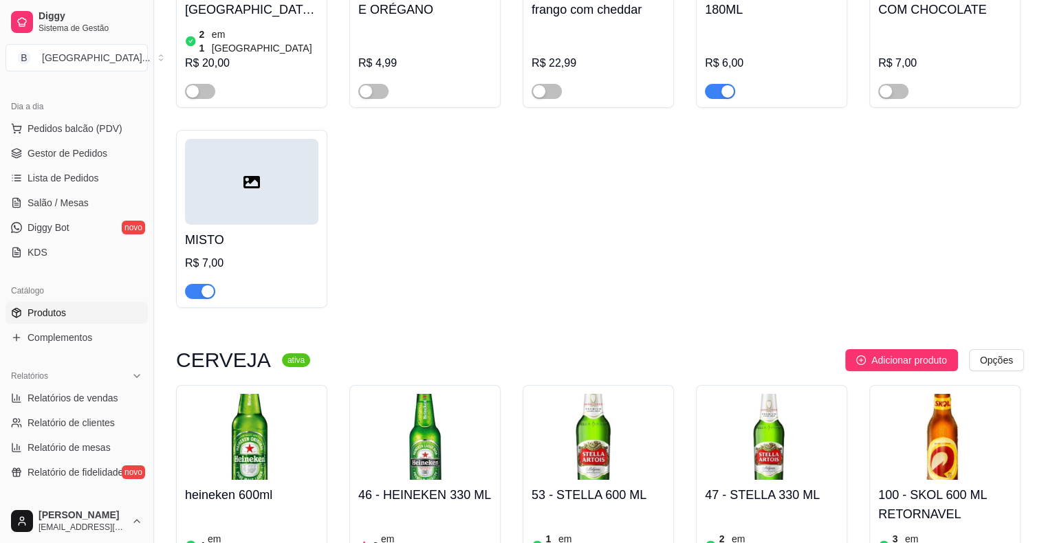
scroll to position [4676, 0]
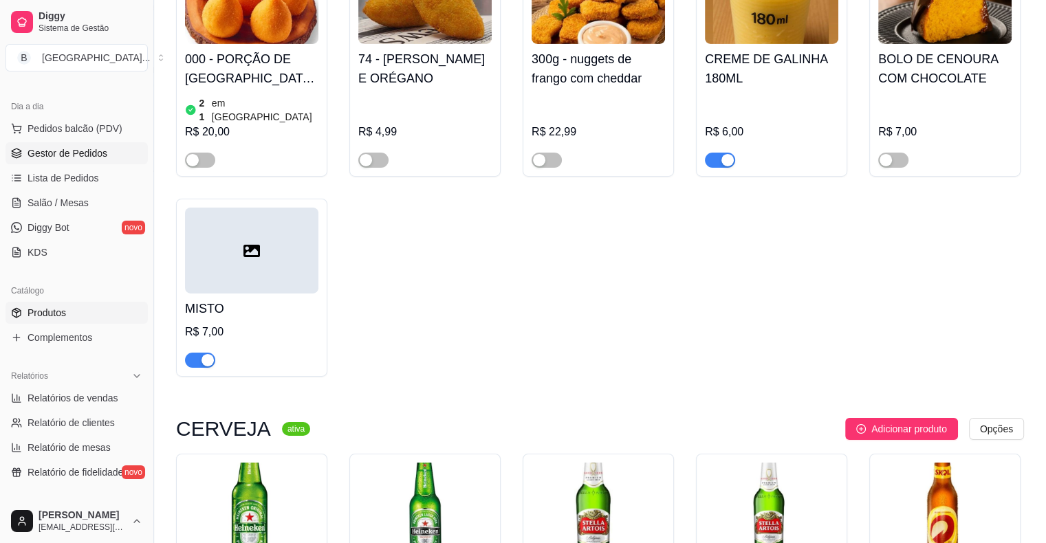
click at [40, 146] on span "Gestor de Pedidos" at bounding box center [68, 153] width 80 height 14
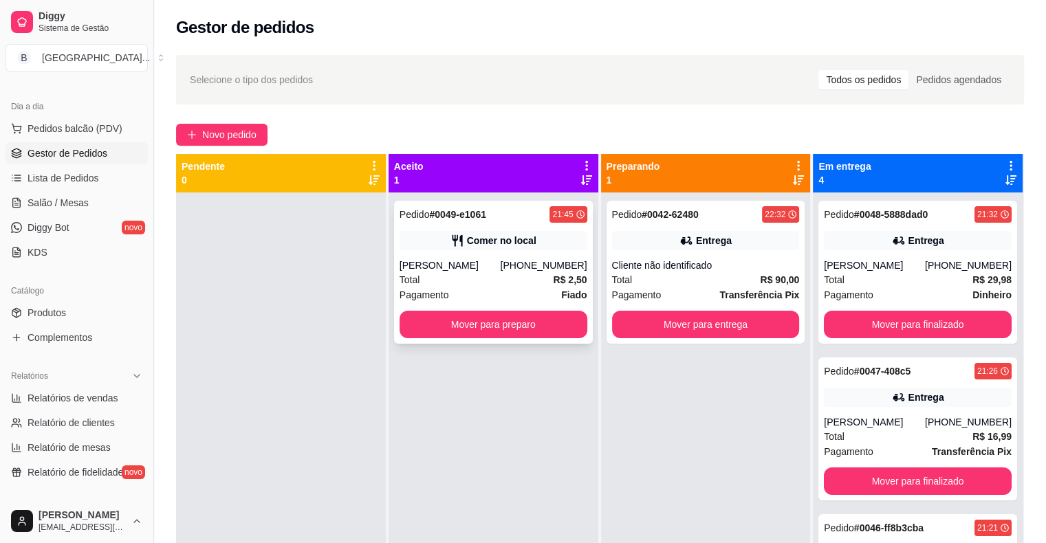
click at [437, 247] on div "Comer no local" at bounding box center [494, 240] width 188 height 19
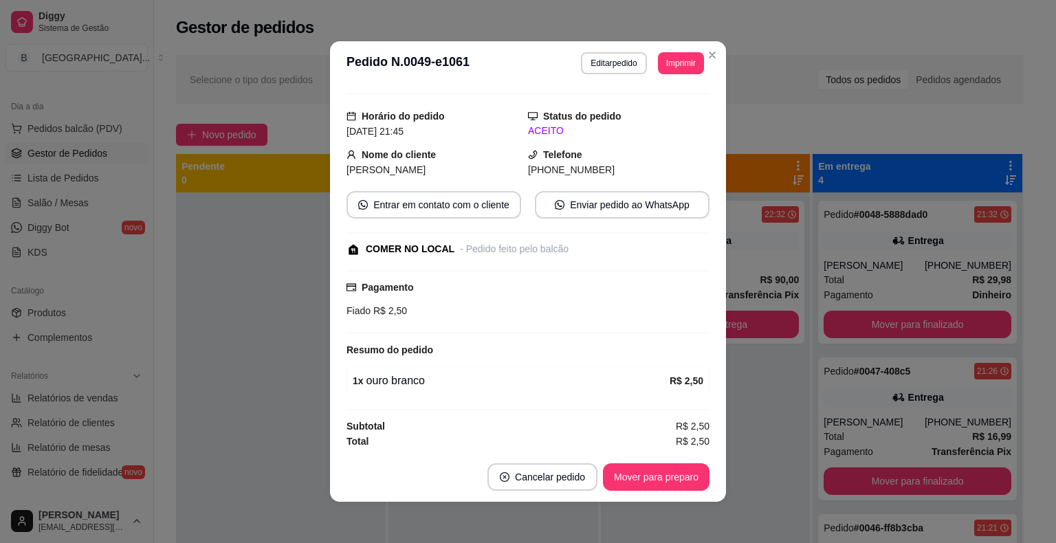
scroll to position [3, 0]
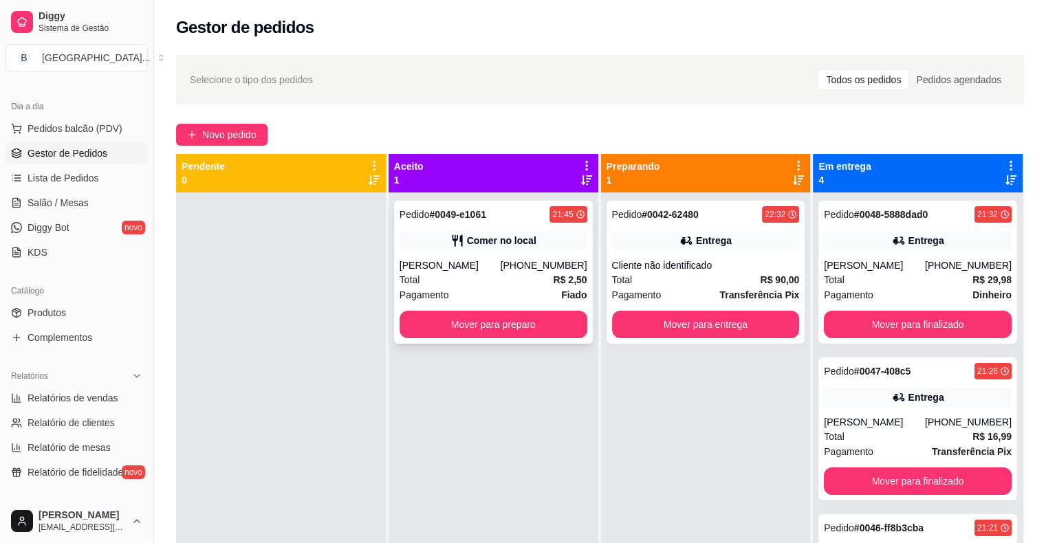
click at [519, 272] on div "[PHONE_NUMBER]" at bounding box center [543, 266] width 87 height 14
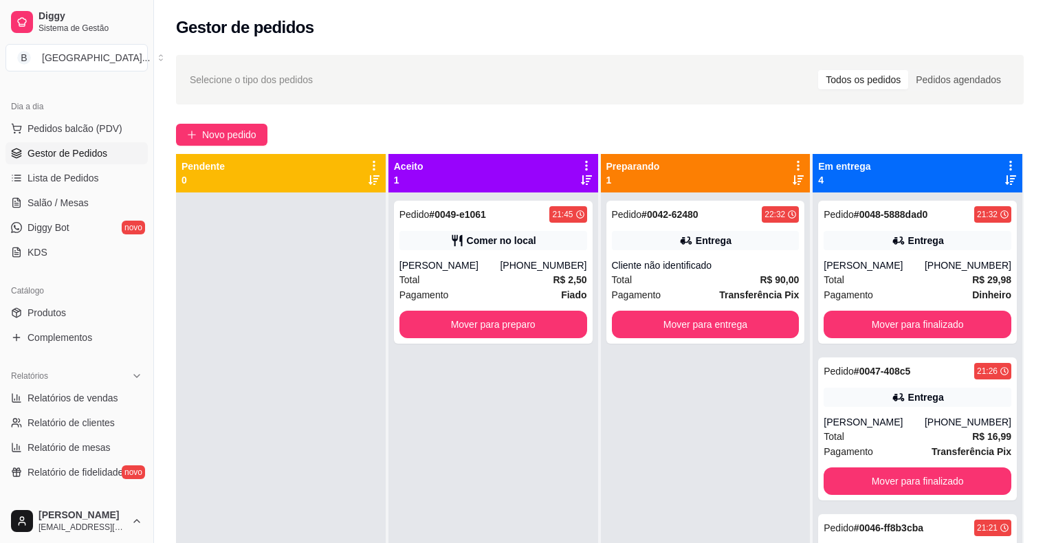
scroll to position [28, 0]
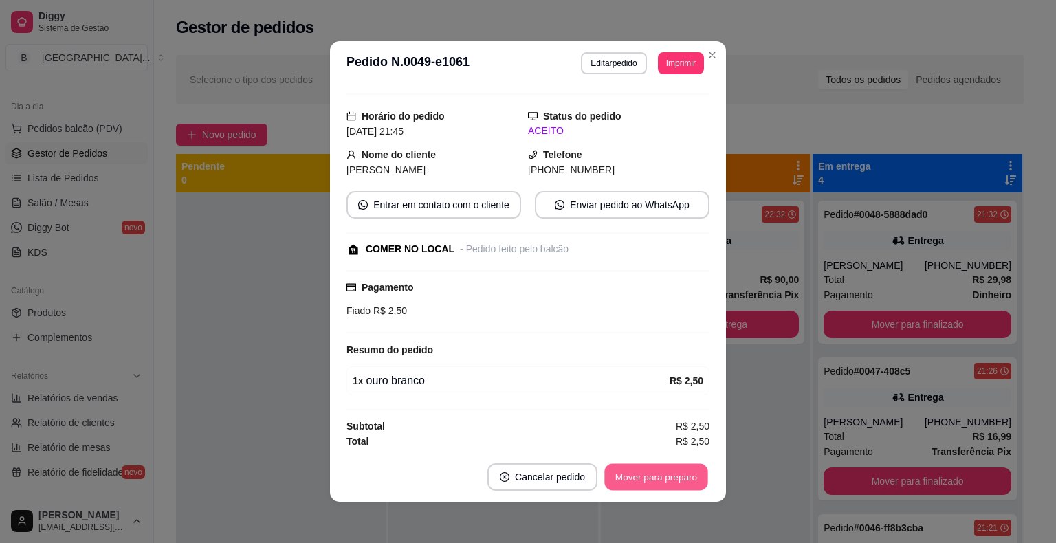
click at [697, 483] on button "Mover para preparo" at bounding box center [655, 477] width 103 height 27
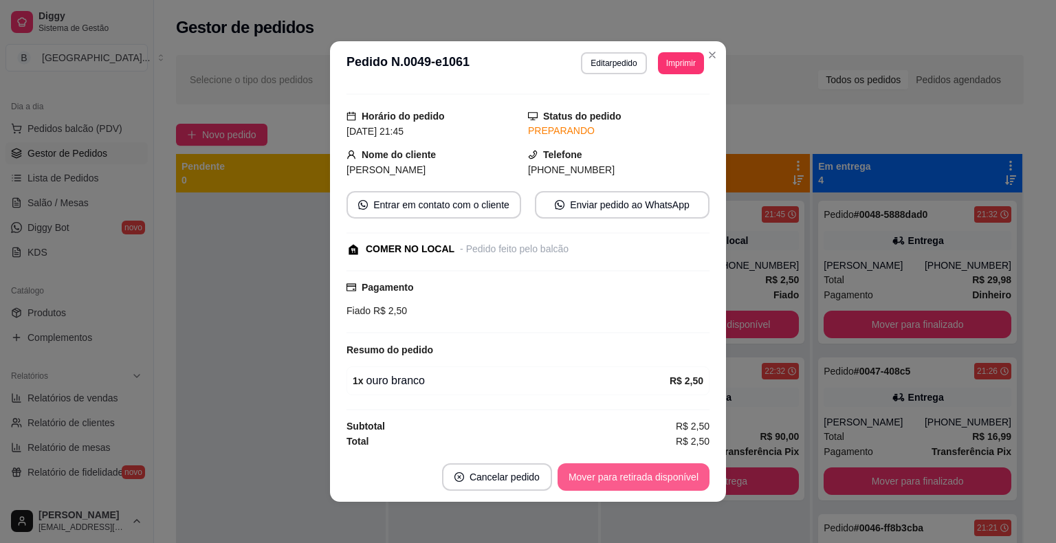
click at [697, 483] on button "Mover para retirada disponível" at bounding box center [634, 477] width 152 height 28
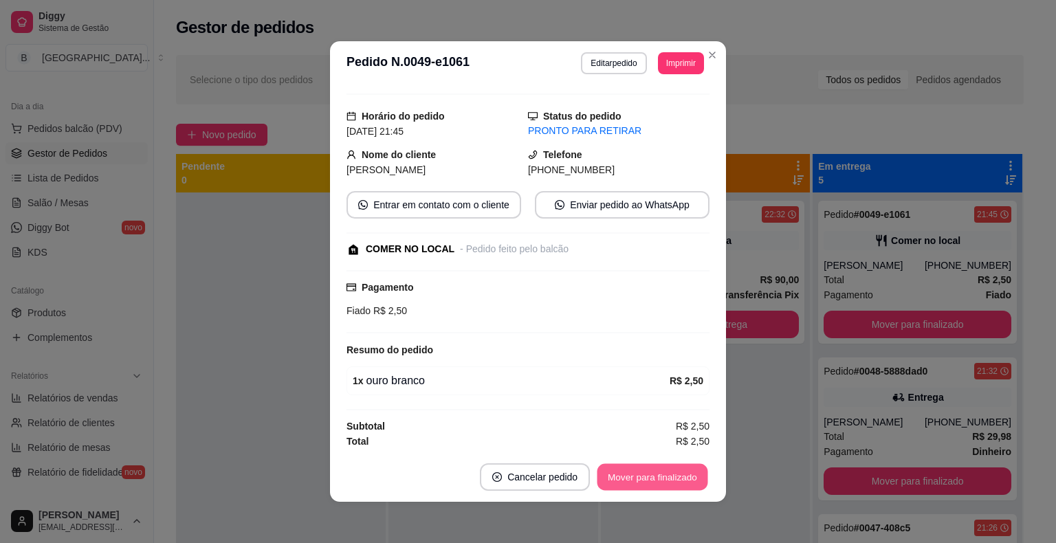
click at [697, 483] on button "Mover para finalizado" at bounding box center [653, 477] width 111 height 27
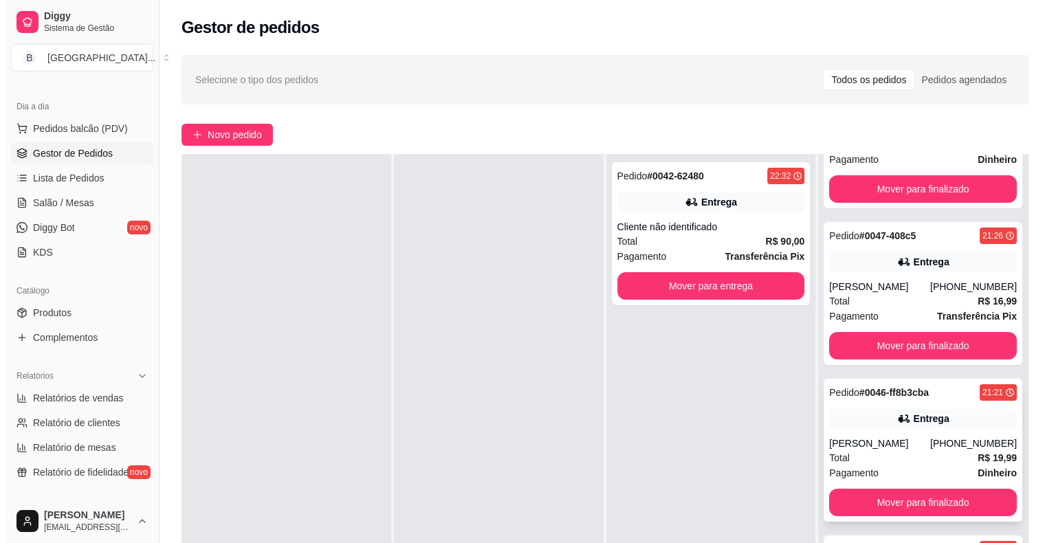
scroll to position [209, 0]
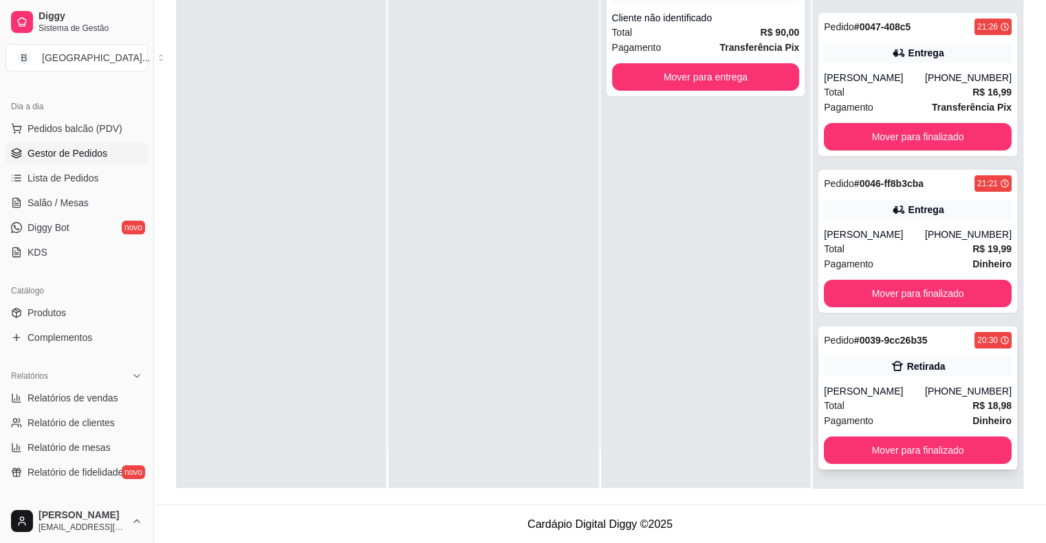
click at [888, 389] on div "[PERSON_NAME]" at bounding box center [874, 391] width 101 height 14
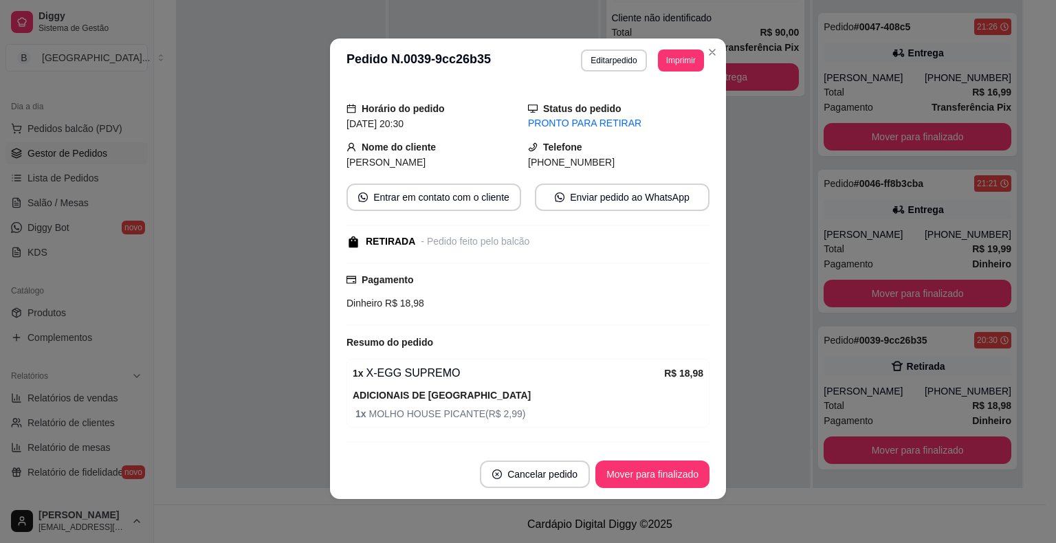
scroll to position [98, 0]
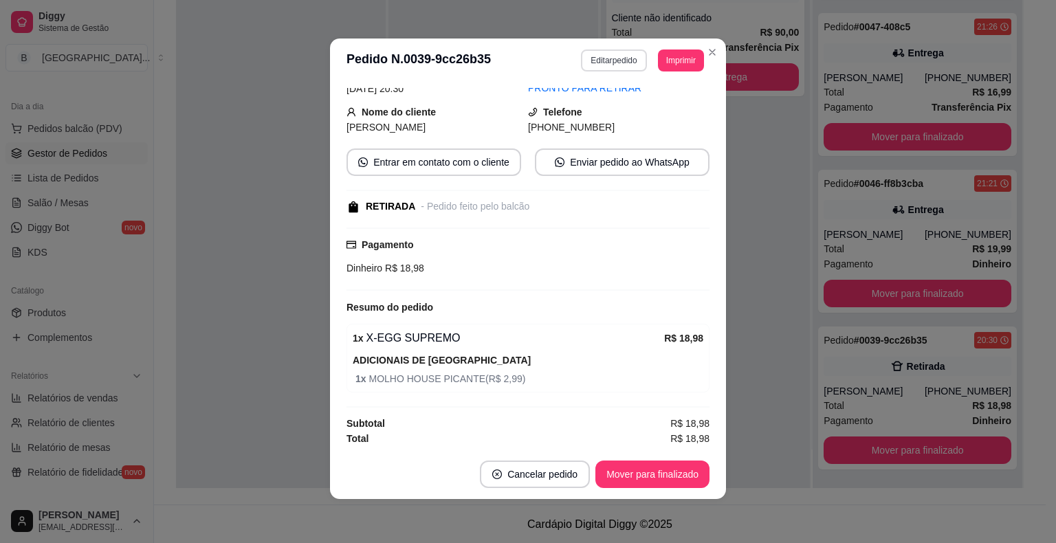
click at [597, 59] on button "Editar pedido" at bounding box center [613, 61] width 65 height 22
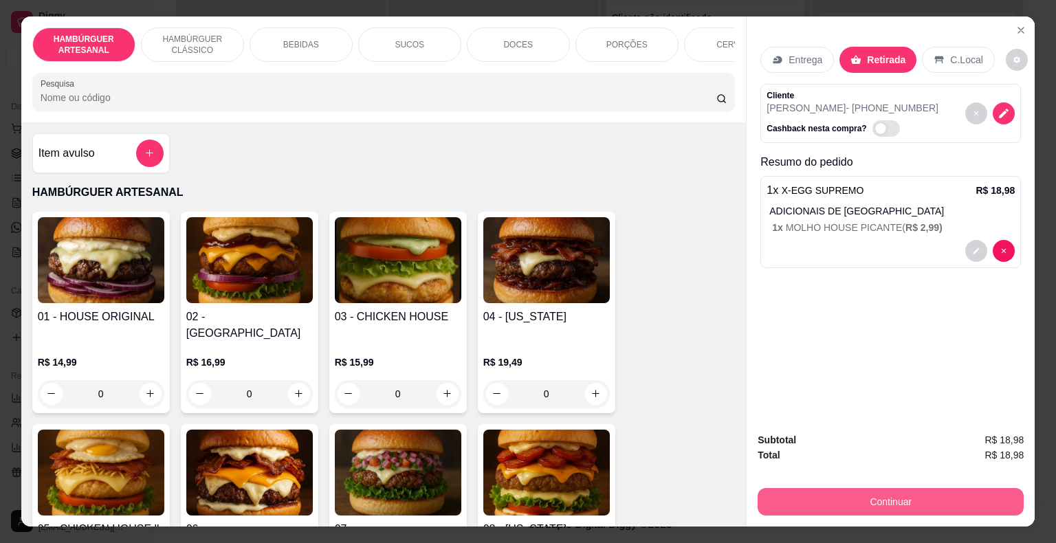
click at [912, 498] on button "Continuar" at bounding box center [891, 502] width 266 height 28
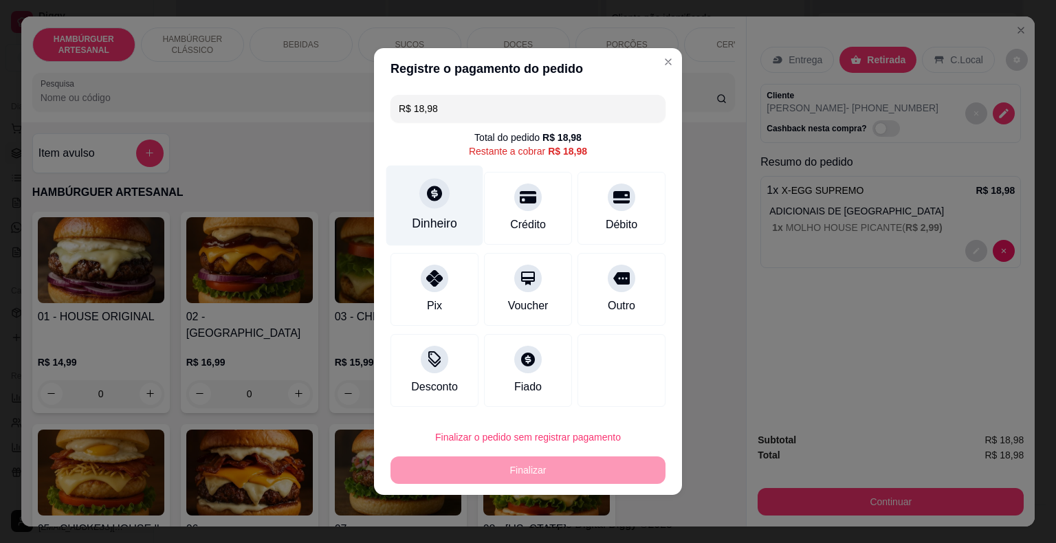
click at [454, 210] on div "Dinheiro" at bounding box center [434, 206] width 97 height 80
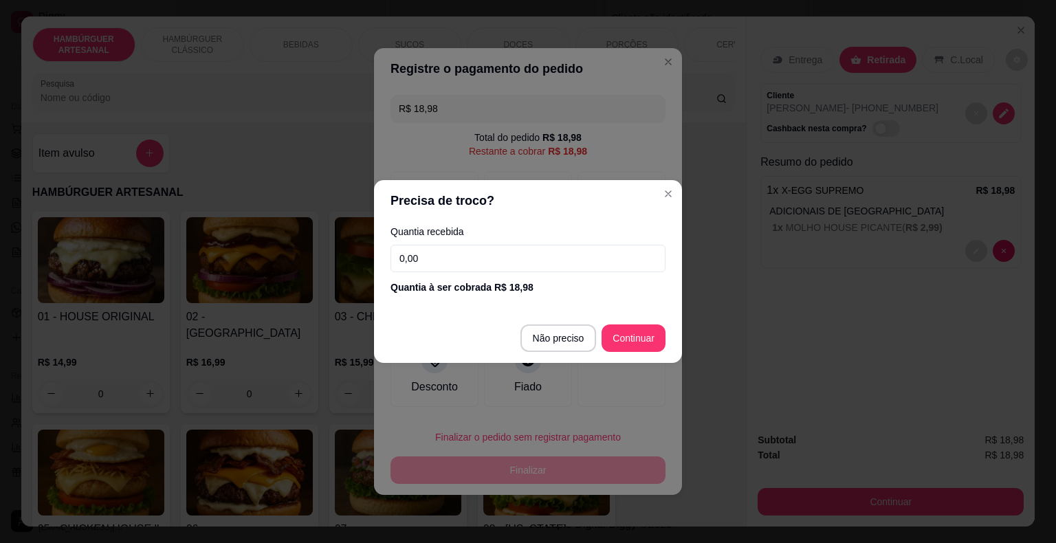
click at [455, 257] on input "0,00" at bounding box center [528, 259] width 275 height 28
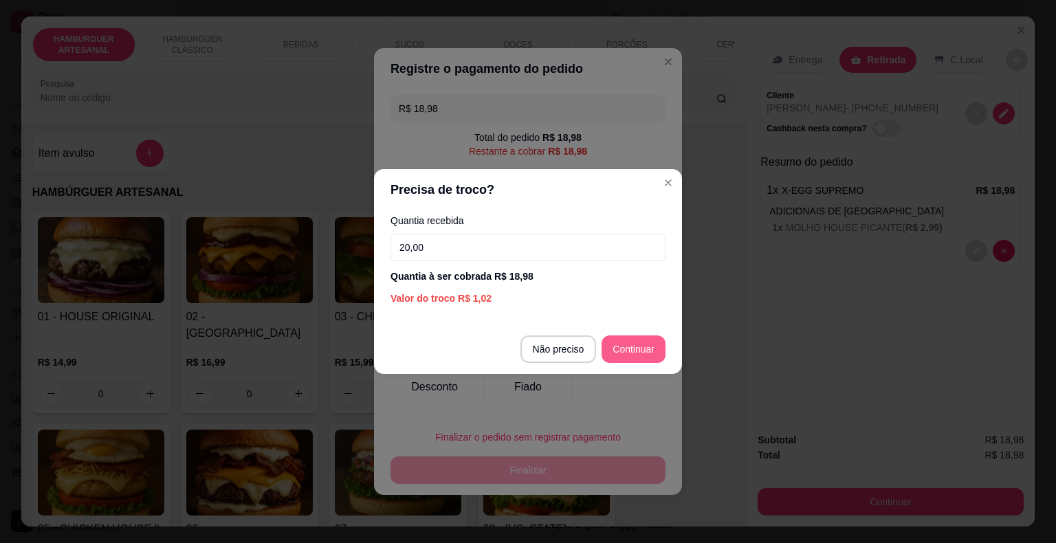
type input "20,00"
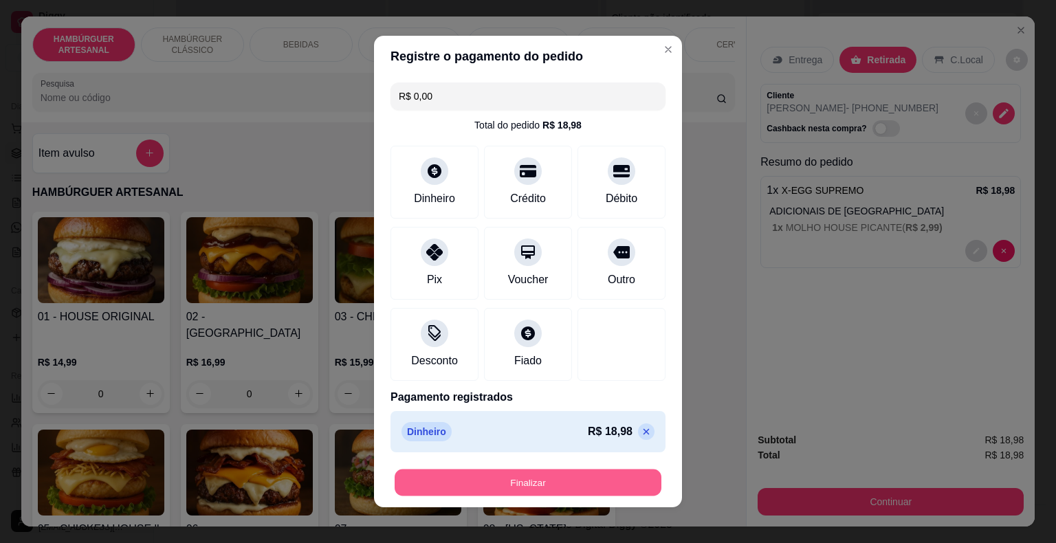
click at [575, 474] on button "Finalizar" at bounding box center [528, 483] width 267 height 27
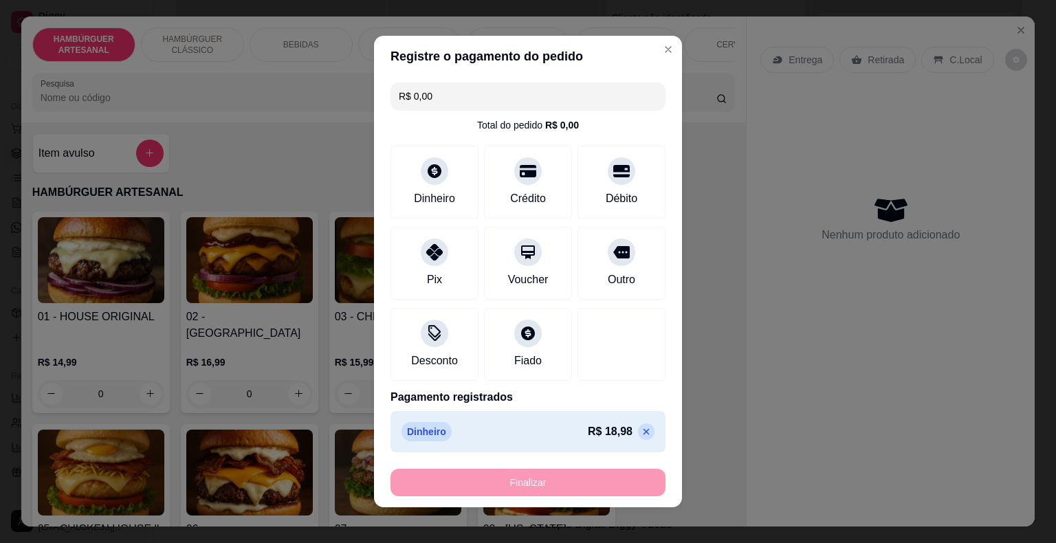
type input "-R$ 18,98"
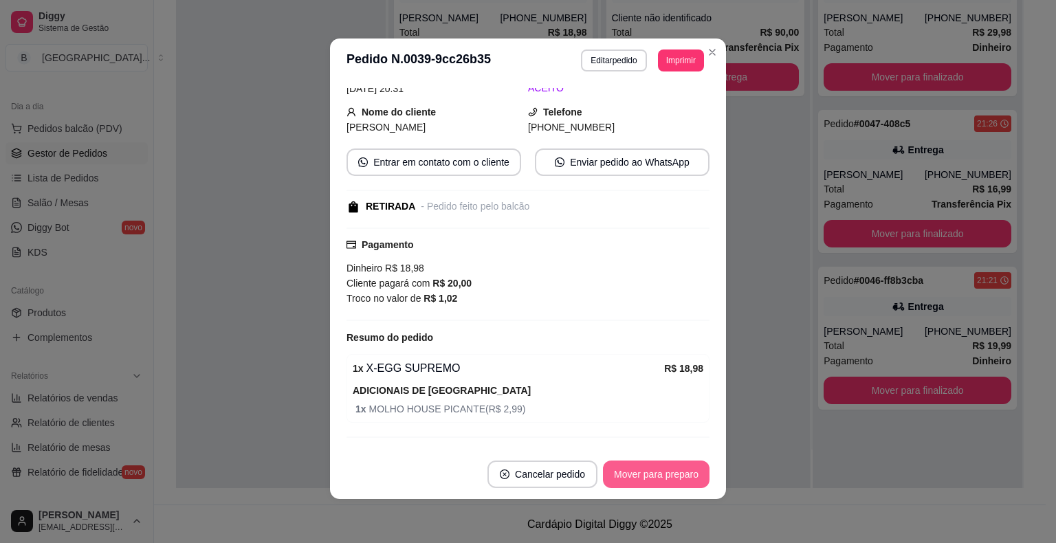
scroll to position [0, 0]
click at [686, 477] on button "Mover para preparo" at bounding box center [656, 475] width 107 height 28
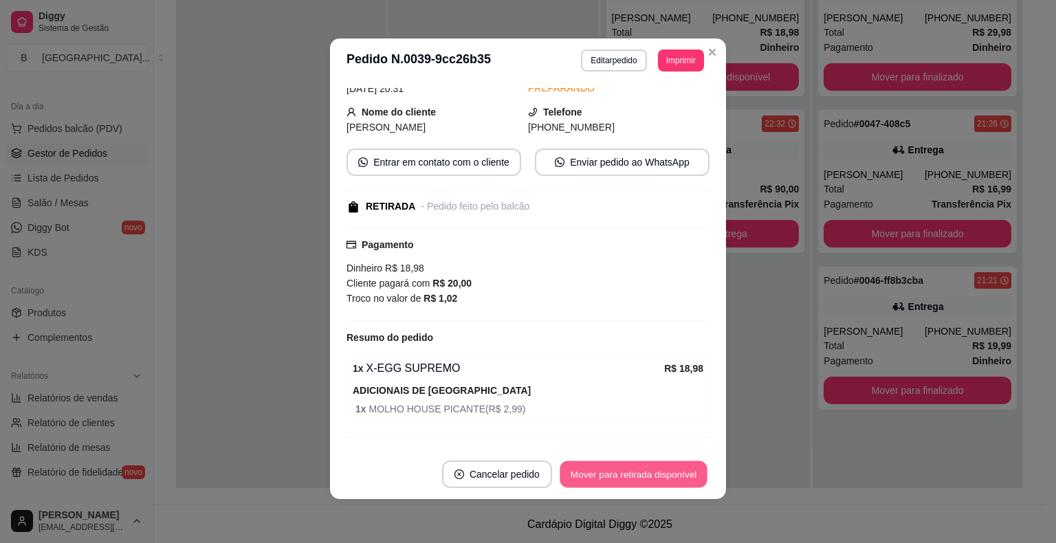
click at [686, 477] on button "Mover para retirada disponível" at bounding box center [633, 474] width 147 height 27
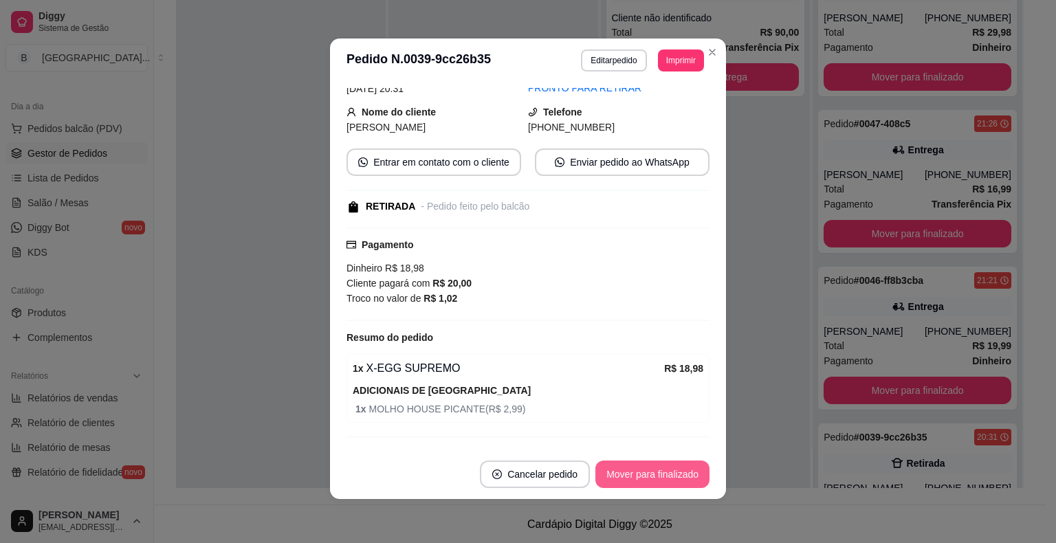
click at [686, 477] on button "Mover para finalizado" at bounding box center [652, 475] width 114 height 28
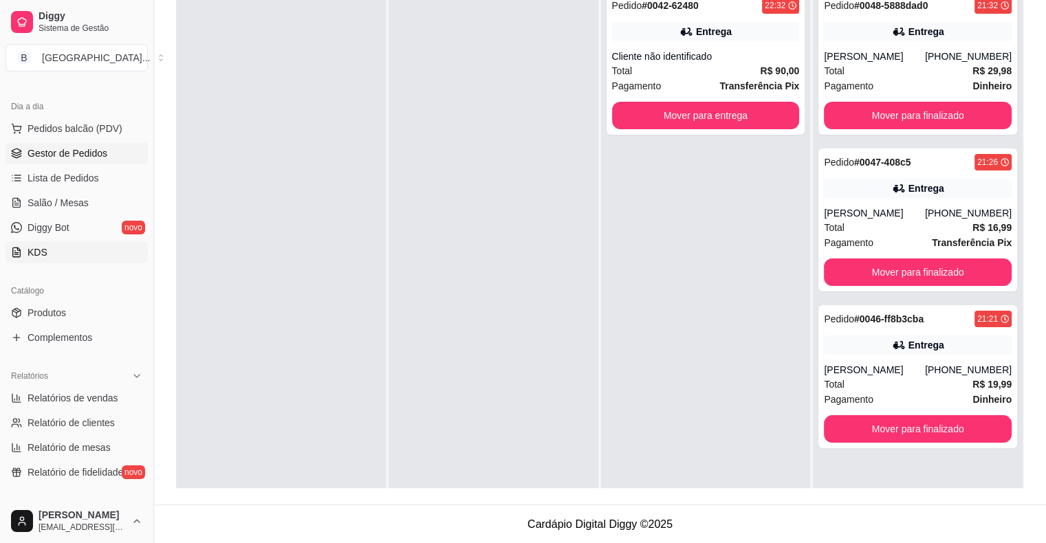
click at [55, 252] on link "KDS" at bounding box center [77, 252] width 142 height 22
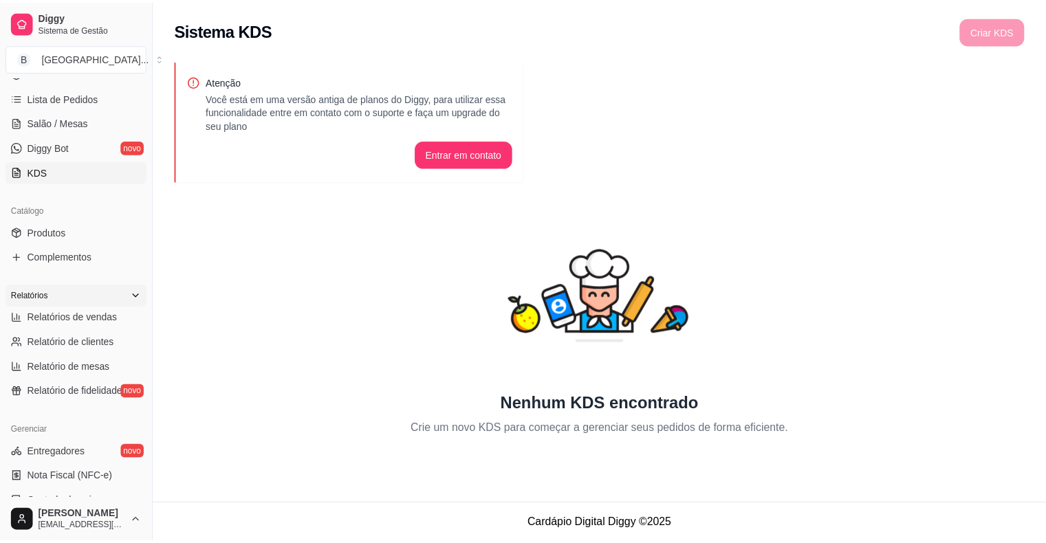
scroll to position [206, 0]
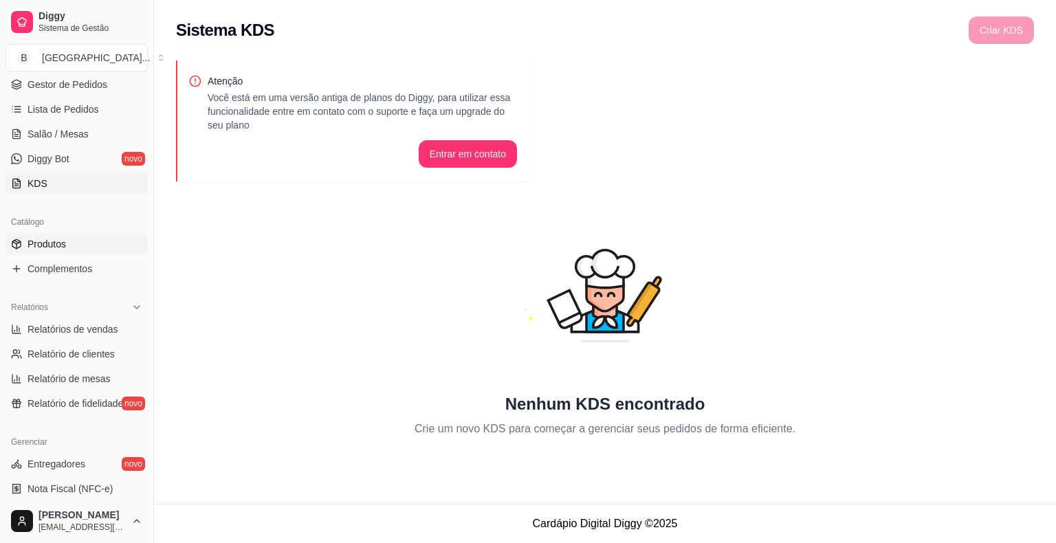
click at [91, 252] on link "Produtos" at bounding box center [77, 244] width 142 height 22
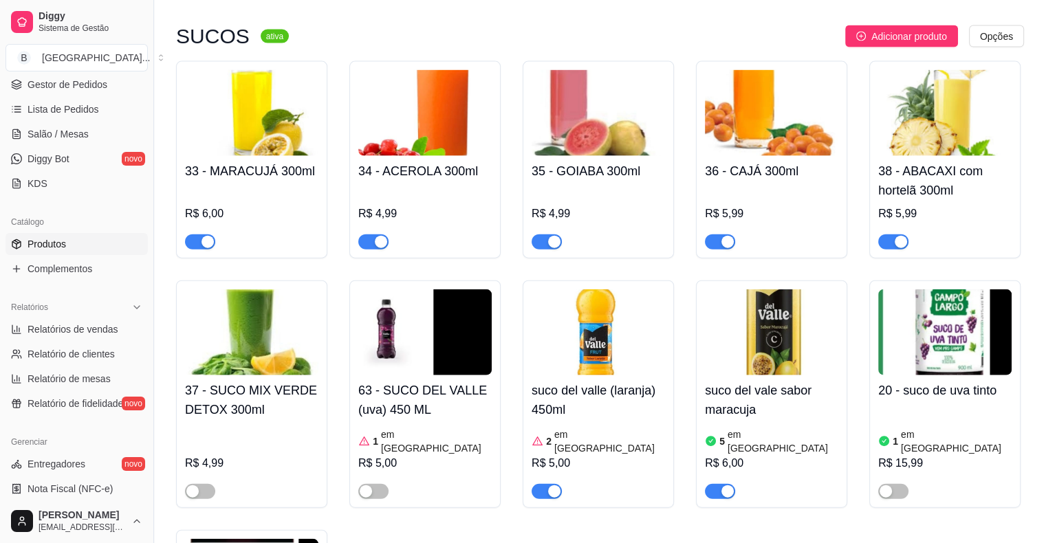
scroll to position [3026, 0]
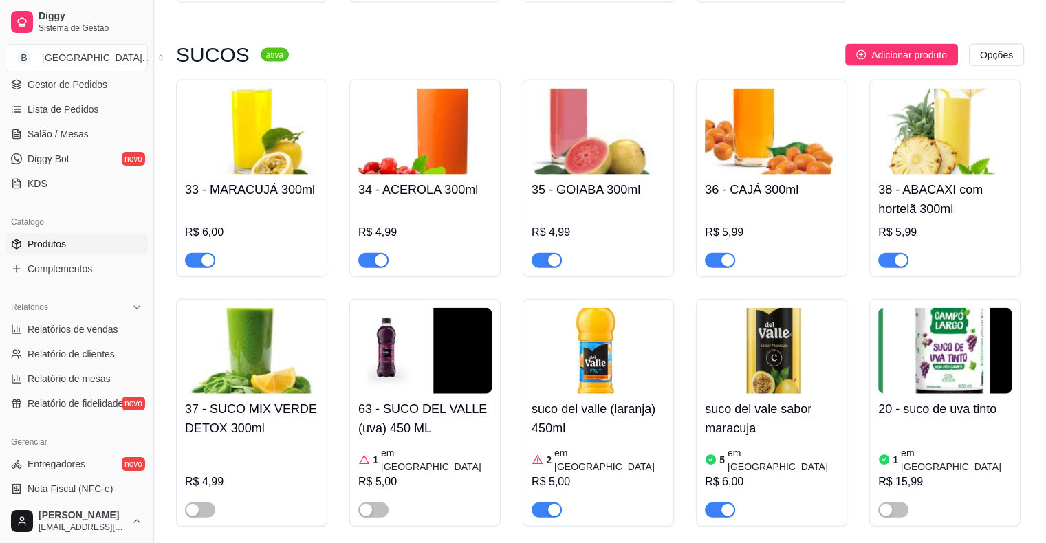
click at [654, 400] on h4 "suco del valle (laranja) 450ml" at bounding box center [598, 419] width 133 height 39
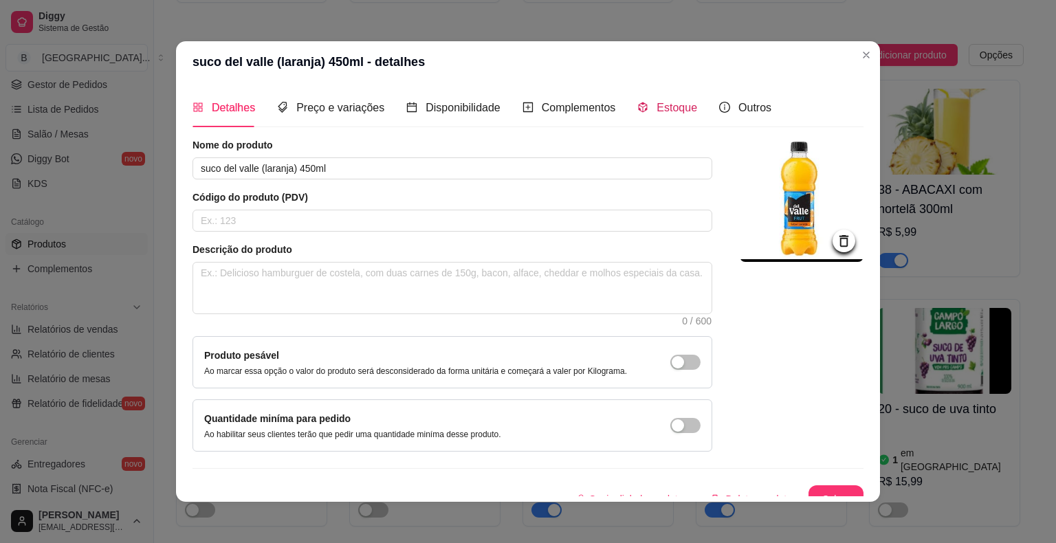
click at [657, 113] on span "Estoque" at bounding box center [677, 108] width 41 height 12
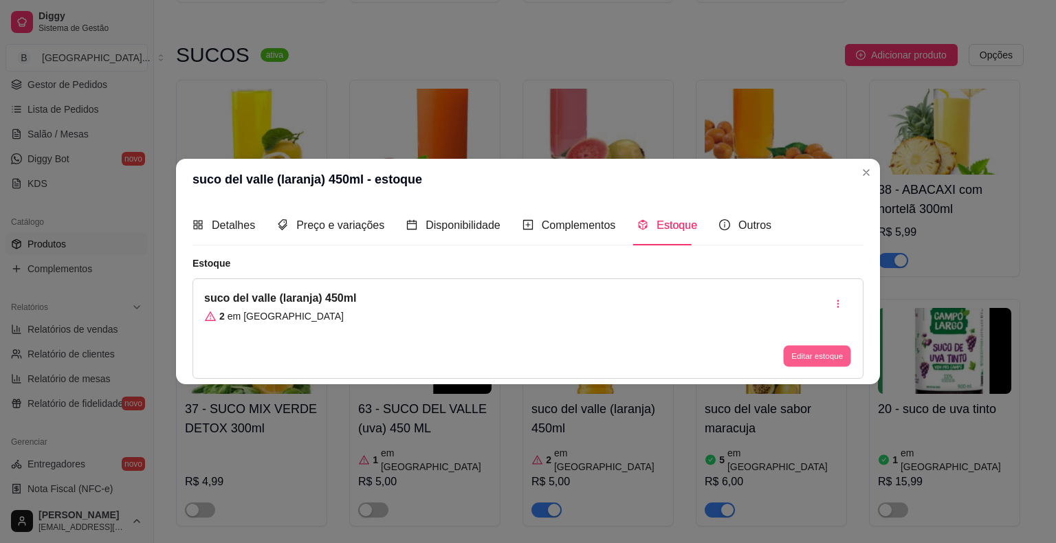
click at [797, 358] on button "Editar estoque" at bounding box center [816, 355] width 67 height 21
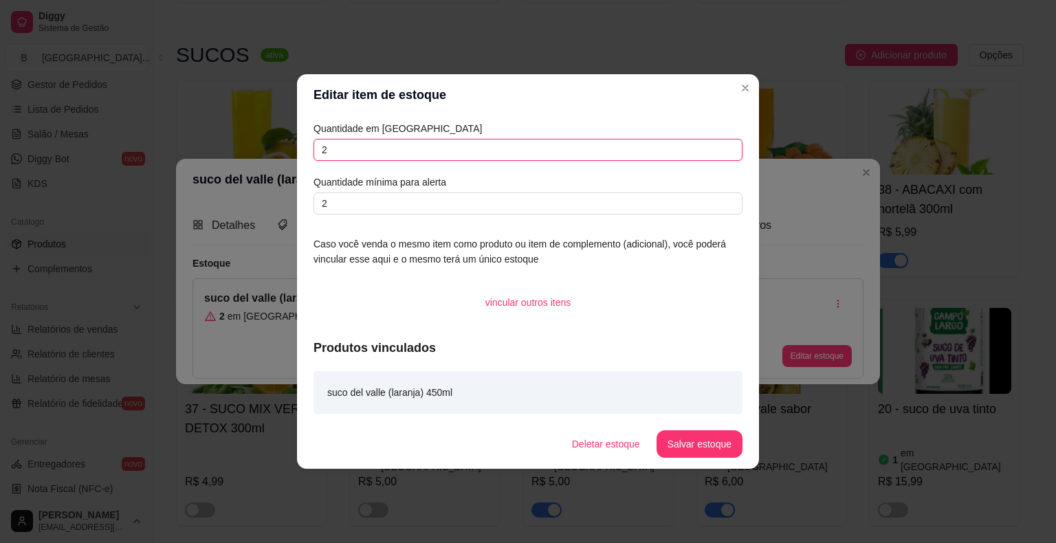
click at [622, 150] on input "2" at bounding box center [528, 150] width 429 height 22
type input "1"
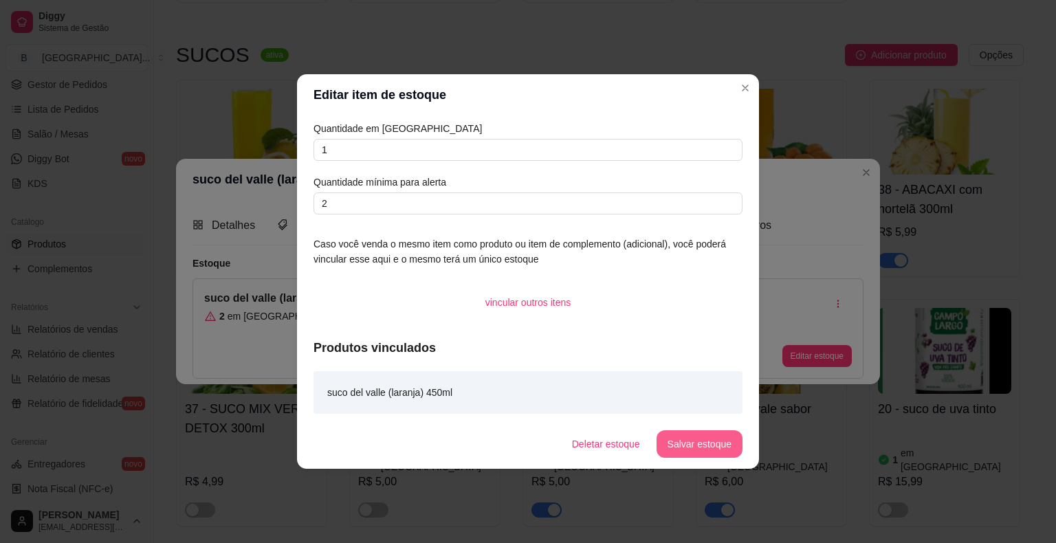
click at [705, 440] on button "Salvar estoque" at bounding box center [700, 444] width 86 height 28
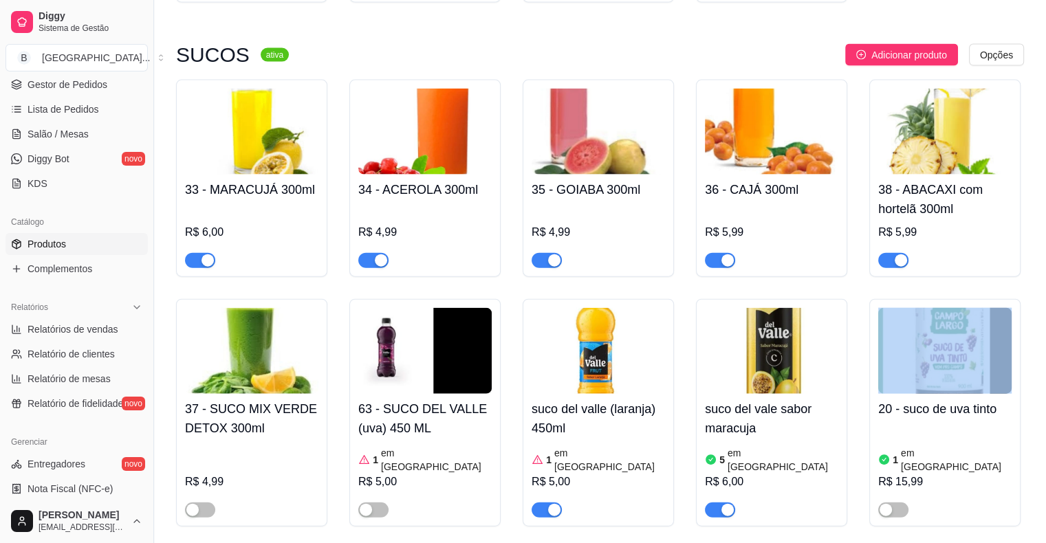
click at [812, 461] on div "33 - MARACUJÁ 300ml R$ 6,00 34 - ACEROLA 300ml R$ 4,99 35 - GOIABA 300ml R$ 4,9…" at bounding box center [600, 418] width 848 height 677
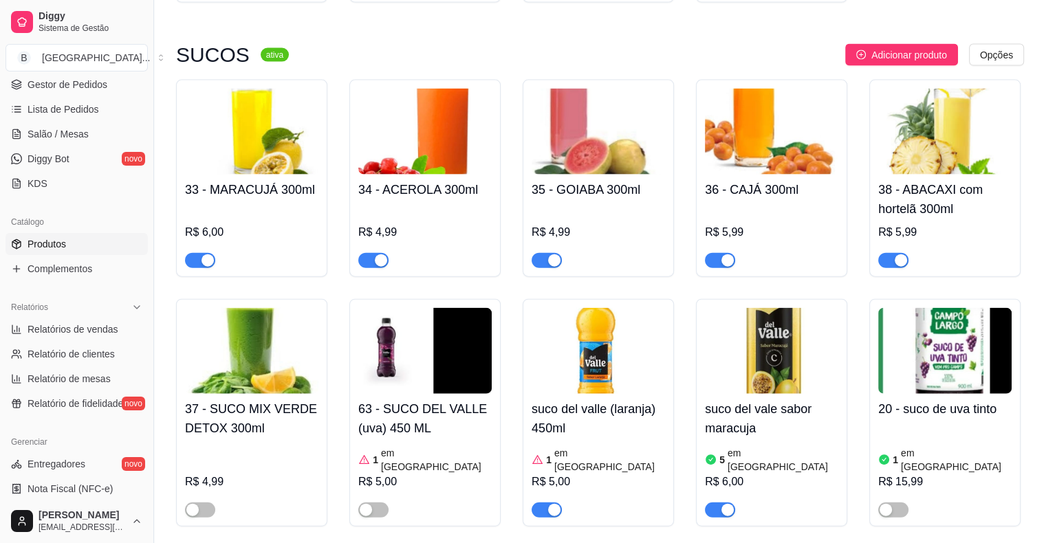
click at [804, 473] on div "33 - MARACUJÁ 300ml R$ 6,00 34 - ACEROLA 300ml R$ 4,99 35 - GOIABA 300ml R$ 4,9…" at bounding box center [600, 418] width 848 height 677
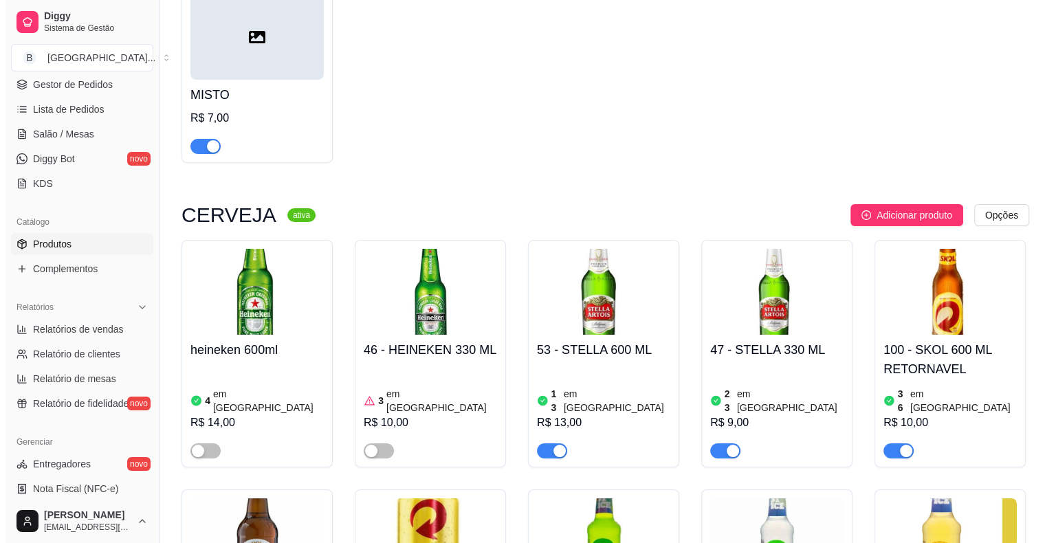
scroll to position [4882, 0]
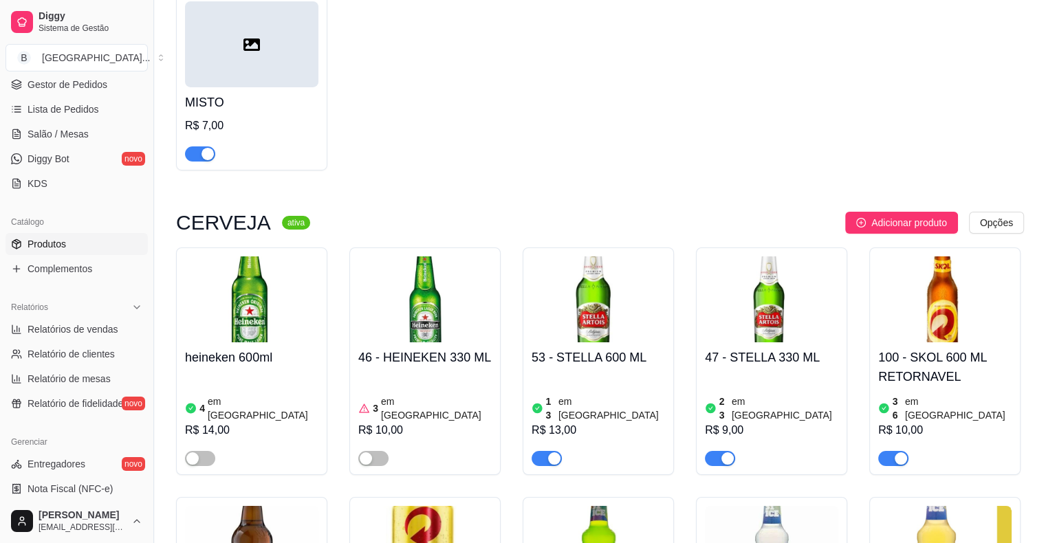
click at [776, 395] on article "em [GEOGRAPHIC_DATA]" at bounding box center [785, 409] width 107 height 28
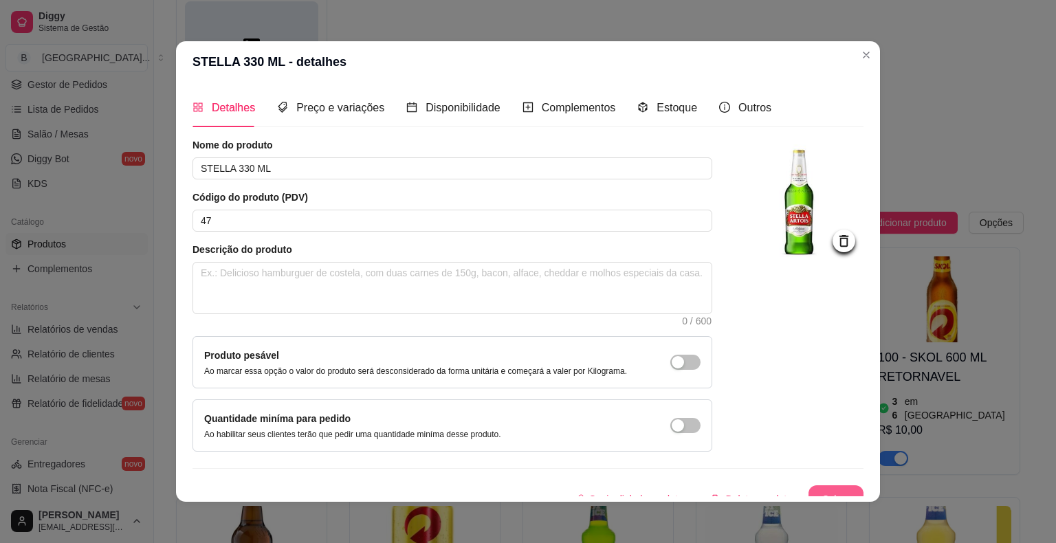
scroll to position [14, 0]
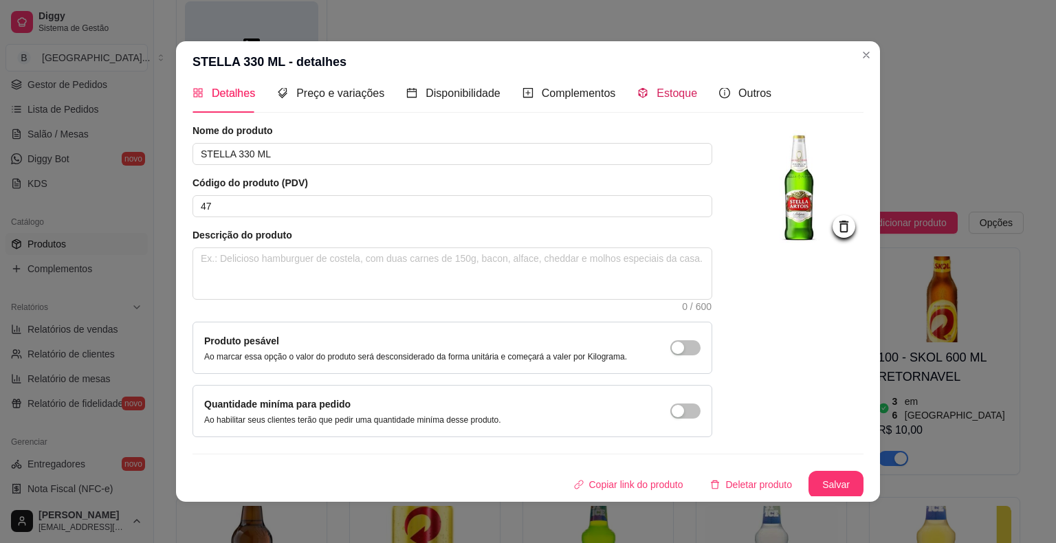
click at [677, 96] on span "Estoque" at bounding box center [677, 93] width 41 height 12
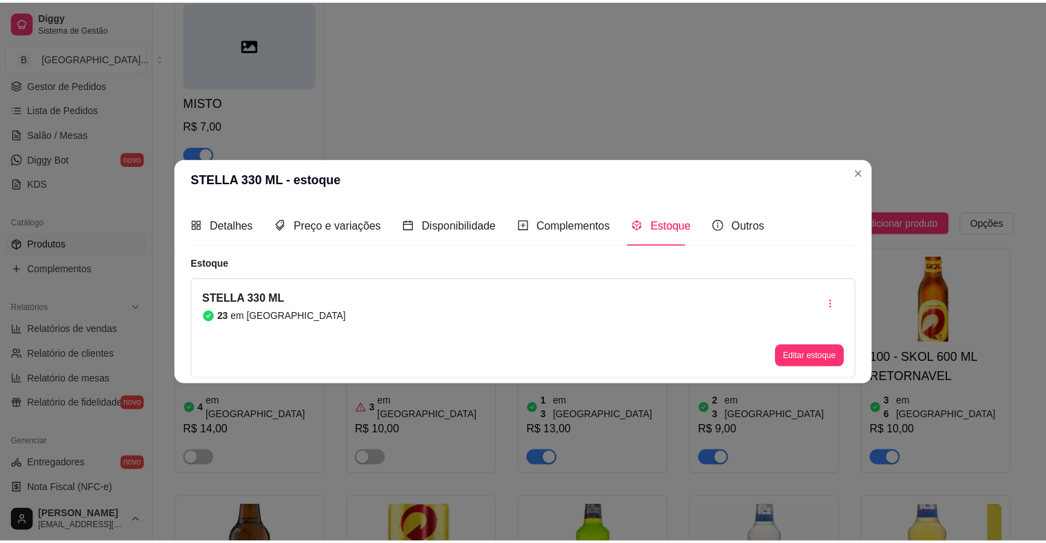
scroll to position [0, 0]
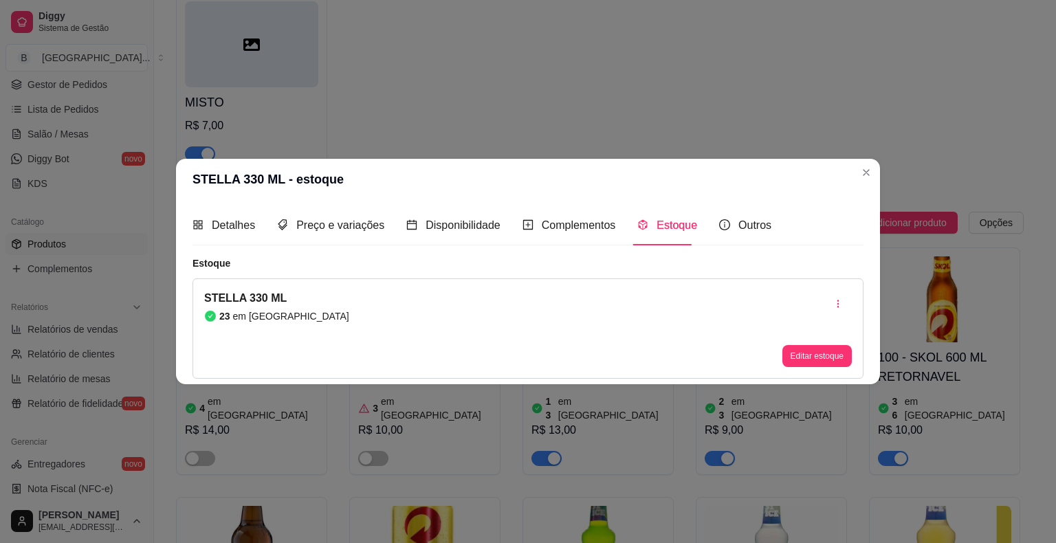
click at [858, 363] on div "STELLA 330 ML 23 em estoque Editar estoque" at bounding box center [528, 328] width 671 height 100
click at [816, 345] on div "Editar estoque" at bounding box center [817, 356] width 69 height 22
click at [831, 356] on button "Editar estoque" at bounding box center [817, 356] width 69 height 22
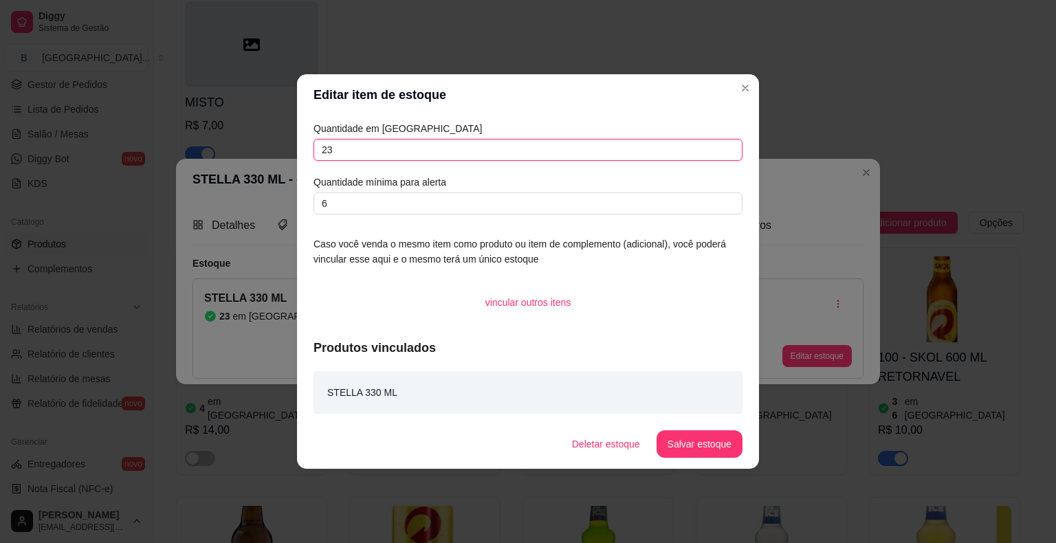
click at [557, 144] on input "23" at bounding box center [528, 150] width 429 height 22
type input "24"
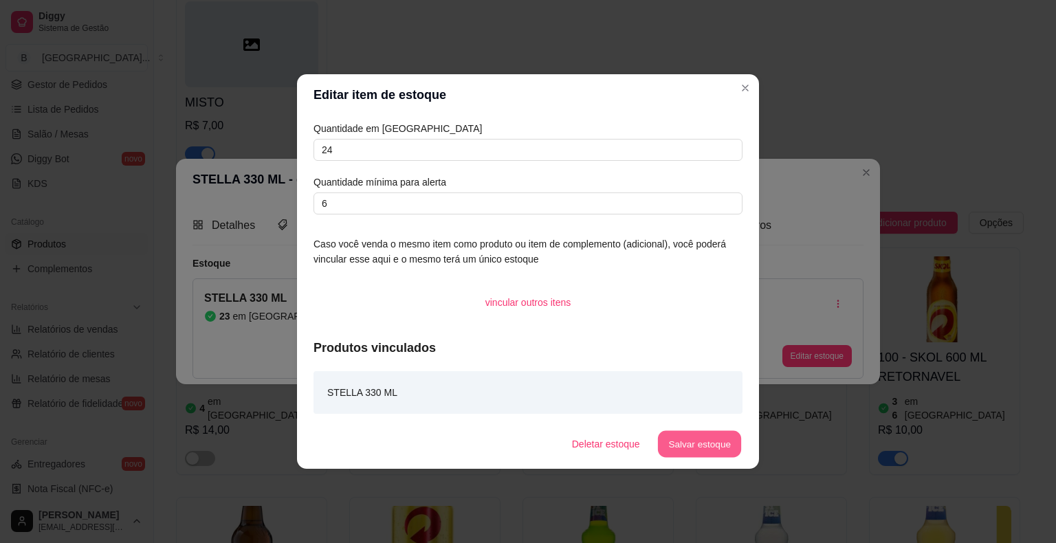
click at [721, 457] on button "Salvar estoque" at bounding box center [699, 444] width 84 height 27
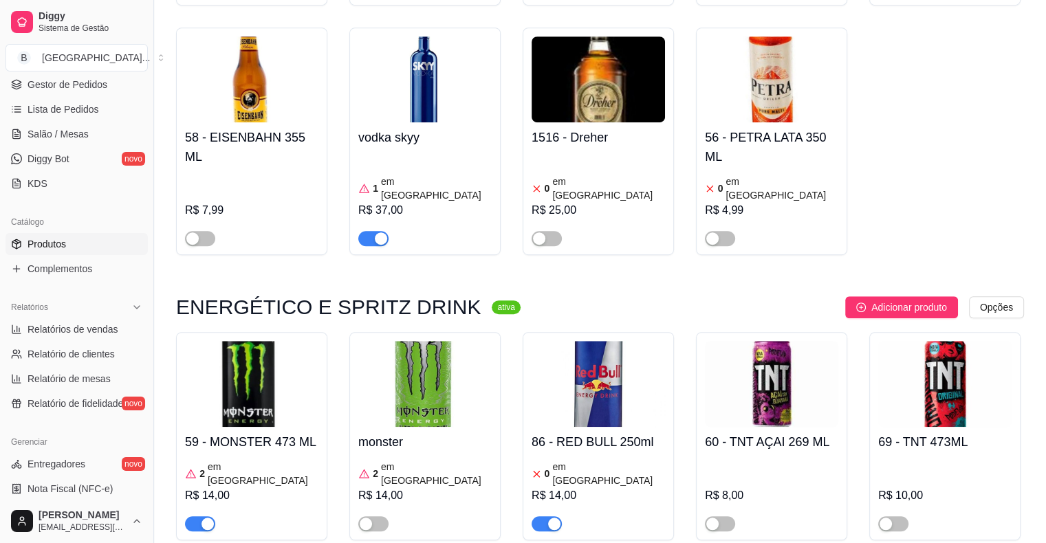
scroll to position [6120, 0]
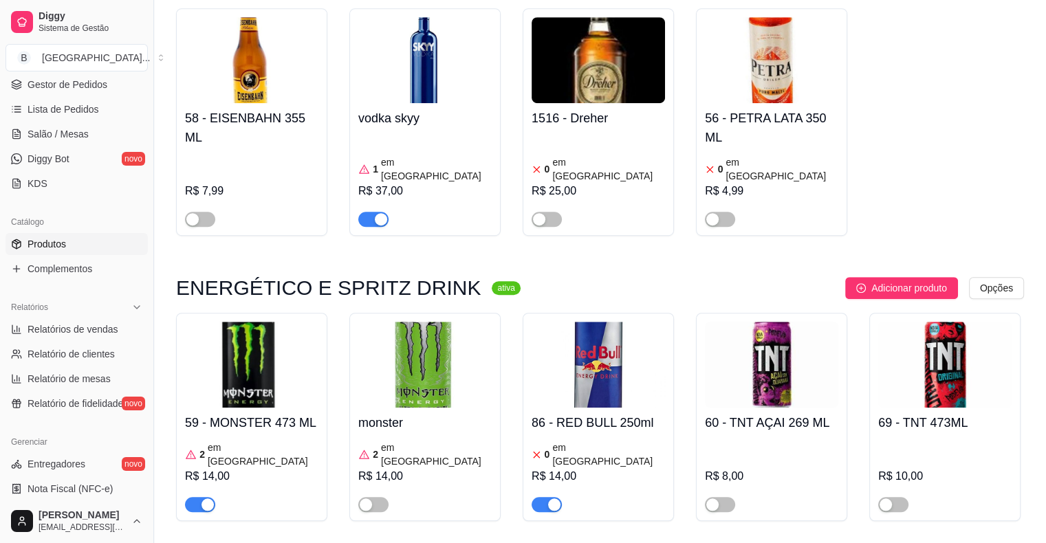
click at [555, 499] on div "button" at bounding box center [554, 505] width 12 height 12
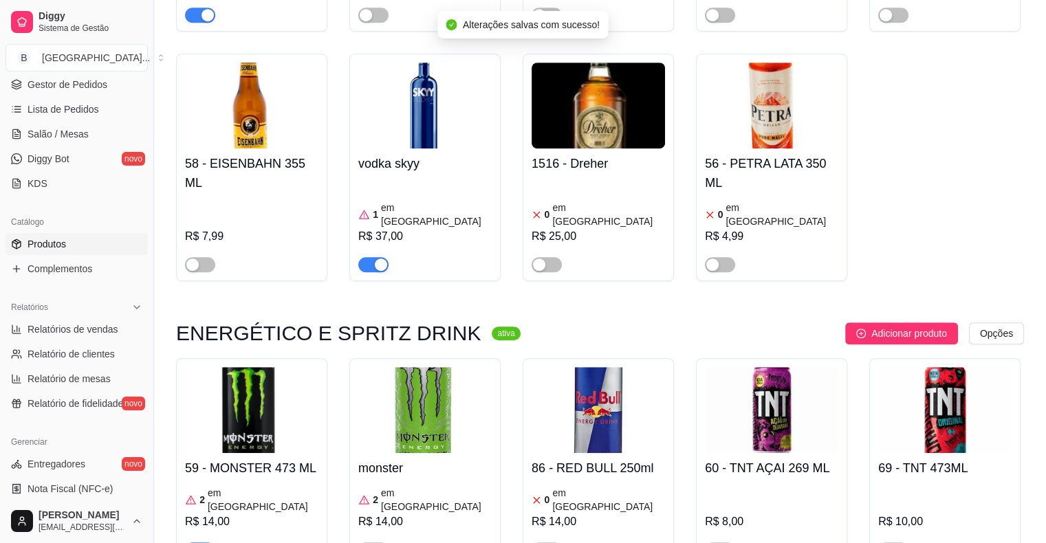
scroll to position [6051, 0]
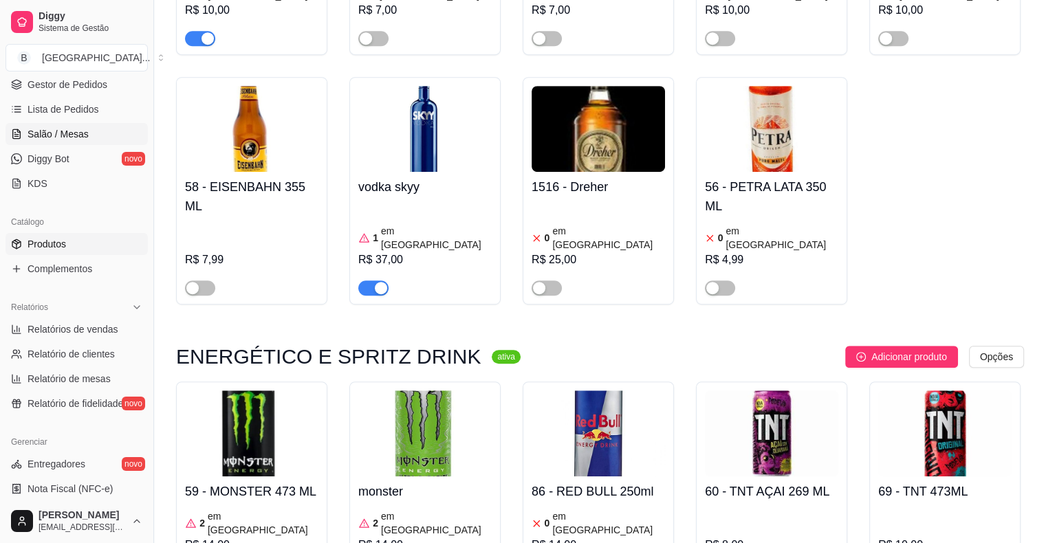
click at [106, 138] on link "Salão / Mesas" at bounding box center [77, 134] width 142 height 22
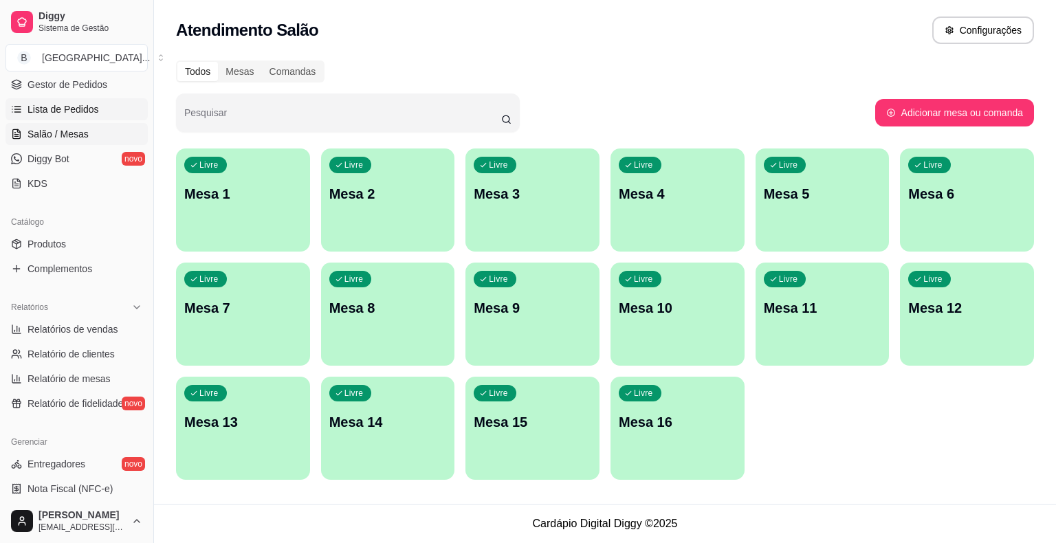
click at [132, 102] on link "Lista de Pedidos" at bounding box center [77, 109] width 142 height 22
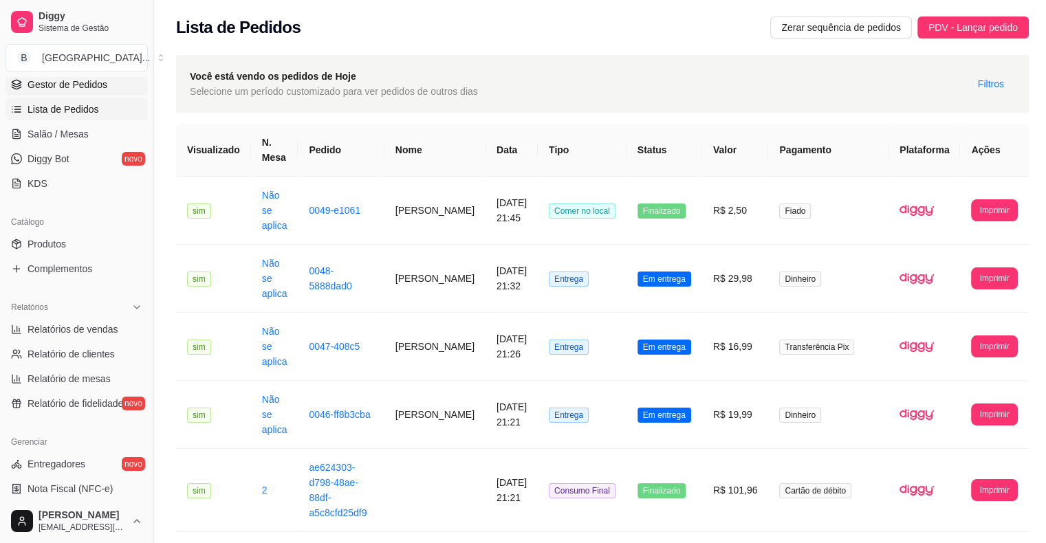
click at [132, 94] on link "Gestor de Pedidos" at bounding box center [77, 85] width 142 height 22
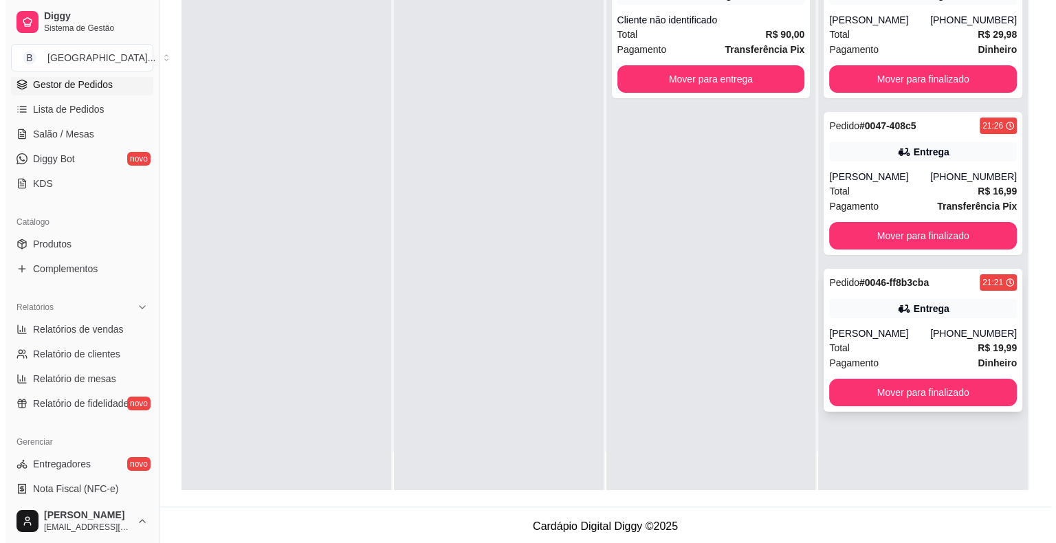
scroll to position [209, 0]
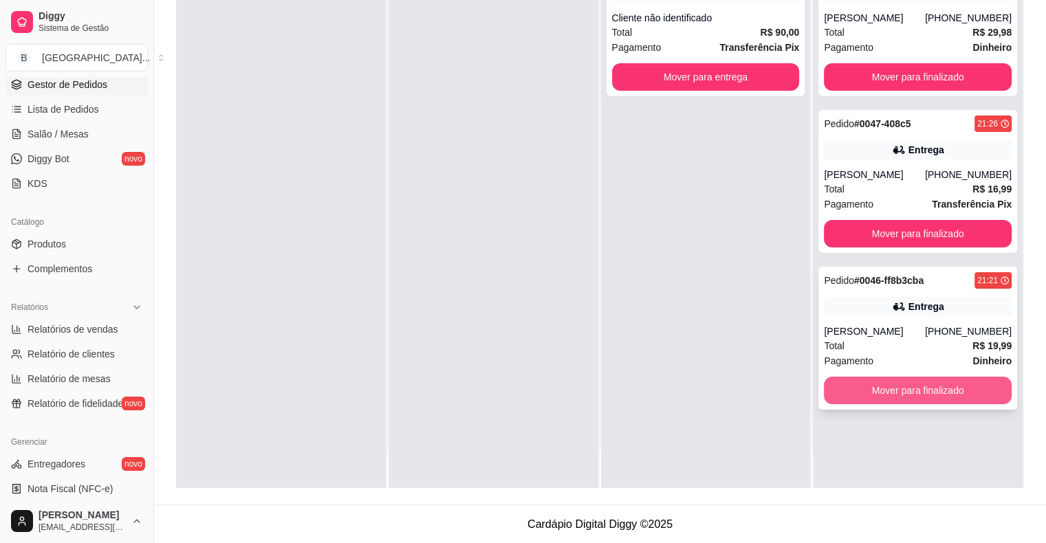
click at [912, 388] on button "Mover para finalizado" at bounding box center [918, 391] width 188 height 28
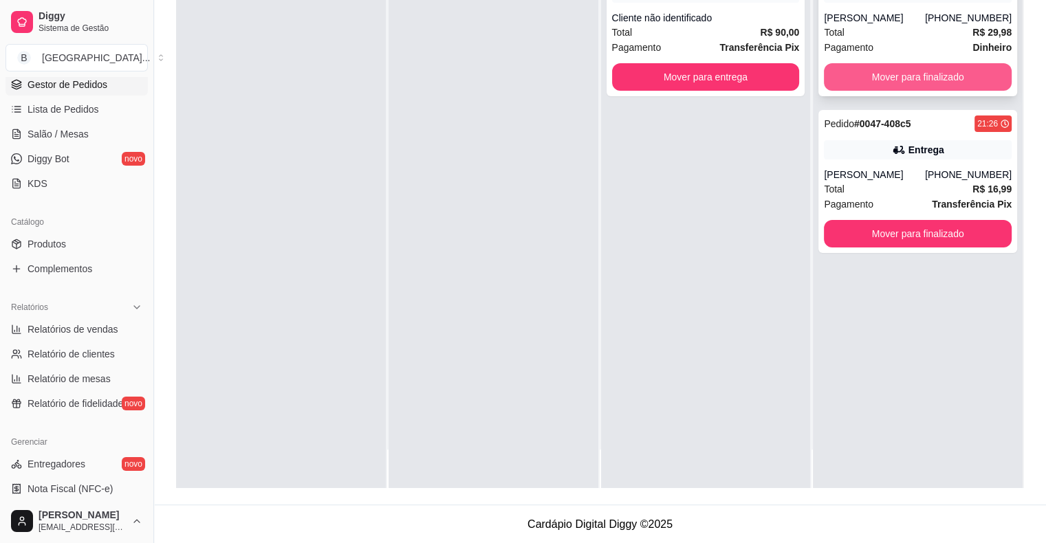
click at [847, 67] on button "Mover para finalizado" at bounding box center [918, 77] width 188 height 28
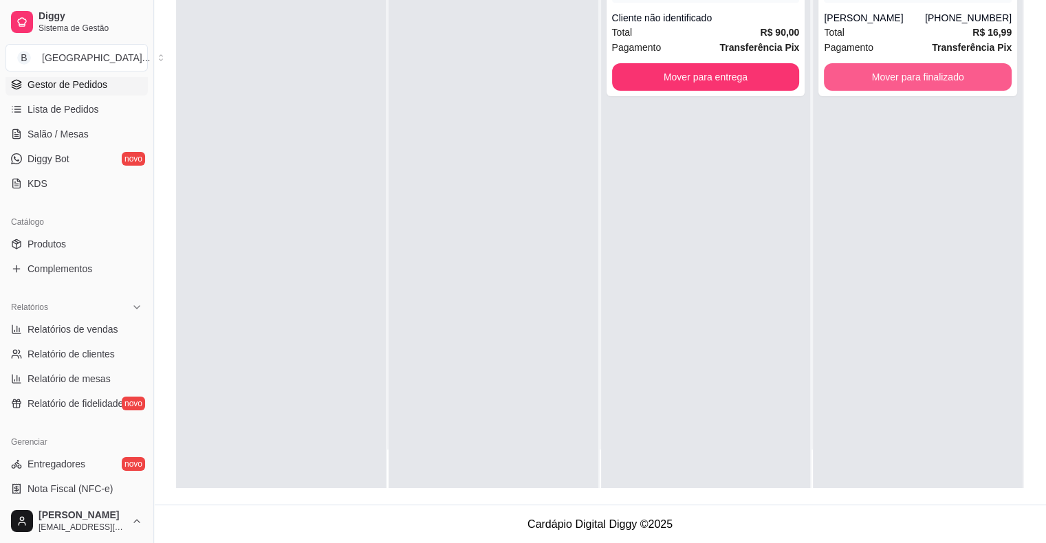
click at [832, 73] on button "Mover para finalizado" at bounding box center [918, 77] width 188 height 28
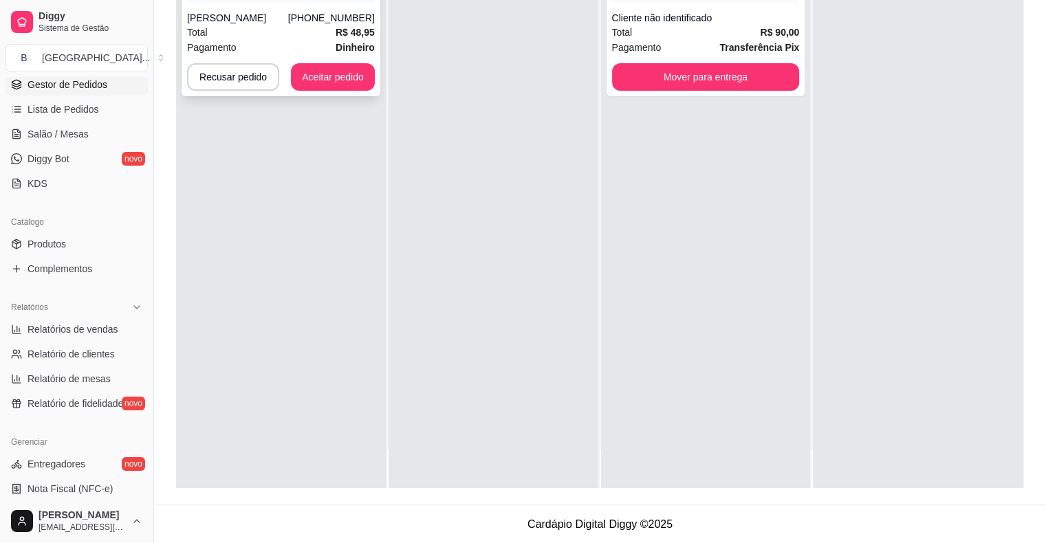
click at [327, 28] on div "Total R$ 48,95" at bounding box center [281, 32] width 188 height 15
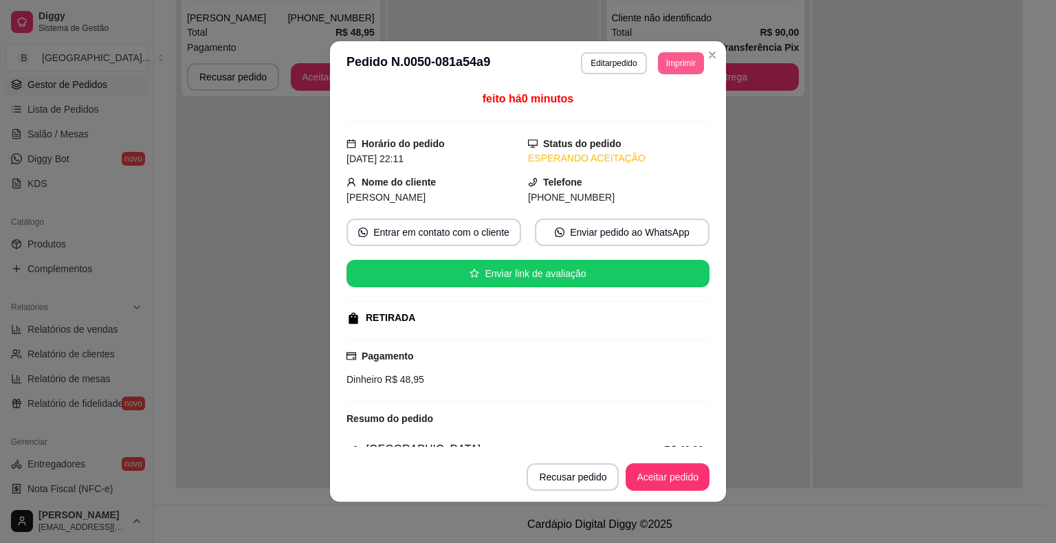
click at [688, 60] on button "Imprimir" at bounding box center [681, 63] width 46 height 22
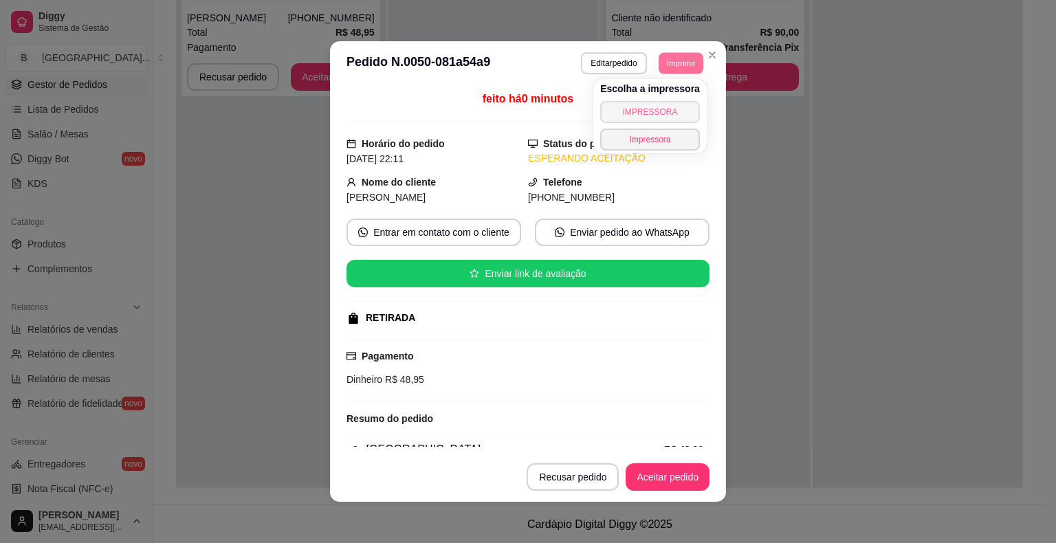
click at [675, 102] on button "IMPRESSORA" at bounding box center [650, 112] width 100 height 22
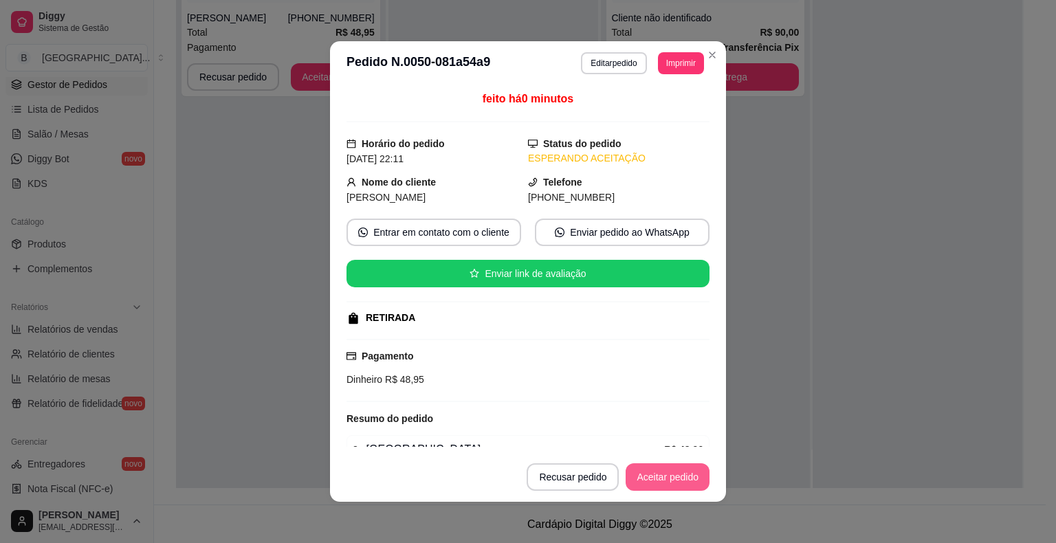
click at [634, 480] on button "Aceitar pedido" at bounding box center [668, 477] width 84 height 28
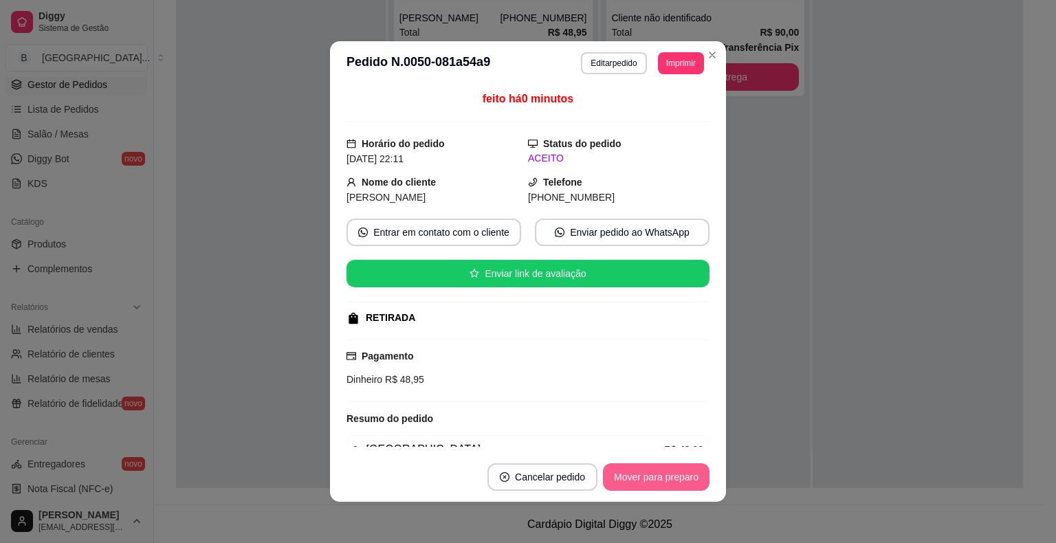
click at [635, 480] on button "Mover para preparo" at bounding box center [656, 477] width 107 height 28
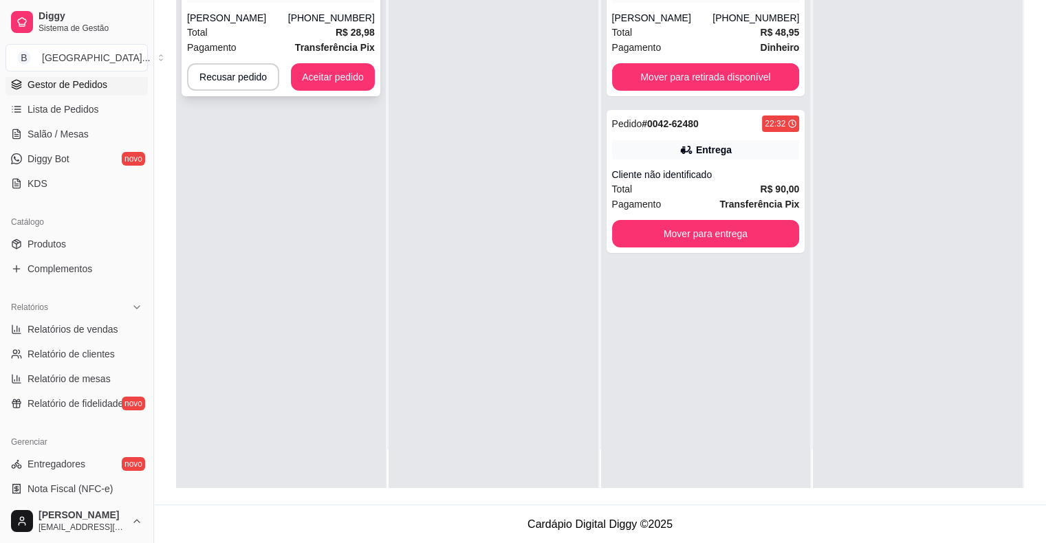
click at [322, 27] on div "Total R$ 28,98" at bounding box center [281, 32] width 188 height 15
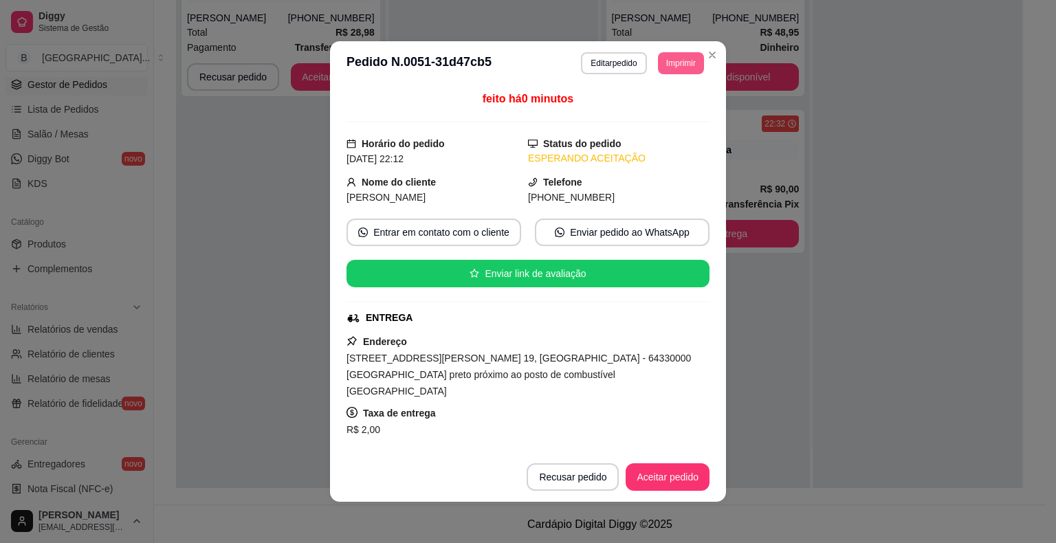
click at [688, 54] on button "Imprimir" at bounding box center [681, 63] width 46 height 22
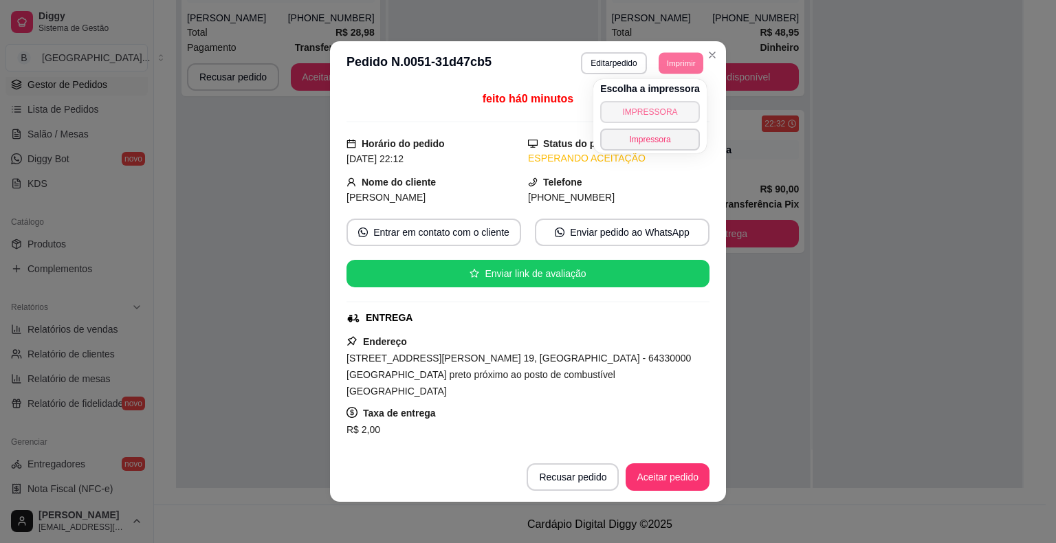
click at [688, 101] on button "IMPRESSORA" at bounding box center [650, 112] width 100 height 22
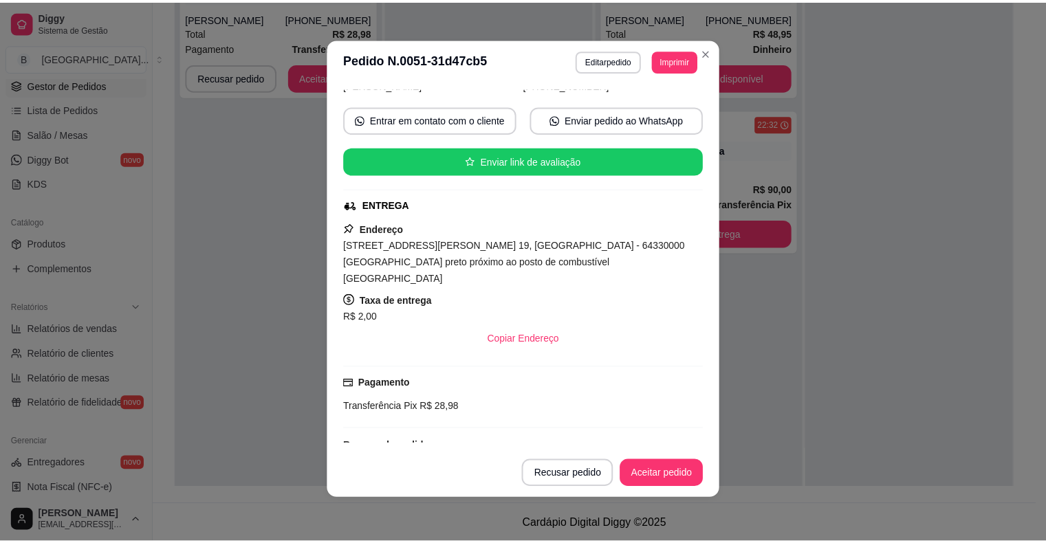
scroll to position [97, 0]
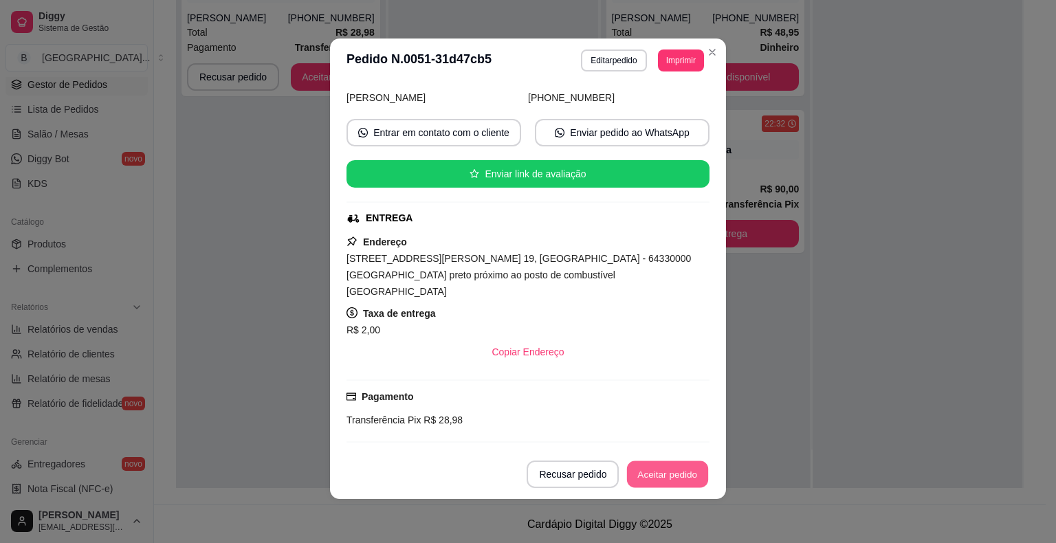
click at [669, 474] on button "Aceitar pedido" at bounding box center [667, 474] width 81 height 27
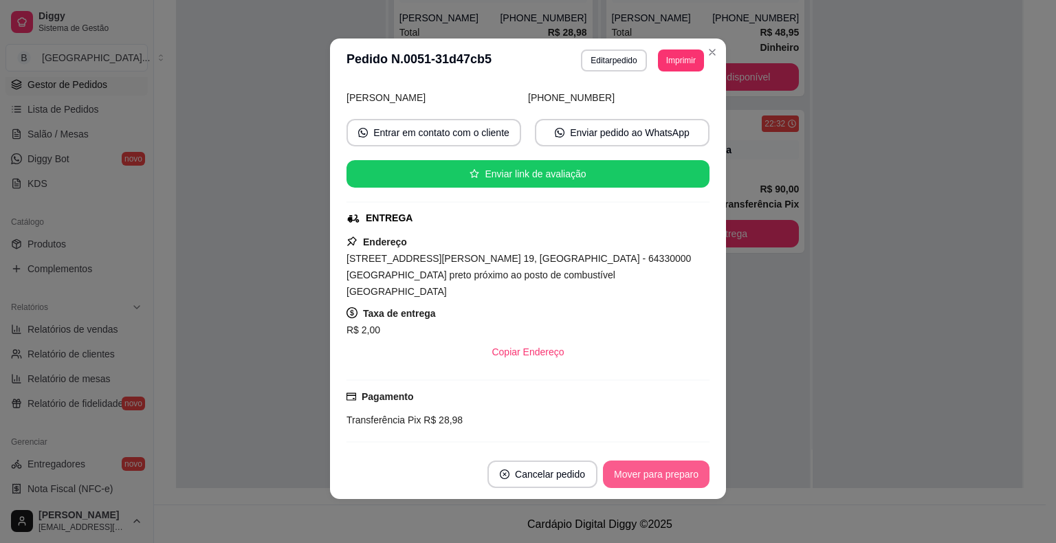
click at [669, 474] on button "Mover para preparo" at bounding box center [656, 475] width 107 height 28
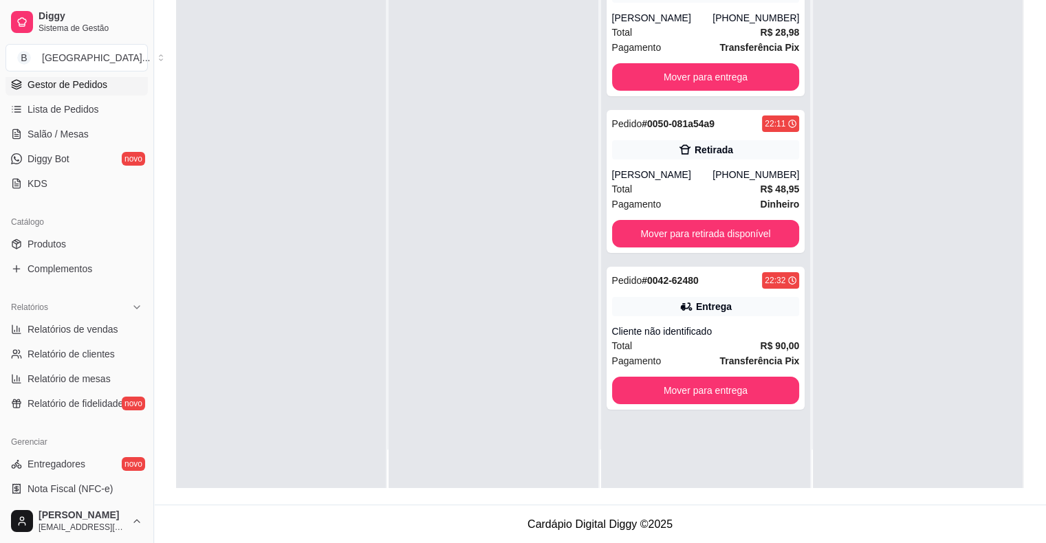
scroll to position [413, 0]
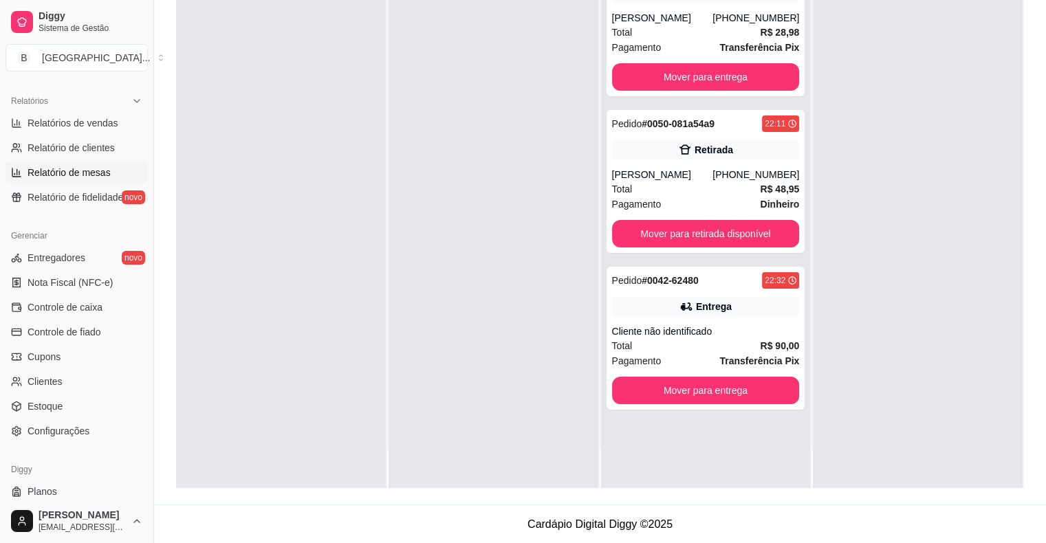
click at [94, 177] on span "Relatório de mesas" at bounding box center [69, 173] width 83 height 14
select select "TOTAL_OF_ORDERS"
select select "7"
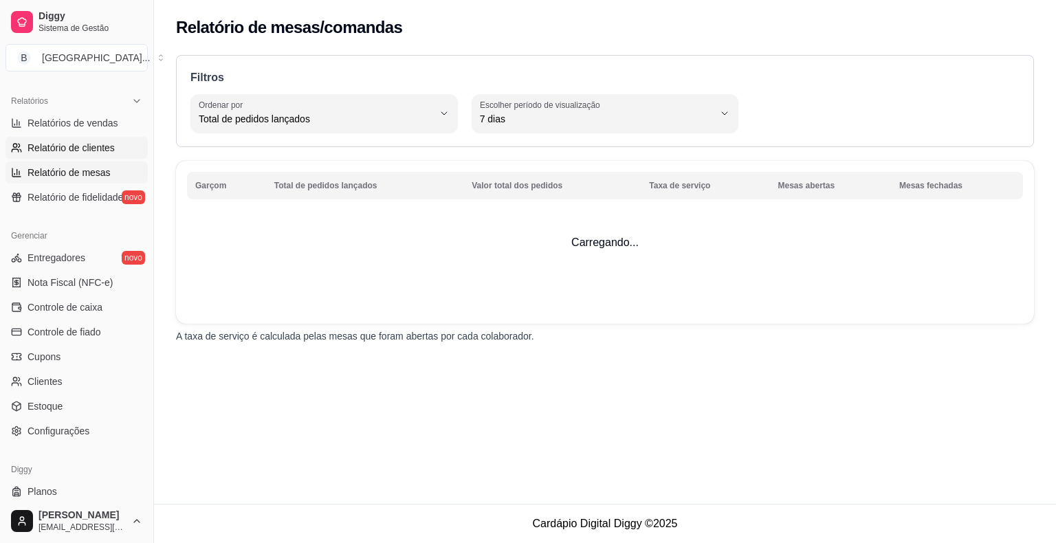
click at [96, 148] on span "Relatório de clientes" at bounding box center [71, 148] width 87 height 14
select select "30"
select select "HIGHEST_TOTAL_SPENT_WITH_ORDERS"
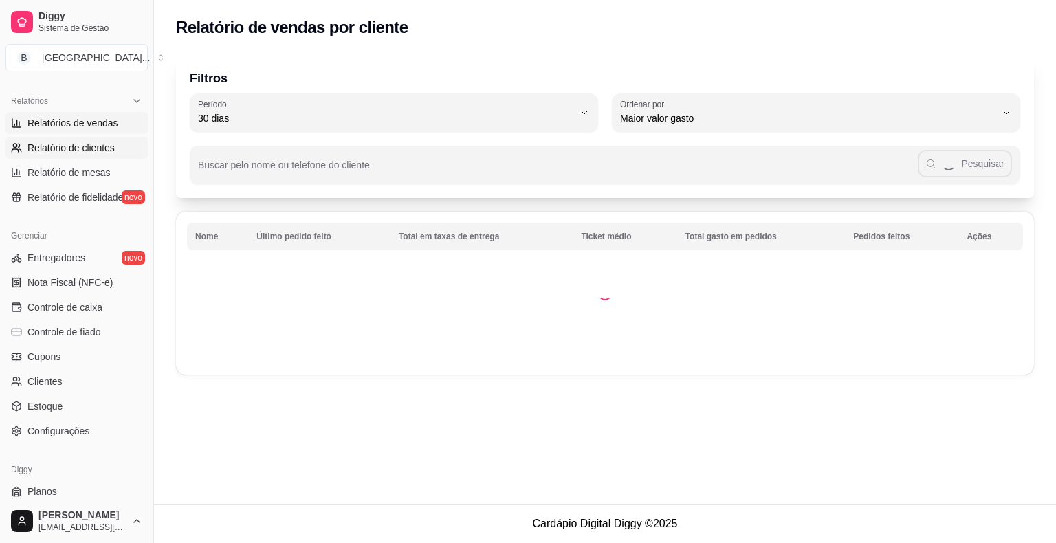
click at [127, 124] on link "Relatórios de vendas" at bounding box center [77, 123] width 142 height 22
select select "ALL"
select select "0"
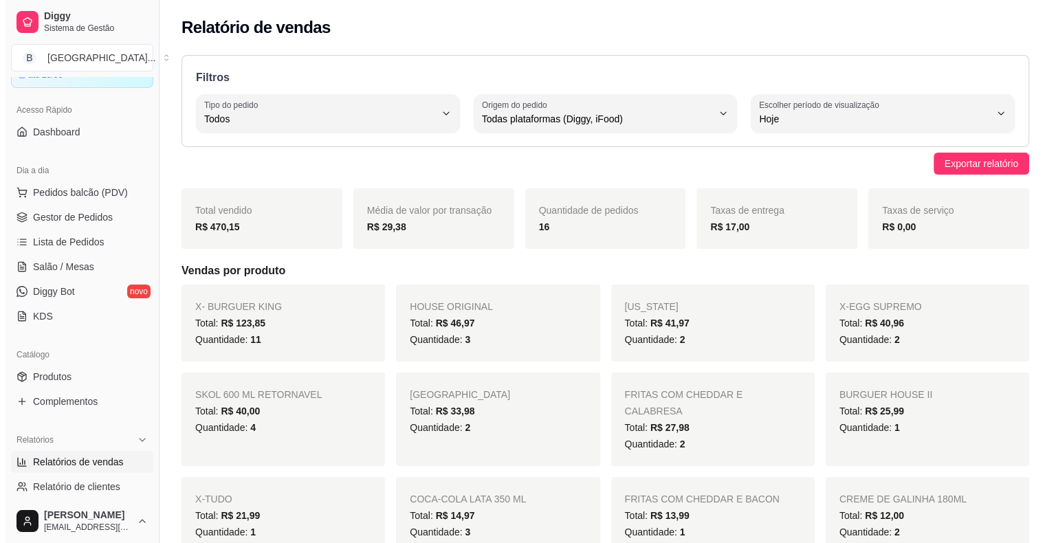
scroll to position [69, 0]
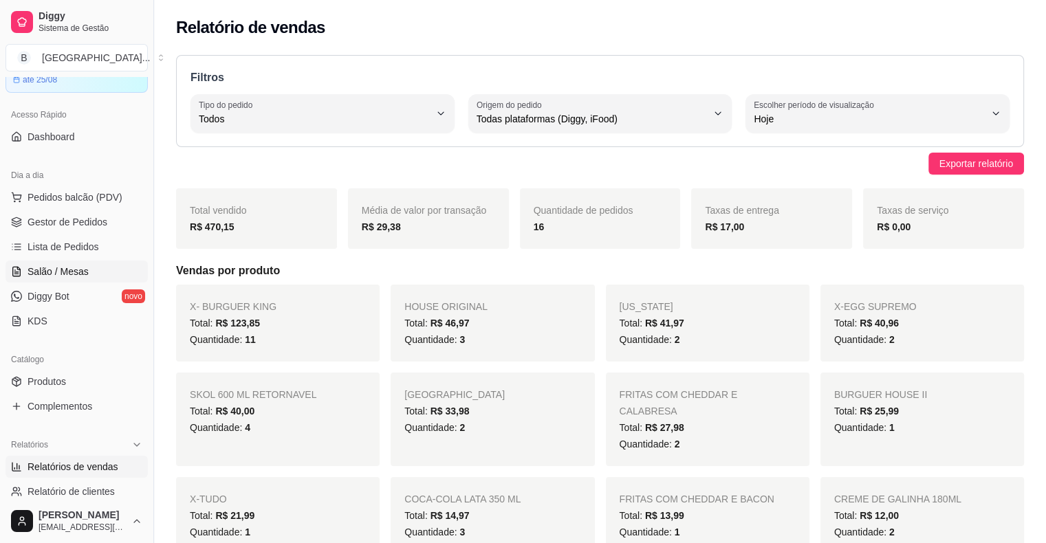
click at [102, 267] on link "Salão / Mesas" at bounding box center [77, 272] width 142 height 22
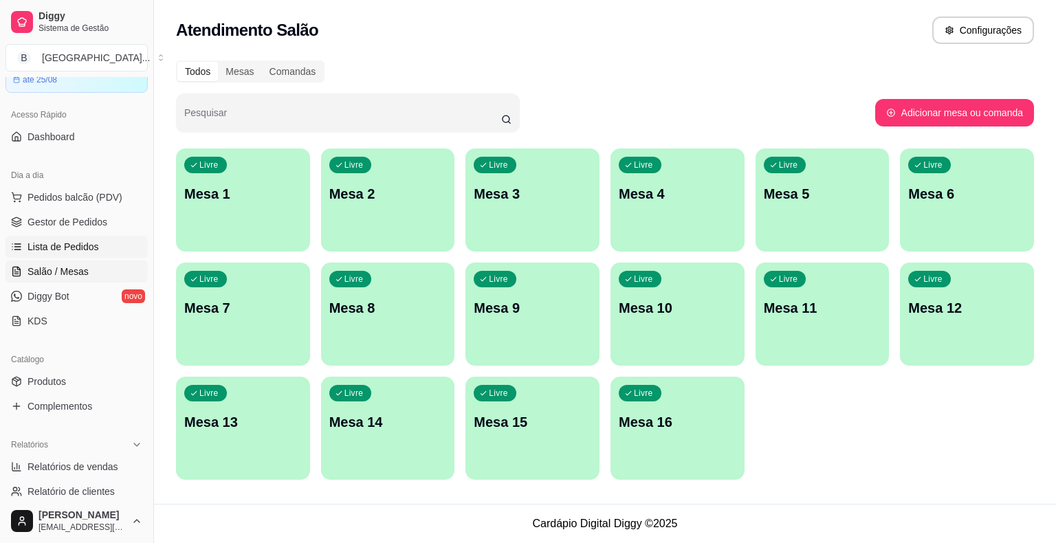
click at [96, 252] on span "Lista de Pedidos" at bounding box center [64, 247] width 72 height 14
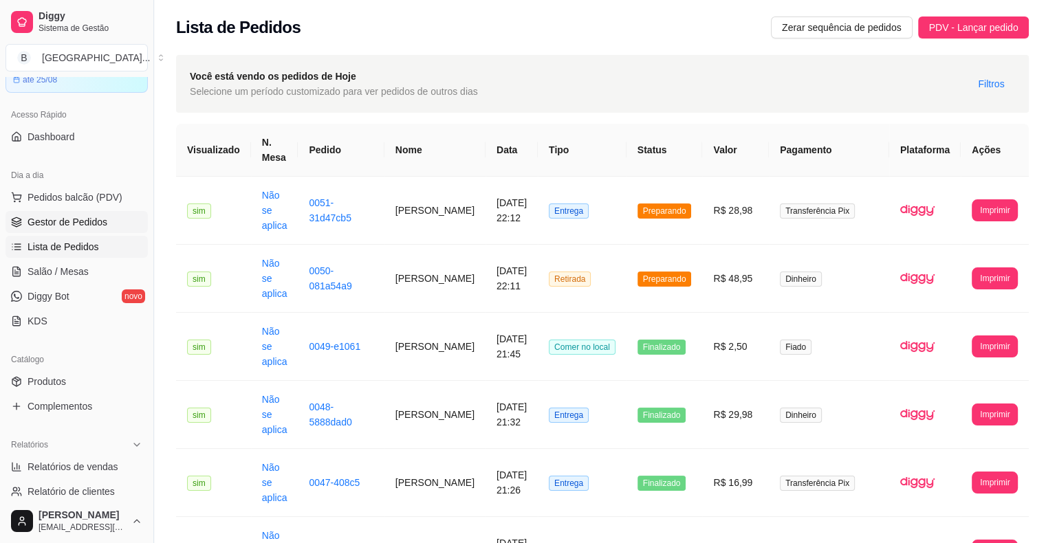
click at [124, 221] on link "Gestor de Pedidos" at bounding box center [77, 222] width 142 height 22
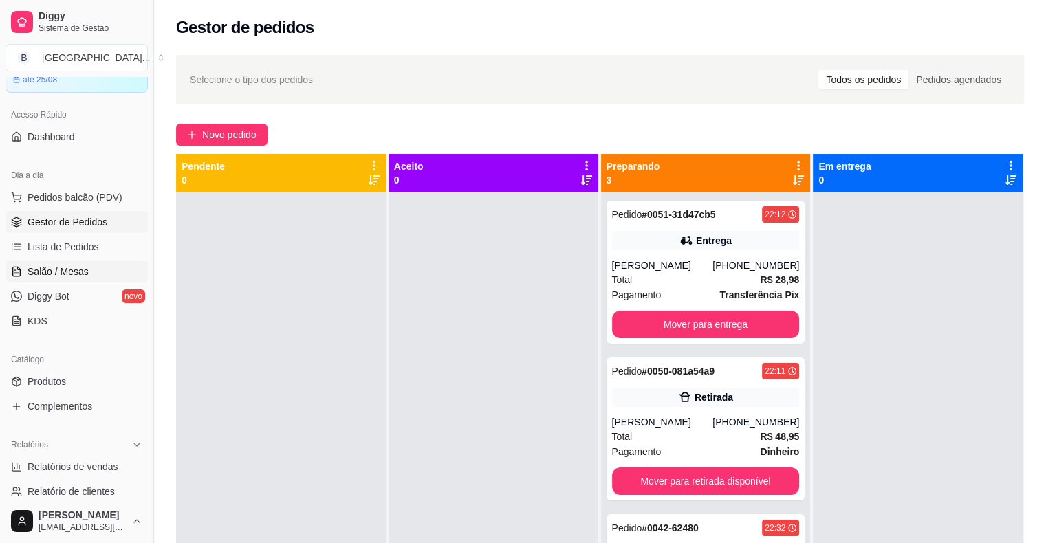
click at [61, 272] on span "Salão / Mesas" at bounding box center [58, 272] width 61 height 14
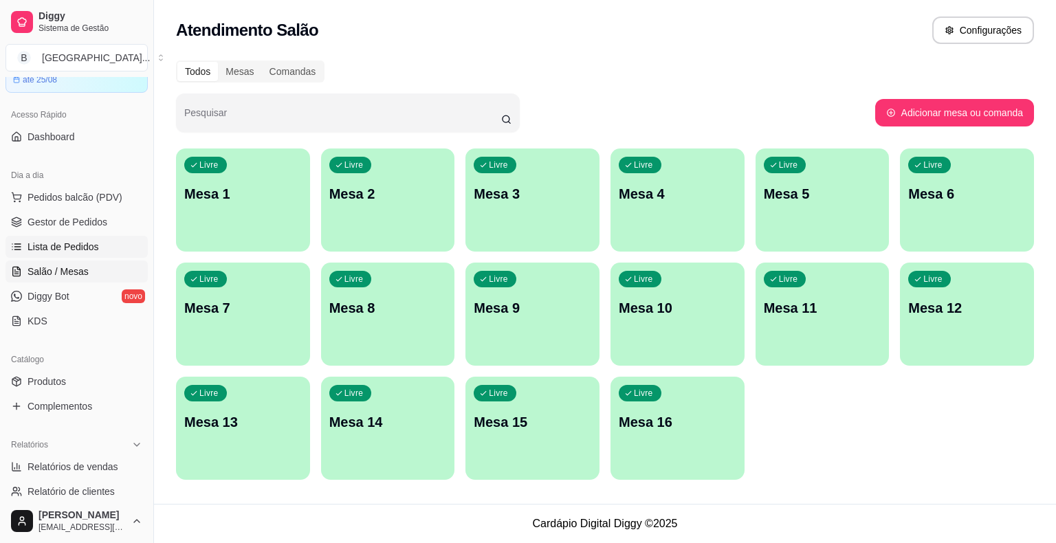
click at [87, 256] on link "Lista de Pedidos" at bounding box center [77, 247] width 142 height 22
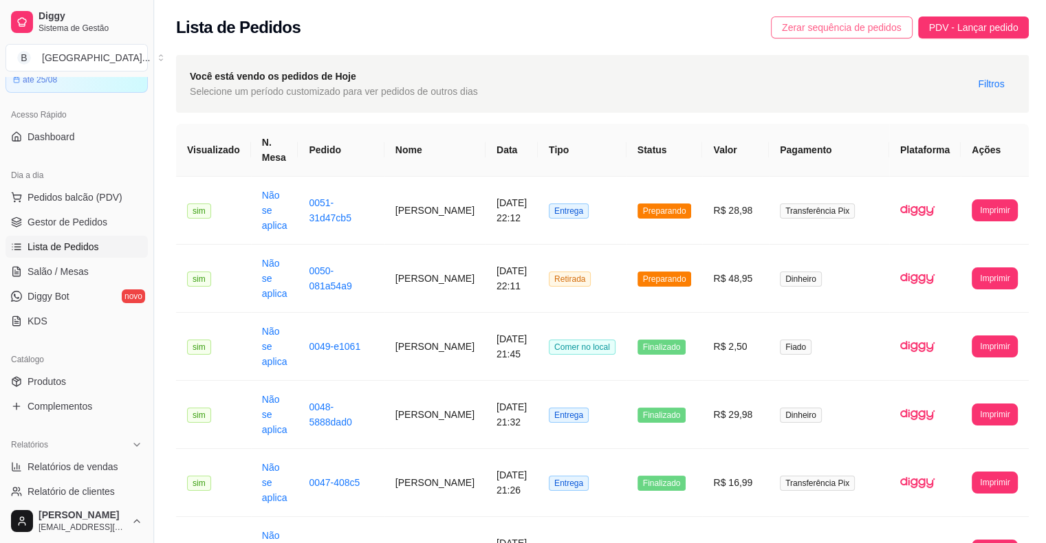
click at [852, 34] on span "Zerar sequência de pedidos" at bounding box center [842, 27] width 120 height 15
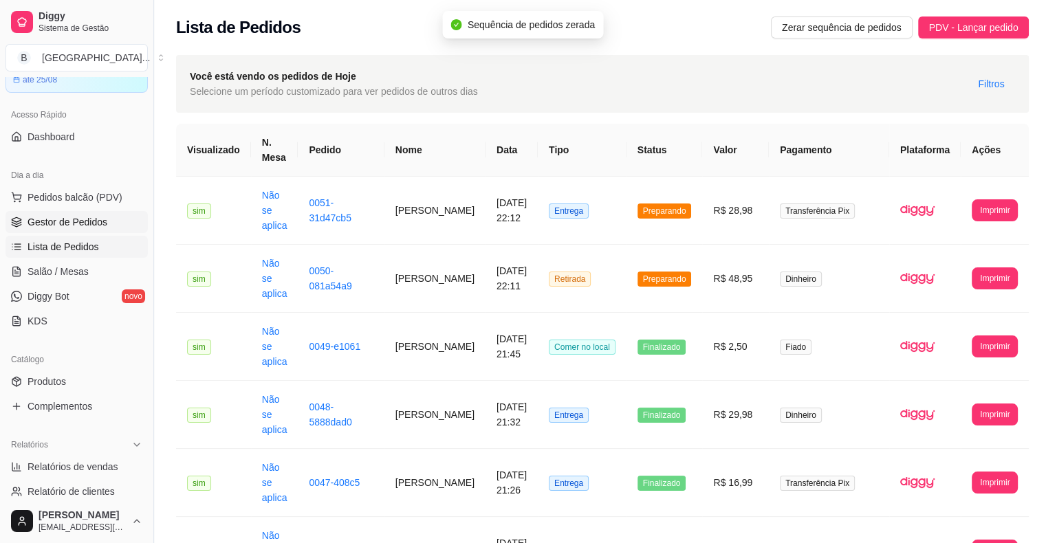
click at [114, 230] on link "Gestor de Pedidos" at bounding box center [77, 222] width 142 height 22
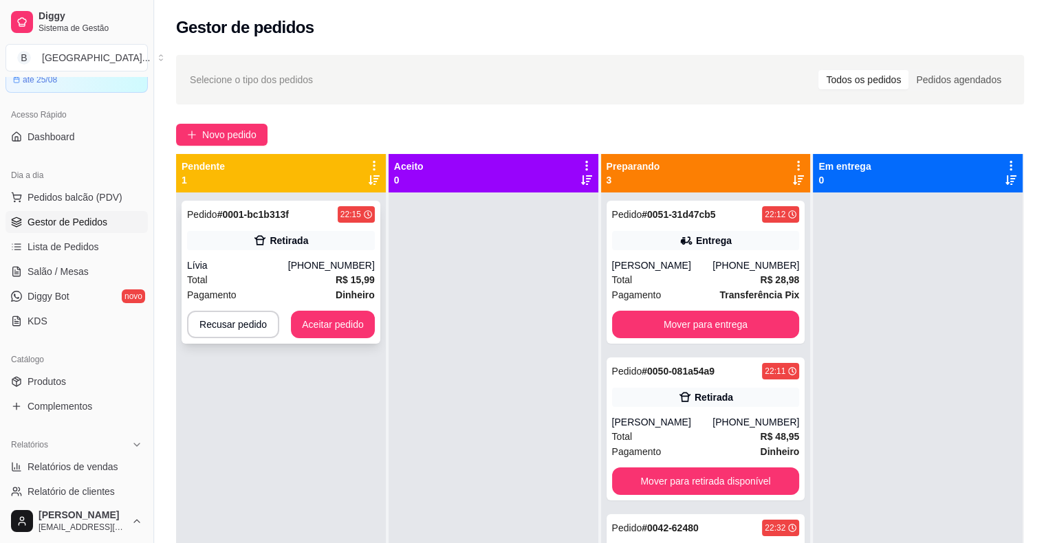
click at [239, 276] on div "Total R$ 15,99" at bounding box center [281, 279] width 188 height 15
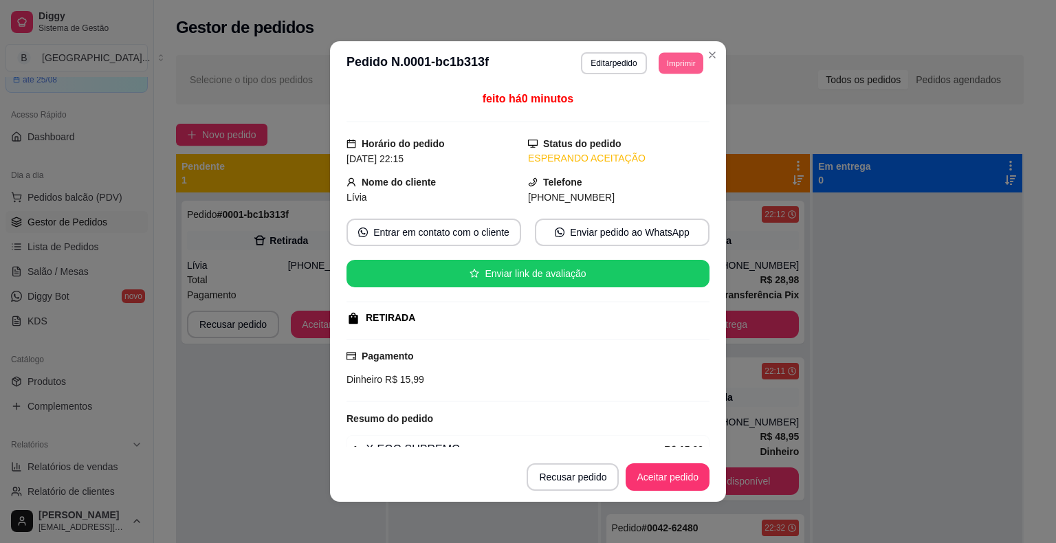
click at [659, 55] on button "Imprimir" at bounding box center [681, 62] width 45 height 21
click at [675, 111] on button "IMPRESSORA" at bounding box center [650, 110] width 96 height 21
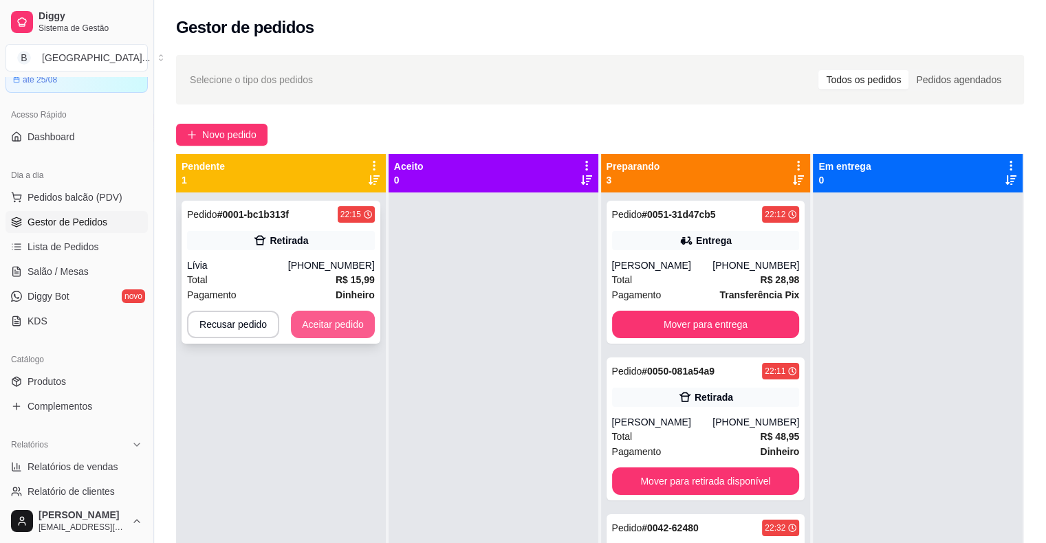
click at [362, 319] on button "Aceitar pedido" at bounding box center [333, 325] width 84 height 28
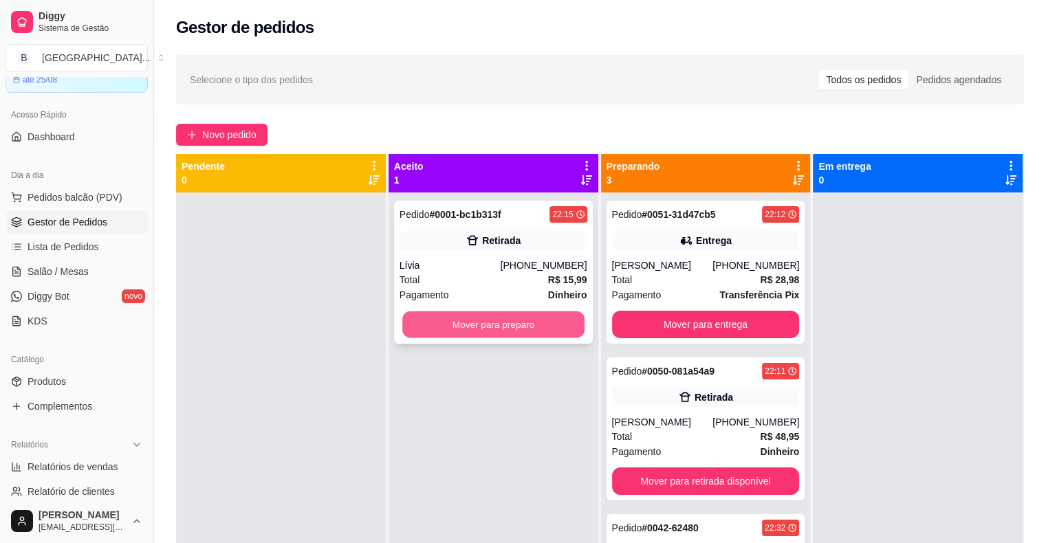
click at [477, 334] on button "Mover para preparo" at bounding box center [493, 324] width 182 height 27
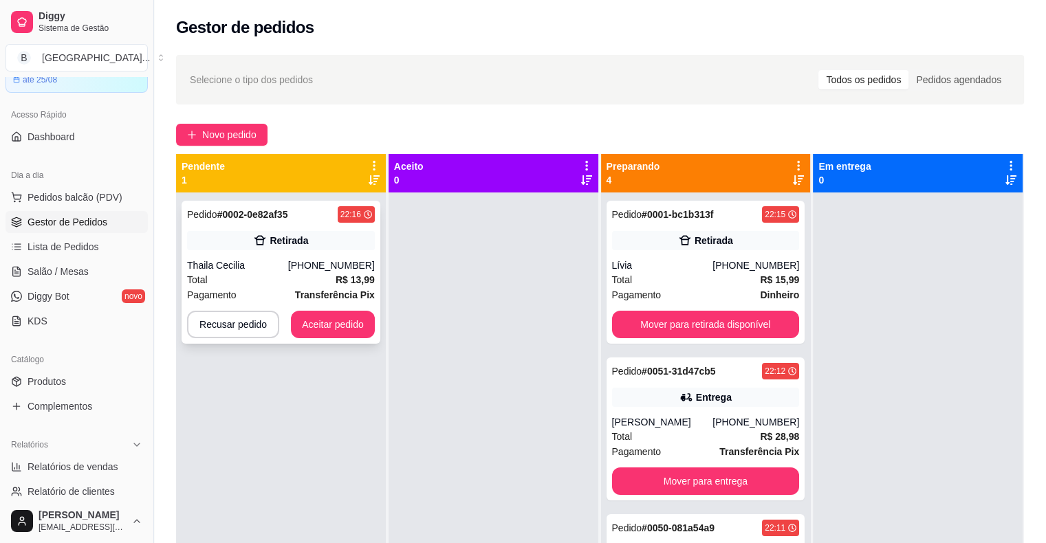
click at [230, 243] on div "Retirada" at bounding box center [281, 240] width 188 height 19
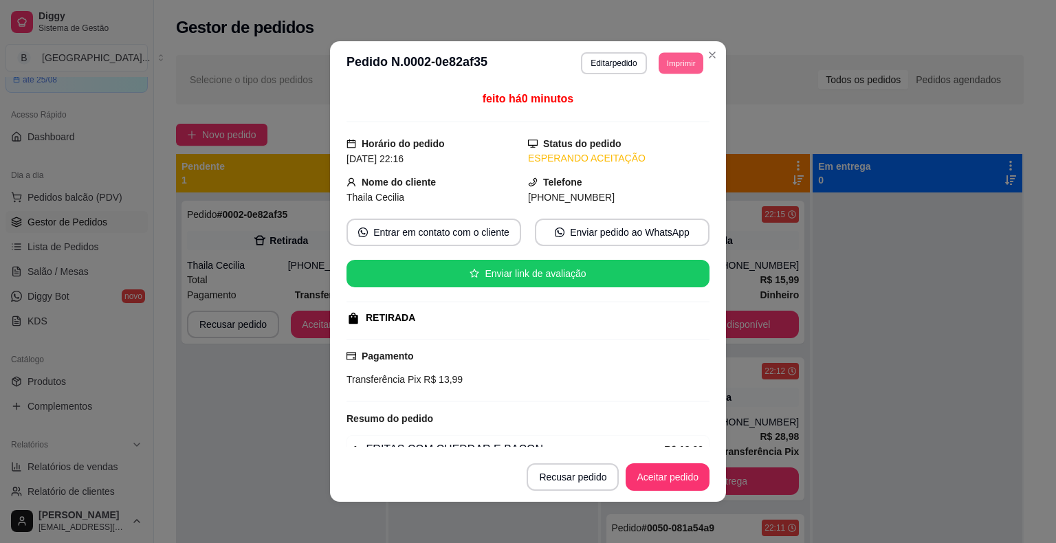
click at [695, 61] on button "Imprimir" at bounding box center [681, 62] width 45 height 21
click at [657, 100] on button "IMPRESSORA" at bounding box center [650, 110] width 96 height 21
click at [662, 477] on button "Aceitar pedido" at bounding box center [668, 477] width 84 height 28
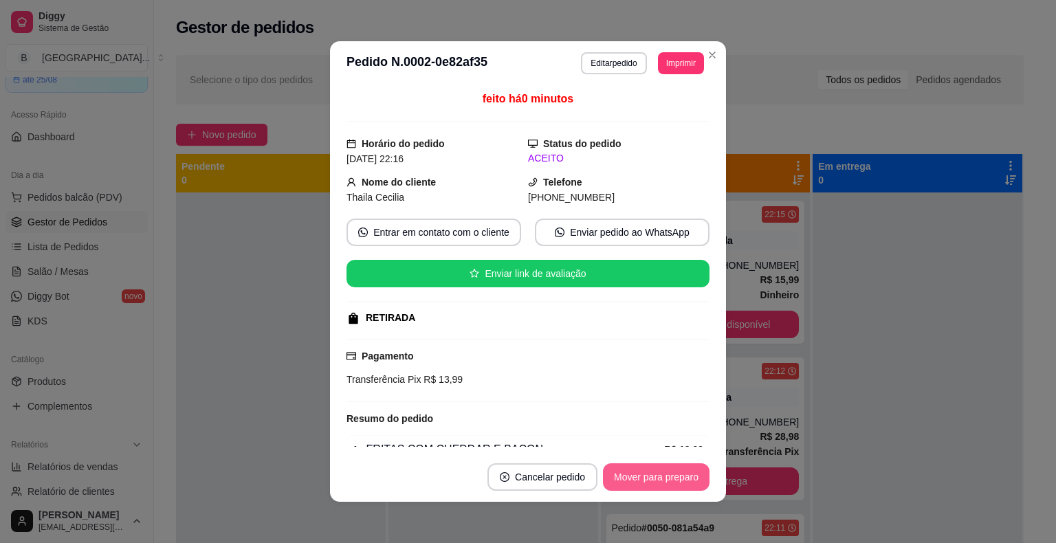
click at [662, 477] on button "Mover para preparo" at bounding box center [656, 477] width 107 height 28
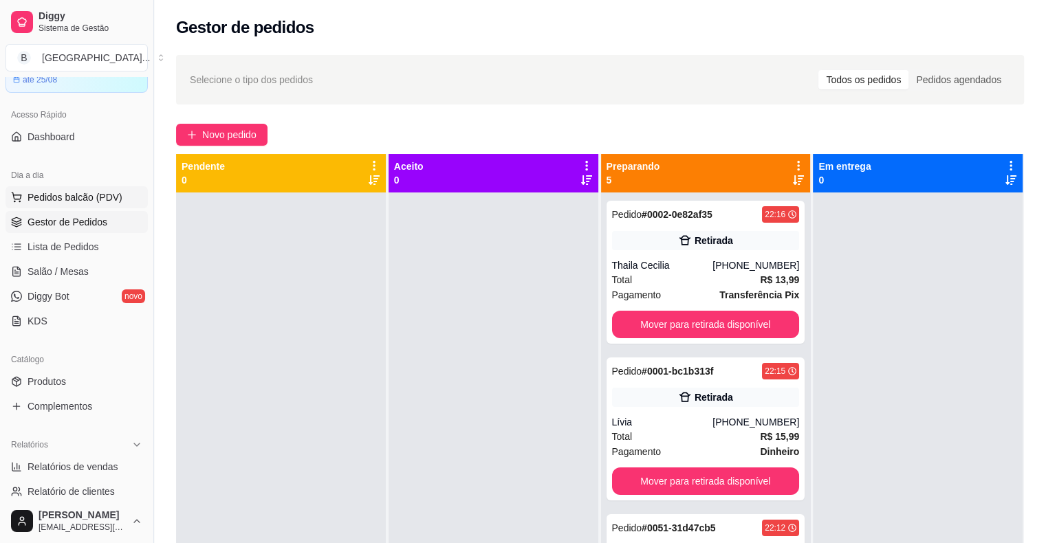
click at [23, 190] on button "Pedidos balcão (PDV)" at bounding box center [77, 197] width 142 height 22
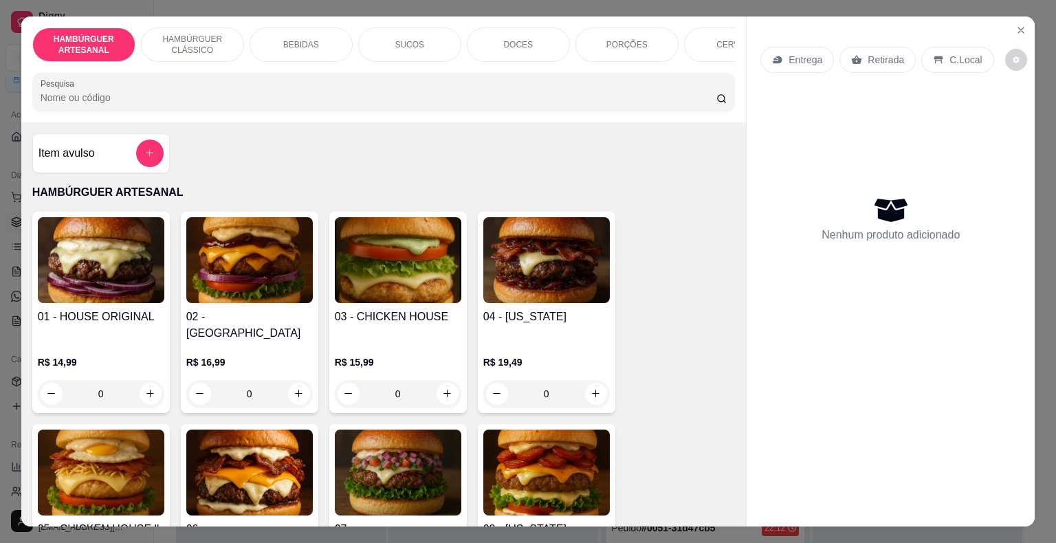
click at [594, 34] on div "PORÇÕES" at bounding box center [627, 45] width 103 height 34
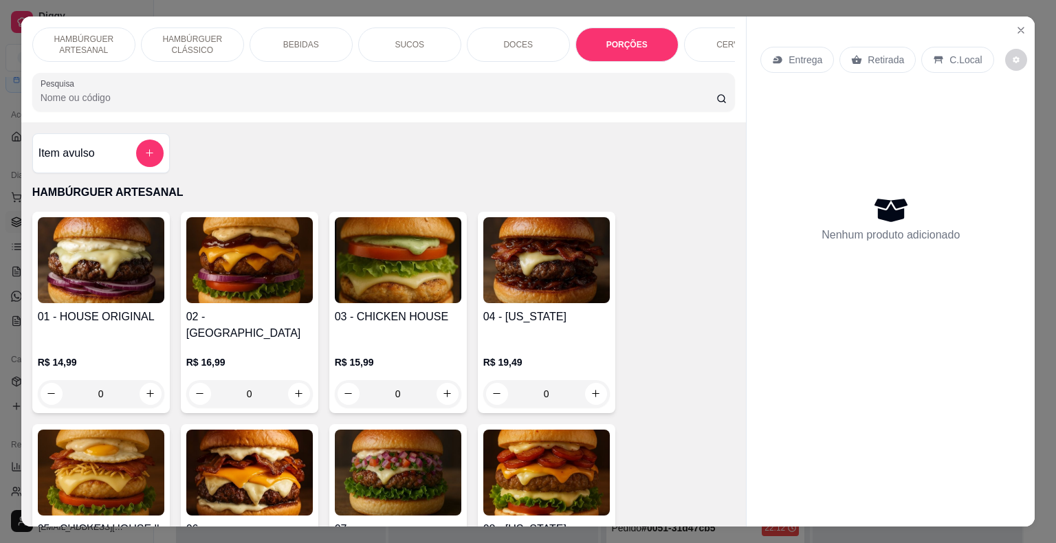
scroll to position [33, 0]
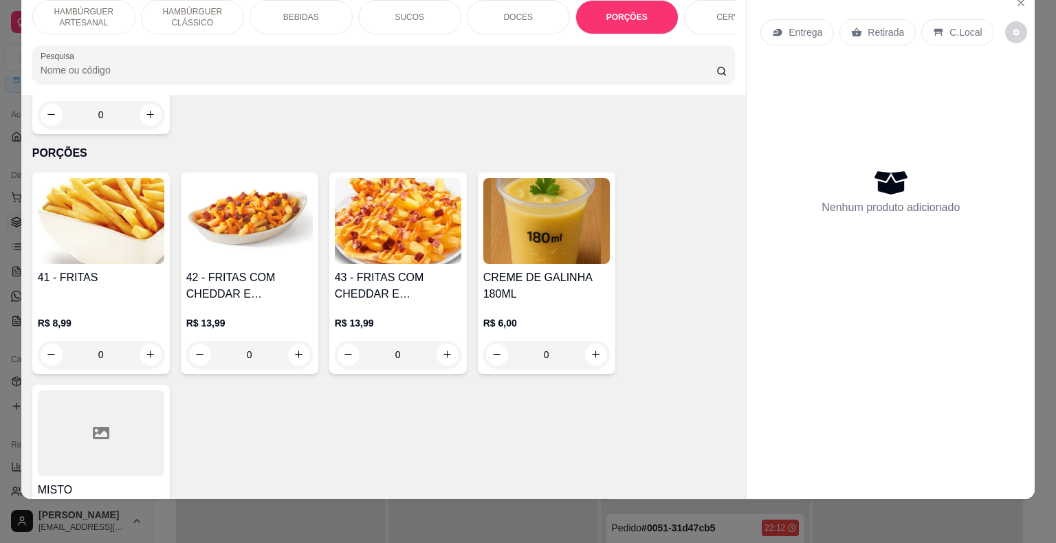
click at [507, 12] on p "DOCES" at bounding box center [518, 17] width 30 height 11
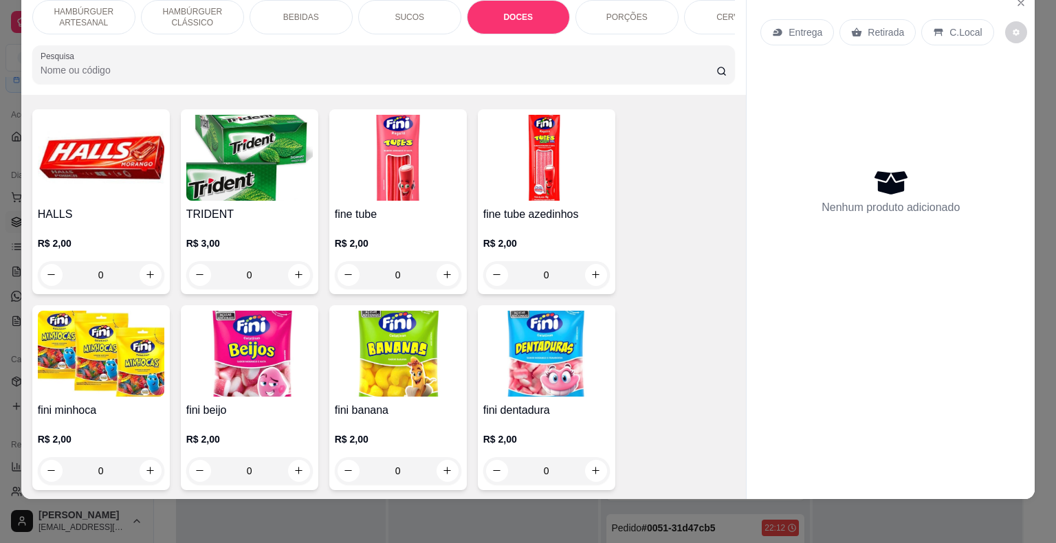
scroll to position [2266, 0]
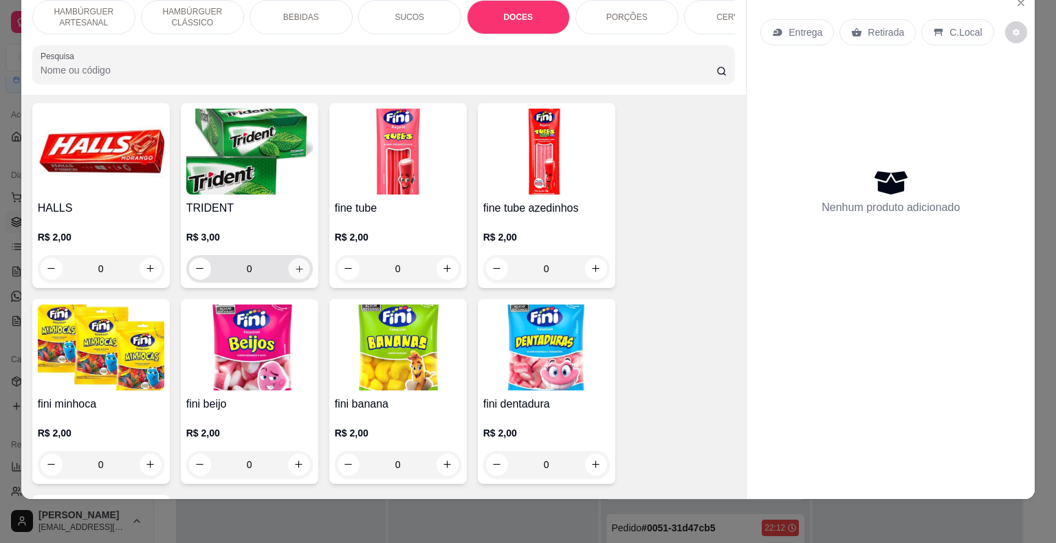
click at [299, 258] on button "increase-product-quantity" at bounding box center [298, 268] width 21 height 21
type input "1"
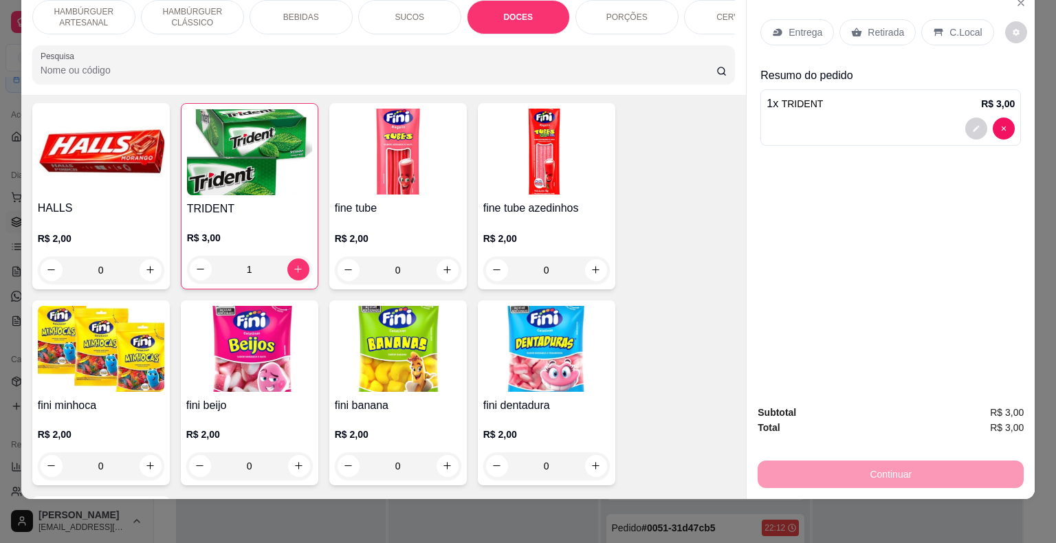
click at [852, 28] on icon at bounding box center [857, 32] width 10 height 9
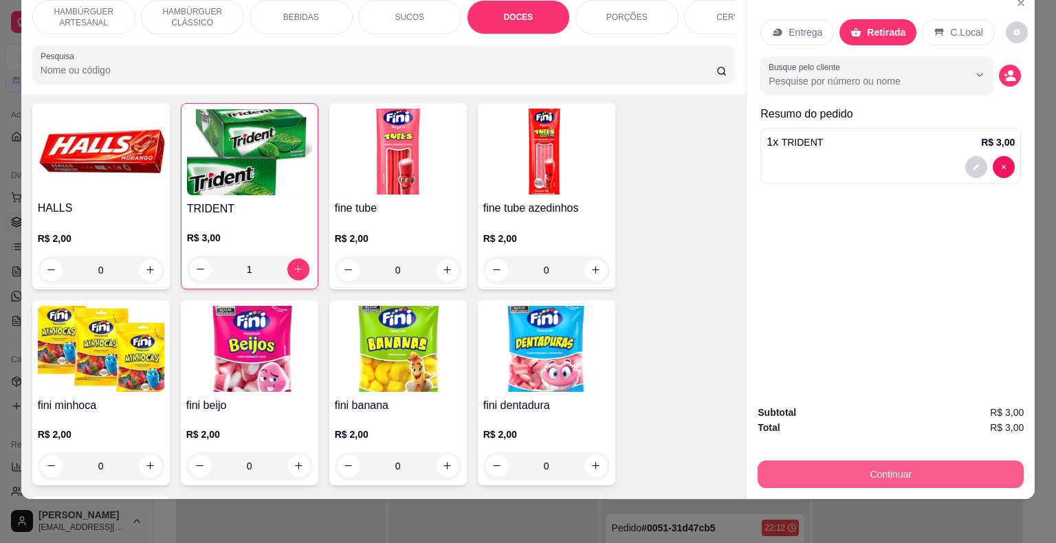
click at [945, 467] on button "Continuar" at bounding box center [891, 475] width 266 height 28
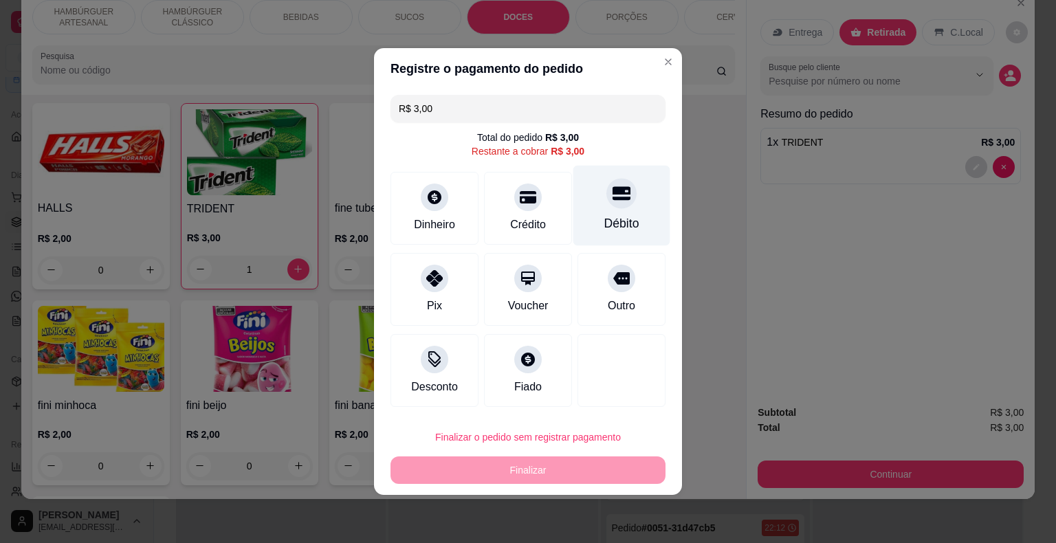
click at [609, 226] on div "Débito" at bounding box center [621, 224] width 35 height 18
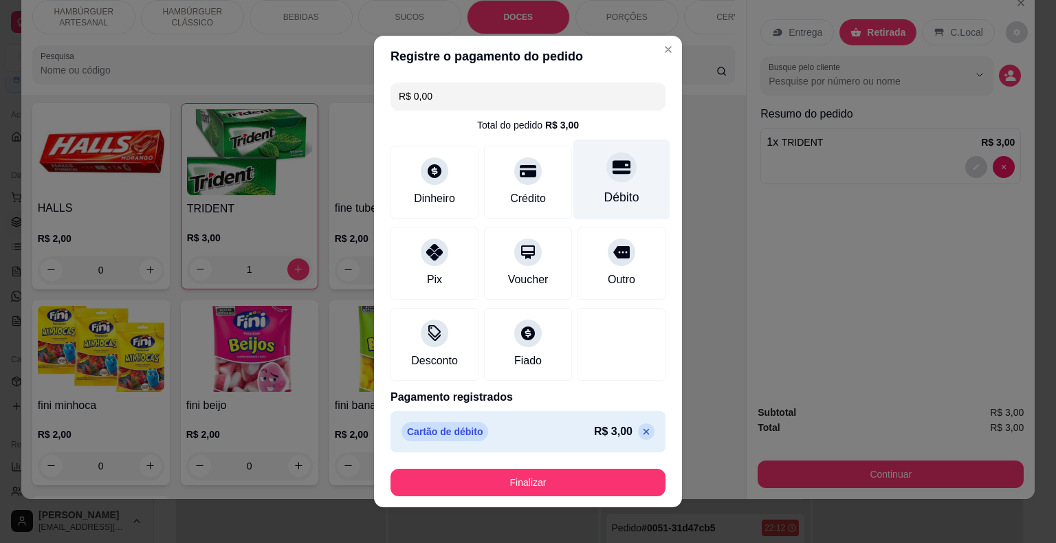
type input "R$ 0,00"
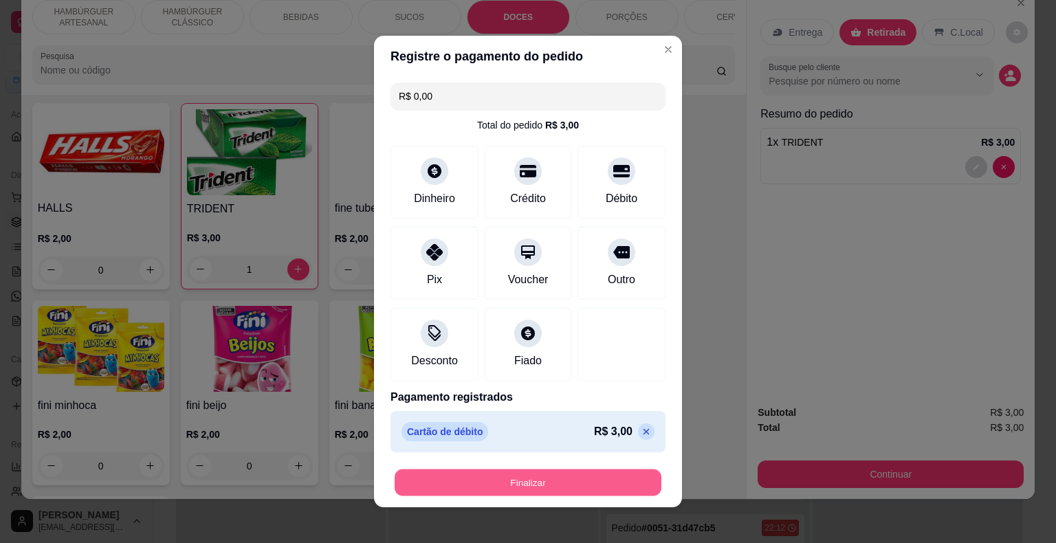
click at [567, 479] on button "Finalizar" at bounding box center [528, 483] width 267 height 27
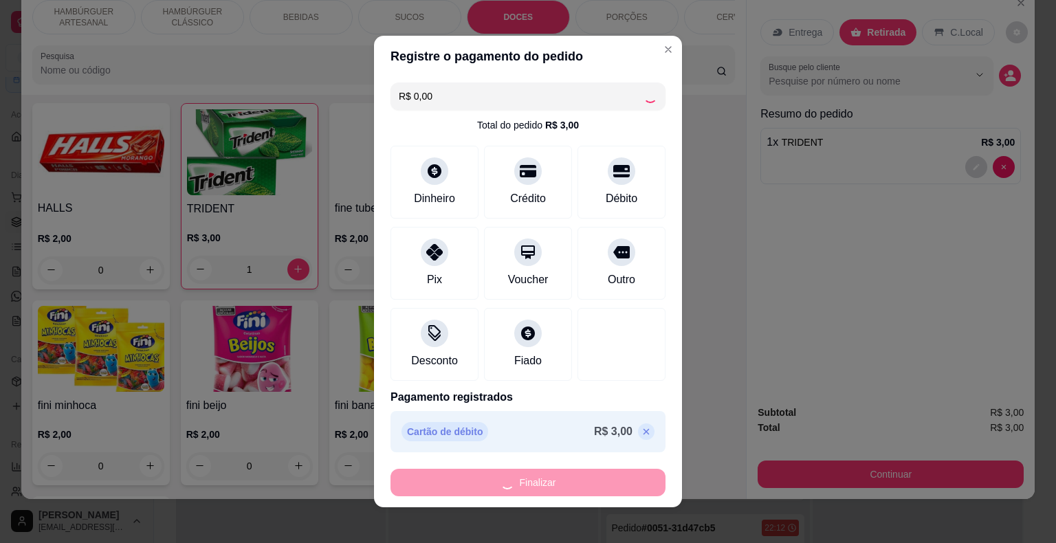
type input "0"
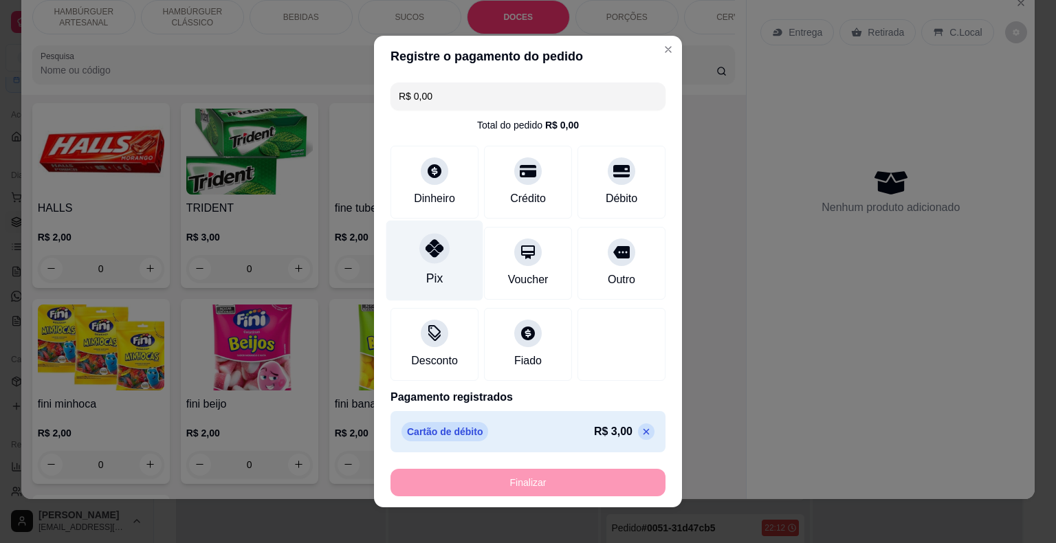
type input "-R$ 3,00"
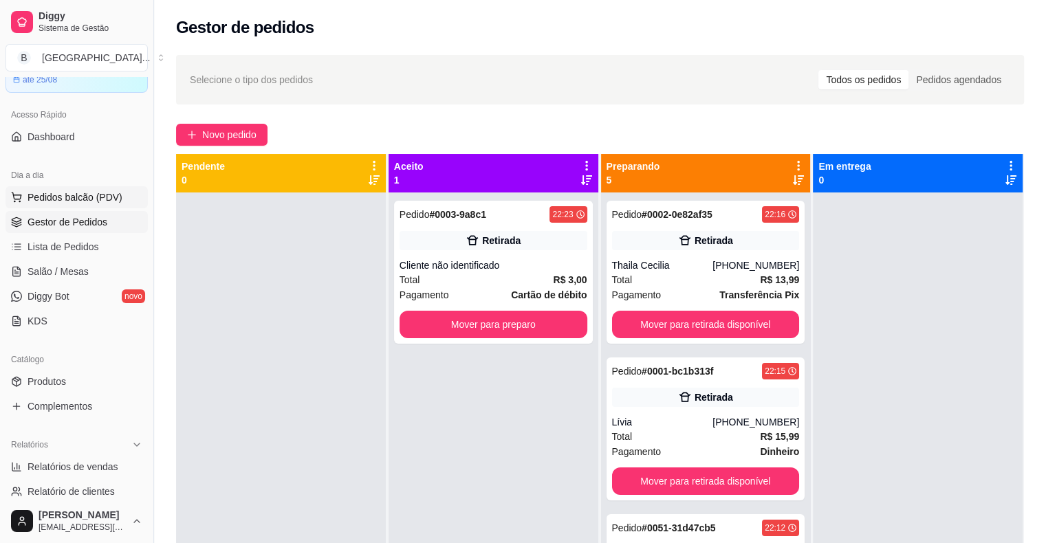
click at [72, 199] on span "Pedidos balcão (PDV)" at bounding box center [75, 197] width 95 height 14
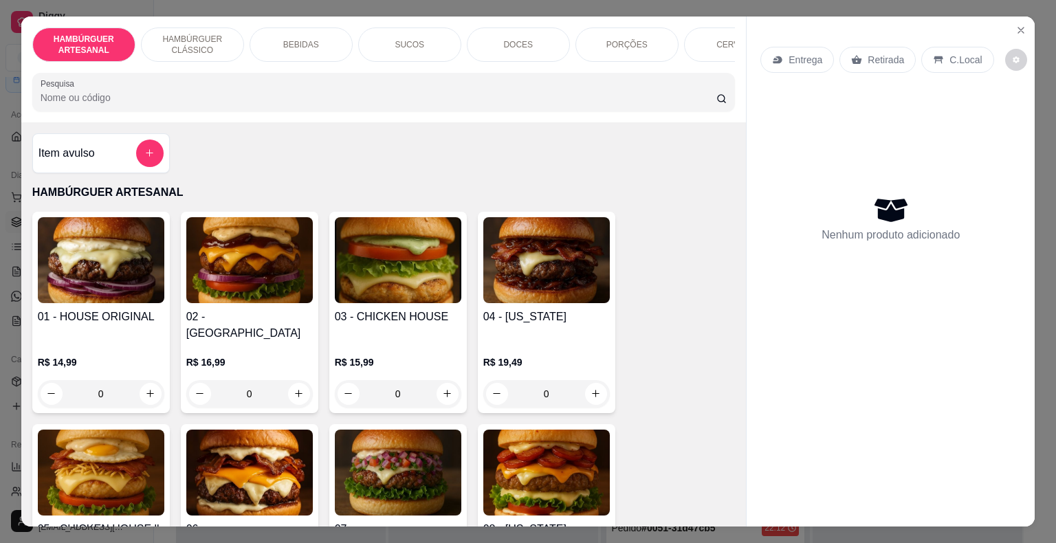
click at [292, 41] on p "BEBIDAS" at bounding box center [301, 44] width 36 height 11
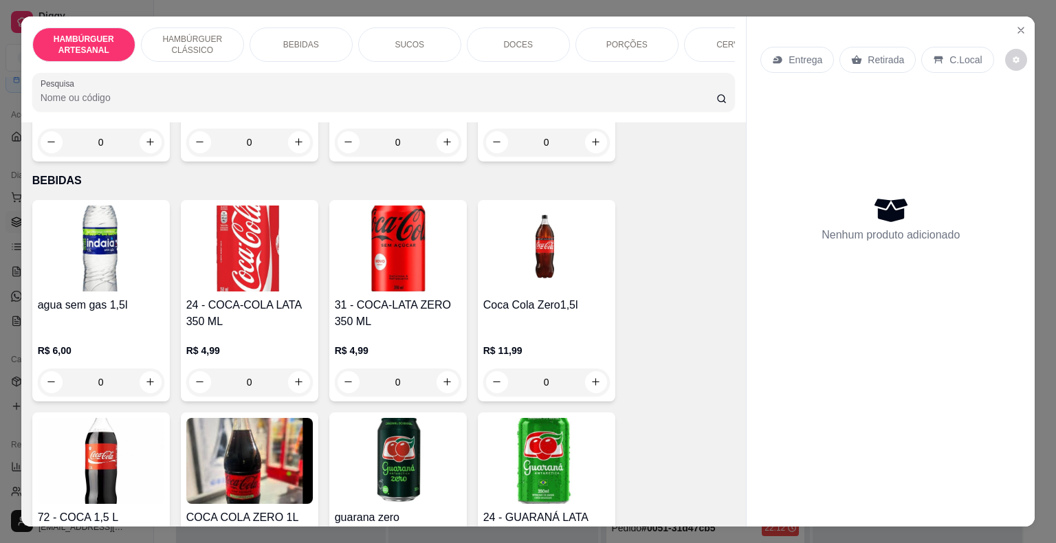
scroll to position [33, 0]
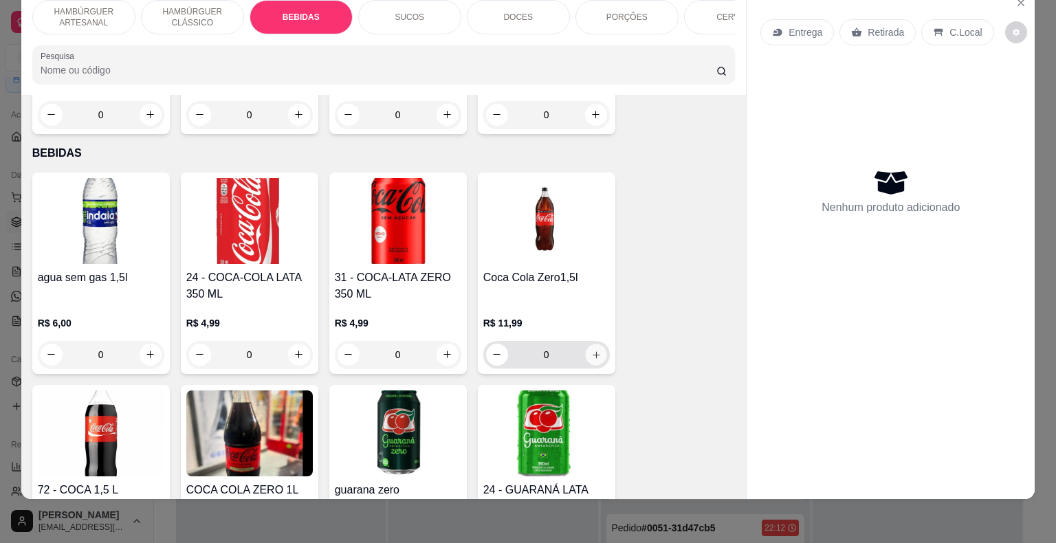
click at [585, 344] on button "increase-product-quantity" at bounding box center [595, 354] width 21 height 21
type input "1"
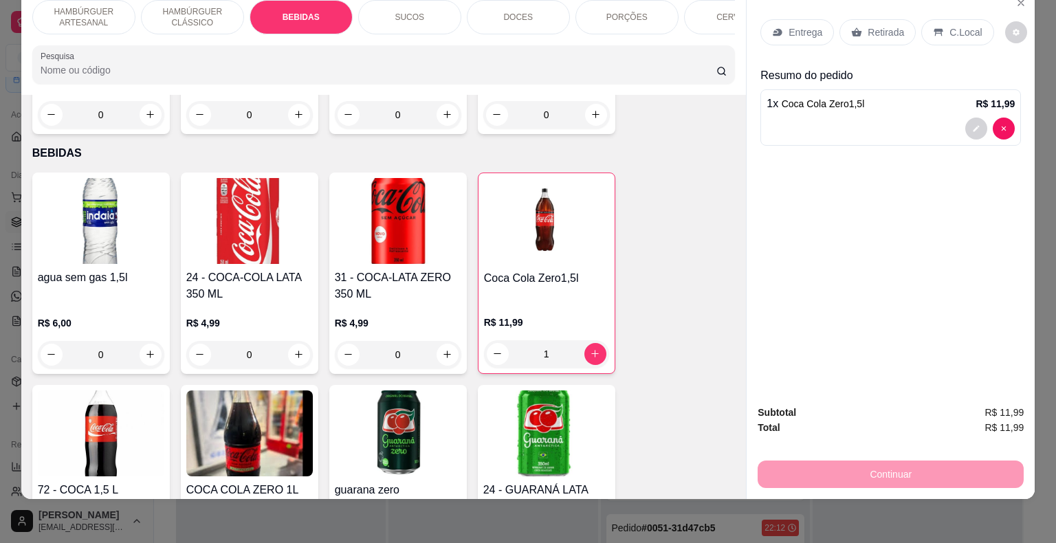
scroll to position [1234, 0]
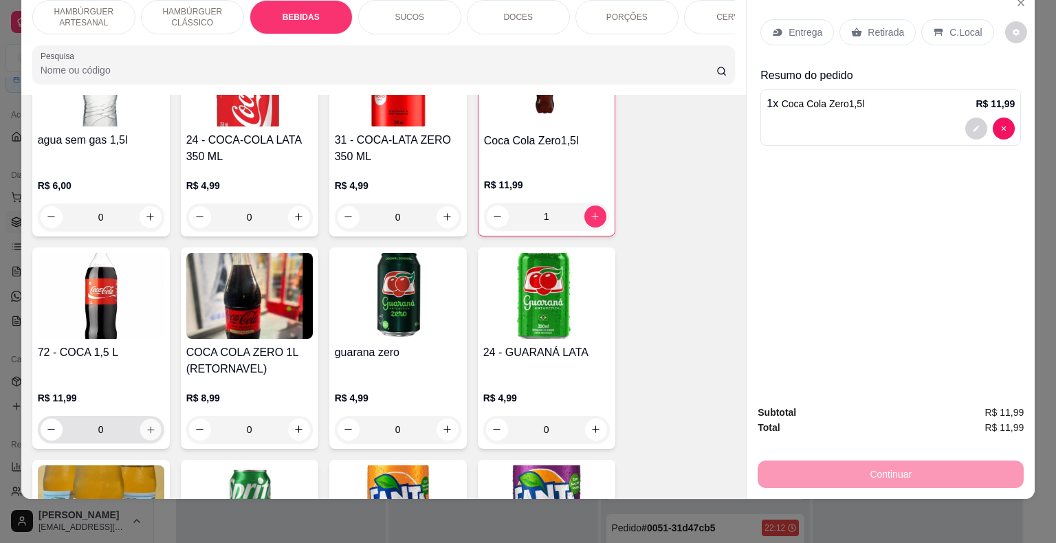
click at [152, 419] on button "increase-product-quantity" at bounding box center [150, 429] width 21 height 21
type input "1"
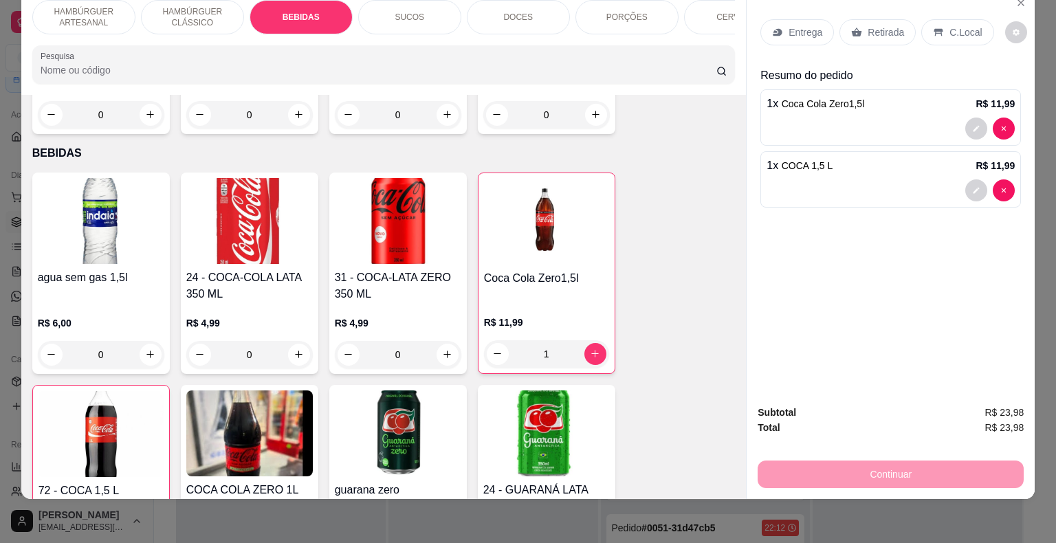
scroll to position [1165, 0]
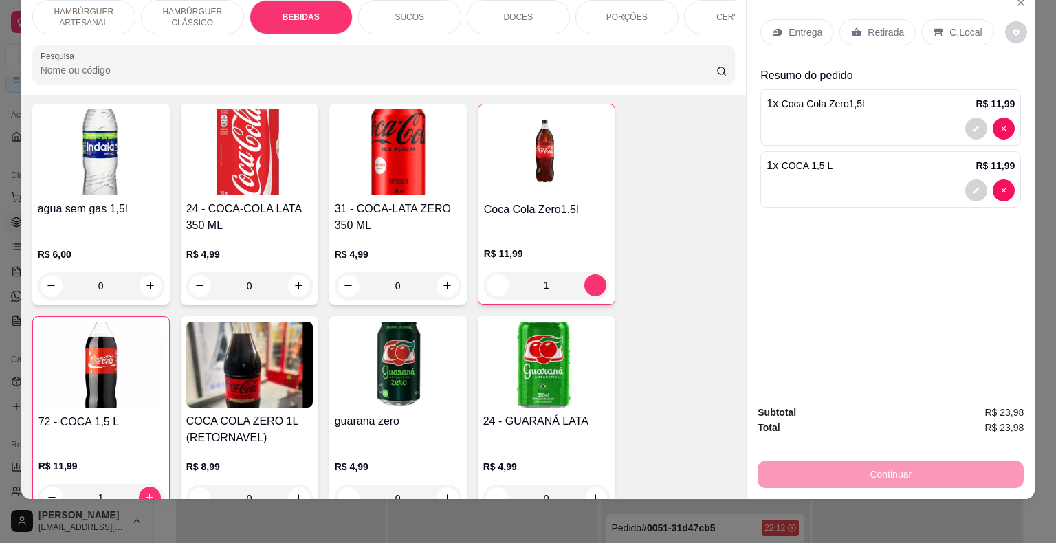
click at [851, 27] on icon at bounding box center [856, 32] width 11 height 11
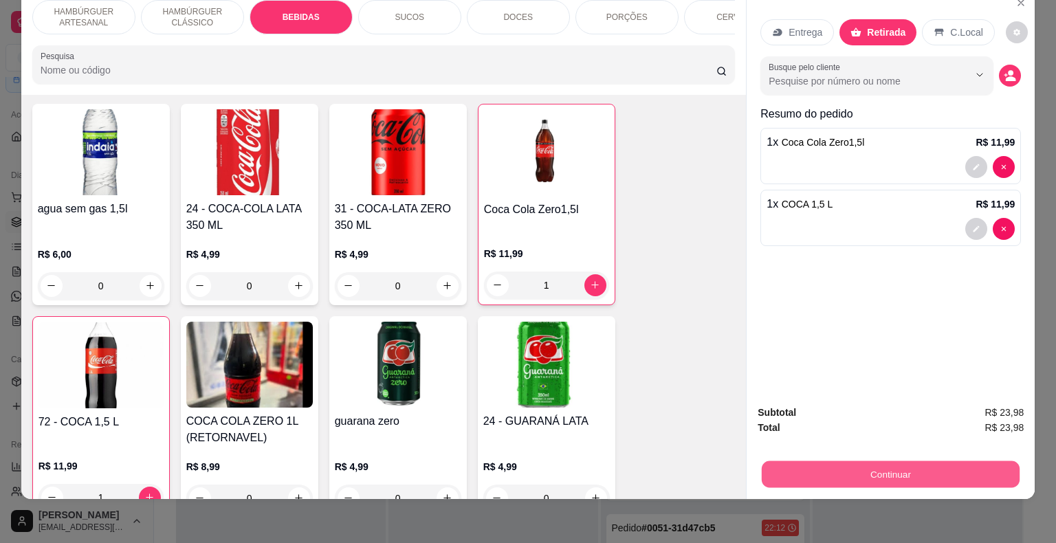
click at [833, 461] on button "Continuar" at bounding box center [891, 474] width 258 height 27
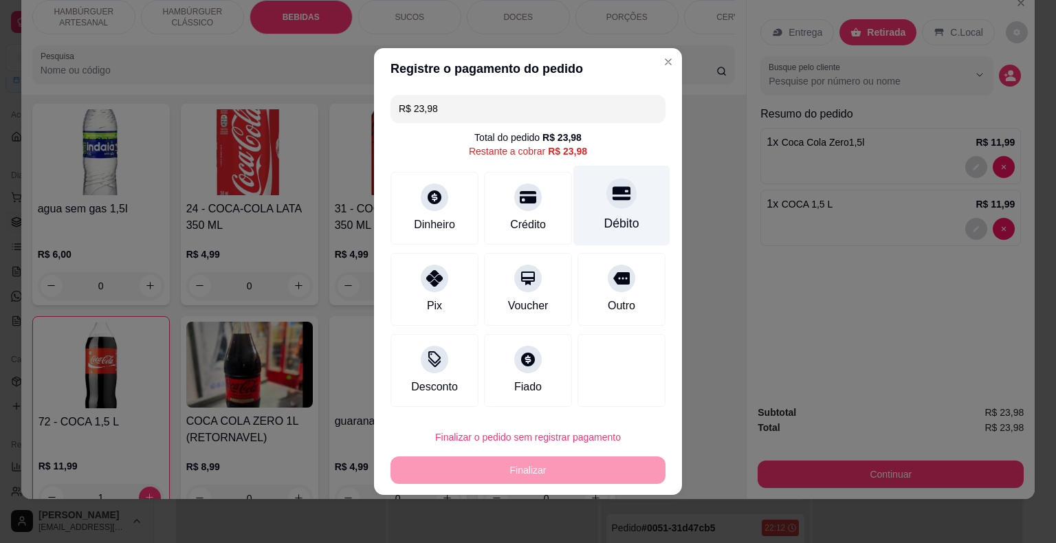
click at [642, 236] on div "Débito" at bounding box center [621, 206] width 97 height 80
type input "R$ 0,00"
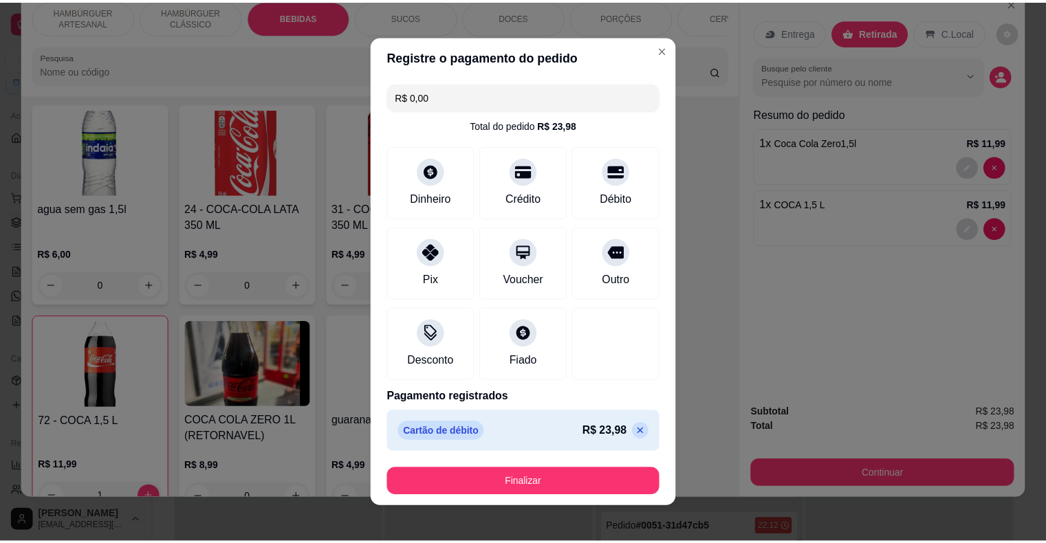
scroll to position [8, 0]
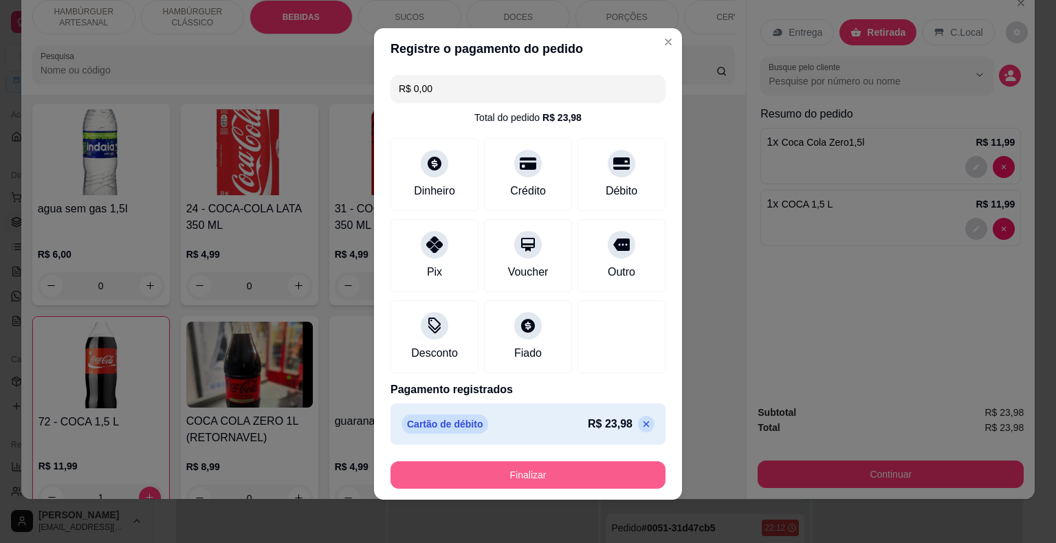
click at [598, 485] on button "Finalizar" at bounding box center [528, 475] width 275 height 28
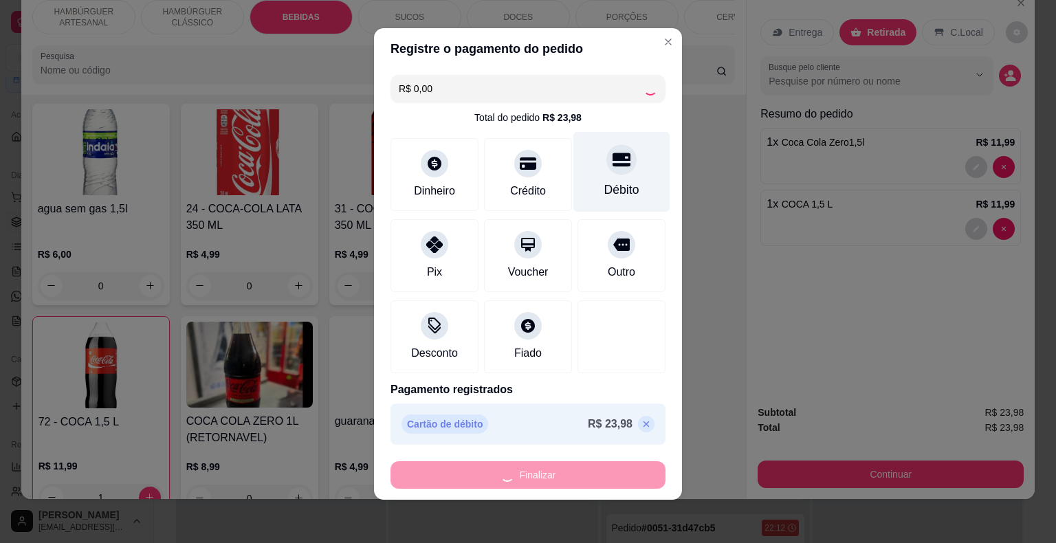
type input "0"
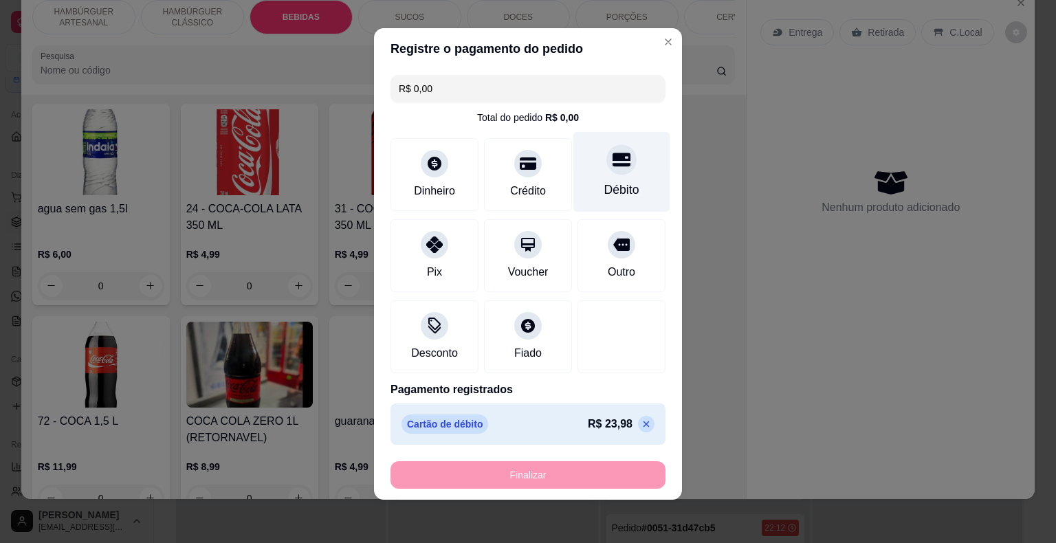
type input "-R$ 23,98"
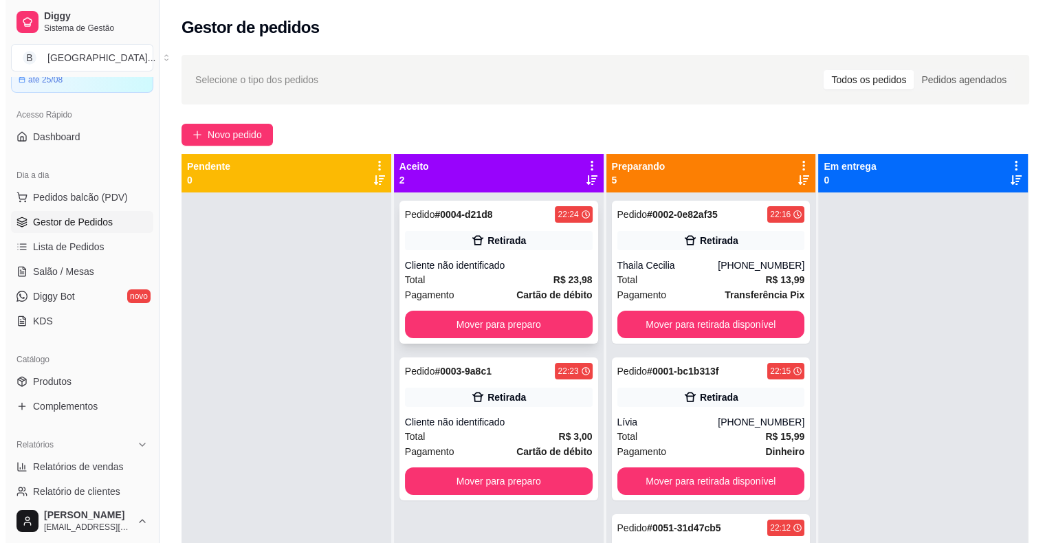
scroll to position [39, 0]
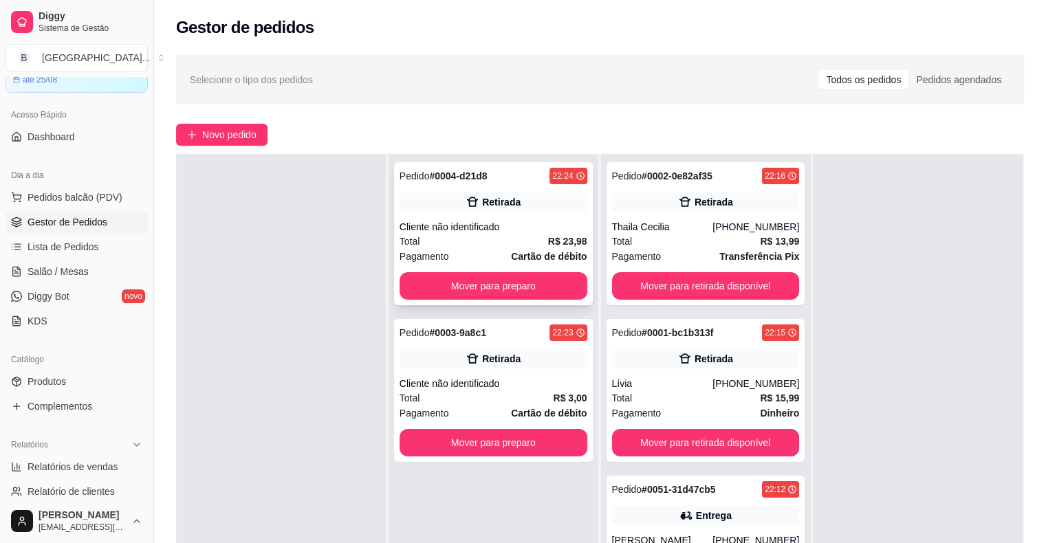
click at [507, 227] on div "Cliente não identificado" at bounding box center [494, 227] width 188 height 14
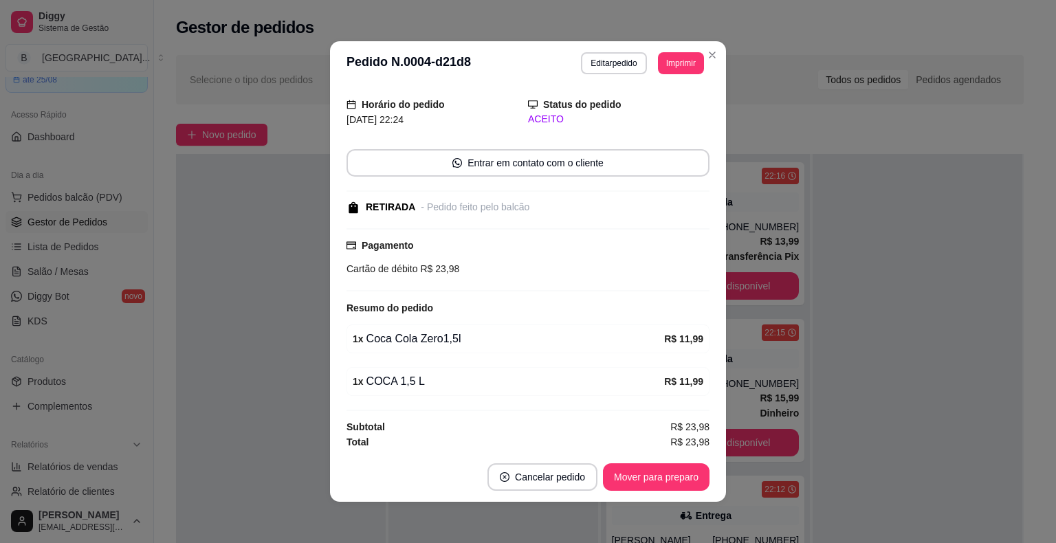
scroll to position [3, 0]
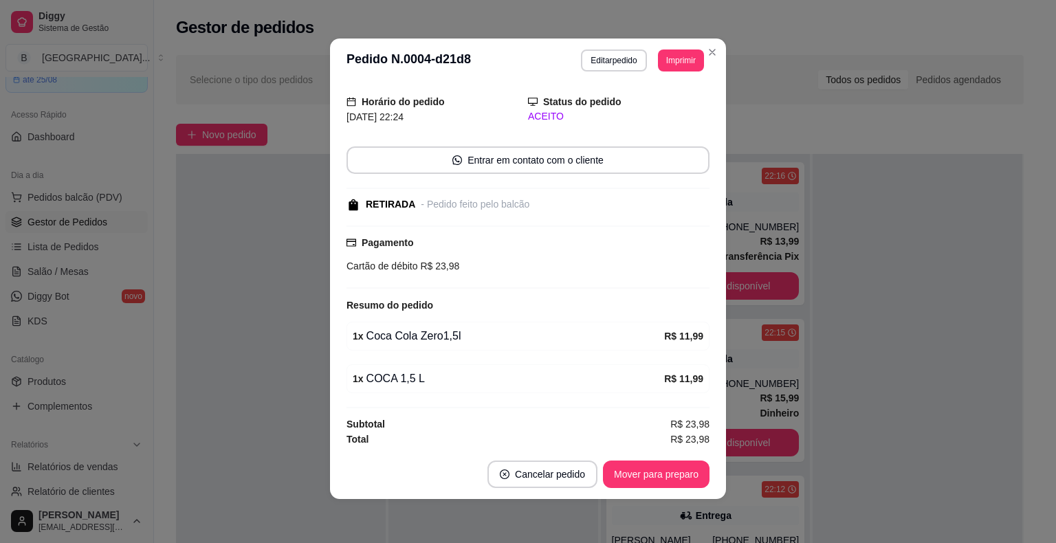
click at [657, 458] on footer "Cancelar pedido Mover para preparo" at bounding box center [528, 475] width 396 height 50
click at [657, 461] on button "Mover para preparo" at bounding box center [655, 474] width 103 height 27
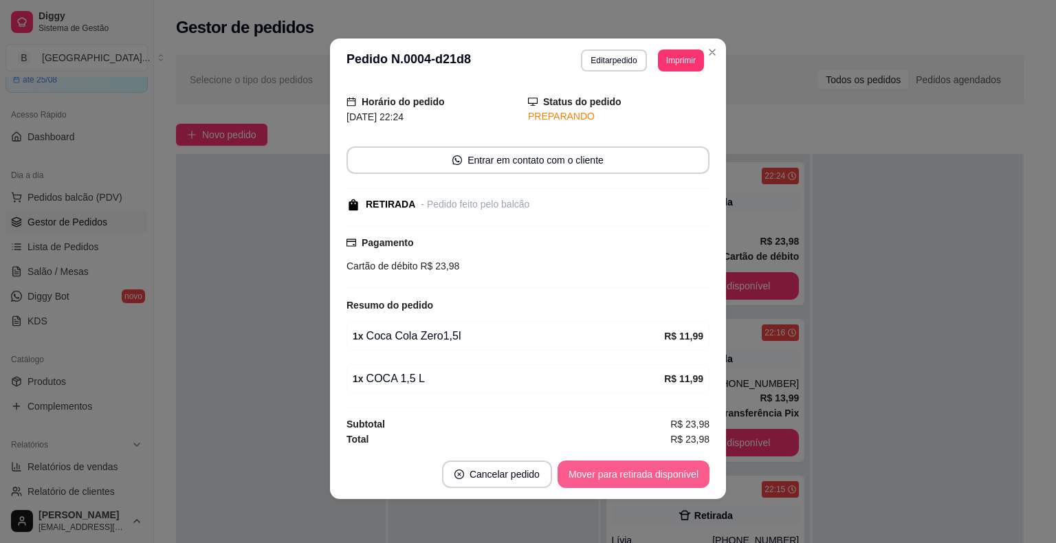
click at [657, 470] on button "Mover para retirada disponível" at bounding box center [634, 475] width 152 height 28
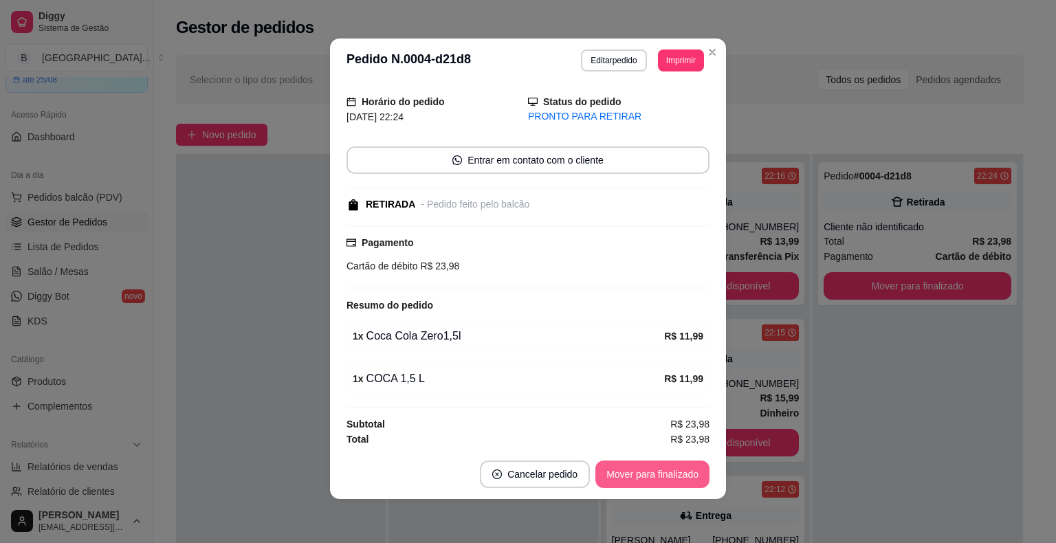
click at [657, 470] on button "Mover para finalizado" at bounding box center [652, 475] width 114 height 28
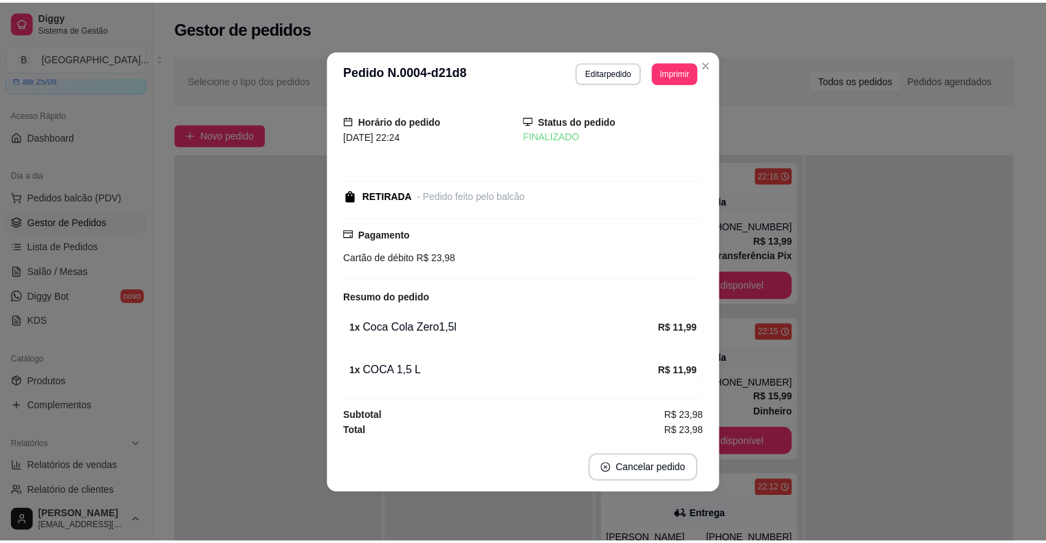
scroll to position [0, 0]
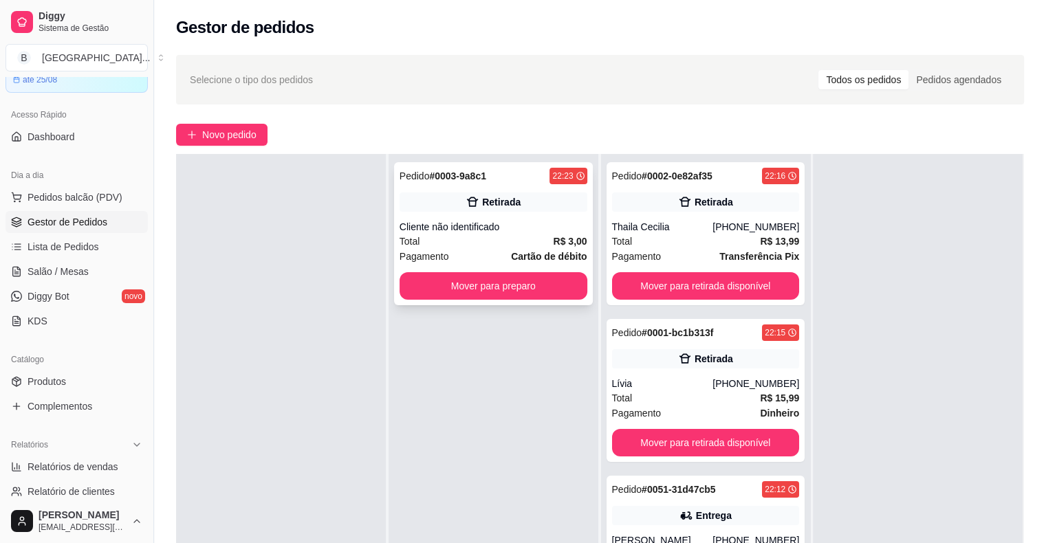
click at [516, 245] on div "Total R$ 3,00" at bounding box center [494, 241] width 188 height 15
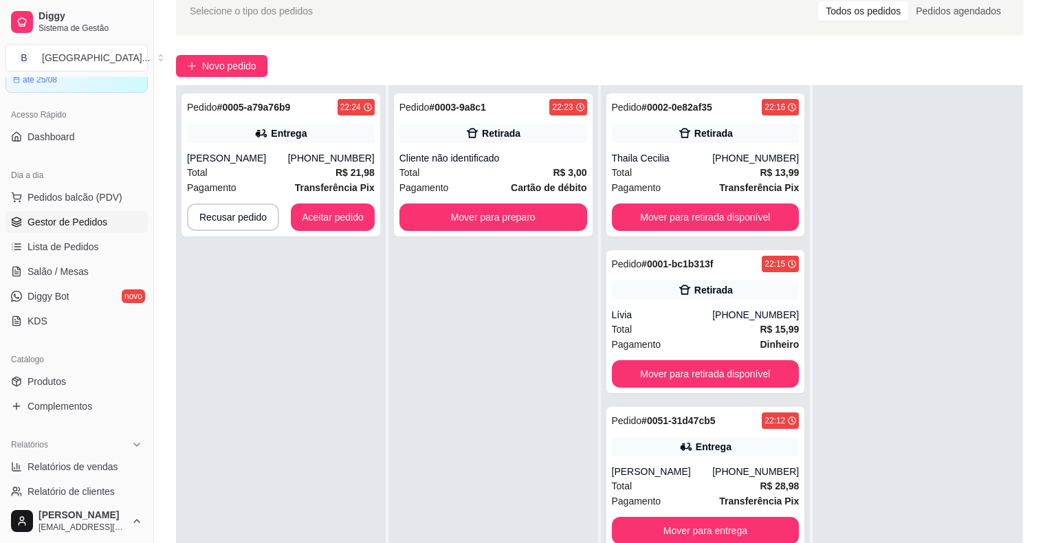
scroll to position [1, 0]
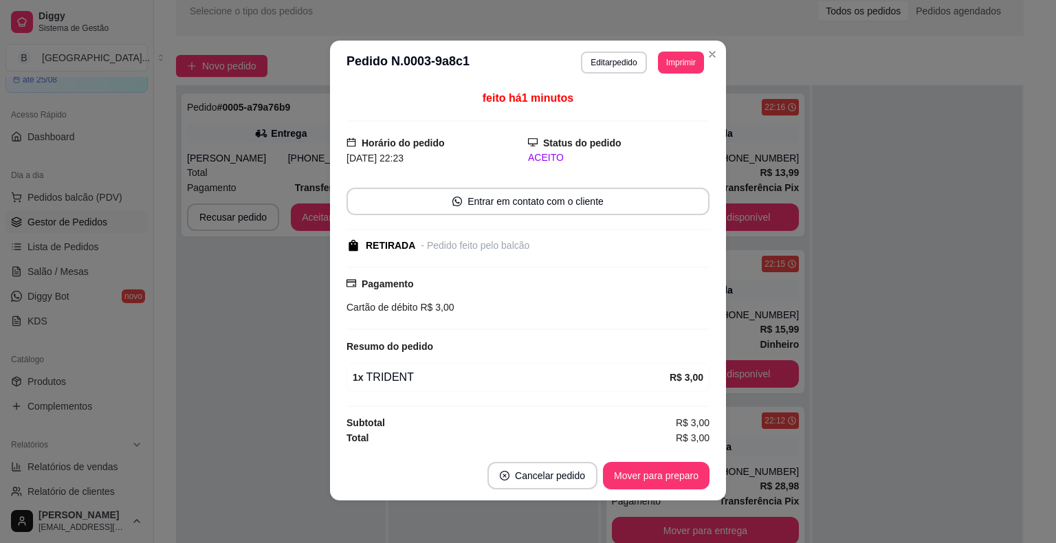
click at [679, 455] on footer "Cancelar pedido Mover para preparo" at bounding box center [528, 476] width 396 height 50
click at [679, 469] on button "Mover para preparo" at bounding box center [655, 475] width 103 height 27
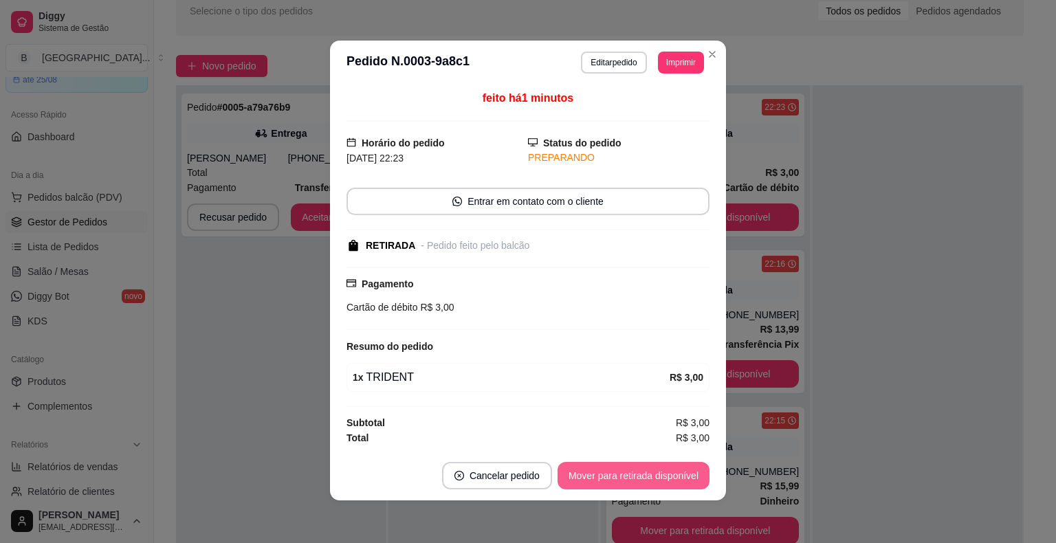
click at [679, 469] on button "Mover para retirada disponível" at bounding box center [634, 476] width 152 height 28
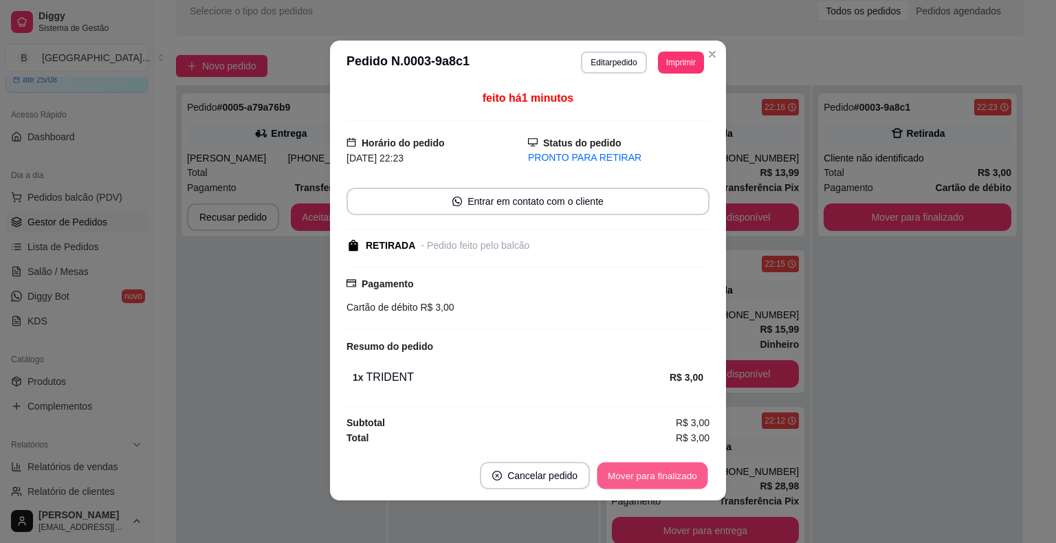
click at [679, 469] on button "Mover para finalizado" at bounding box center [653, 475] width 111 height 27
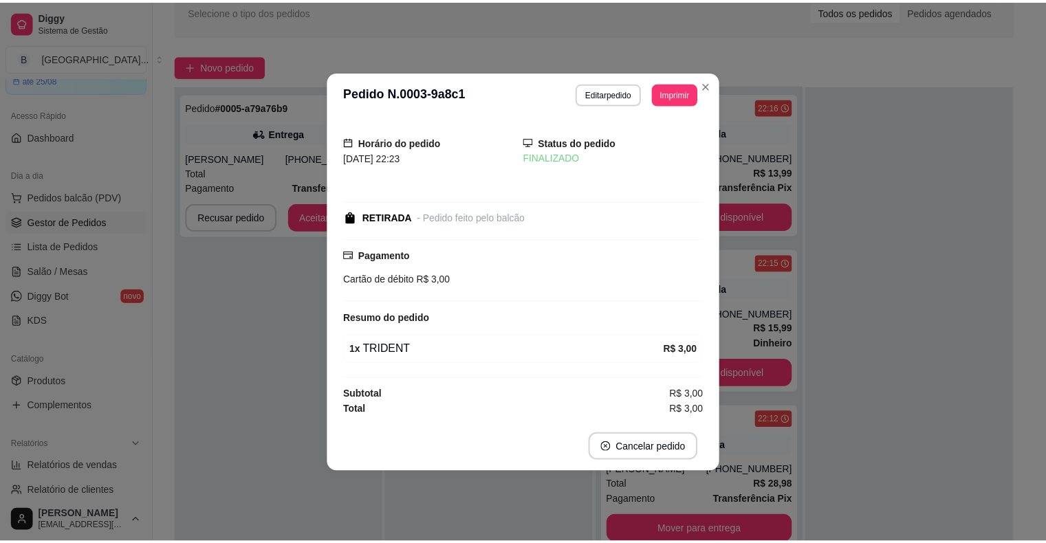
scroll to position [0, 0]
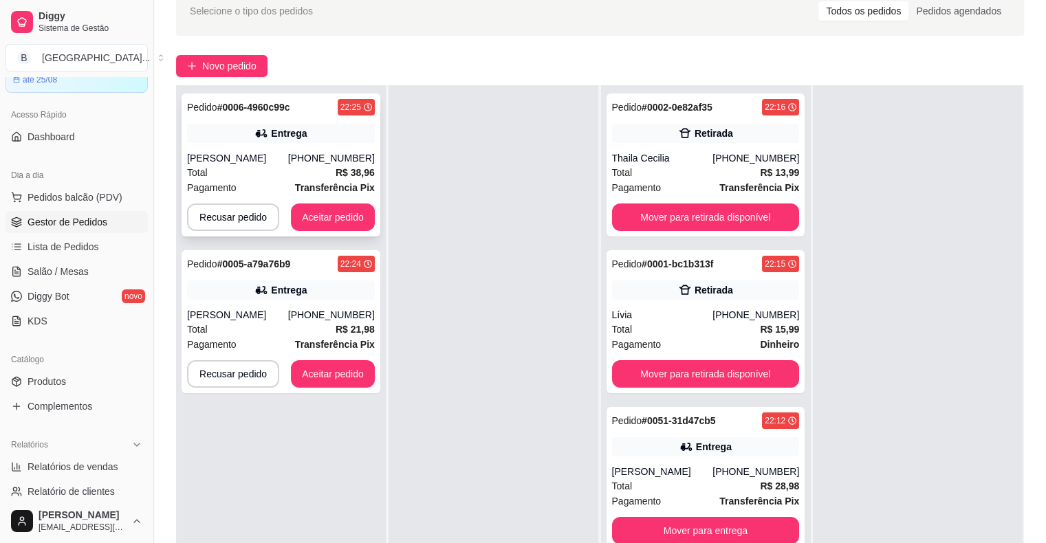
click at [210, 160] on div "[PERSON_NAME]" at bounding box center [237, 158] width 101 height 14
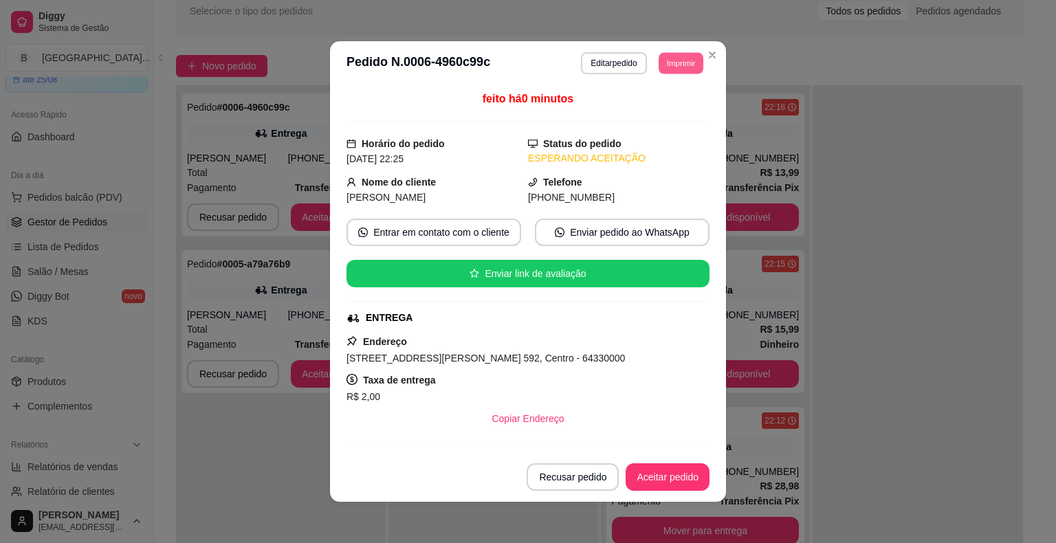
click at [664, 70] on button "Imprimir" at bounding box center [681, 62] width 45 height 21
click at [662, 65] on button "Imprimir" at bounding box center [681, 62] width 45 height 21
click at [662, 105] on button "IMPRESSORA" at bounding box center [650, 110] width 96 height 21
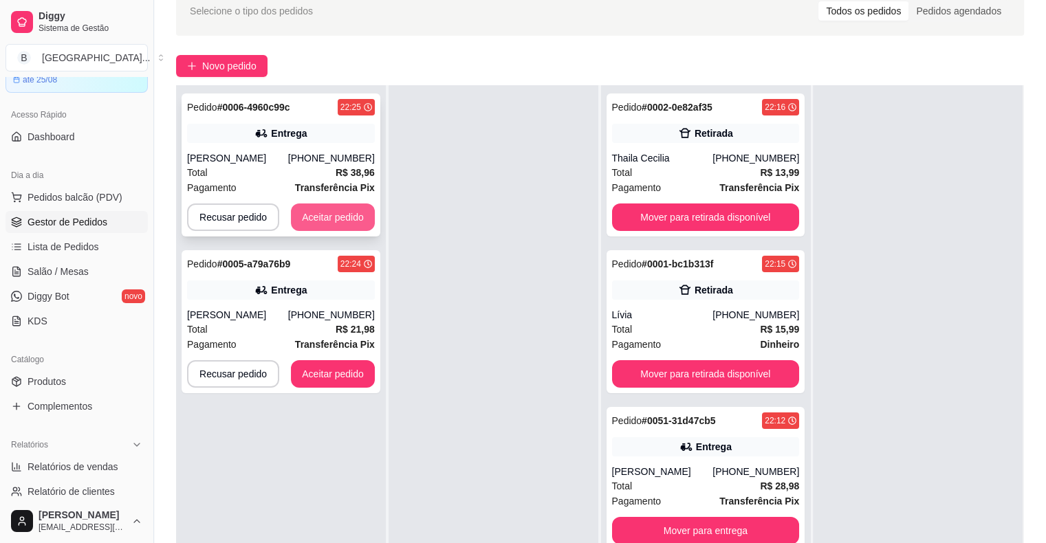
click at [336, 212] on button "Aceitar pedido" at bounding box center [333, 218] width 84 height 28
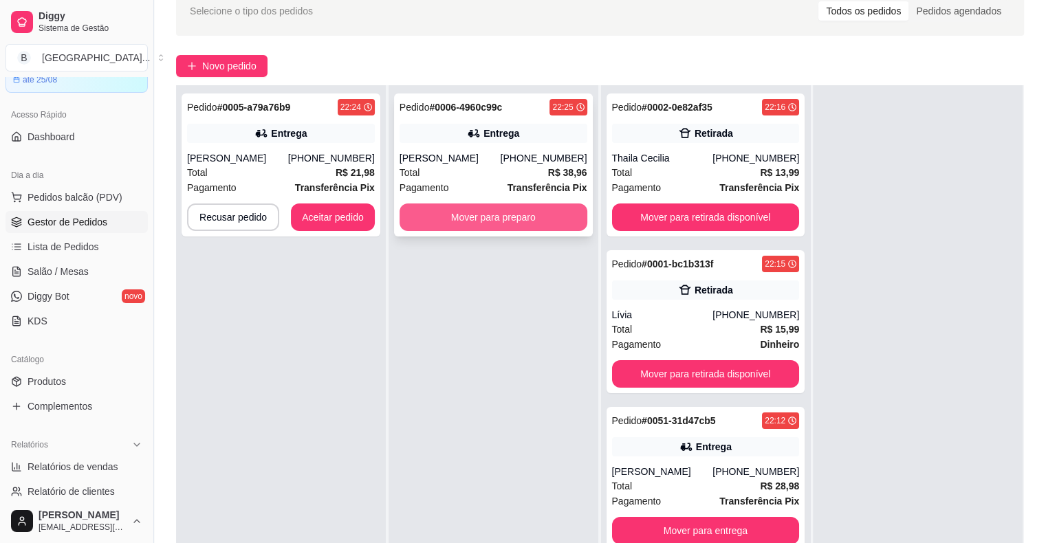
click at [451, 214] on button "Mover para preparo" at bounding box center [494, 218] width 188 height 28
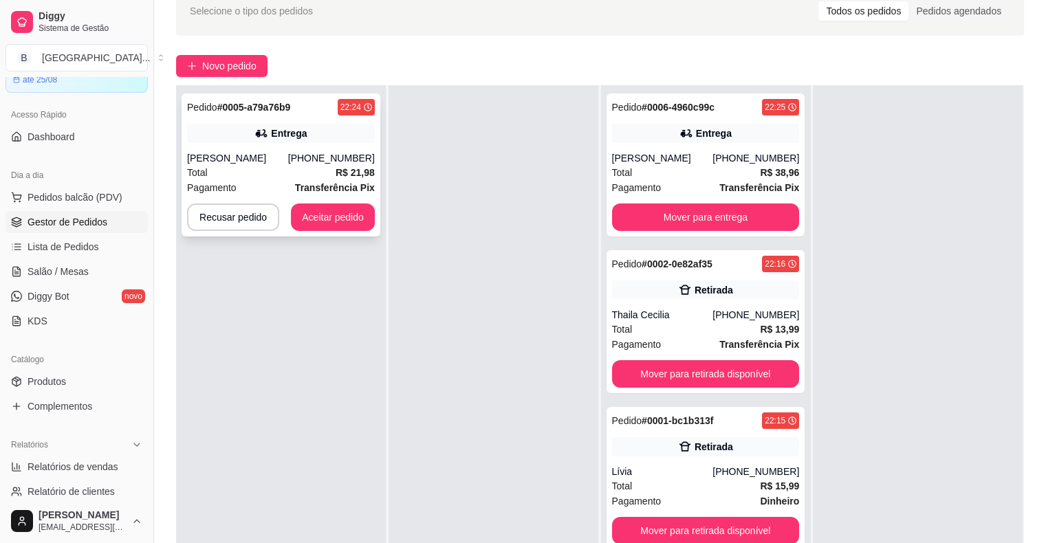
click at [329, 188] on strong "Transferência Pix" at bounding box center [335, 187] width 80 height 11
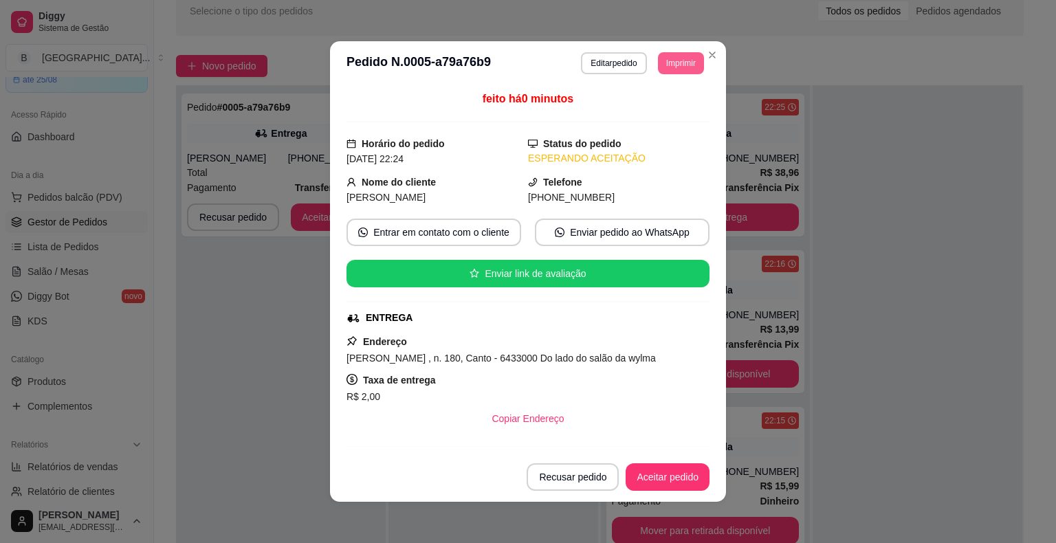
click at [673, 56] on button "Imprimir" at bounding box center [681, 63] width 46 height 22
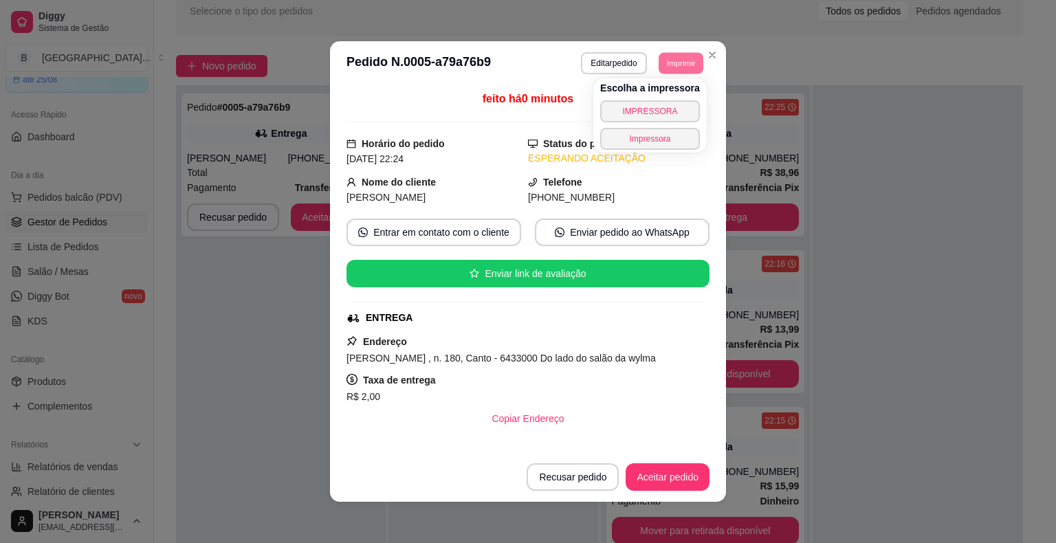
click at [680, 98] on div "Escolha a impressora IMPRESSORA Impressora" at bounding box center [649, 115] width 113 height 74
click at [680, 102] on button "IMPRESSORA" at bounding box center [650, 111] width 100 height 22
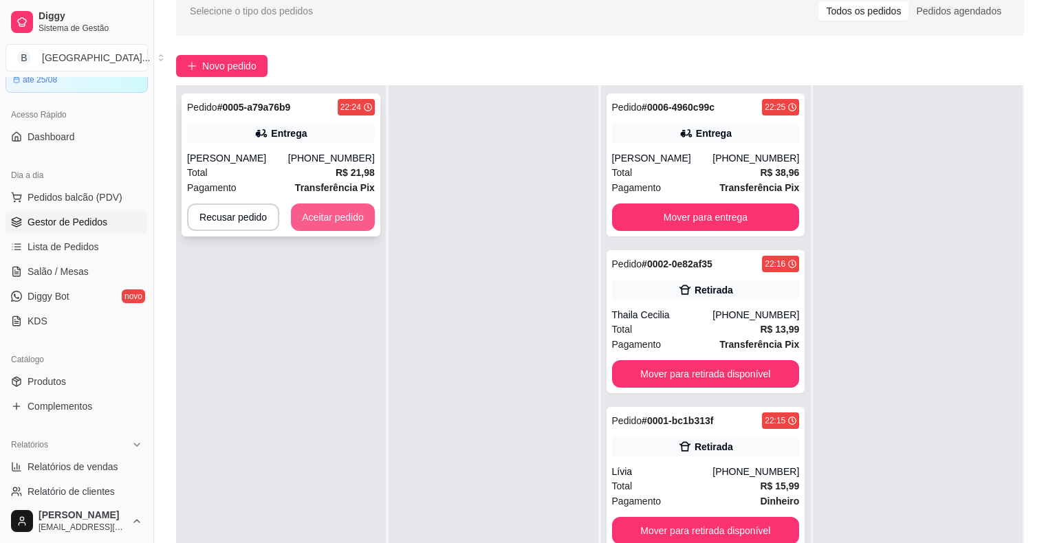
click at [347, 224] on button "Aceitar pedido" at bounding box center [333, 218] width 84 height 28
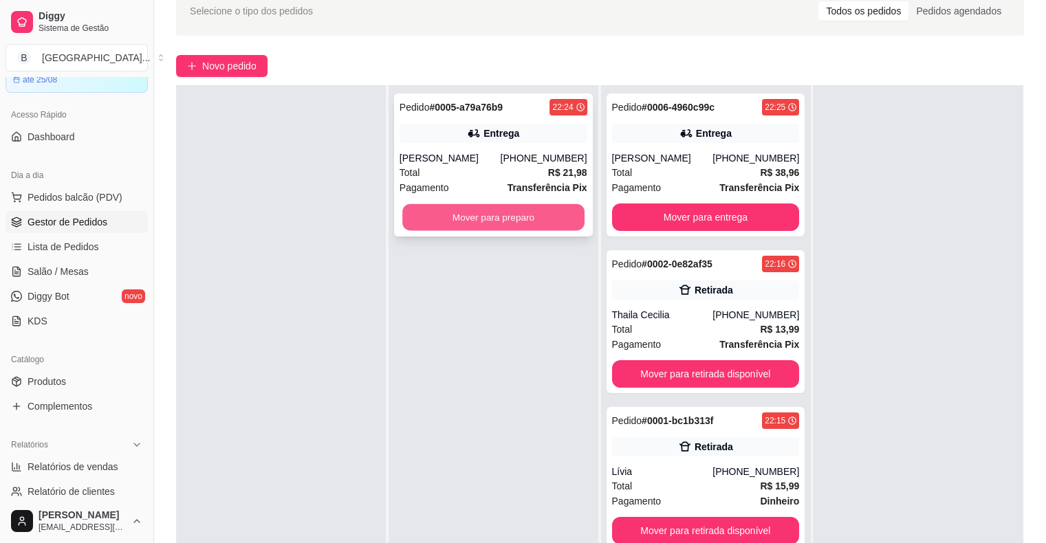
click at [468, 219] on button "Mover para preparo" at bounding box center [493, 217] width 182 height 27
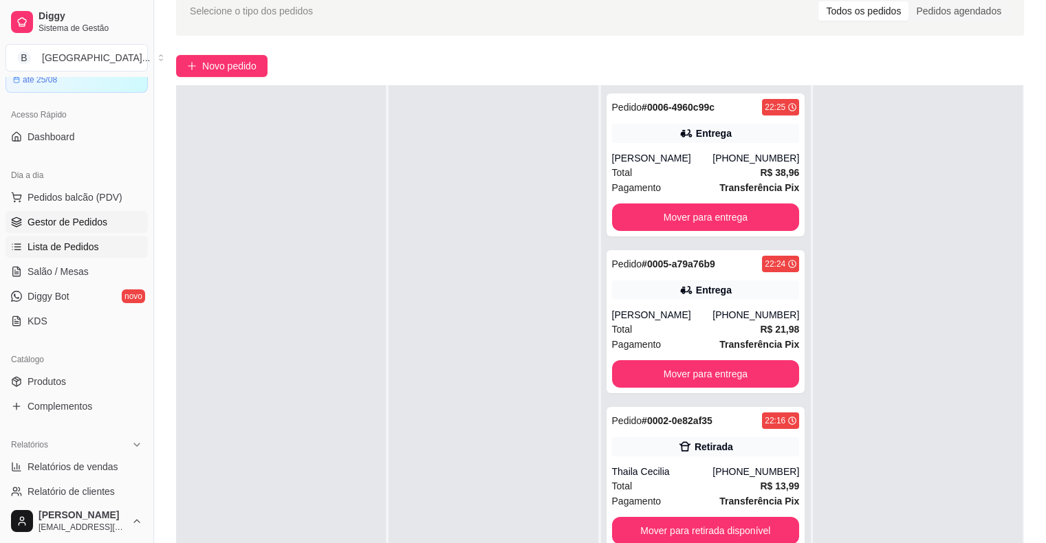
click at [82, 236] on link "Lista de Pedidos" at bounding box center [77, 247] width 142 height 22
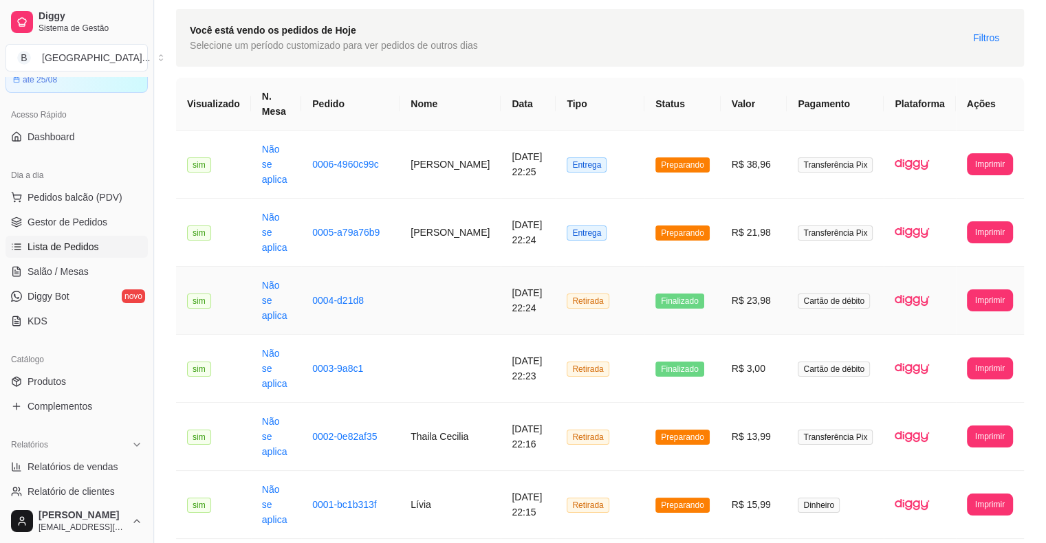
scroll to position [69, 0]
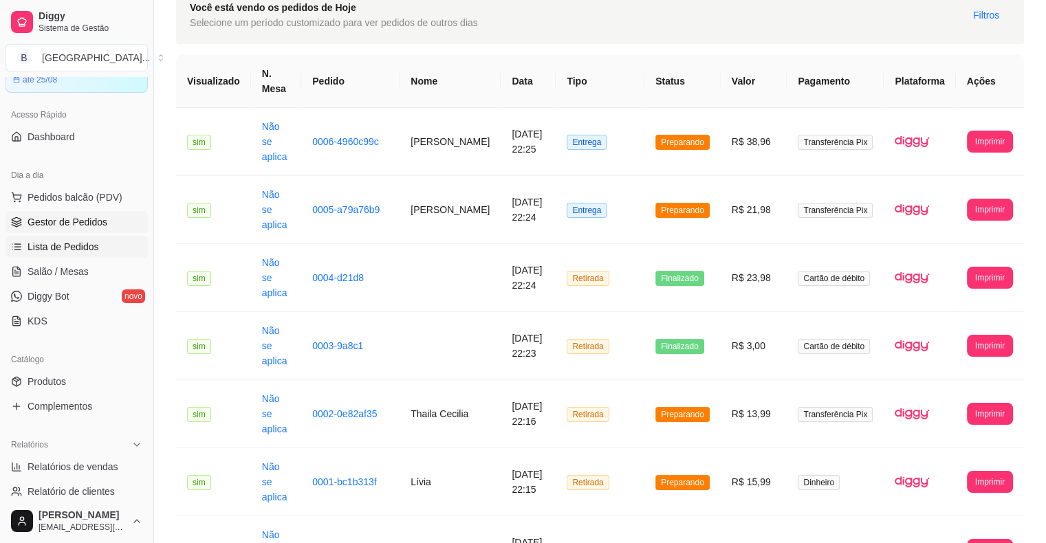
click at [107, 219] on link "Gestor de Pedidos" at bounding box center [77, 222] width 142 height 22
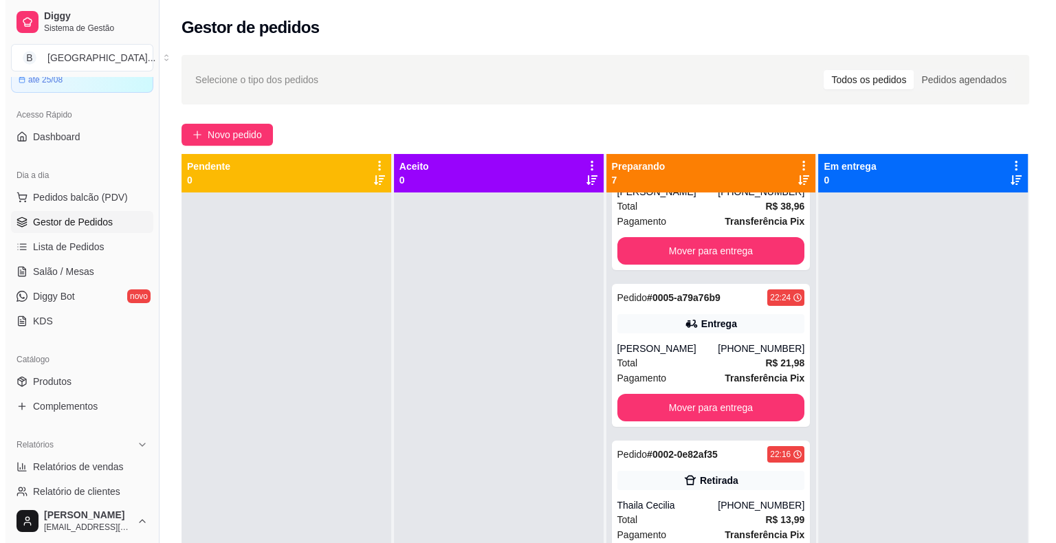
scroll to position [69, 0]
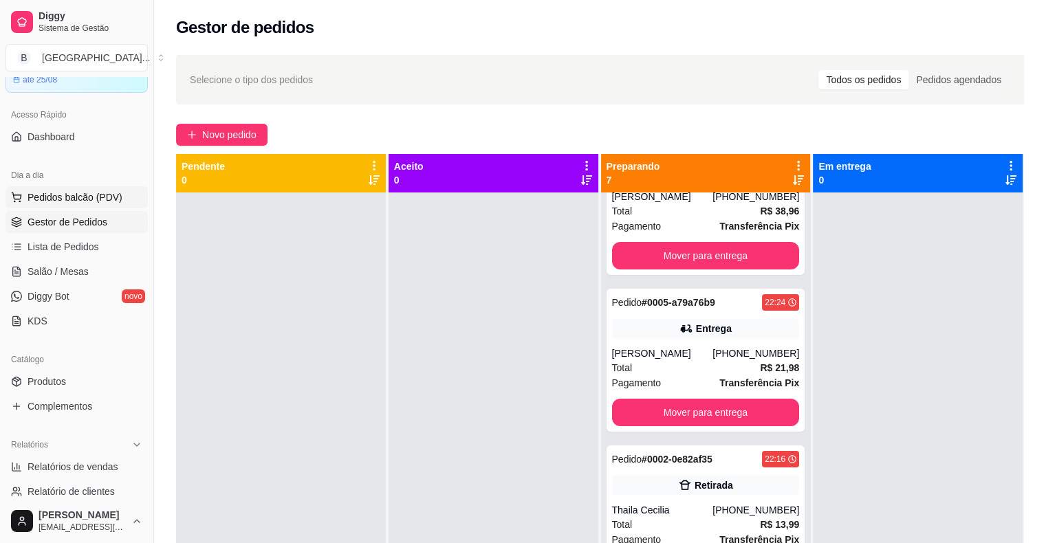
click at [80, 188] on button "Pedidos balcão (PDV)" at bounding box center [77, 197] width 142 height 22
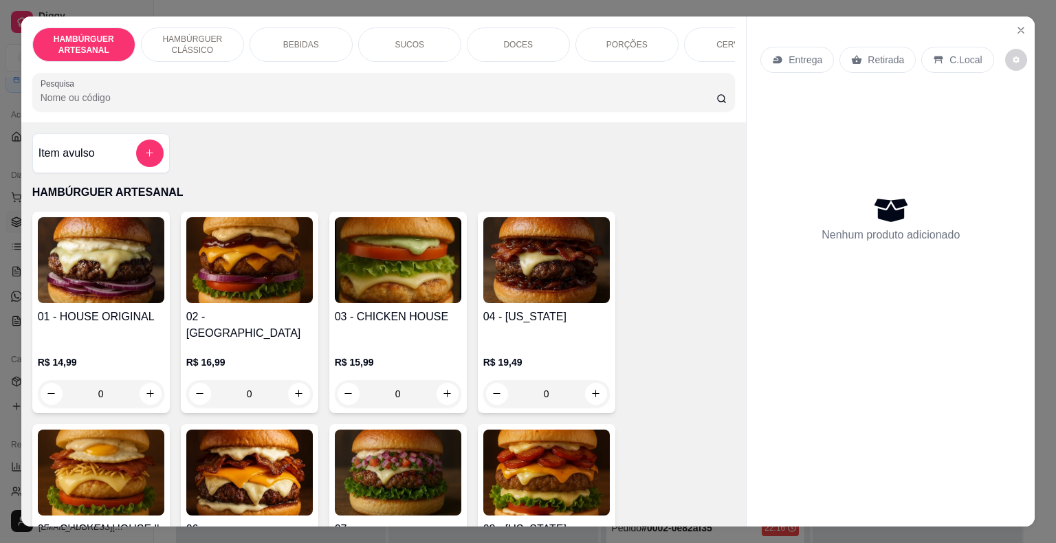
scroll to position [69, 0]
click at [305, 45] on div "BEBIDAS" at bounding box center [301, 45] width 103 height 34
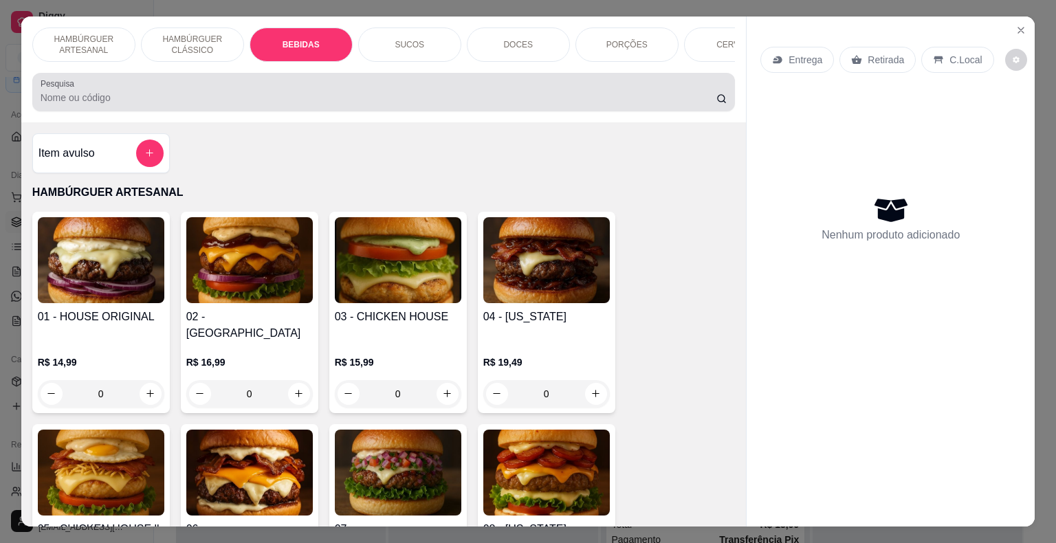
scroll to position [33, 0]
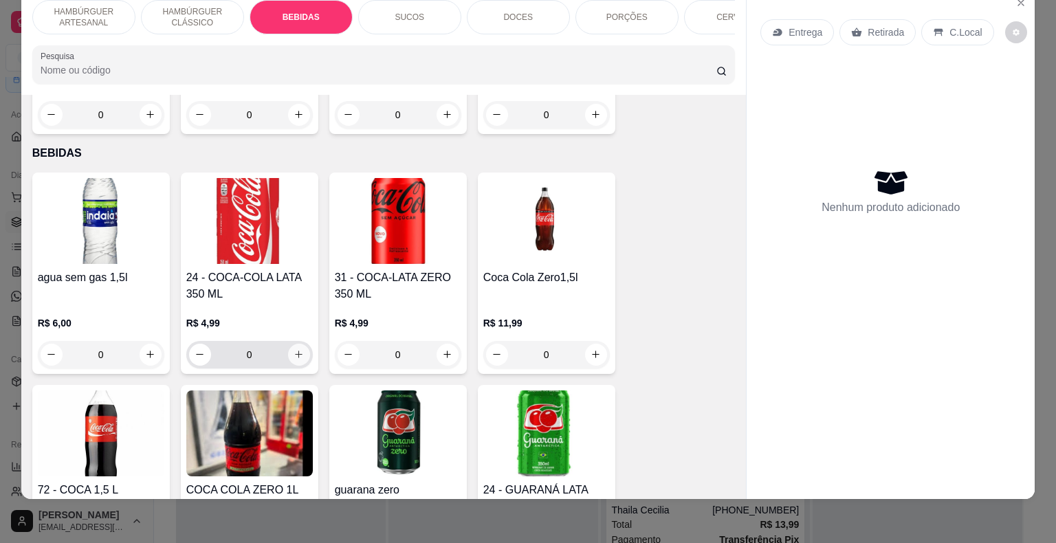
click at [291, 344] on button "increase-product-quantity" at bounding box center [299, 355] width 22 height 22
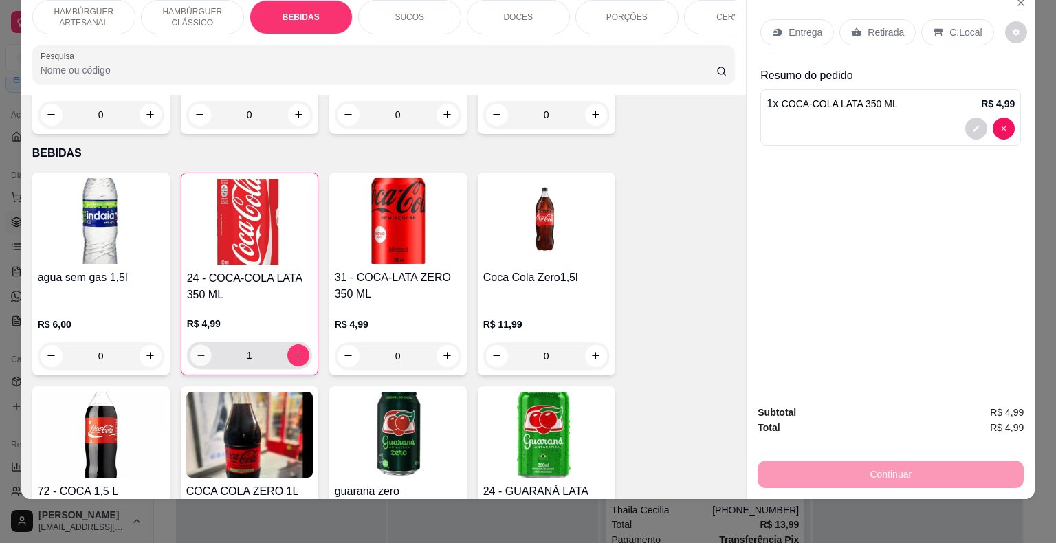
click at [204, 345] on button "decrease-product-quantity" at bounding box center [200, 355] width 21 height 21
type input "0"
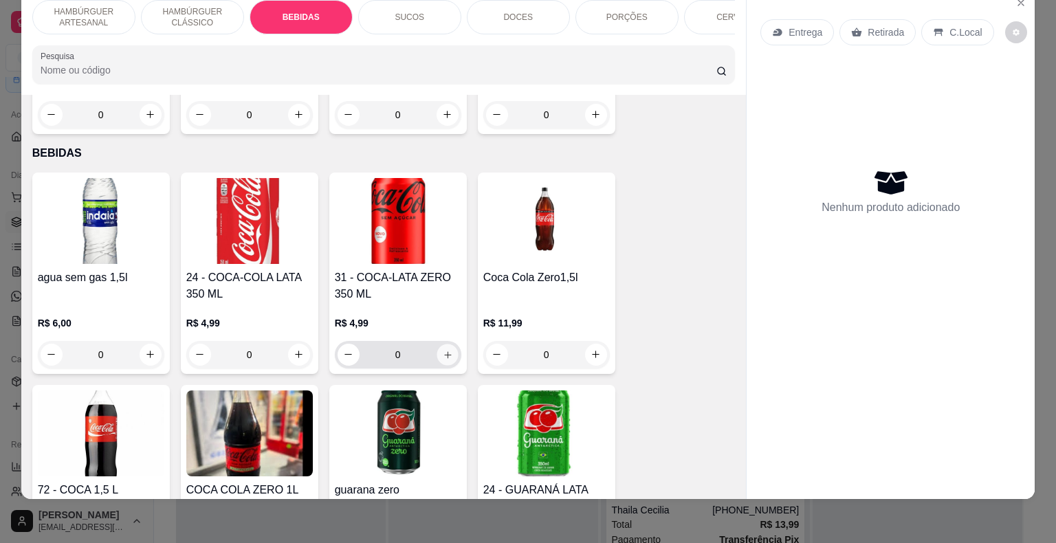
click at [443, 349] on icon "increase-product-quantity" at bounding box center [447, 354] width 10 height 10
type input "1"
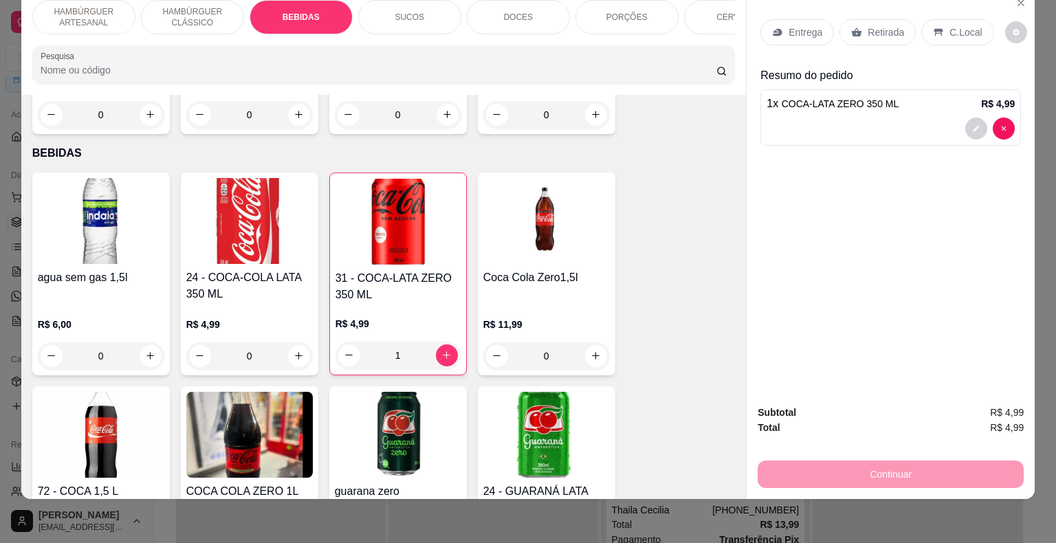
click at [874, 25] on p "Retirada" at bounding box center [886, 32] width 36 height 14
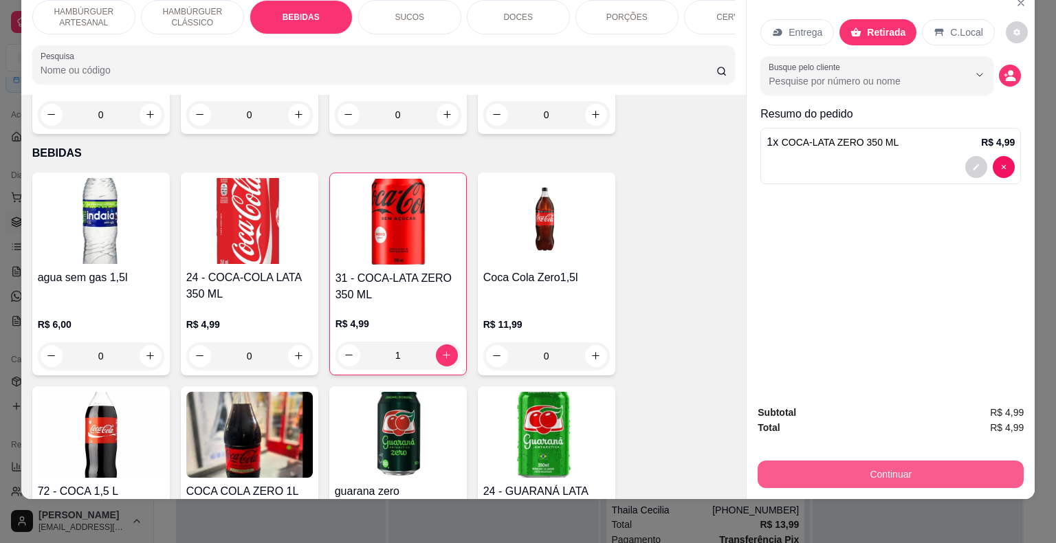
click at [794, 470] on button "Continuar" at bounding box center [891, 475] width 266 height 28
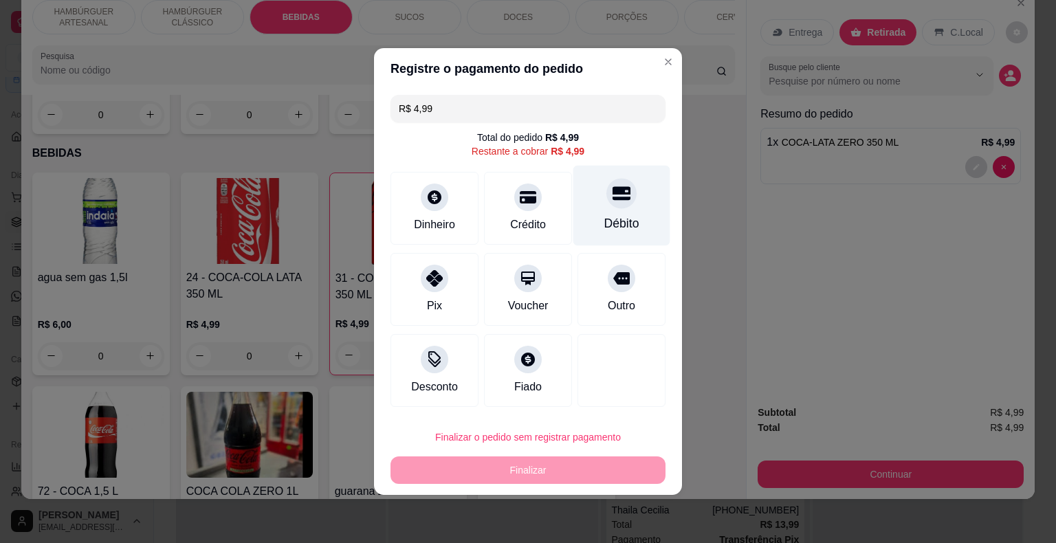
click at [578, 202] on div "Débito" at bounding box center [621, 206] width 97 height 80
type input "R$ 0,00"
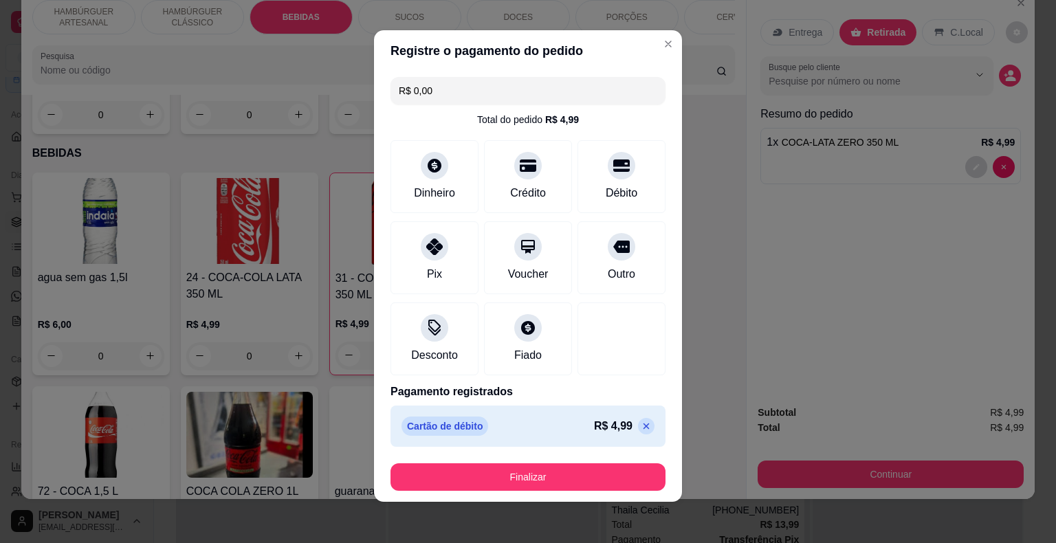
scroll to position [8, 0]
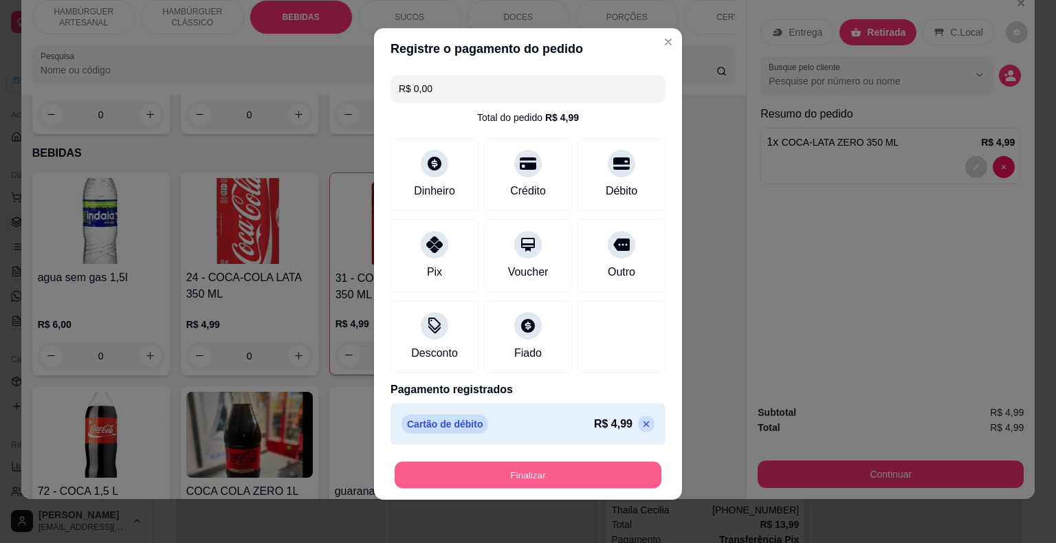
click at [619, 466] on button "Finalizar" at bounding box center [528, 475] width 267 height 27
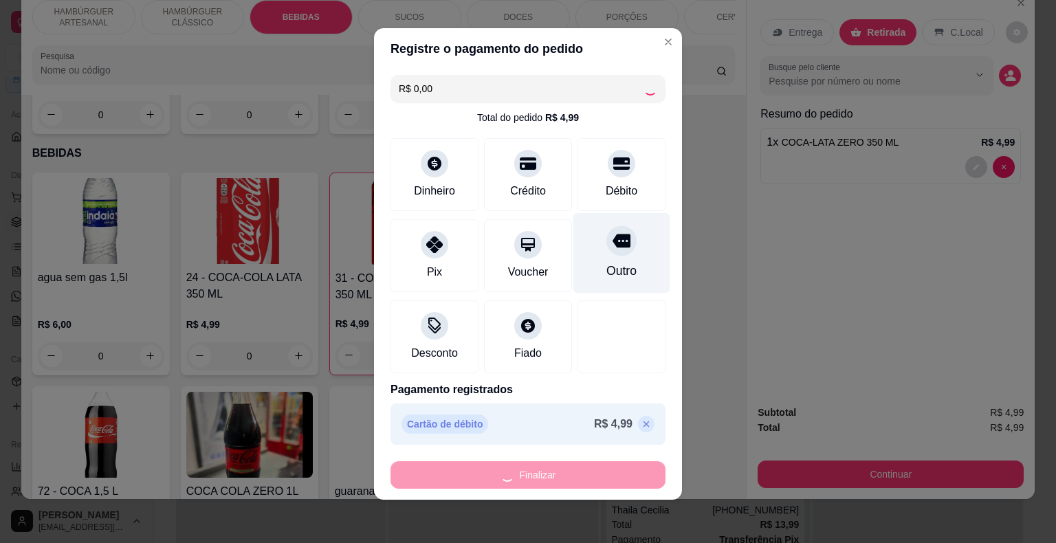
type input "0"
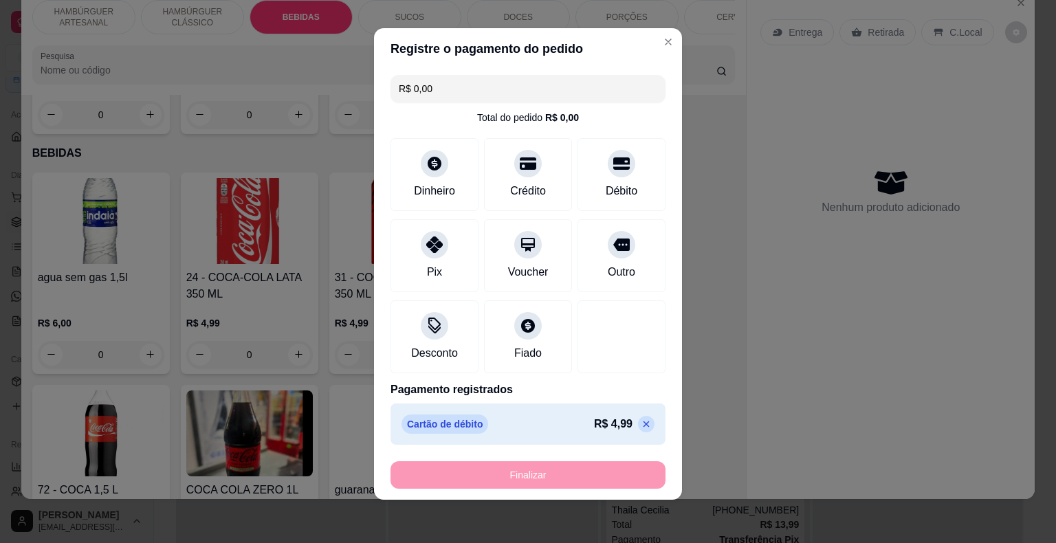
type input "-R$ 4,99"
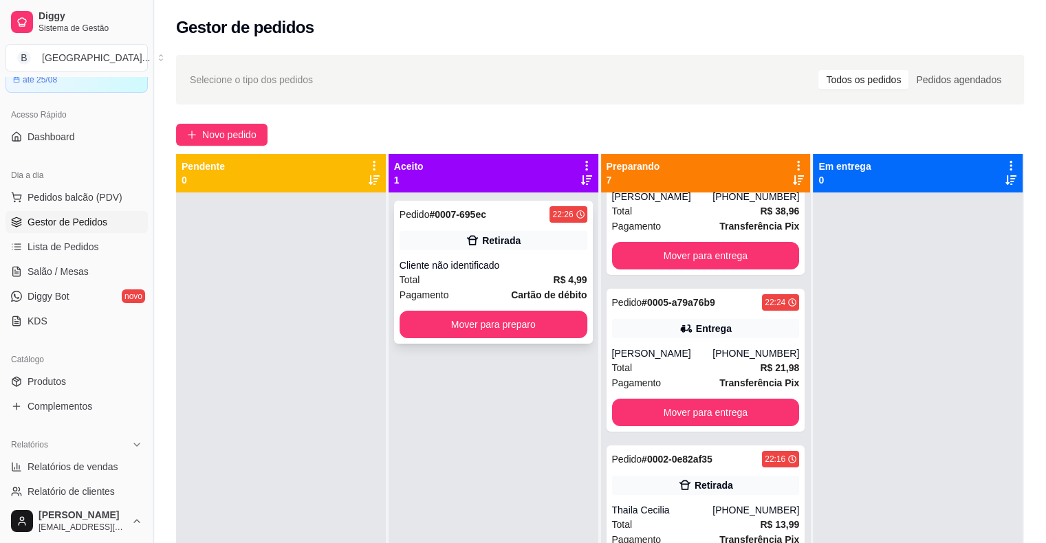
click at [501, 276] on div "Total R$ 4,99" at bounding box center [494, 279] width 188 height 15
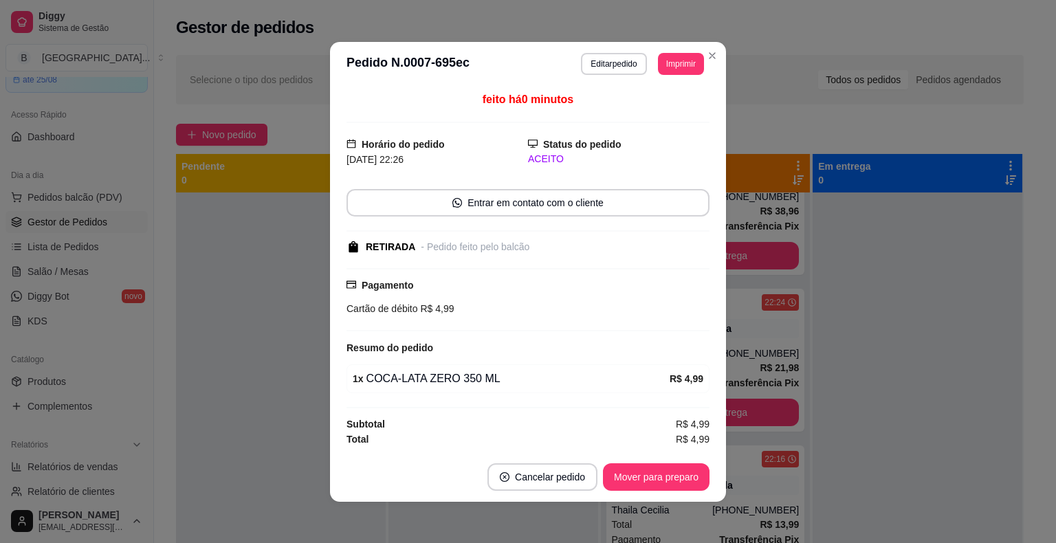
scroll to position [1, 0]
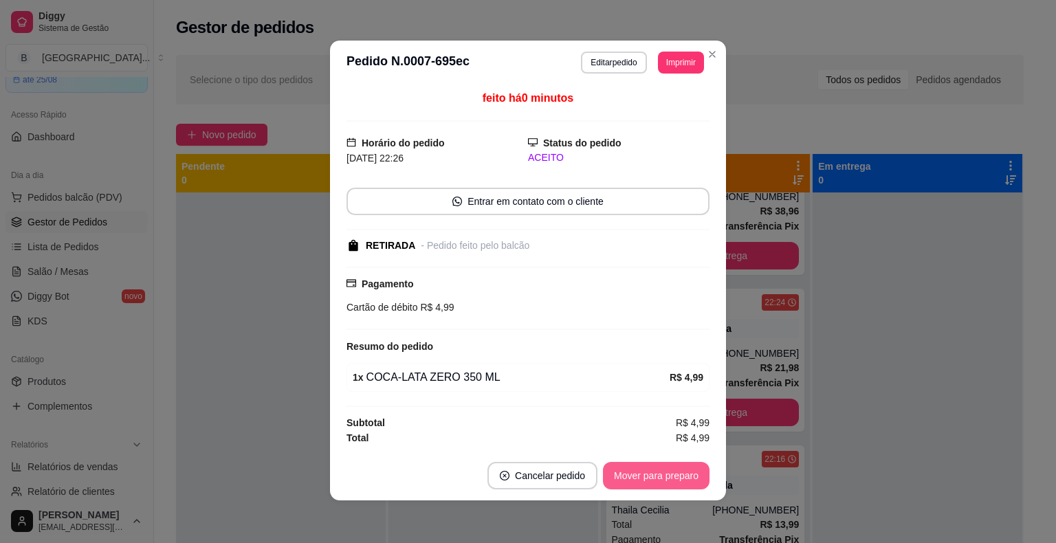
click at [664, 476] on button "Mover para preparo" at bounding box center [656, 476] width 107 height 28
click at [664, 476] on button "Mover para retirada disponível" at bounding box center [634, 476] width 152 height 28
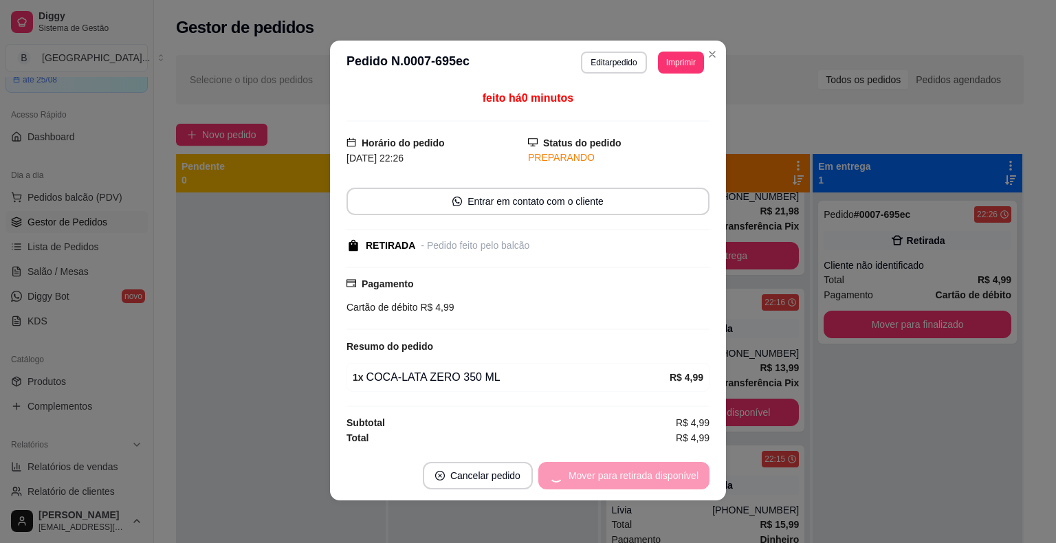
scroll to position [69, 0]
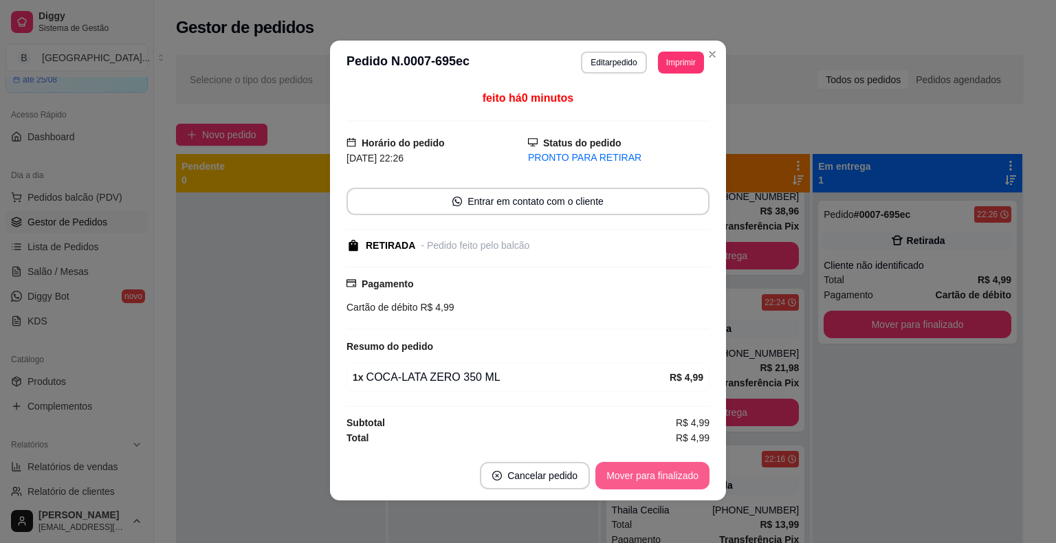
click at [664, 476] on button "Mover para finalizado" at bounding box center [652, 476] width 114 height 28
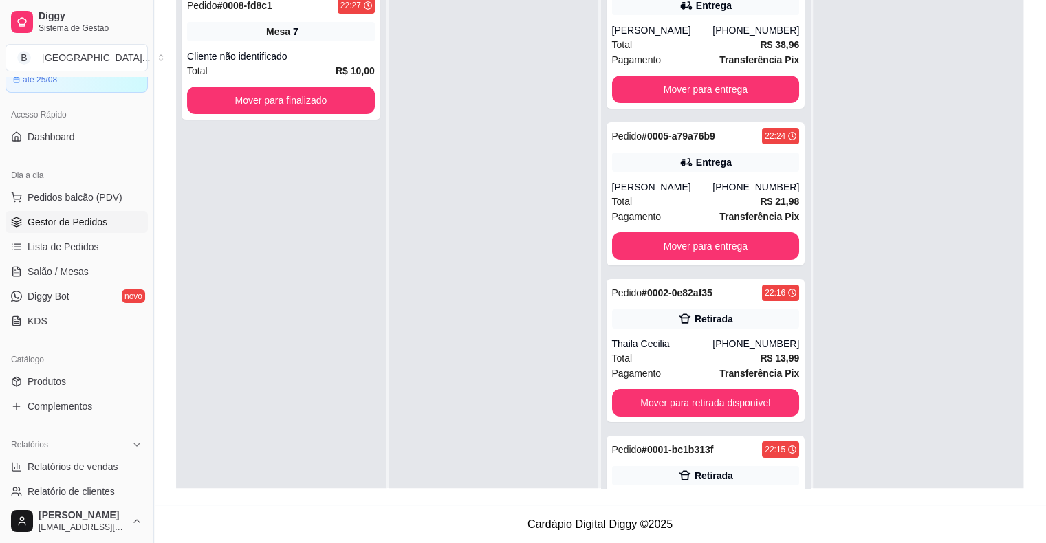
scroll to position [0, 0]
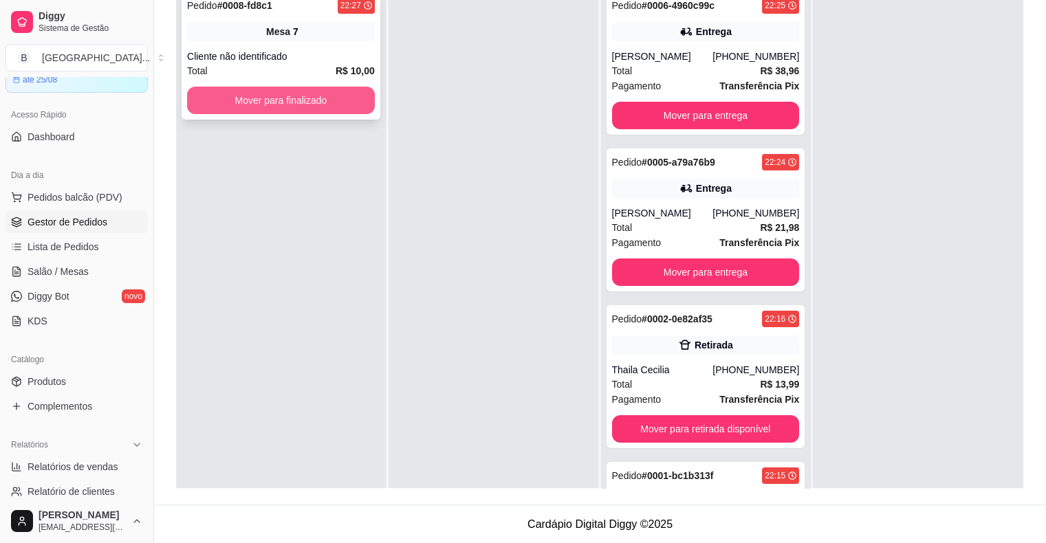
click at [282, 103] on button "Mover para finalizado" at bounding box center [281, 101] width 188 height 28
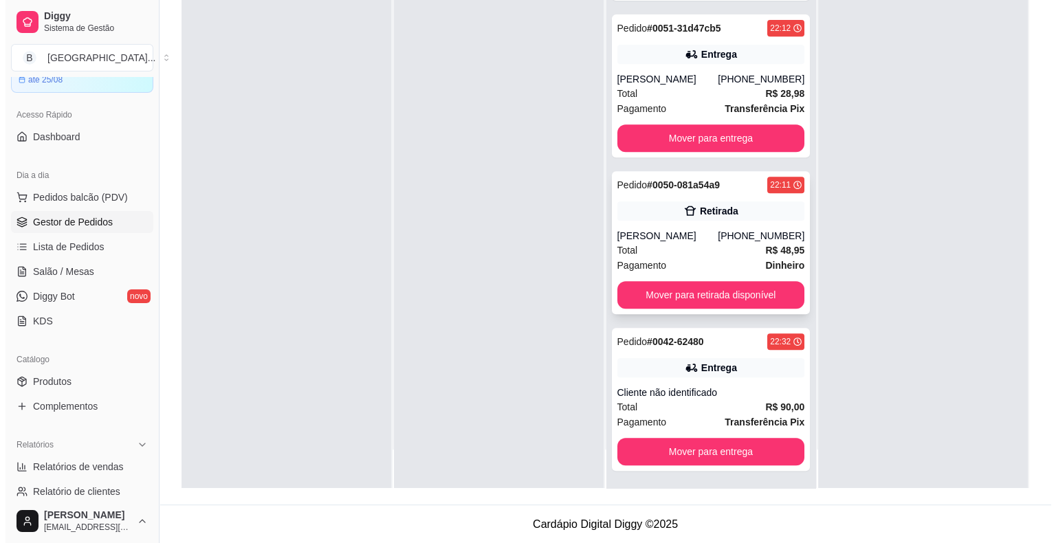
scroll to position [567, 0]
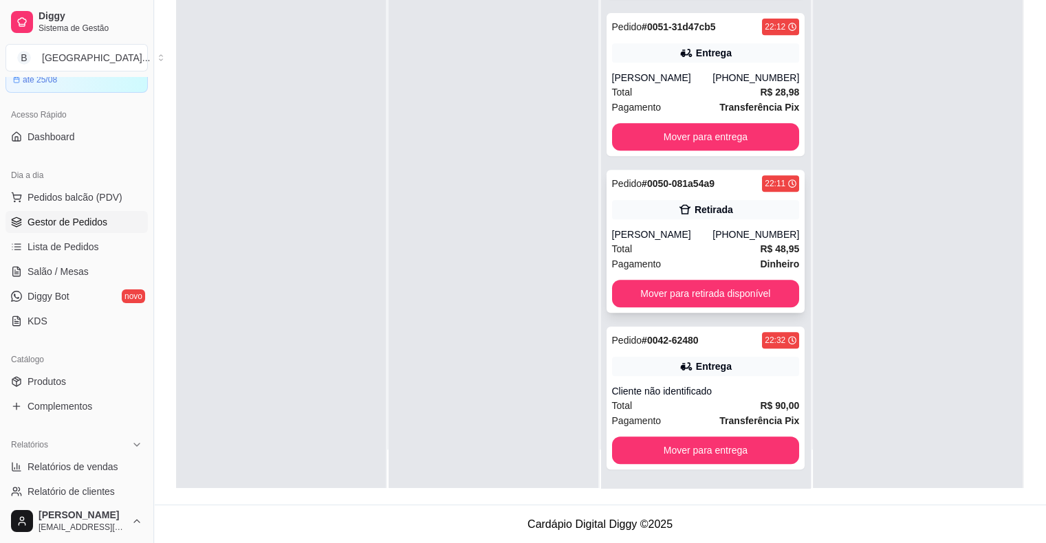
click at [722, 219] on div "Pedido # 0050-081a54a9 22:11 Retirada Liana Delis (96) 98143-6890 Total R$ 48,9…" at bounding box center [705, 241] width 199 height 143
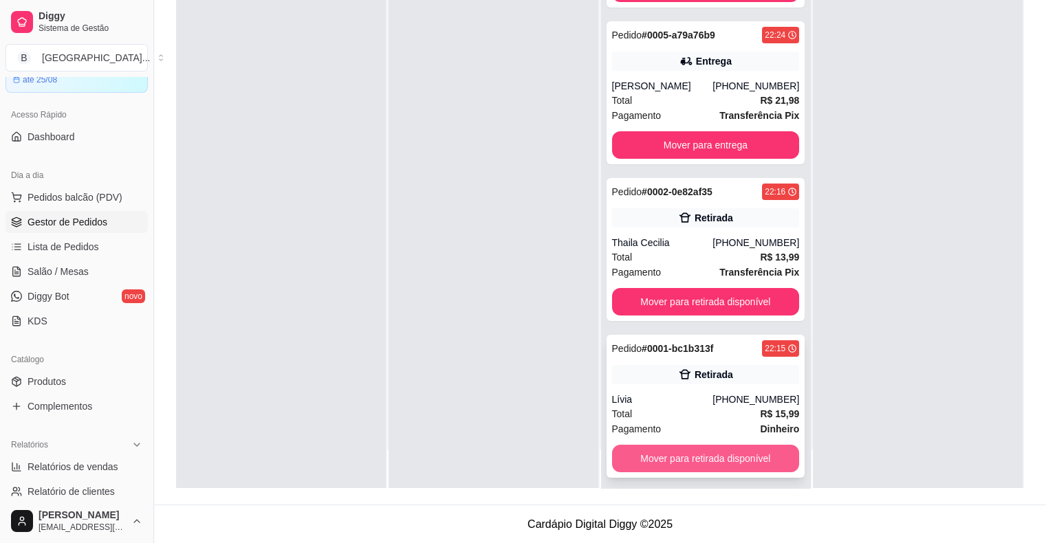
scroll to position [86, 0]
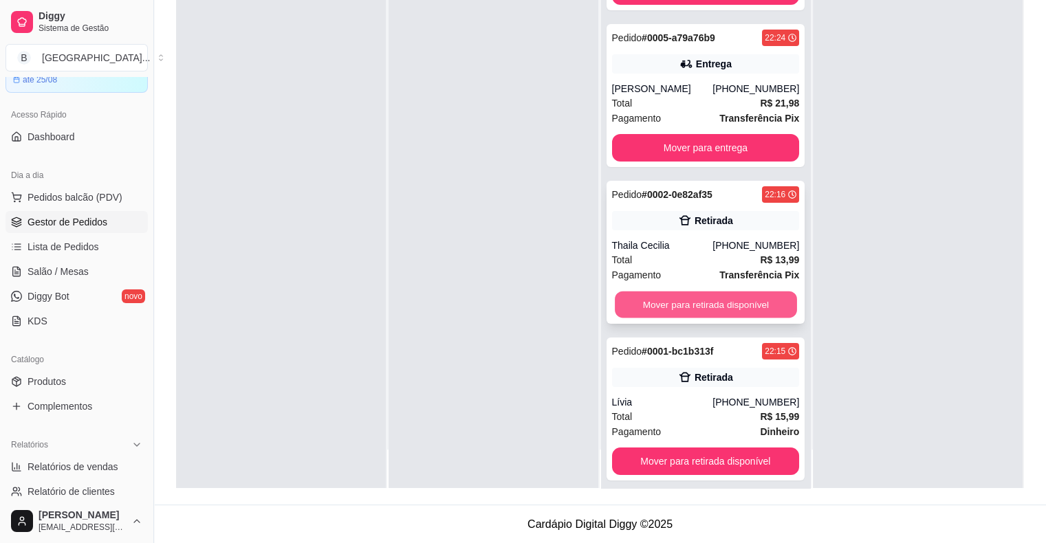
click at [724, 303] on button "Mover para retirada disponível" at bounding box center [706, 305] width 182 height 27
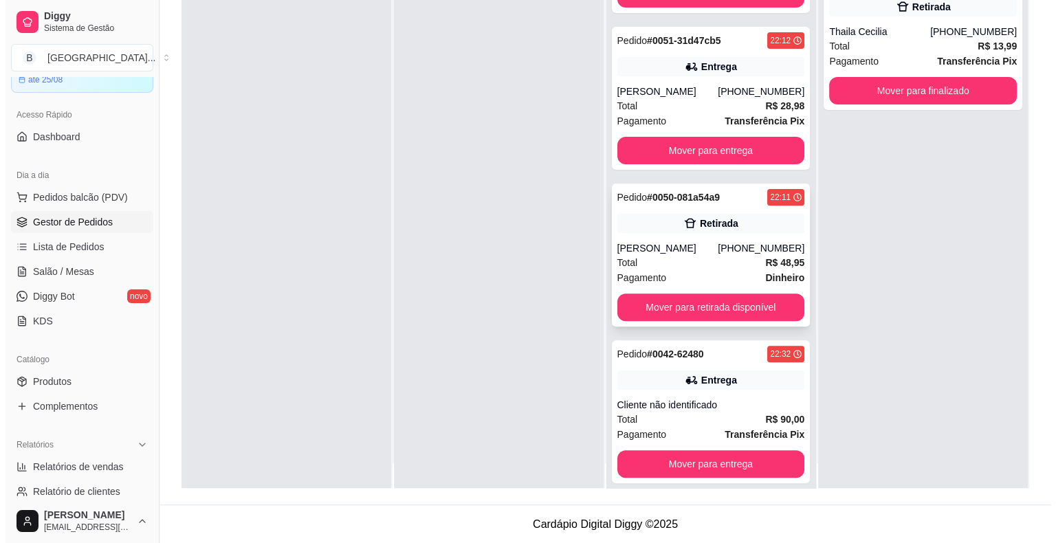
scroll to position [39, 0]
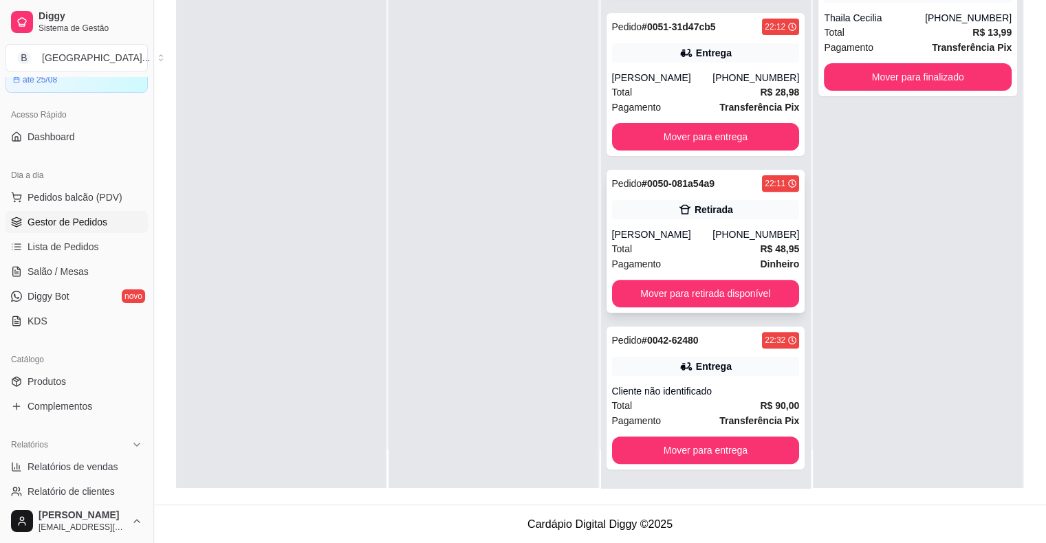
click at [736, 256] on div "Pagamento Dinheiro" at bounding box center [706, 263] width 188 height 15
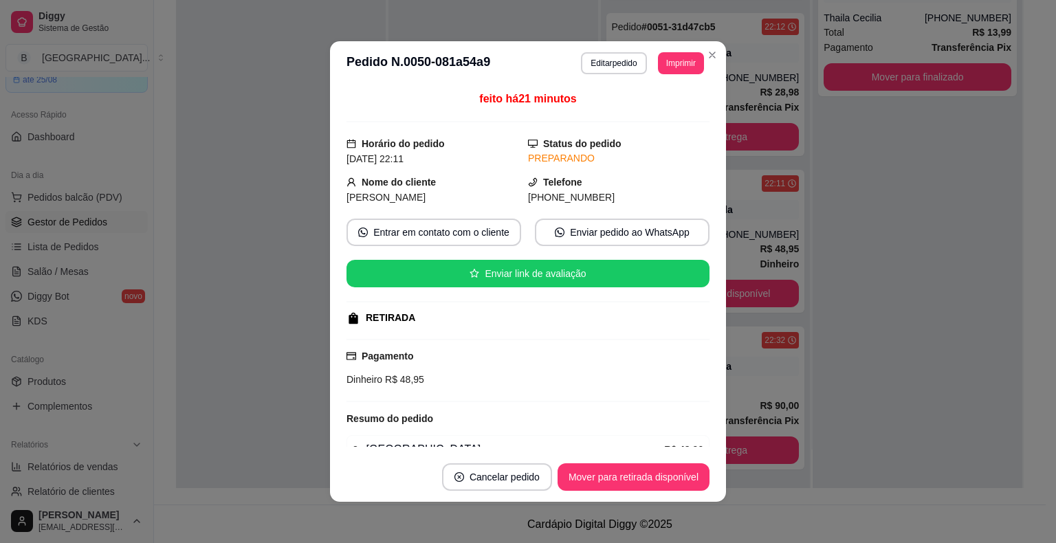
scroll to position [3, 0]
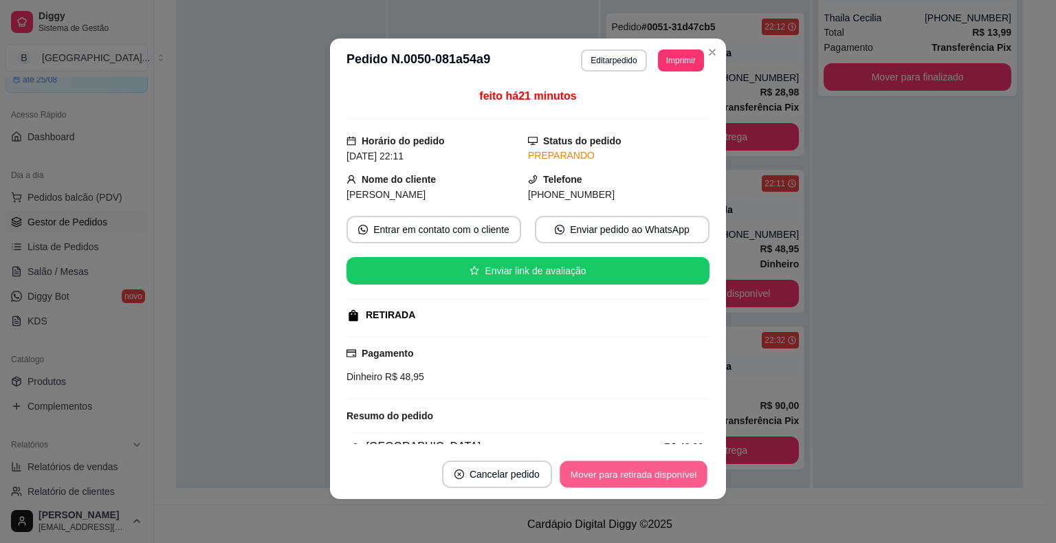
click at [657, 471] on button "Mover para retirada disponível" at bounding box center [633, 474] width 147 height 27
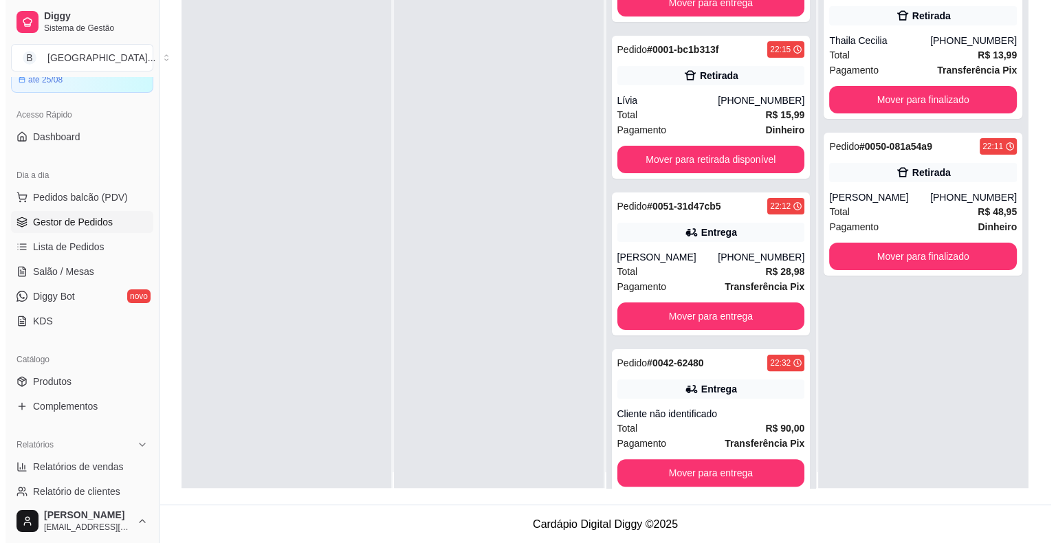
scroll to position [0, 0]
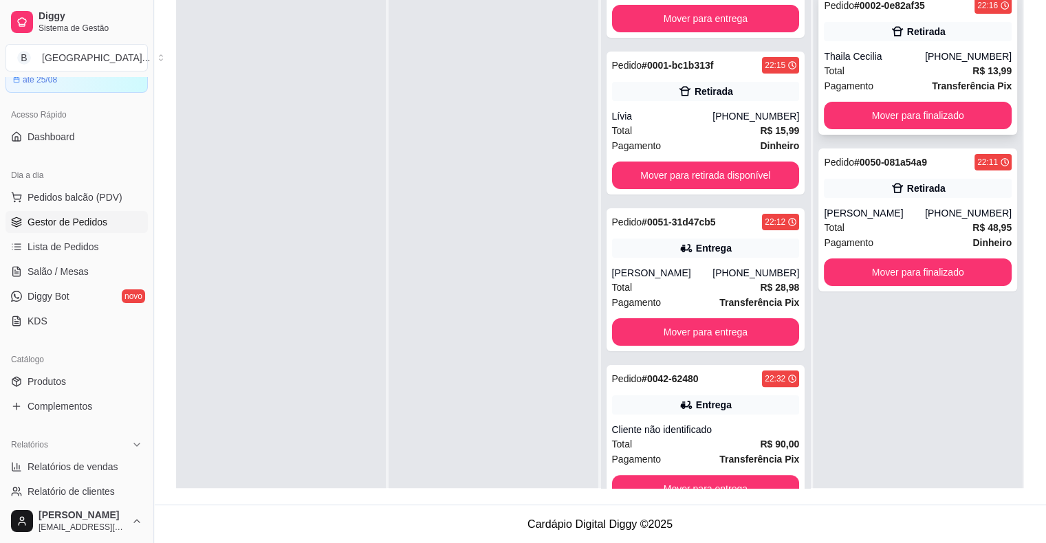
click at [835, 80] on span "Pagamento" at bounding box center [849, 85] width 50 height 15
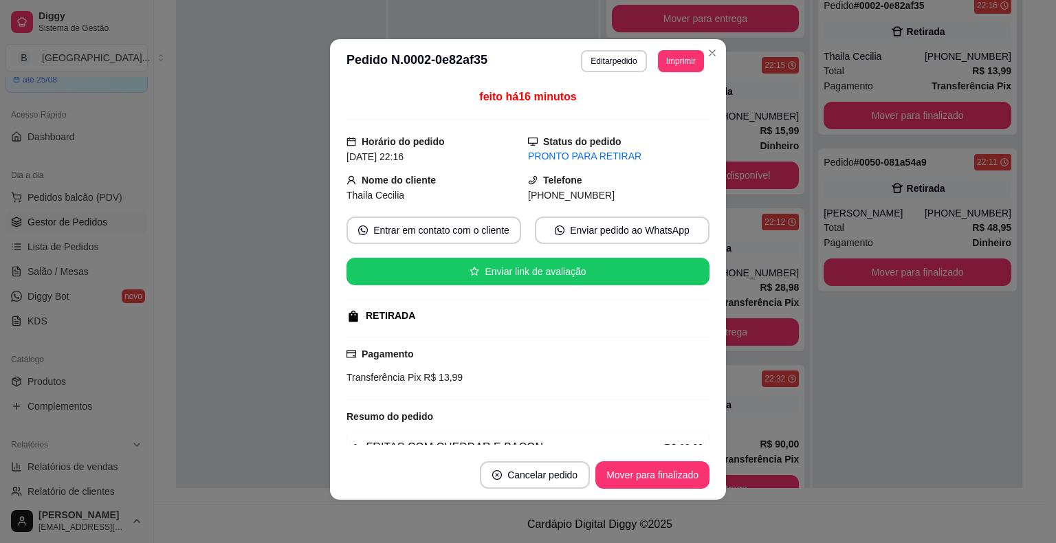
scroll to position [3, 0]
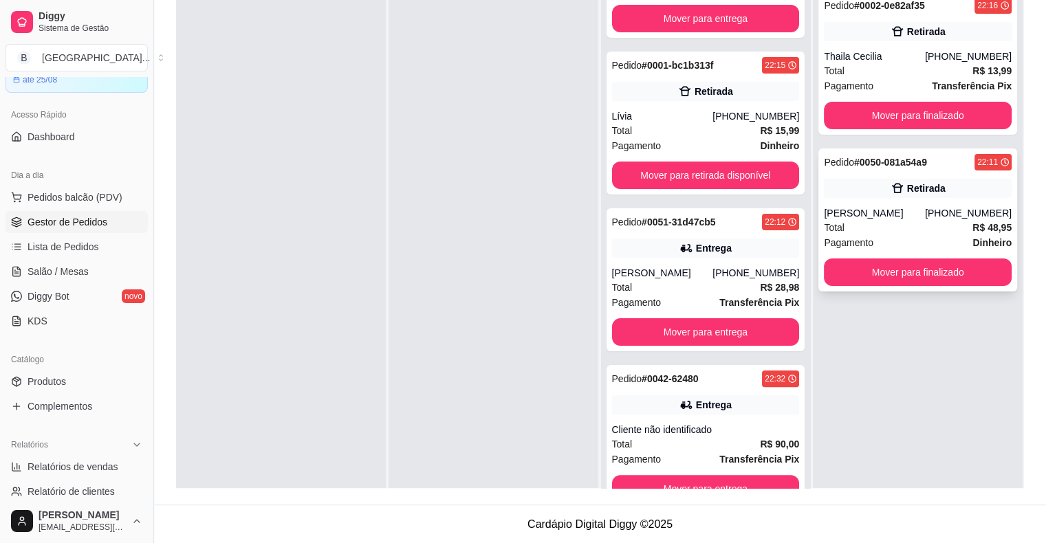
click at [972, 226] on strong "R$ 48,95" at bounding box center [991, 227] width 39 height 11
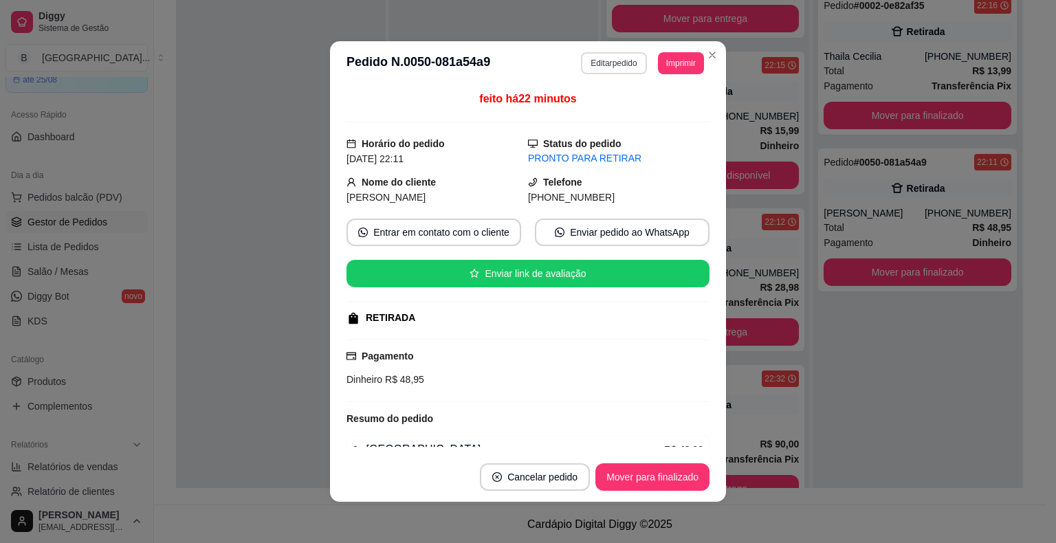
click at [633, 70] on button "Editar pedido" at bounding box center [613, 63] width 65 height 22
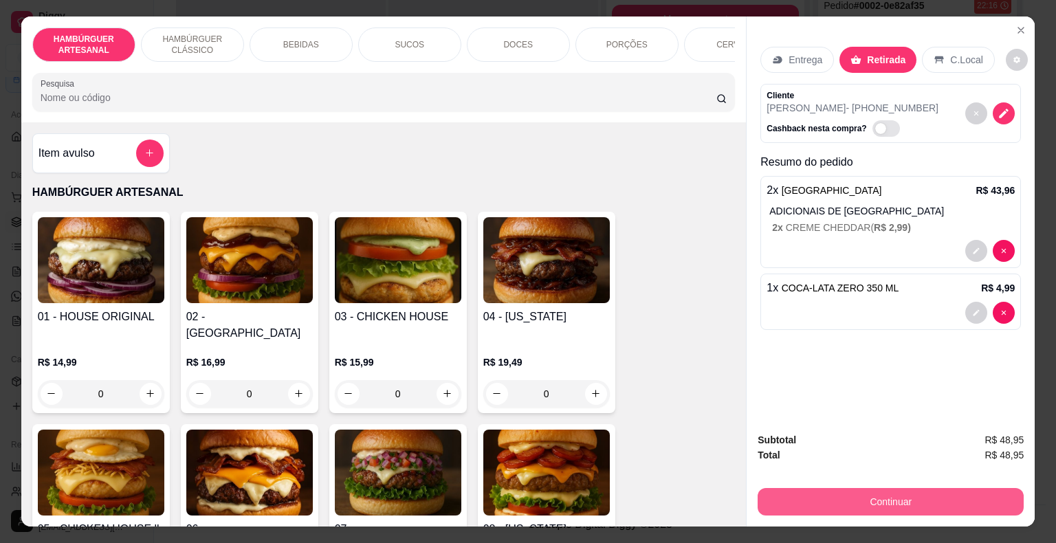
click at [942, 491] on button "Continuar" at bounding box center [891, 502] width 266 height 28
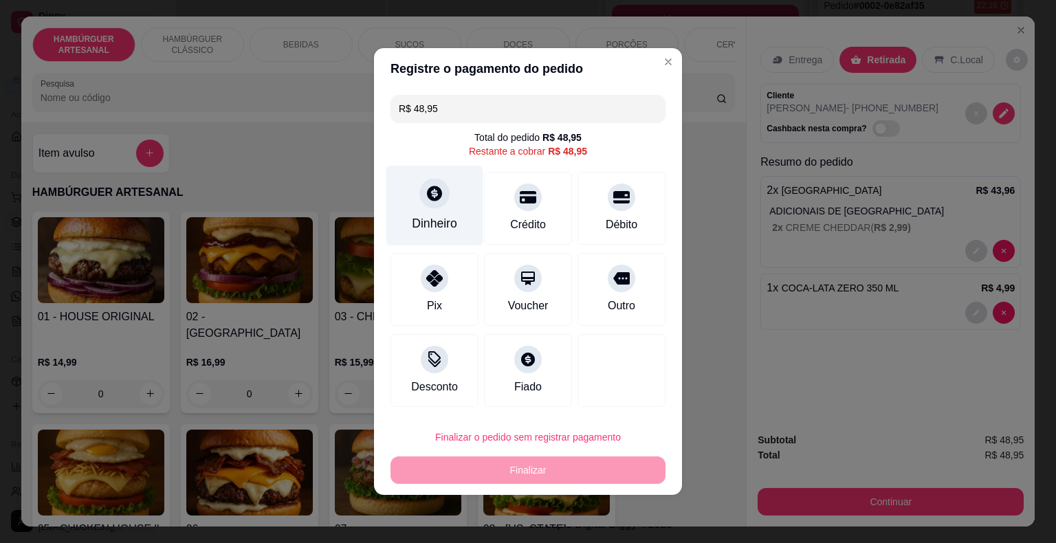
click at [447, 211] on div "Dinheiro" at bounding box center [434, 206] width 97 height 80
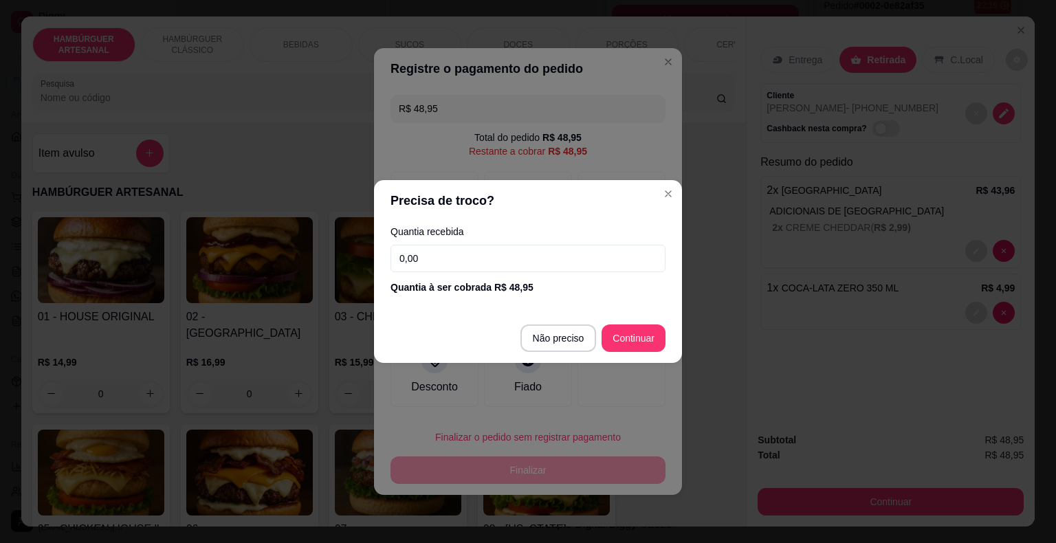
click at [503, 260] on input "0,00" at bounding box center [528, 259] width 275 height 28
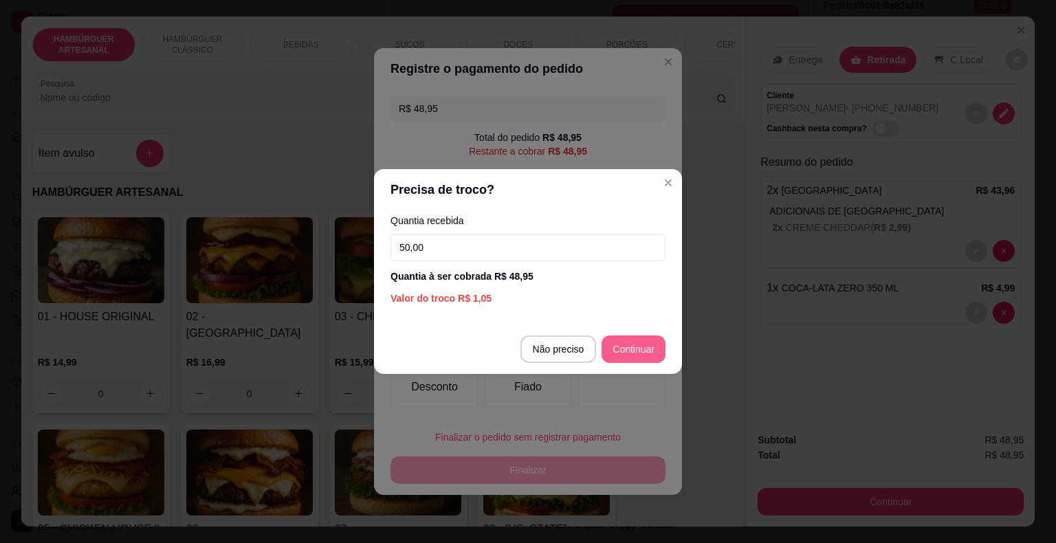
type input "50,00"
type input "R$ 0,00"
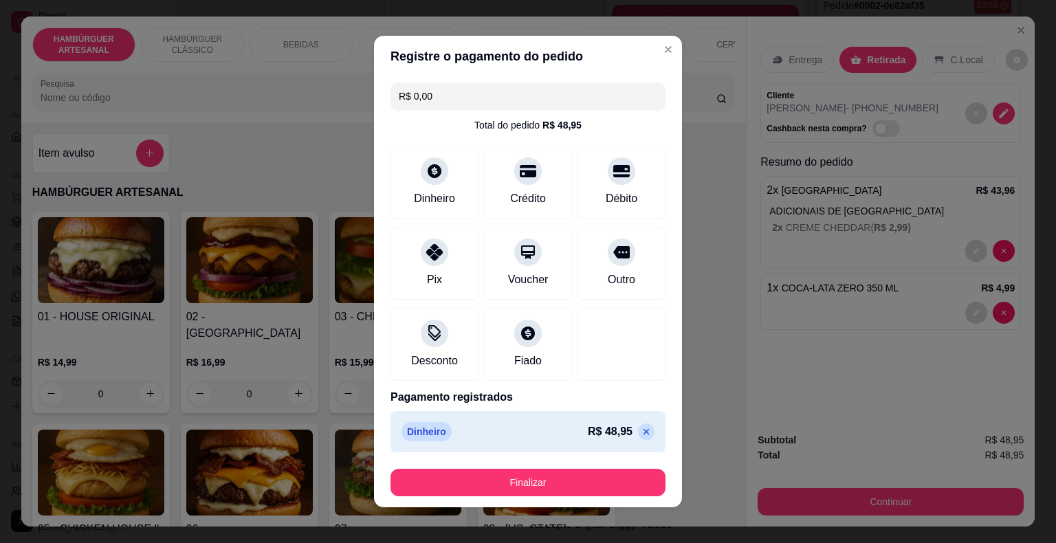
scroll to position [8, 0]
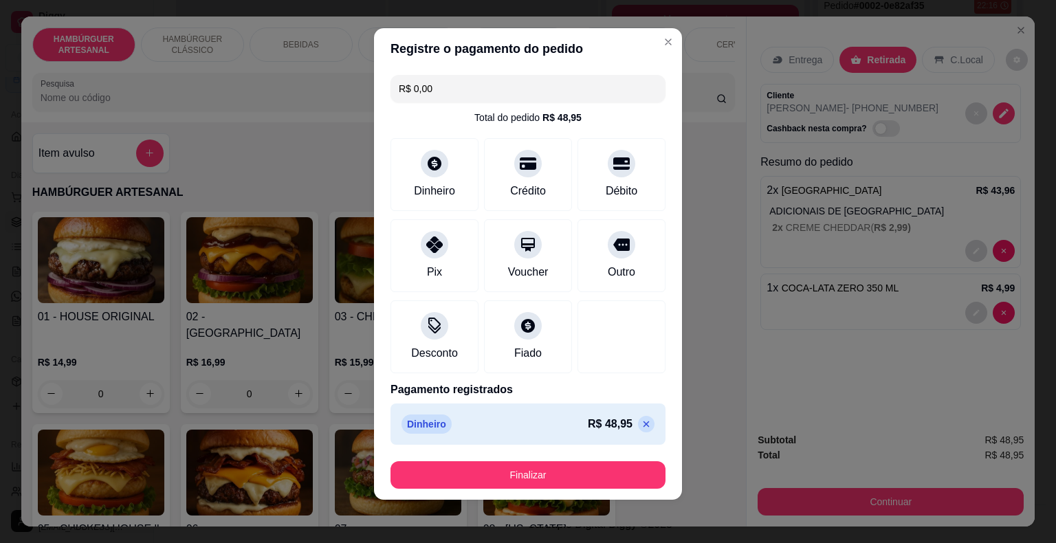
click at [560, 490] on footer "Finalizar" at bounding box center [528, 475] width 308 height 50
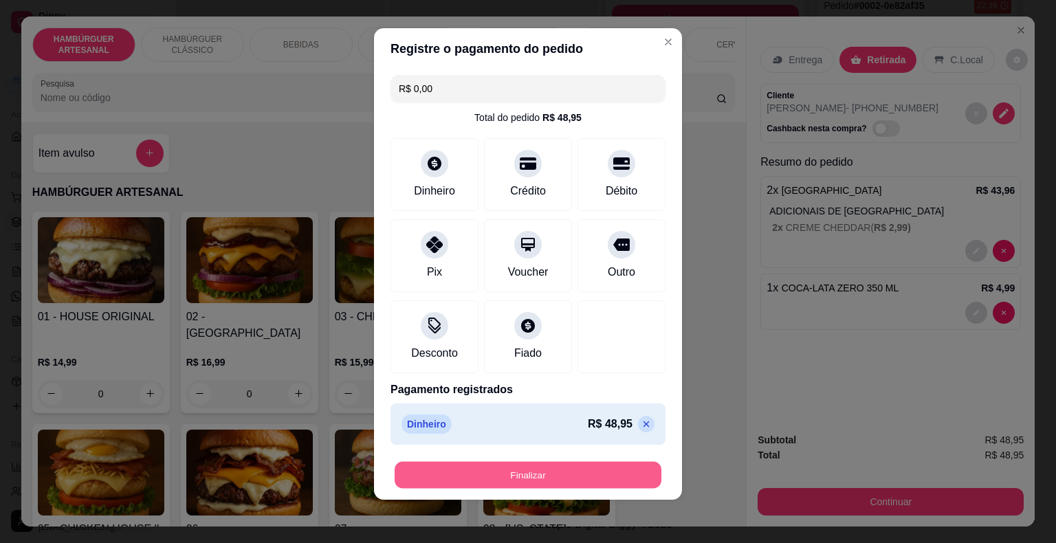
click at [564, 481] on button "Finalizar" at bounding box center [528, 475] width 267 height 27
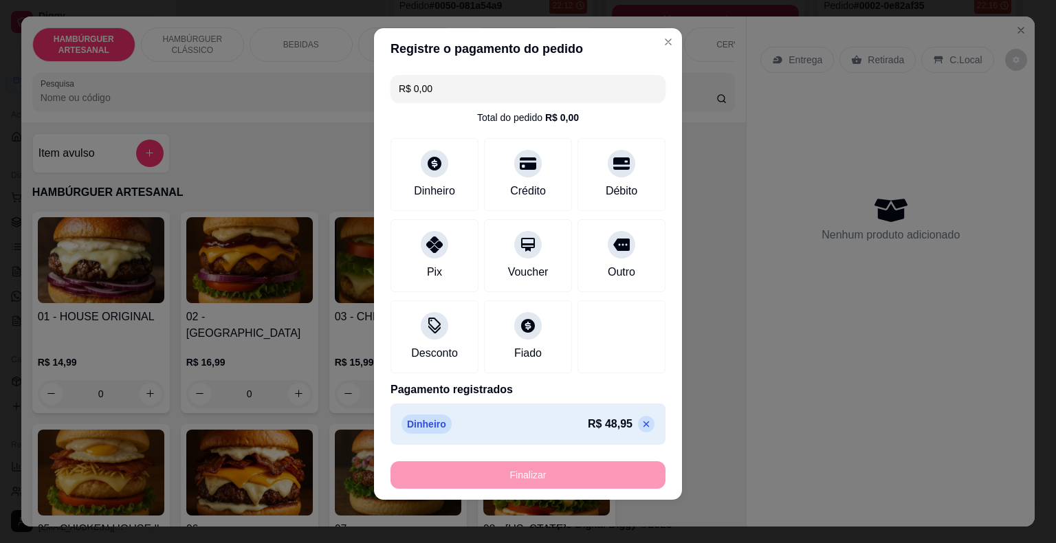
type input "0"
type input "-R$ 48,95"
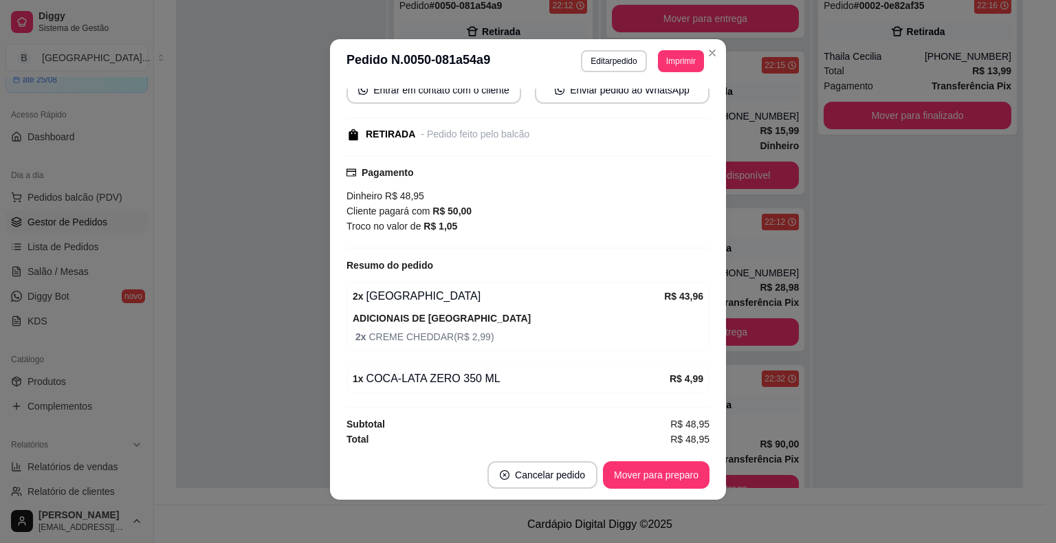
scroll to position [3, 0]
click at [640, 477] on button "Mover para preparo" at bounding box center [656, 475] width 107 height 28
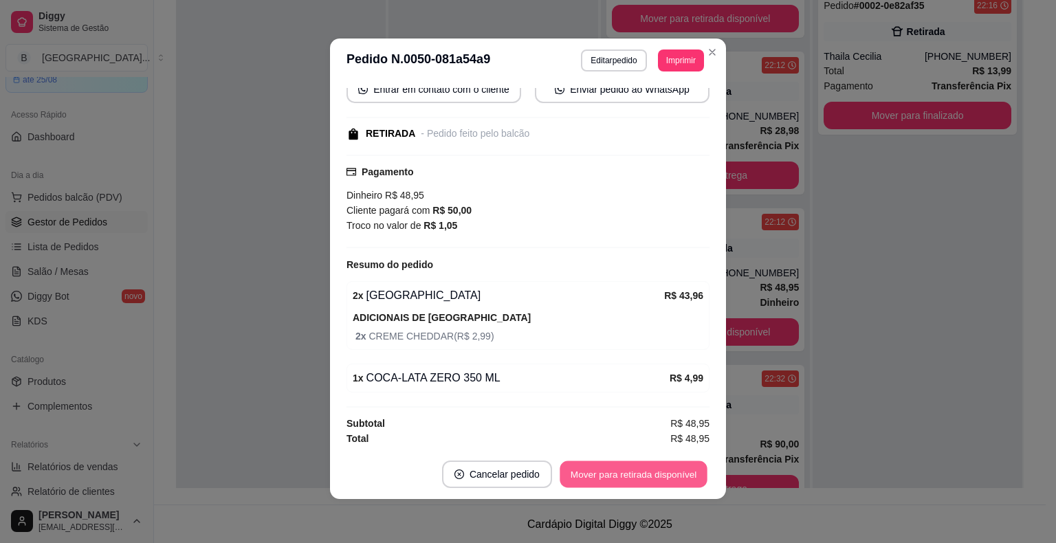
click at [640, 477] on button "Mover para retirada disponível" at bounding box center [633, 474] width 147 height 27
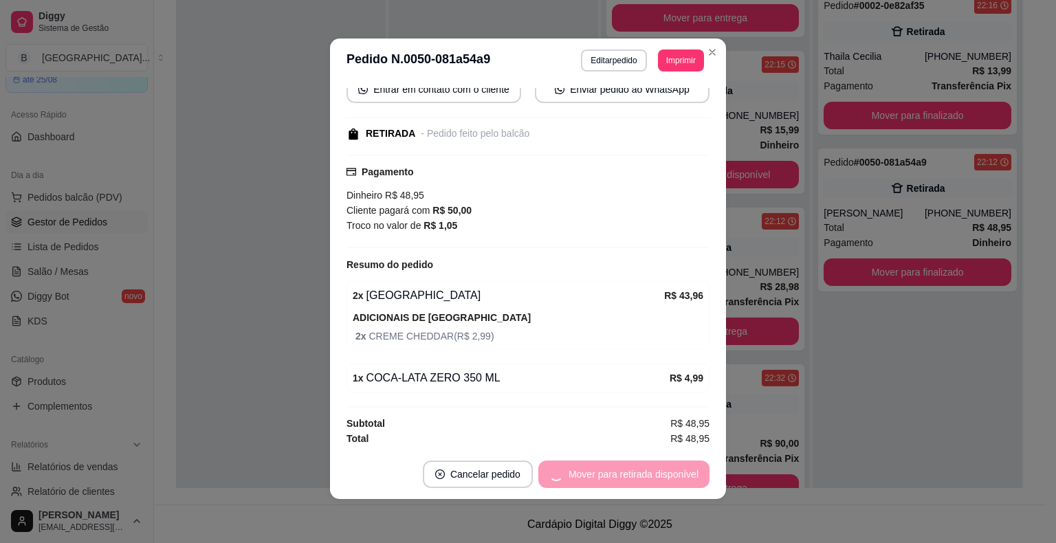
scroll to position [254, 0]
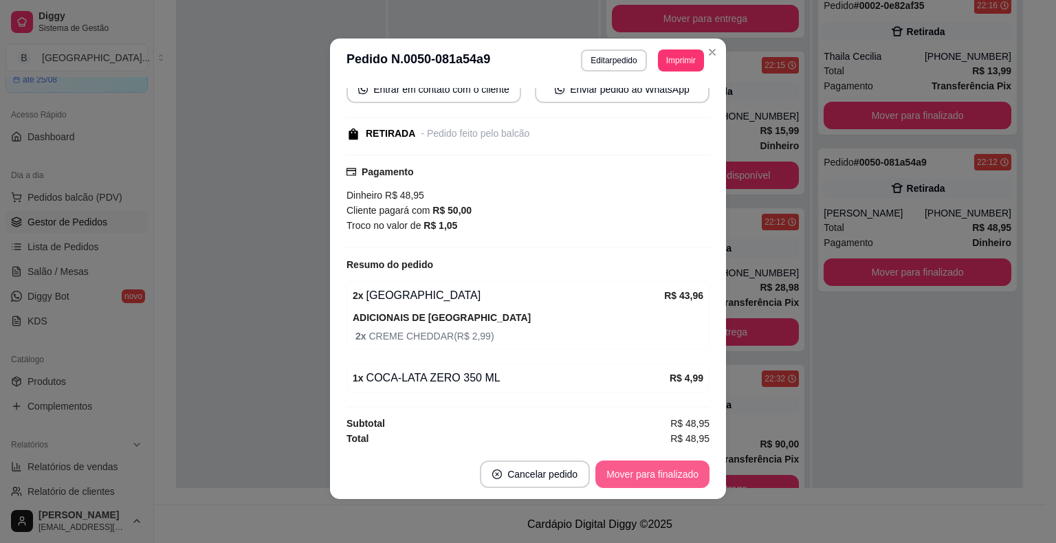
click at [640, 477] on button "Mover para finalizado" at bounding box center [652, 475] width 114 height 28
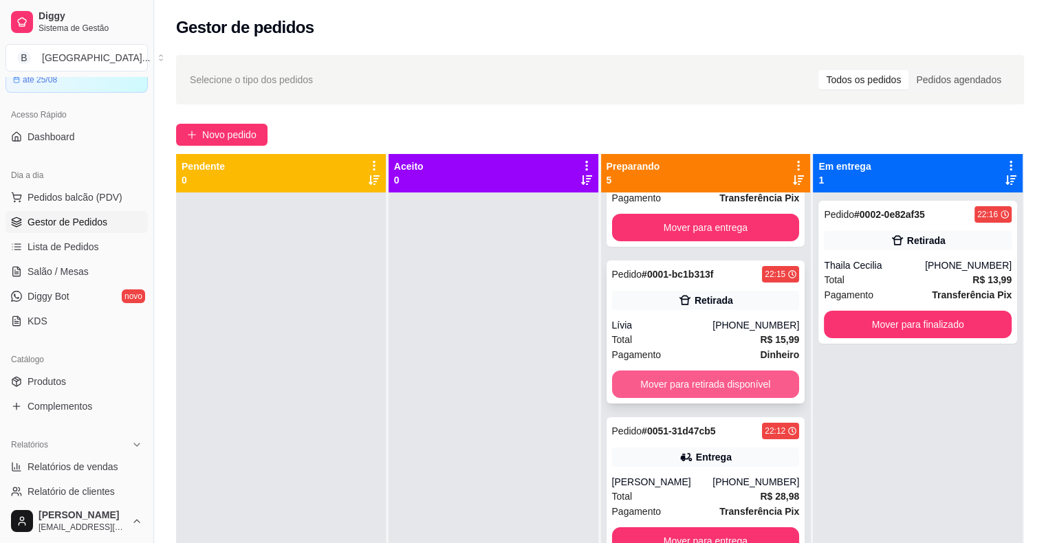
click at [731, 380] on button "Mover para retirada disponível" at bounding box center [706, 385] width 188 height 28
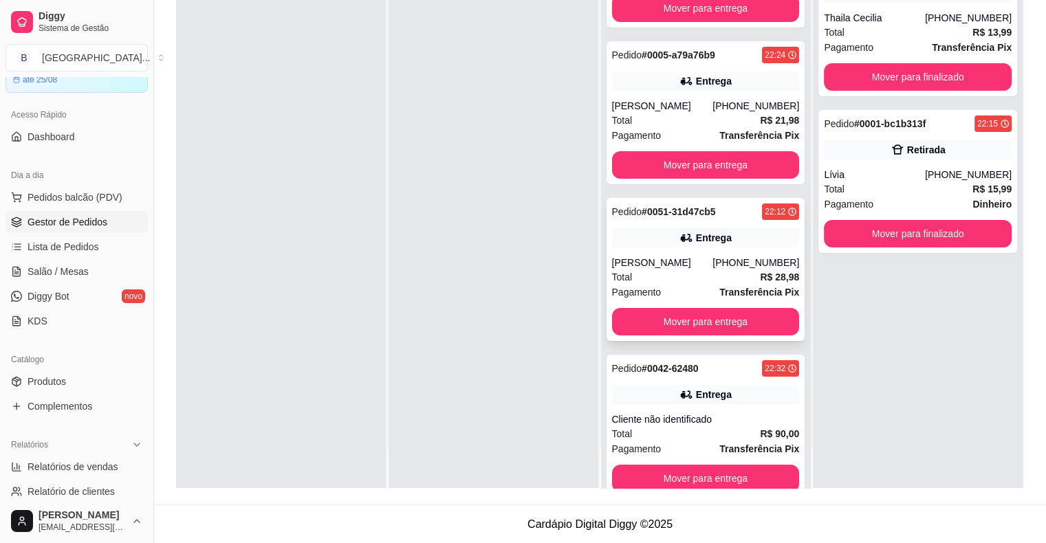
scroll to position [97, 0]
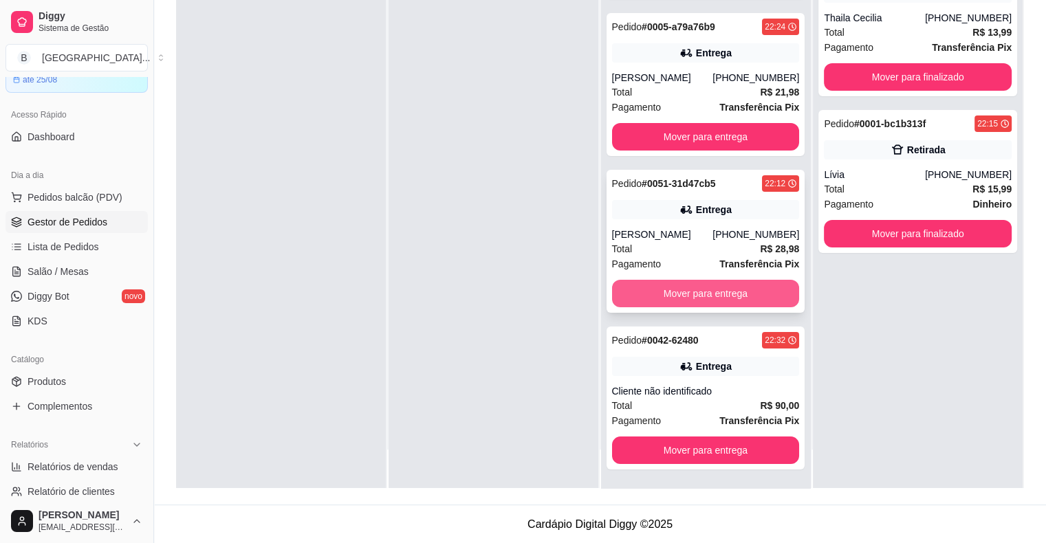
click at [725, 290] on button "Mover para entrega" at bounding box center [706, 294] width 188 height 28
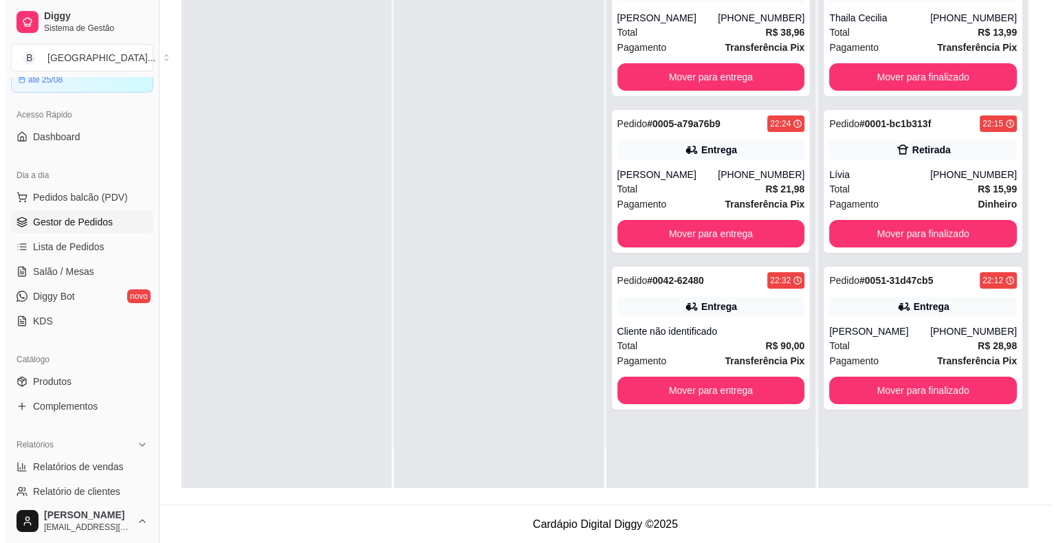
scroll to position [0, 0]
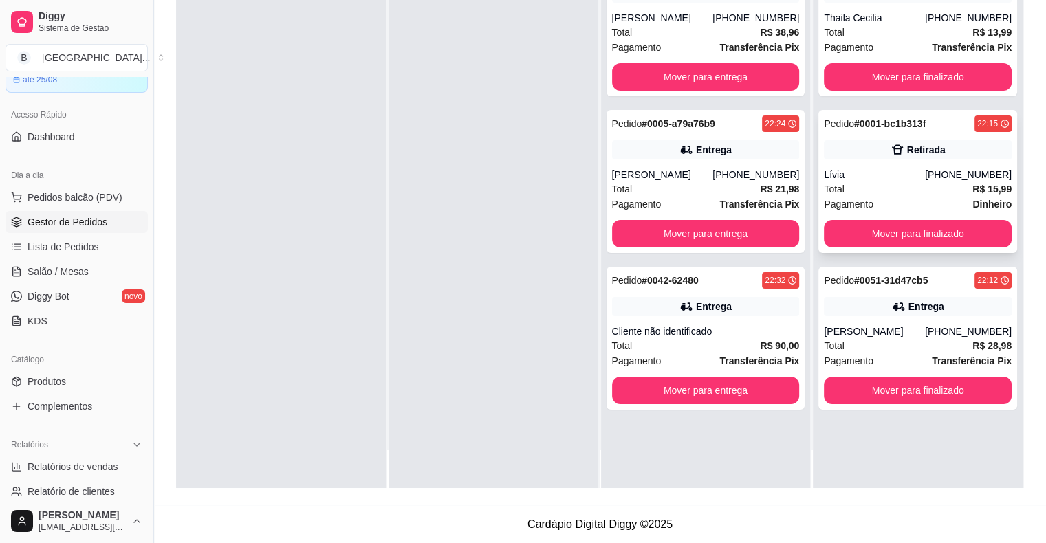
click at [935, 170] on div "[PHONE_NUMBER]" at bounding box center [968, 175] width 87 height 14
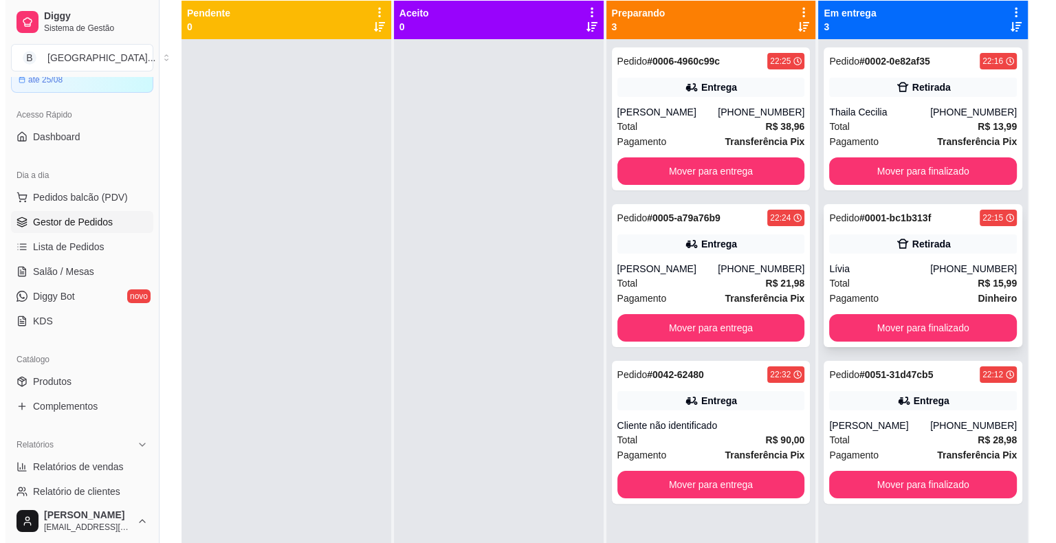
scroll to position [72, 0]
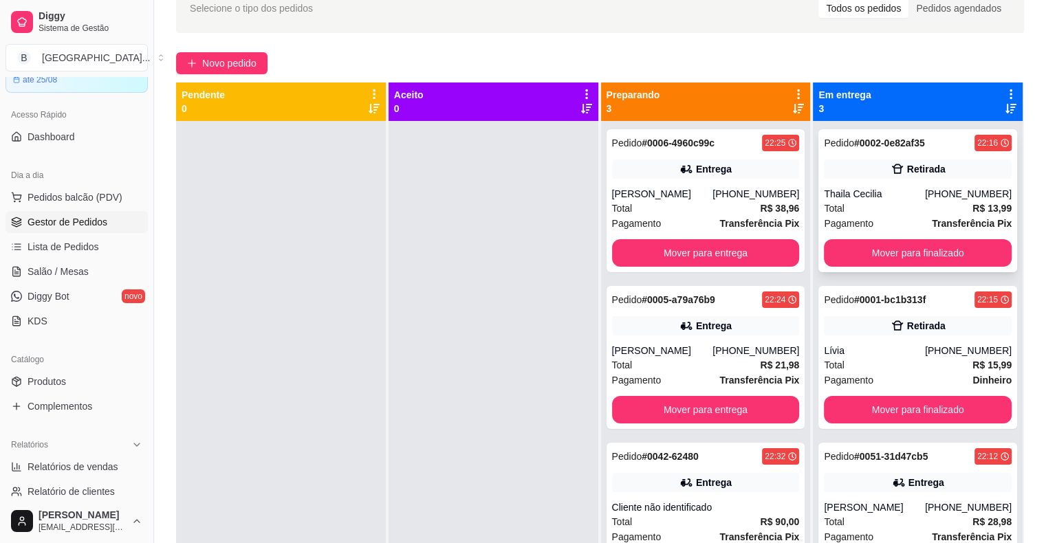
click at [877, 196] on div "Thaila Cecilia" at bounding box center [874, 194] width 101 height 14
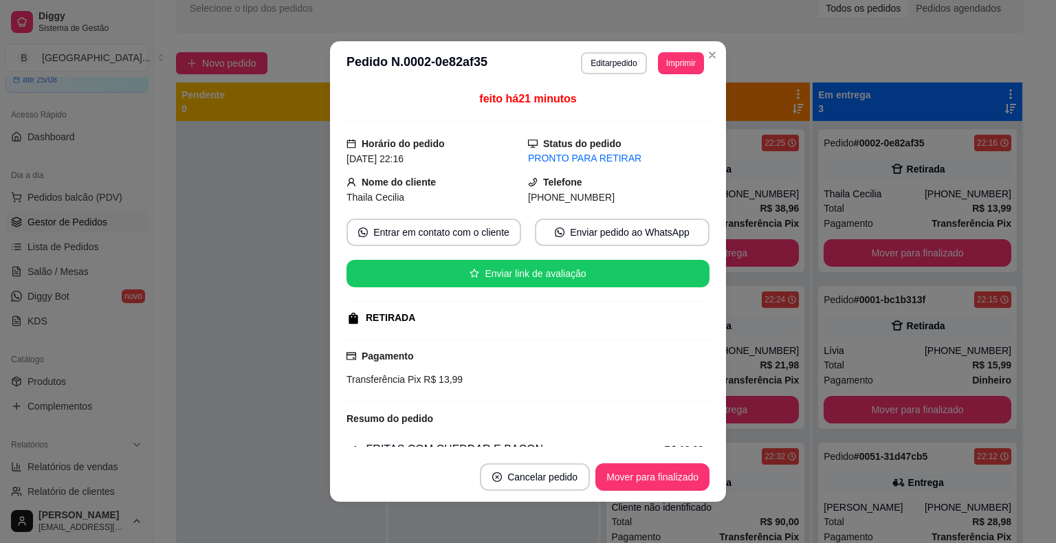
scroll to position [69, 0]
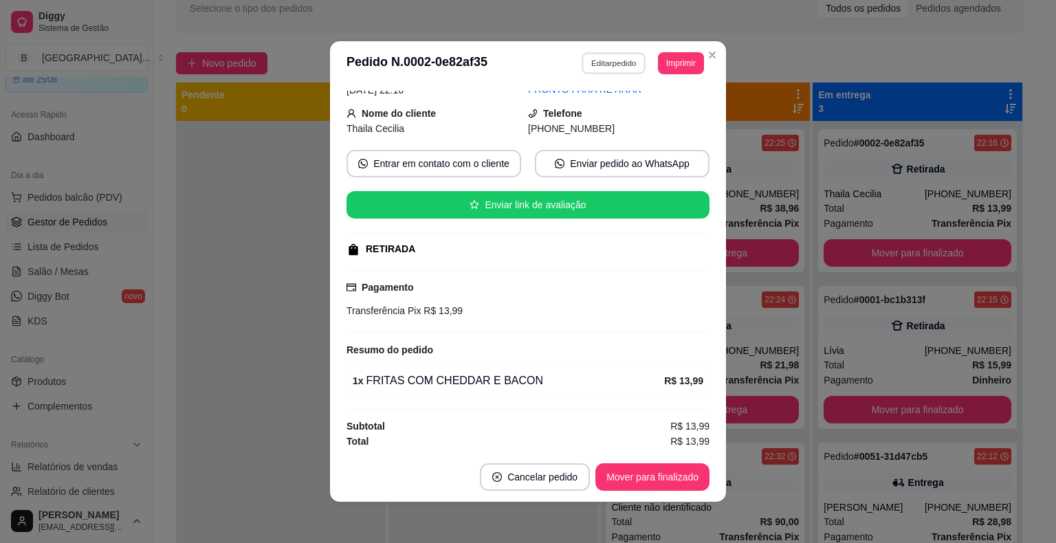
click at [604, 56] on button "Editar pedido" at bounding box center [614, 62] width 64 height 21
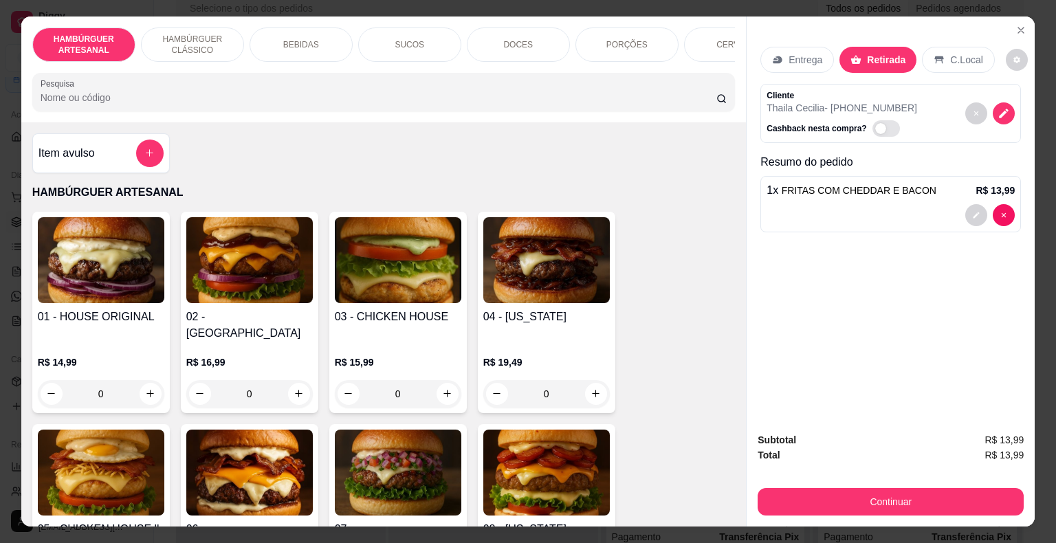
click at [336, 36] on div "BEBIDAS" at bounding box center [301, 45] width 103 height 34
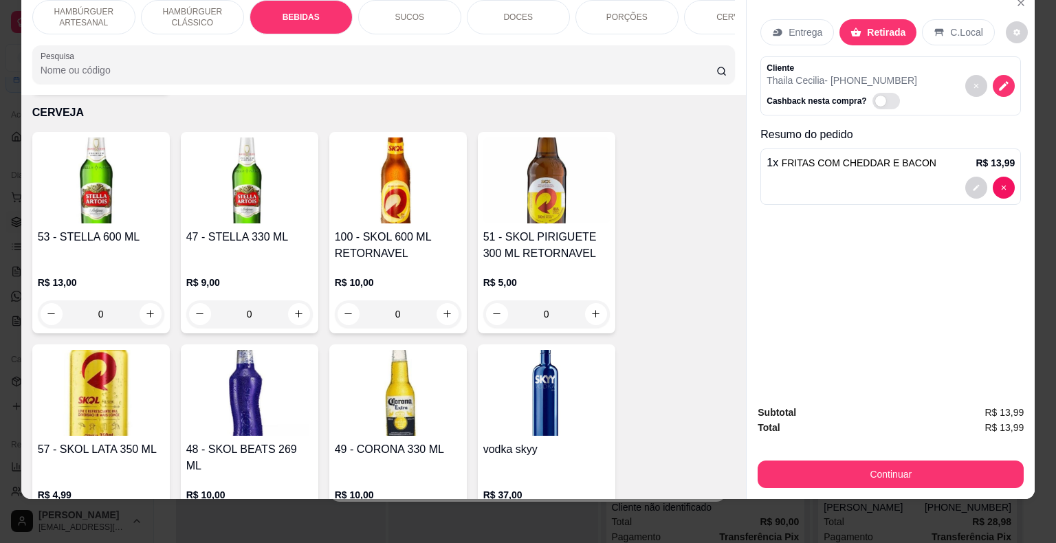
scroll to position [3365, 0]
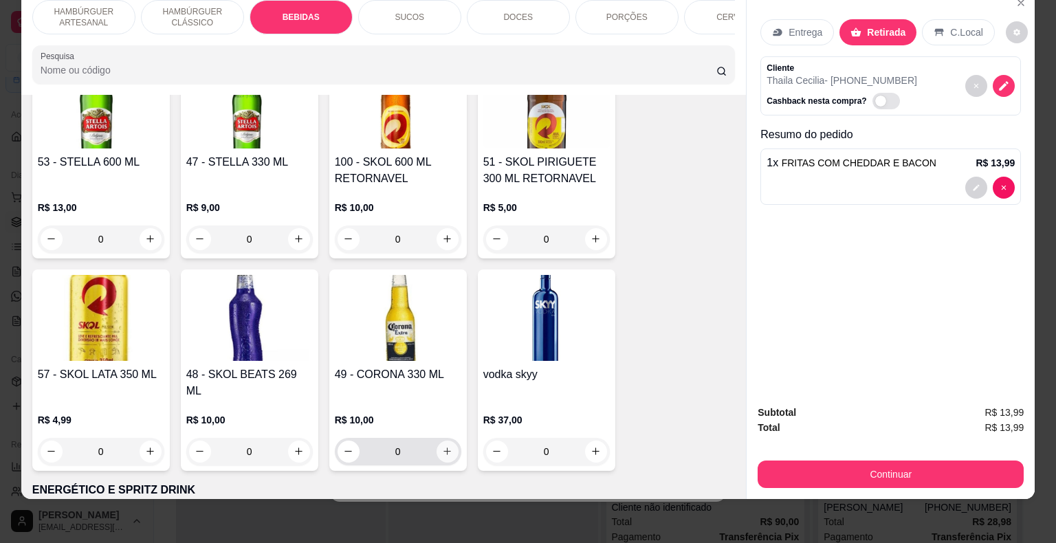
click at [437, 441] on button "increase-product-quantity" at bounding box center [448, 452] width 22 height 22
type input "1"
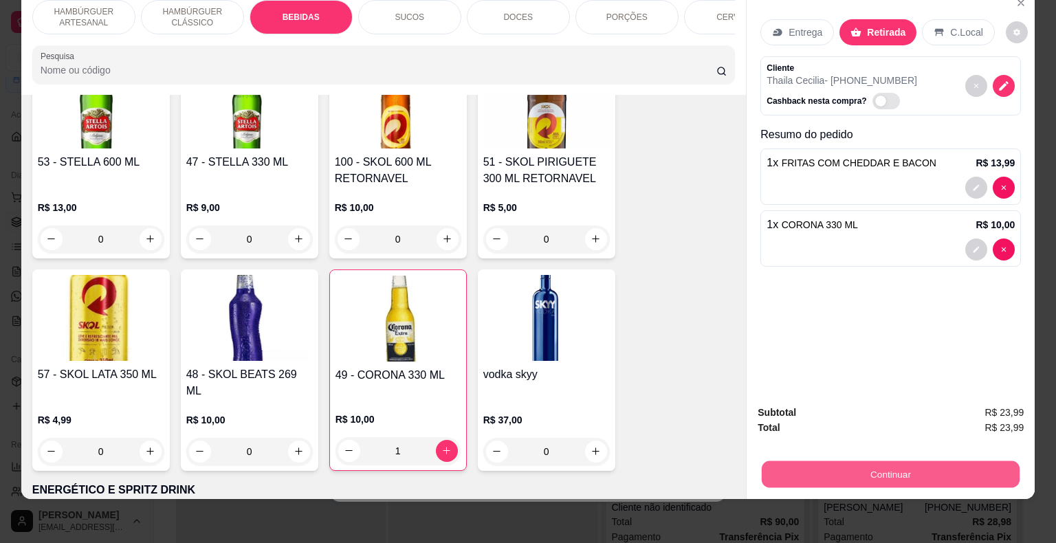
click at [908, 461] on button "Continuar" at bounding box center [891, 474] width 258 height 27
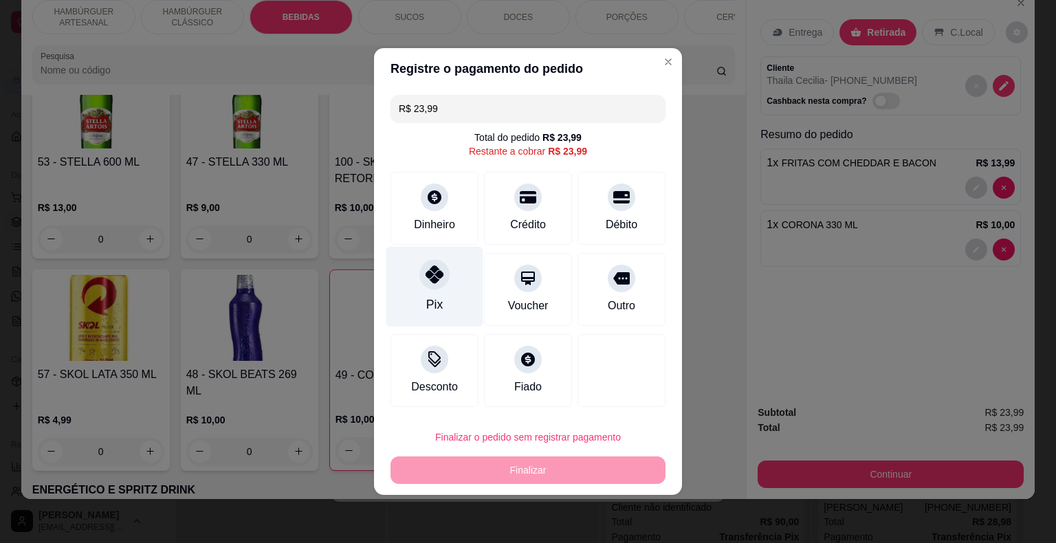
click at [454, 301] on div "Pix" at bounding box center [434, 287] width 97 height 80
type input "R$ 0,00"
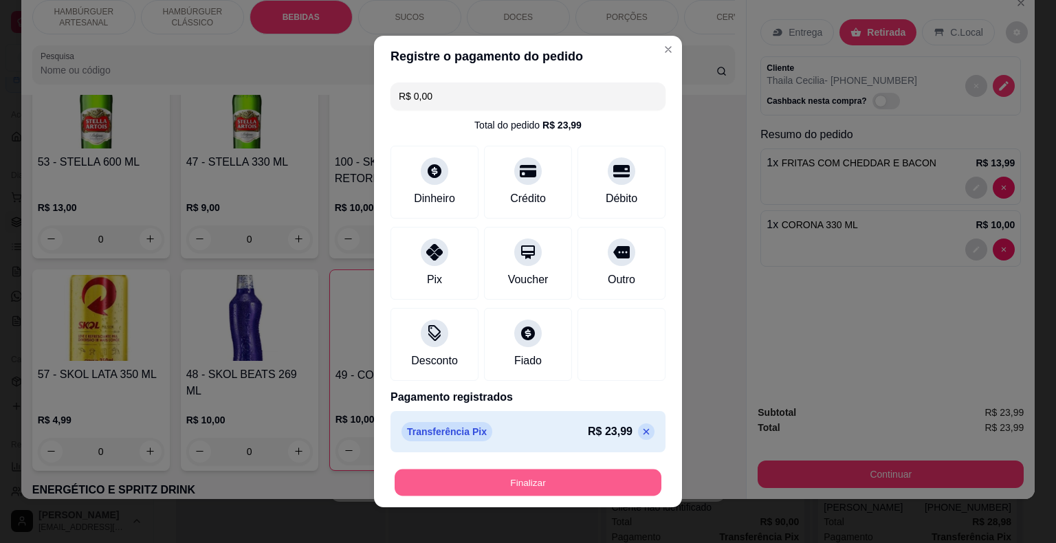
click at [509, 484] on button "Finalizar" at bounding box center [528, 483] width 267 height 27
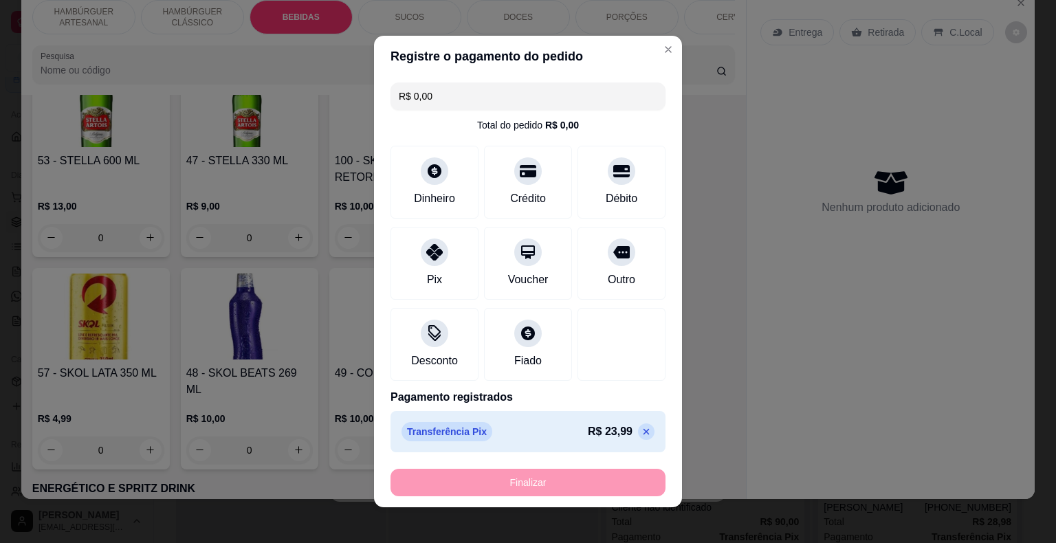
type input "0"
type input "-R$ 23,99"
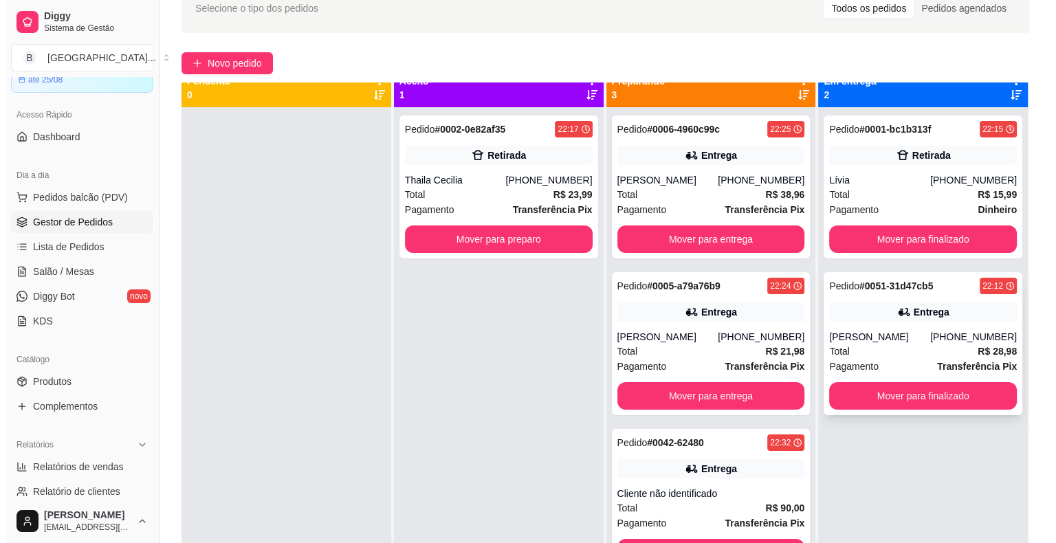
scroll to position [0, 0]
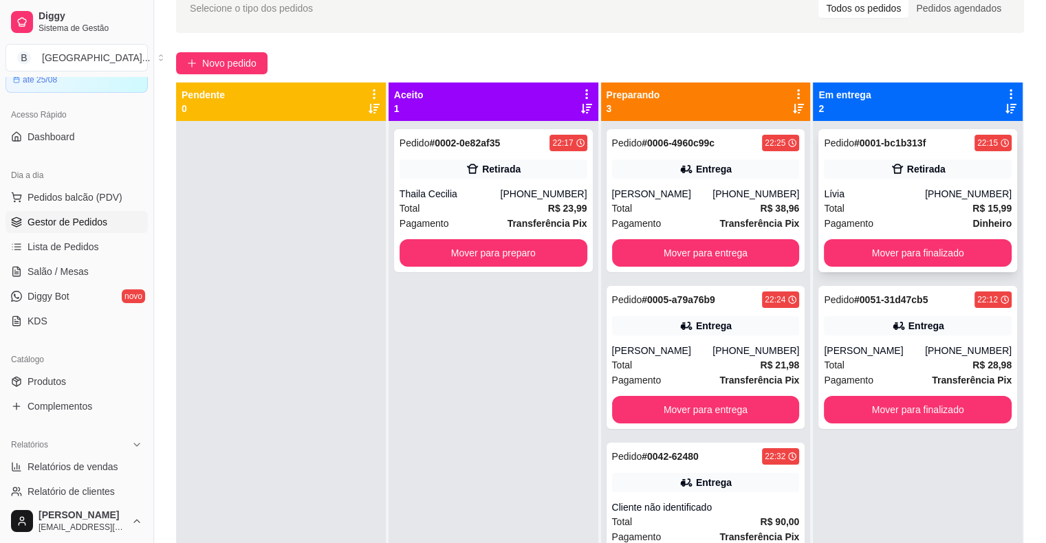
click at [951, 175] on div "Retirada" at bounding box center [918, 169] width 188 height 19
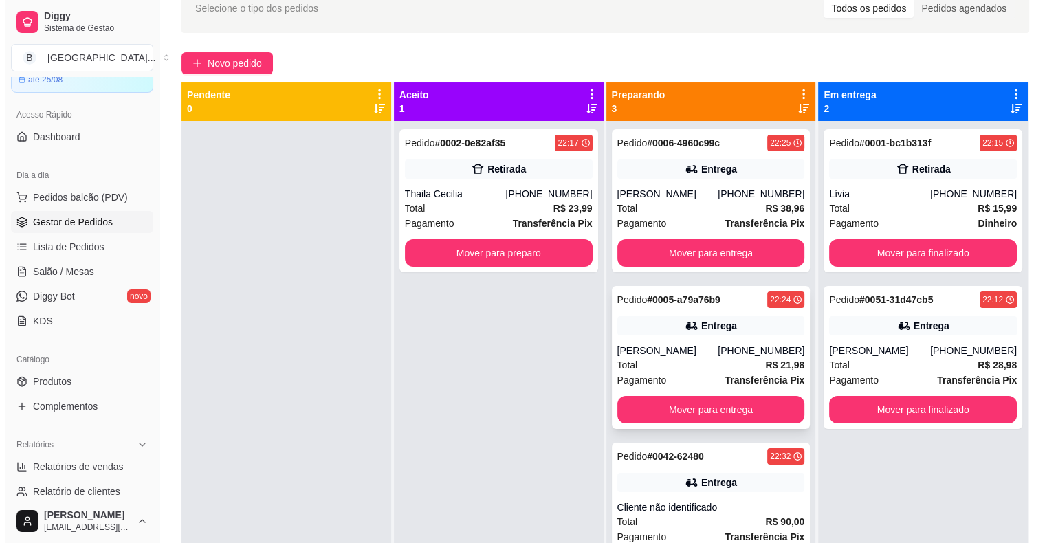
scroll to position [39, 0]
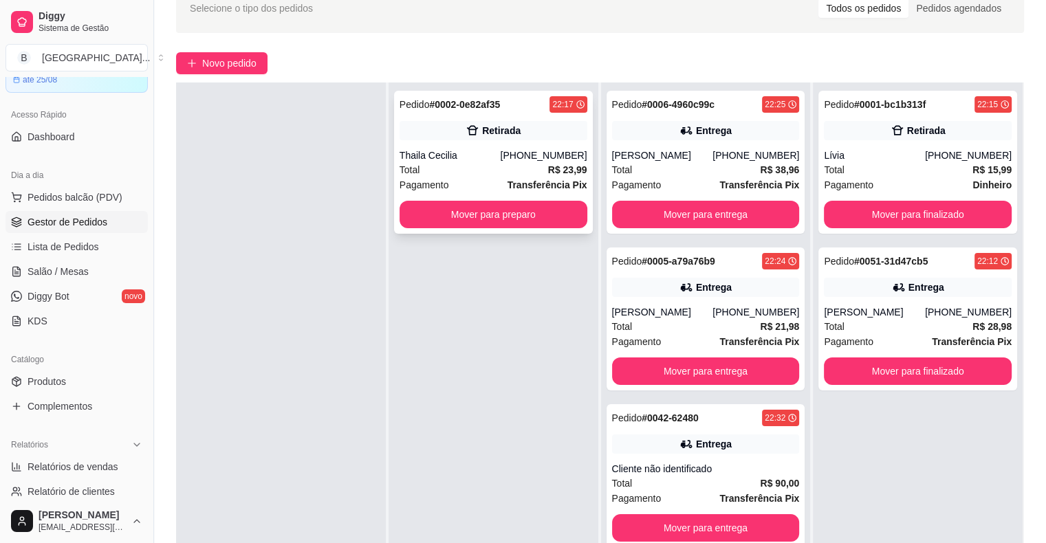
click at [569, 175] on strong "R$ 23,99" at bounding box center [567, 169] width 39 height 11
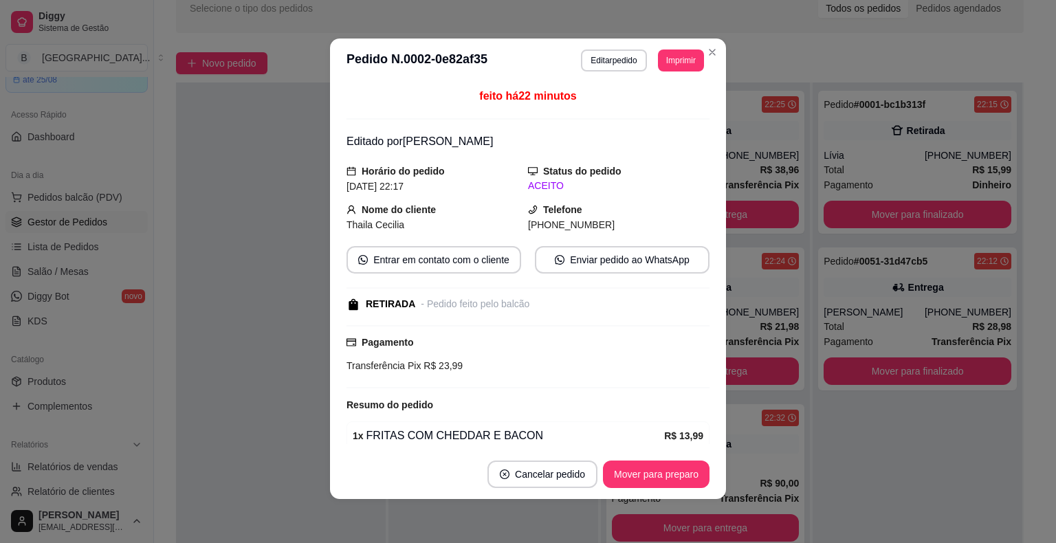
scroll to position [100, 0]
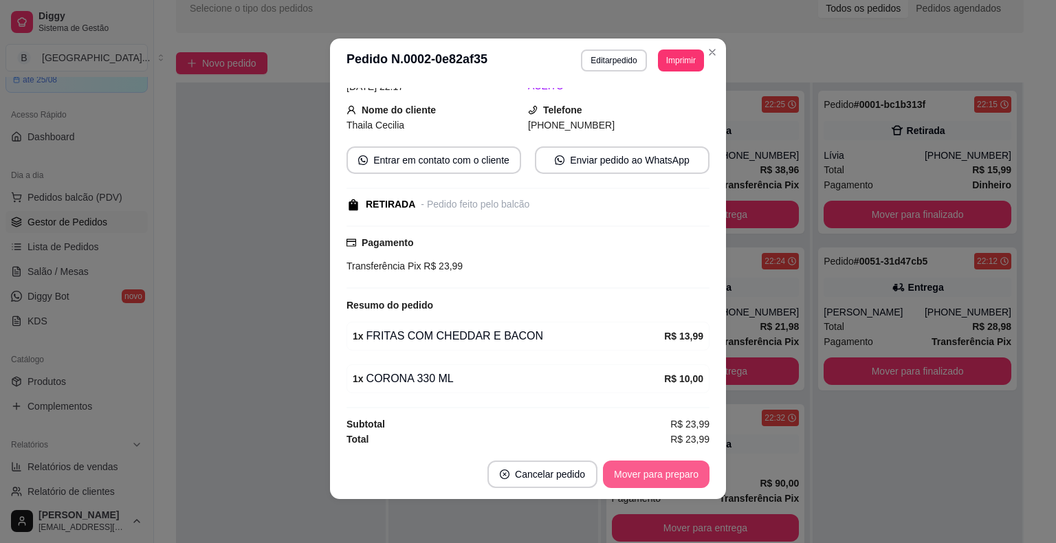
click at [647, 477] on button "Mover para preparo" at bounding box center [656, 475] width 107 height 28
click at [647, 477] on button "Mover para retirada disponível" at bounding box center [633, 474] width 147 height 27
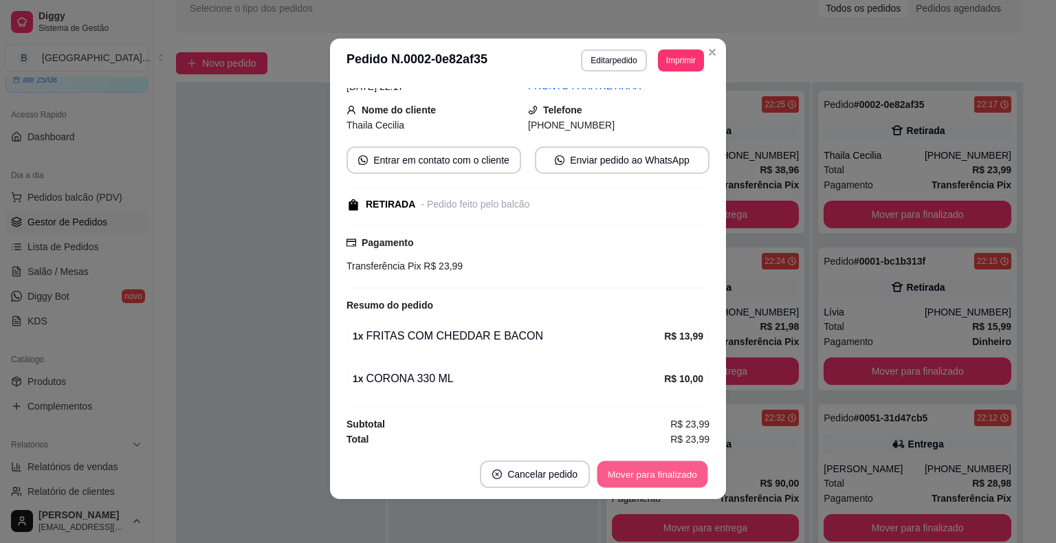
click at [648, 474] on button "Mover para finalizado" at bounding box center [653, 474] width 111 height 27
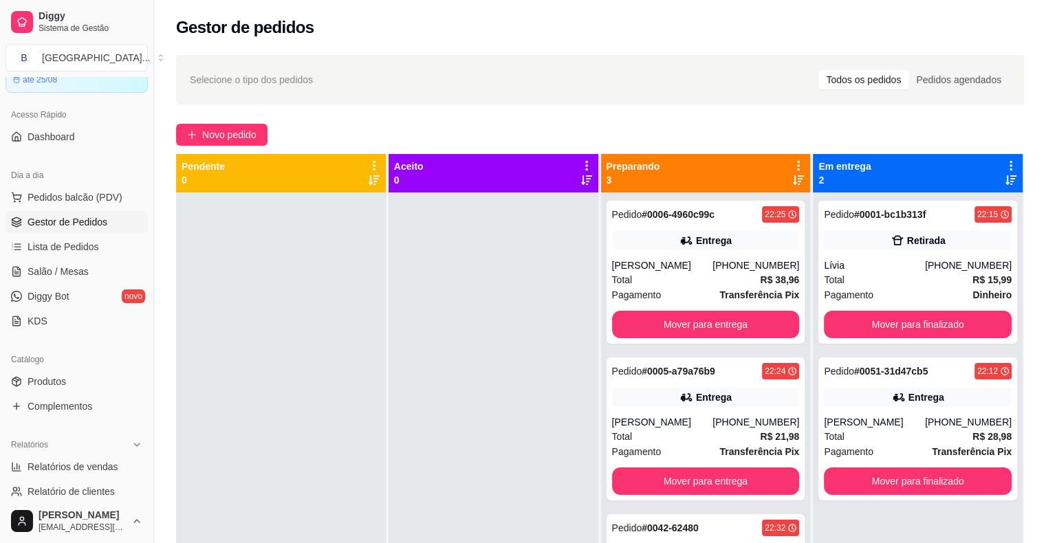
scroll to position [39, 0]
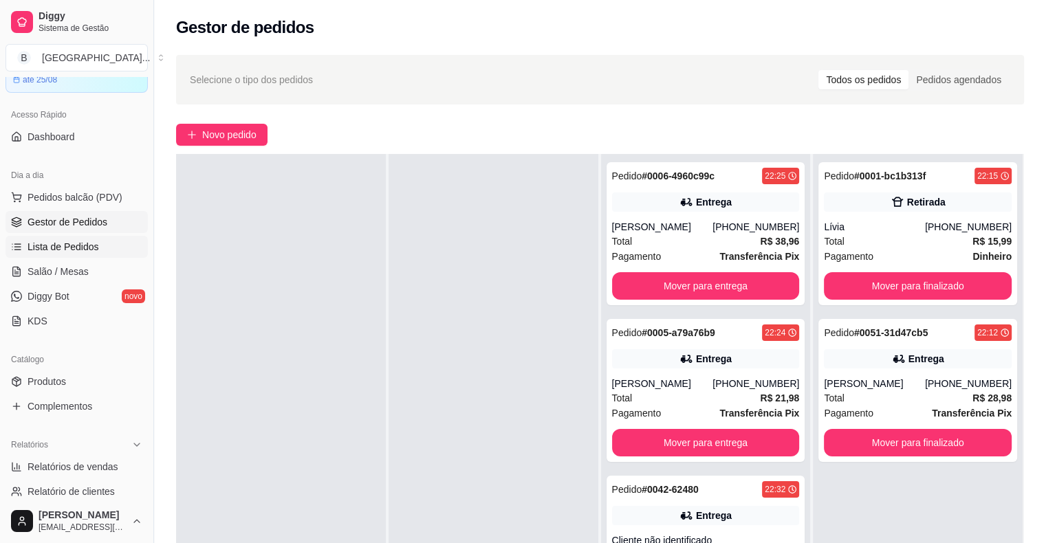
click at [30, 250] on span "Lista de Pedidos" at bounding box center [64, 247] width 72 height 14
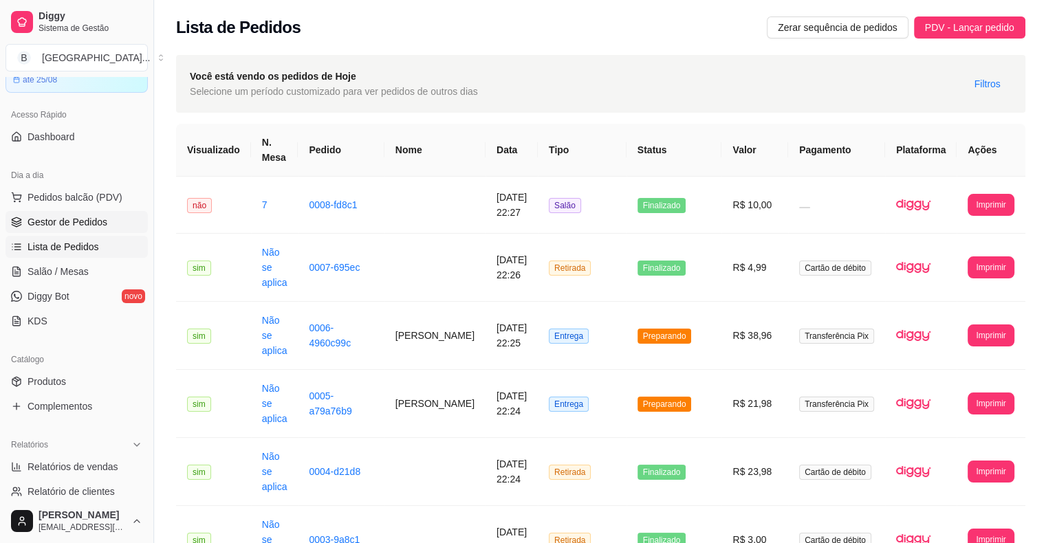
click at [38, 219] on span "Gestor de Pedidos" at bounding box center [68, 222] width 80 height 14
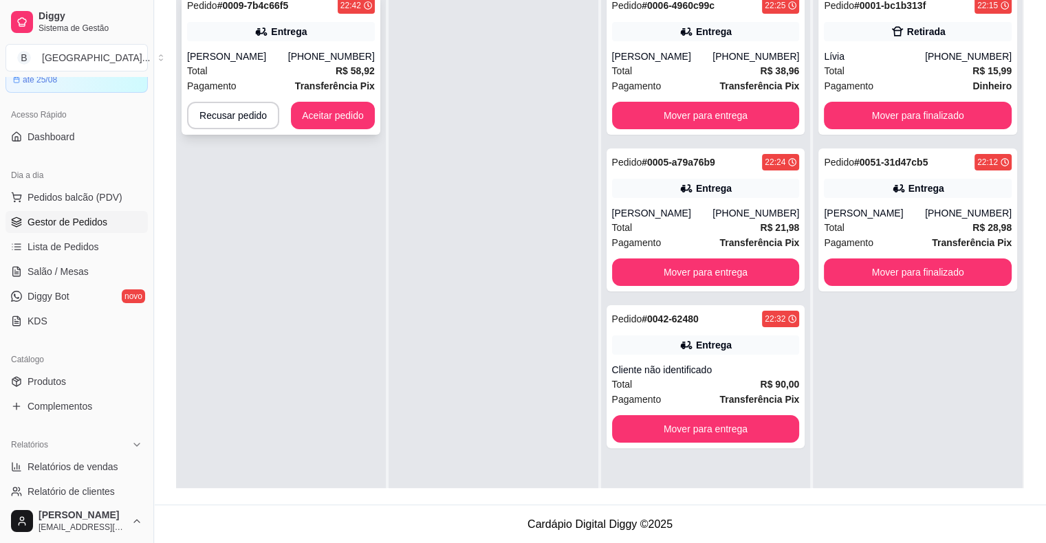
click at [286, 83] on div "Pagamento Transferência Pix" at bounding box center [281, 85] width 188 height 15
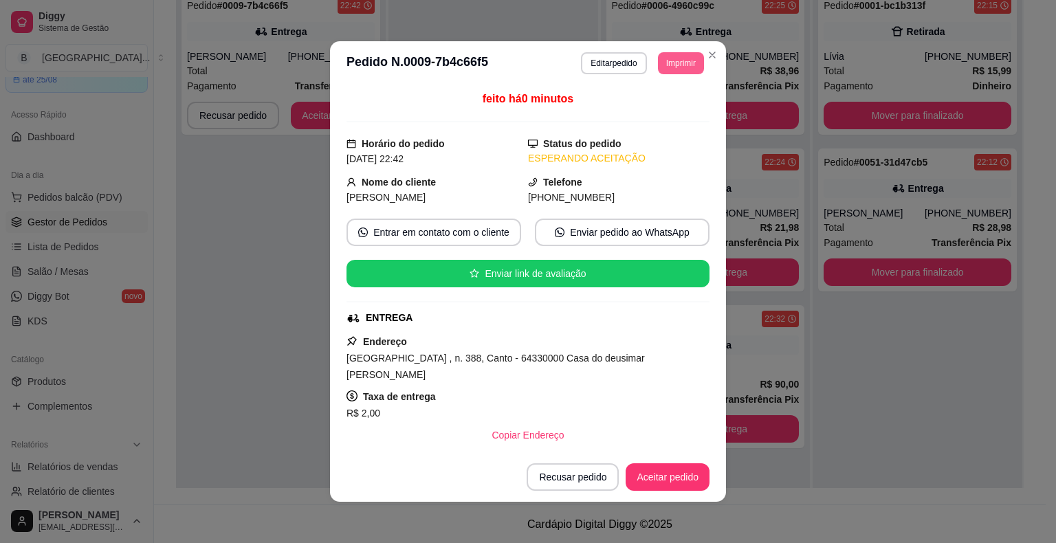
click at [668, 55] on button "Imprimir" at bounding box center [681, 63] width 46 height 22
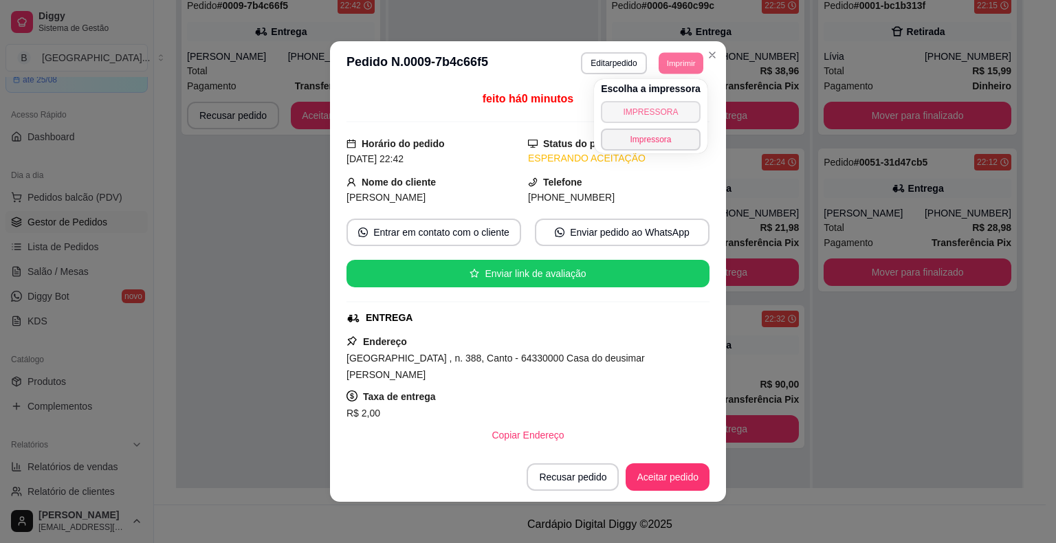
click at [646, 106] on button "IMPRESSORA" at bounding box center [651, 112] width 100 height 22
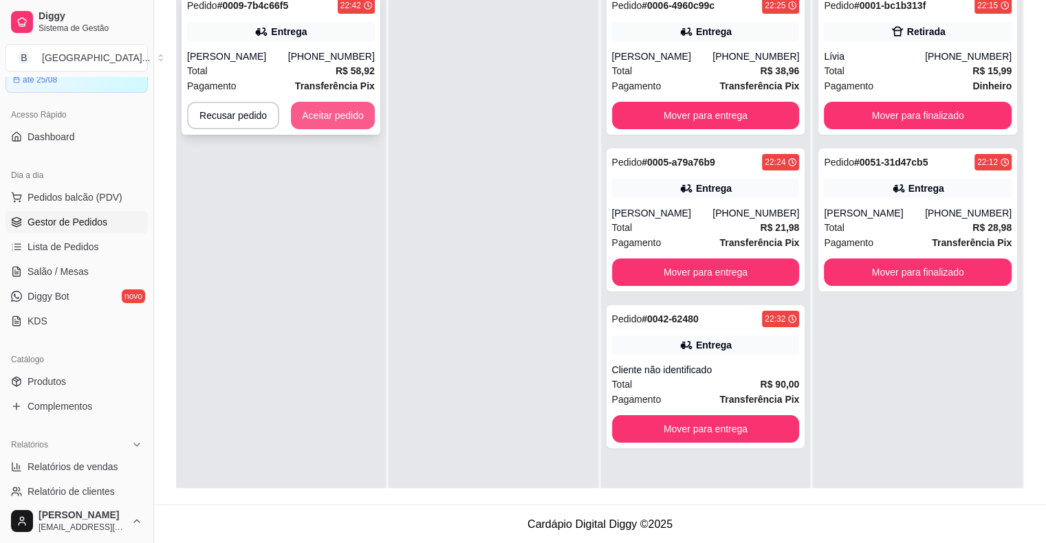
click at [336, 106] on button "Aceitar pedido" at bounding box center [333, 116] width 84 height 28
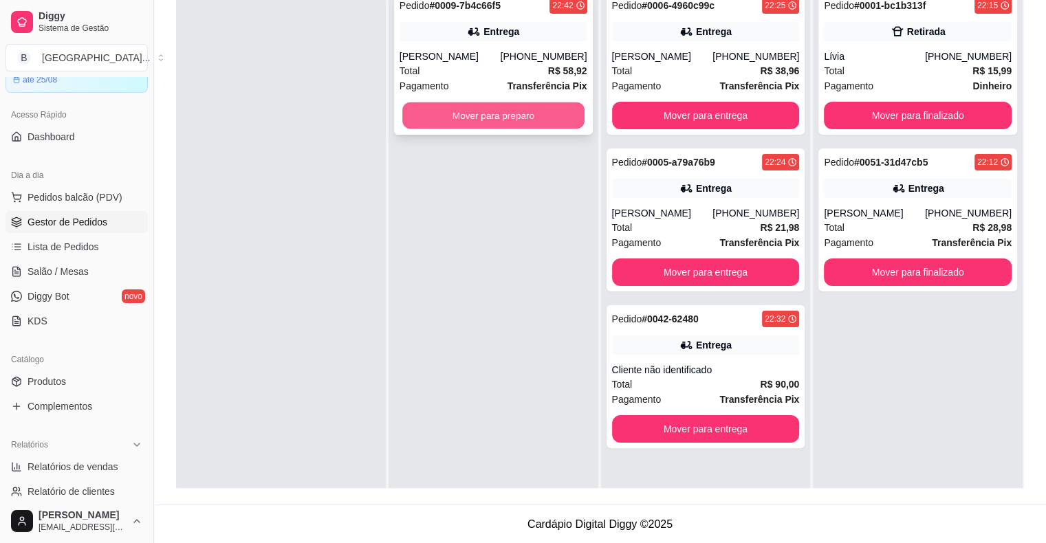
click at [547, 111] on button "Mover para preparo" at bounding box center [493, 115] width 182 height 27
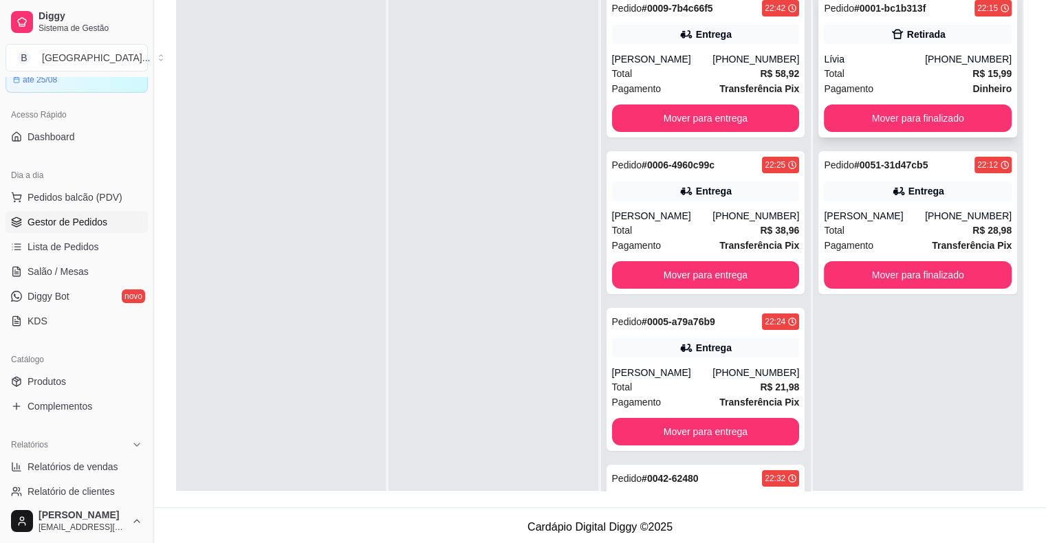
click at [901, 72] on div "Total R$ 15,99" at bounding box center [918, 73] width 188 height 15
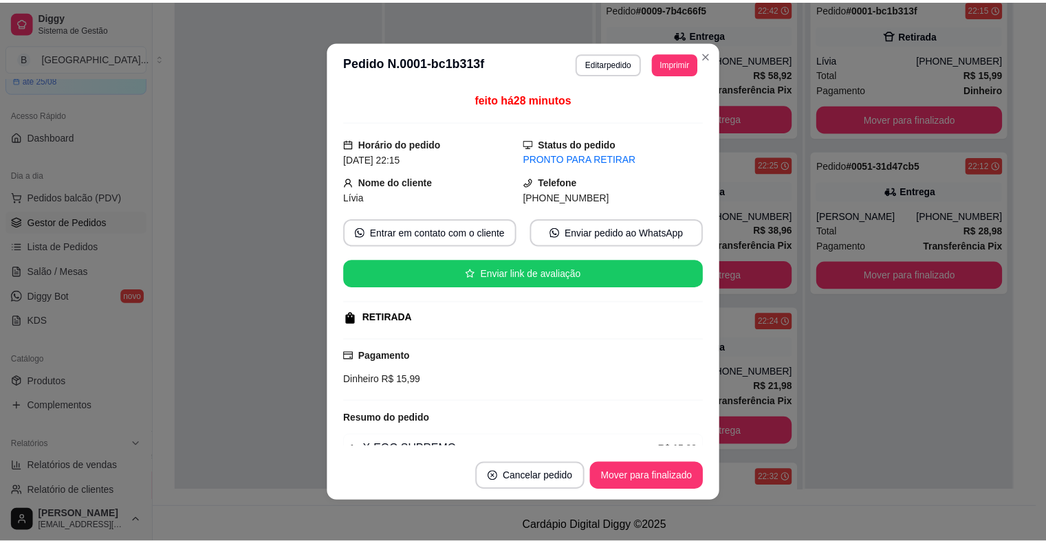
scroll to position [69, 0]
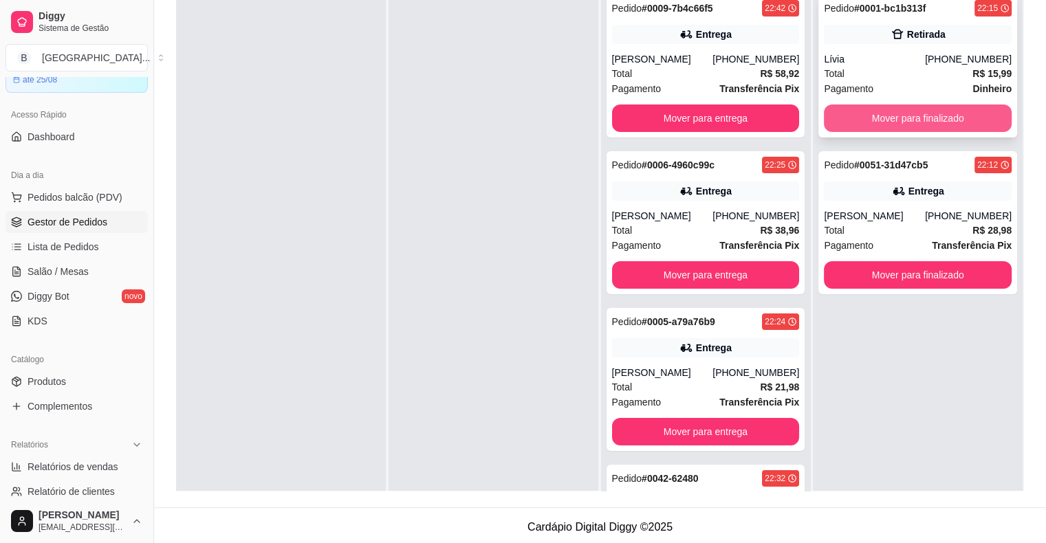
click at [932, 117] on button "Mover para finalizado" at bounding box center [918, 119] width 188 height 28
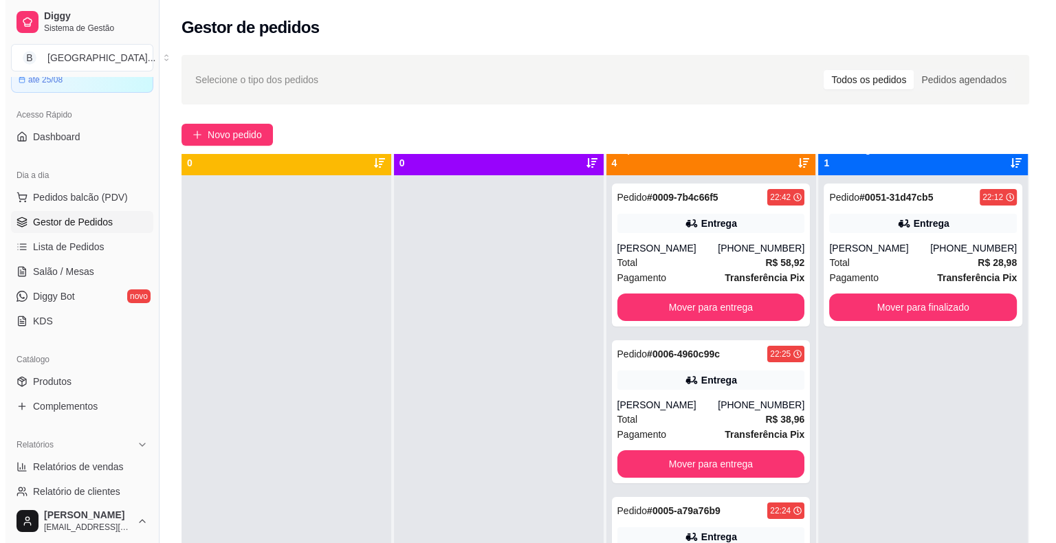
scroll to position [0, 0]
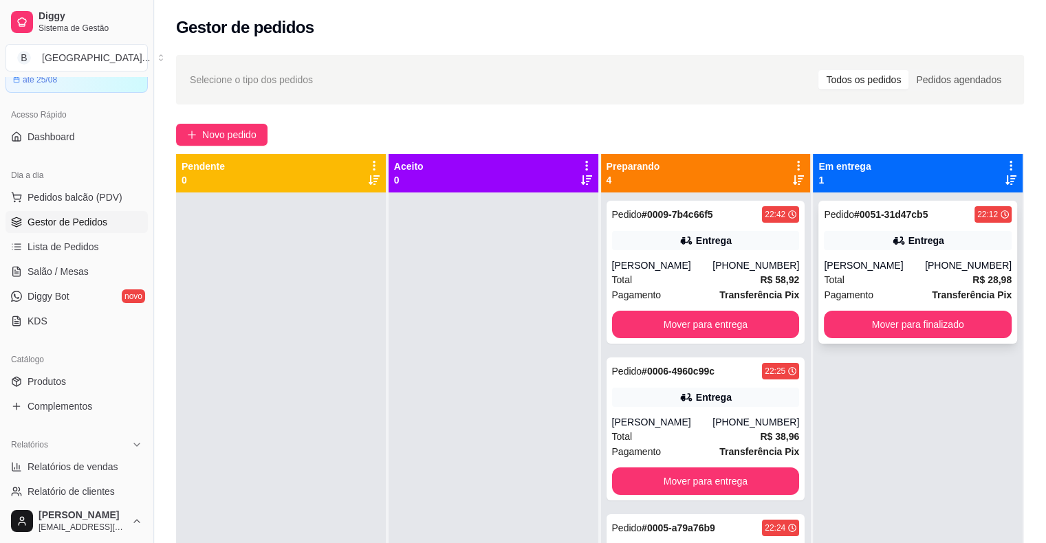
click at [910, 268] on div "[PERSON_NAME]" at bounding box center [874, 266] width 101 height 14
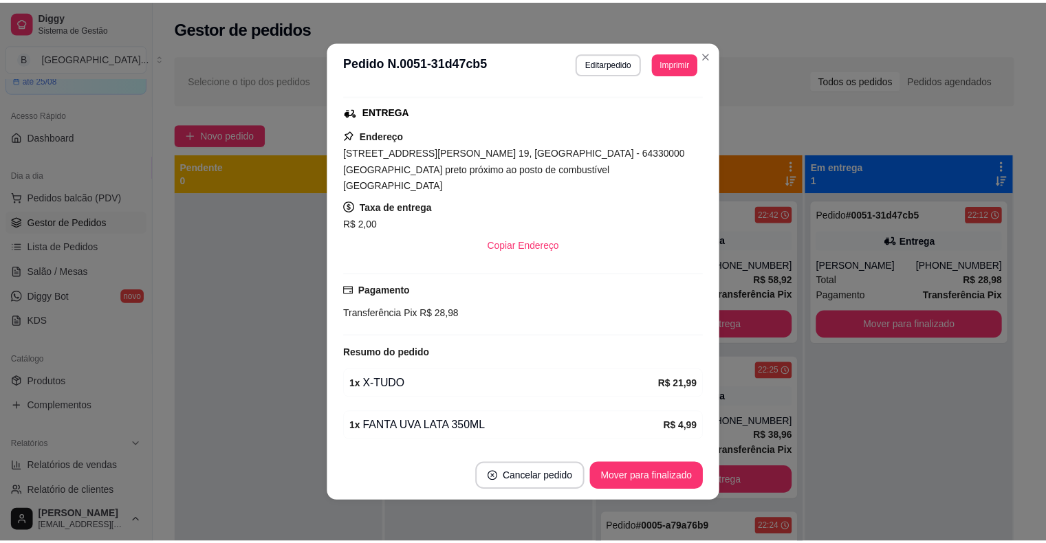
scroll to position [234, 0]
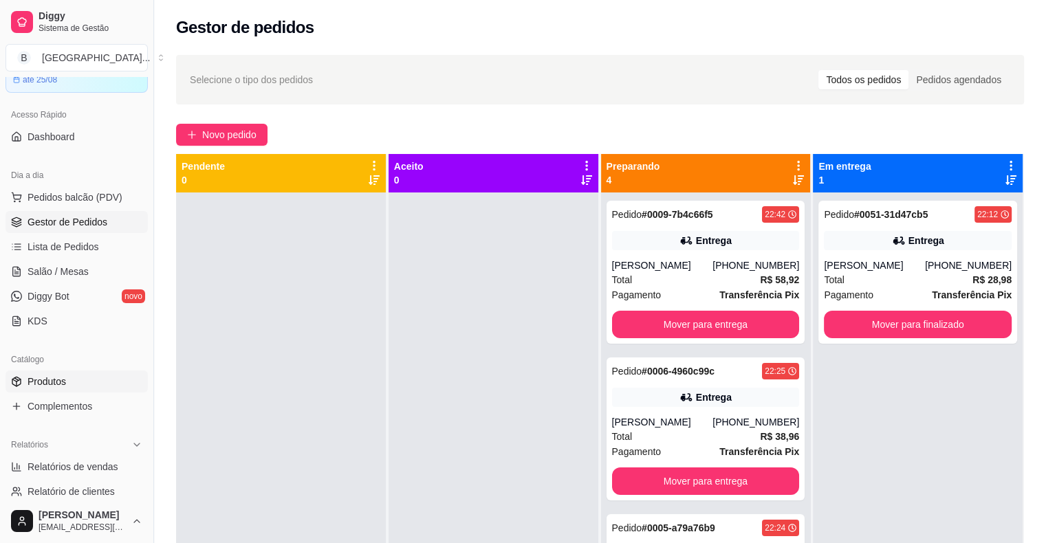
click at [100, 391] on link "Produtos" at bounding box center [77, 382] width 142 height 22
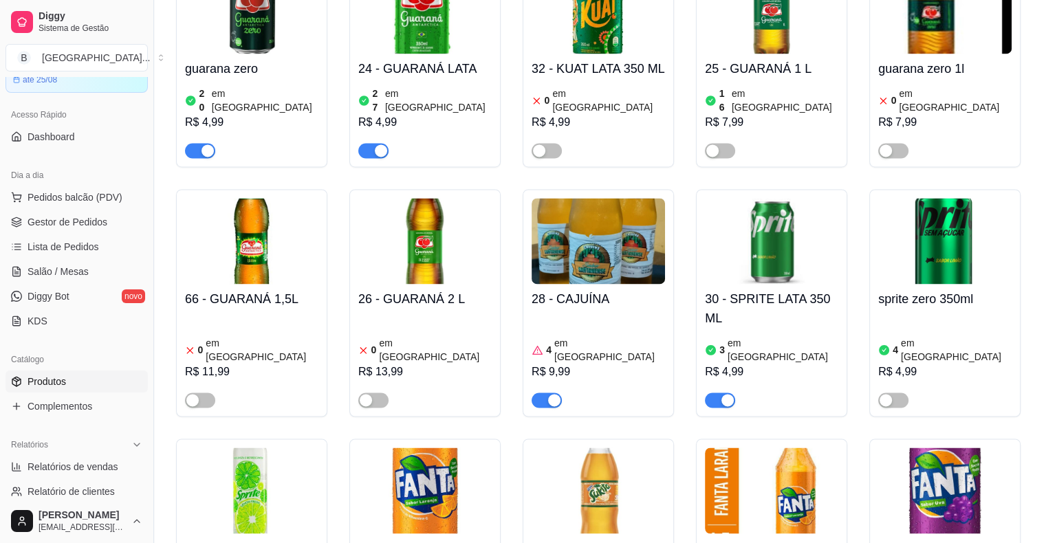
scroll to position [2132, 0]
click at [72, 208] on button "Pedidos balcão (PDV)" at bounding box center [77, 197] width 142 height 22
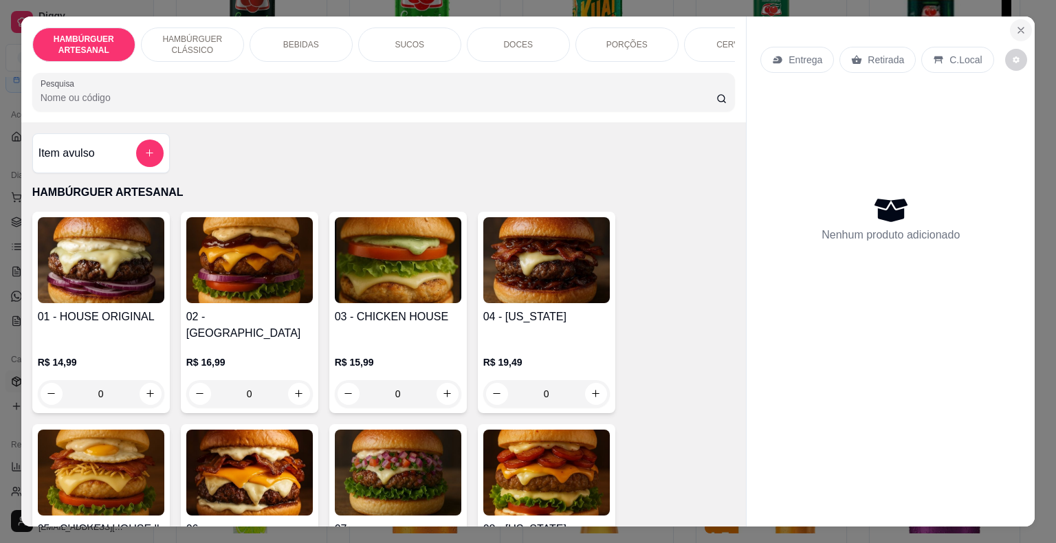
click at [1020, 25] on icon "Close" at bounding box center [1021, 30] width 11 height 11
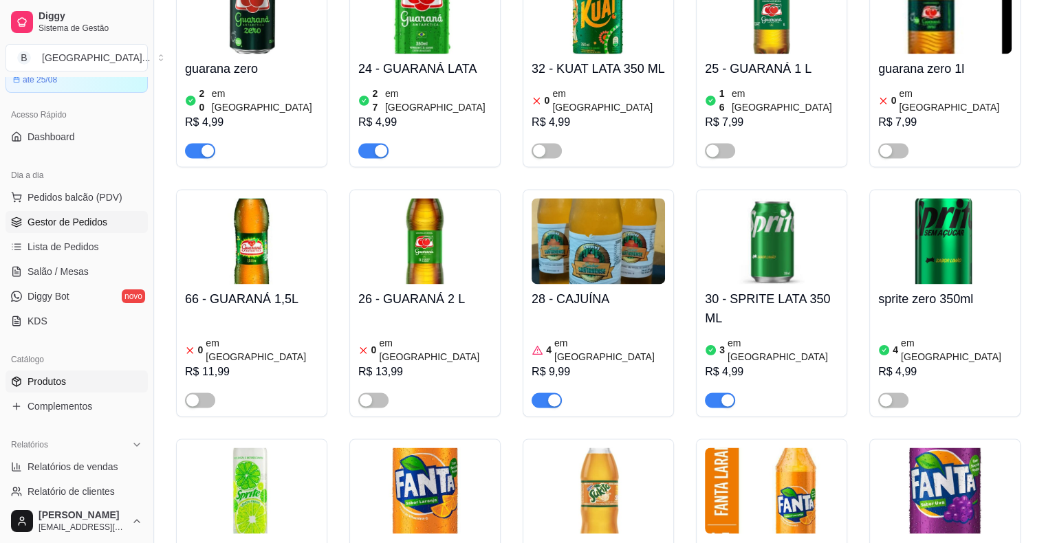
click at [63, 228] on span "Gestor de Pedidos" at bounding box center [68, 222] width 80 height 14
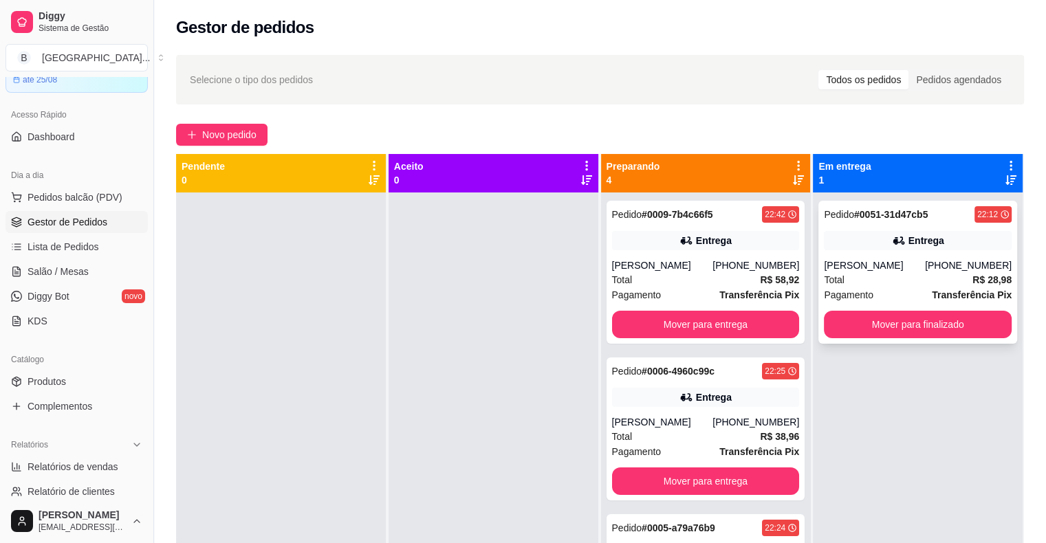
click at [861, 257] on div "Pedido # 0051-31d47cb5 22:12 Entrega Marcos Paulo (86) 98105-4976 Total R$ 28,9…" at bounding box center [917, 272] width 199 height 143
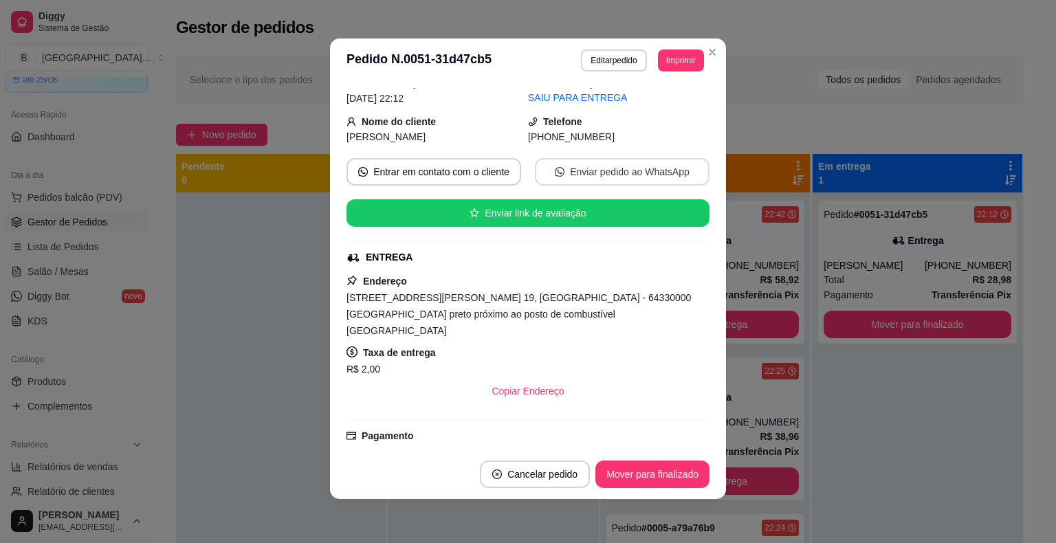
scroll to position [28, 0]
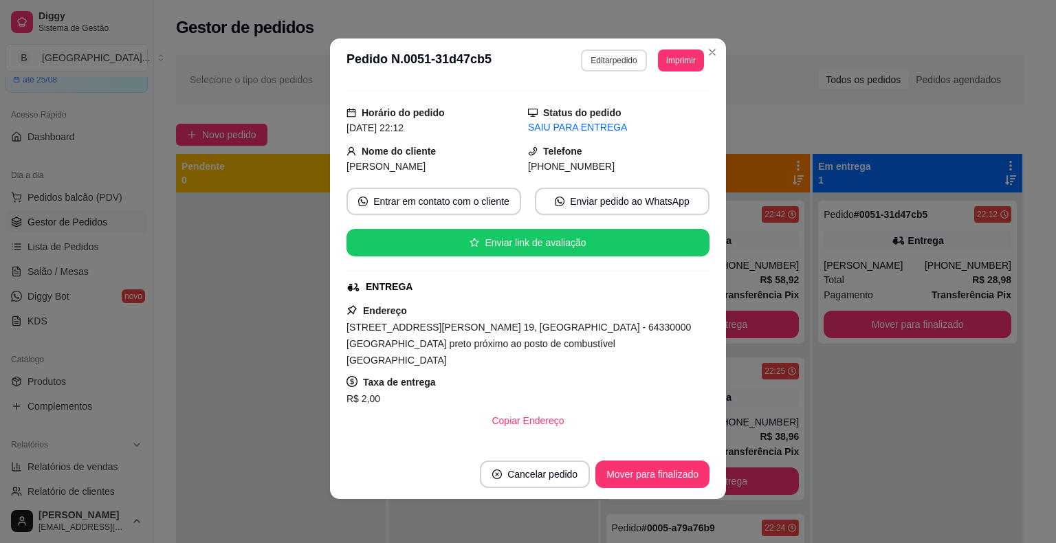
click at [583, 62] on button "Editar pedido" at bounding box center [613, 61] width 65 height 22
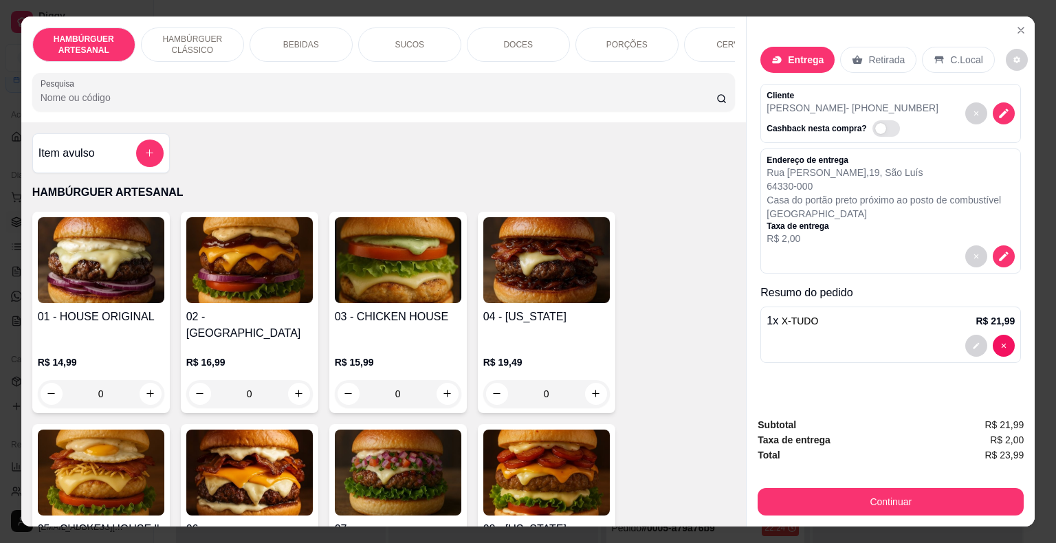
scroll to position [0, 0]
click at [298, 39] on p "BEBIDAS" at bounding box center [301, 44] width 36 height 11
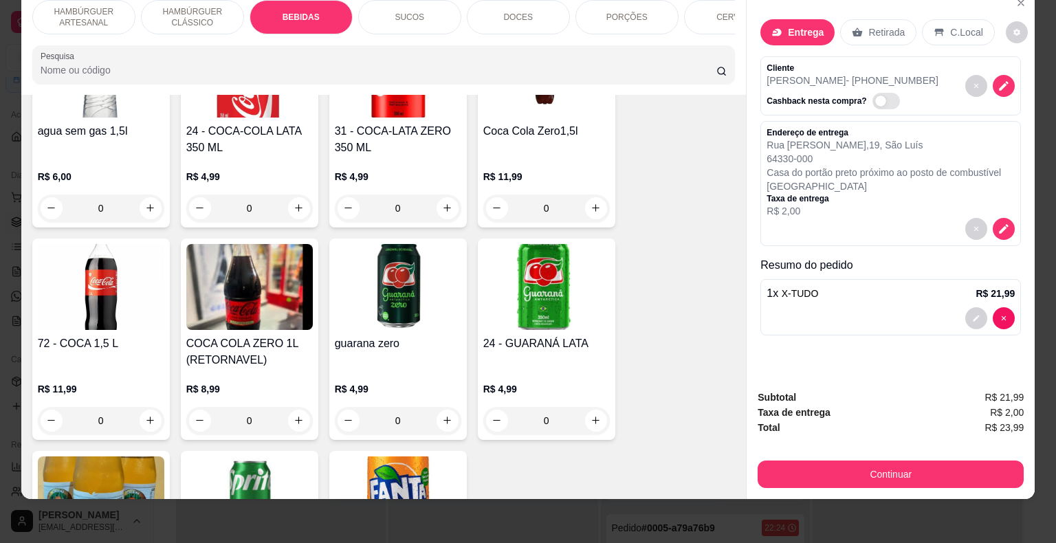
scroll to position [1519, 0]
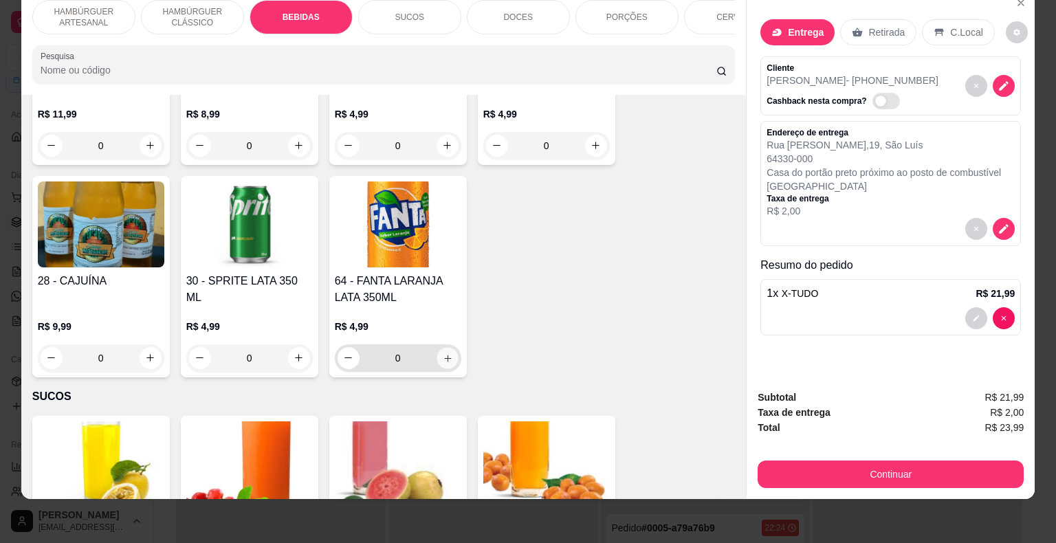
click at [446, 353] on icon "increase-product-quantity" at bounding box center [447, 358] width 10 height 10
type input "1"
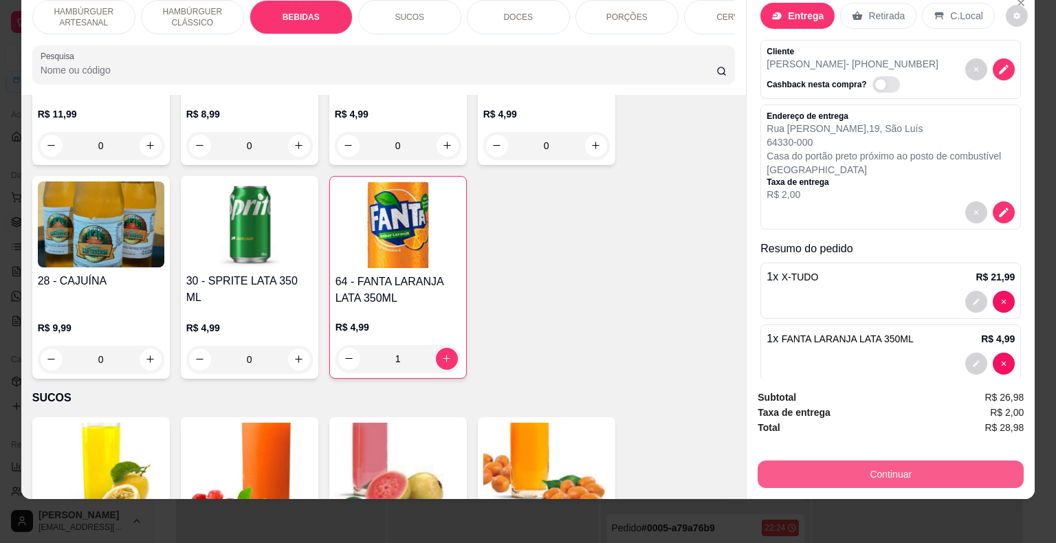
scroll to position [0, 0]
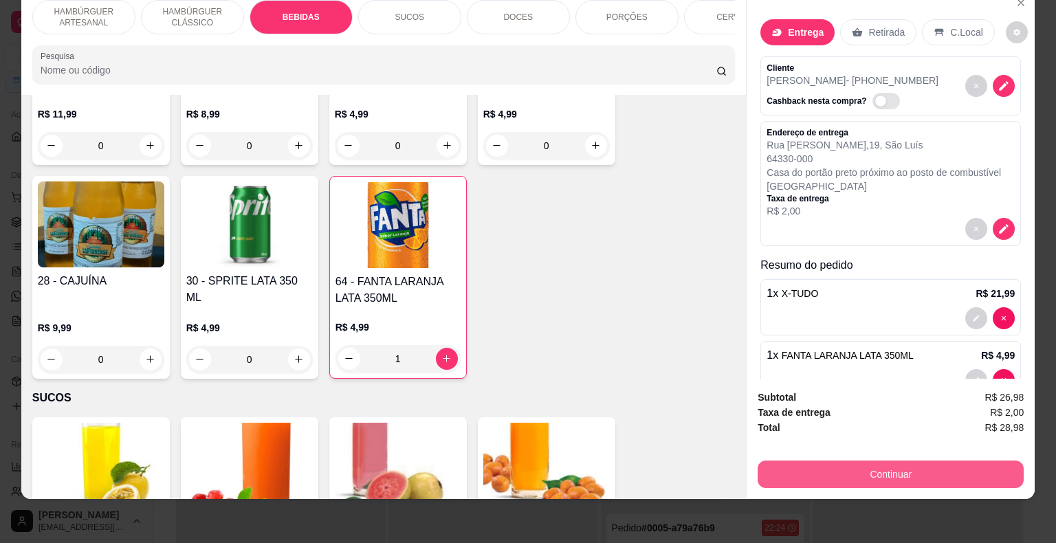
click at [915, 461] on button "Continuar" at bounding box center [891, 475] width 266 height 28
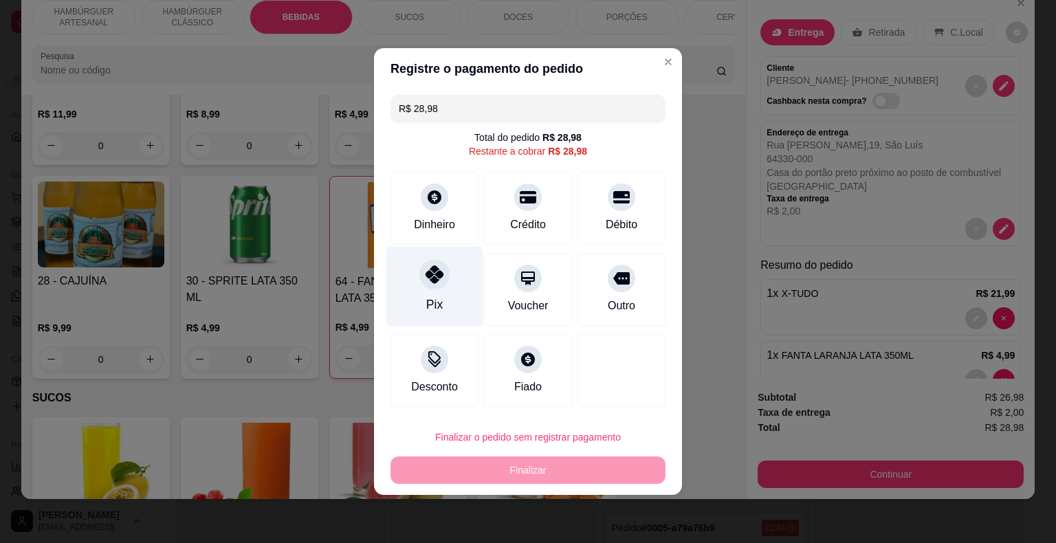
click at [434, 307] on div "Pix" at bounding box center [434, 305] width 17 height 18
type input "R$ 0,00"
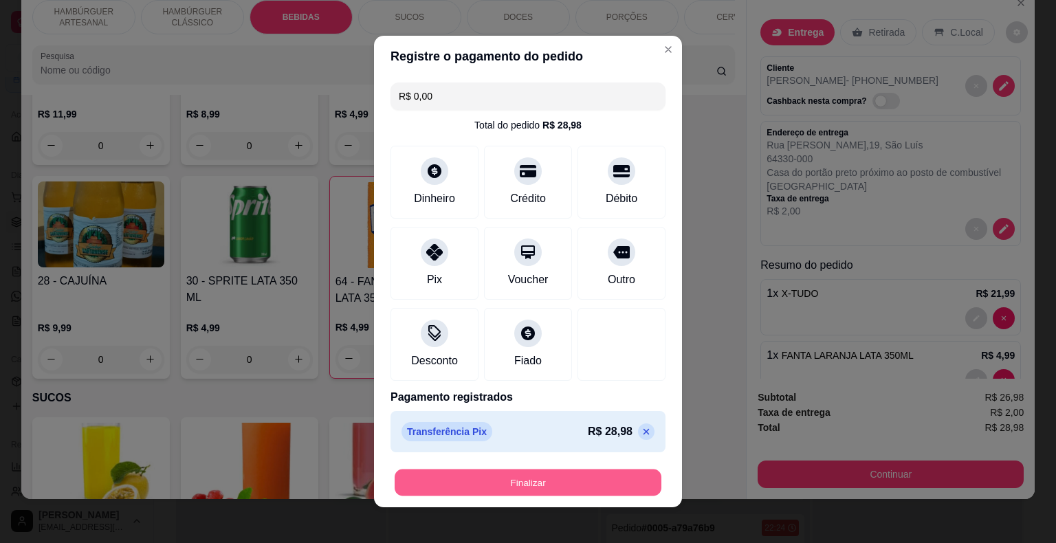
click at [534, 489] on button "Finalizar" at bounding box center [528, 483] width 267 height 27
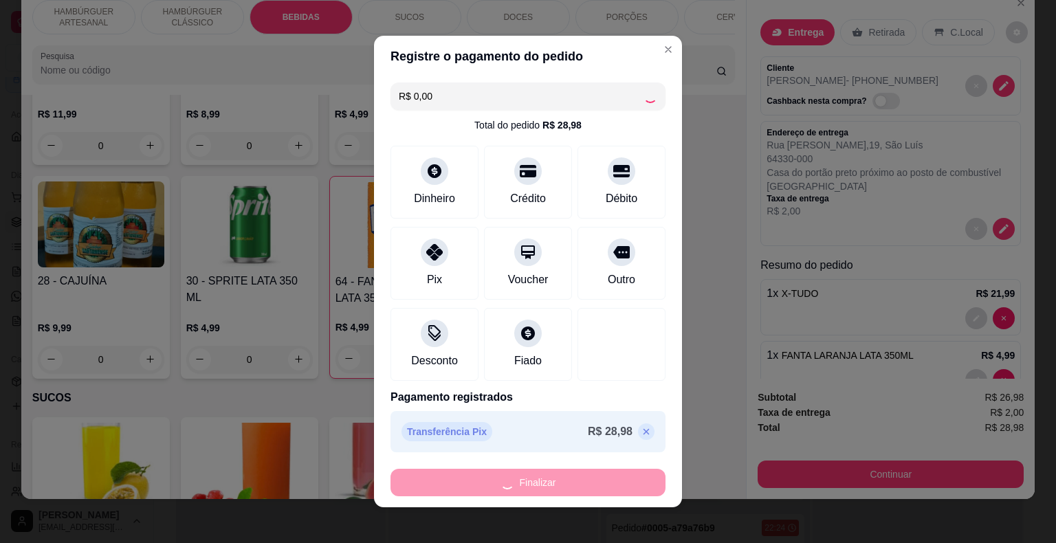
type input "0"
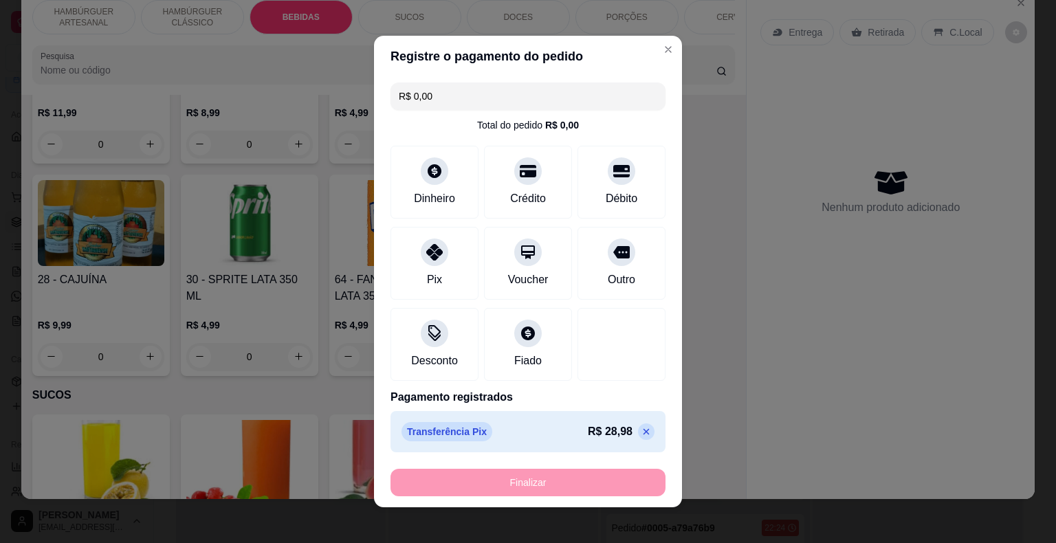
type input "-R$ 28,98"
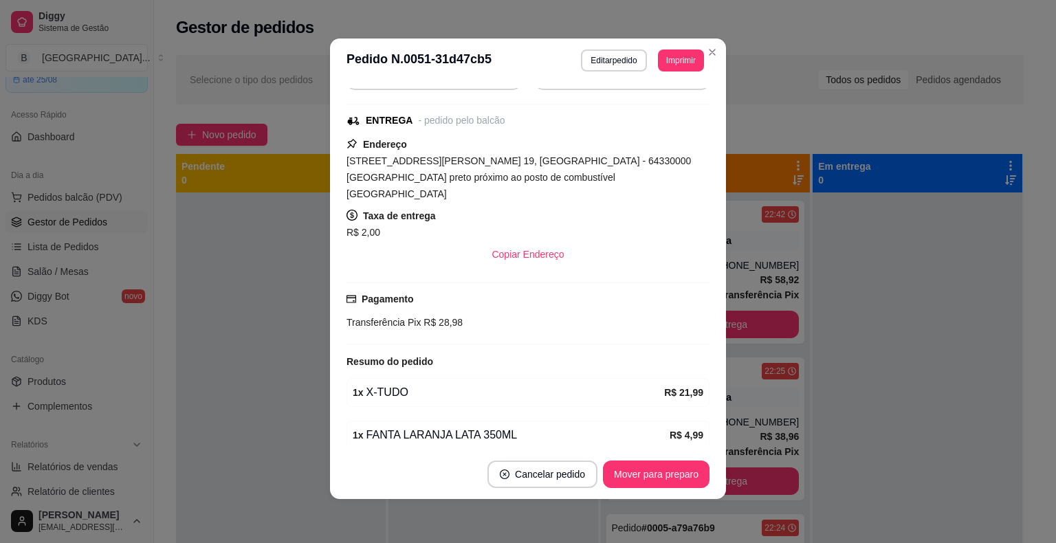
scroll to position [223, 0]
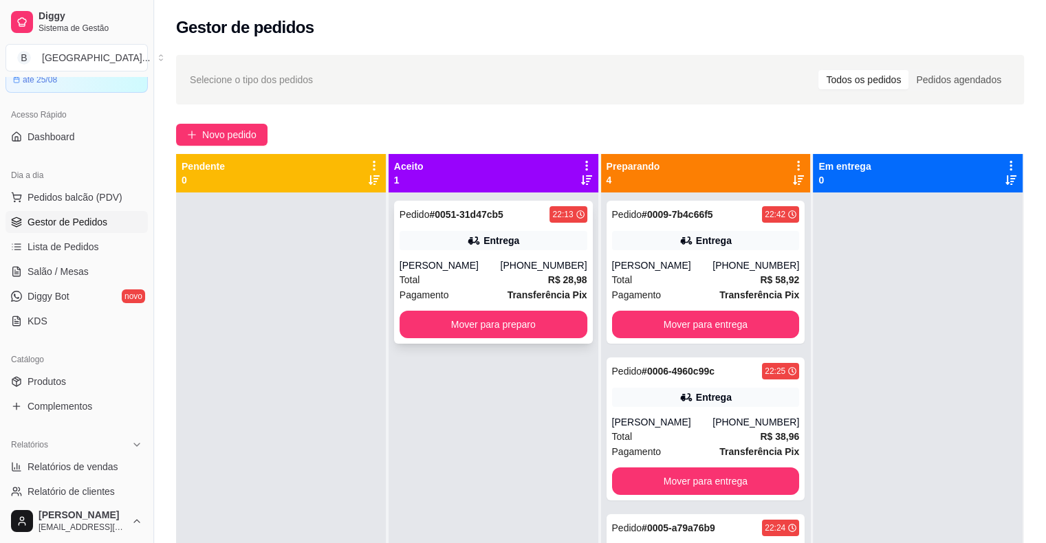
click at [494, 291] on div "Pagamento Transferência Pix" at bounding box center [494, 294] width 188 height 15
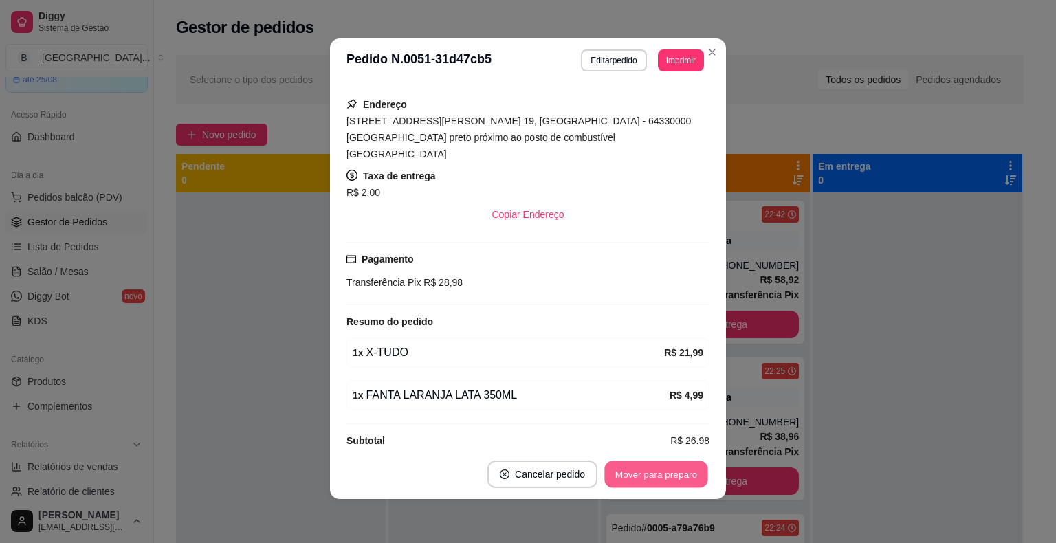
click at [674, 474] on button "Mover para preparo" at bounding box center [655, 474] width 103 height 27
click at [674, 474] on button "Mover para entrega" at bounding box center [657, 475] width 106 height 28
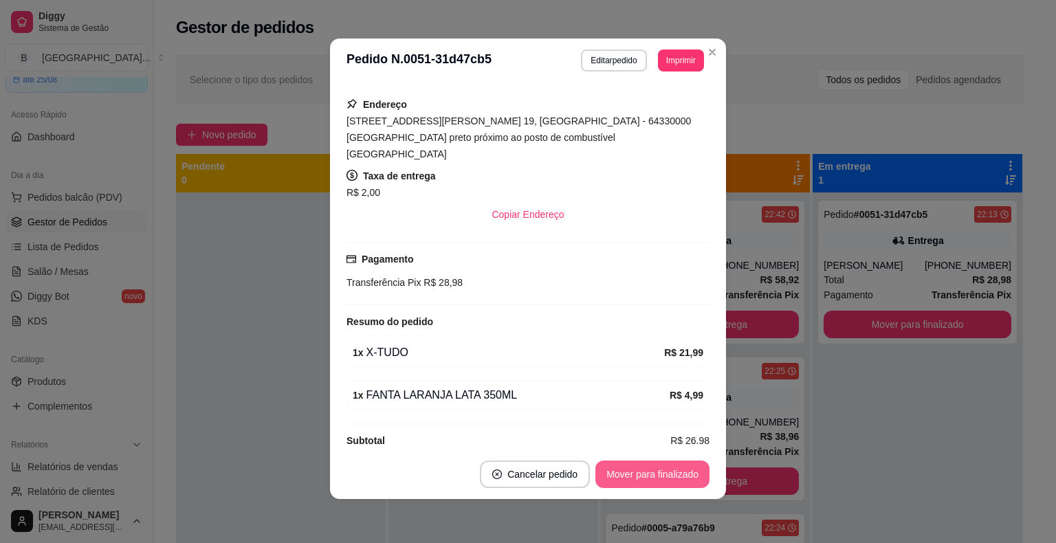
click at [674, 474] on button "Mover para finalizado" at bounding box center [652, 475] width 114 height 28
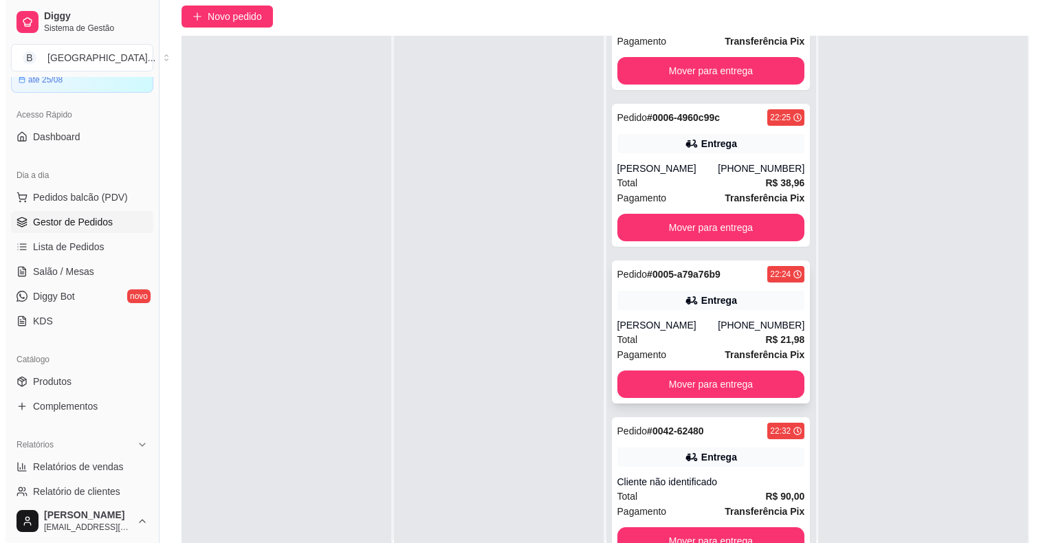
scroll to position [209, 0]
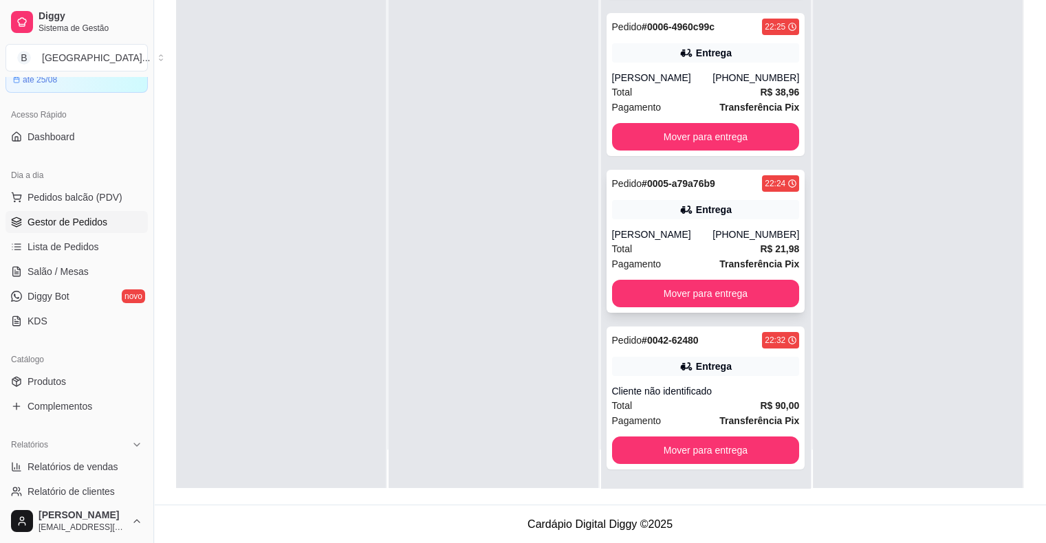
click at [649, 231] on div "[PERSON_NAME]" at bounding box center [662, 235] width 101 height 14
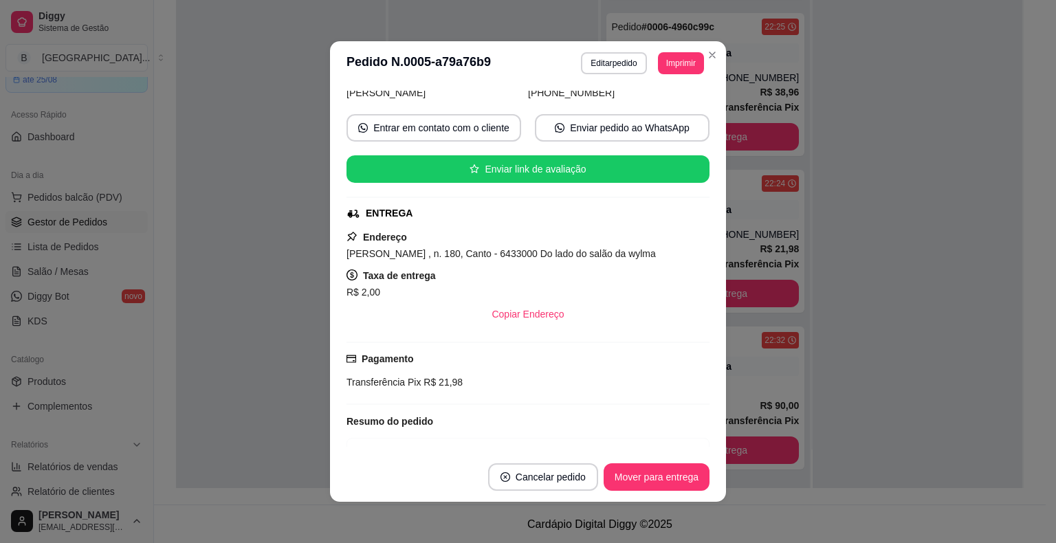
scroll to position [138, 0]
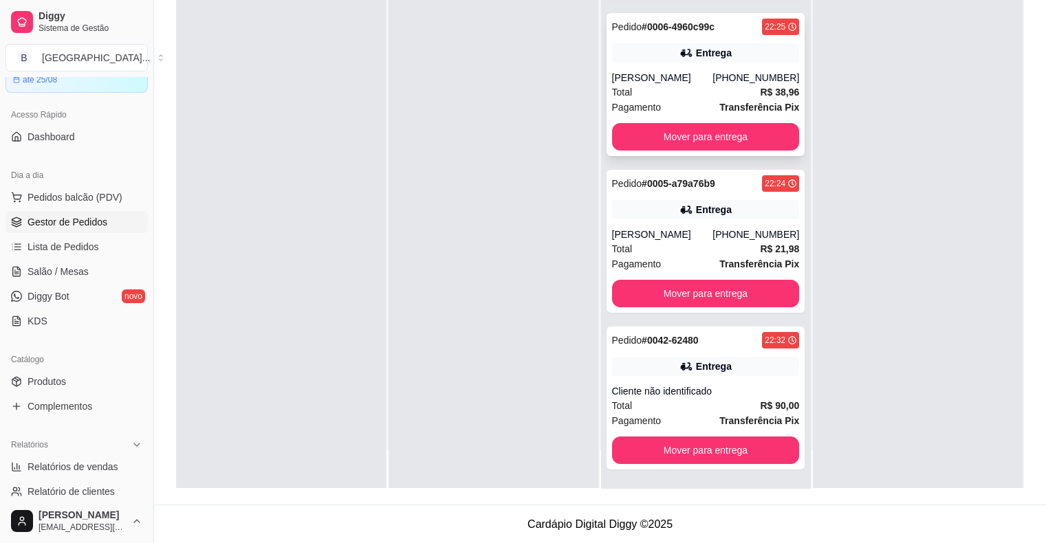
click at [677, 80] on div "[PERSON_NAME]" at bounding box center [662, 78] width 101 height 14
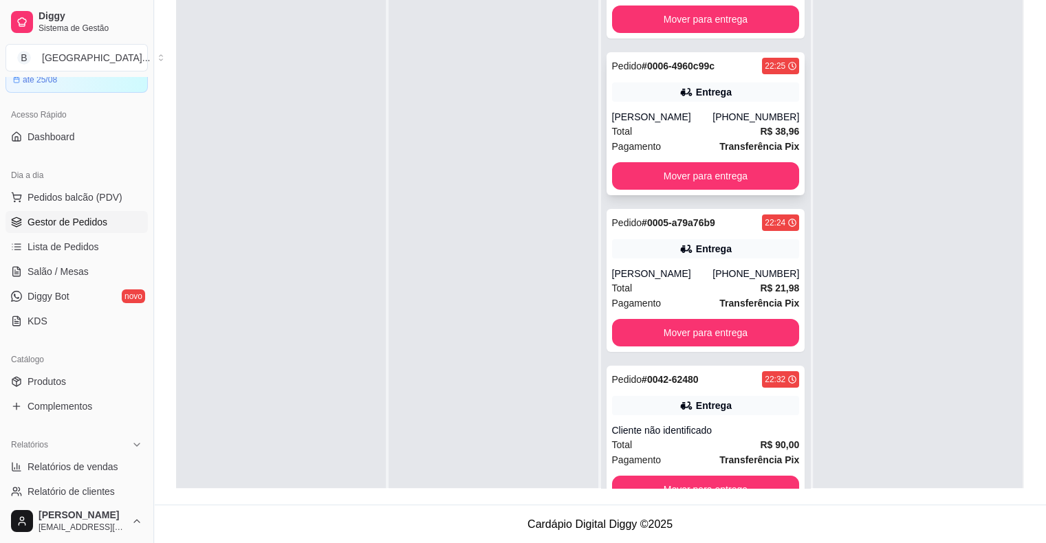
scroll to position [97, 0]
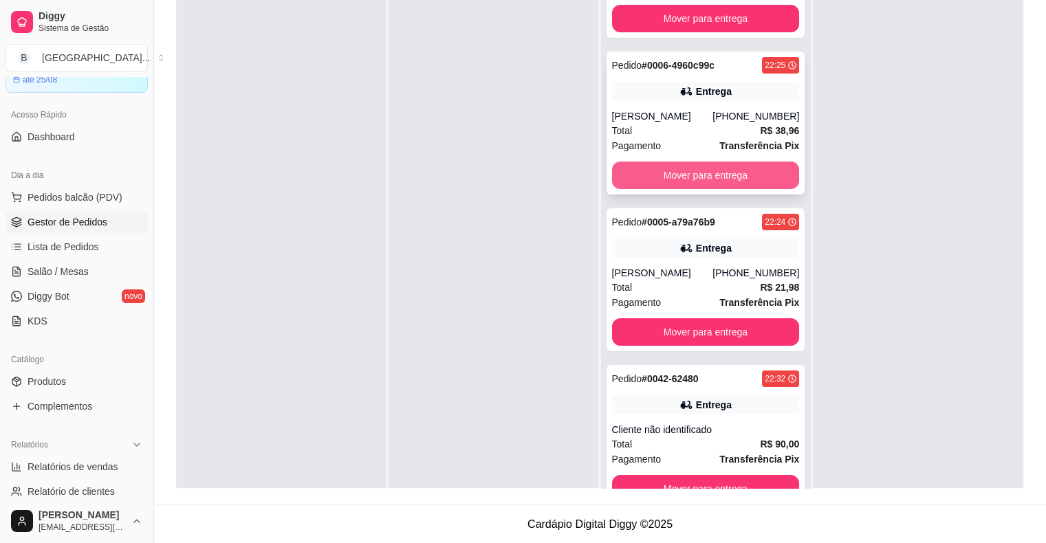
click at [660, 175] on button "Mover para entrega" at bounding box center [706, 176] width 188 height 28
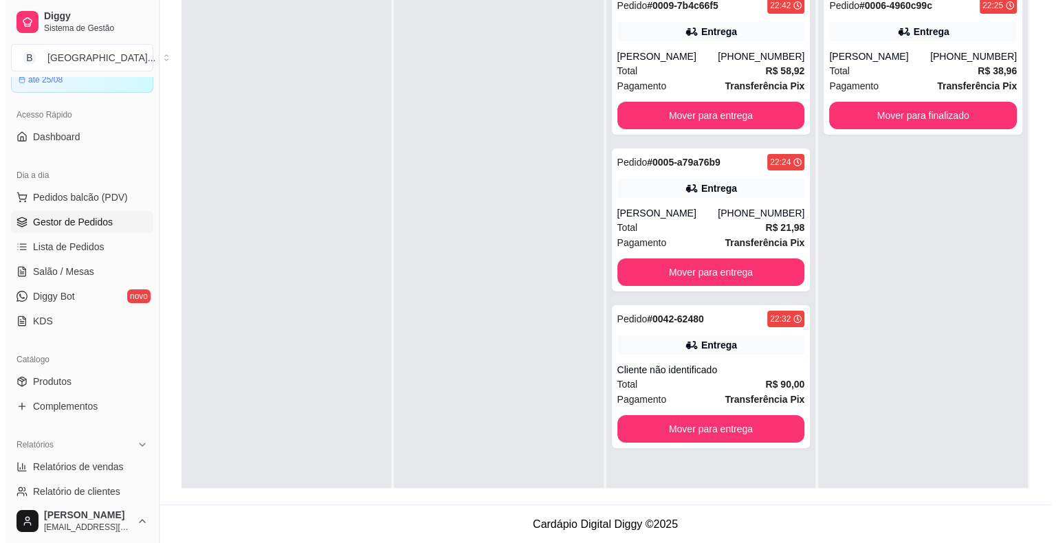
scroll to position [0, 0]
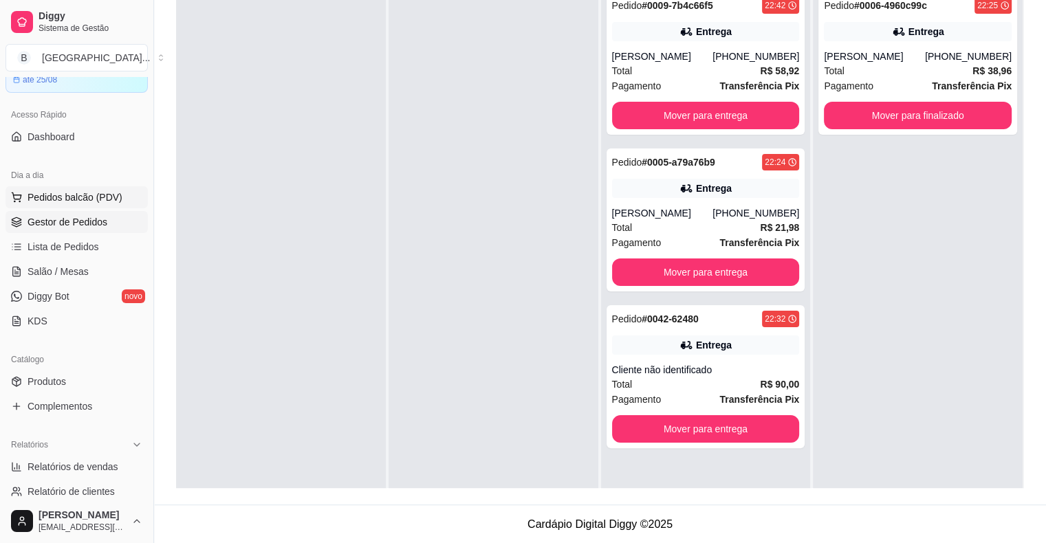
click at [76, 197] on span "Pedidos balcão (PDV)" at bounding box center [75, 197] width 95 height 14
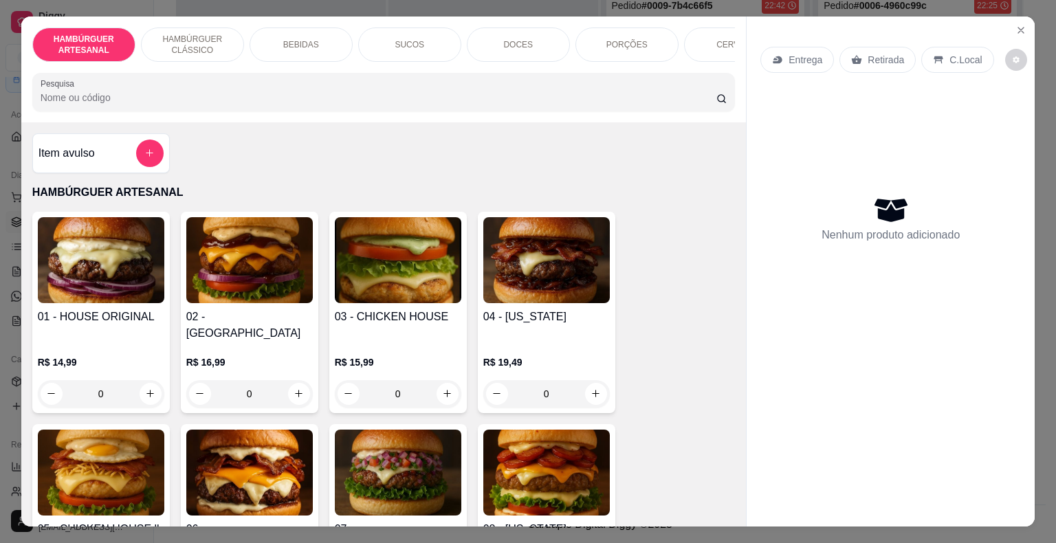
scroll to position [413, 0]
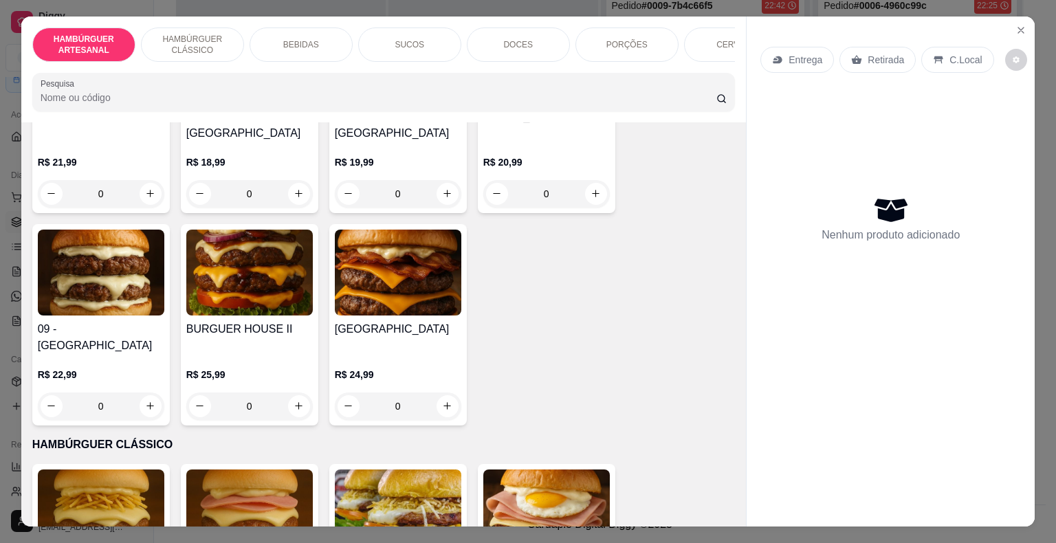
click at [298, 52] on div "BEBIDAS" at bounding box center [301, 45] width 103 height 34
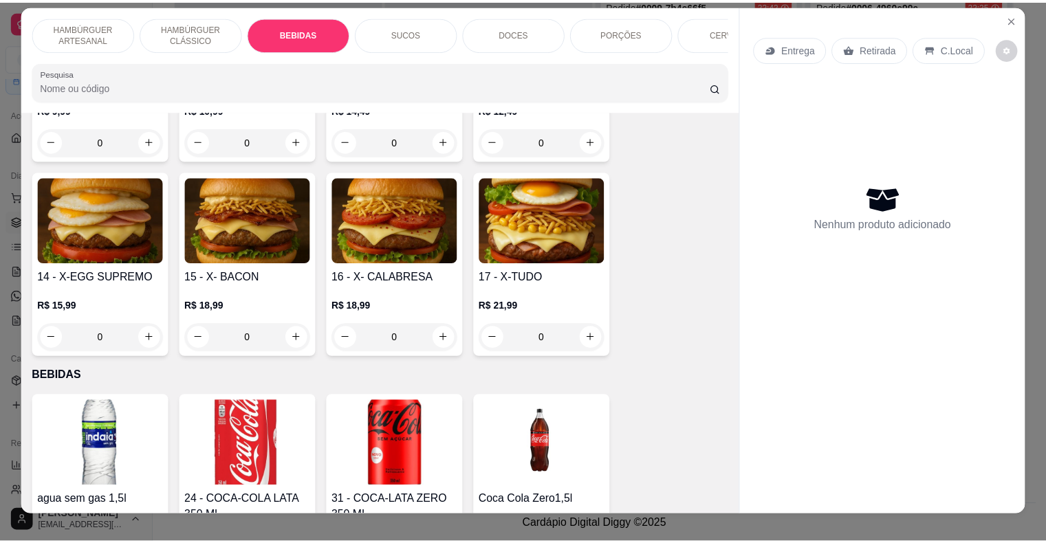
scroll to position [0, 0]
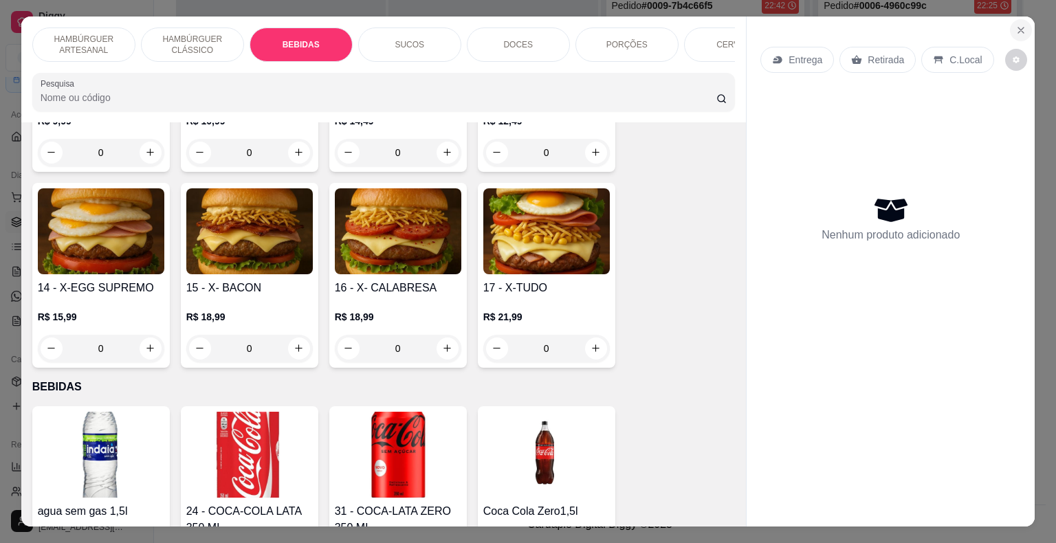
click at [1016, 25] on icon "Close" at bounding box center [1021, 30] width 11 height 11
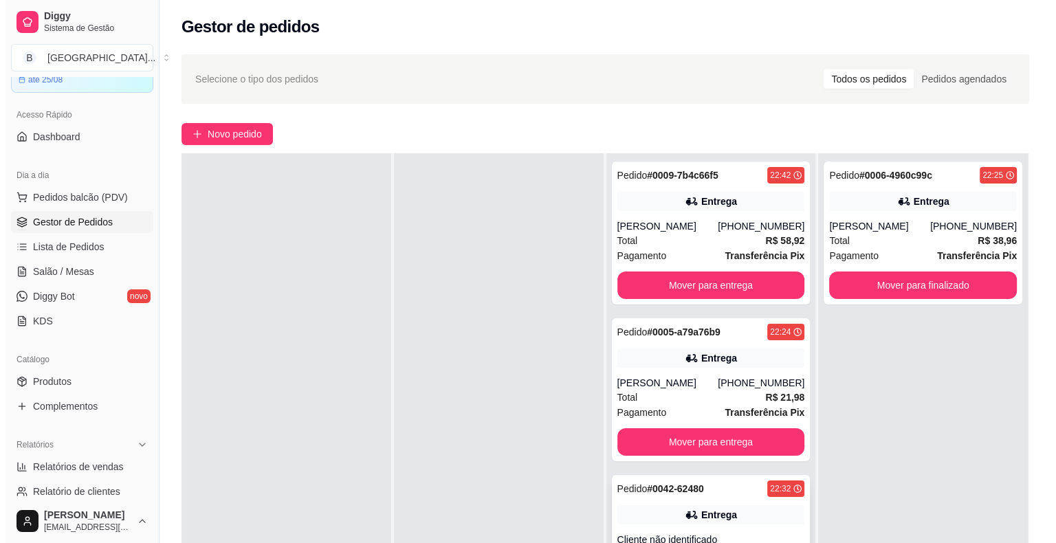
scroll to position [138, 0]
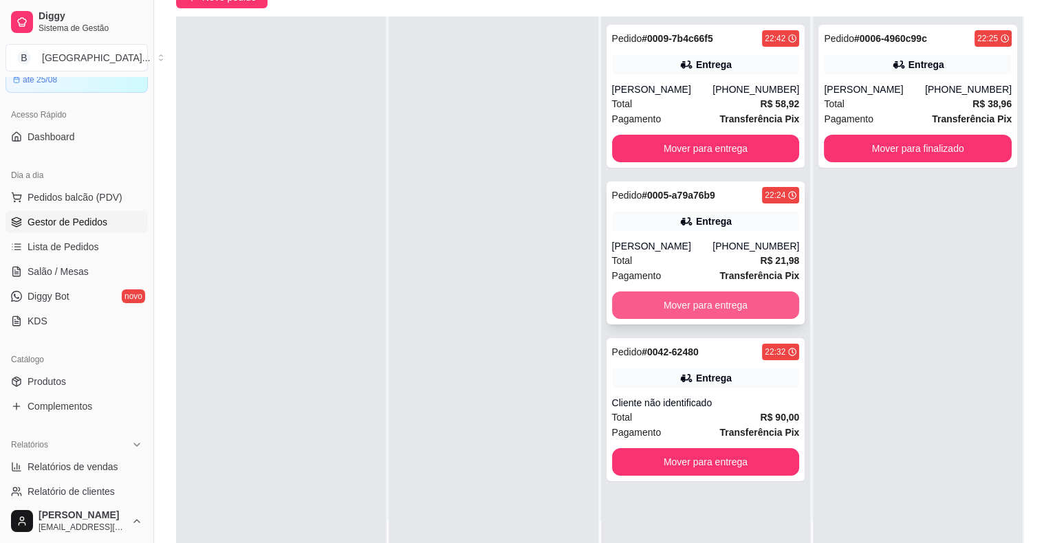
click at [679, 307] on button "Mover para entrega" at bounding box center [706, 306] width 188 height 28
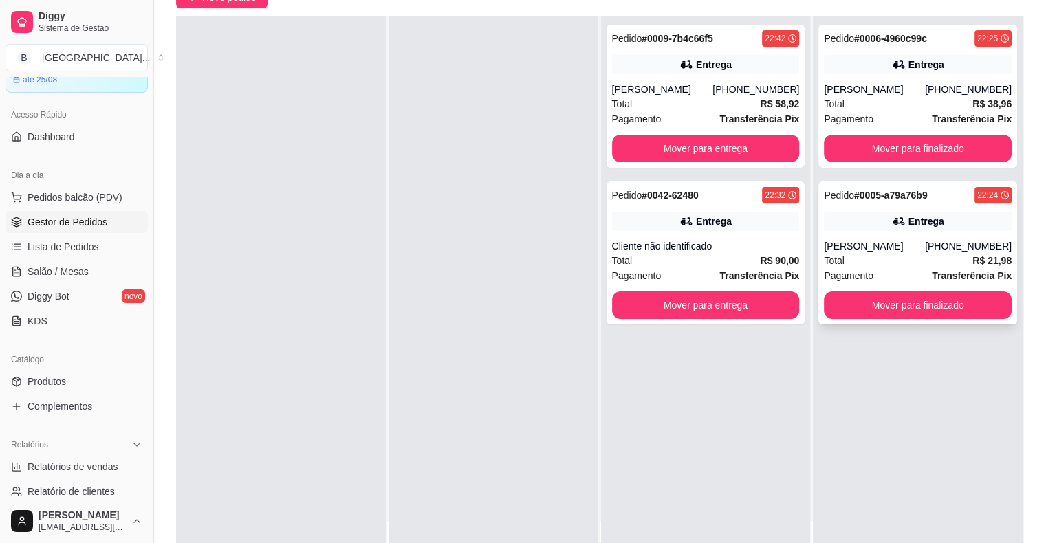
click at [886, 262] on div "Total R$ 21,98" at bounding box center [918, 260] width 188 height 15
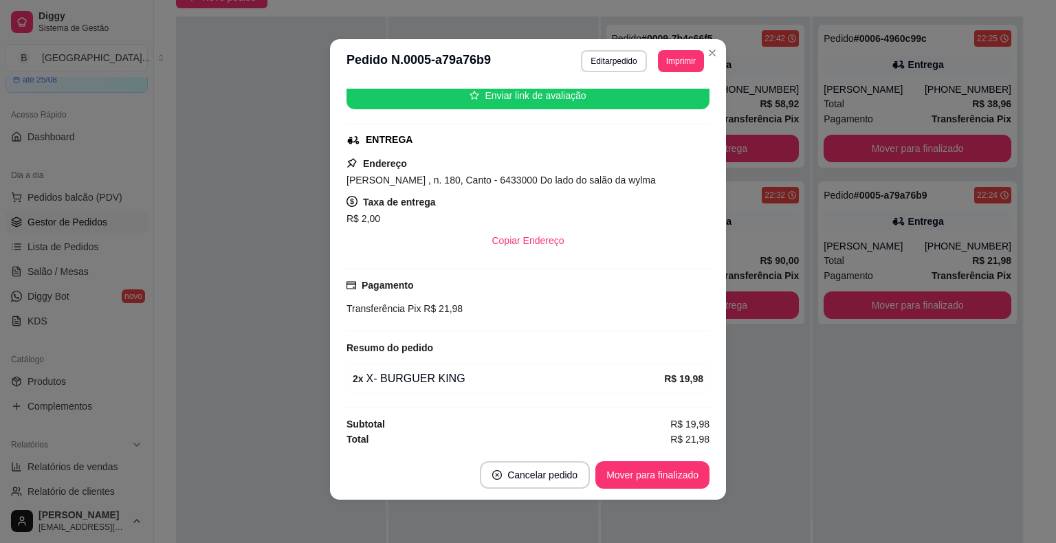
scroll to position [3, 0]
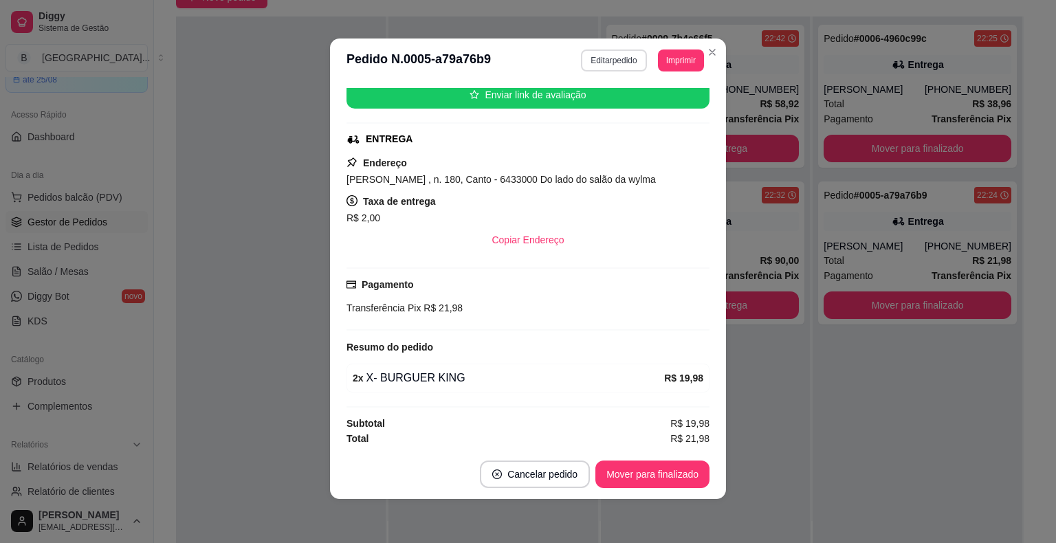
click at [599, 63] on button "Editar pedido" at bounding box center [613, 61] width 65 height 22
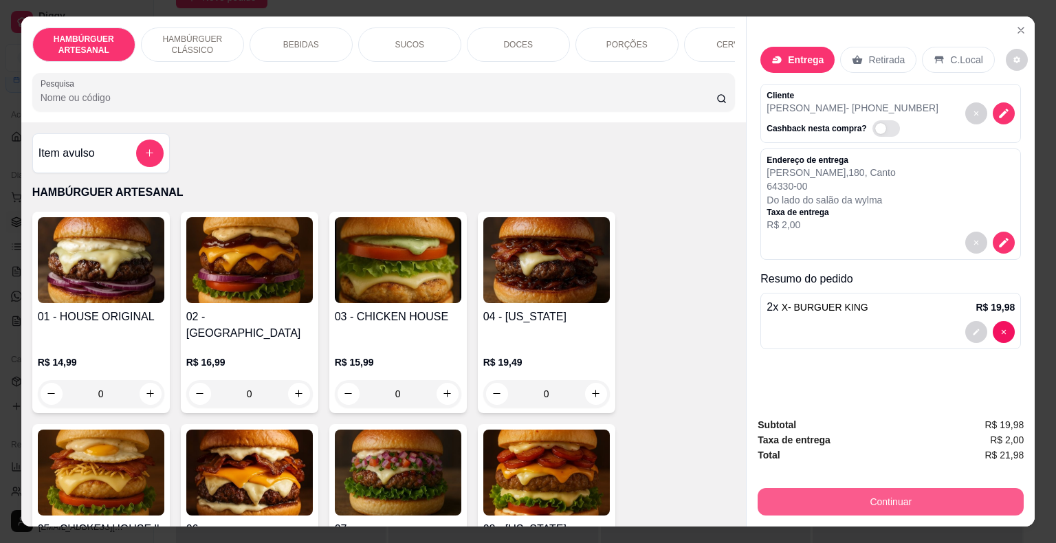
click at [863, 488] on button "Continuar" at bounding box center [891, 502] width 266 height 28
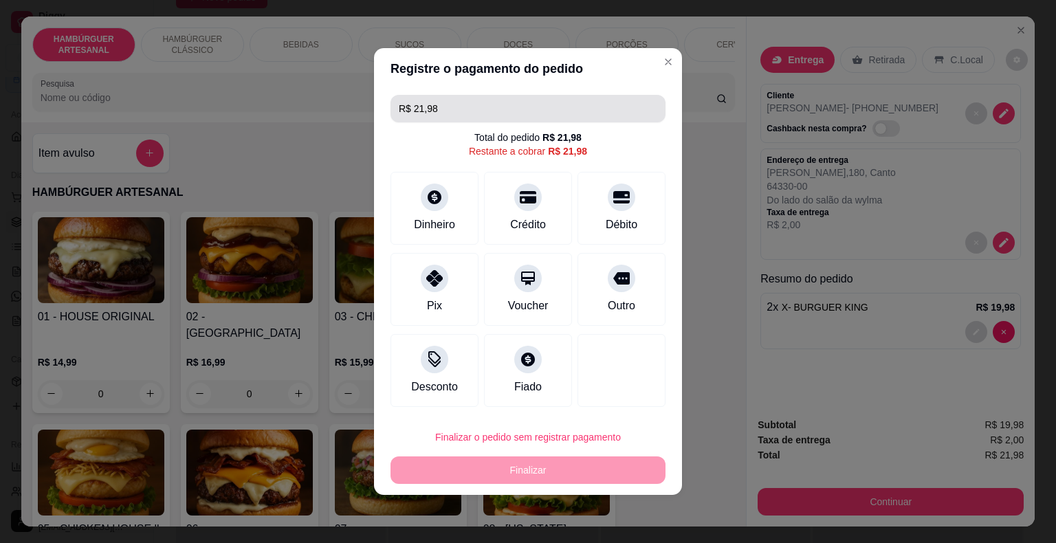
click at [492, 106] on input "R$ 21,98" at bounding box center [528, 109] width 259 height 28
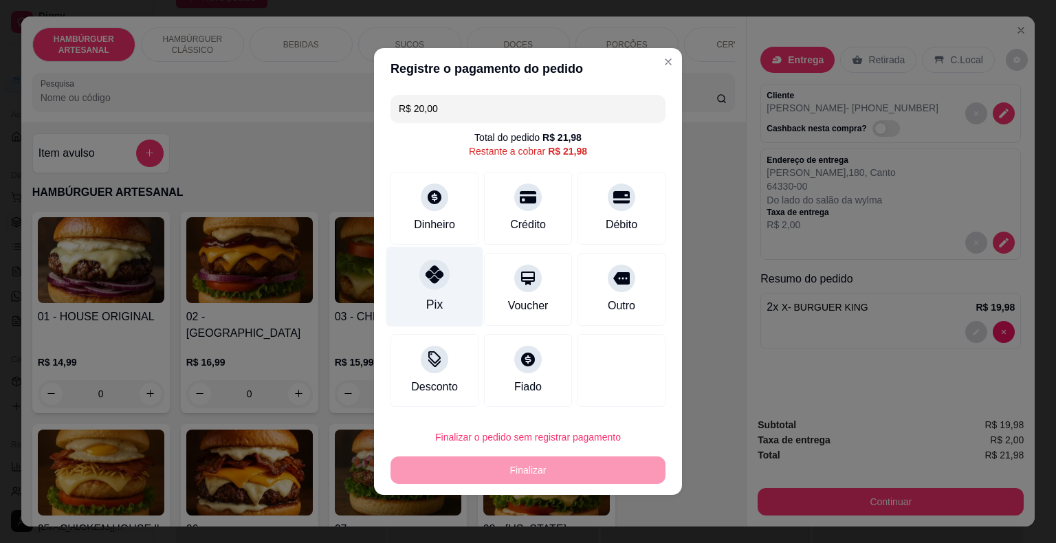
click at [437, 267] on icon at bounding box center [435, 274] width 18 height 18
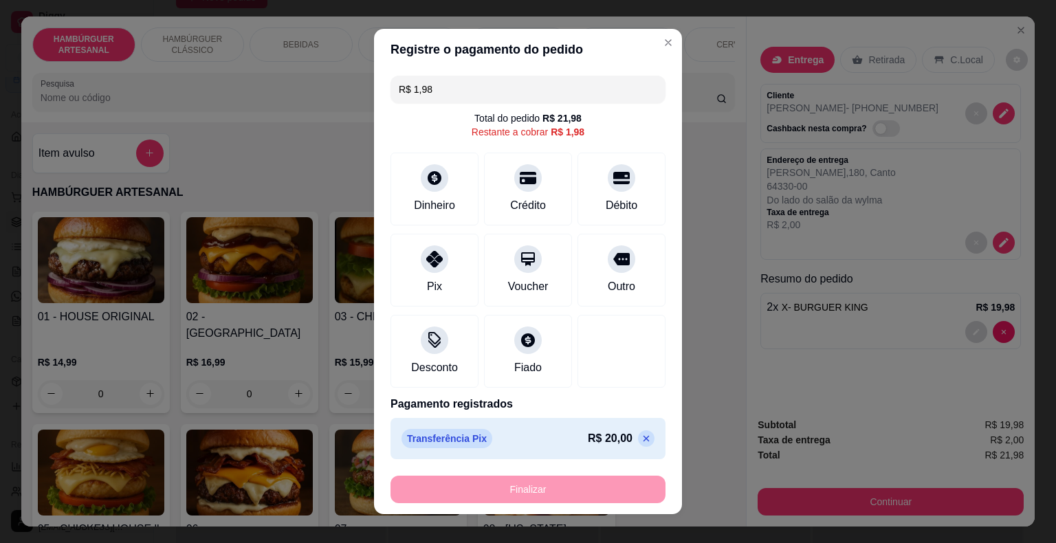
scroll to position [14, 0]
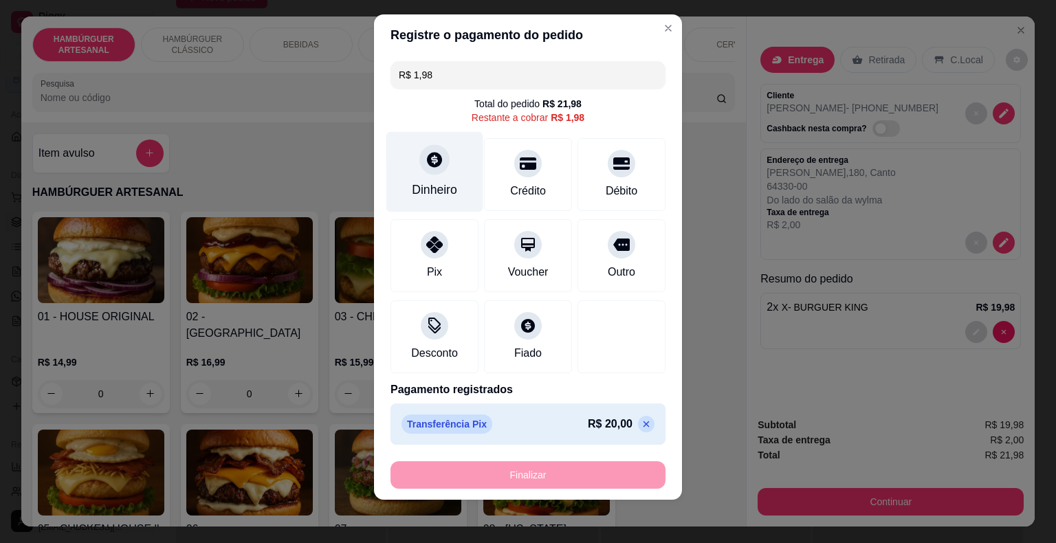
click at [426, 169] on div at bounding box center [434, 159] width 30 height 30
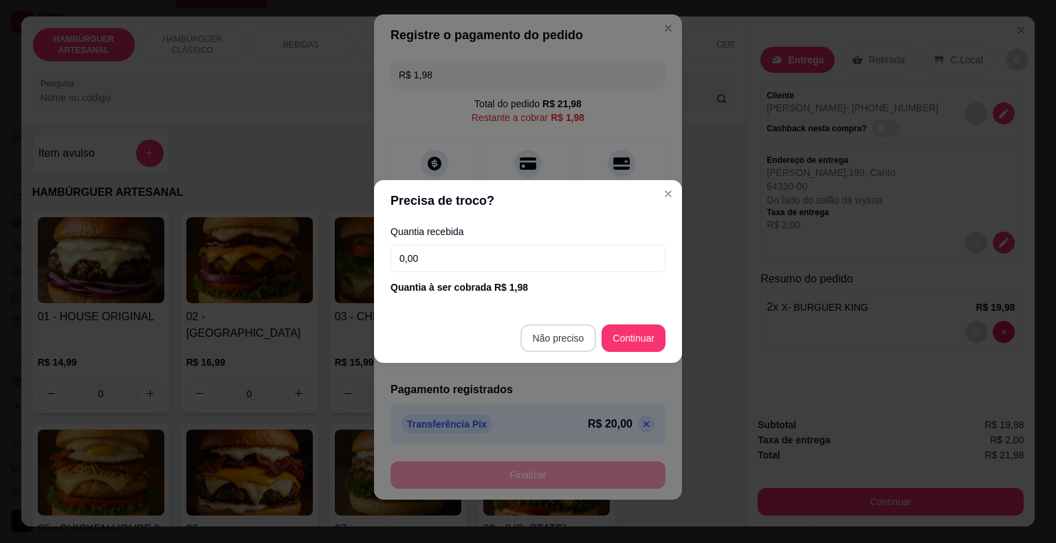
type input "R$ 0,00"
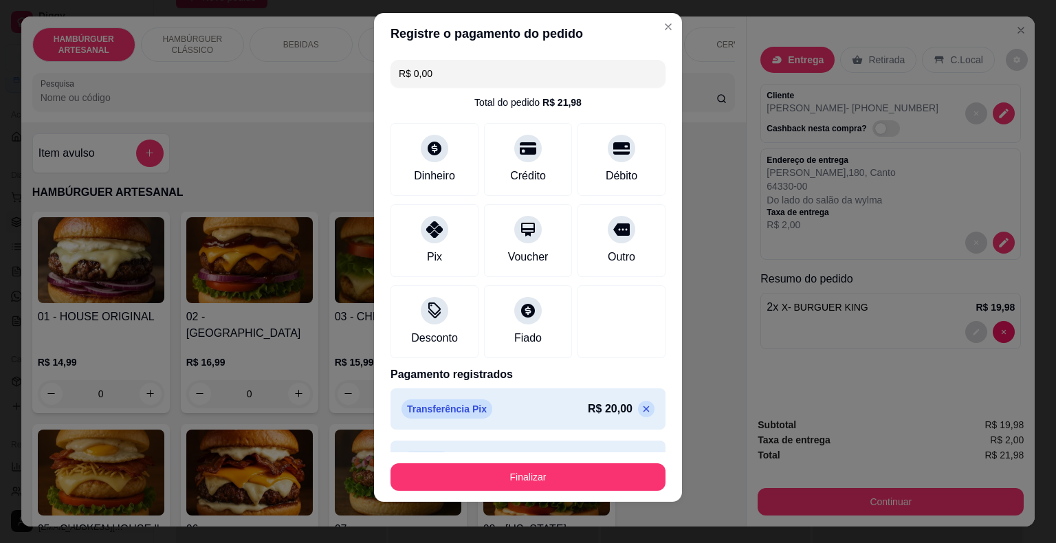
scroll to position [12, 0]
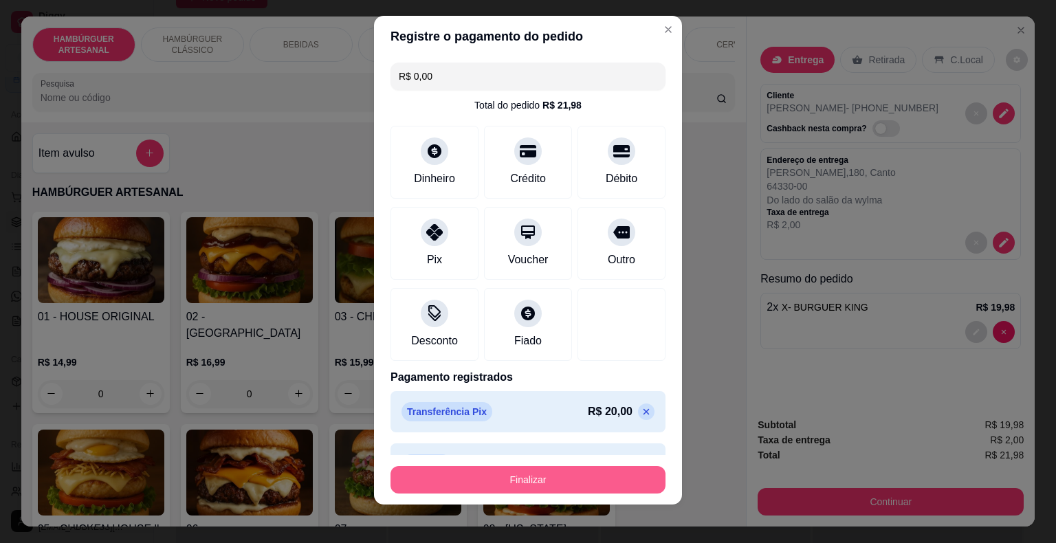
click at [558, 478] on button "Finalizar" at bounding box center [528, 480] width 275 height 28
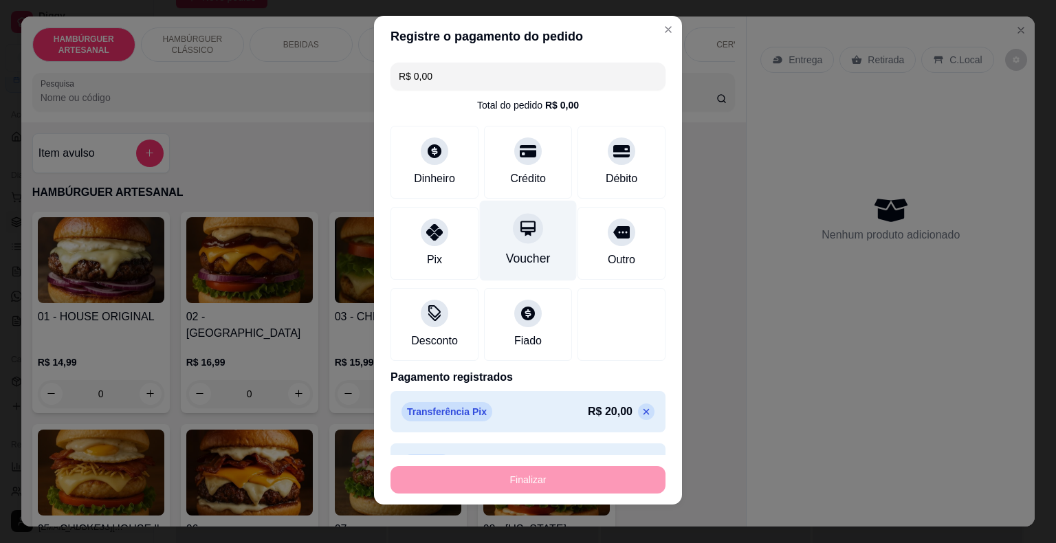
type input "0"
type input "-R$ 21,98"
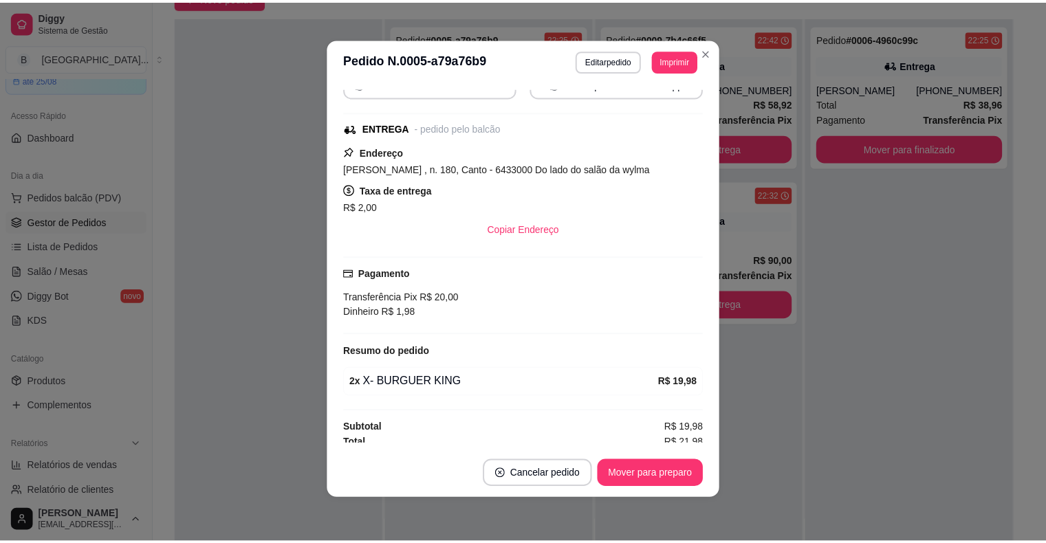
scroll to position [165, 0]
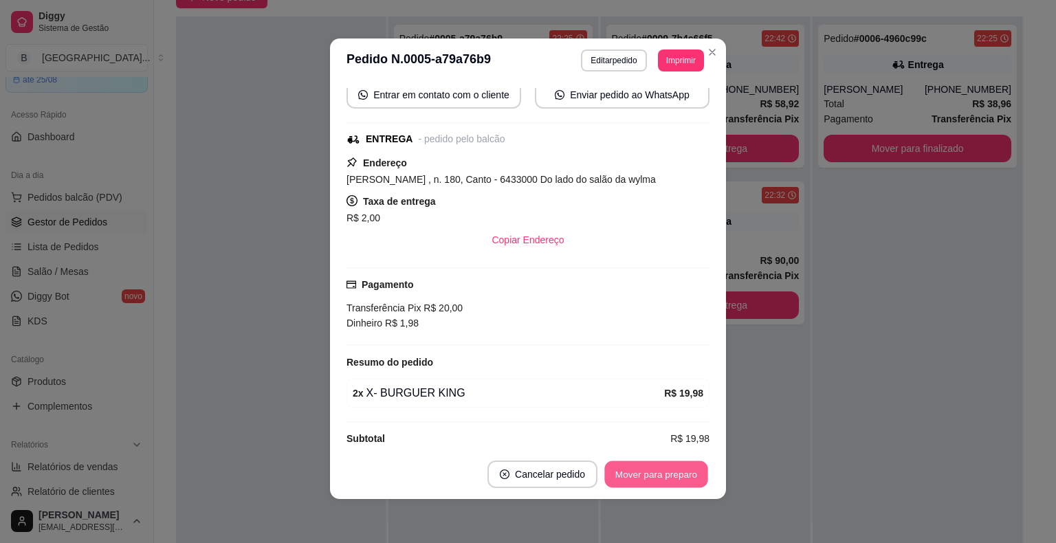
click at [681, 470] on button "Mover para preparo" at bounding box center [655, 474] width 103 height 27
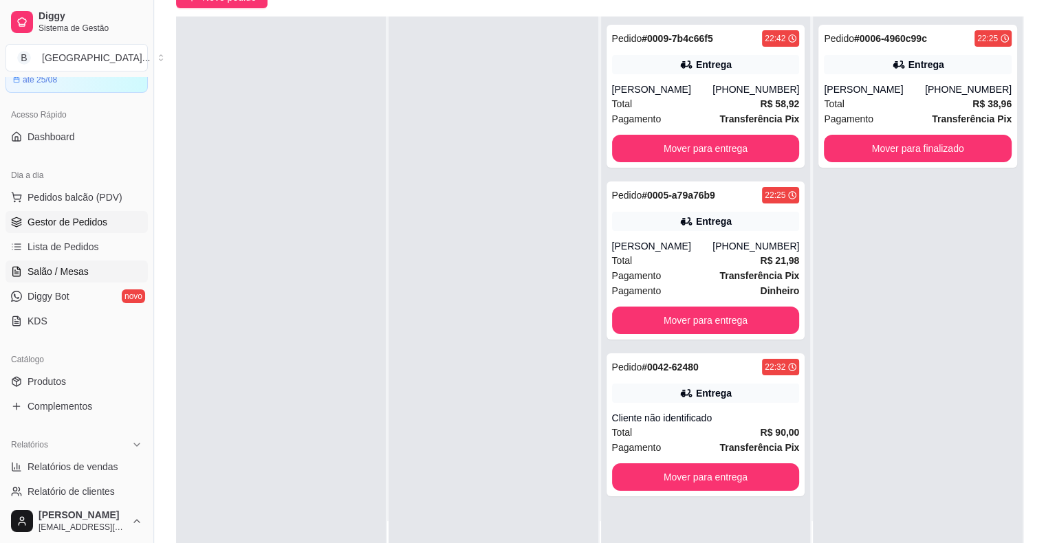
click at [137, 269] on link "Salão / Mesas" at bounding box center [77, 272] width 142 height 22
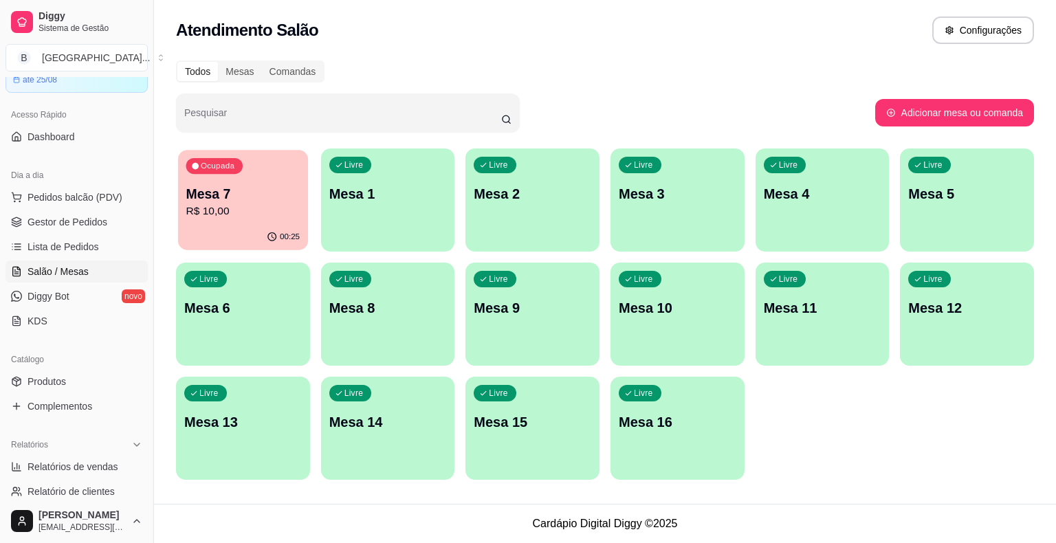
click at [212, 217] on p "R$ 10,00" at bounding box center [243, 212] width 114 height 16
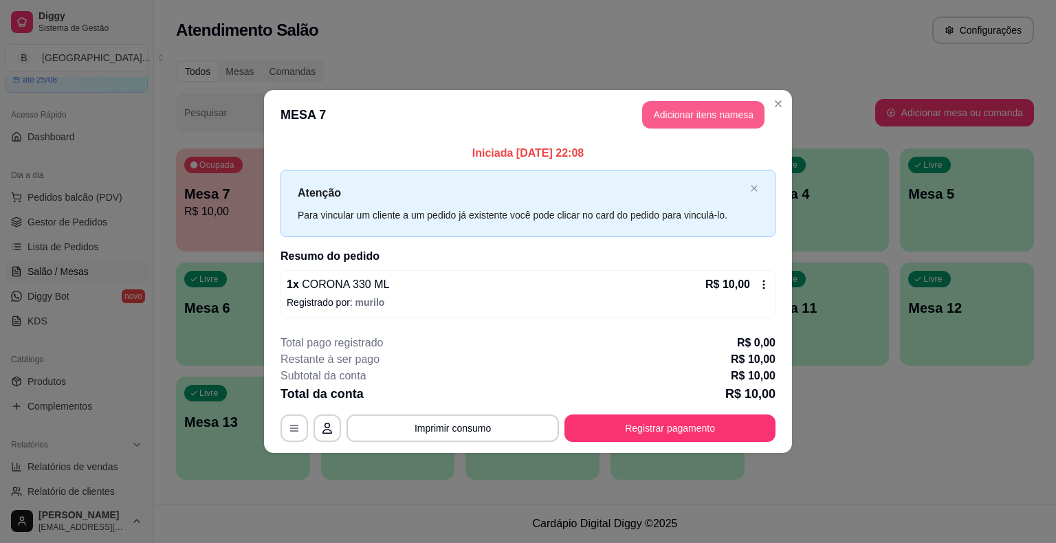
click at [675, 101] on header "MESA 7 Adicionar itens na mesa" at bounding box center [528, 115] width 528 height 50
click at [678, 110] on button "Adicionar itens na mesa" at bounding box center [703, 115] width 122 height 28
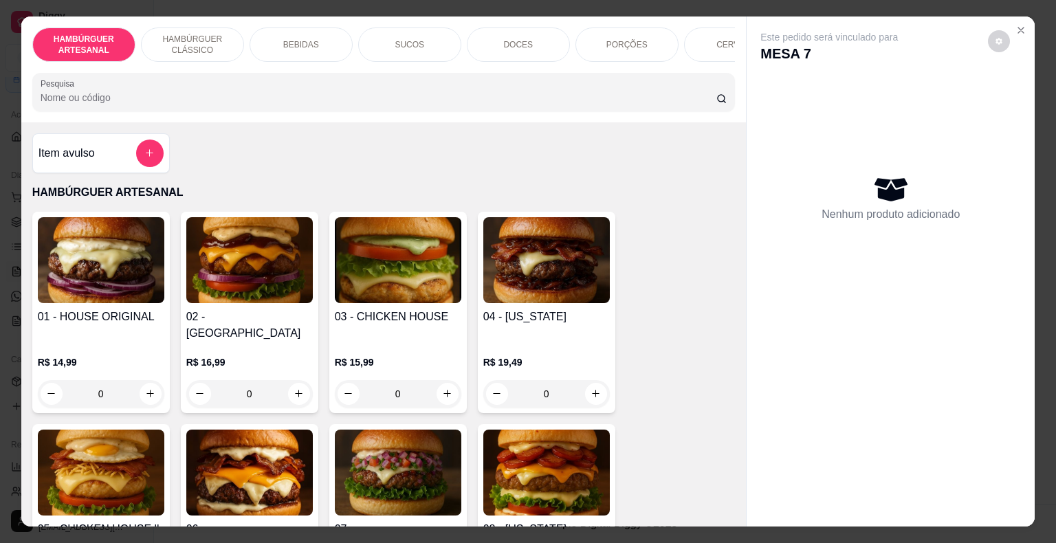
click at [519, 28] on div "DOCES" at bounding box center [518, 45] width 103 height 34
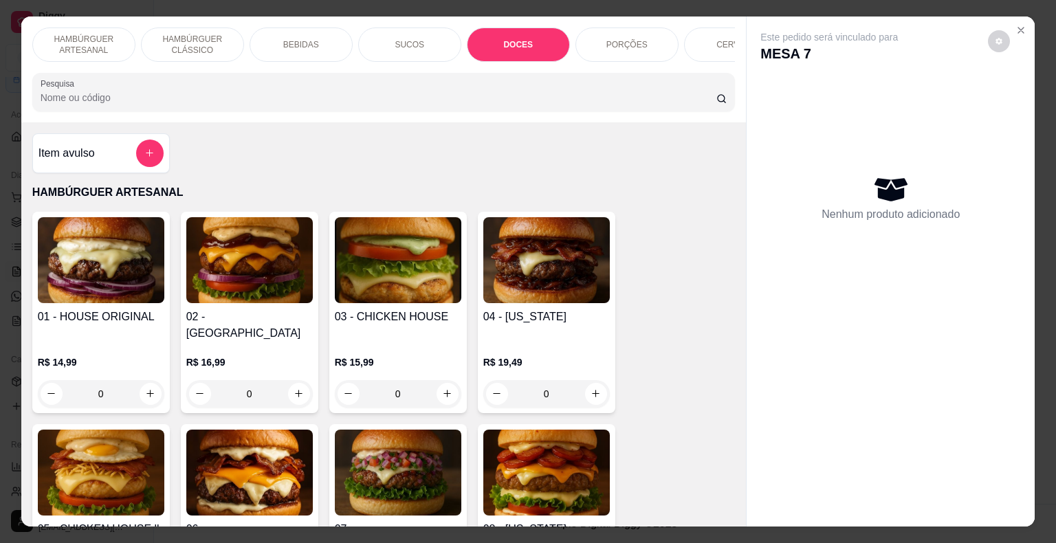
scroll to position [33, 0]
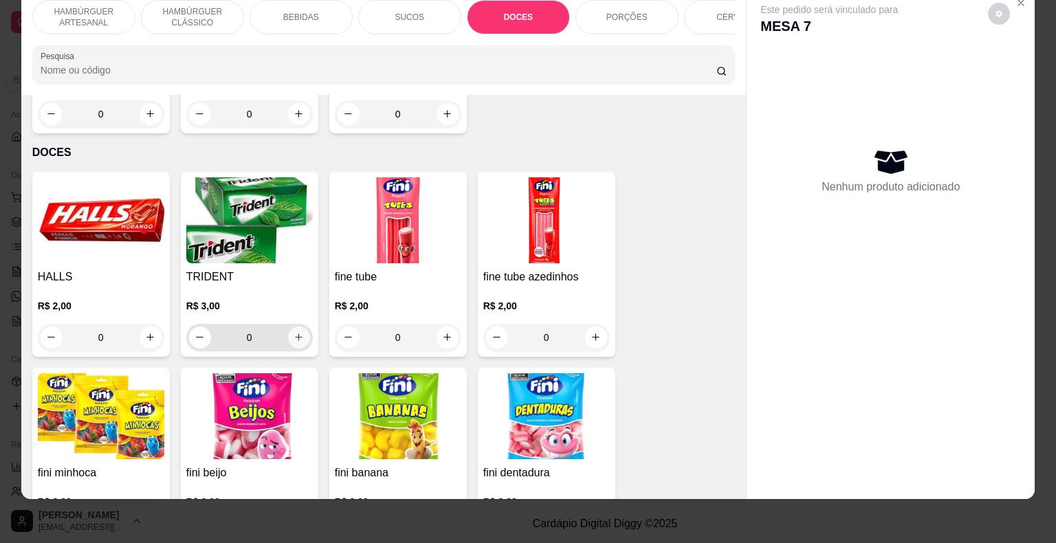
click at [299, 327] on button "increase-product-quantity" at bounding box center [299, 338] width 22 height 22
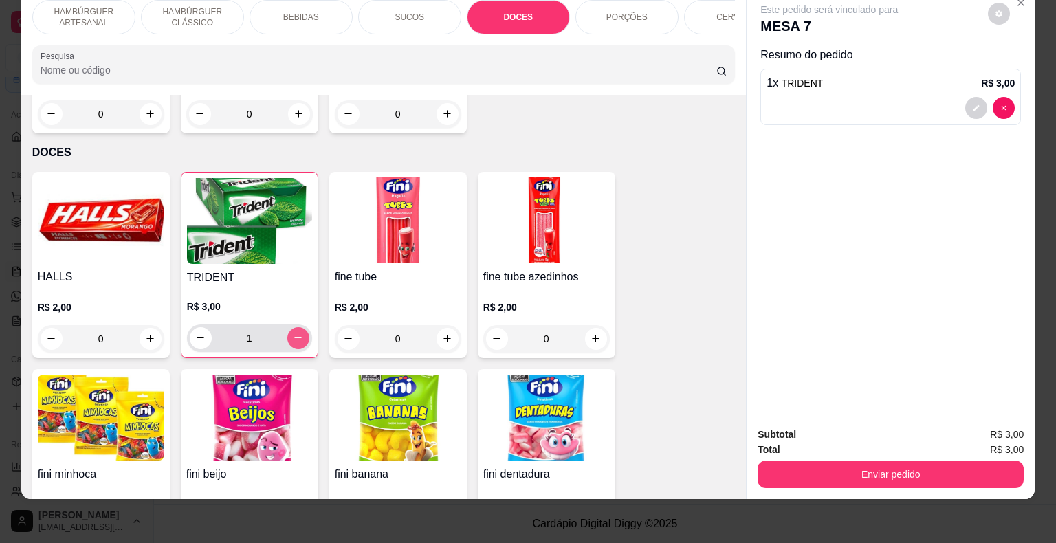
type input "1"
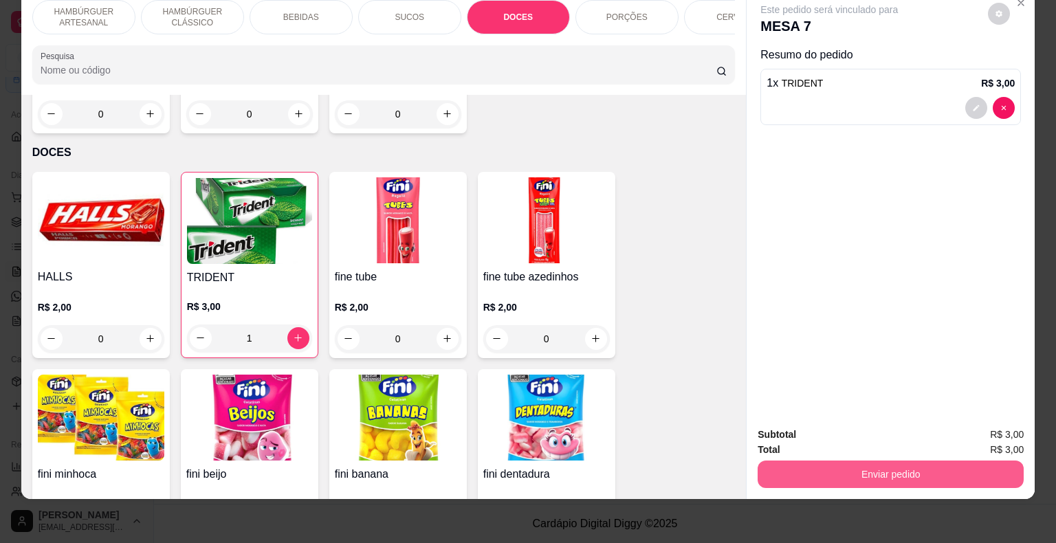
click at [792, 463] on button "Enviar pedido" at bounding box center [891, 475] width 266 height 28
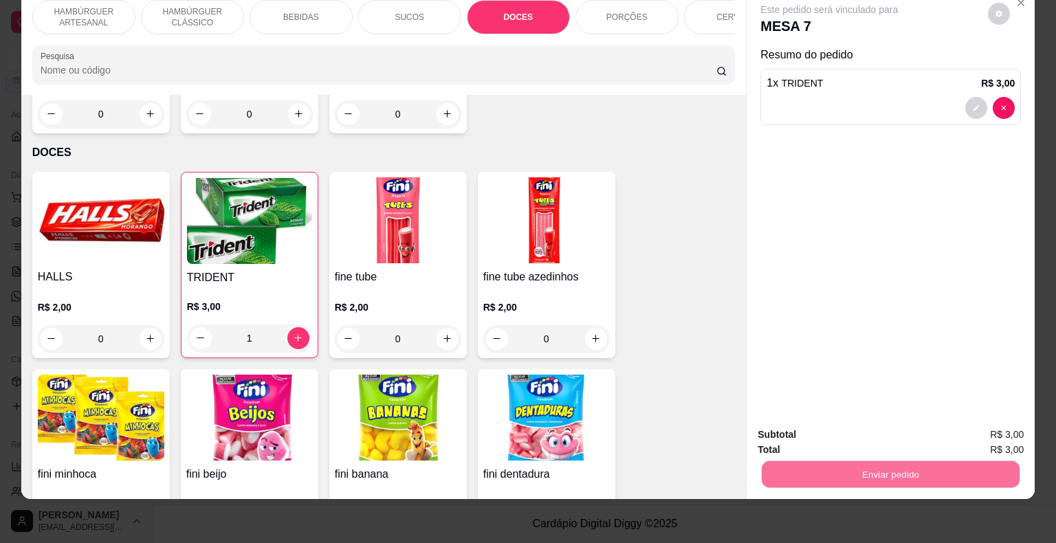
click at [800, 426] on button "Não registrar e enviar pedido" at bounding box center [845, 430] width 143 height 26
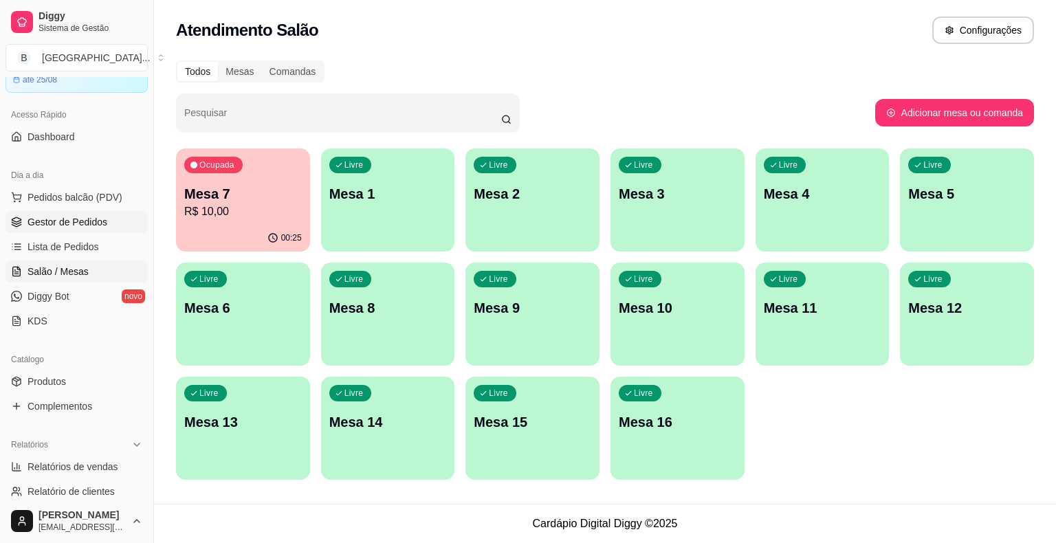
click at [33, 221] on span "Gestor de Pedidos" at bounding box center [68, 222] width 80 height 14
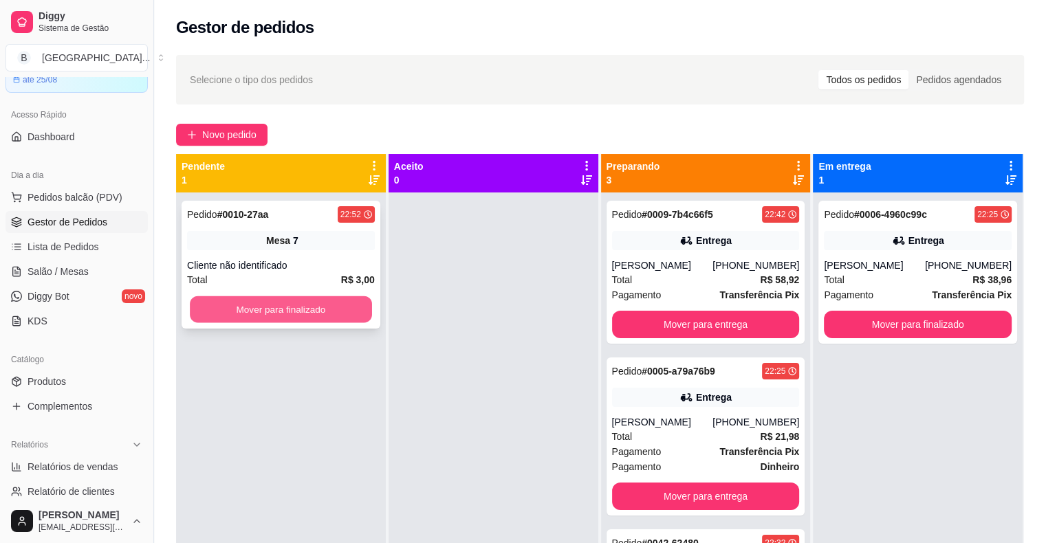
click at [279, 303] on button "Mover para finalizado" at bounding box center [281, 309] width 182 height 27
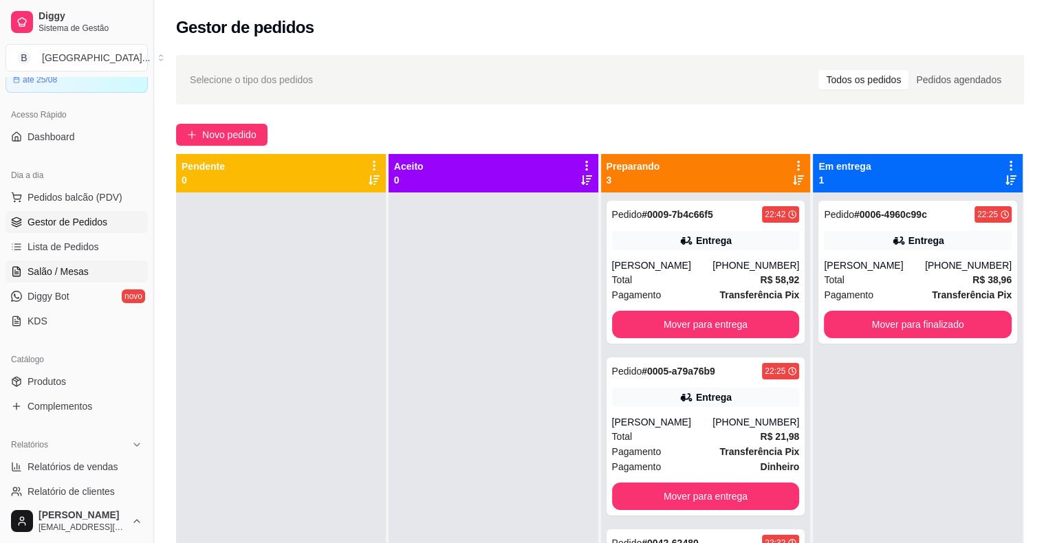
click at [109, 276] on link "Salão / Mesas" at bounding box center [77, 272] width 142 height 22
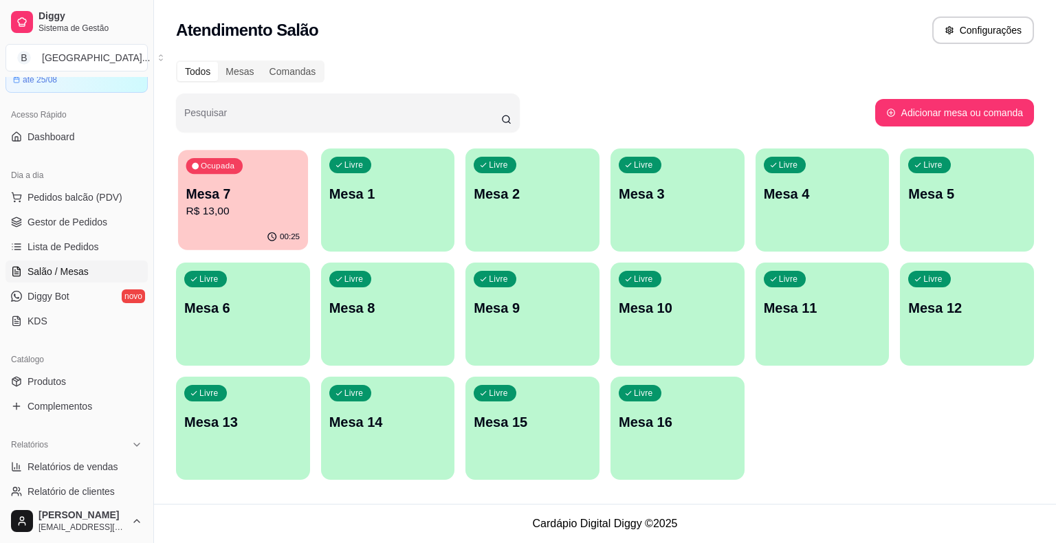
click at [199, 224] on button "Ocupada Mesa 7 R$ 13,00 00:25" at bounding box center [243, 200] width 130 height 100
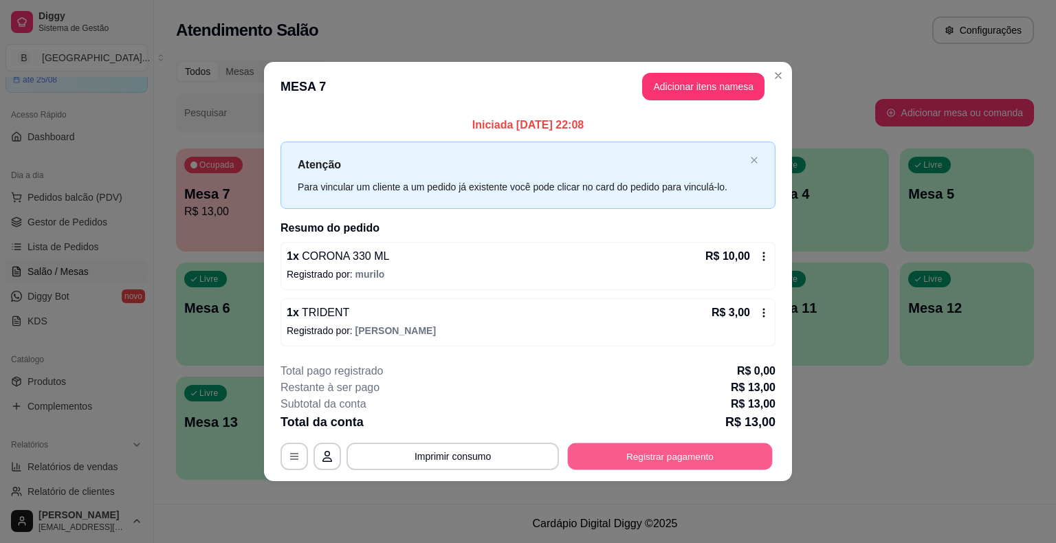
click at [682, 453] on button "Registrar pagamento" at bounding box center [670, 456] width 205 height 27
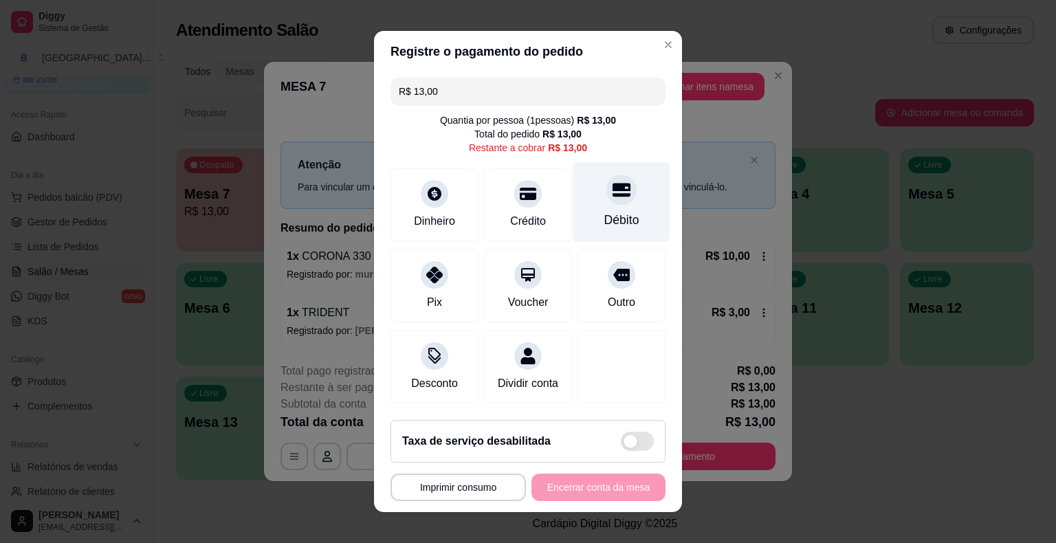
click at [606, 201] on div at bounding box center [621, 190] width 30 height 30
type input "R$ 0,00"
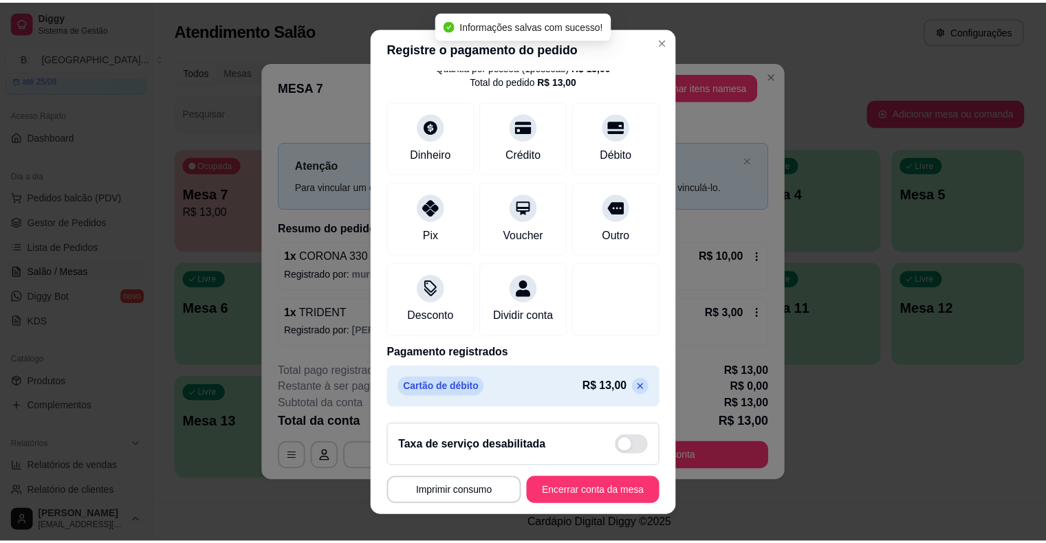
scroll to position [17, 0]
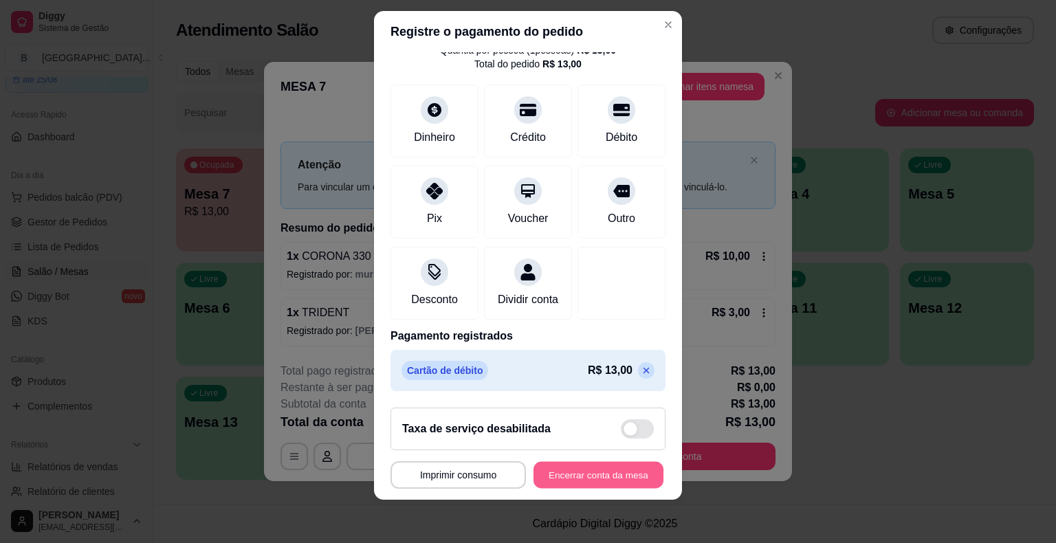
click at [573, 469] on button "Encerrar conta da mesa" at bounding box center [599, 474] width 130 height 27
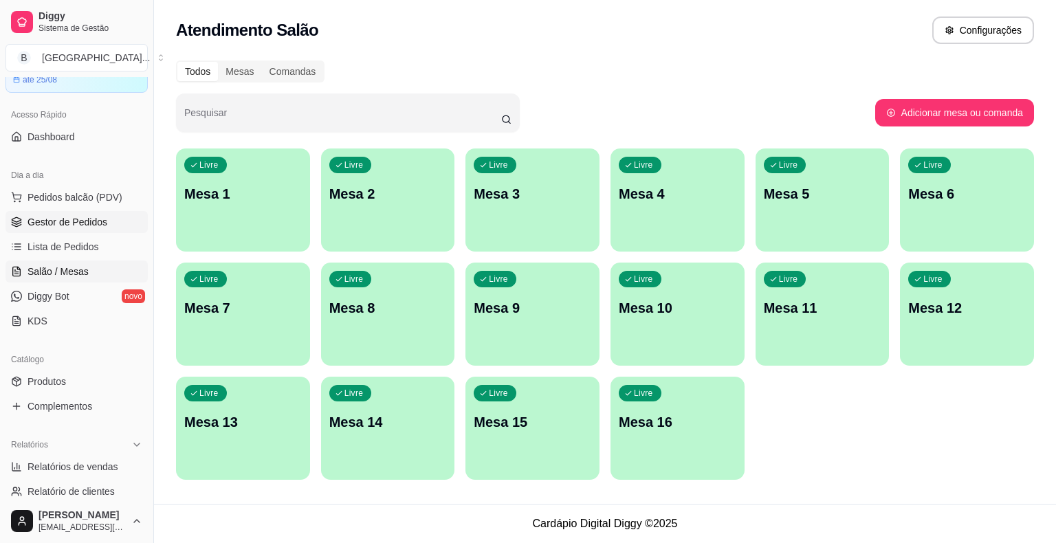
click at [76, 226] on span "Gestor de Pedidos" at bounding box center [68, 222] width 80 height 14
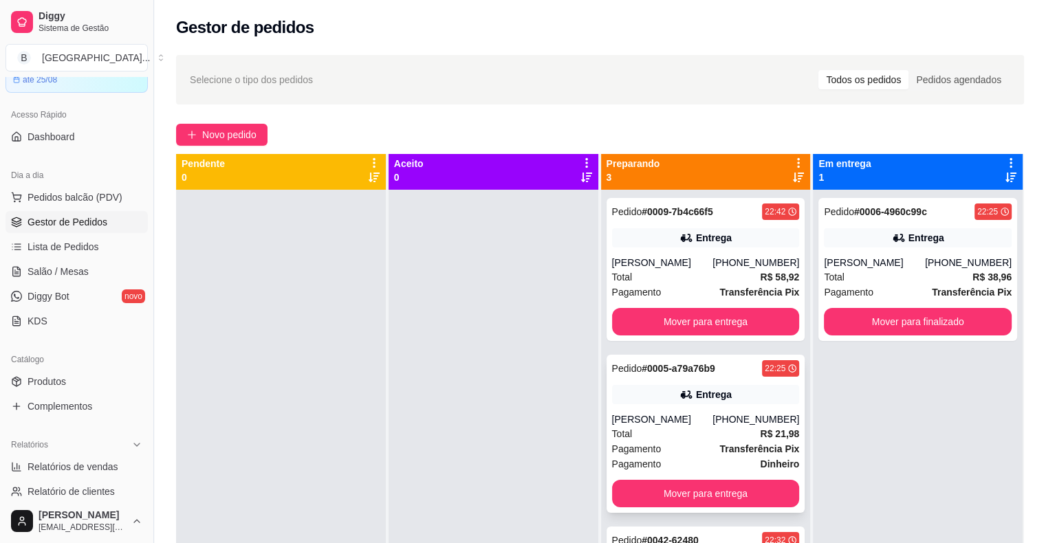
scroll to position [39, 0]
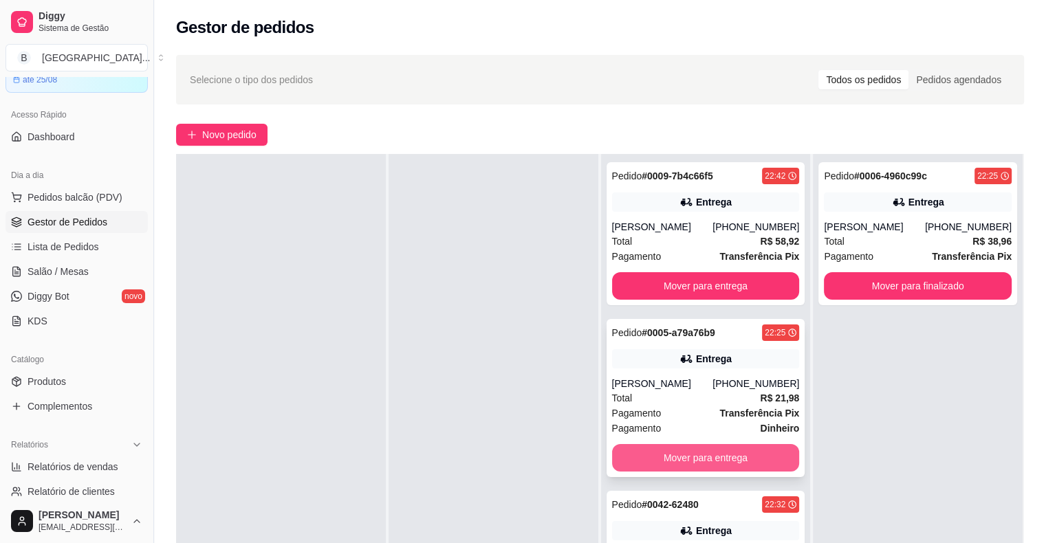
click at [763, 466] on button "Mover para entrega" at bounding box center [706, 458] width 188 height 28
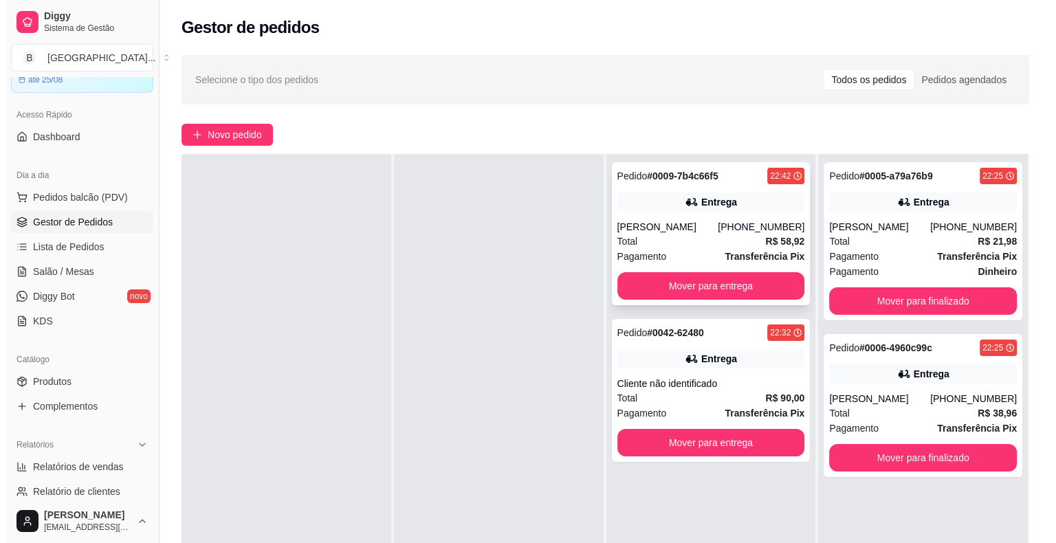
scroll to position [0, 0]
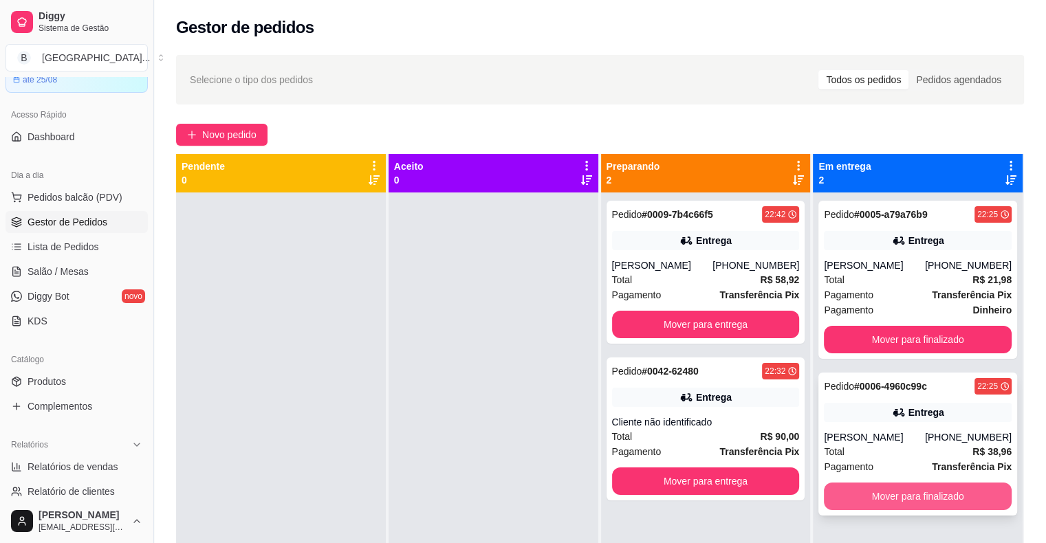
click at [905, 496] on button "Mover para finalizado" at bounding box center [918, 497] width 188 height 28
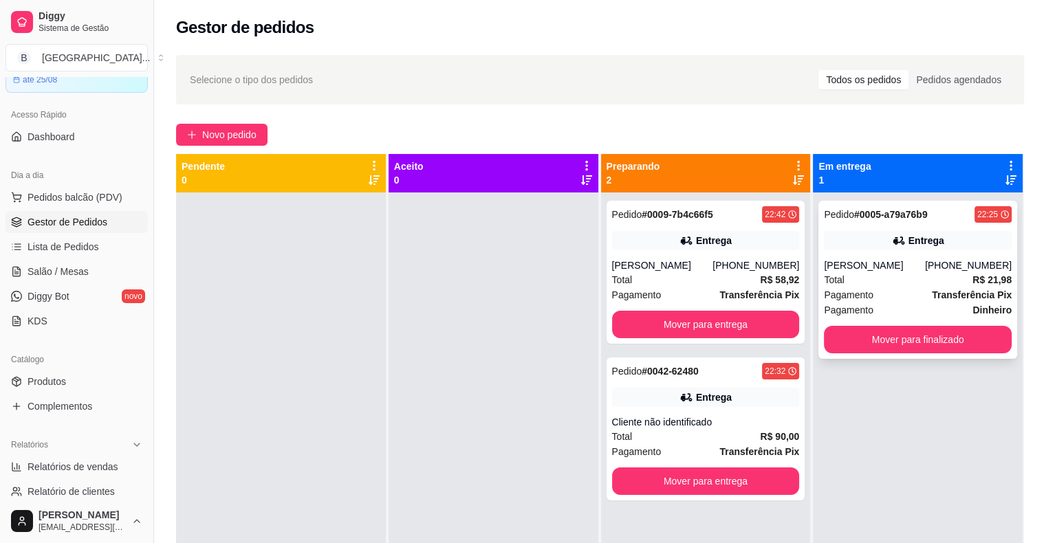
click at [890, 283] on div "Total R$ 21,98" at bounding box center [918, 279] width 188 height 15
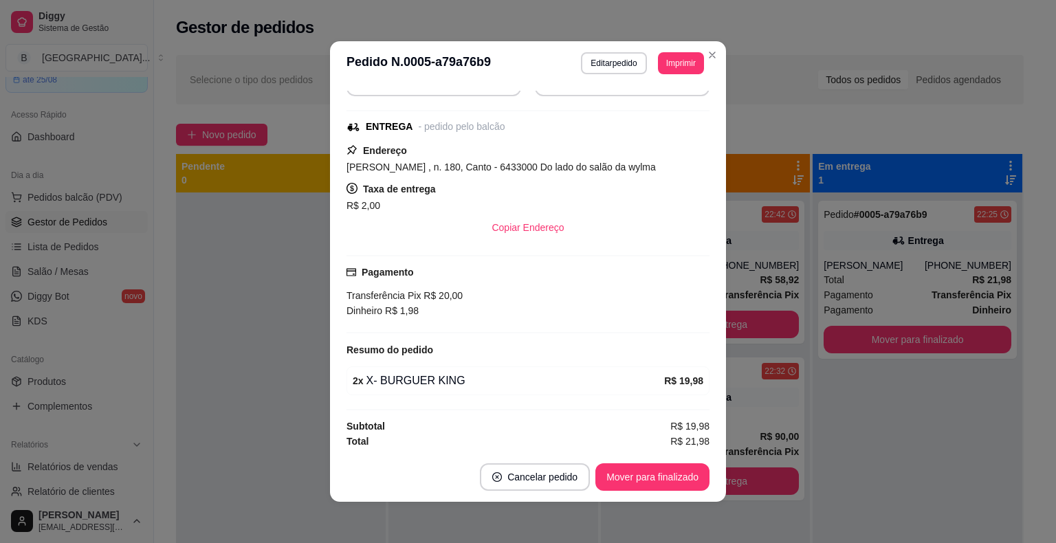
scroll to position [3, 0]
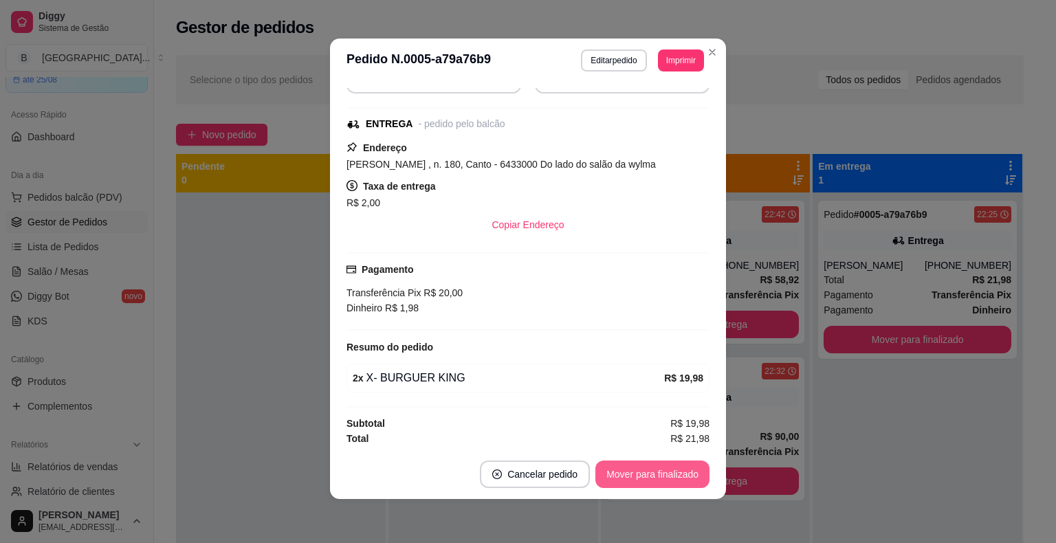
click at [658, 483] on button "Mover para finalizado" at bounding box center [652, 475] width 114 height 28
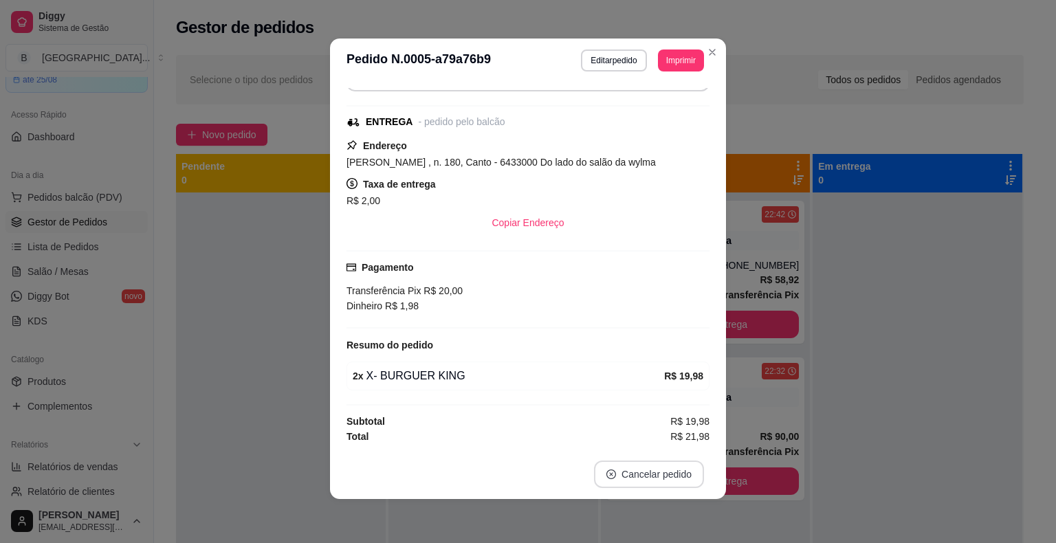
scroll to position [135, 0]
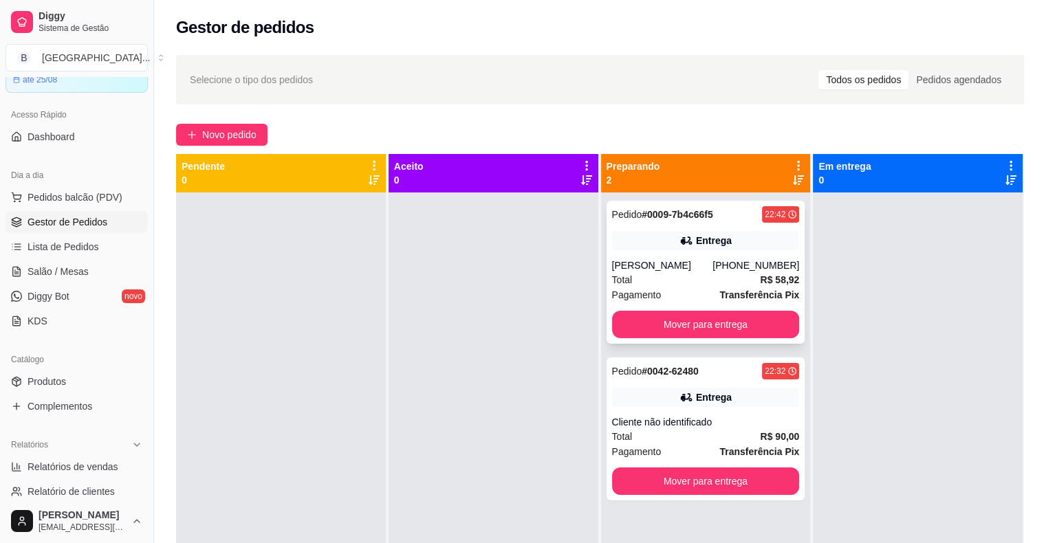
click at [704, 274] on div "Total R$ 58,92" at bounding box center [706, 279] width 188 height 15
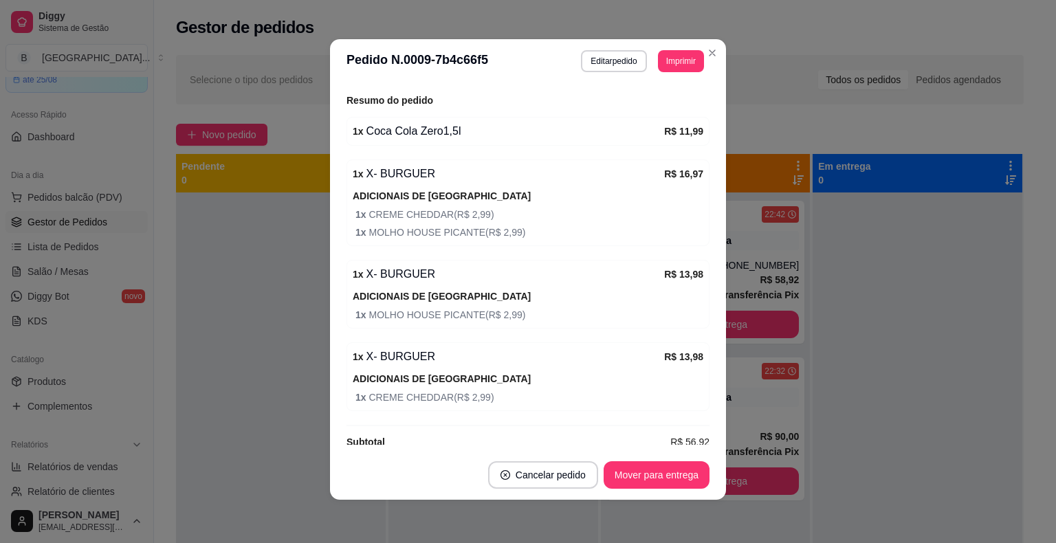
scroll to position [3, 0]
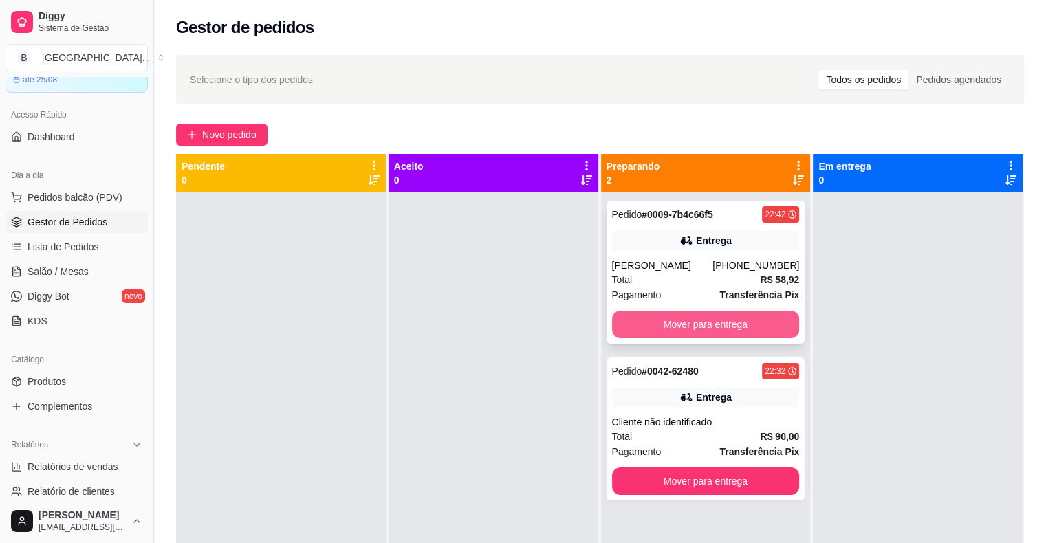
click at [732, 313] on button "Mover para entrega" at bounding box center [706, 325] width 188 height 28
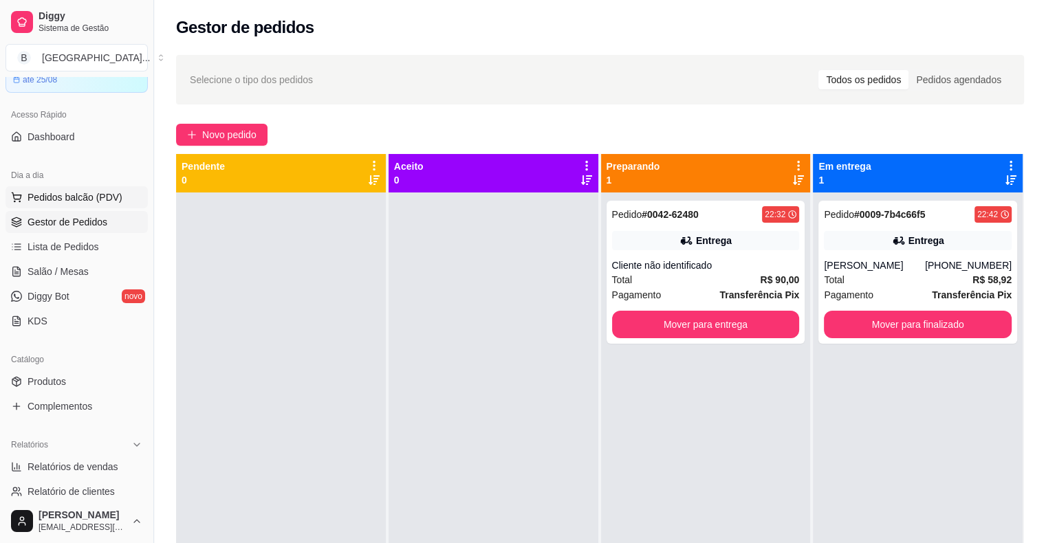
click at [129, 191] on button "Pedidos balcão (PDV)" at bounding box center [77, 197] width 142 height 22
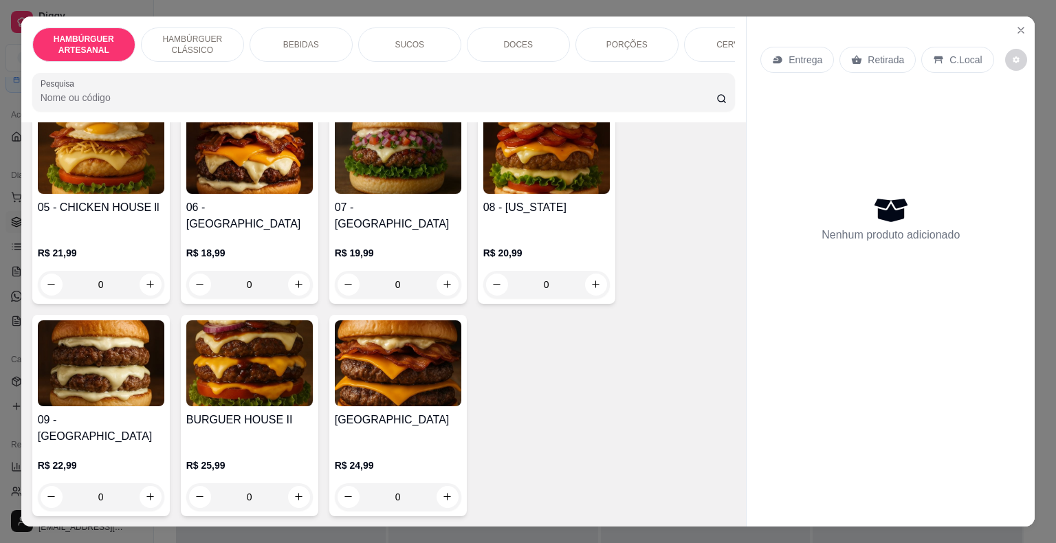
scroll to position [275, 0]
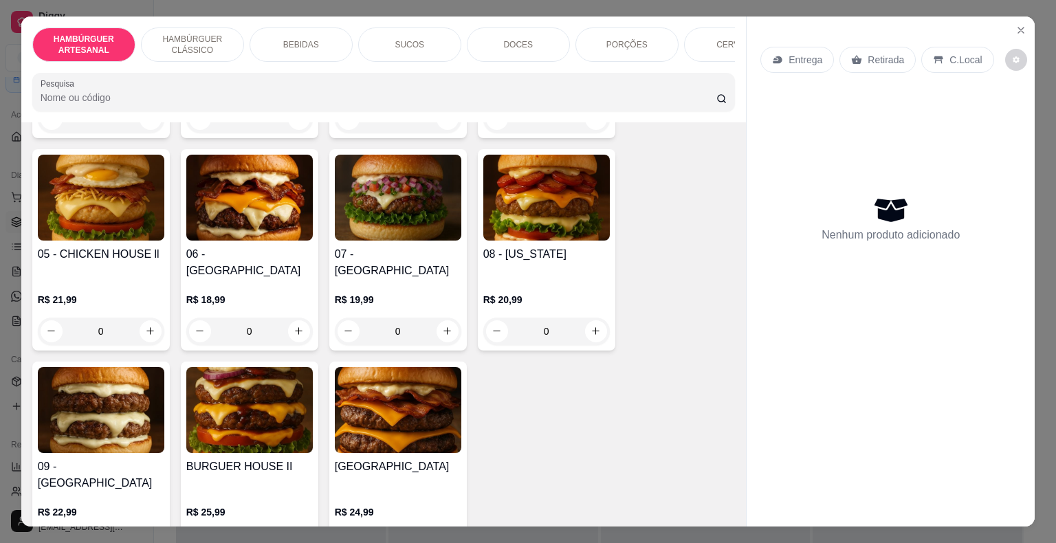
click at [421, 217] on img at bounding box center [398, 198] width 127 height 86
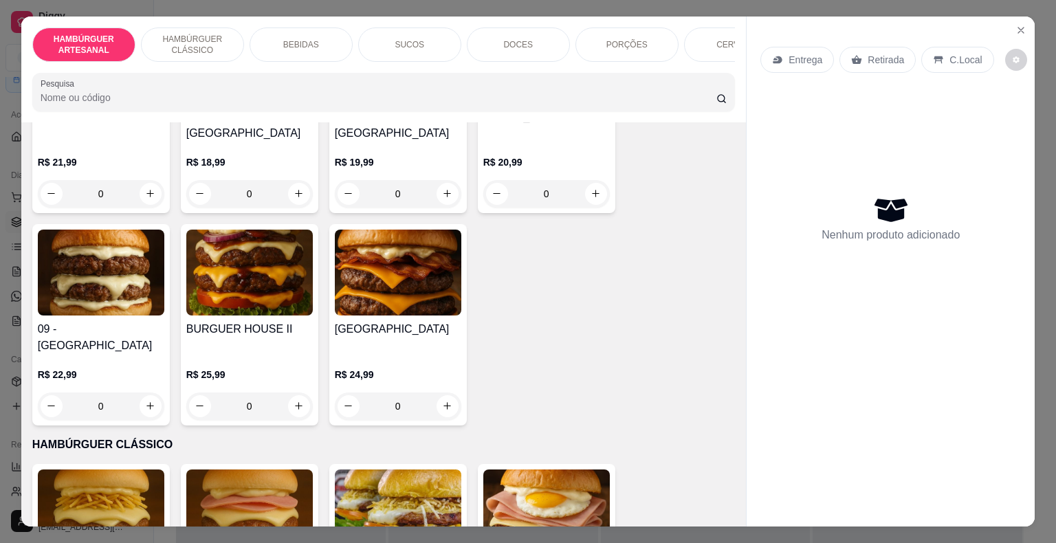
scroll to position [206, 0]
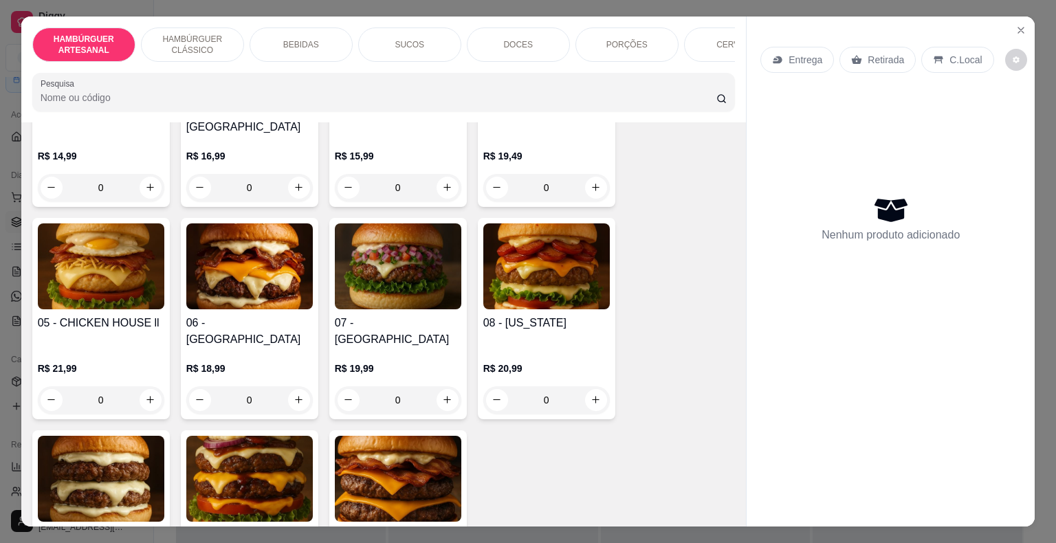
click at [413, 362] on p "R$ 19,99" at bounding box center [398, 369] width 127 height 14
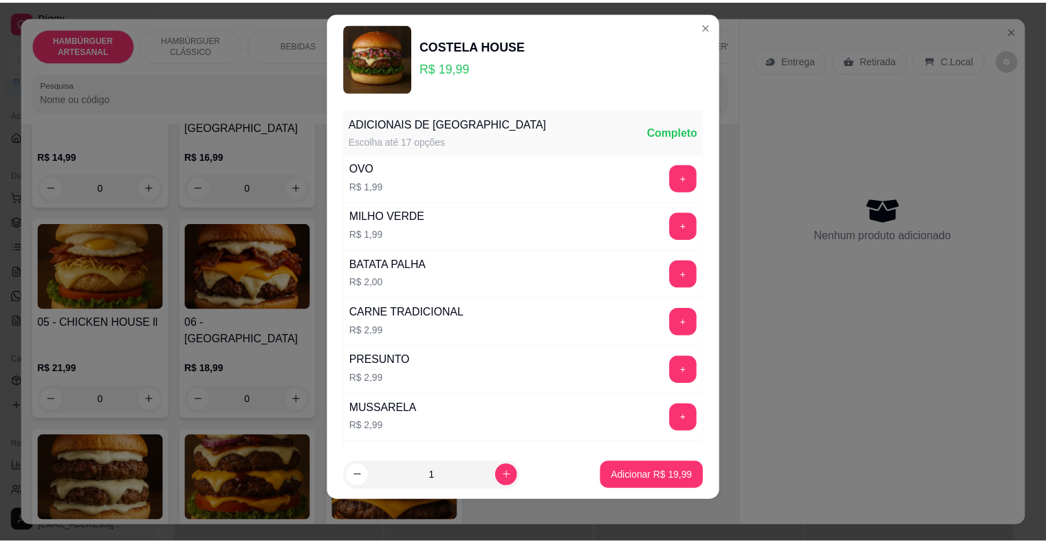
scroll to position [17, 0]
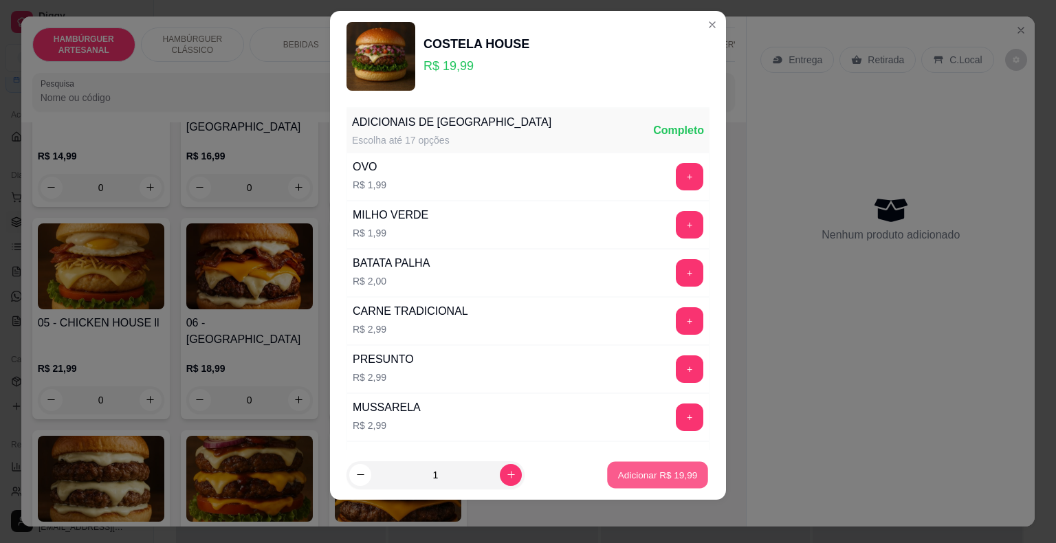
click at [645, 472] on p "Adicionar R$ 19,99" at bounding box center [658, 474] width 80 height 13
type input "1"
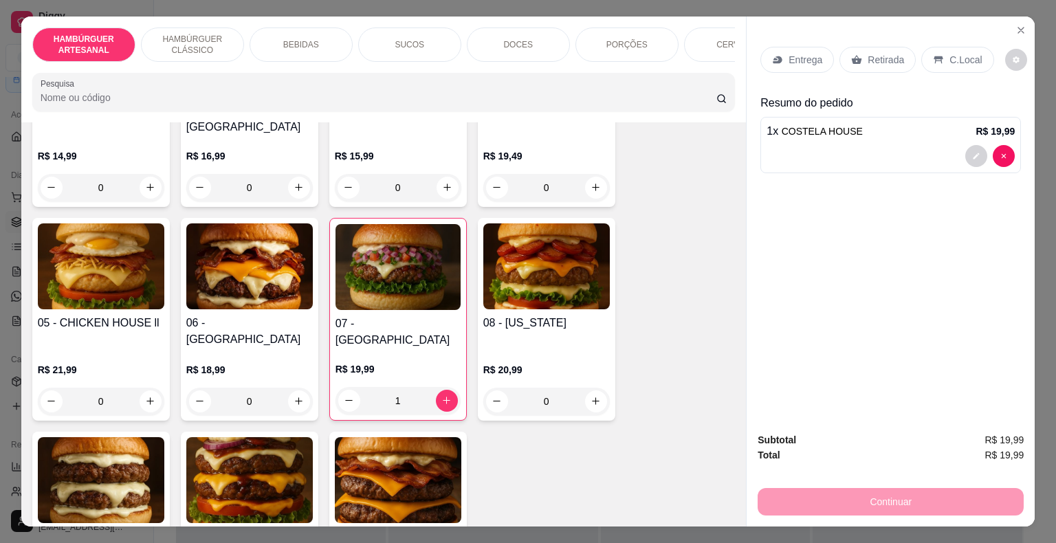
click at [855, 54] on icon at bounding box center [856, 59] width 11 height 11
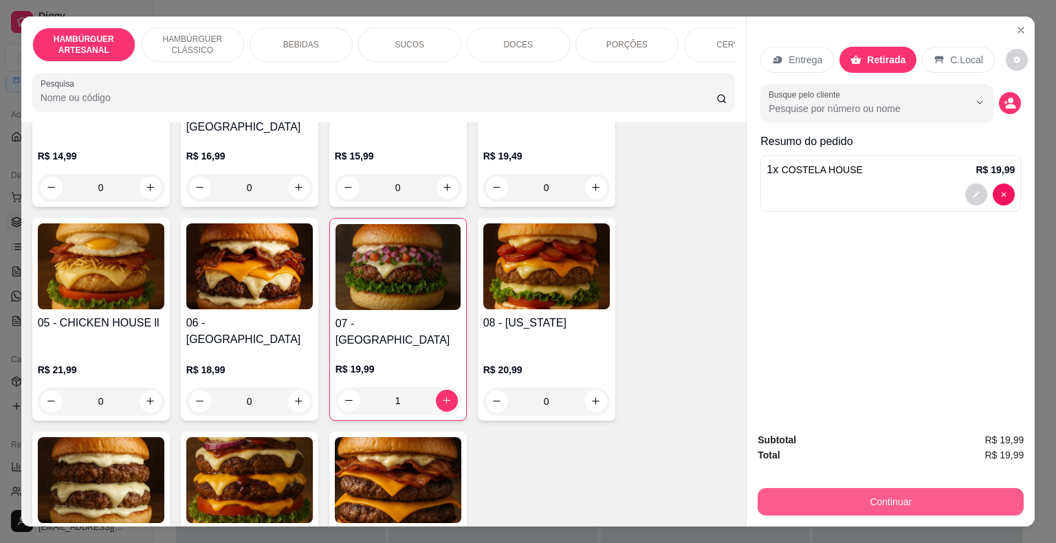
click at [781, 510] on button "Continuar" at bounding box center [891, 502] width 266 height 28
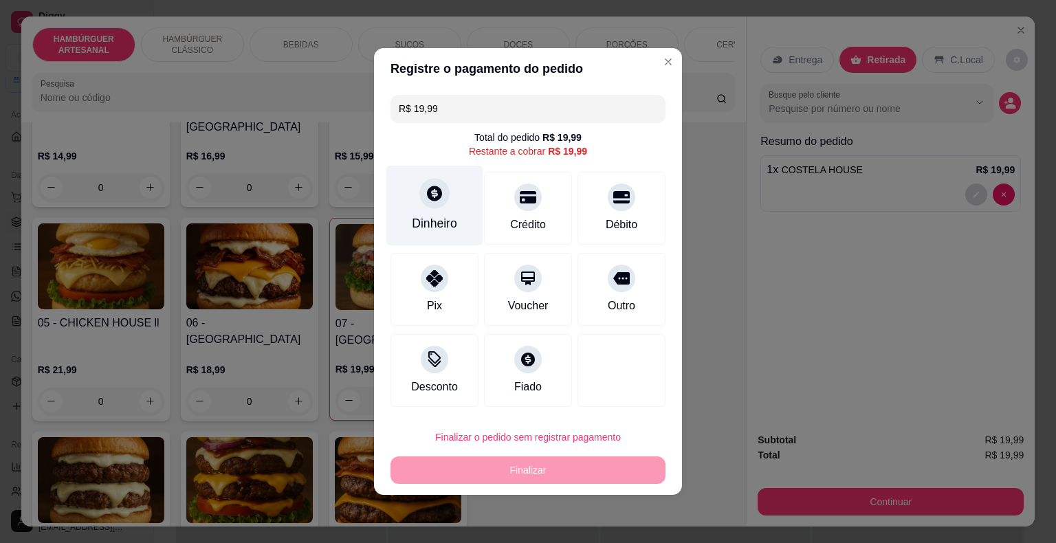
click at [468, 230] on div "Dinheiro" at bounding box center [434, 206] width 97 height 80
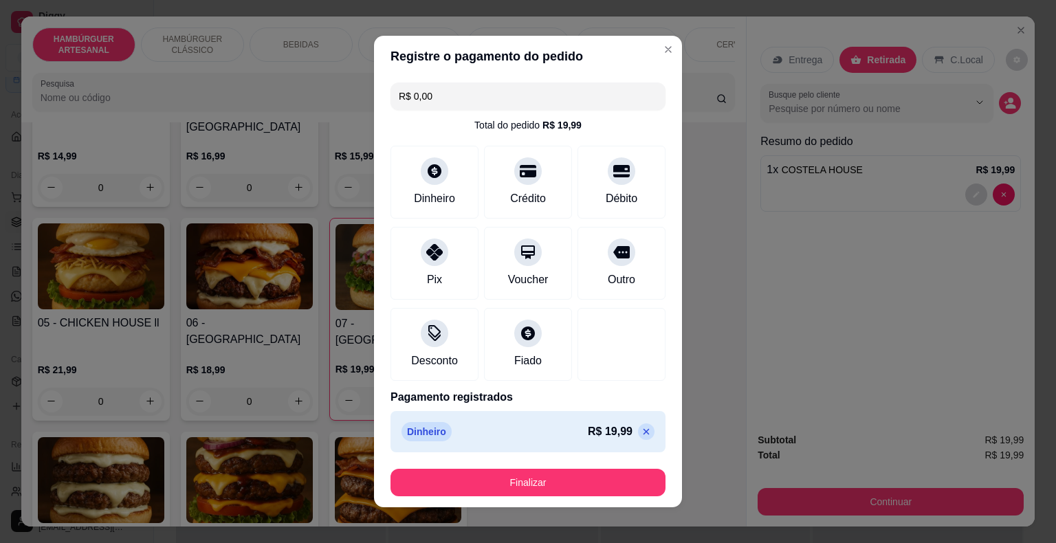
type input "R$ 0,00"
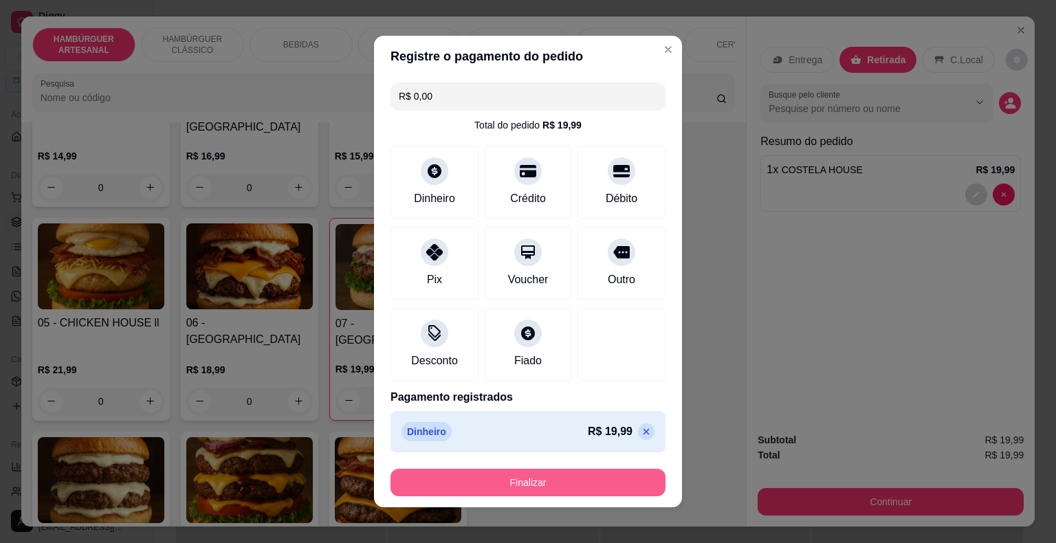
click at [572, 472] on button "Finalizar" at bounding box center [528, 483] width 275 height 28
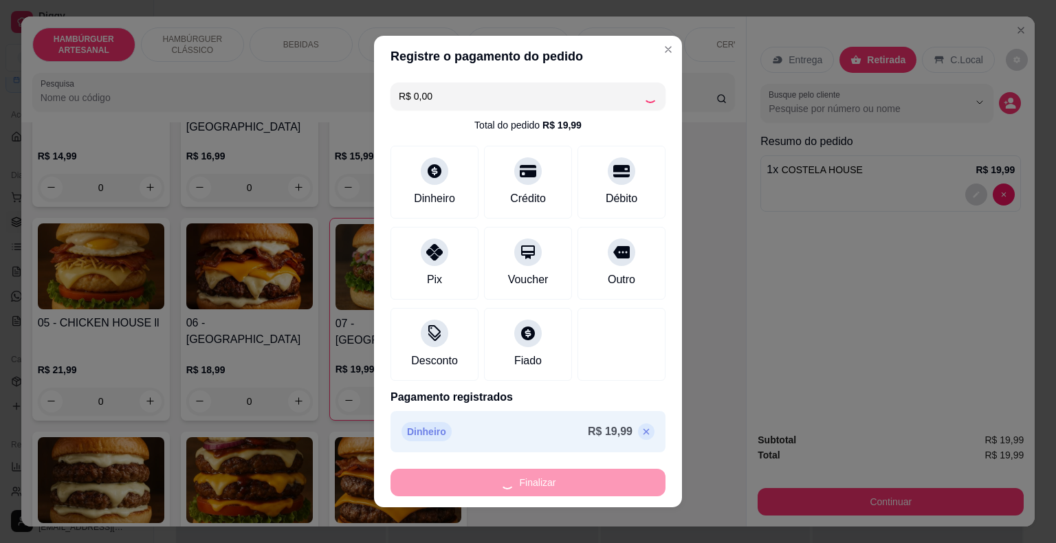
type input "0"
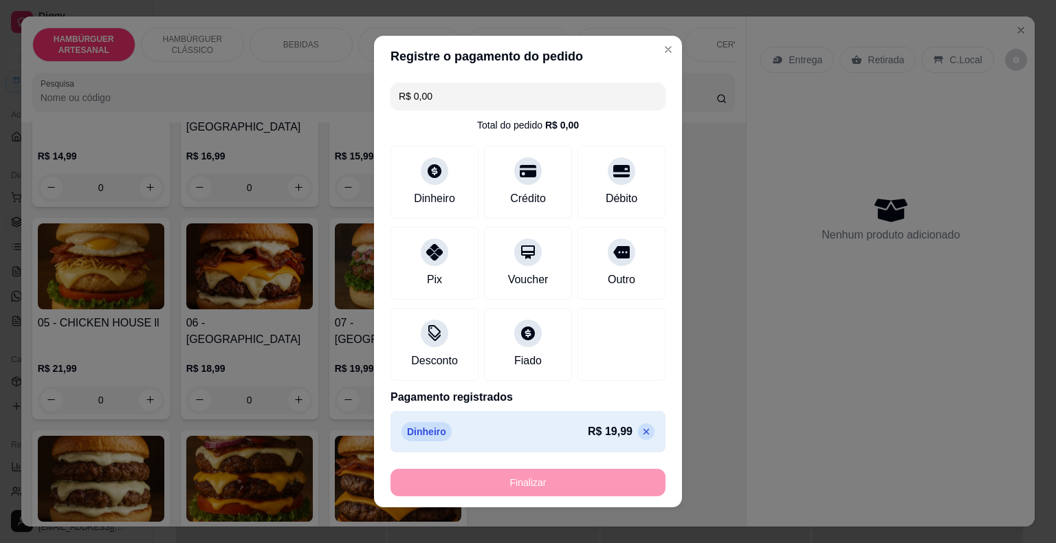
type input "-R$ 19,99"
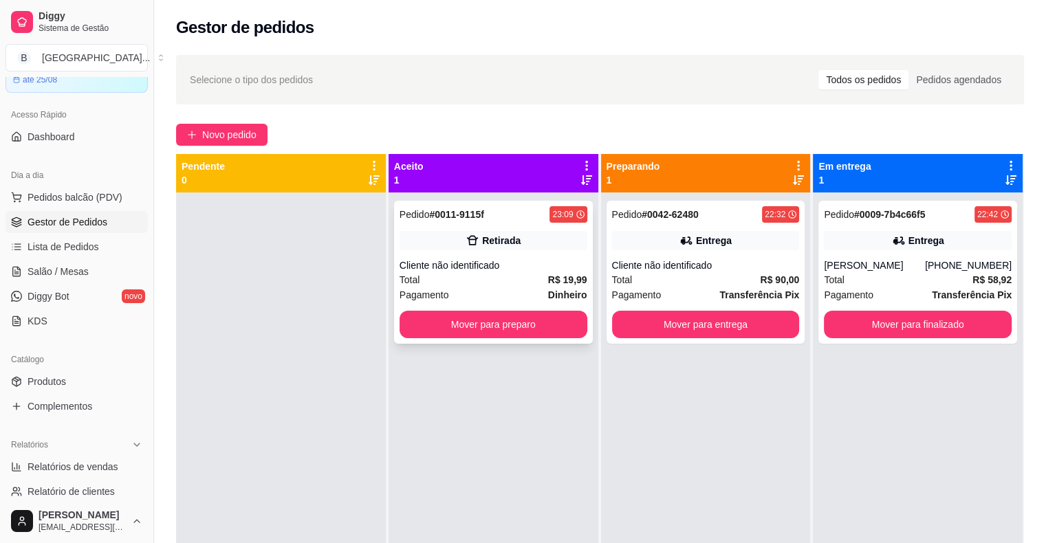
click at [501, 256] on div "Pedido # 0011-9115f 23:09 Retirada Cliente não identificado Total R$ 19,99 Paga…" at bounding box center [493, 272] width 199 height 143
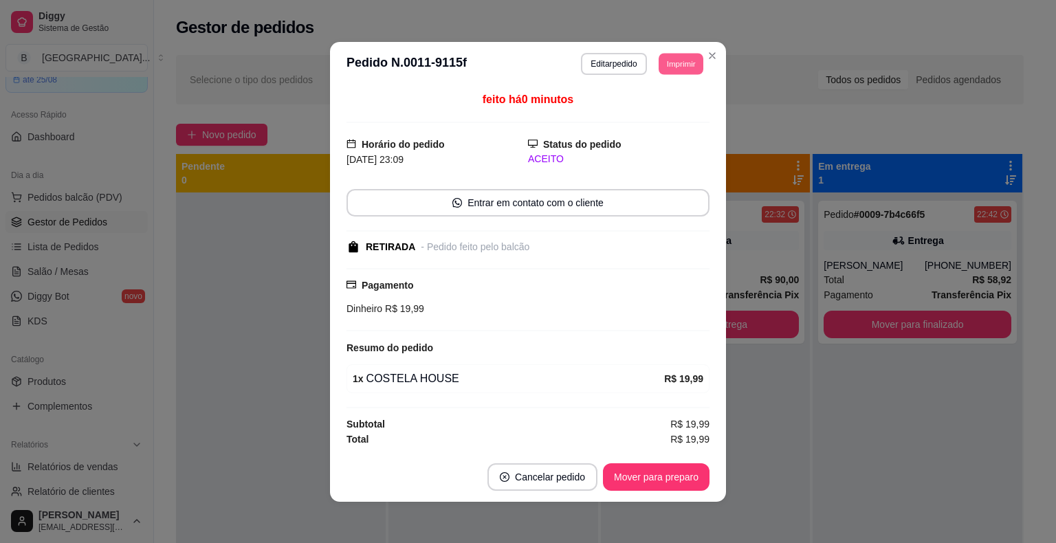
click at [659, 68] on button "Imprimir" at bounding box center [681, 63] width 45 height 21
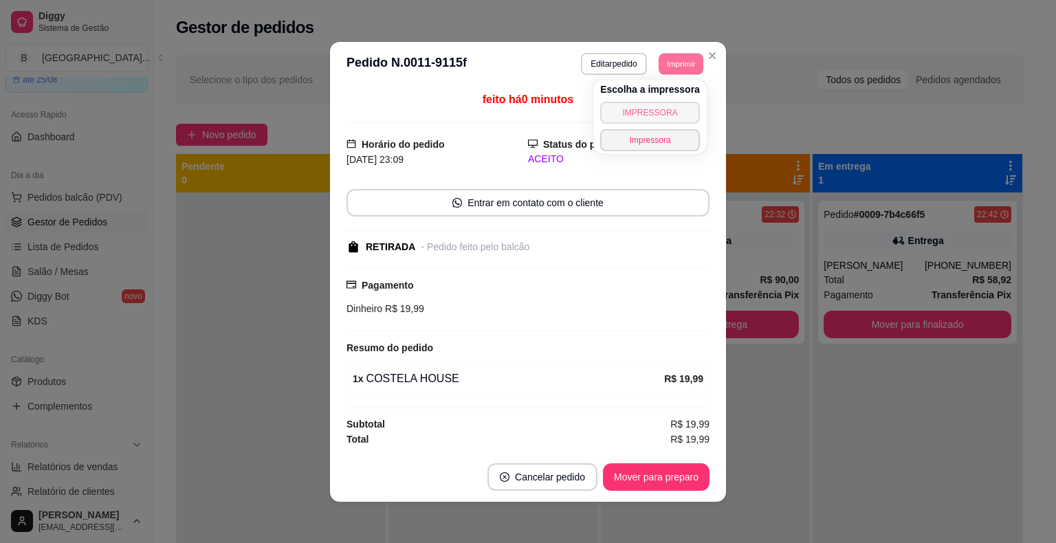
click at [652, 107] on button "IMPRESSORA" at bounding box center [650, 113] width 100 height 22
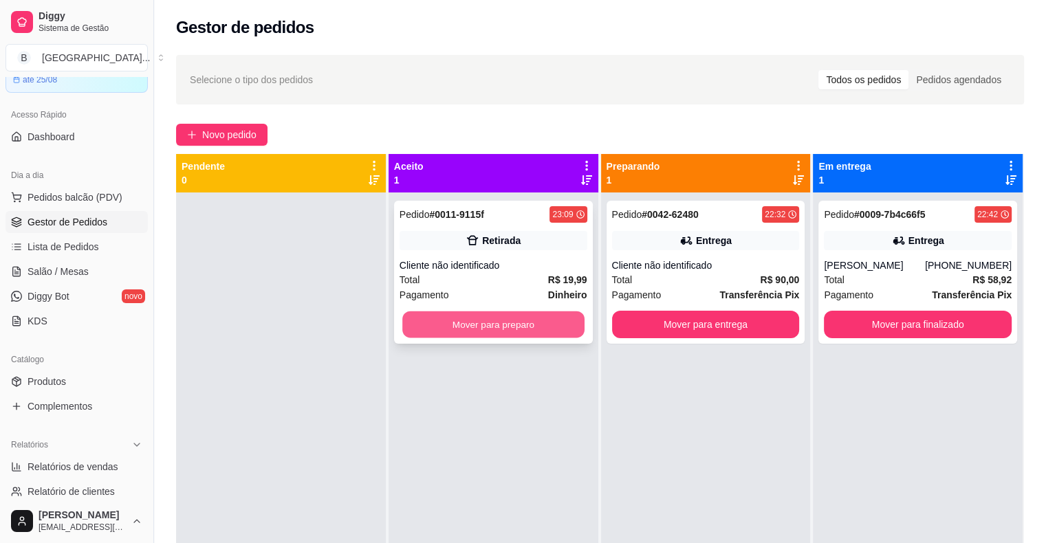
click at [465, 335] on button "Mover para preparo" at bounding box center [493, 324] width 182 height 27
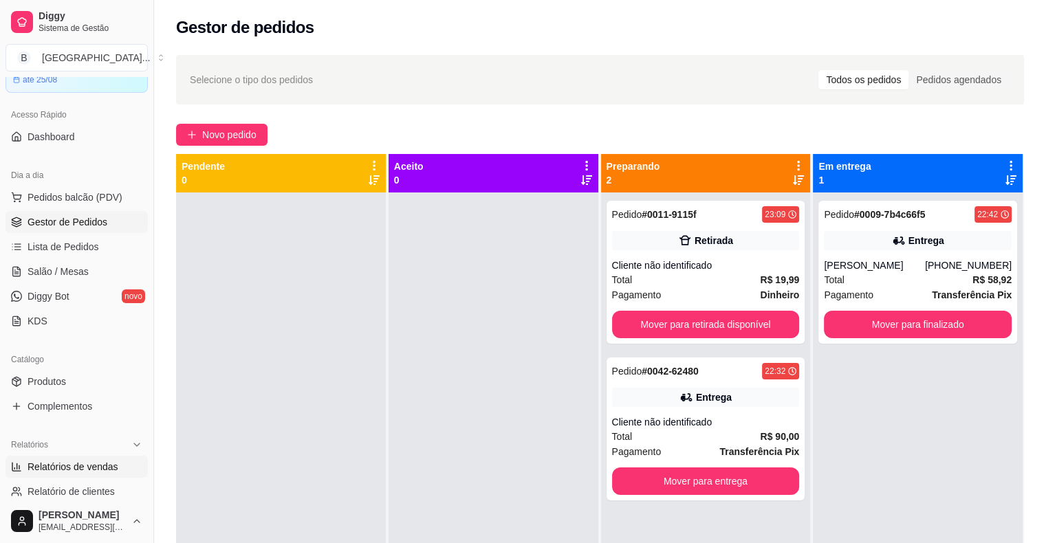
click at [28, 462] on span "Relatórios de vendas" at bounding box center [73, 467] width 91 height 14
select select "ALL"
select select "0"
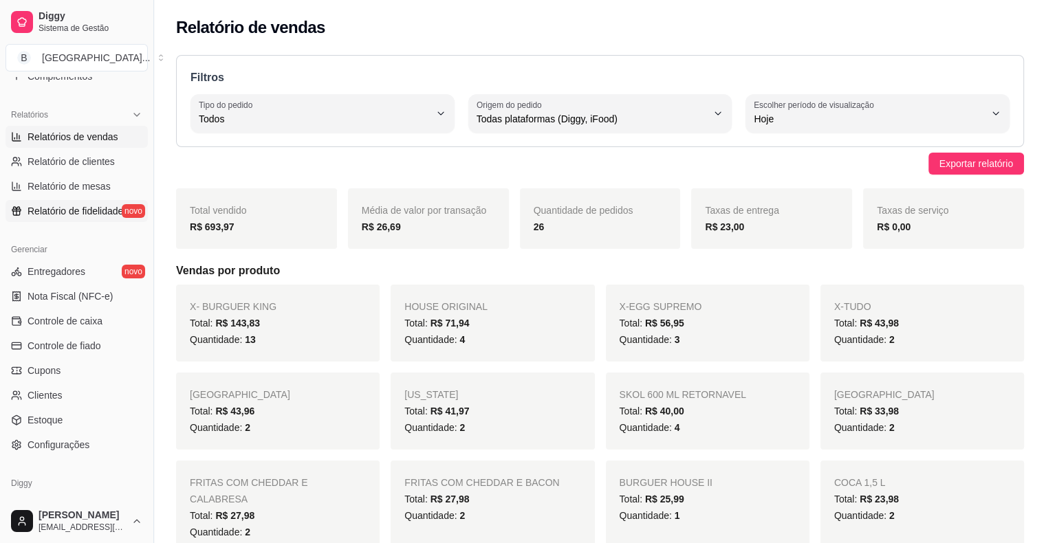
scroll to position [413, 0]
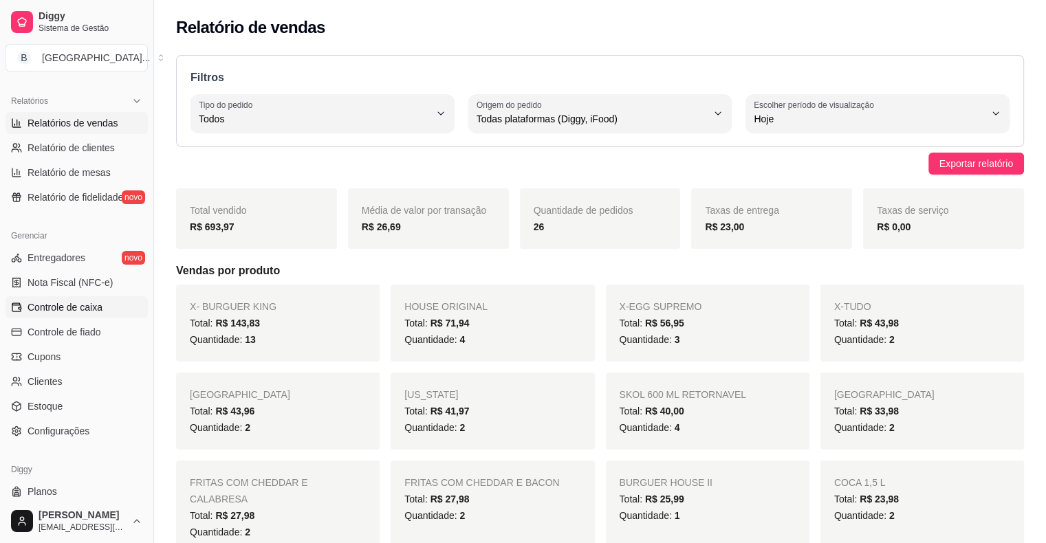
click at [128, 315] on link "Controle de caixa" at bounding box center [77, 307] width 142 height 22
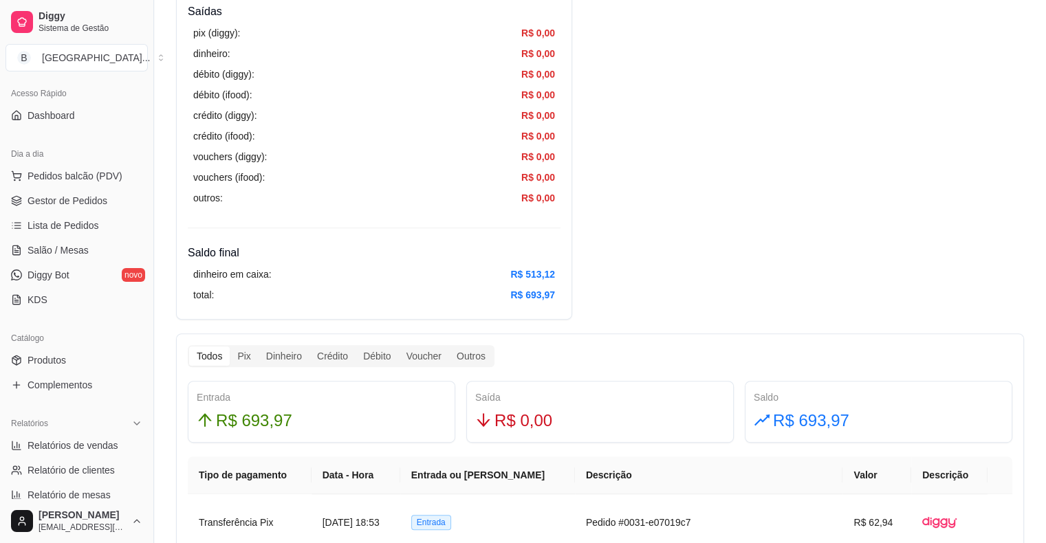
scroll to position [69, 0]
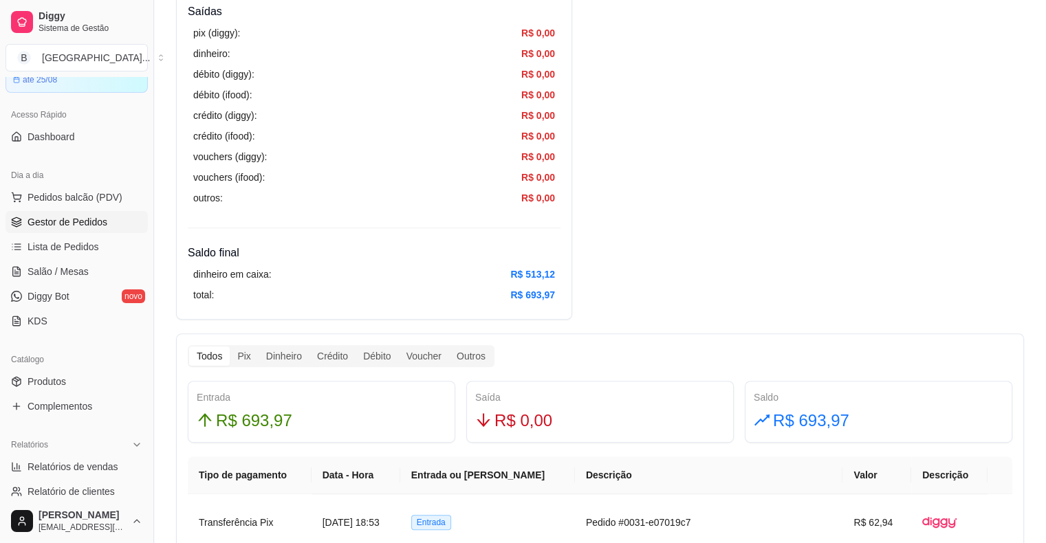
click at [99, 224] on span "Gestor de Pedidos" at bounding box center [68, 222] width 80 height 14
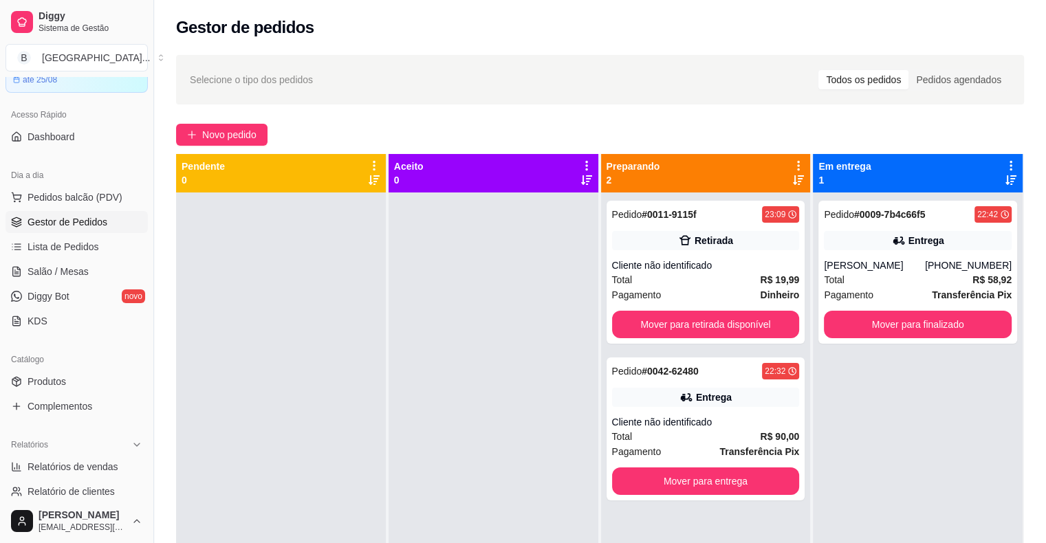
click at [97, 226] on span "Gestor de Pedidos" at bounding box center [68, 222] width 80 height 14
click at [74, 194] on span "Pedidos balcão (PDV)" at bounding box center [75, 197] width 95 height 14
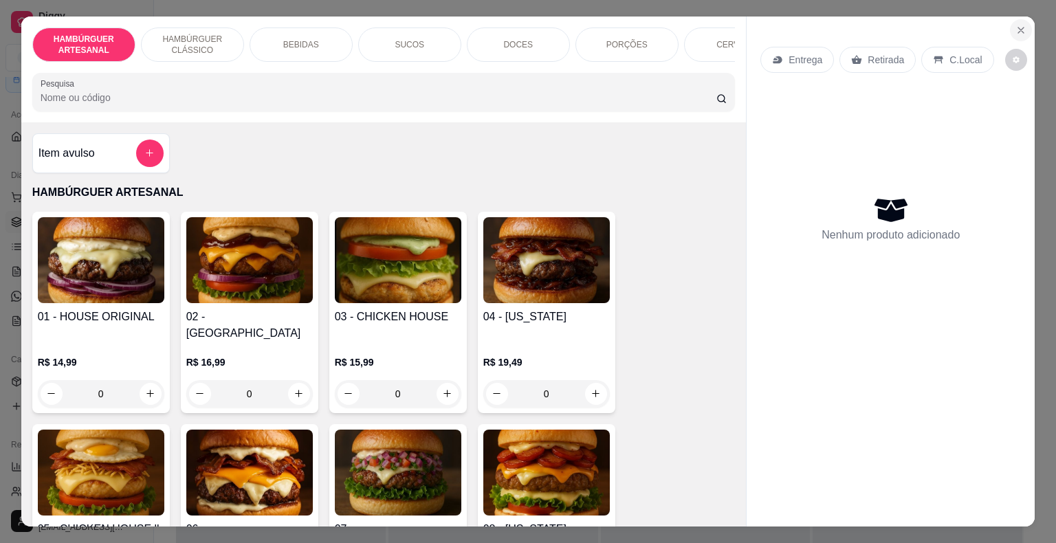
click at [1013, 32] on button "Close" at bounding box center [1021, 30] width 22 height 22
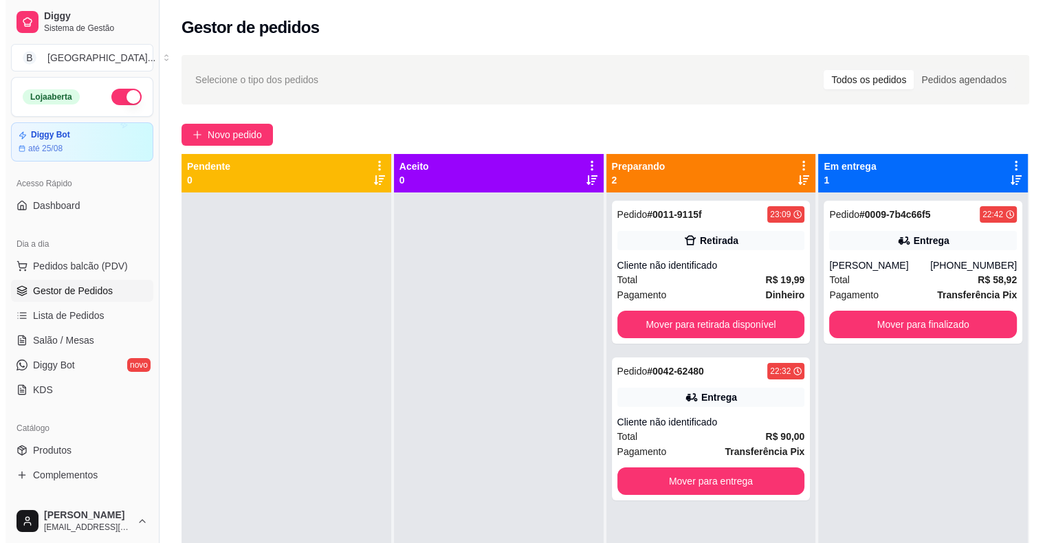
scroll to position [39, 0]
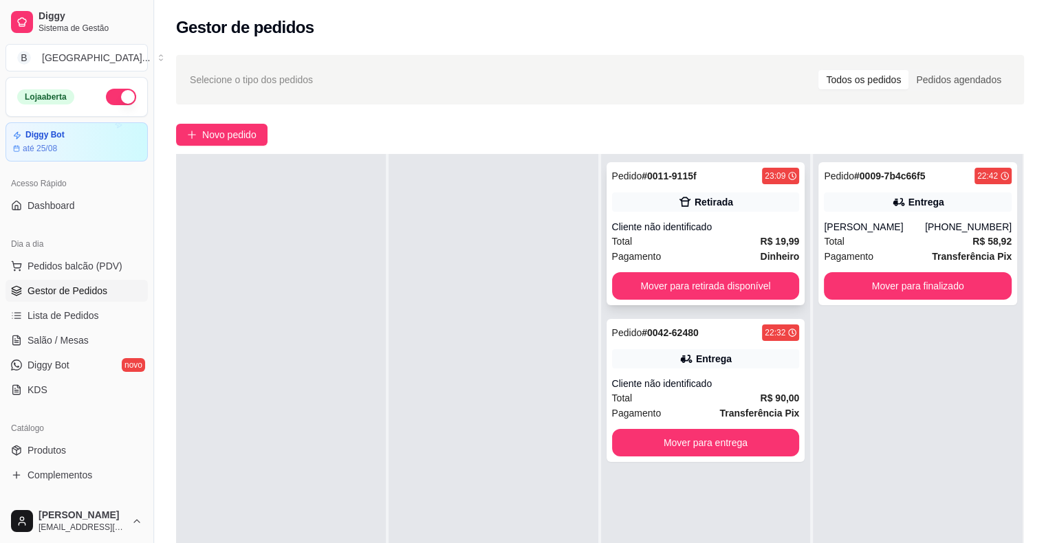
click at [669, 215] on div "Pedido # 0011-9115f 23:09 Retirada Cliente não identificado Total R$ 19,99 Paga…" at bounding box center [705, 233] width 199 height 143
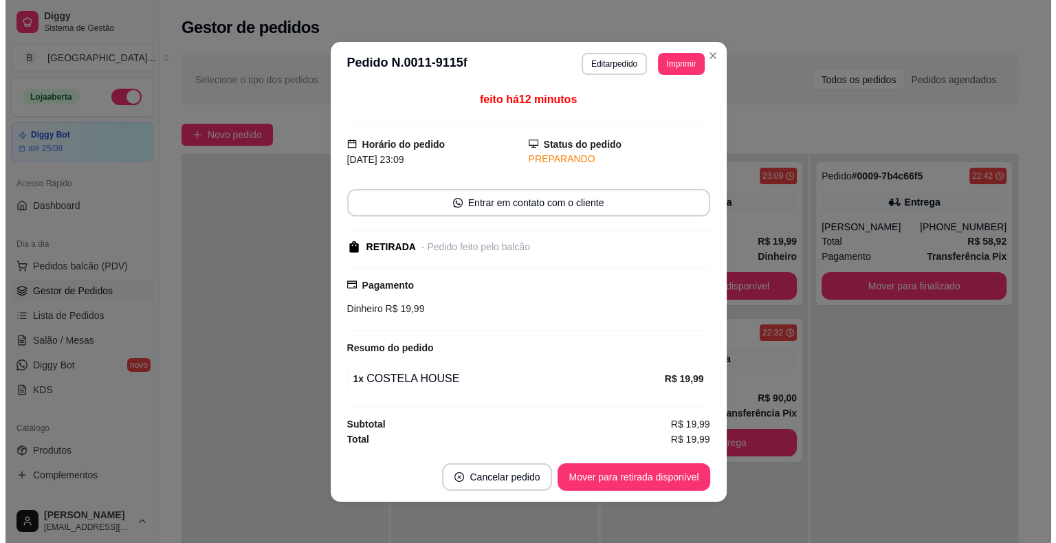
scroll to position [1, 0]
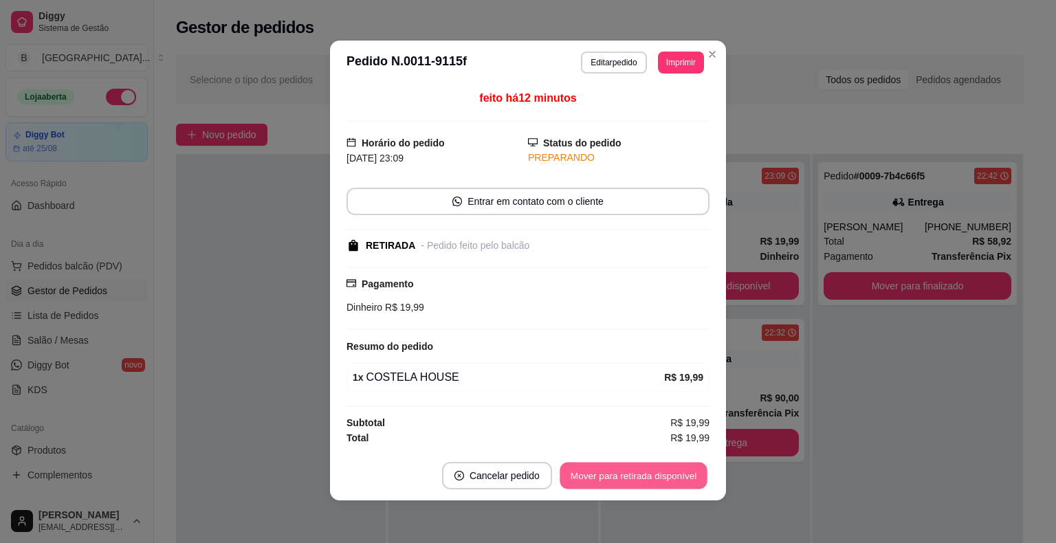
click at [653, 476] on button "Mover para retirada disponível" at bounding box center [633, 475] width 147 height 27
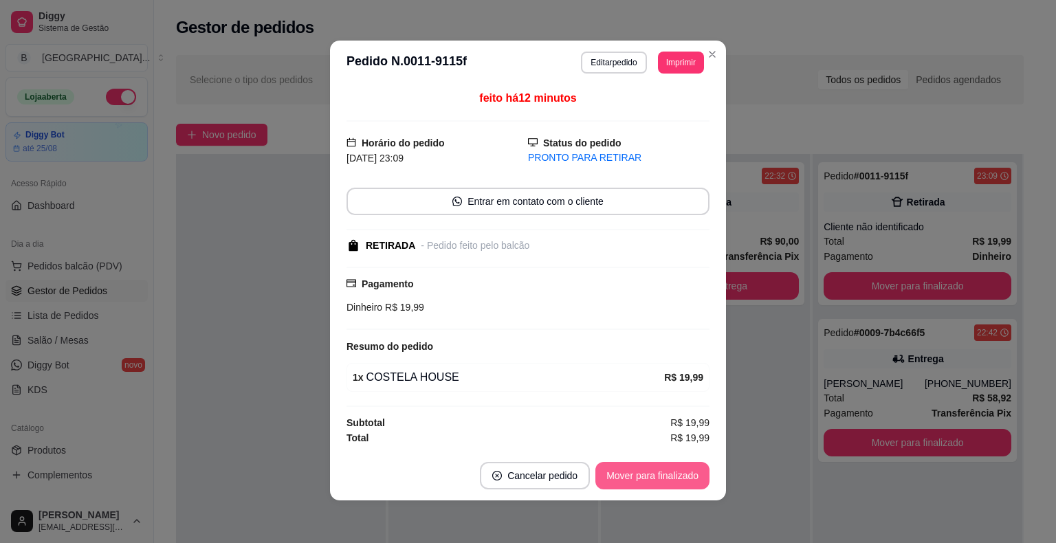
click at [653, 476] on button "Mover para finalizado" at bounding box center [652, 476] width 114 height 28
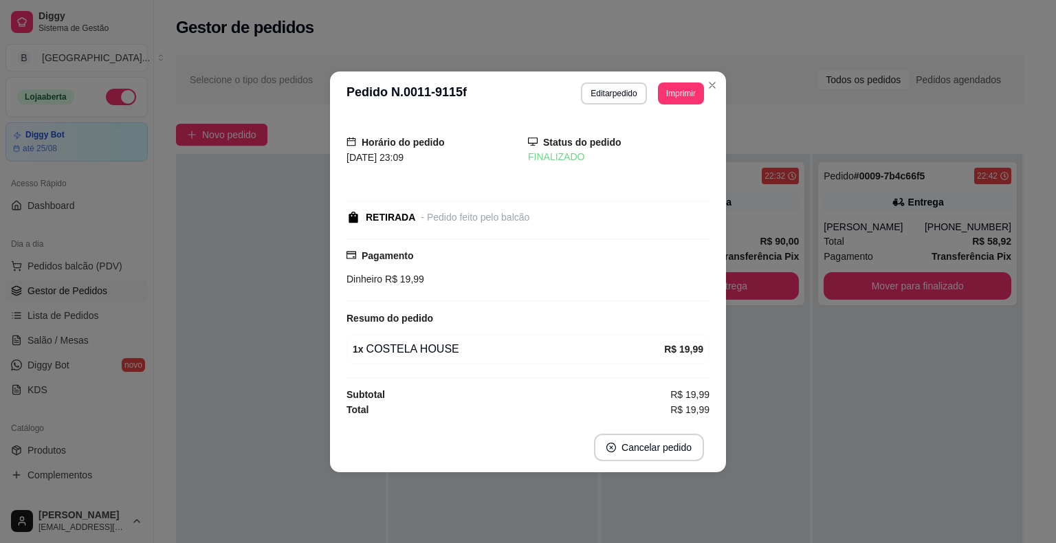
scroll to position [0, 0]
click at [921, 411] on div "Pedido # 0009-7b4c66f5 22:42 Entrega Kassia Monique (17) 99747-9454 Total R$ 58…" at bounding box center [918, 425] width 210 height 543
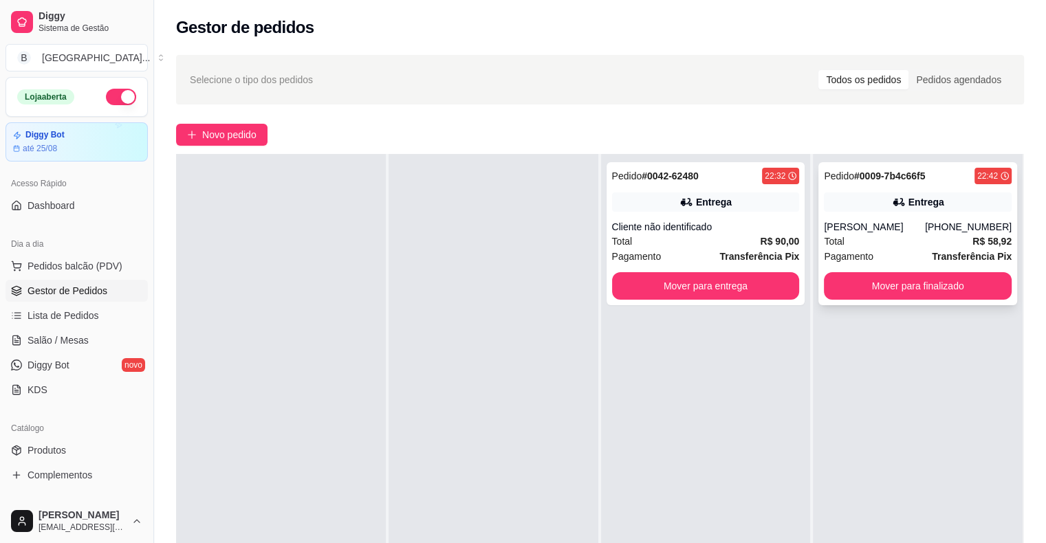
click at [858, 224] on div "Kassia Monique" at bounding box center [874, 227] width 101 height 14
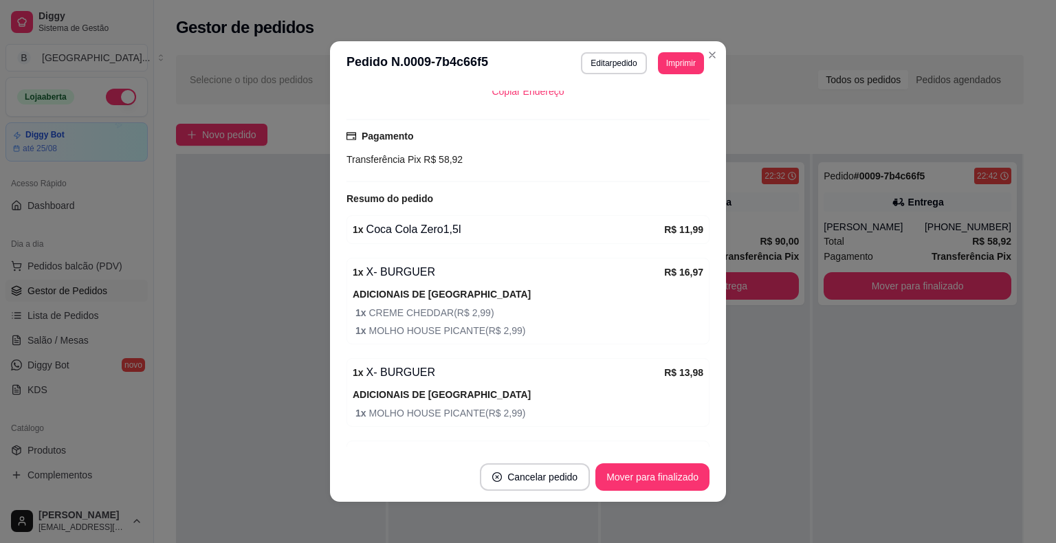
scroll to position [3, 0]
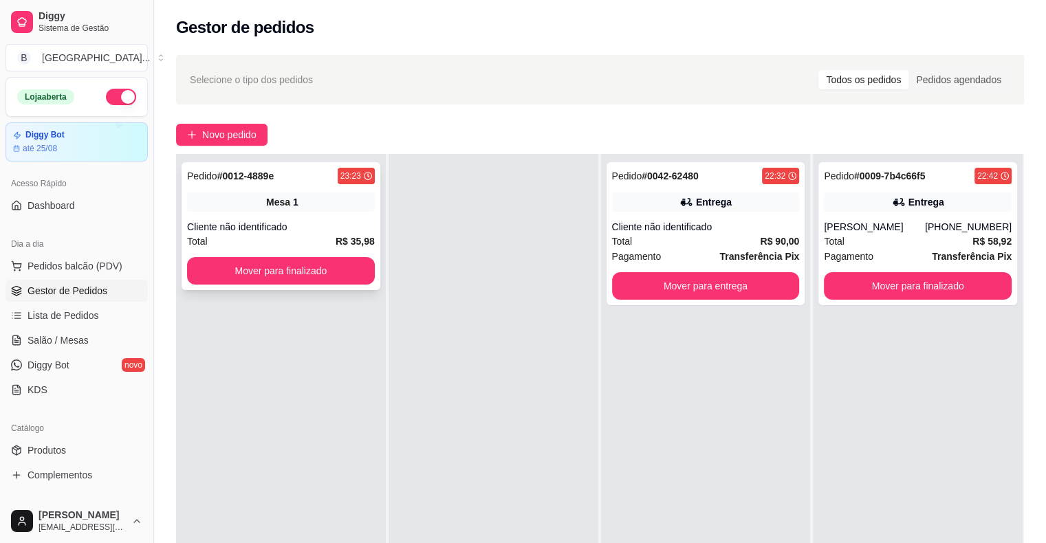
click at [274, 234] on div "Total R$ 35,98" at bounding box center [281, 241] width 188 height 15
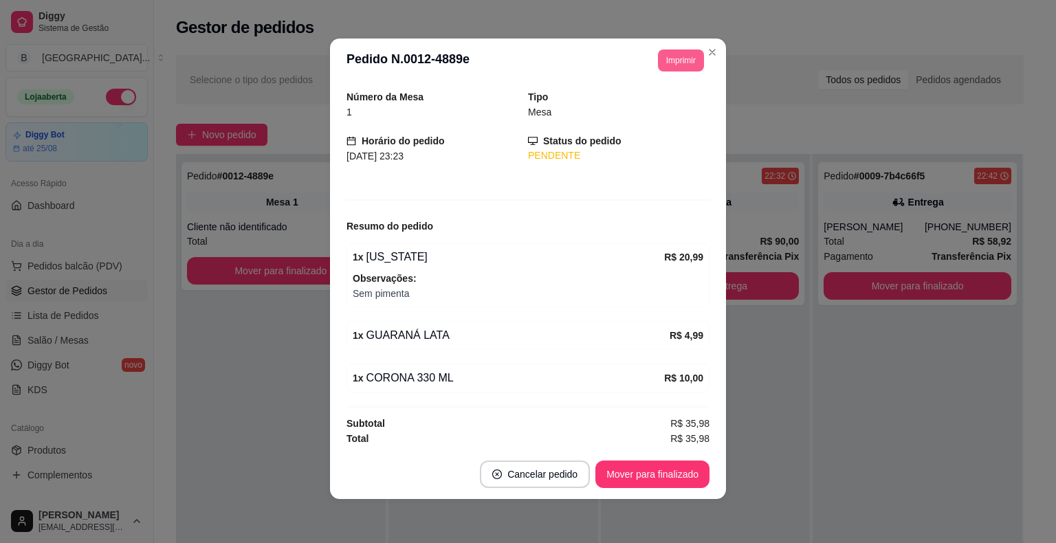
click at [681, 56] on button "Imprimir" at bounding box center [681, 61] width 46 height 22
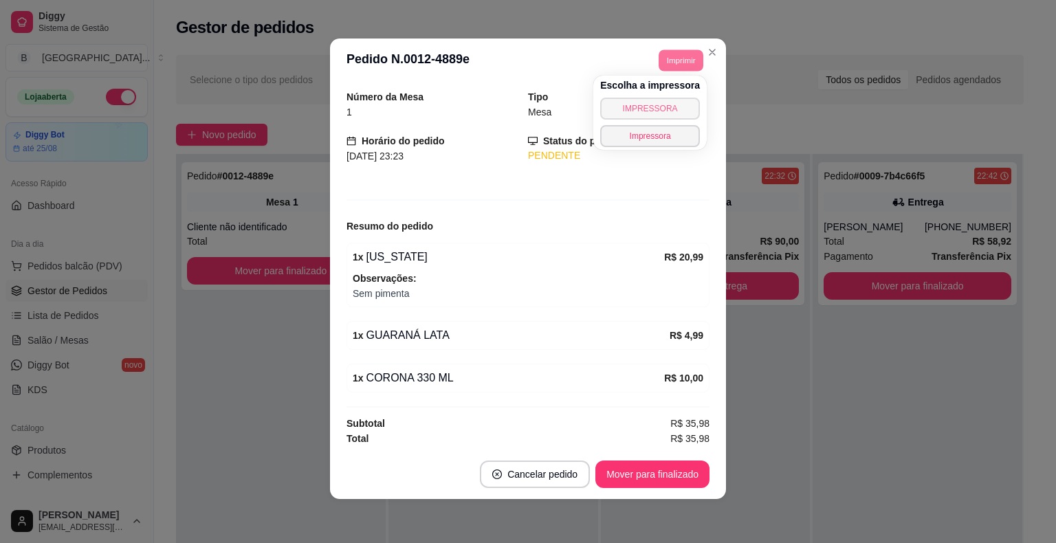
click at [661, 102] on button "IMPRESSORA" at bounding box center [650, 109] width 100 height 22
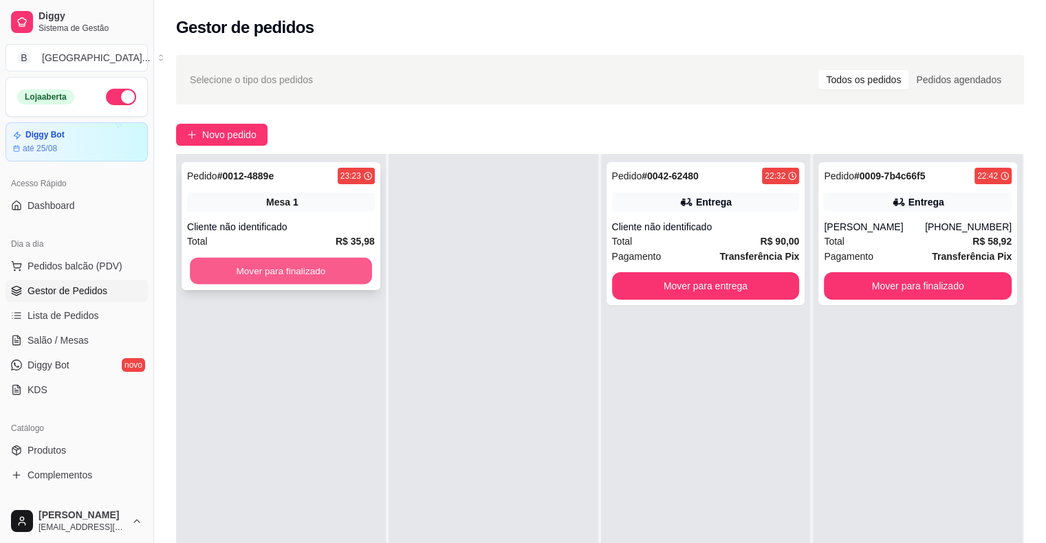
click at [344, 281] on button "Mover para finalizado" at bounding box center [281, 271] width 182 height 27
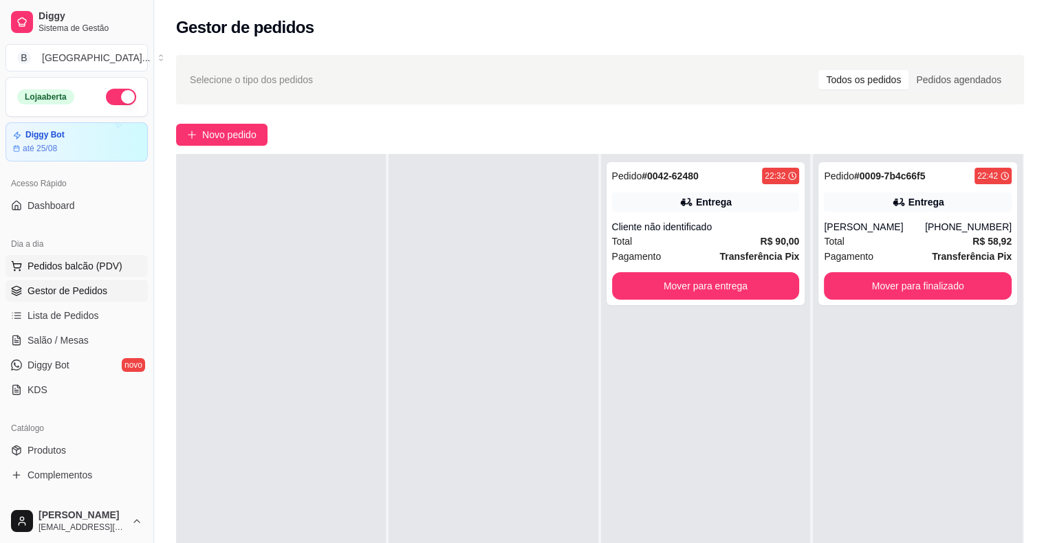
click at [41, 268] on span "Pedidos balcão (PDV)" at bounding box center [75, 266] width 95 height 14
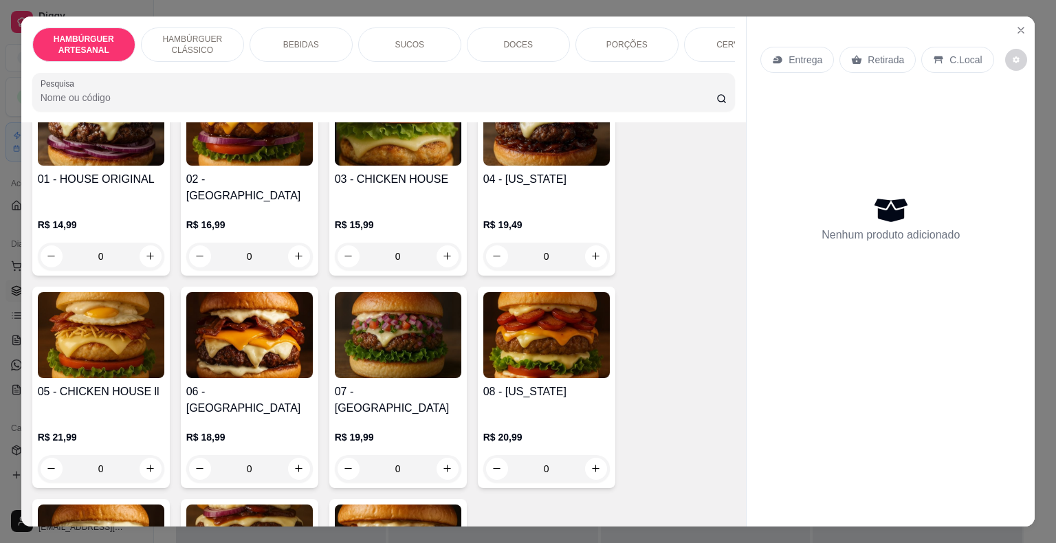
scroll to position [69, 0]
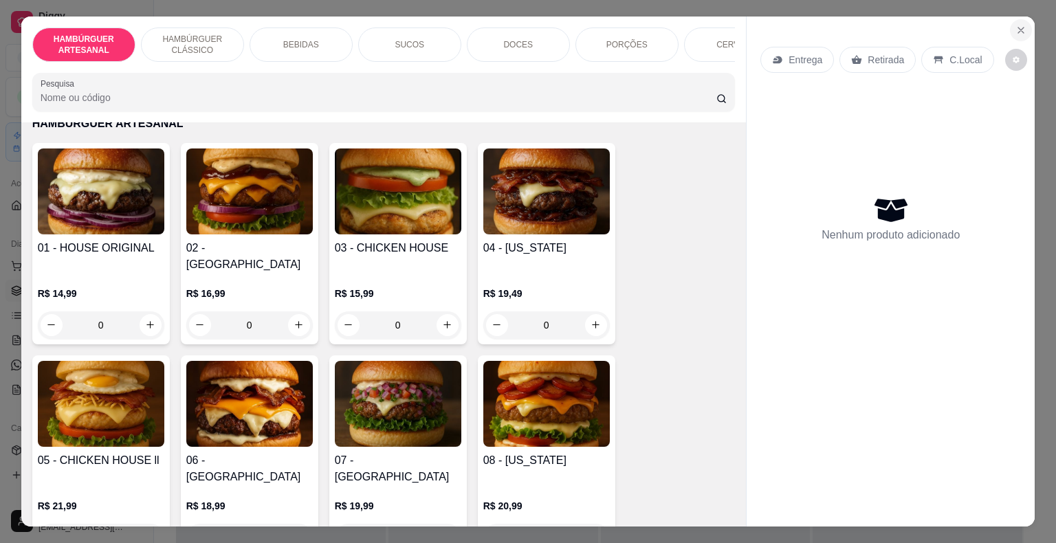
click at [1017, 28] on icon "Close" at bounding box center [1021, 30] width 11 height 11
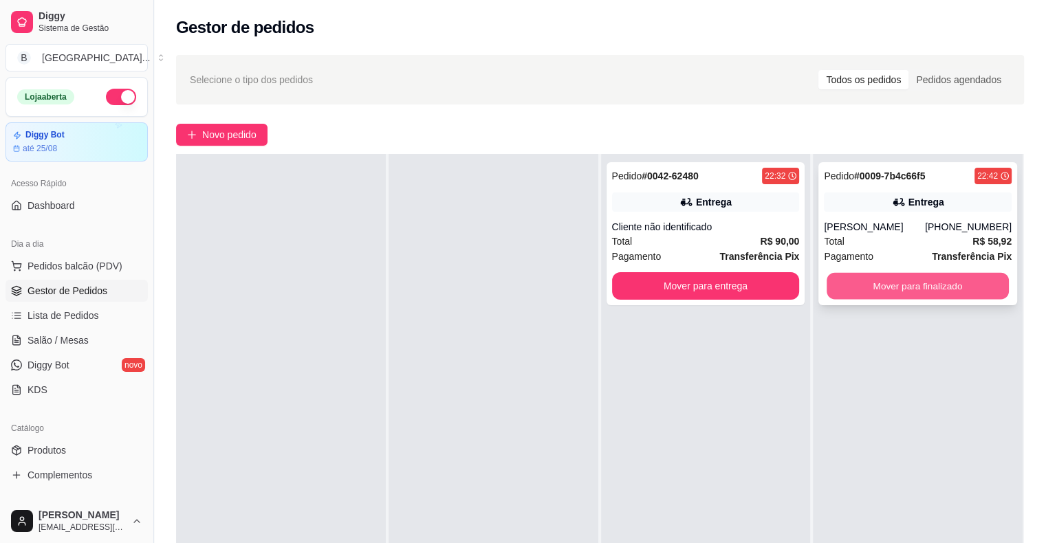
click at [966, 285] on button "Mover para finalizado" at bounding box center [918, 286] width 182 height 27
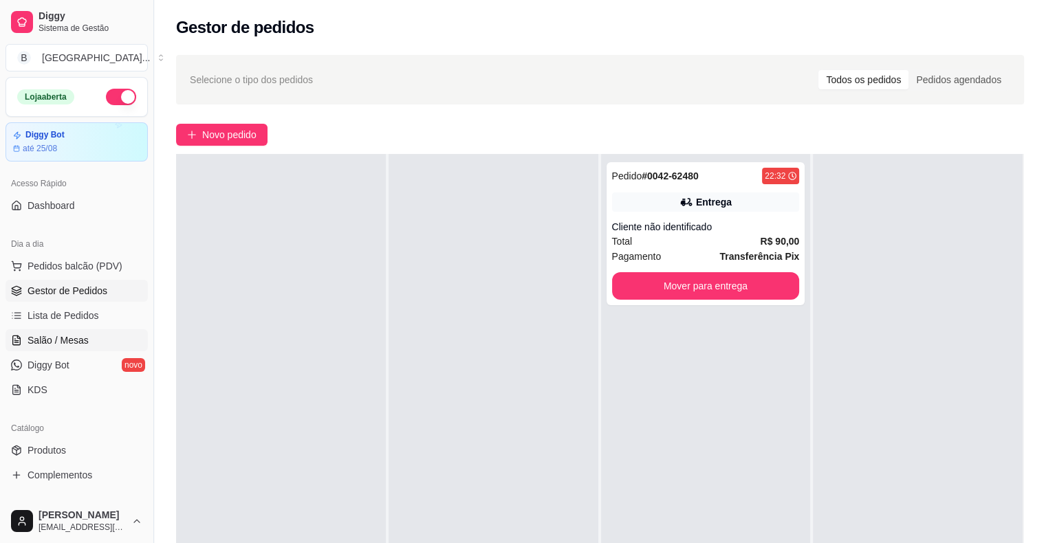
click at [60, 331] on link "Salão / Mesas" at bounding box center [77, 340] width 142 height 22
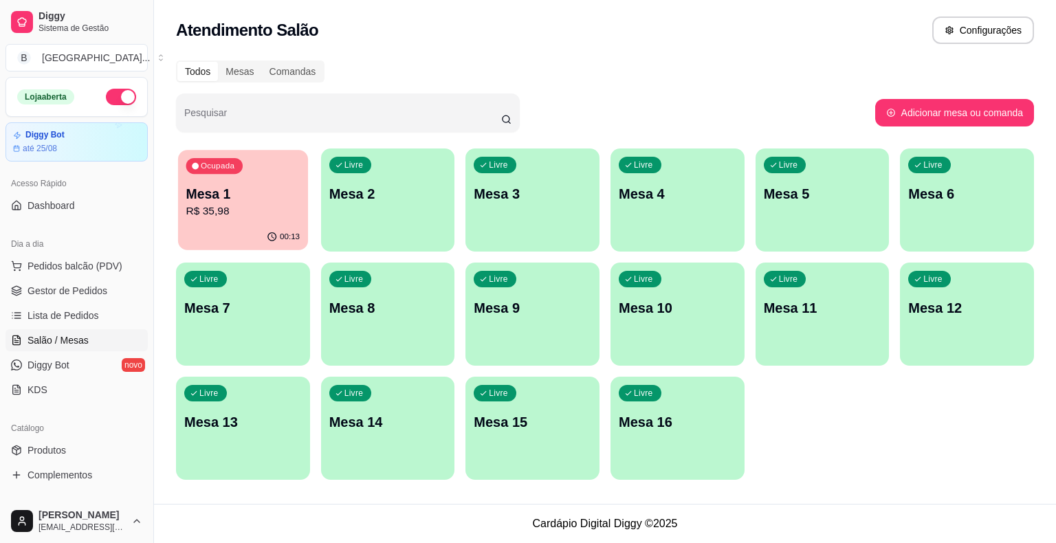
click at [283, 210] on p "R$ 35,98" at bounding box center [243, 212] width 114 height 16
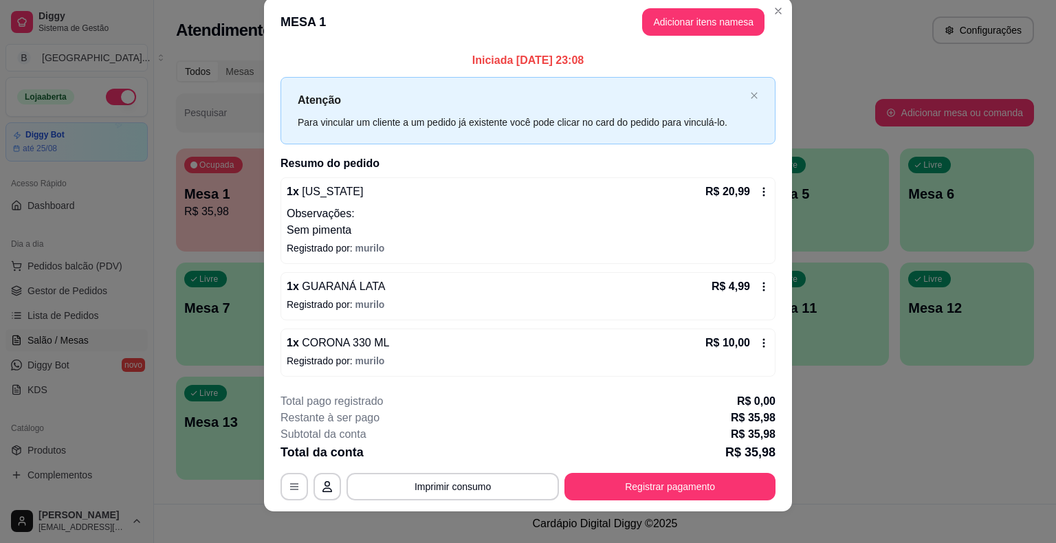
scroll to position [28, 0]
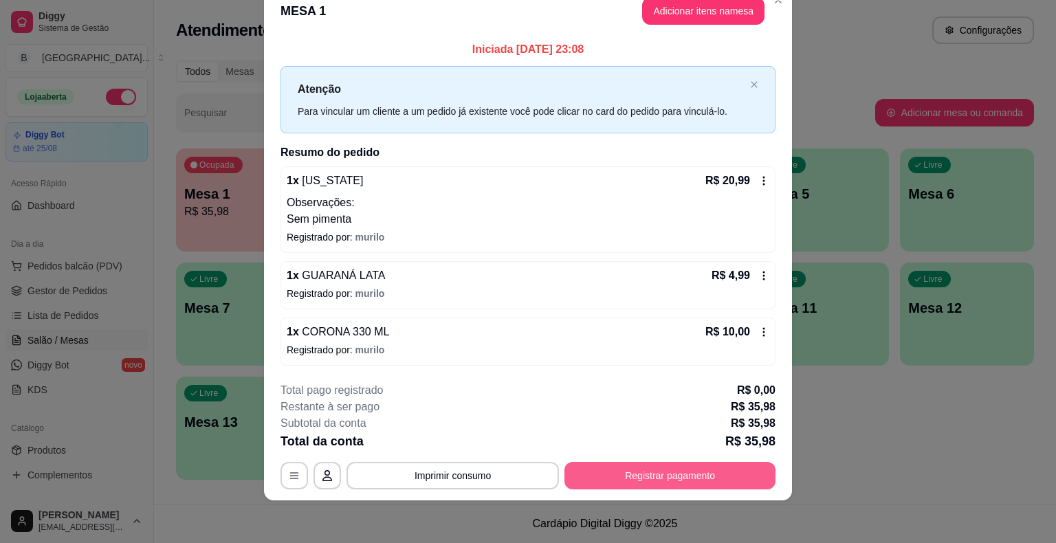
click at [635, 472] on button "Registrar pagamento" at bounding box center [670, 476] width 211 height 28
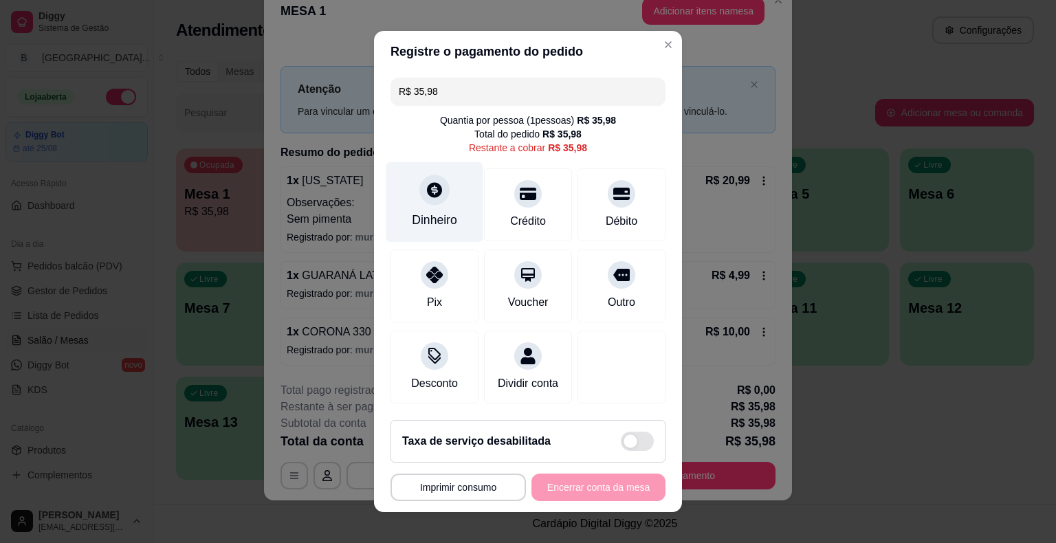
click at [444, 222] on div "Dinheiro" at bounding box center [434, 220] width 45 height 18
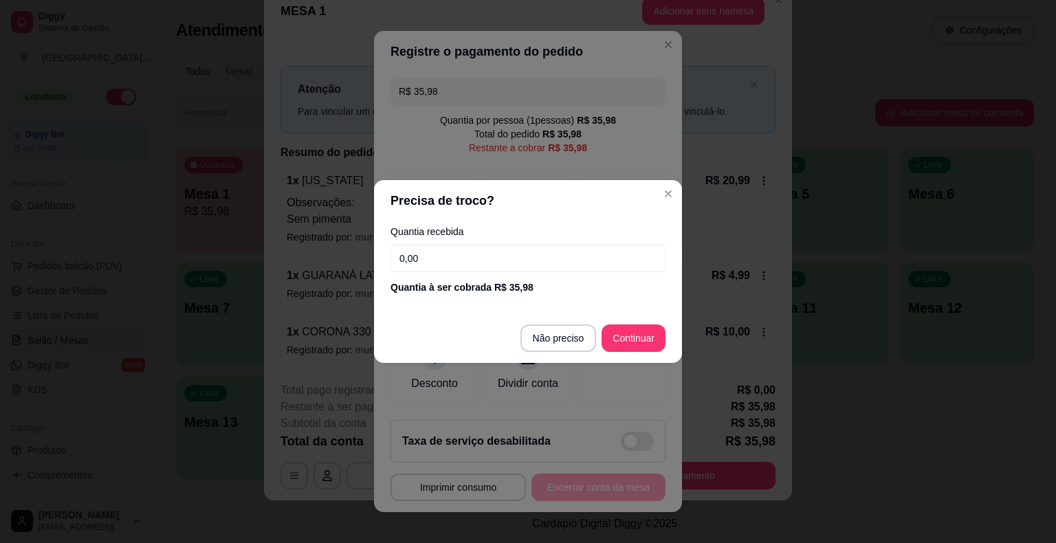
click at [444, 267] on input "0,00" at bounding box center [528, 259] width 275 height 28
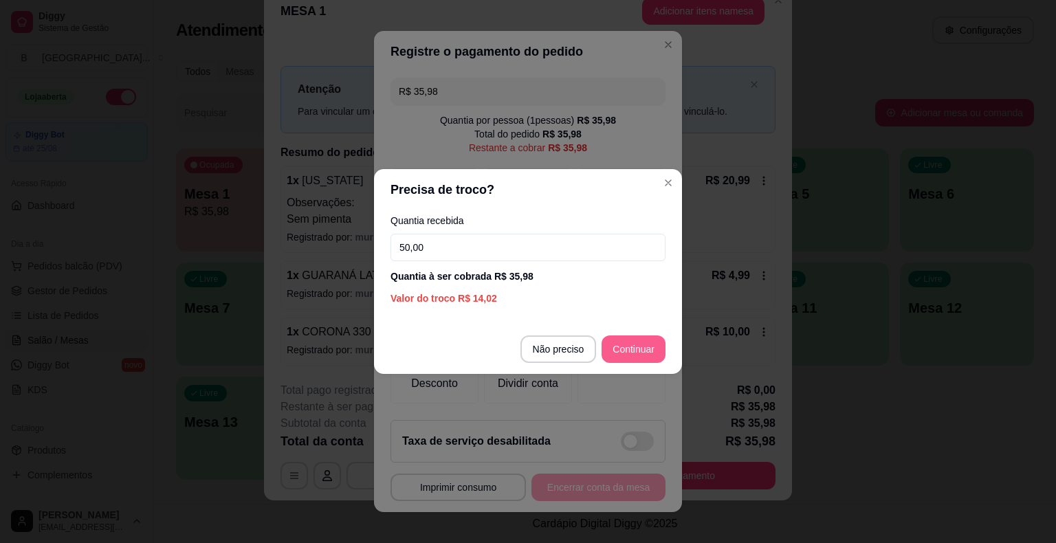
type input "50,00"
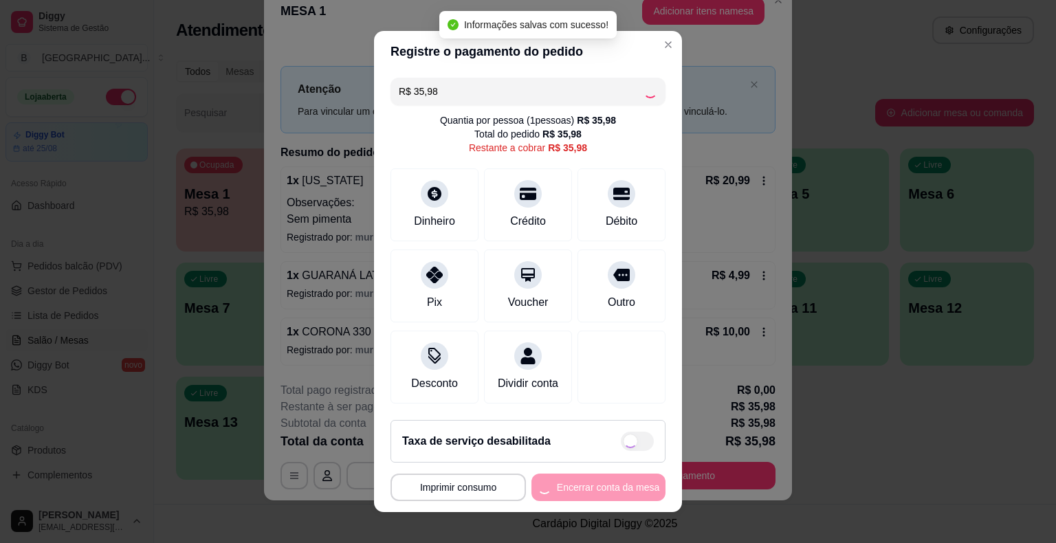
type input "R$ 0,00"
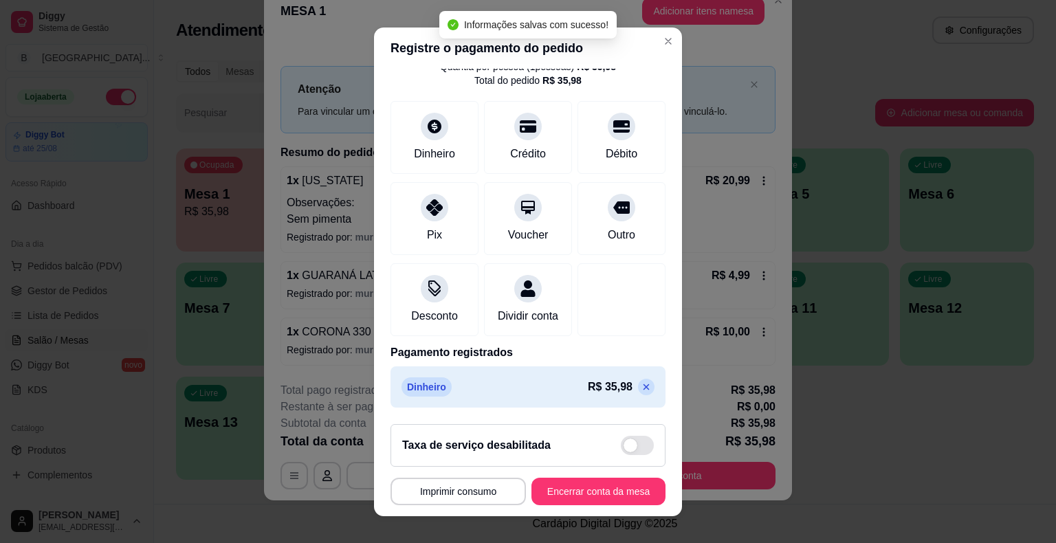
scroll to position [17, 0]
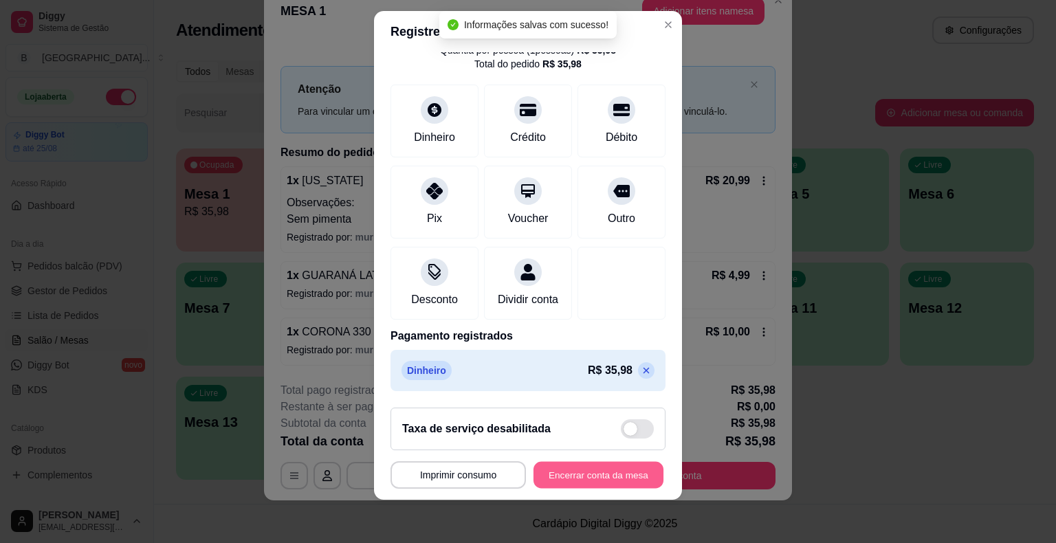
click at [620, 472] on button "Encerrar conta da mesa" at bounding box center [599, 474] width 130 height 27
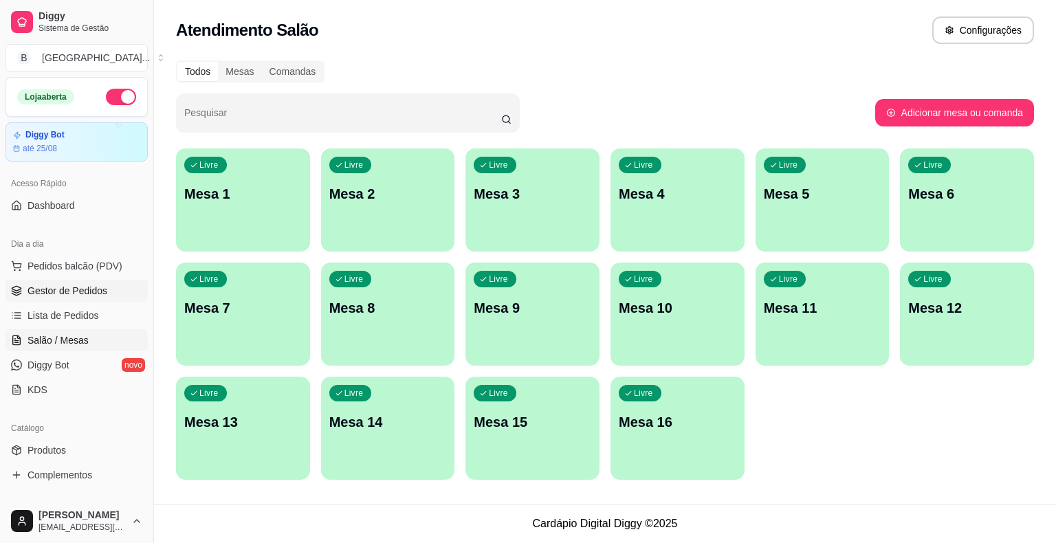
click at [63, 285] on span "Gestor de Pedidos" at bounding box center [68, 291] width 80 height 14
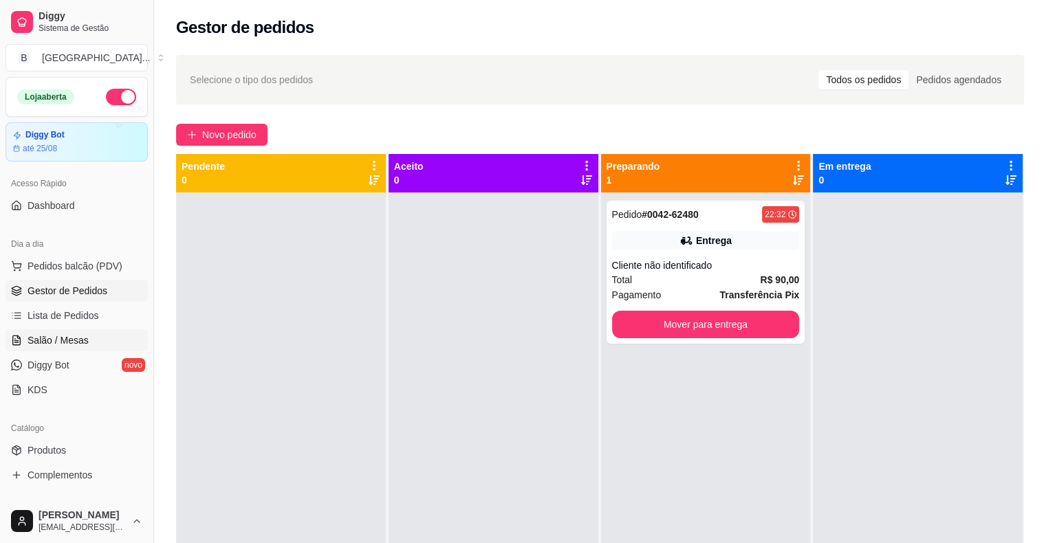
click at [28, 336] on span "Salão / Mesas" at bounding box center [58, 340] width 61 height 14
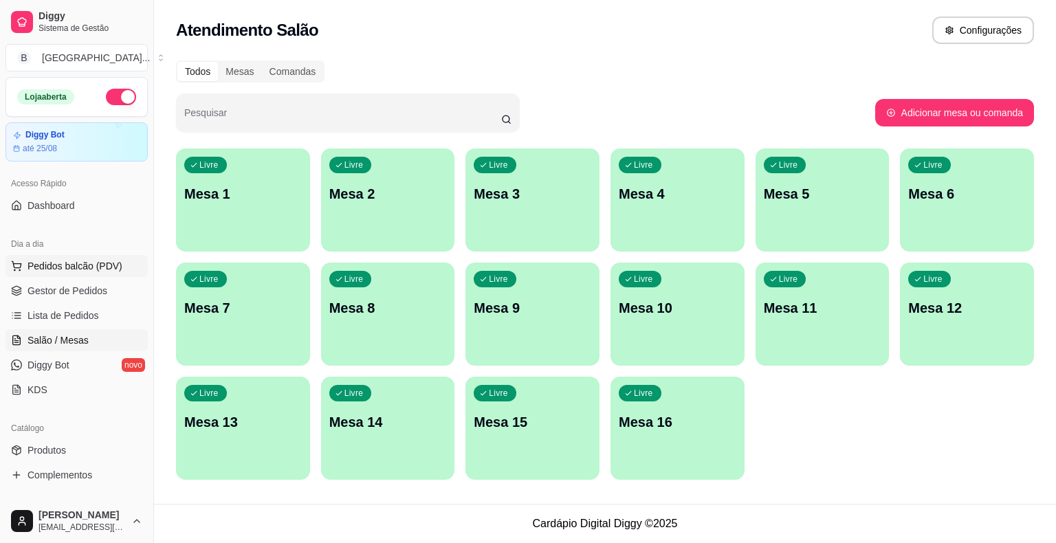
click at [84, 276] on button "Pedidos balcão (PDV)" at bounding box center [77, 266] width 142 height 22
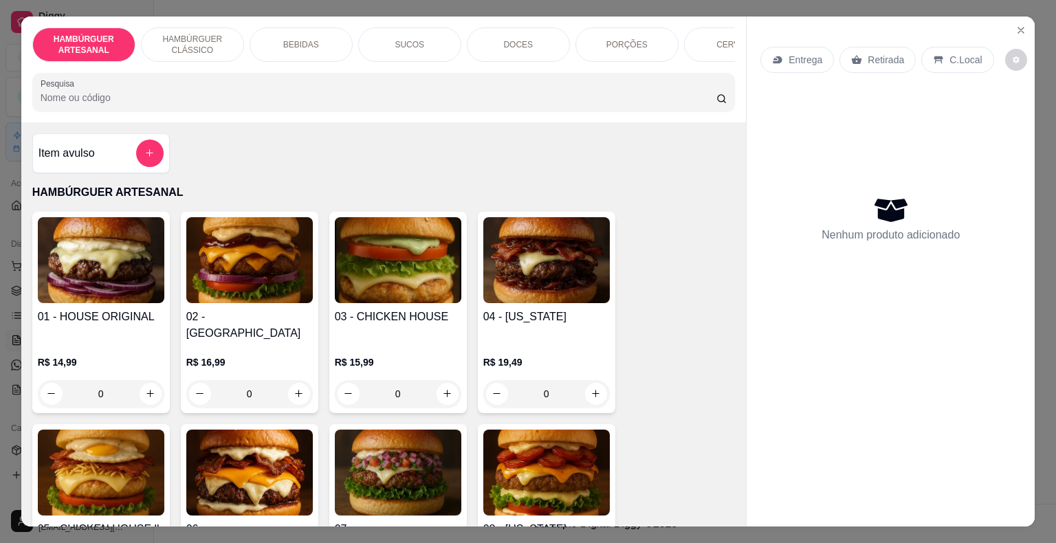
click at [628, 40] on p "PORÇÕES" at bounding box center [626, 44] width 41 height 11
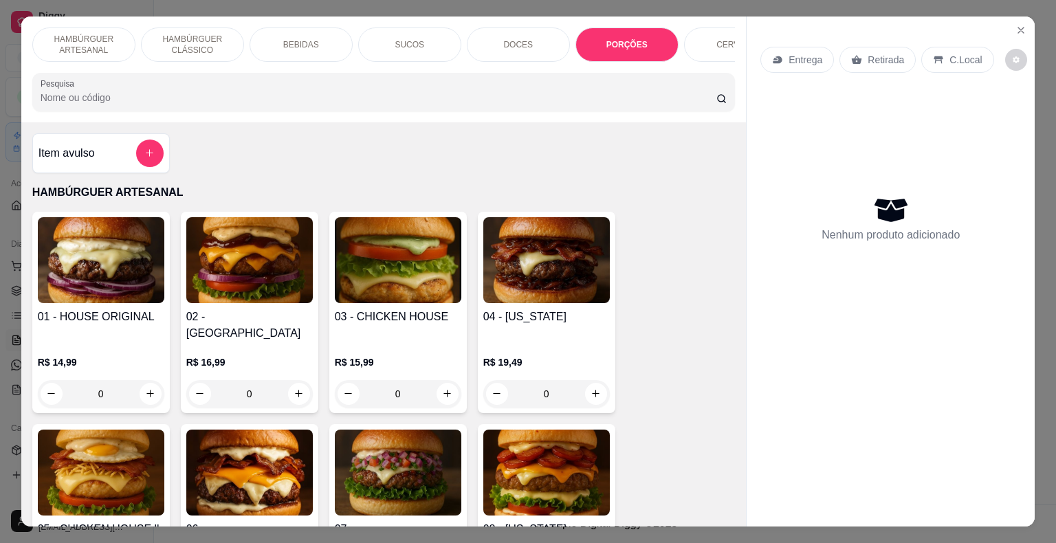
scroll to position [33, 0]
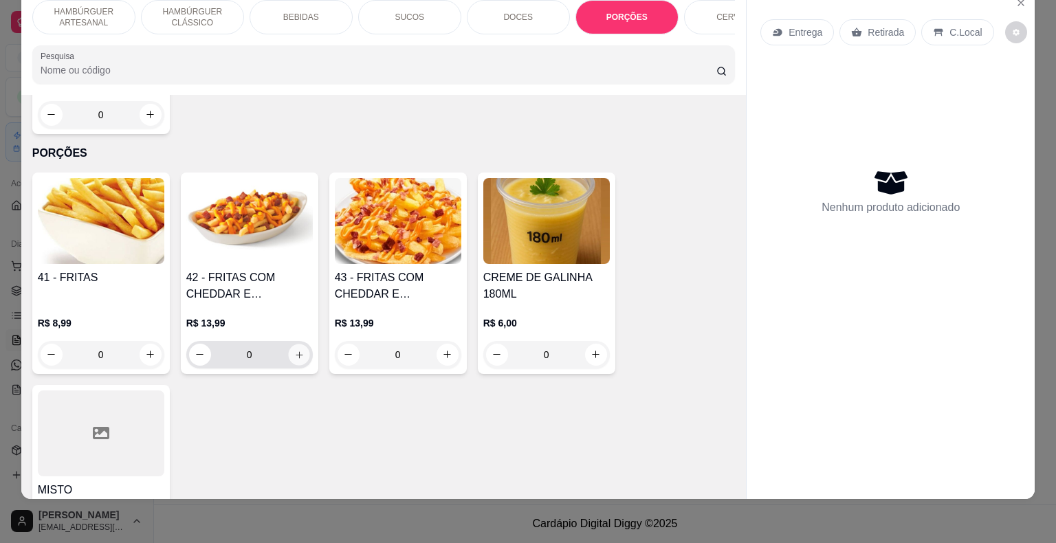
click at [299, 344] on button "increase-product-quantity" at bounding box center [298, 354] width 21 height 21
type input "1"
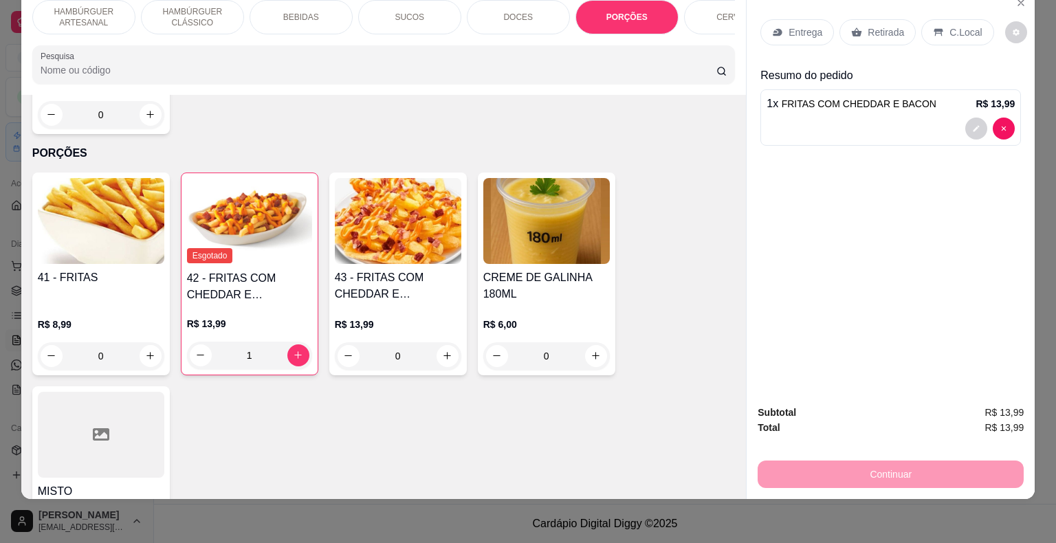
click at [778, 27] on icon at bounding box center [777, 32] width 11 height 11
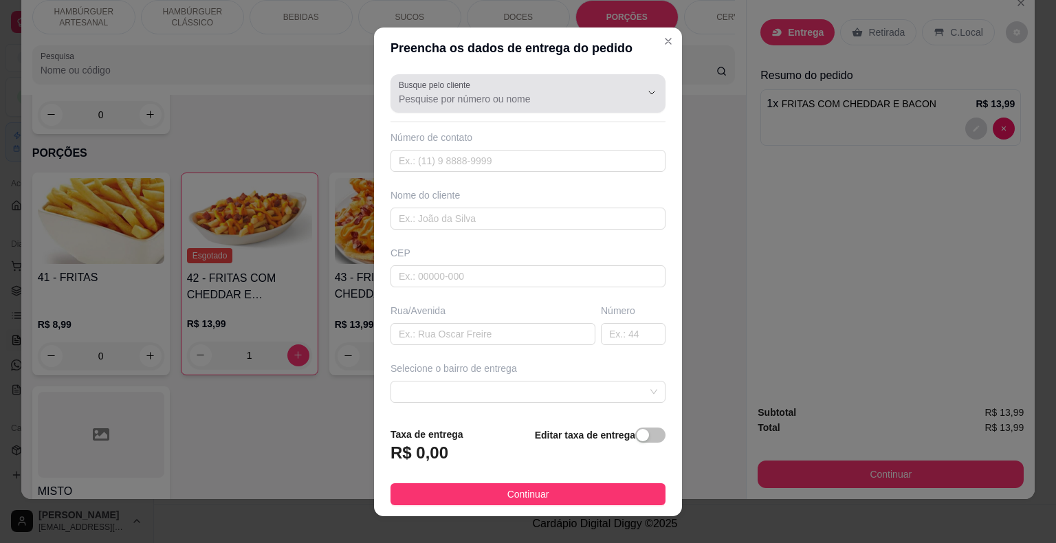
click at [565, 74] on div "Busque pelo cliente" at bounding box center [528, 93] width 275 height 39
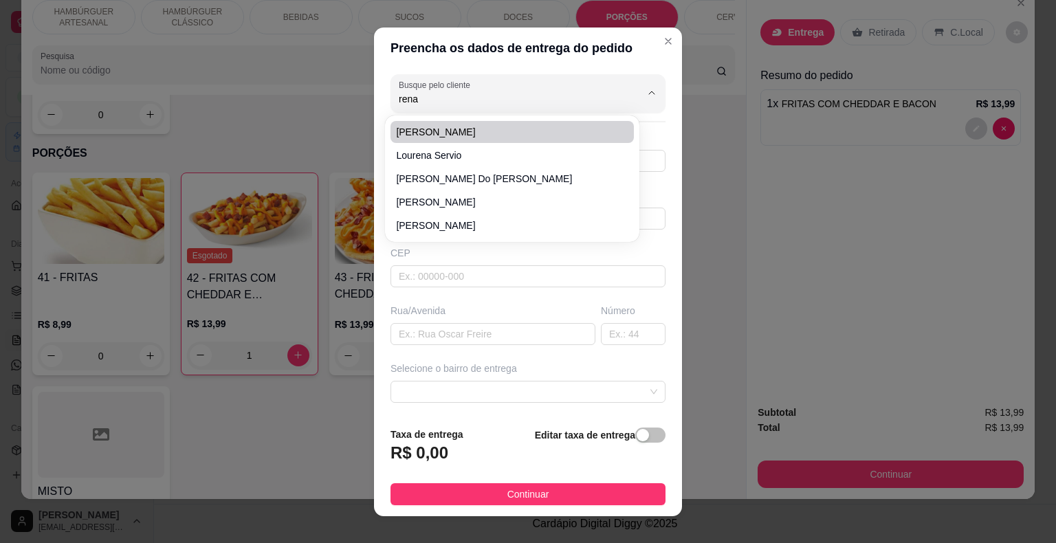
click at [541, 122] on li "[PERSON_NAME]" at bounding box center [512, 132] width 243 height 22
type input "[PERSON_NAME]"
type input "8681611487"
type input "[PERSON_NAME]"
type input "64330000"
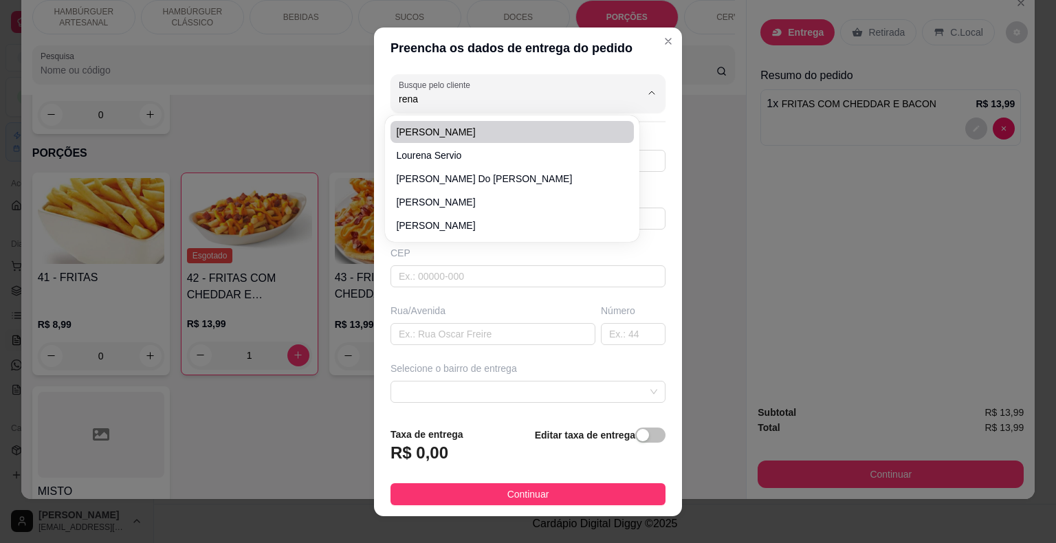
type input "22"
type input "casa de andar"
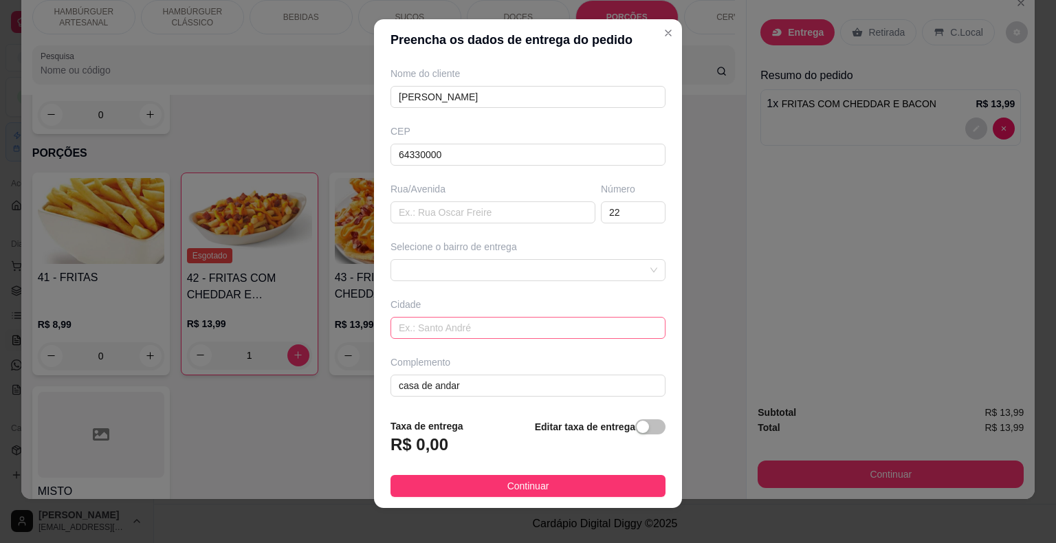
scroll to position [17, 0]
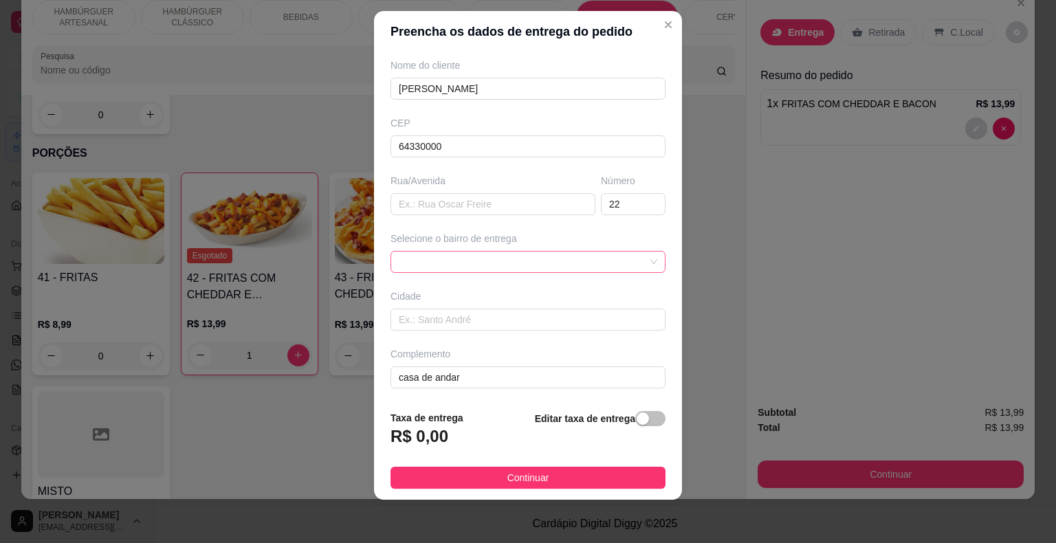
click at [601, 252] on span at bounding box center [528, 262] width 259 height 21
type input "[PERSON_NAME]"
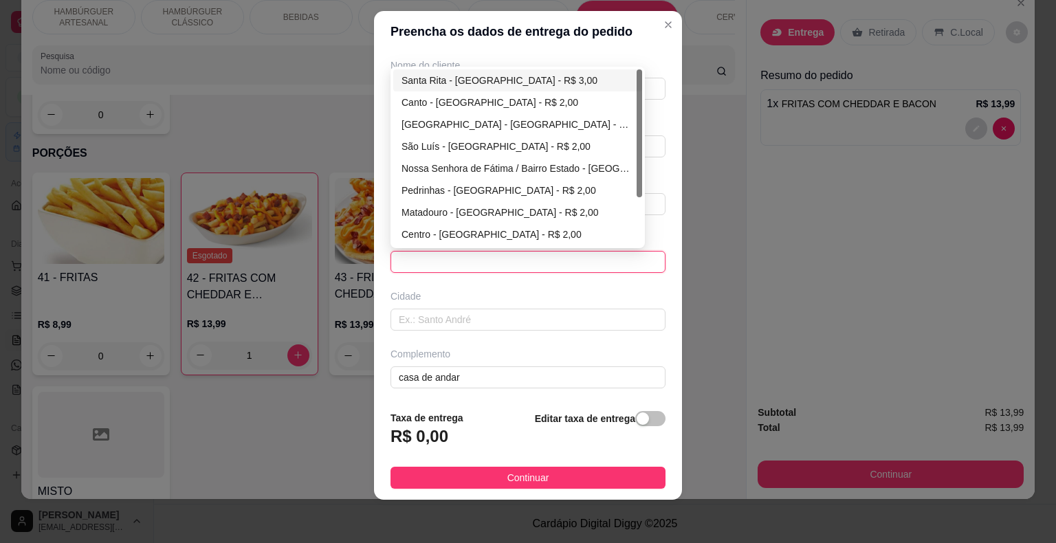
click at [580, 74] on div "Santa Rita - São Miguel do Tapuio - R$ 3,00" at bounding box center [518, 80] width 232 height 15
type input "São Miguel do Tapuio"
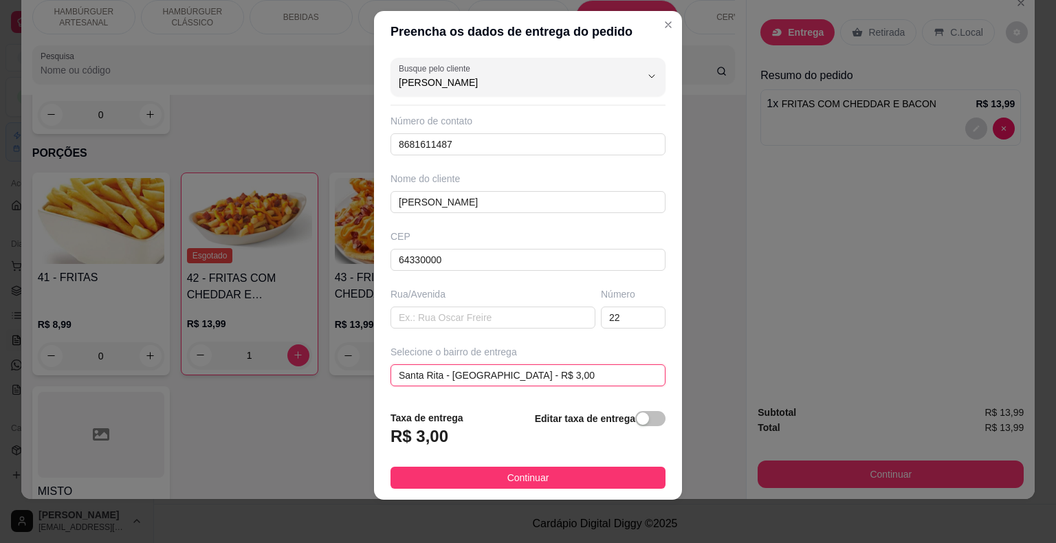
scroll to position [69, 0]
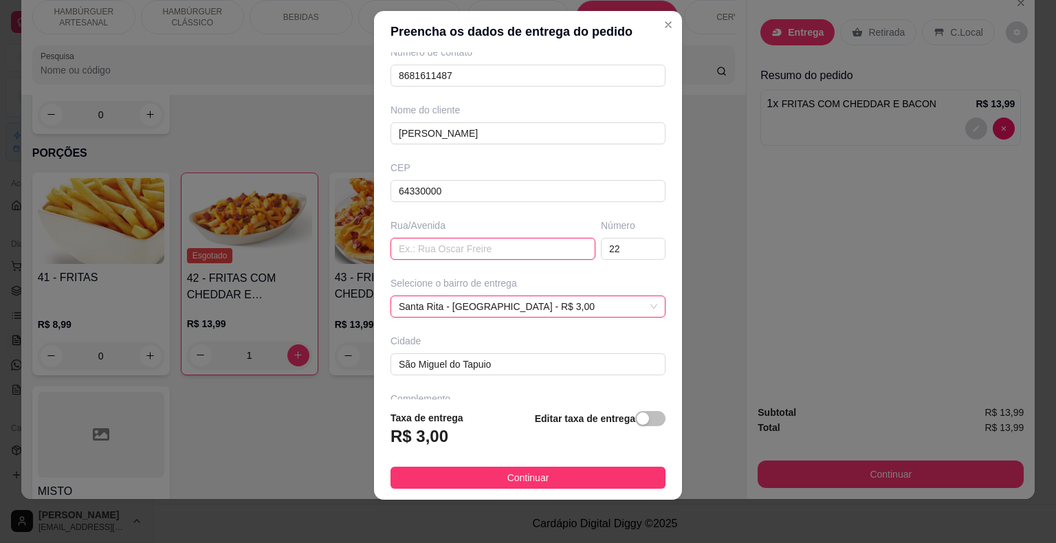
click at [526, 254] on input "text" at bounding box center [493, 249] width 205 height 22
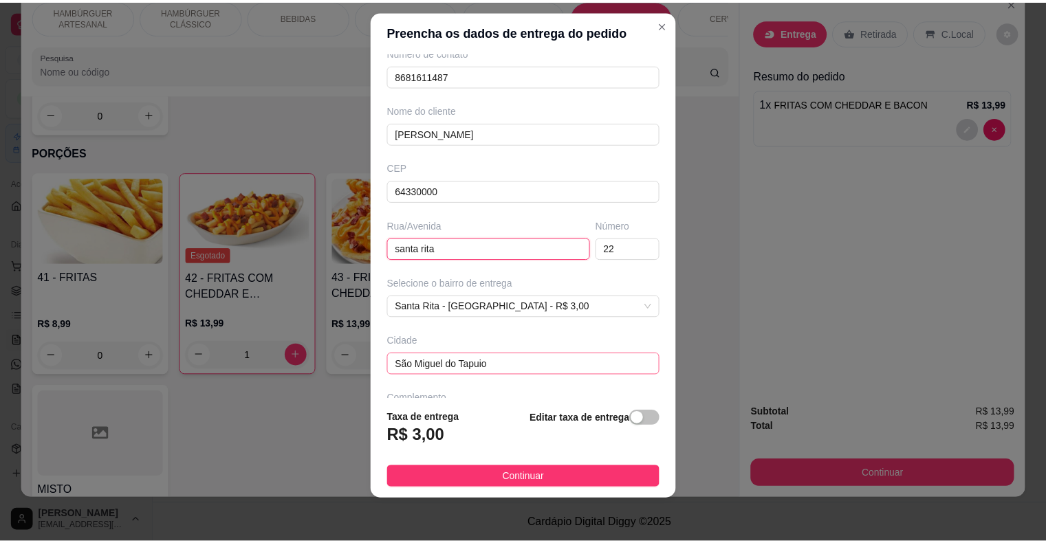
scroll to position [113, 0]
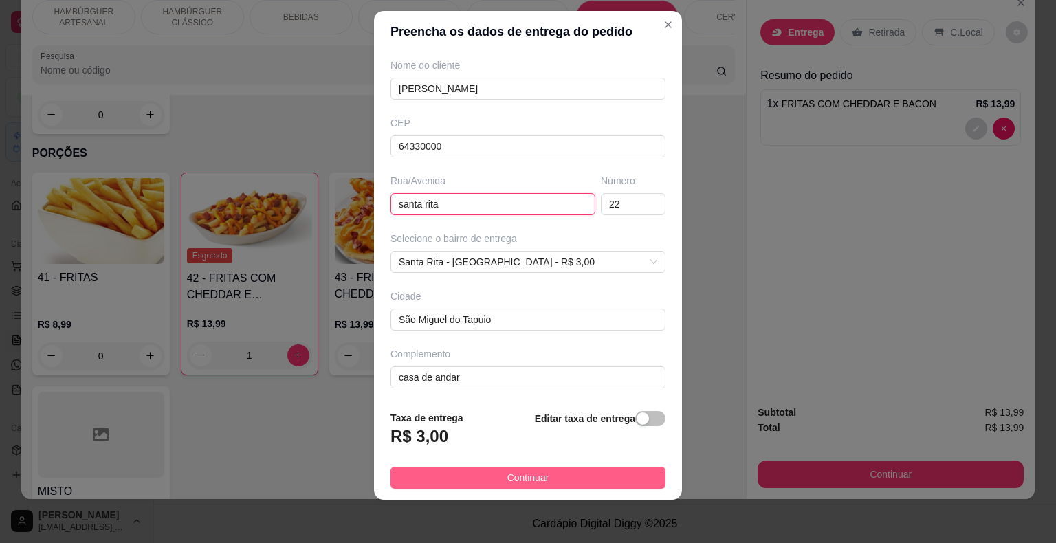
type input "santa rita"
click at [525, 481] on span "Continuar" at bounding box center [528, 477] width 42 height 15
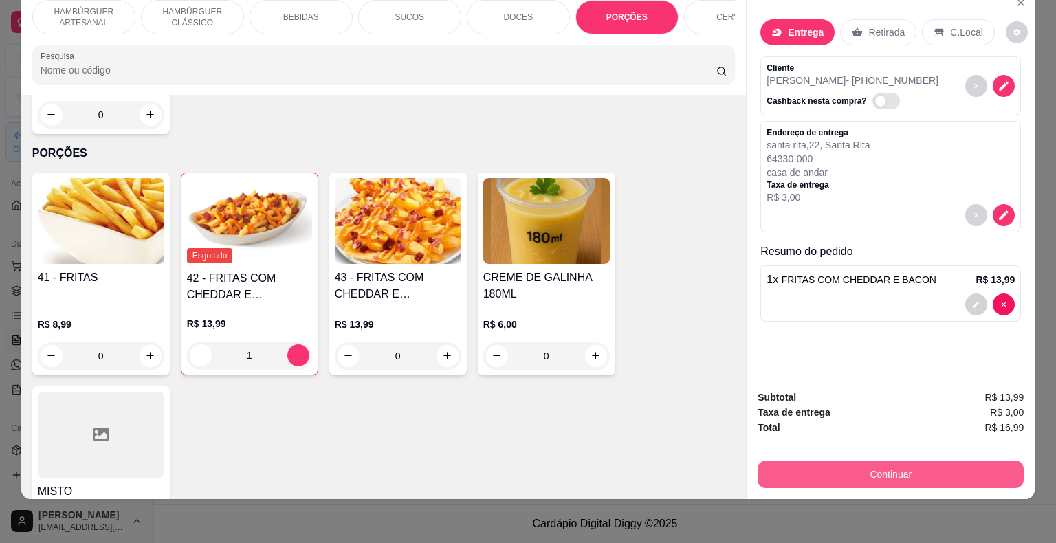
click at [883, 468] on button "Continuar" at bounding box center [891, 475] width 266 height 28
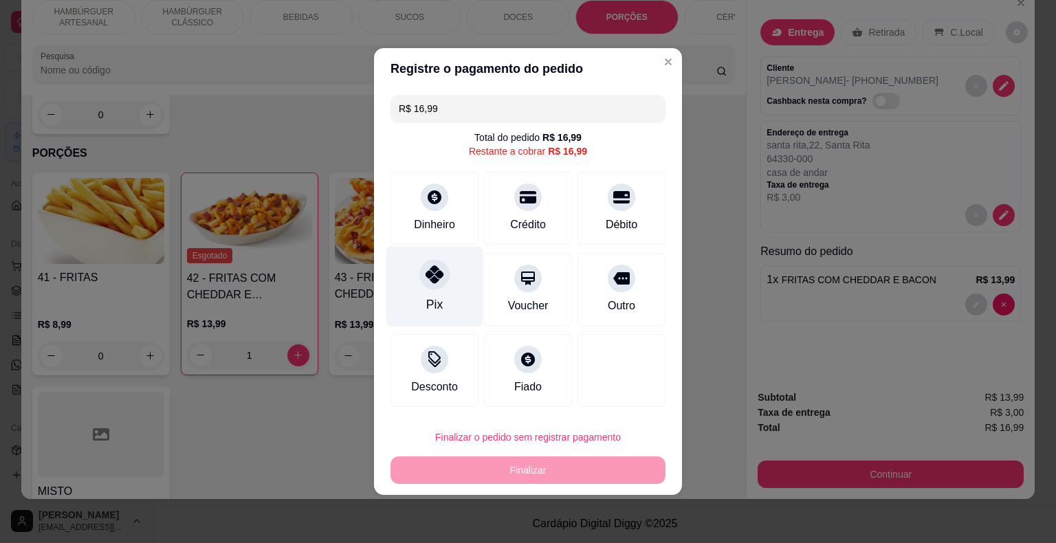
click at [470, 281] on div "Pix" at bounding box center [434, 287] width 97 height 80
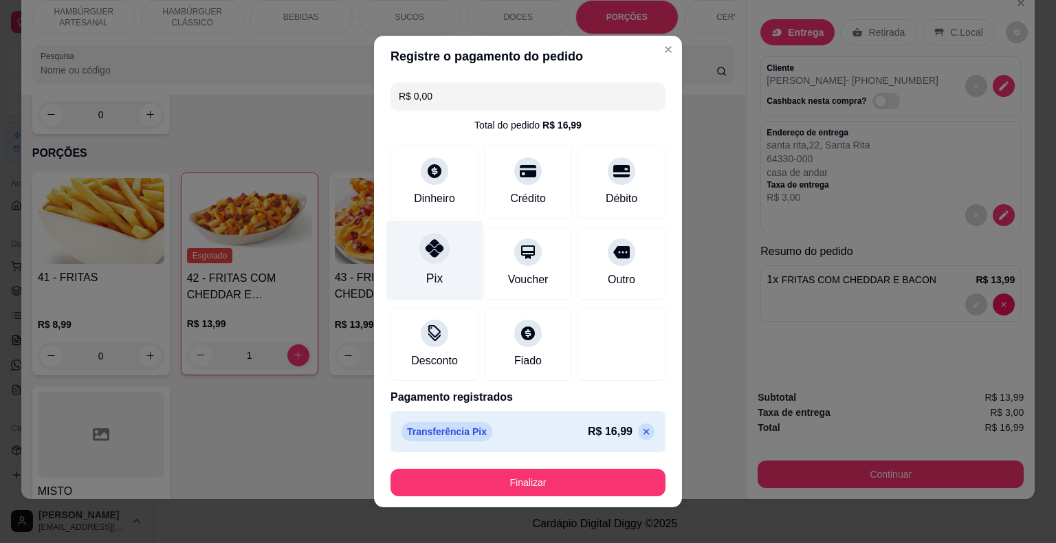
type input "R$ 0,00"
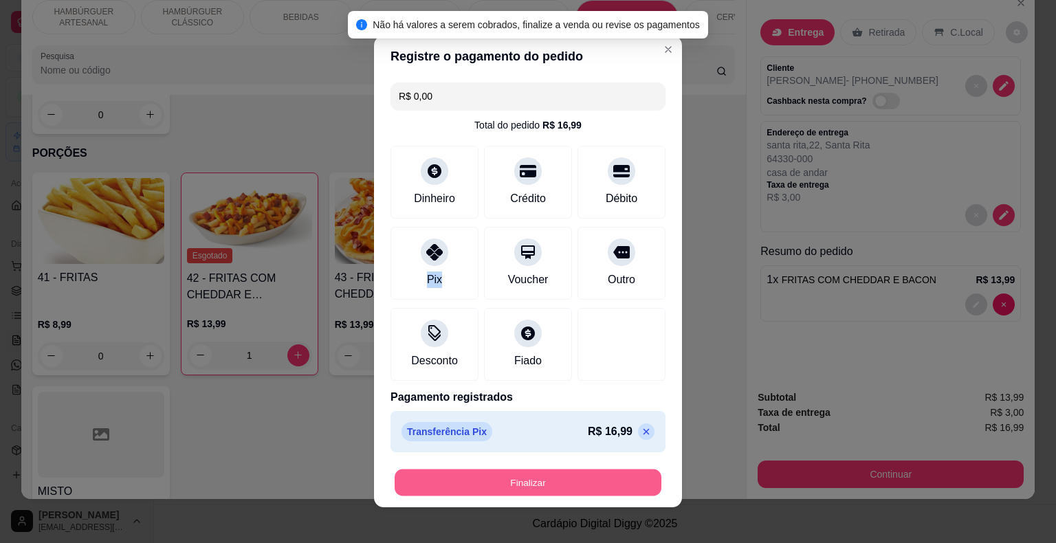
click at [510, 485] on button "Finalizar" at bounding box center [528, 483] width 267 height 27
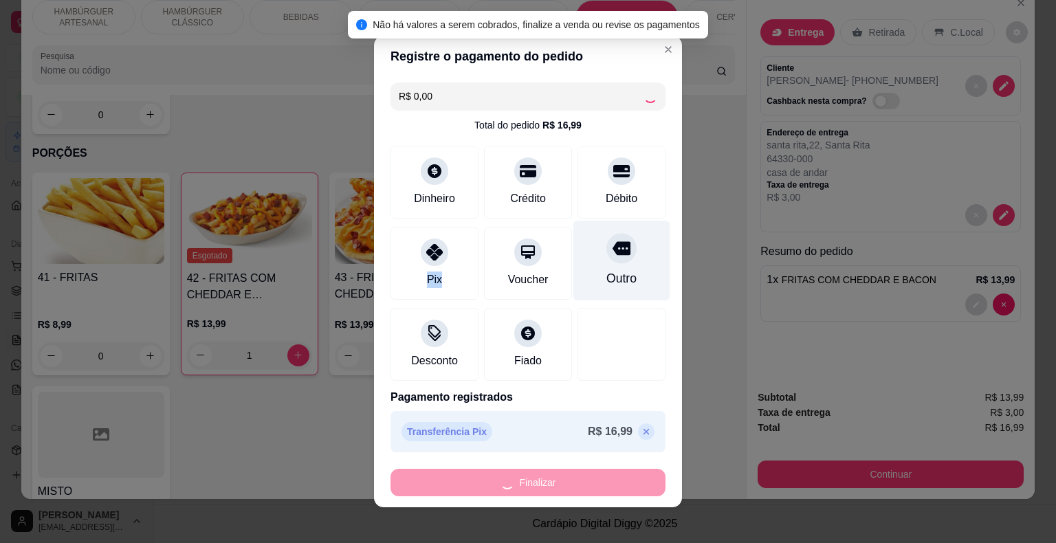
type input "0"
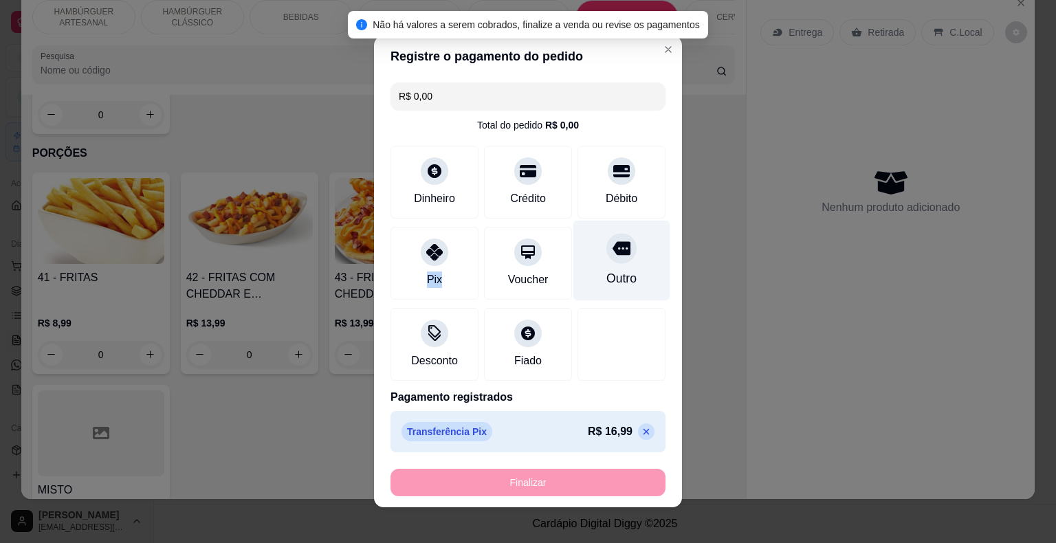
type input "-R$ 16,99"
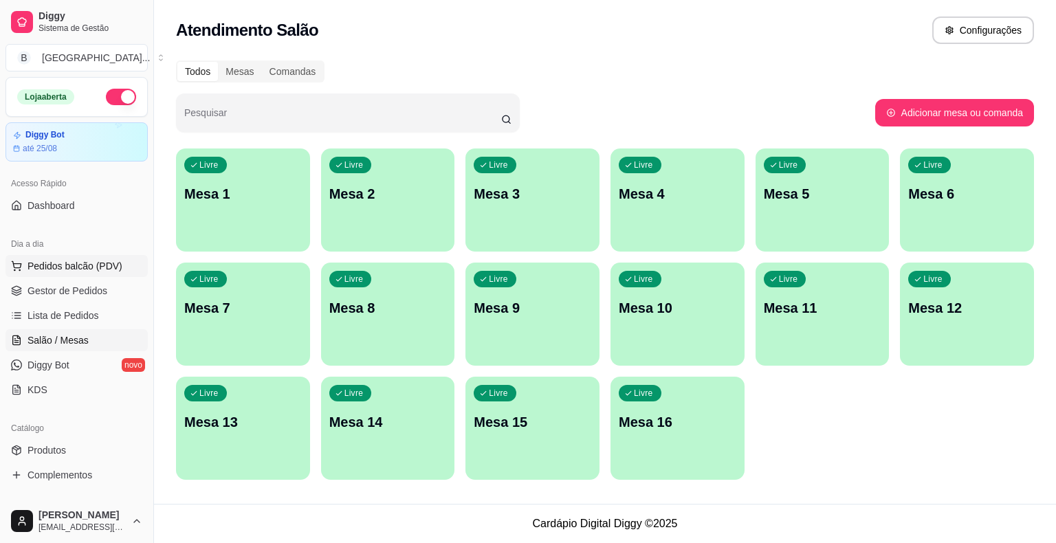
click at [96, 276] on button "Pedidos balcão (PDV)" at bounding box center [77, 266] width 142 height 22
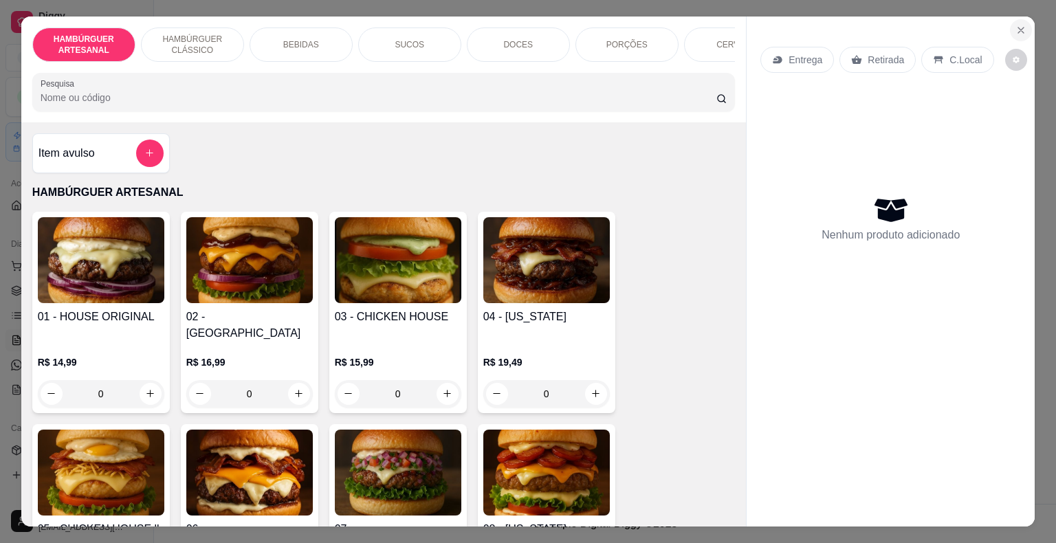
click at [1023, 25] on button "Close" at bounding box center [1021, 30] width 22 height 22
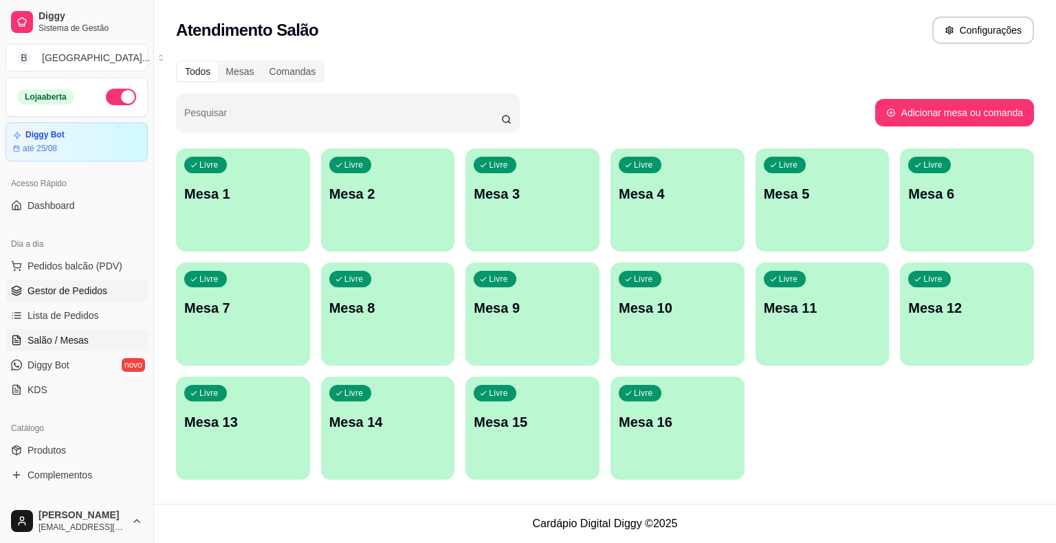
click at [95, 292] on span "Gestor de Pedidos" at bounding box center [68, 291] width 80 height 14
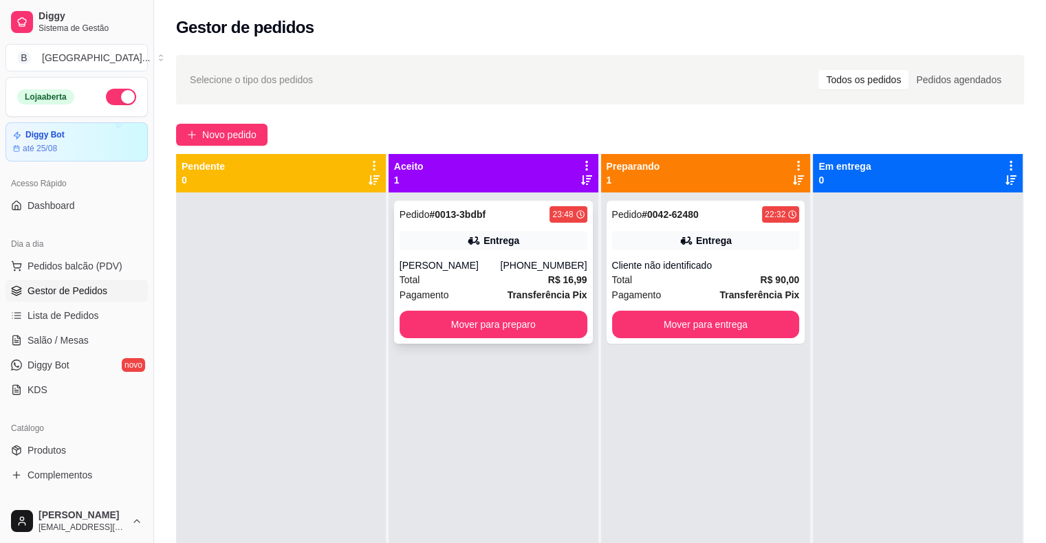
click at [408, 276] on span "Total" at bounding box center [410, 279] width 21 height 15
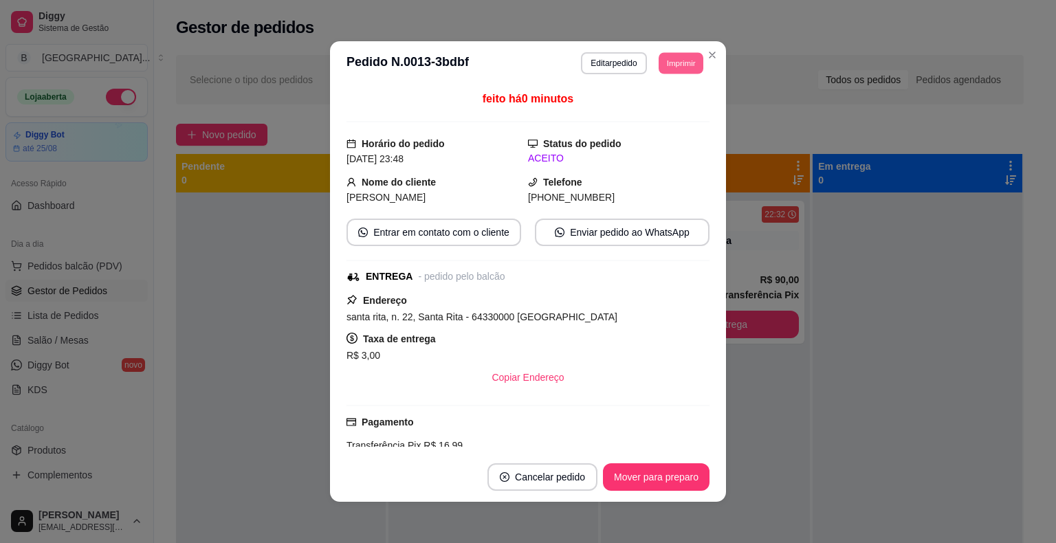
click at [665, 56] on button "Imprimir" at bounding box center [681, 62] width 45 height 21
click at [657, 104] on button "IMPRESSORA" at bounding box center [650, 111] width 100 height 22
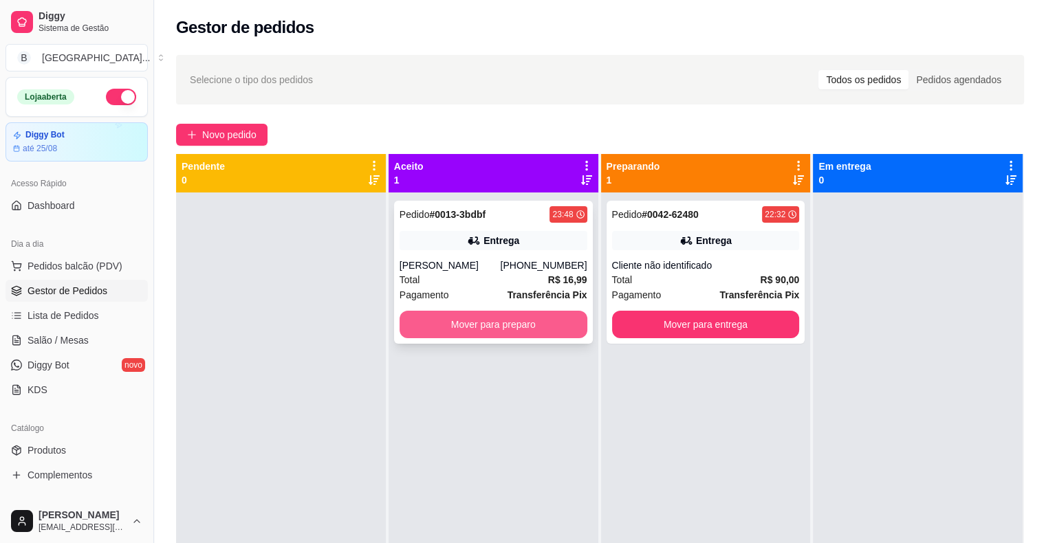
click at [528, 324] on button "Mover para preparo" at bounding box center [494, 325] width 188 height 28
click at [528, 324] on div "Mover para preparo" at bounding box center [494, 325] width 188 height 28
